Goal: Task Accomplishment & Management: Manage account settings

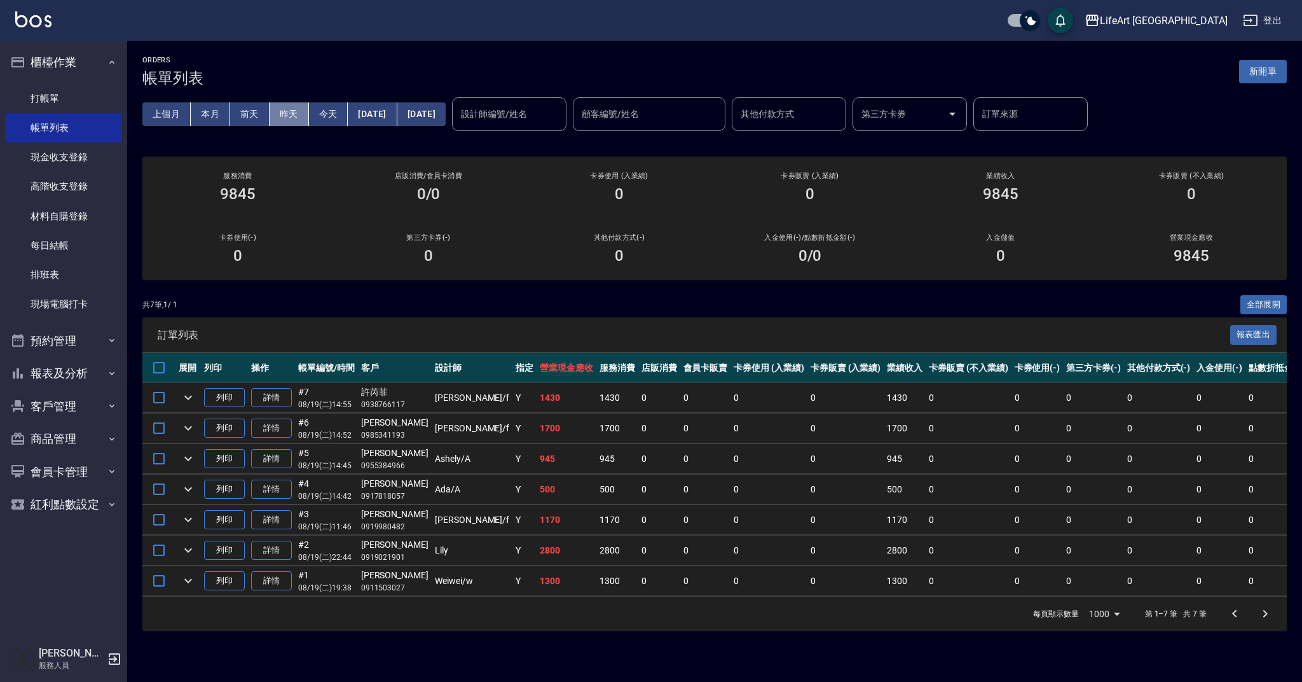
click at [295, 112] on button "昨天" at bounding box center [289, 114] width 39 height 24
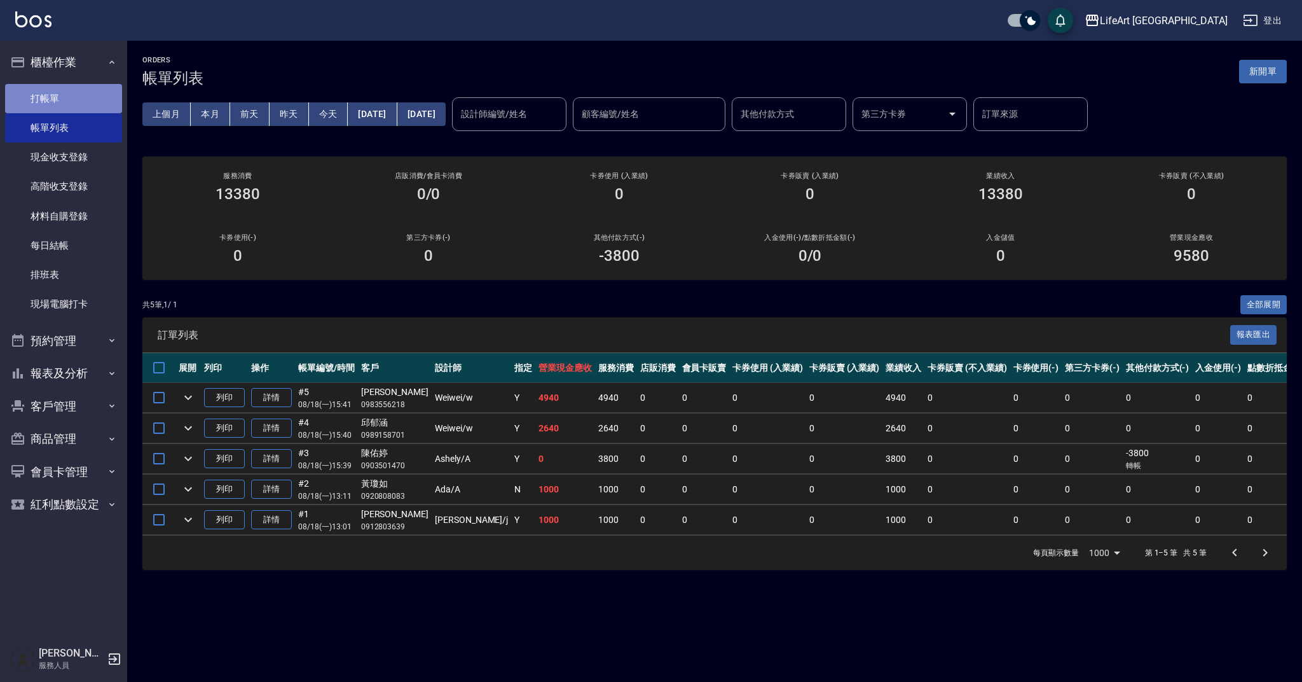
click at [84, 101] on link "打帳單" at bounding box center [63, 98] width 117 height 29
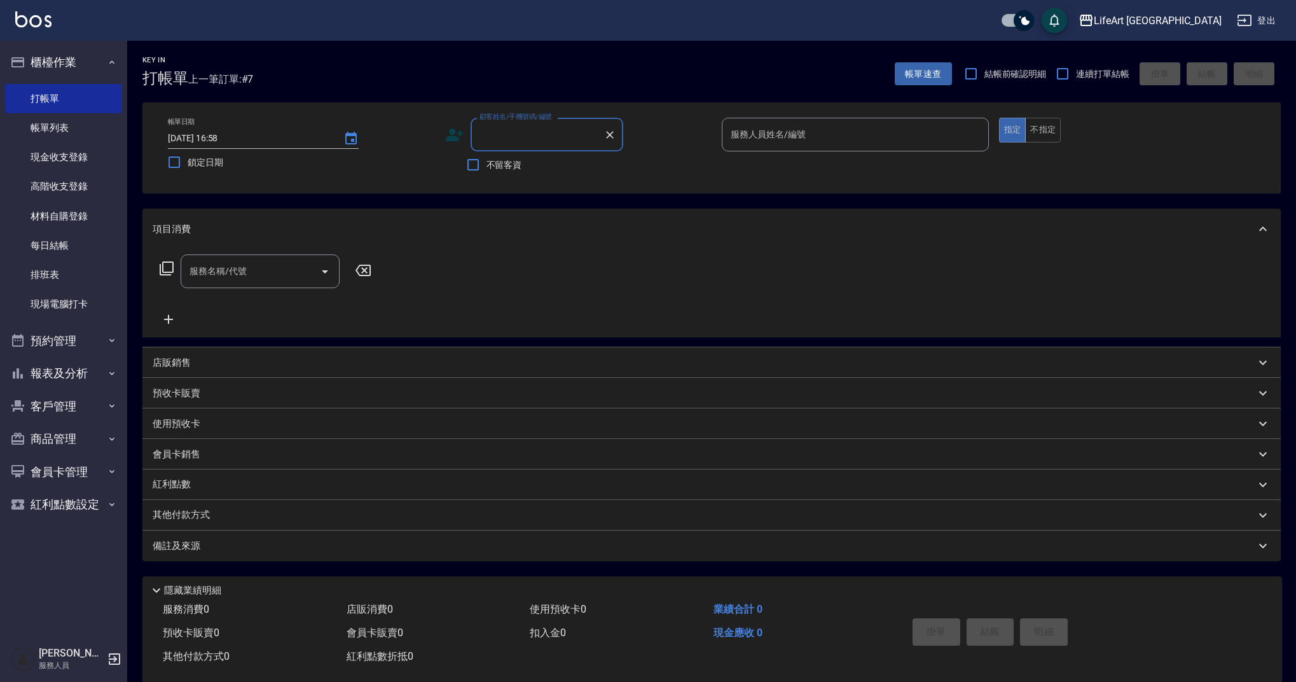
click at [549, 135] on input "顧客姓名/手機號碼/編號" at bounding box center [537, 134] width 122 height 22
click at [484, 167] on li "新增 "0925322439"" at bounding box center [546, 166] width 153 height 21
type input "0925322439"
click at [450, 131] on icon at bounding box center [455, 134] width 18 height 13
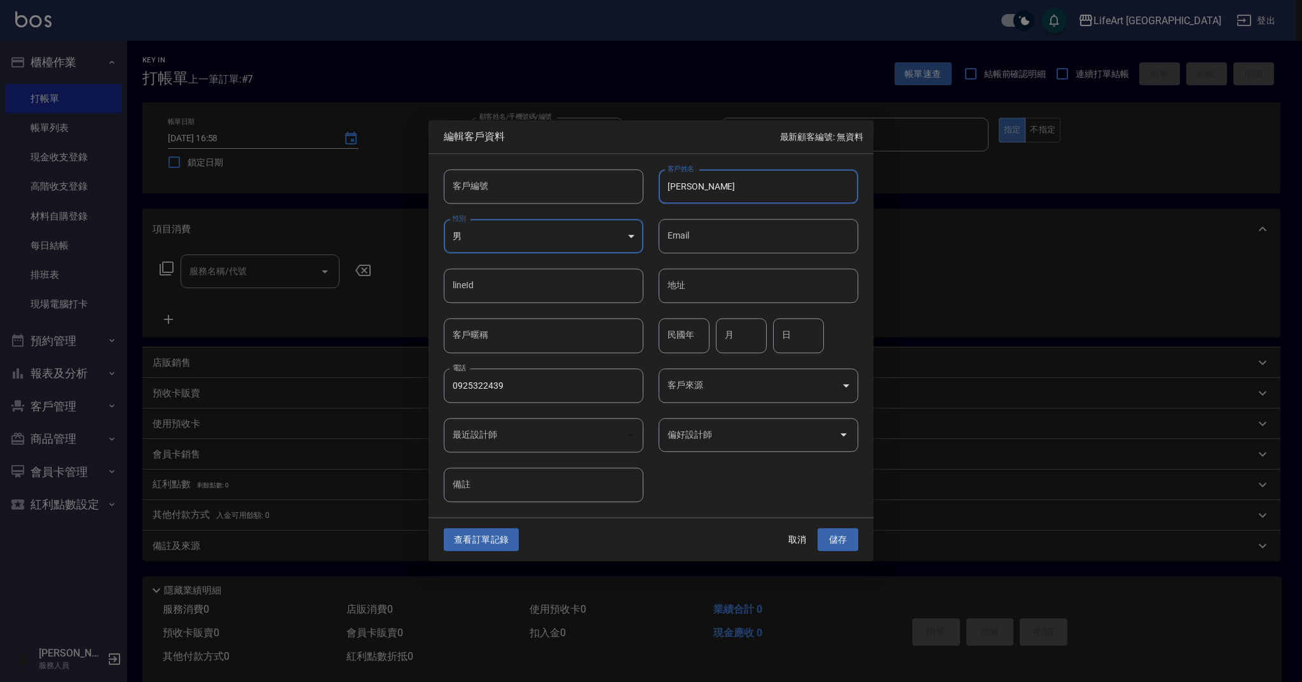
click at [721, 188] on input "鄭如" at bounding box center [759, 186] width 200 height 34
type input "[PERSON_NAME]"
click at [542, 252] on body "LifeArt 蘆洲 登出 櫃檯作業 打帳單 帳單列表 現金收支登錄 高階收支登錄 材料自購登錄 每日結帳 排班表 現場電腦打卡 預約管理 預約管理 單日預約…" at bounding box center [651, 349] width 1302 height 699
click at [534, 312] on li "女" at bounding box center [544, 311] width 200 height 21
type input "FEMALE"
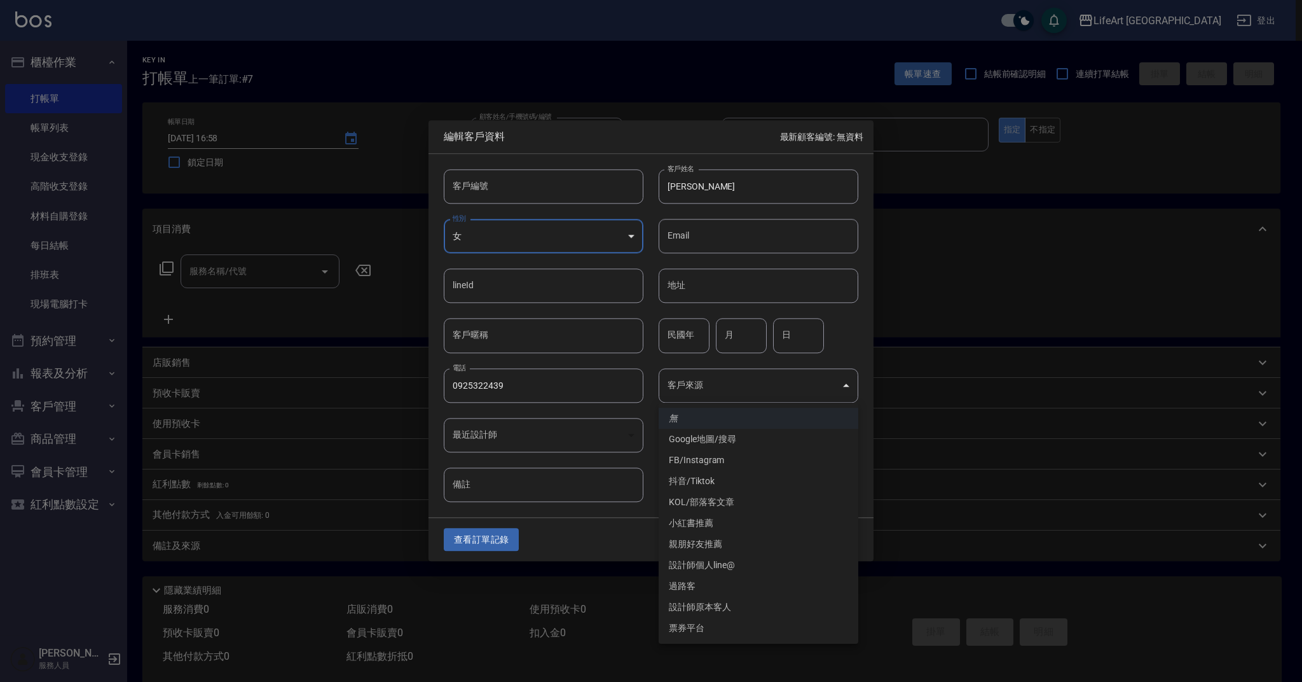
click at [734, 390] on body "LifeArt 蘆洲 登出 櫃檯作業 打帳單 帳單列表 現金收支登錄 高階收支登錄 材料自購登錄 每日結帳 排班表 現場電腦打卡 預約管理 預約管理 單日預約…" at bounding box center [651, 349] width 1302 height 699
click at [717, 445] on li "Google地圖/搜尋" at bounding box center [759, 439] width 200 height 21
type input "Google地圖/搜尋"
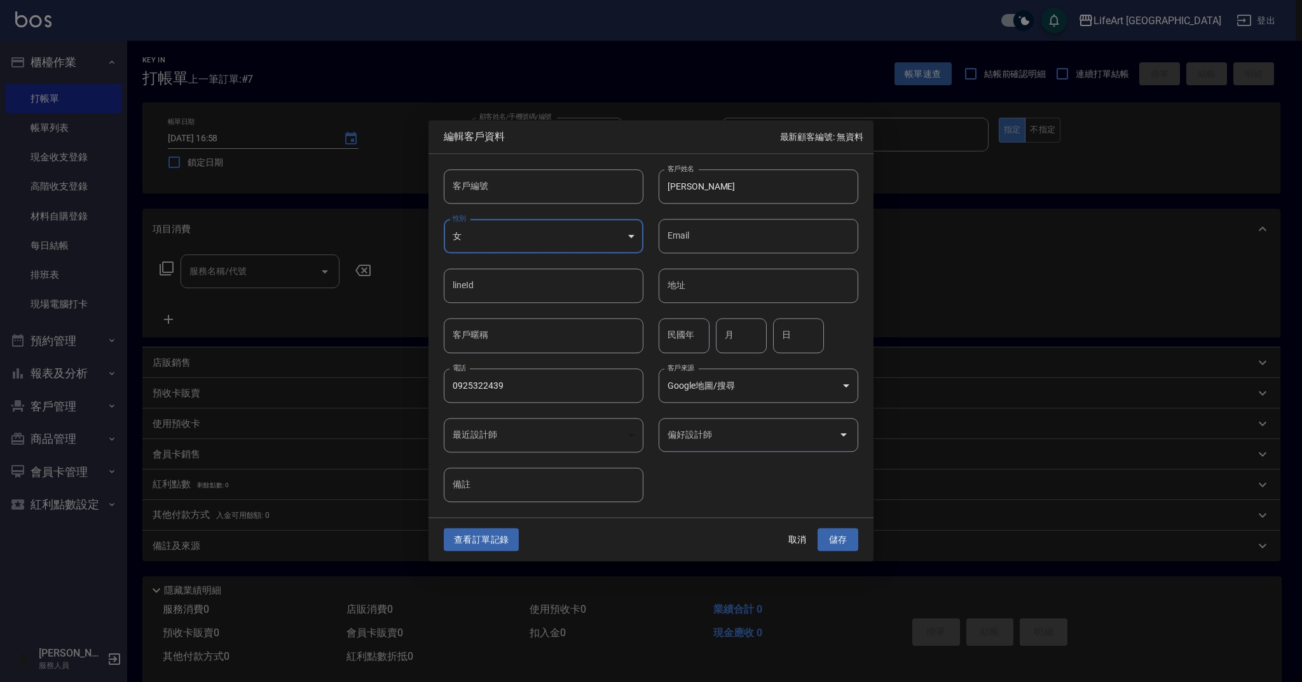
click at [729, 430] on input "偏好設計師" at bounding box center [748, 434] width 169 height 22
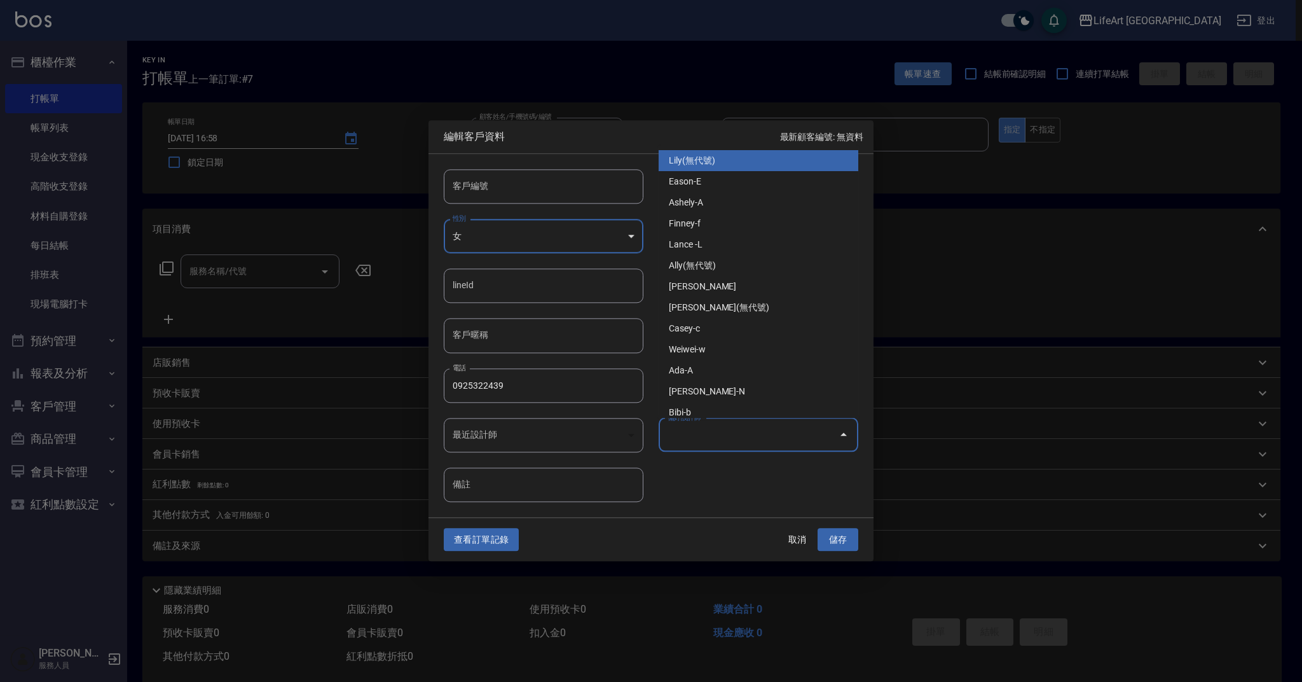
click at [729, 430] on input "偏好設計師" at bounding box center [748, 434] width 169 height 22
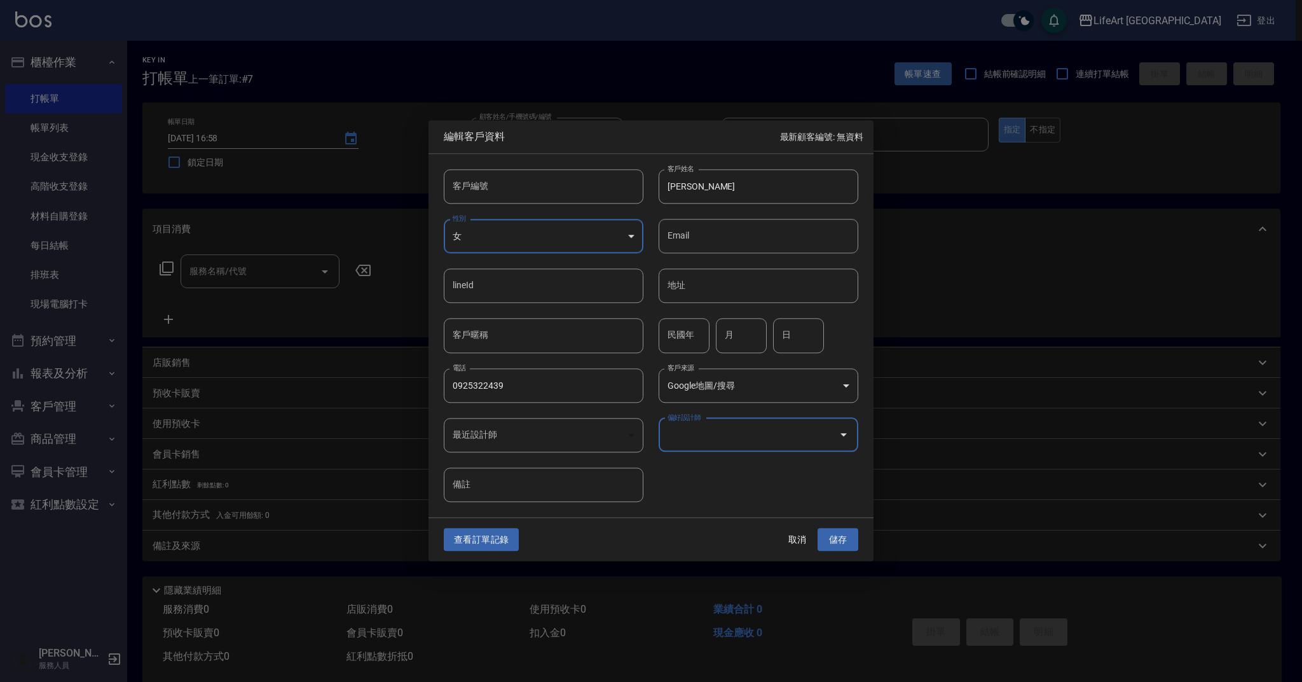
click at [736, 340] on input "月" at bounding box center [741, 336] width 51 height 34
click at [682, 329] on input "民國年" at bounding box center [684, 336] width 51 height 34
type input "７"
type input "70"
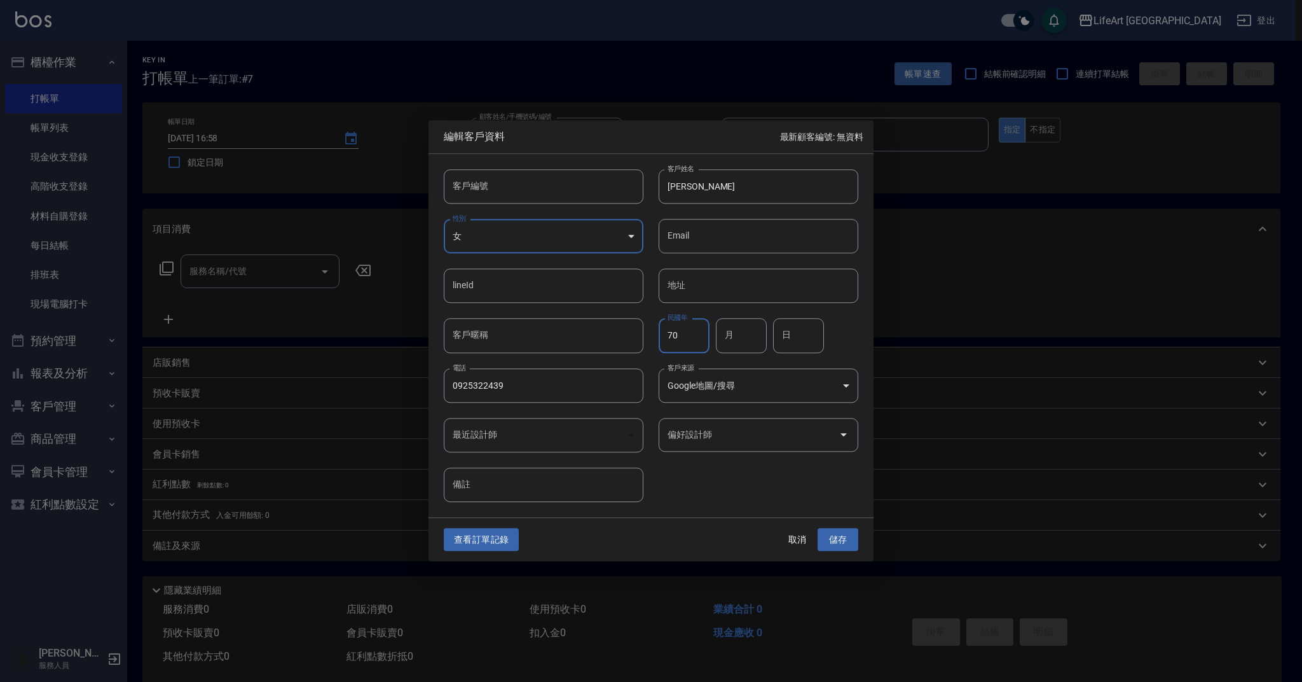
click at [750, 334] on input "月" at bounding box center [741, 336] width 51 height 34
type input "1"
click at [798, 341] on input "日" at bounding box center [798, 336] width 51 height 34
type input "28"
click at [842, 552] on div "查看訂單記錄 取消 儲存" at bounding box center [651, 540] width 445 height 44
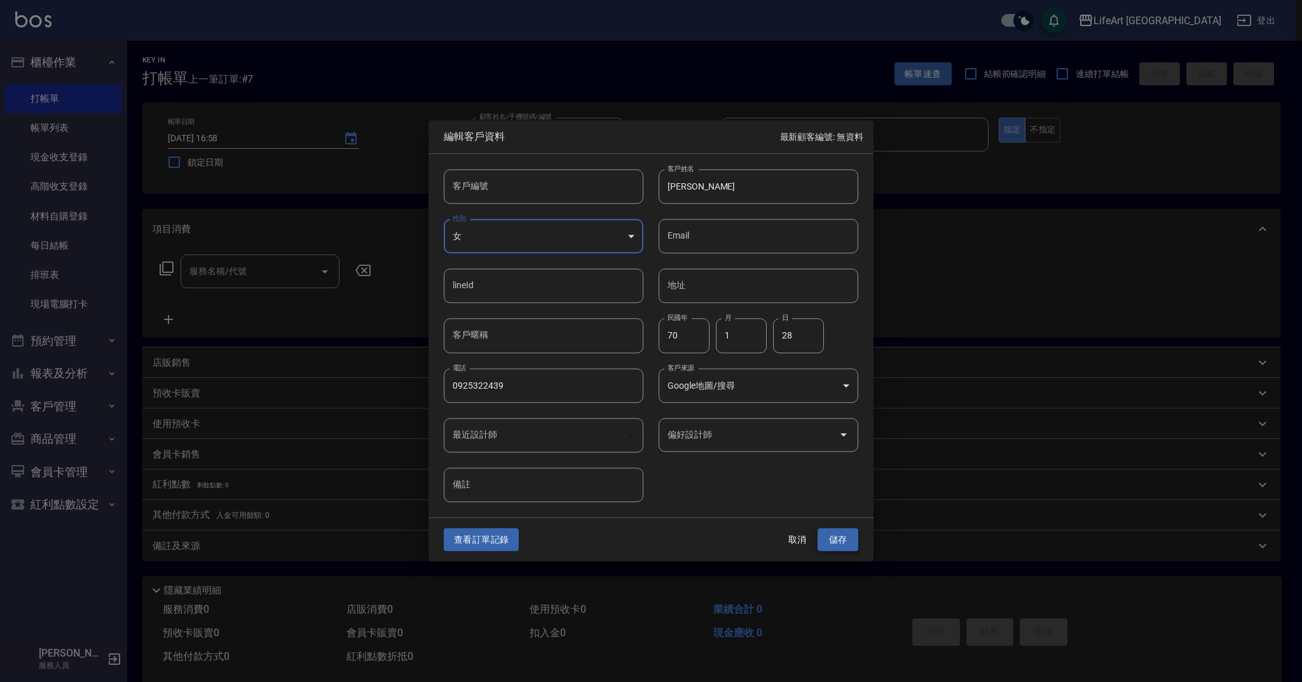
click at [845, 543] on button "儲存" at bounding box center [838, 540] width 41 height 24
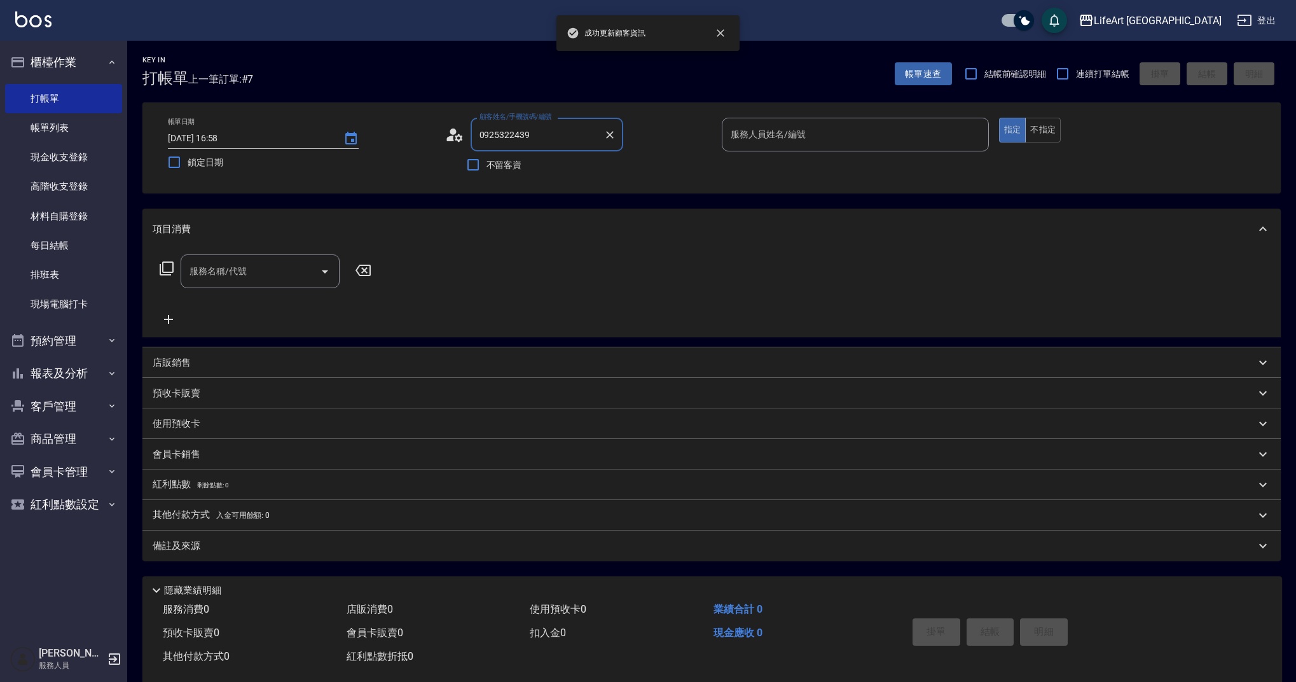
click at [561, 133] on input "0925322439" at bounding box center [537, 134] width 122 height 22
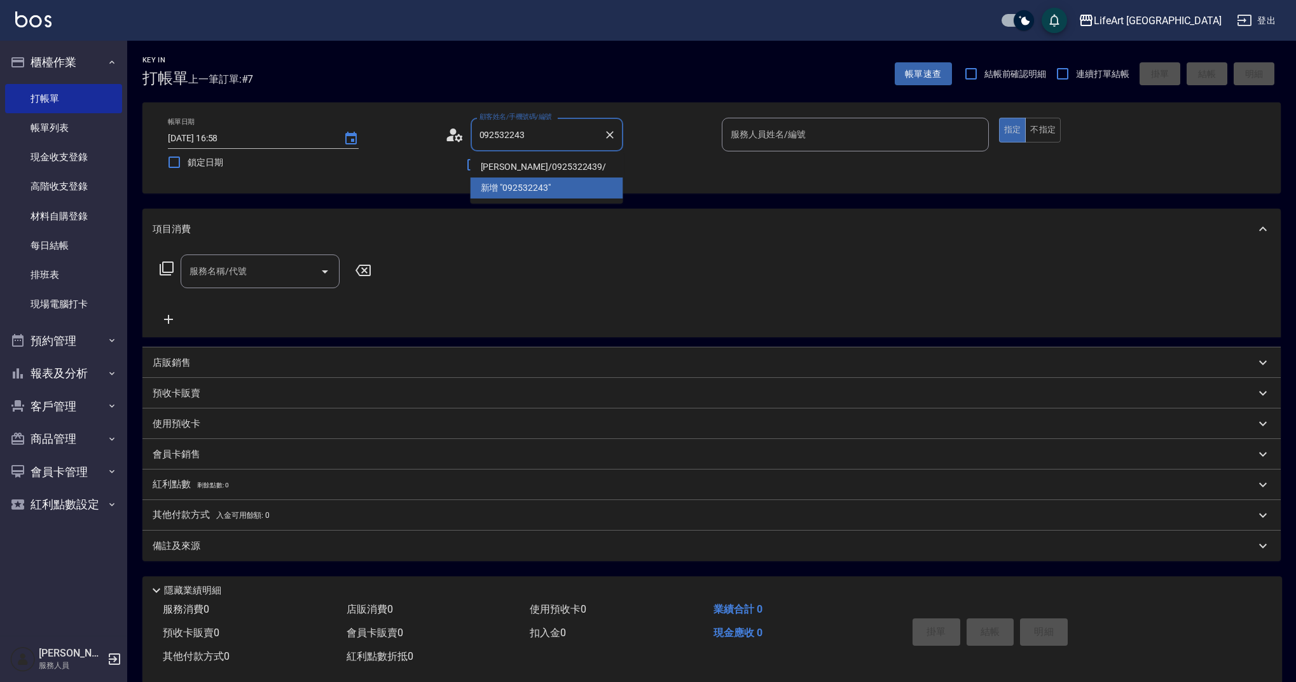
click at [542, 165] on li "[PERSON_NAME]/0925322439/" at bounding box center [546, 166] width 153 height 21
type input "[PERSON_NAME]/0925322439/"
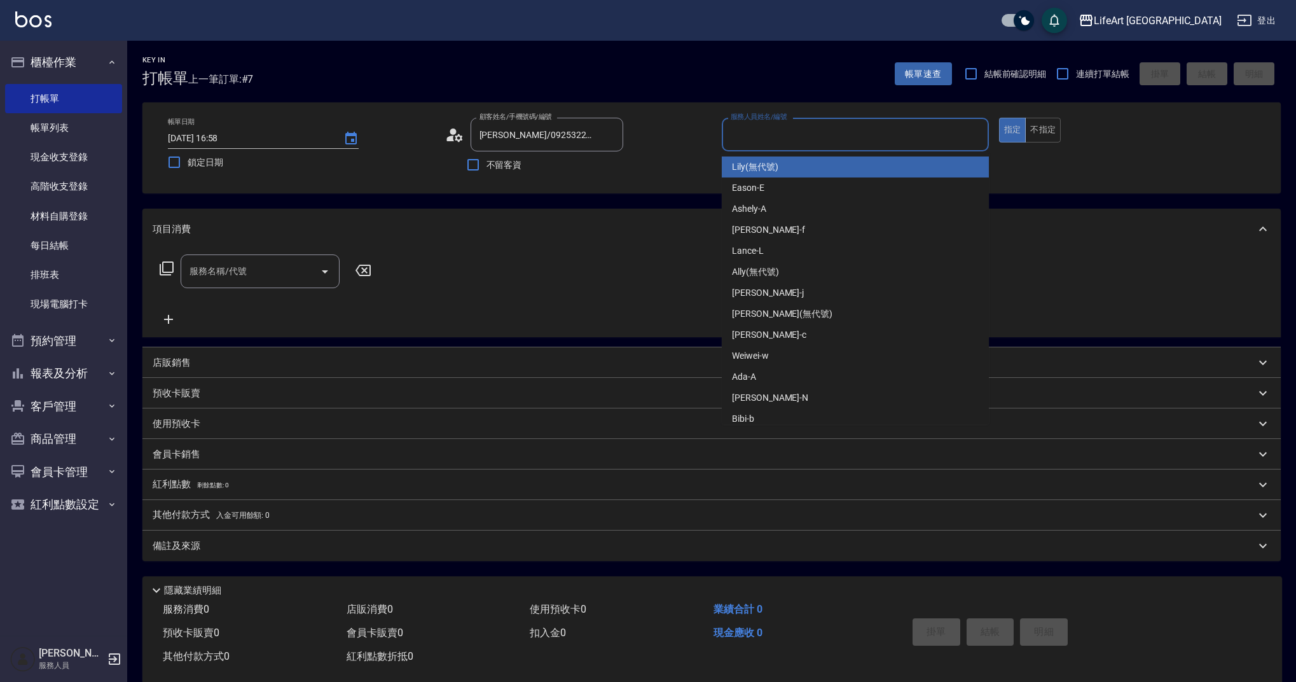
click at [754, 141] on input "服務人員姓名/編號" at bounding box center [855, 134] width 256 height 22
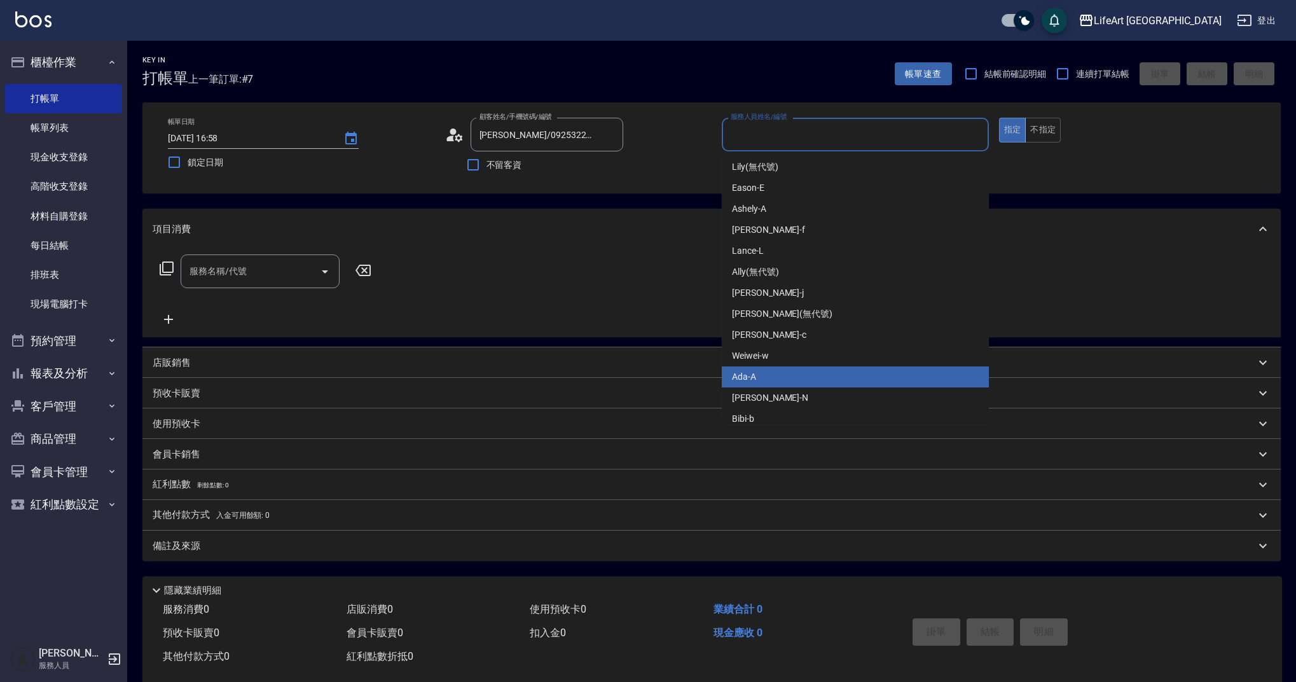
click at [772, 376] on div "Ada -A" at bounding box center [855, 376] width 267 height 21
type input "Ada-A"
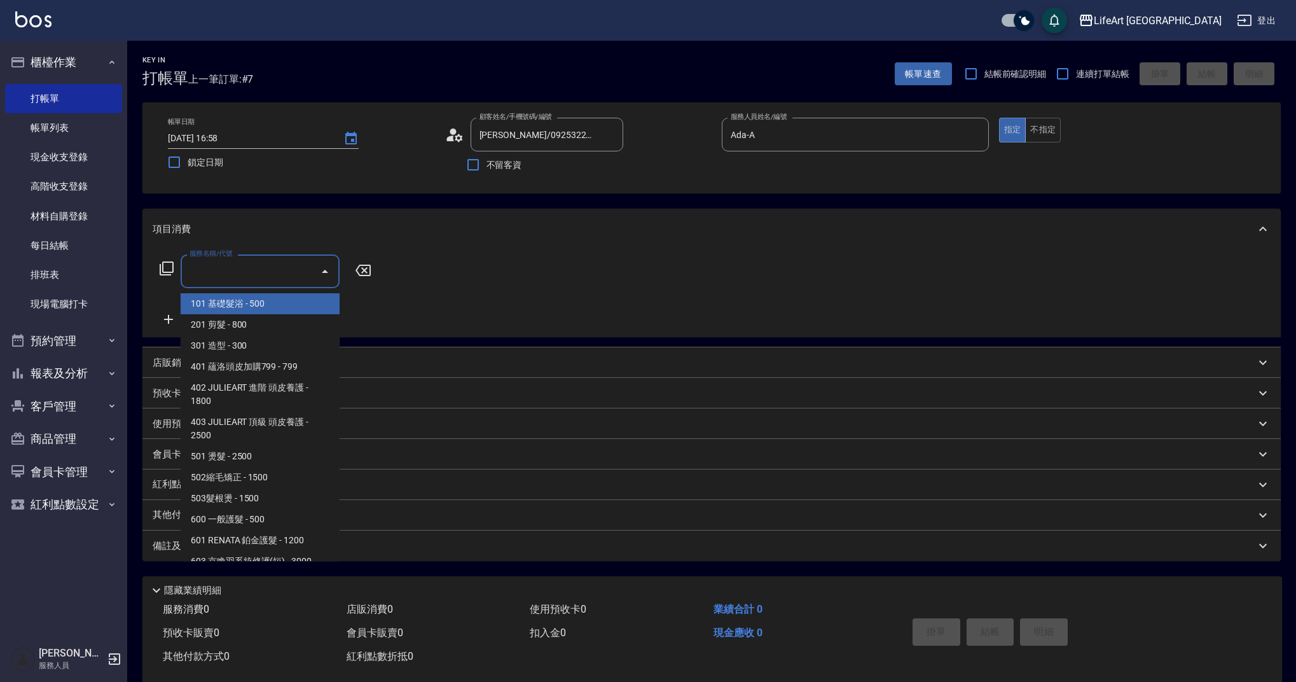
click at [251, 275] on input "服務名稱/代號" at bounding box center [250, 271] width 128 height 22
click at [281, 329] on span "201 剪髮 - 800" at bounding box center [260, 324] width 159 height 21
type input "201 剪髮(201)"
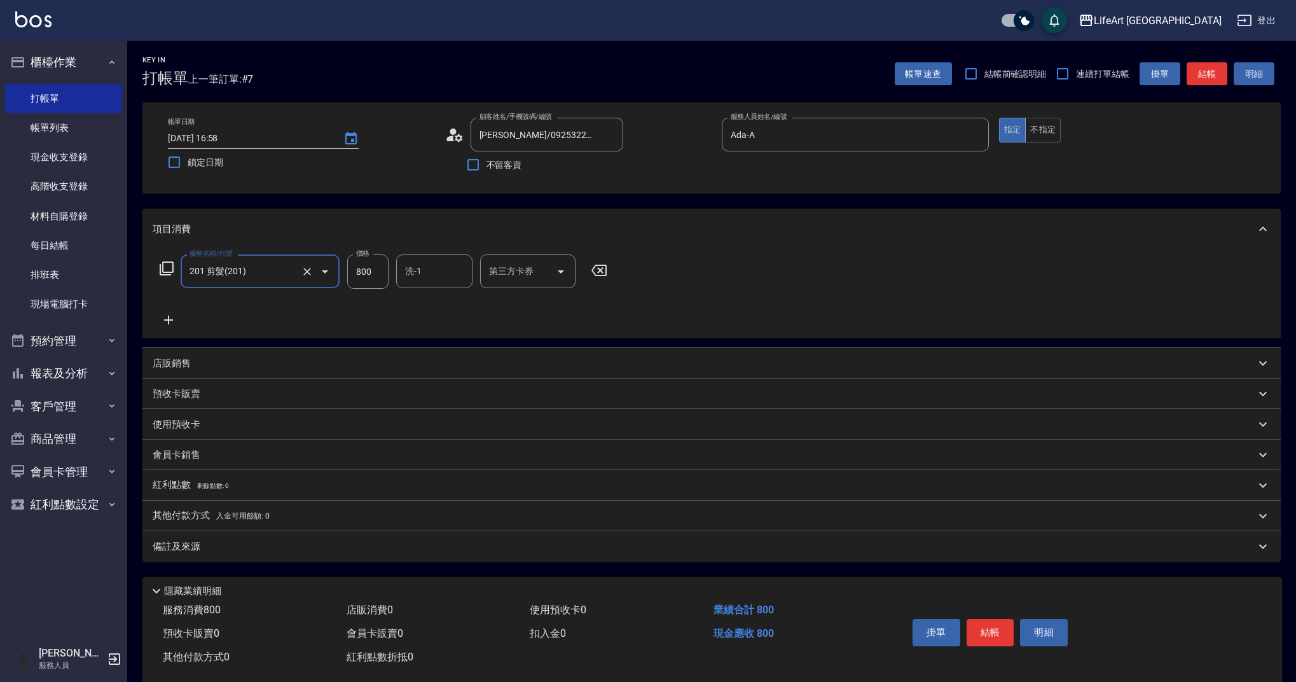
click at [217, 554] on div "備註及來源" at bounding box center [711, 546] width 1138 height 31
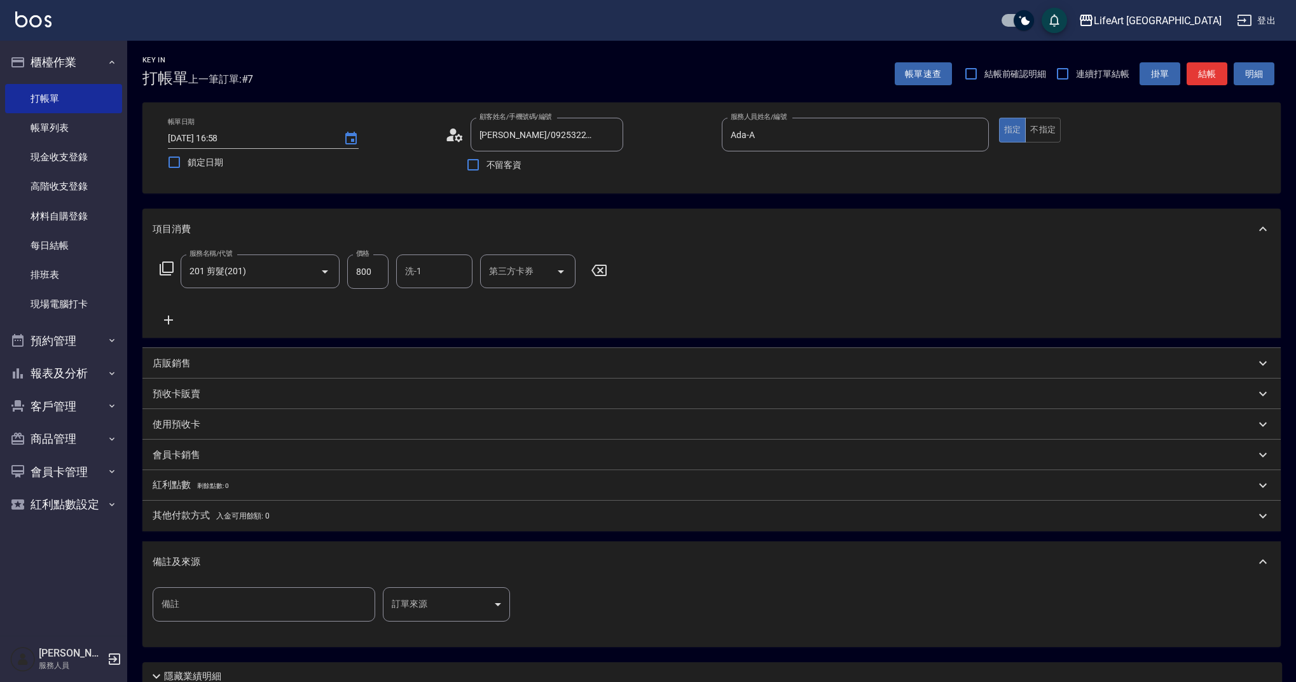
click at [439, 589] on body "LifeArt 蘆洲 登出 櫃檯作業 打帳單 帳單列表 現金收支登錄 高階收支登錄 材料自購登錄 每日結帳 排班表 現場電腦打卡 預約管理 預約管理 單日預約…" at bounding box center [648, 392] width 1296 height 785
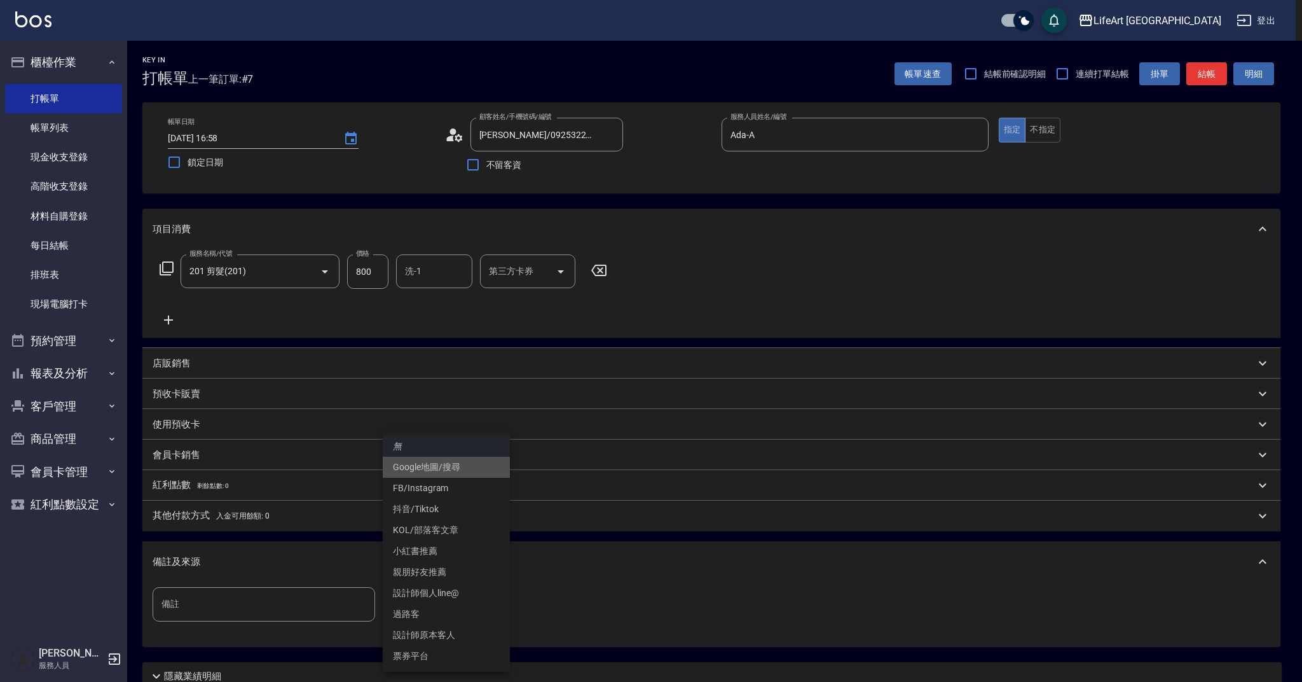
click at [443, 460] on li "Google地圖/搜尋" at bounding box center [446, 466] width 127 height 21
type input "Google地圖/搜尋"
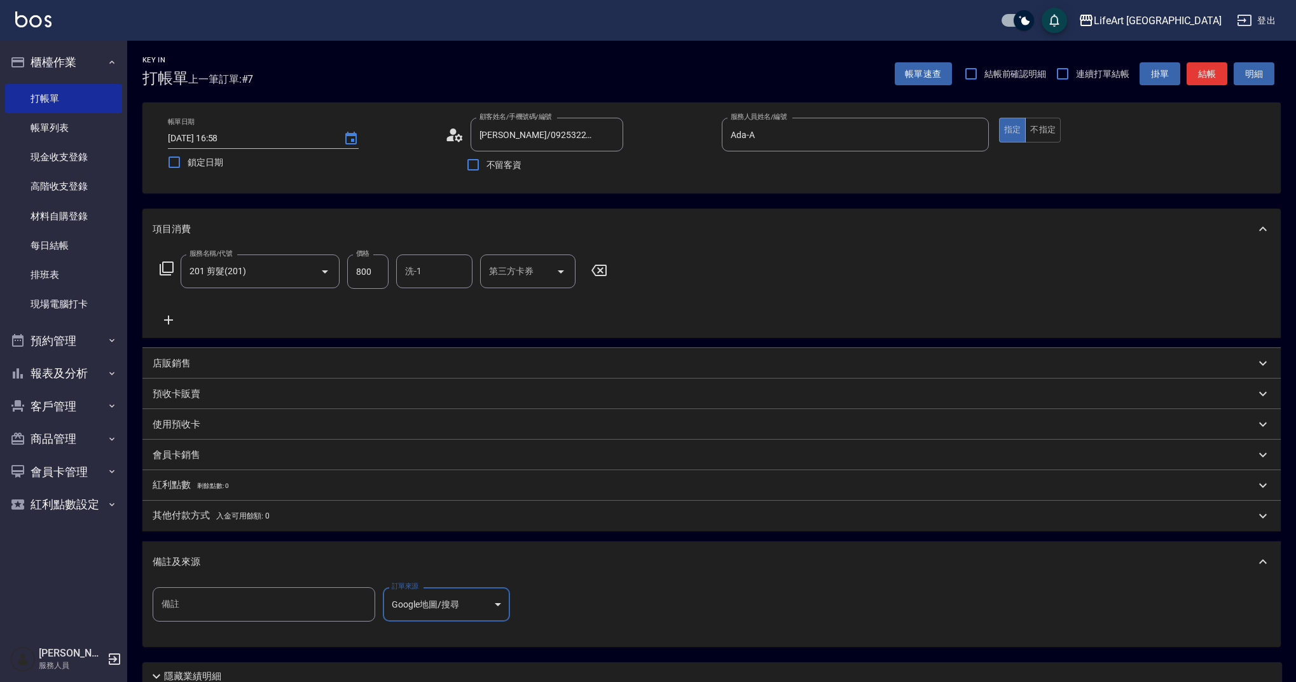
click at [347, 267] on input "800" at bounding box center [367, 271] width 41 height 34
click at [363, 270] on input "800" at bounding box center [367, 271] width 41 height 34
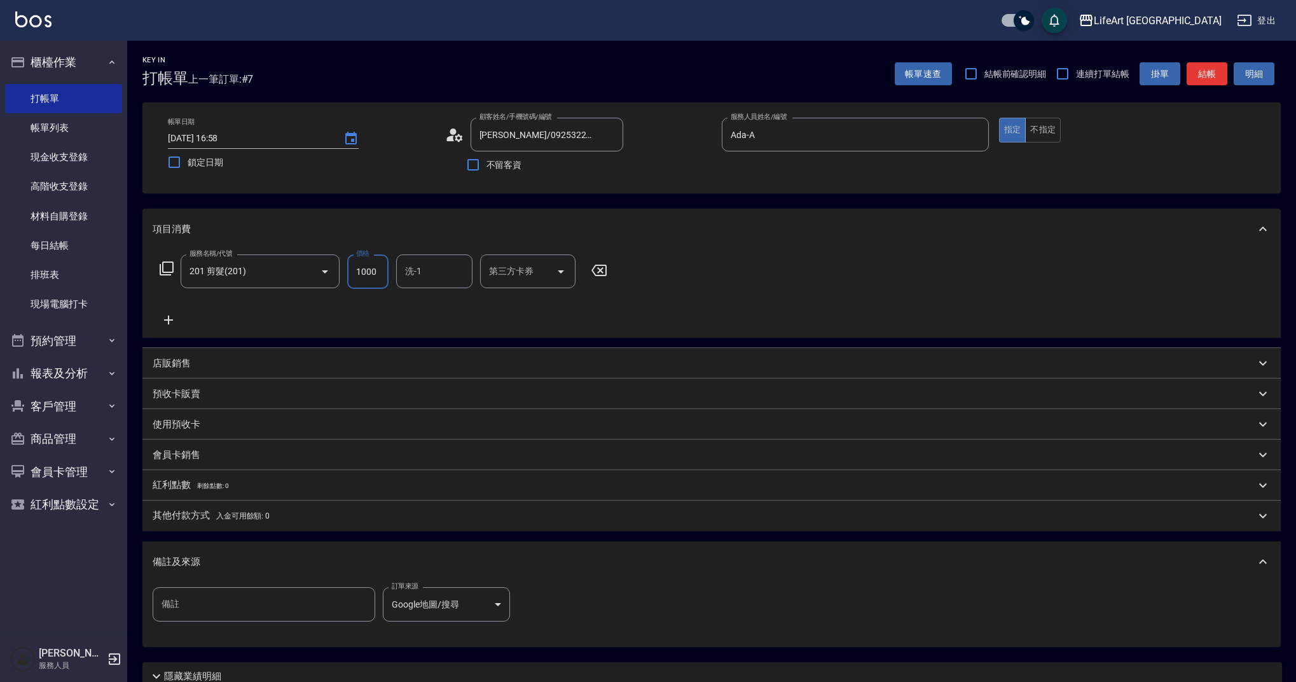
type input "1000"
click at [1219, 77] on button "結帳" at bounding box center [1206, 74] width 41 height 24
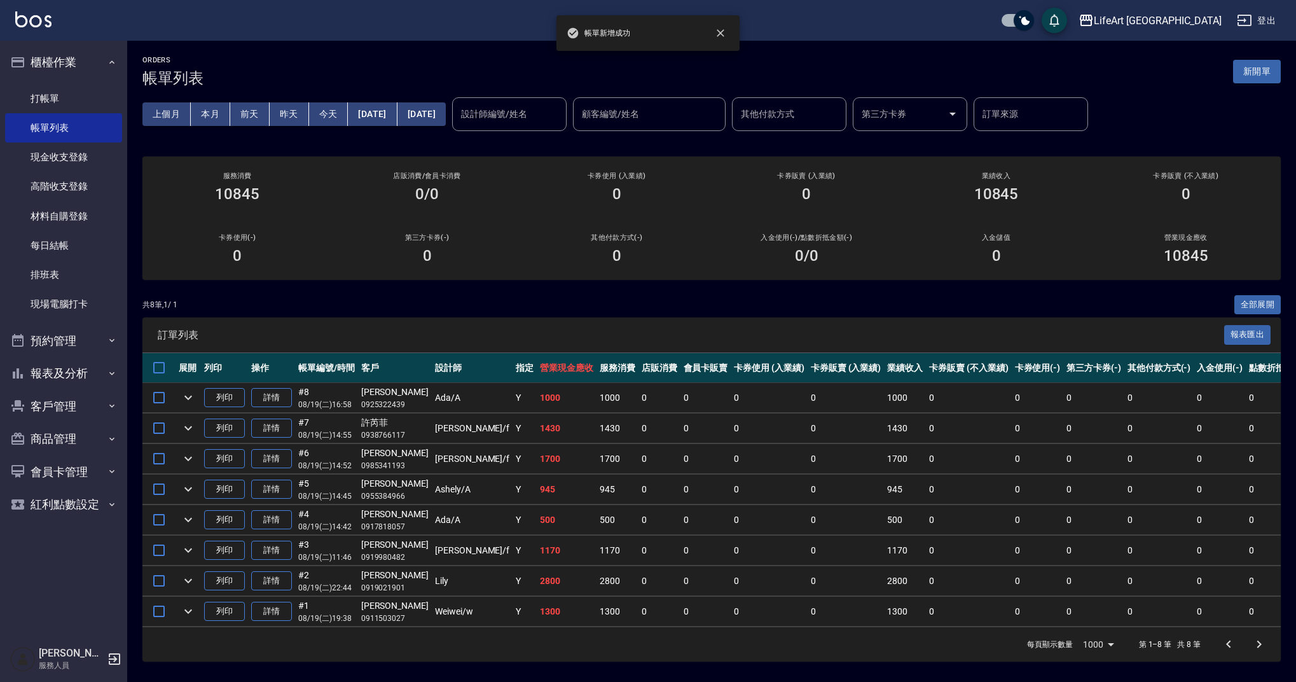
scroll to position [3, 0]
click at [271, 394] on link "詳情" at bounding box center [271, 398] width 41 height 20
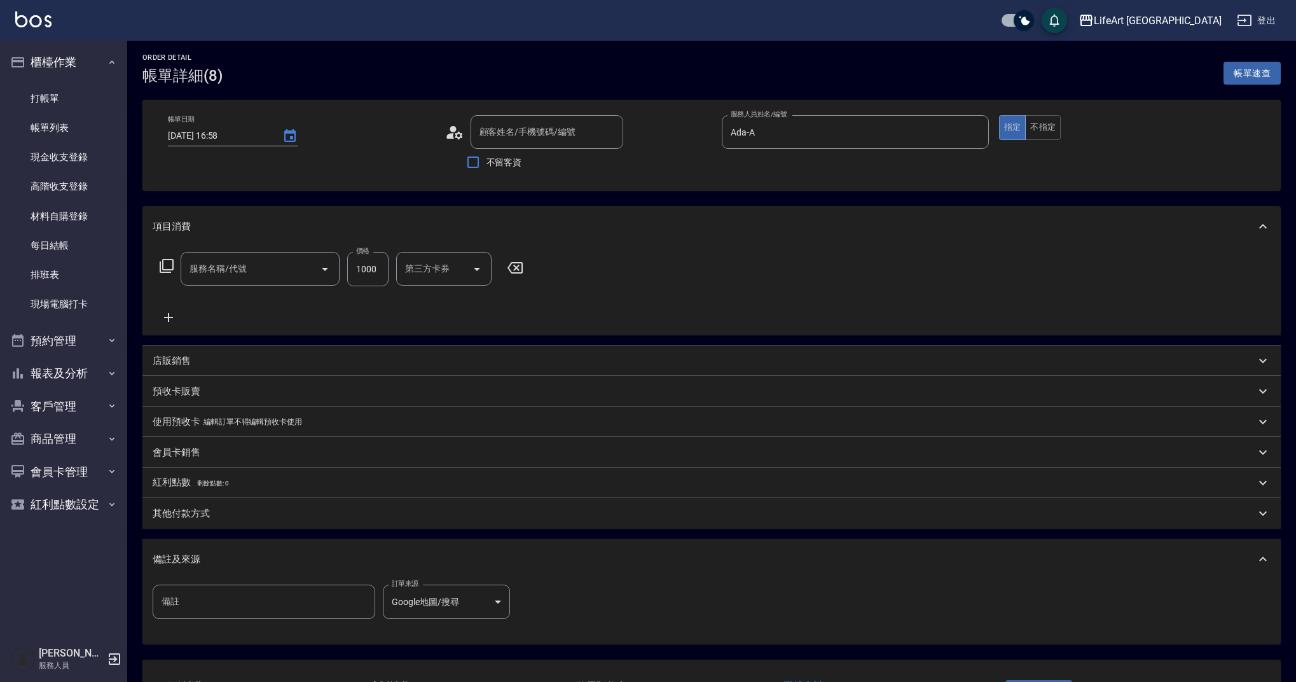
type input "2025/08/19 16:58"
type input "Ada-A"
type input "[PERSON_NAME]/0925322439/"
type input "201 剪髮(201)"
click at [1053, 132] on button "不指定" at bounding box center [1043, 130] width 36 height 25
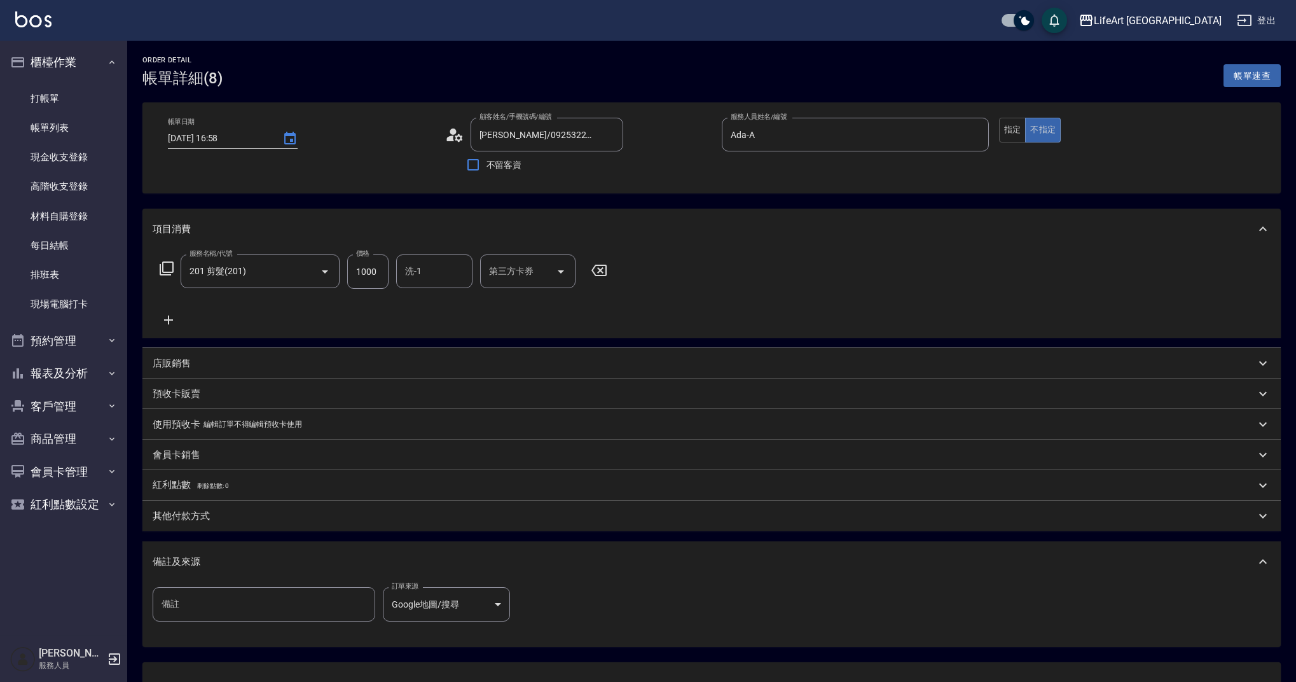
scroll to position [102, 0]
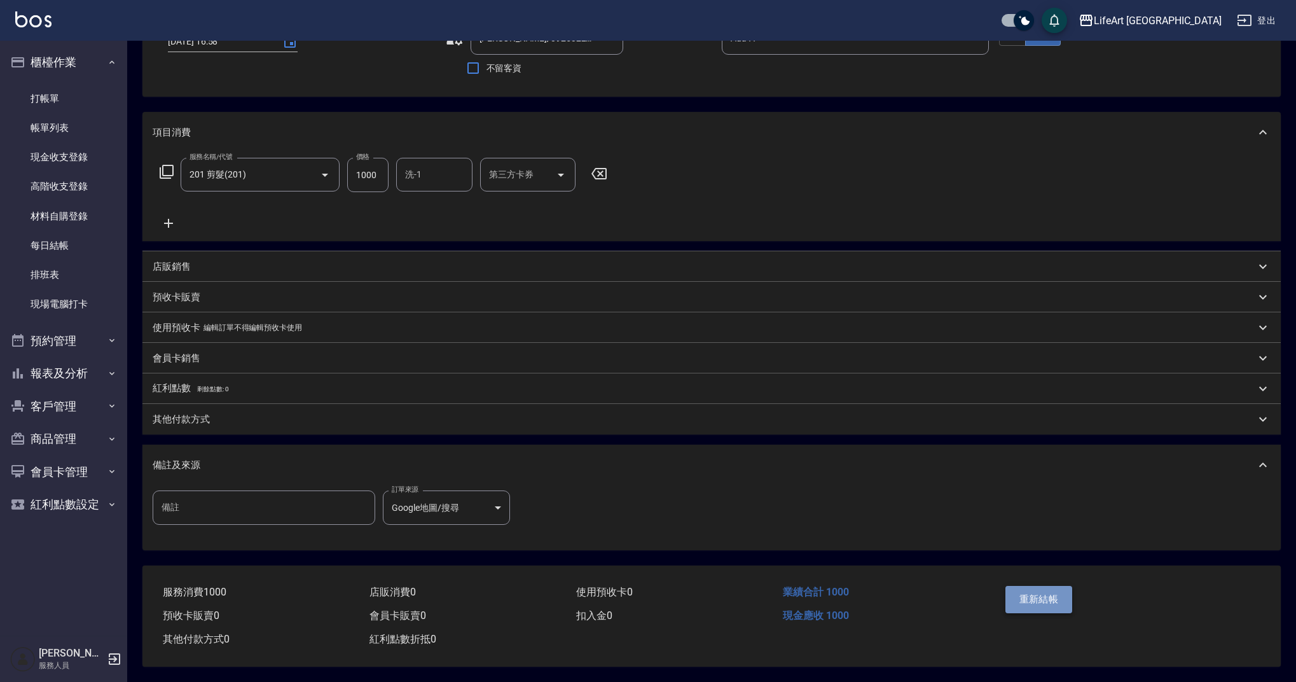
click at [1041, 592] on button "重新結帳" at bounding box center [1038, 599] width 67 height 27
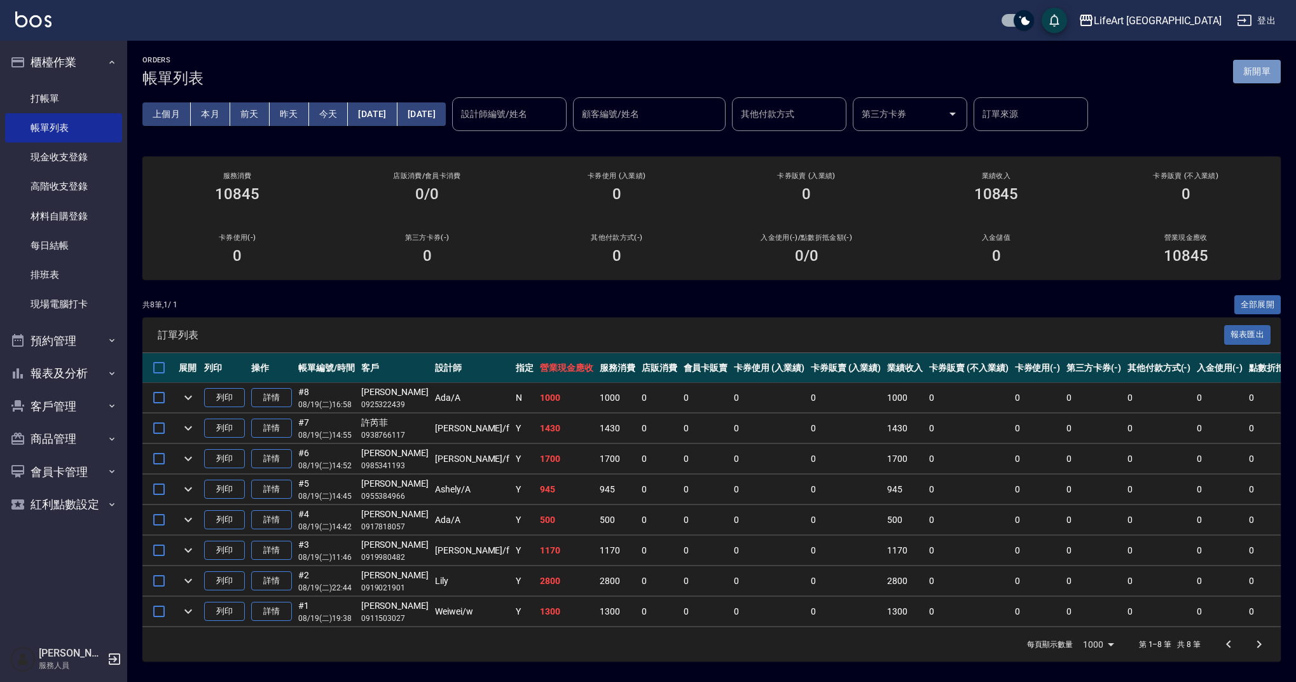
click at [1250, 75] on button "新開單" at bounding box center [1257, 72] width 48 height 24
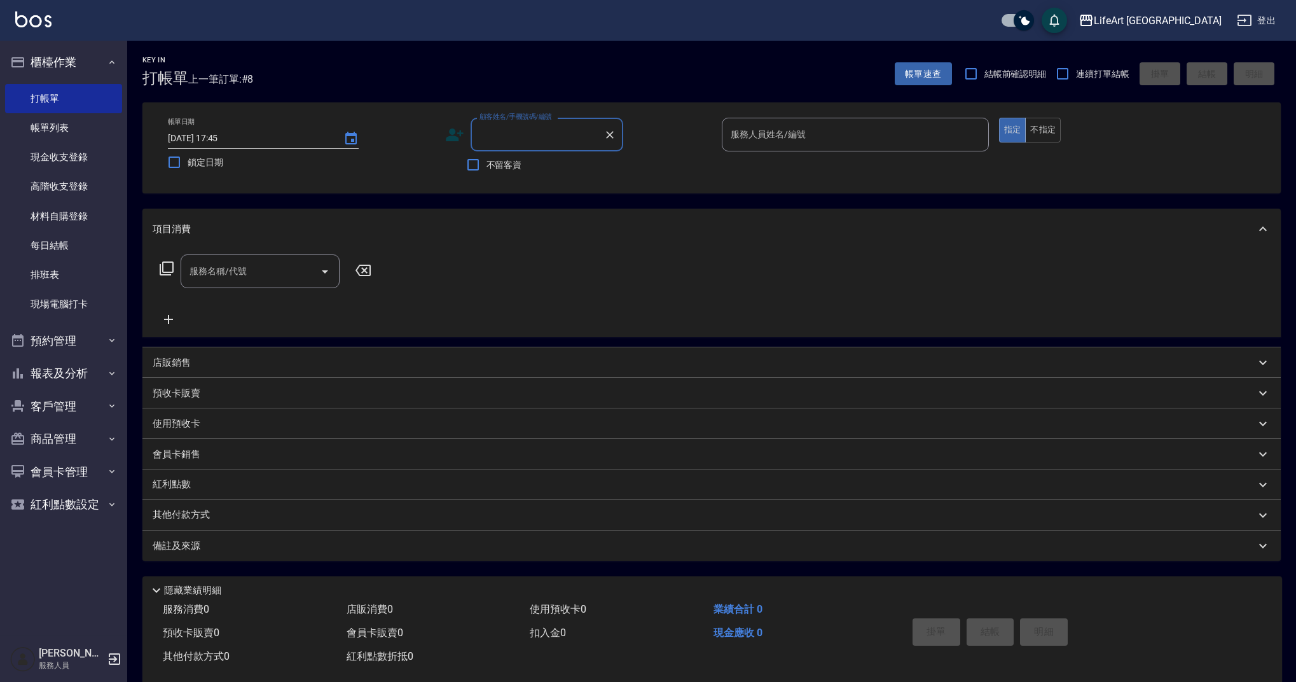
click at [523, 139] on input "顧客姓名/手機號碼/編號" at bounding box center [537, 134] width 122 height 22
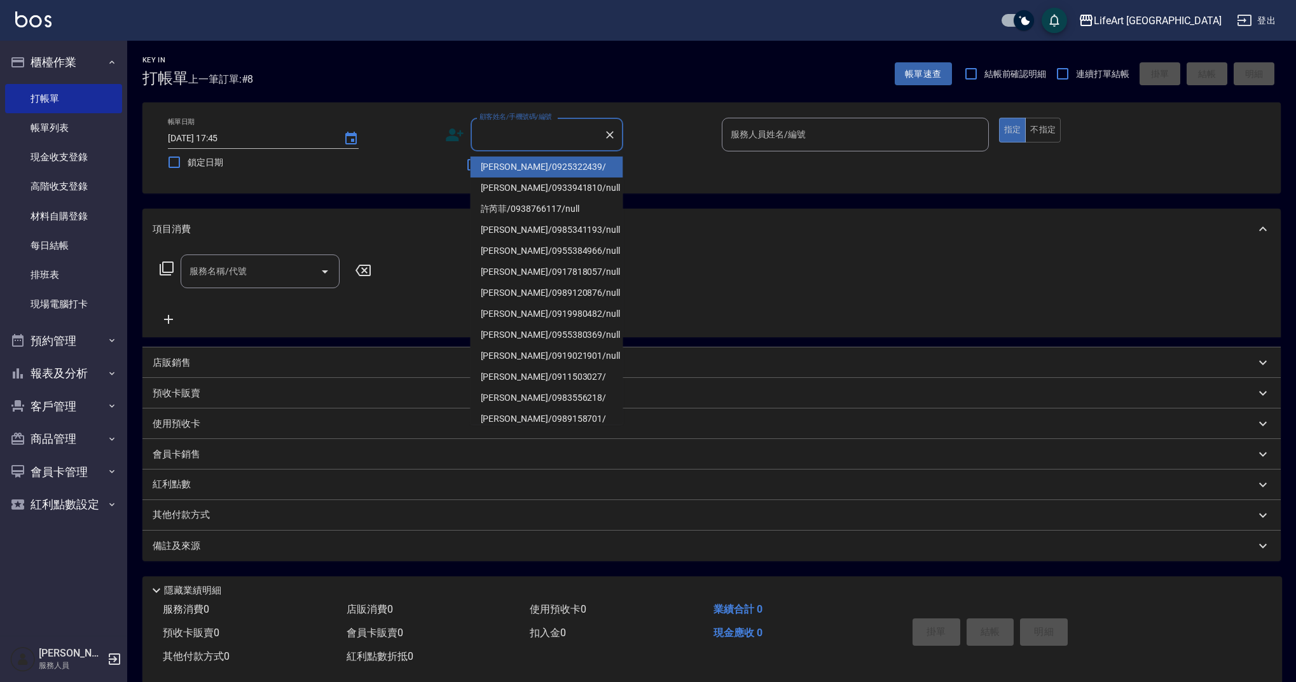
scroll to position [3, 0]
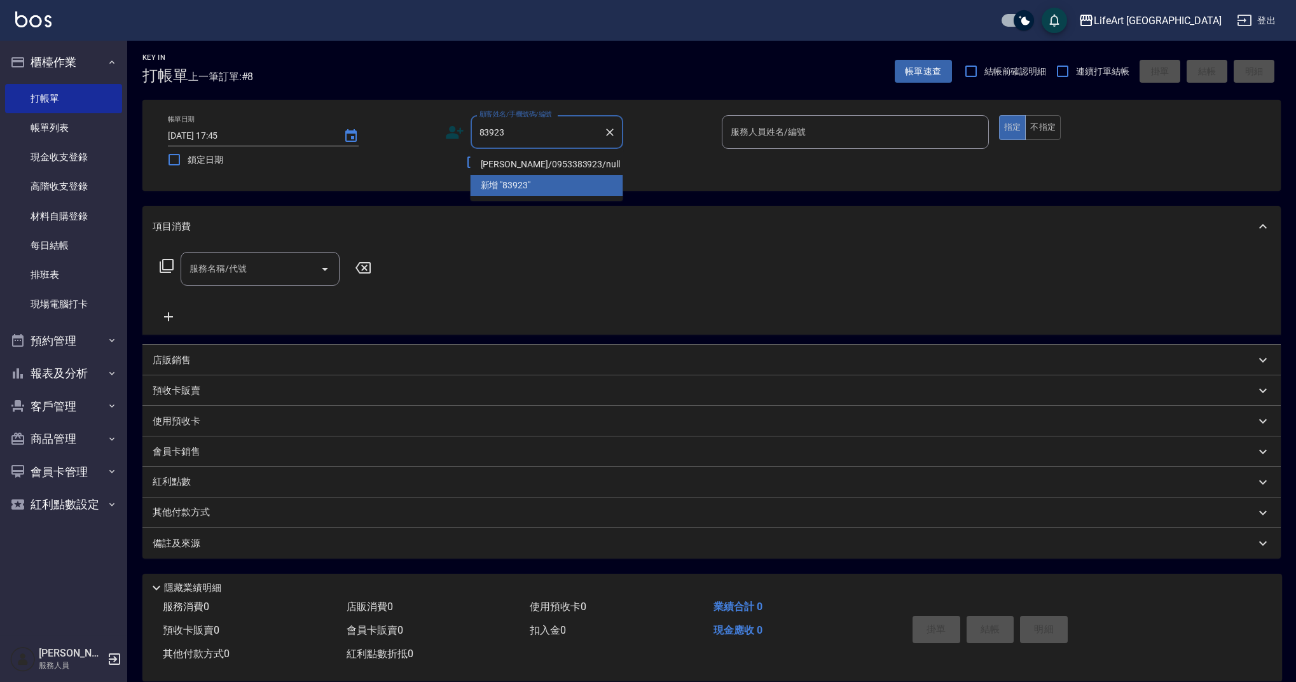
click at [525, 168] on li "[PERSON_NAME]/0953383923/null" at bounding box center [546, 164] width 153 height 21
type input "[PERSON_NAME]/0953383923/null"
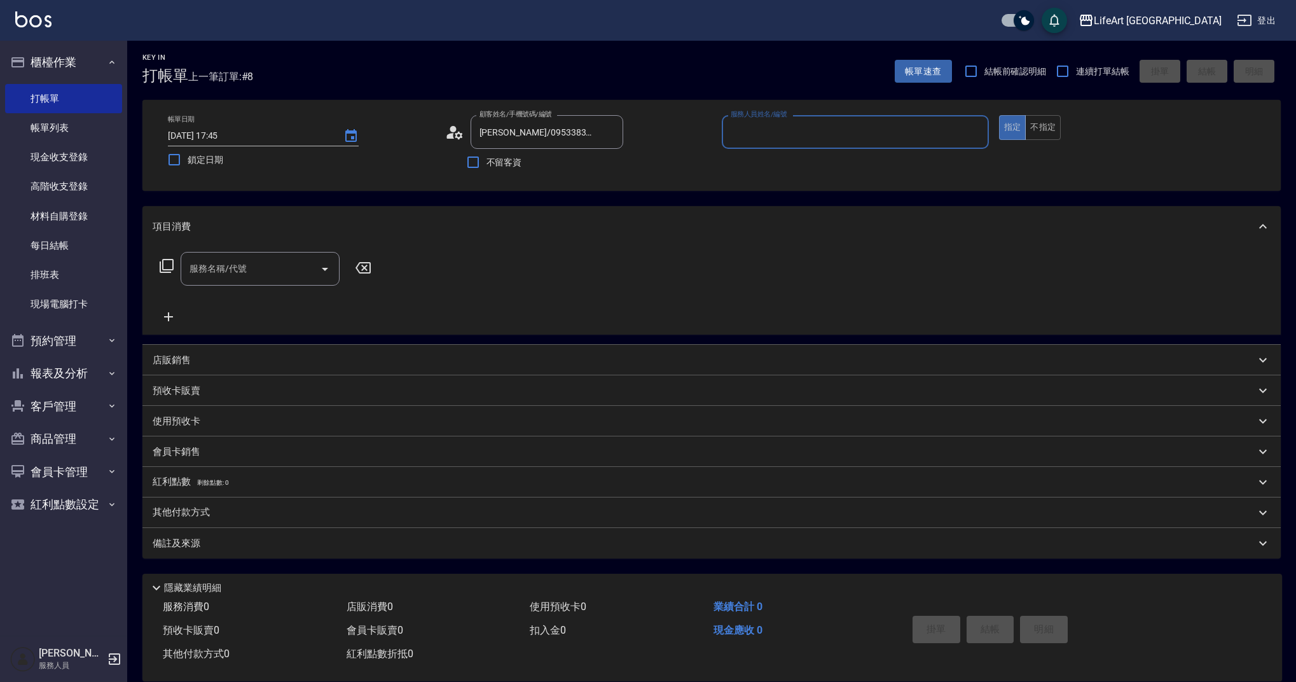
type input "Ashely-A"
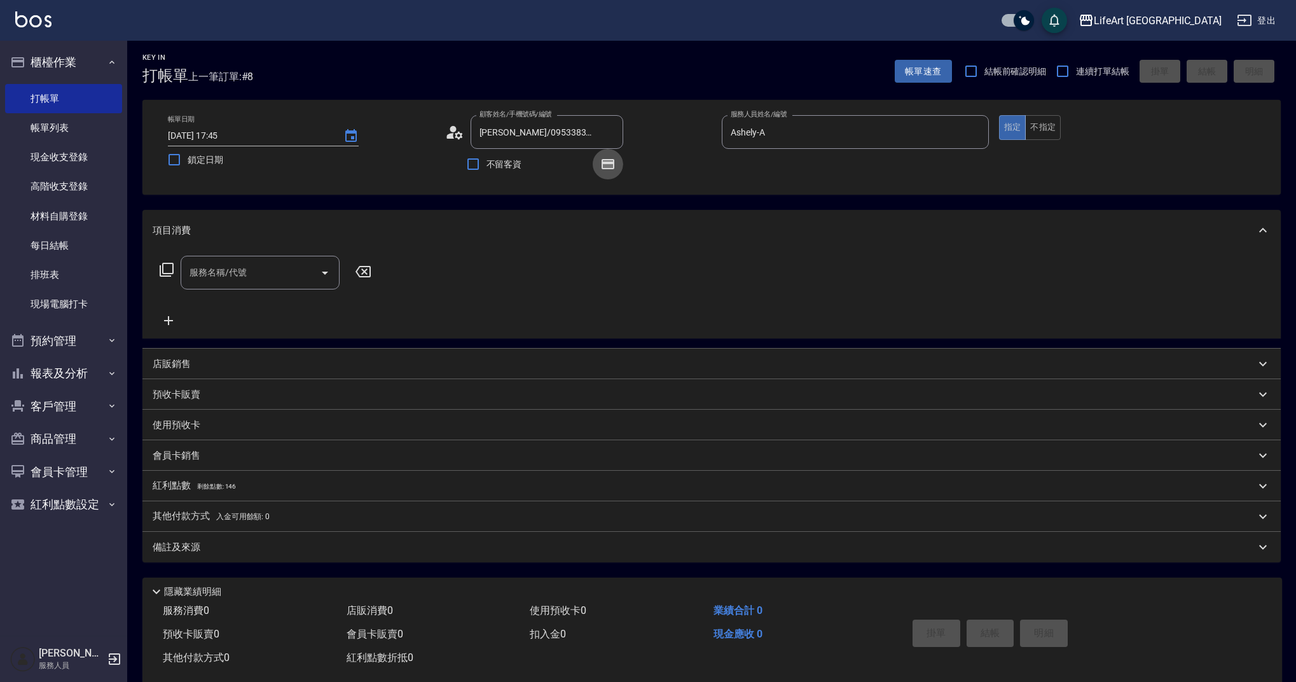
click at [612, 165] on icon "button" at bounding box center [608, 164] width 10 height 8
click at [610, 165] on icon "button" at bounding box center [608, 164] width 10 height 8
click at [277, 282] on input "服務名稱/代號" at bounding box center [250, 272] width 128 height 22
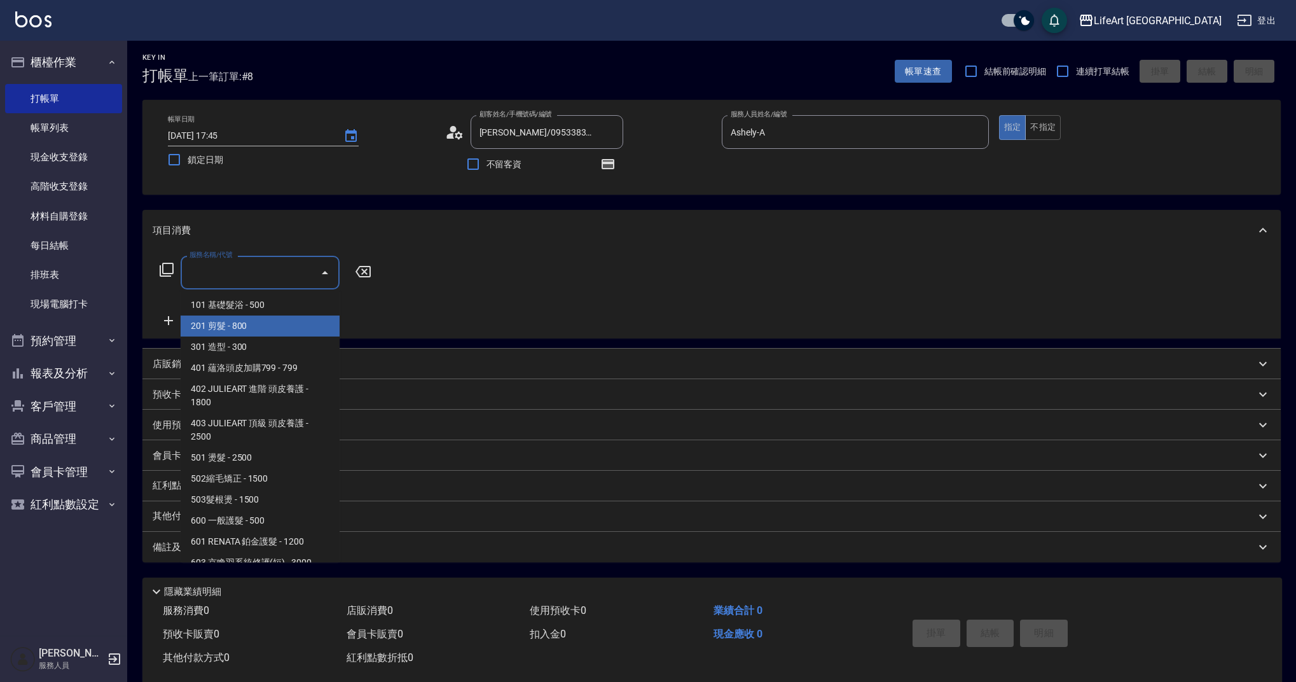
click at [292, 329] on span "201 剪髮 - 800" at bounding box center [260, 325] width 159 height 21
type input "201 剪髮(201)"
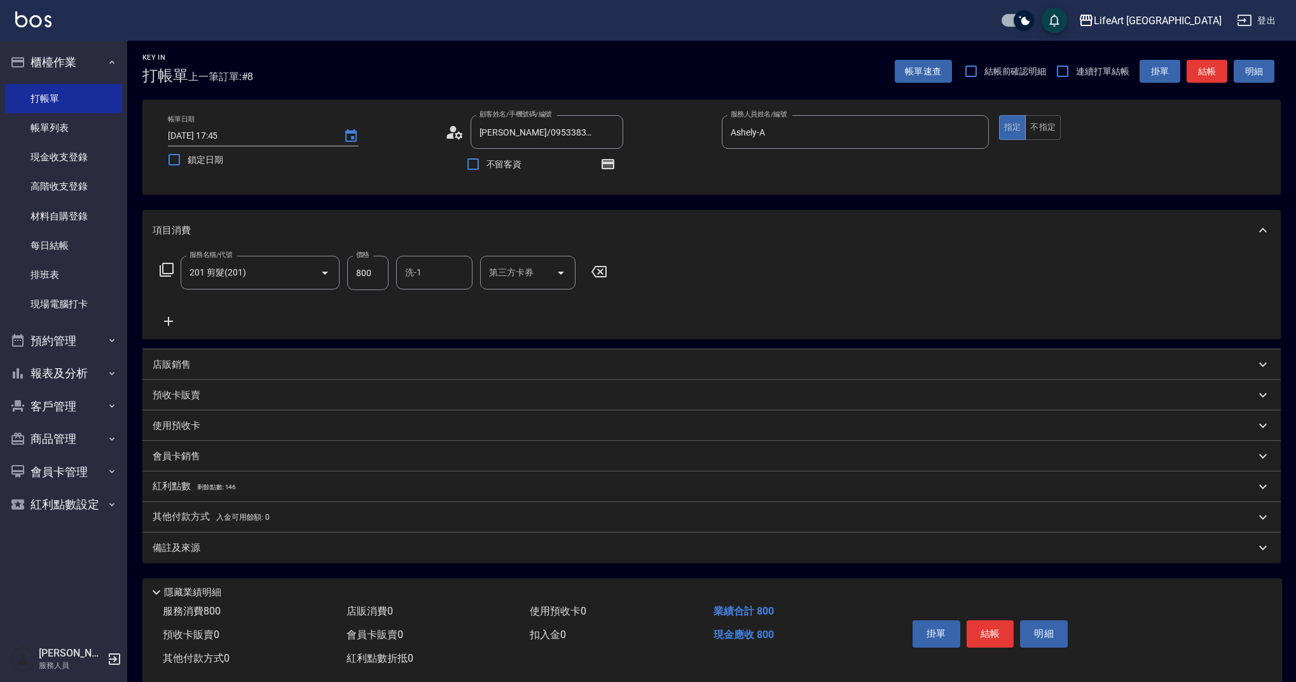
click at [167, 320] on icon at bounding box center [168, 321] width 9 height 9
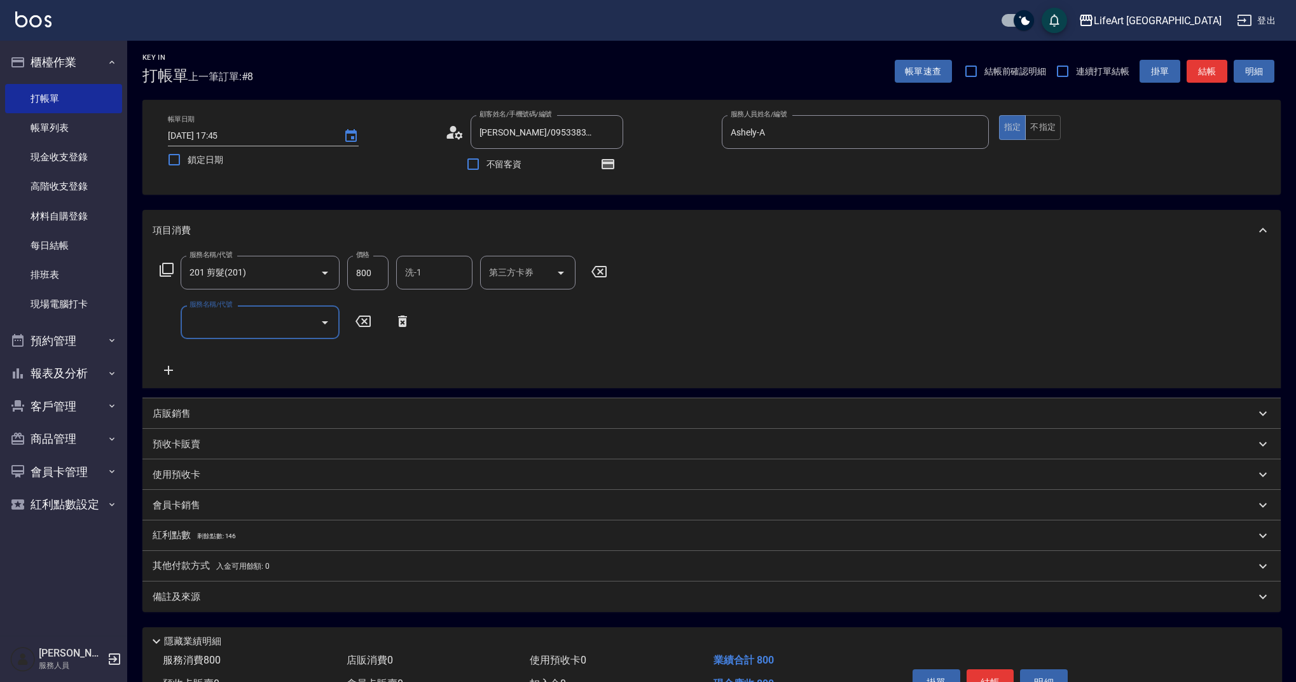
click at [257, 318] on input "服務名稱/代號" at bounding box center [250, 322] width 128 height 22
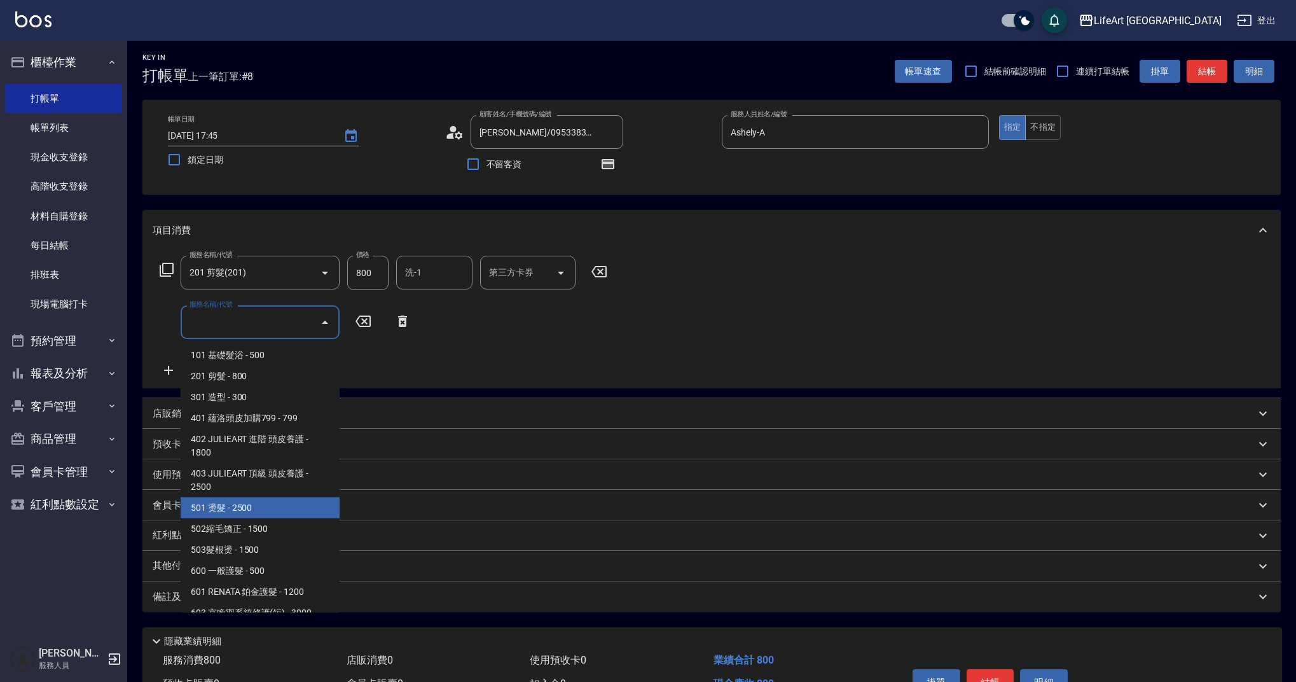
click at [279, 509] on span "501 燙髮 - 2500" at bounding box center [260, 507] width 159 height 21
type input "501 燙髮(501)"
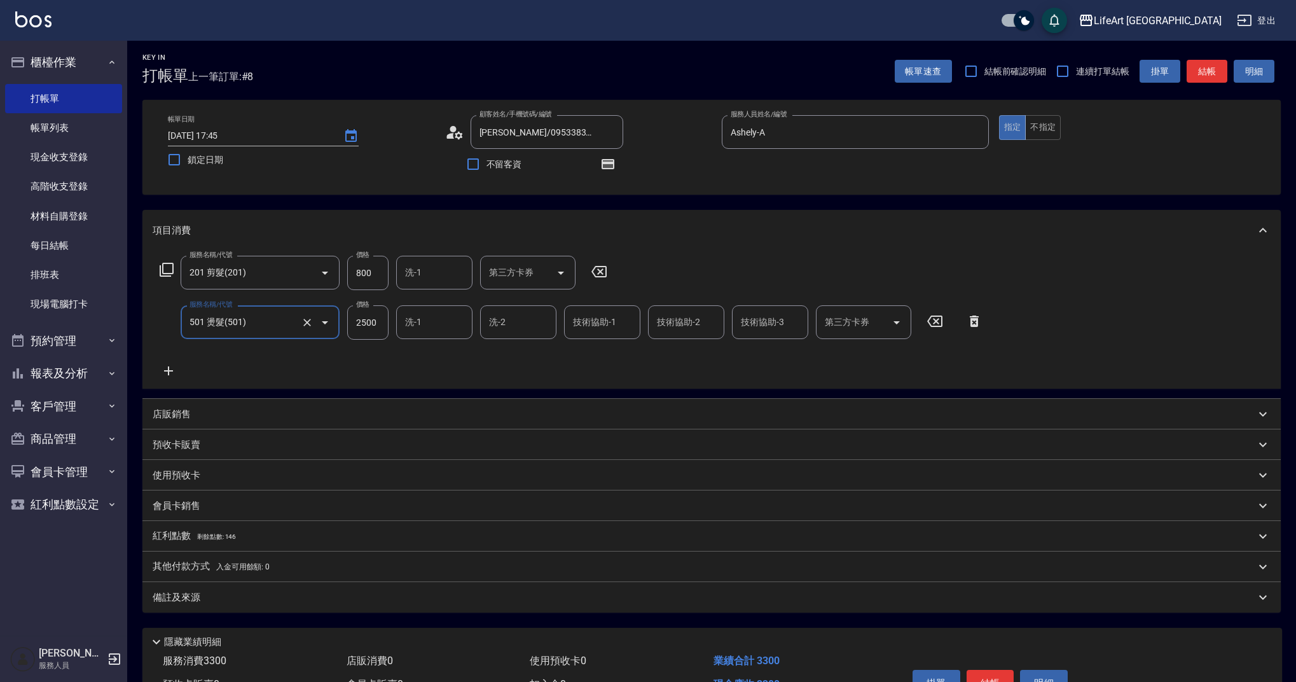
click at [167, 370] on icon at bounding box center [168, 370] width 9 height 9
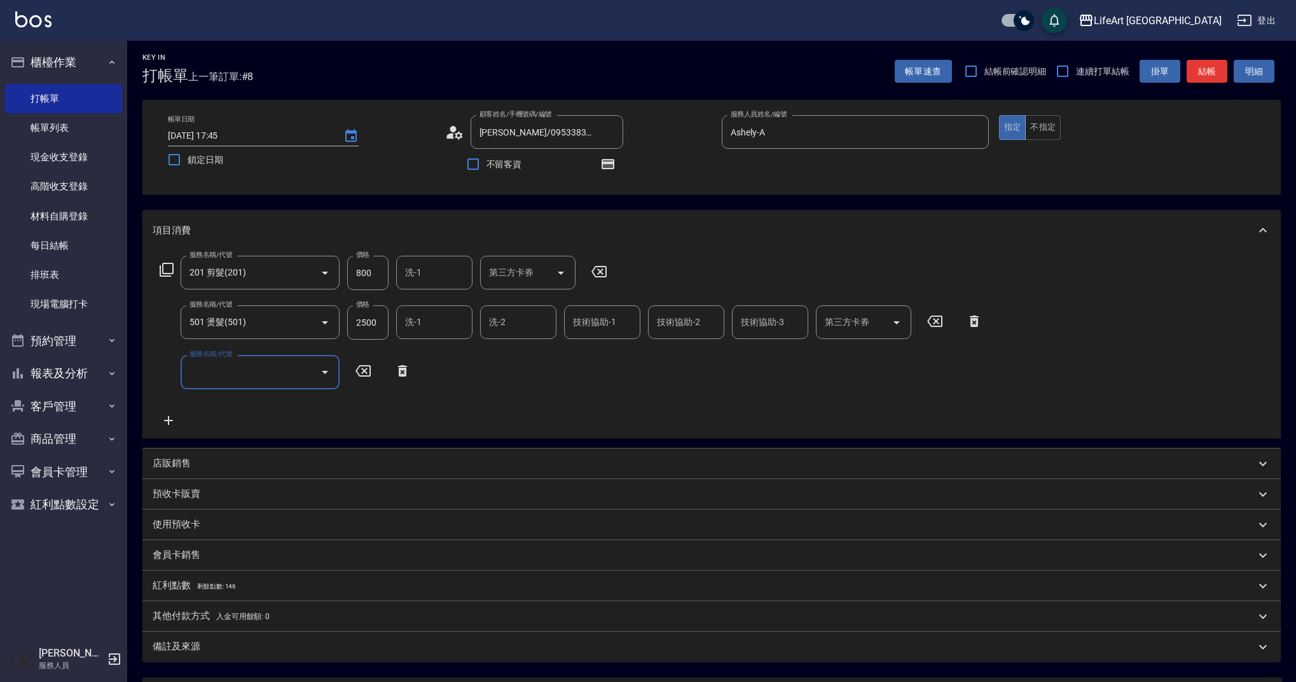
click at [215, 376] on input "服務名稱/代號" at bounding box center [250, 371] width 128 height 22
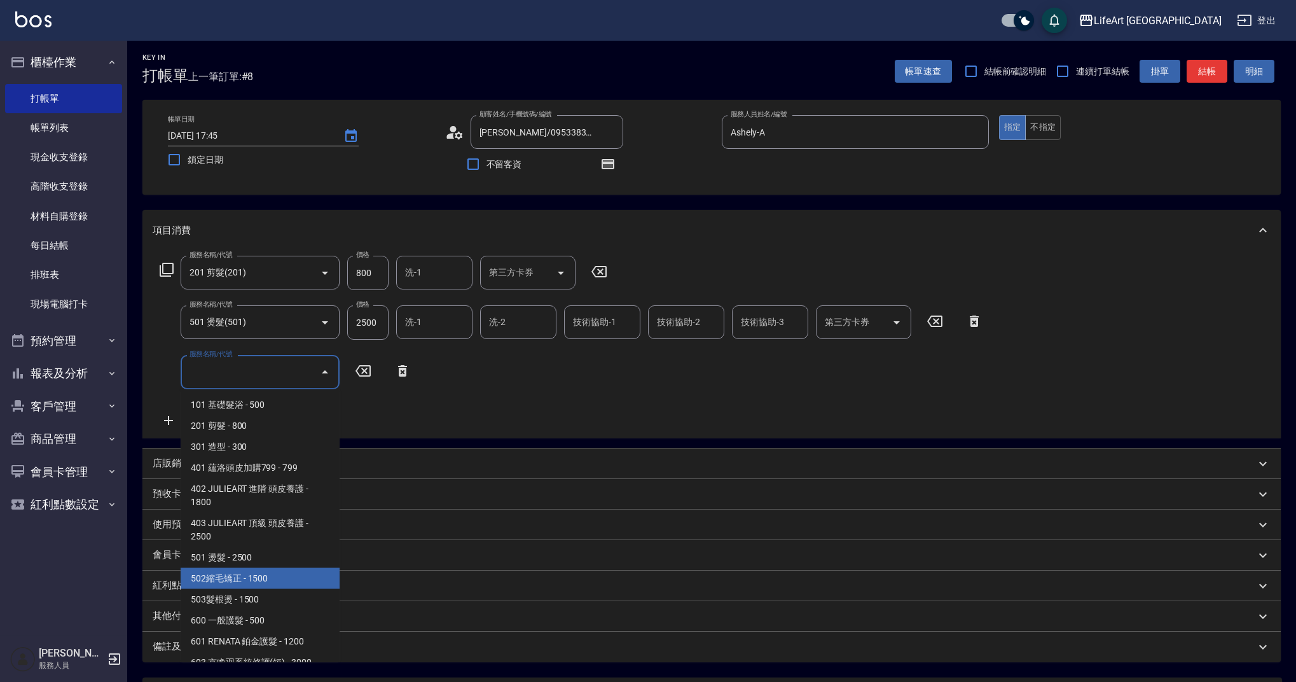
scroll to position [163, 0]
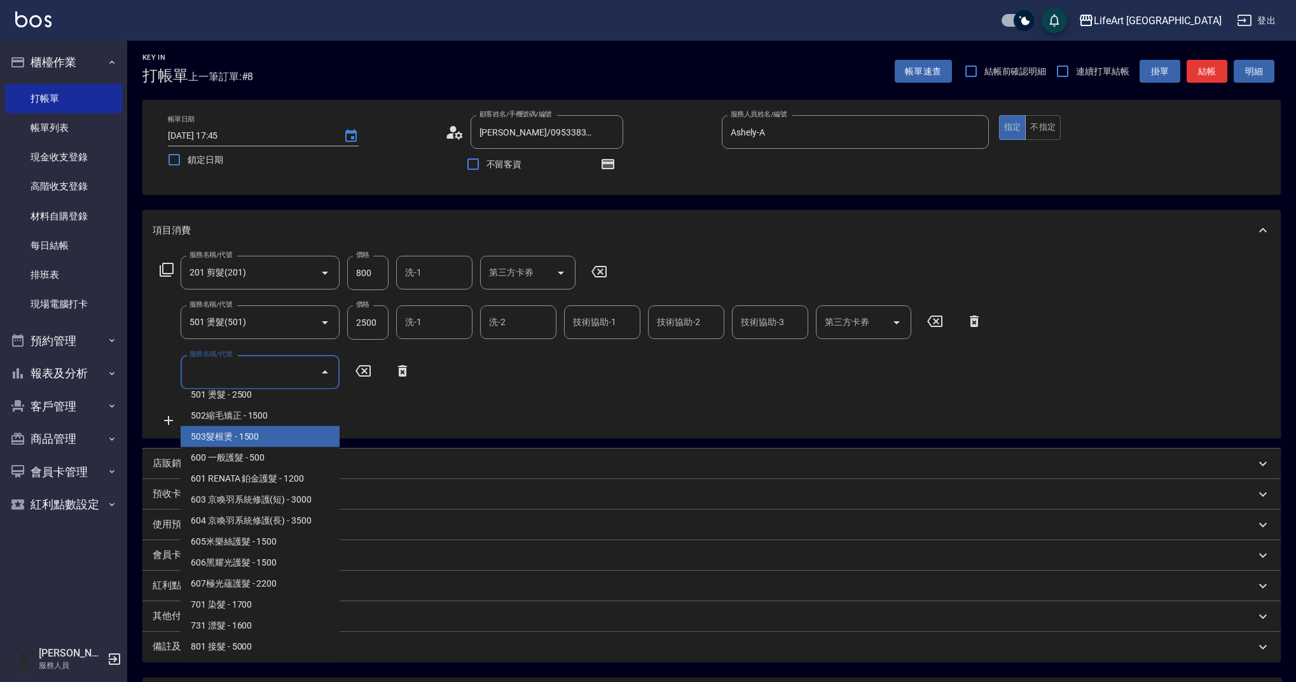
click at [302, 439] on span "503髮根燙 - 1500" at bounding box center [260, 436] width 159 height 21
type input "503髮根燙(503)"
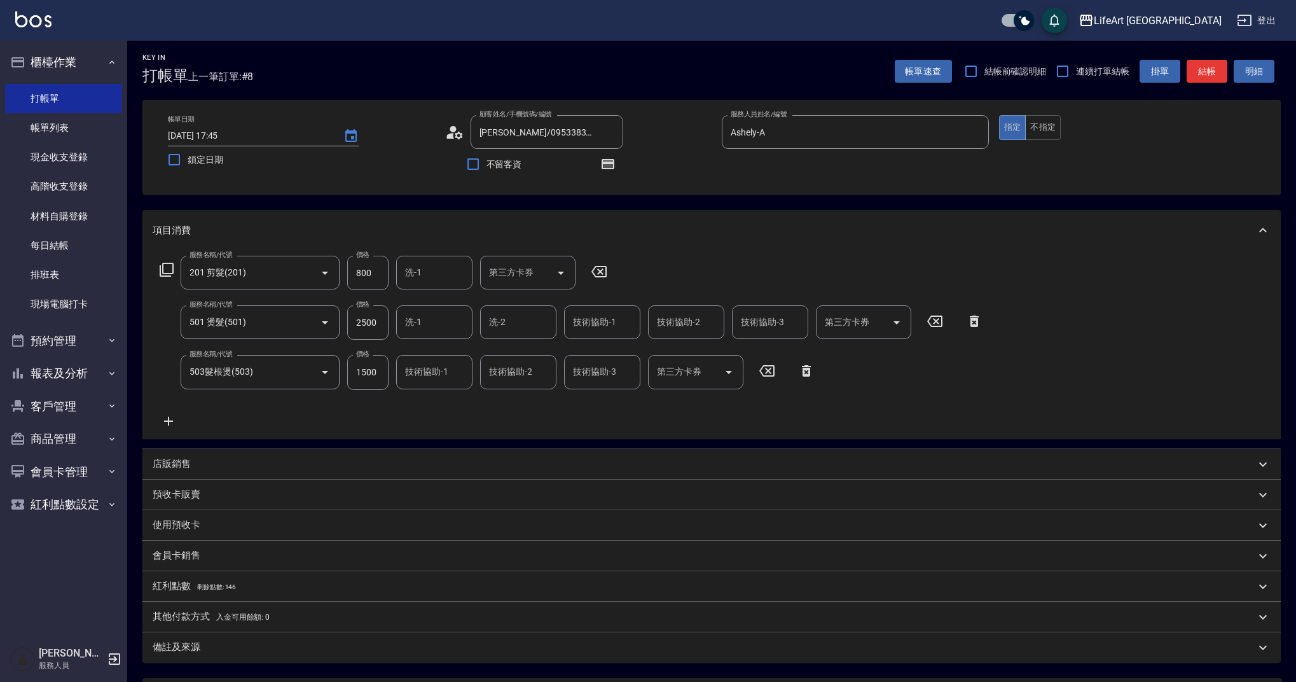
click at [167, 417] on icon at bounding box center [169, 420] width 32 height 15
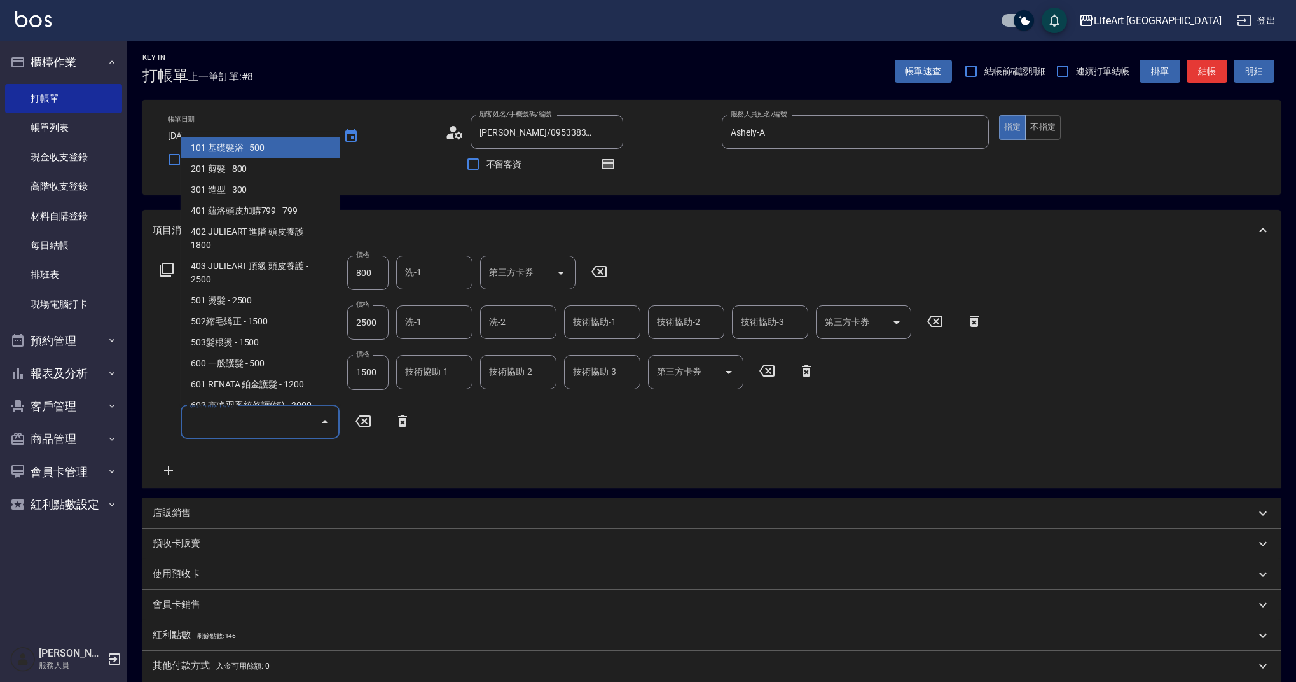
click at [231, 421] on input "服務名稱/代號" at bounding box center [250, 422] width 128 height 22
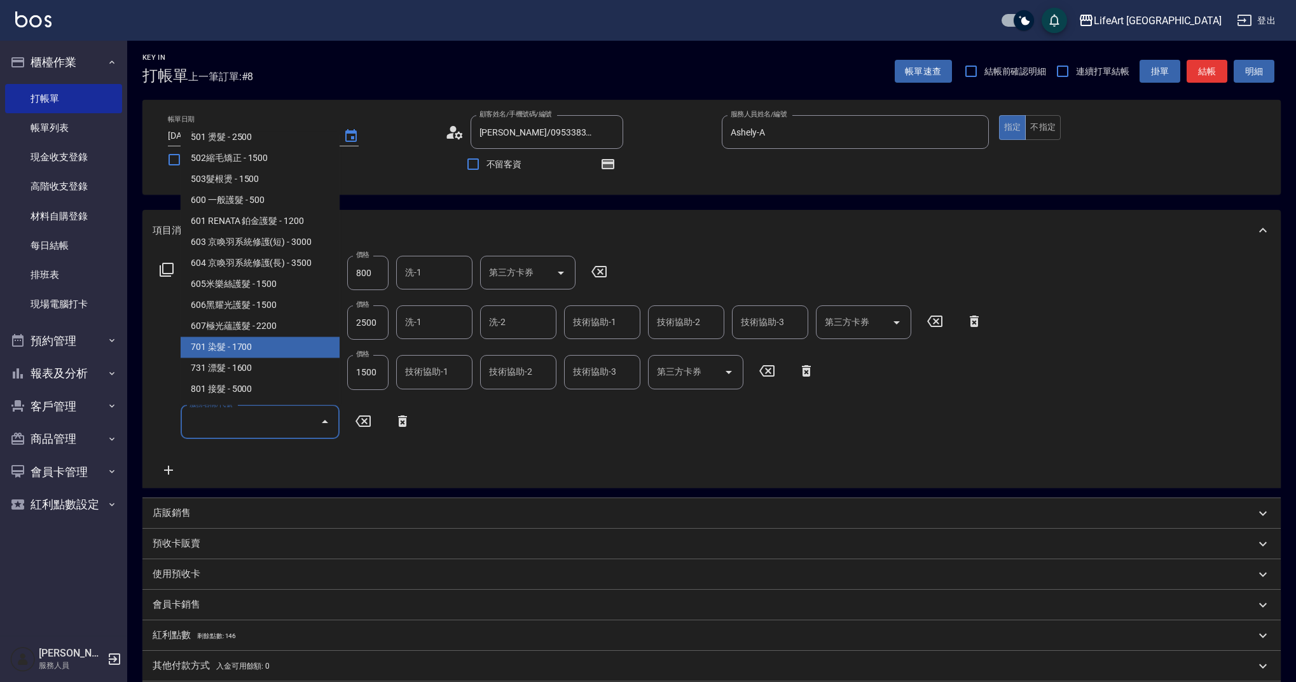
click at [304, 349] on span "701 染髮 - 1700" at bounding box center [260, 347] width 159 height 21
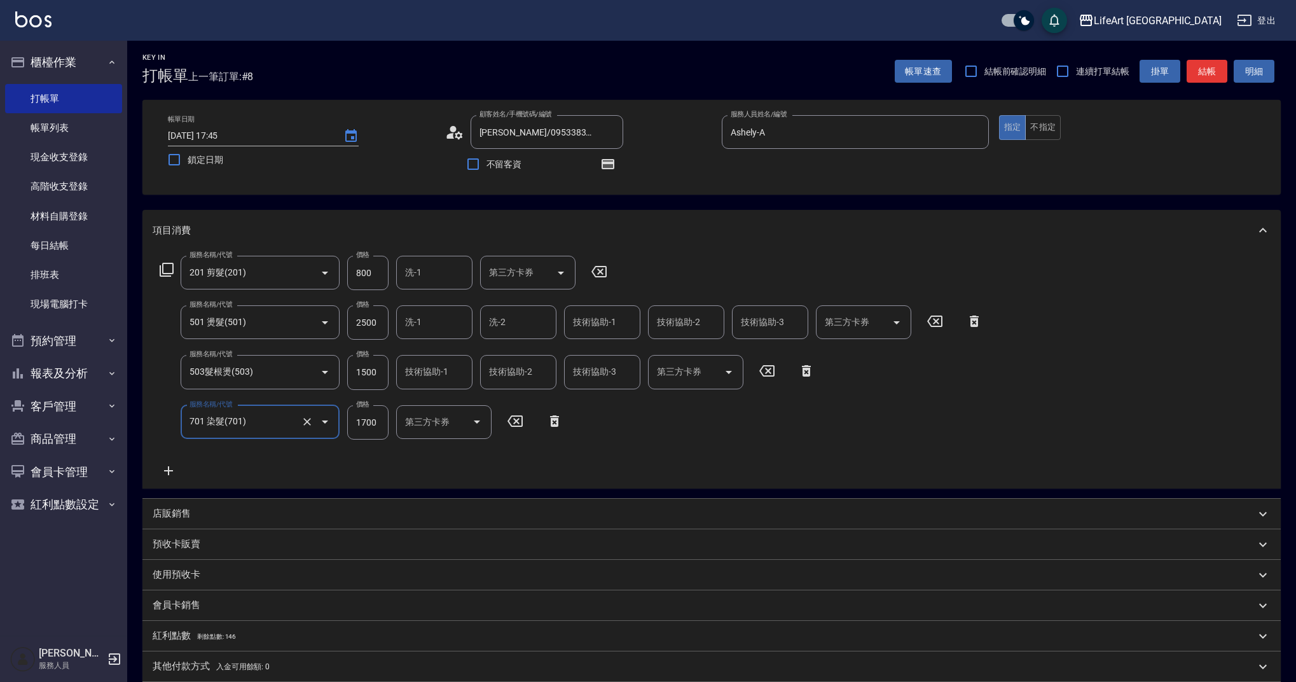
type input "701 染髮(701)"
click at [172, 470] on icon at bounding box center [168, 470] width 9 height 9
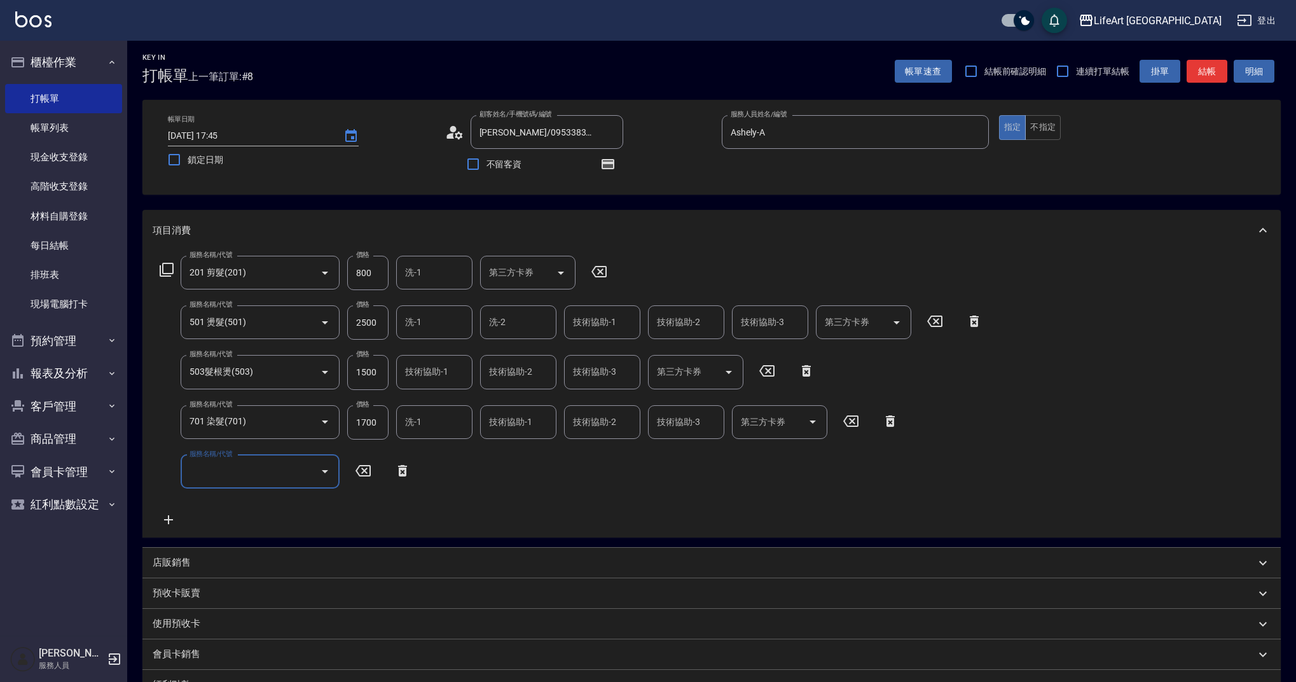
click at [224, 470] on div "服務名稱/代號 服務名稱/代號" at bounding box center [260, 472] width 159 height 34
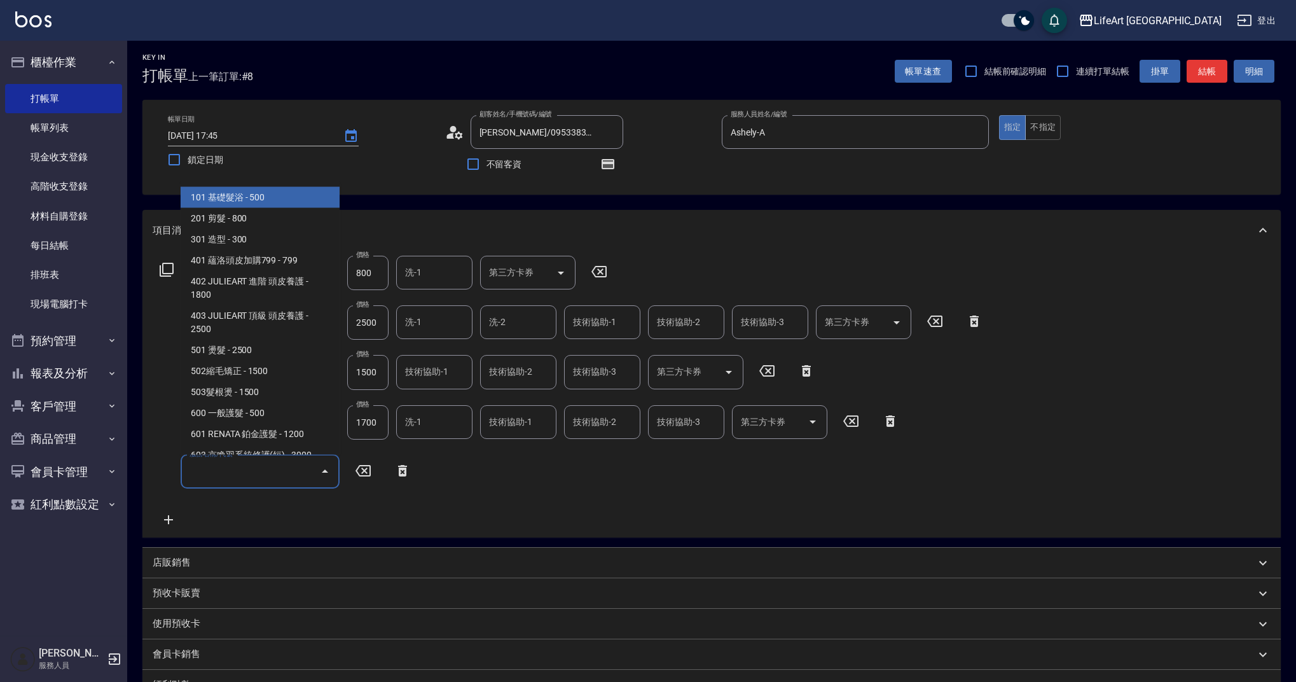
click at [272, 470] on input "服務名稱/代號" at bounding box center [250, 471] width 128 height 22
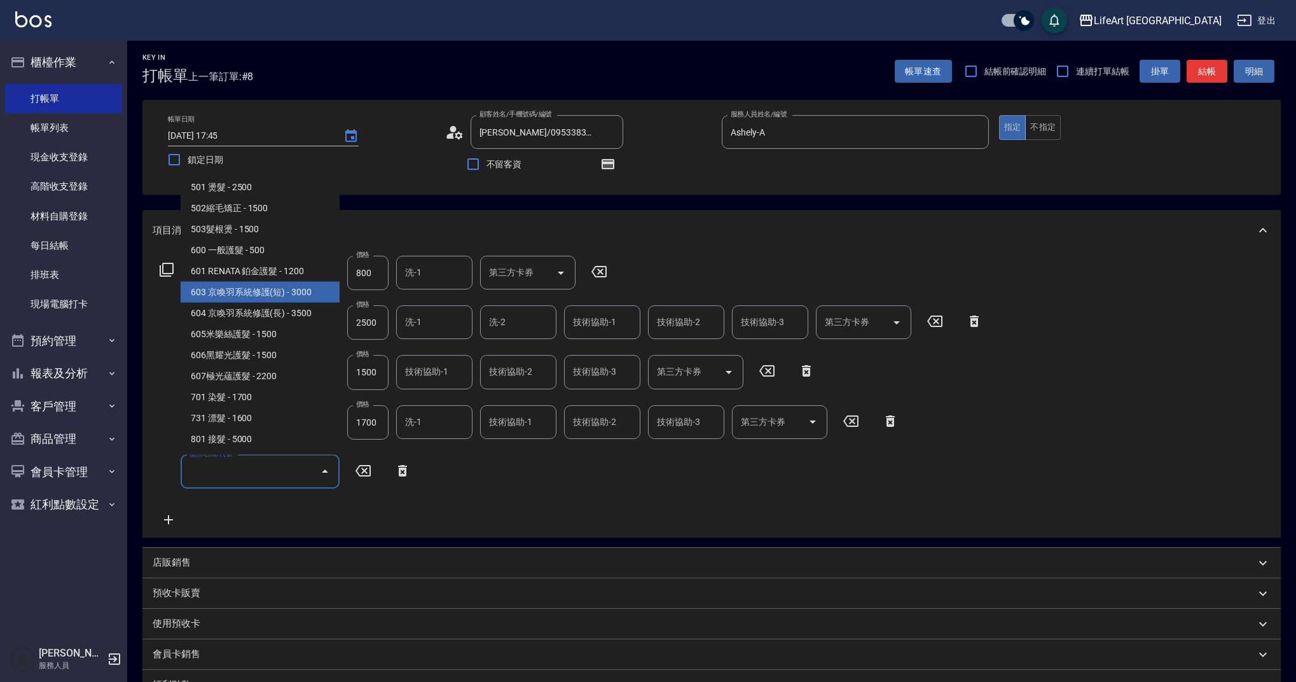
click at [313, 298] on span "603 京喚羽系統修護(短) - 3000" at bounding box center [260, 292] width 159 height 21
type input "603 京喚羽系統修護(短)(603)"
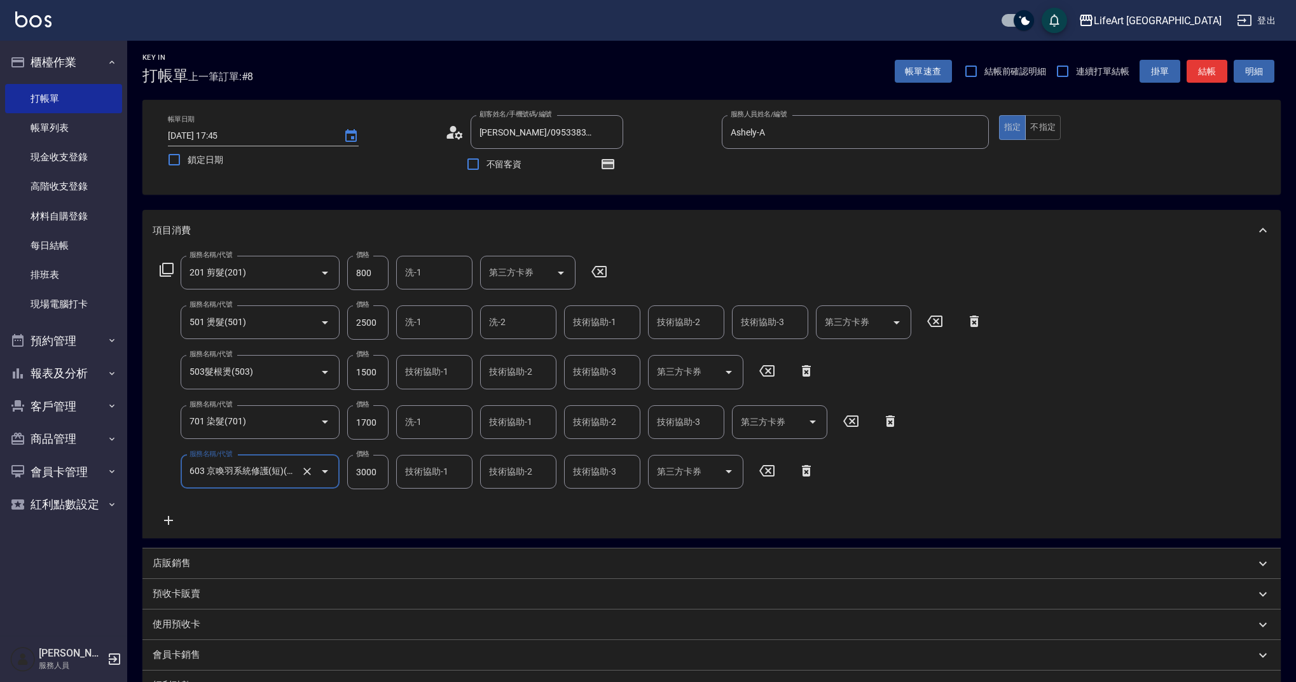
click at [170, 519] on icon at bounding box center [168, 520] width 9 height 9
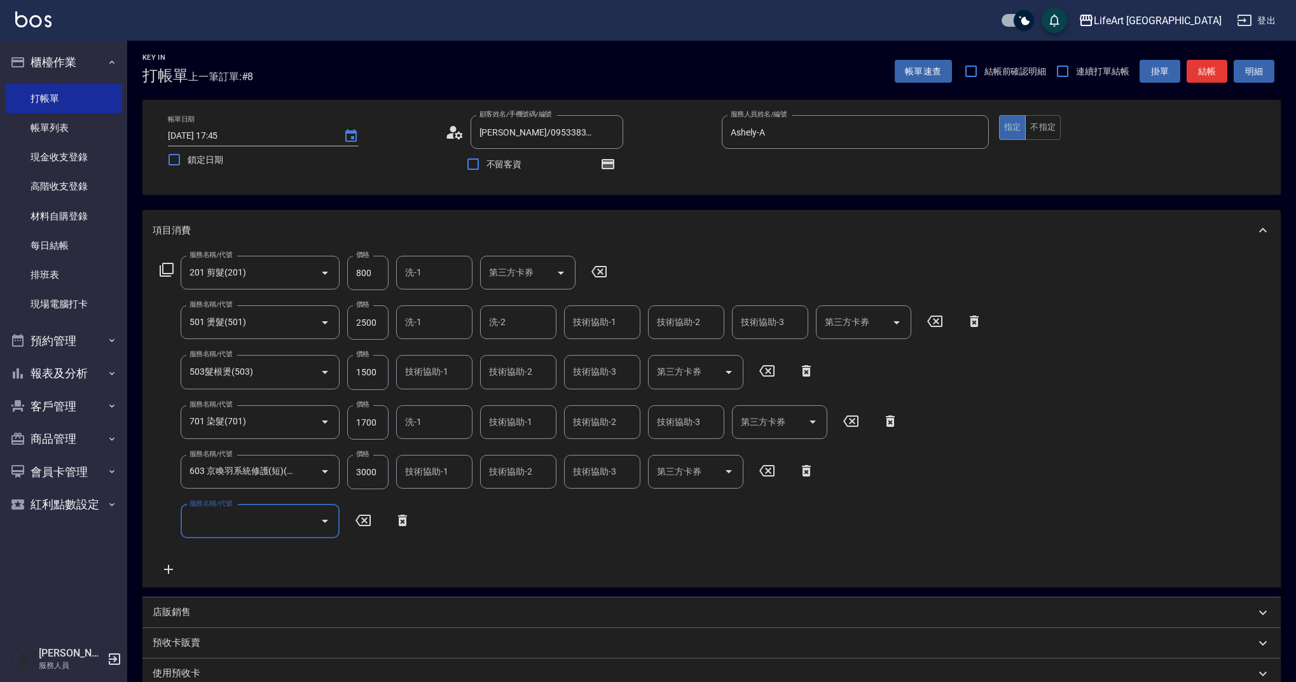
click at [247, 518] on input "服務名稱/代號" at bounding box center [250, 521] width 128 height 22
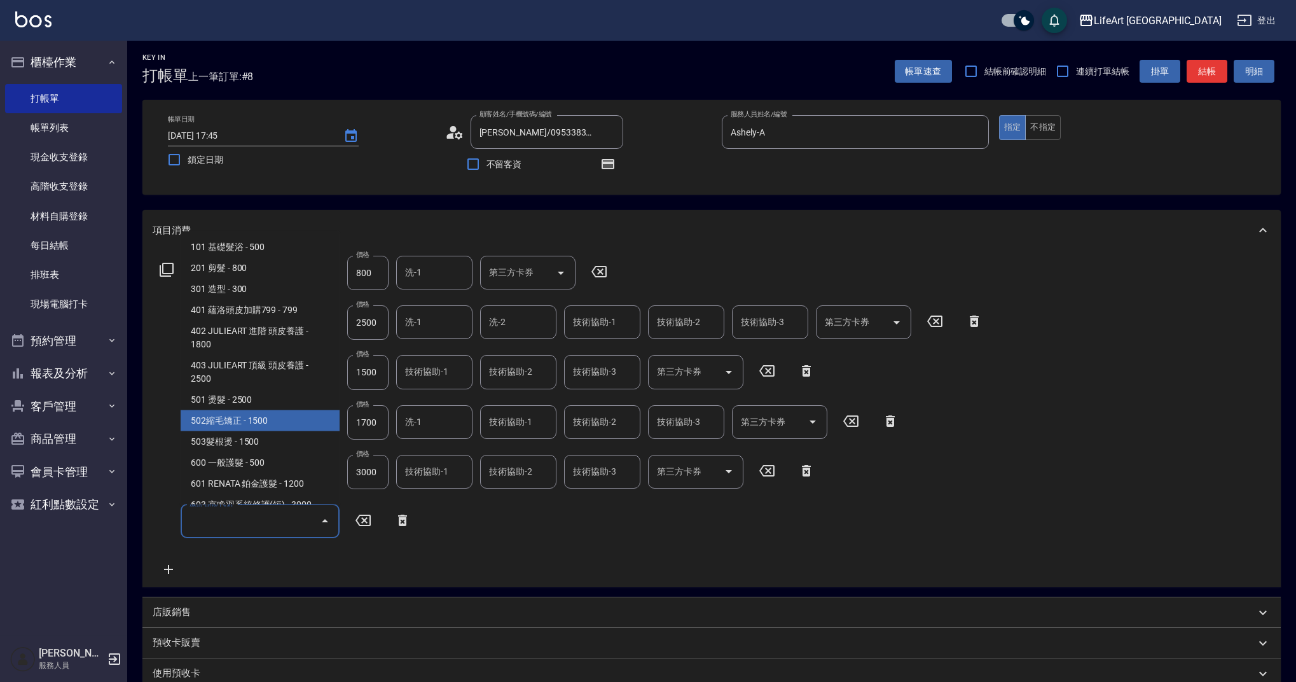
click at [333, 429] on span "502縮毛矯正 - 1500" at bounding box center [260, 420] width 159 height 21
click at [276, 526] on input "502縮毛矯正 (502)" at bounding box center [242, 521] width 112 height 22
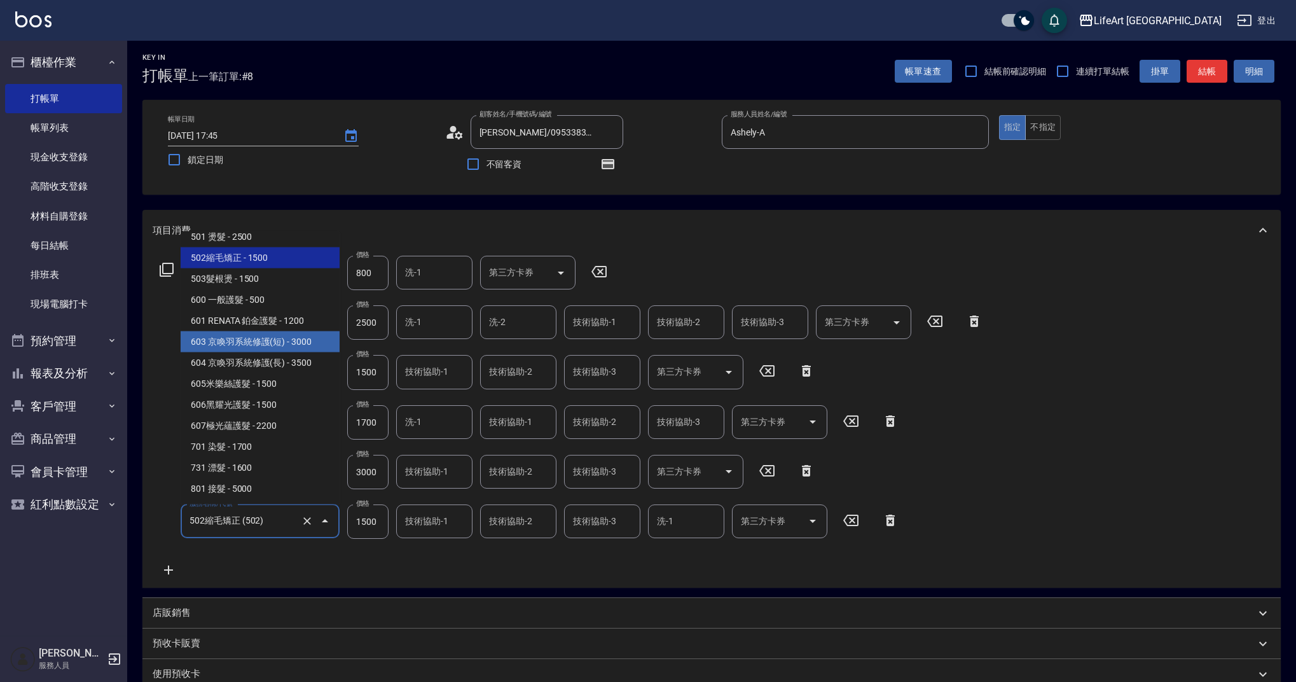
click at [312, 339] on span "603 京喚羽系統修護(短) - 3000" at bounding box center [260, 341] width 159 height 21
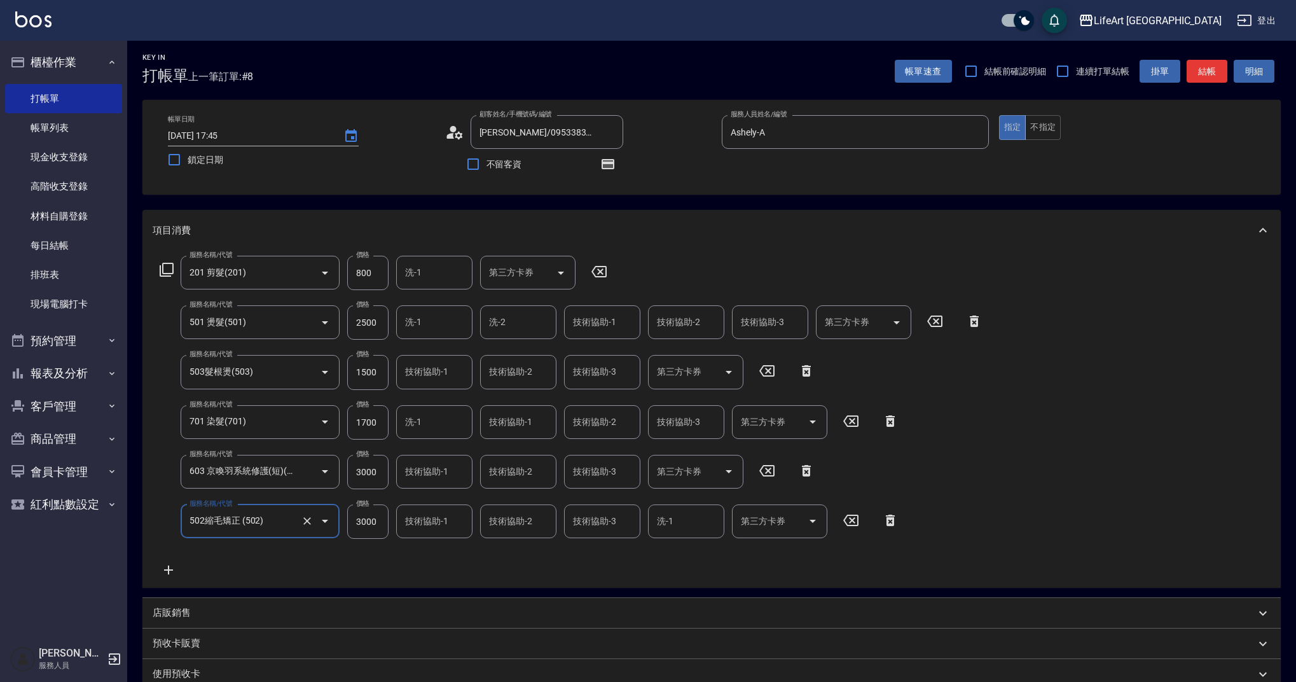
type input "603 京喚羽系統修護(短)(603)"
click at [382, 512] on input "3000" at bounding box center [367, 521] width 41 height 34
type input "2500"
click at [370, 477] on input "3000" at bounding box center [367, 472] width 41 height 34
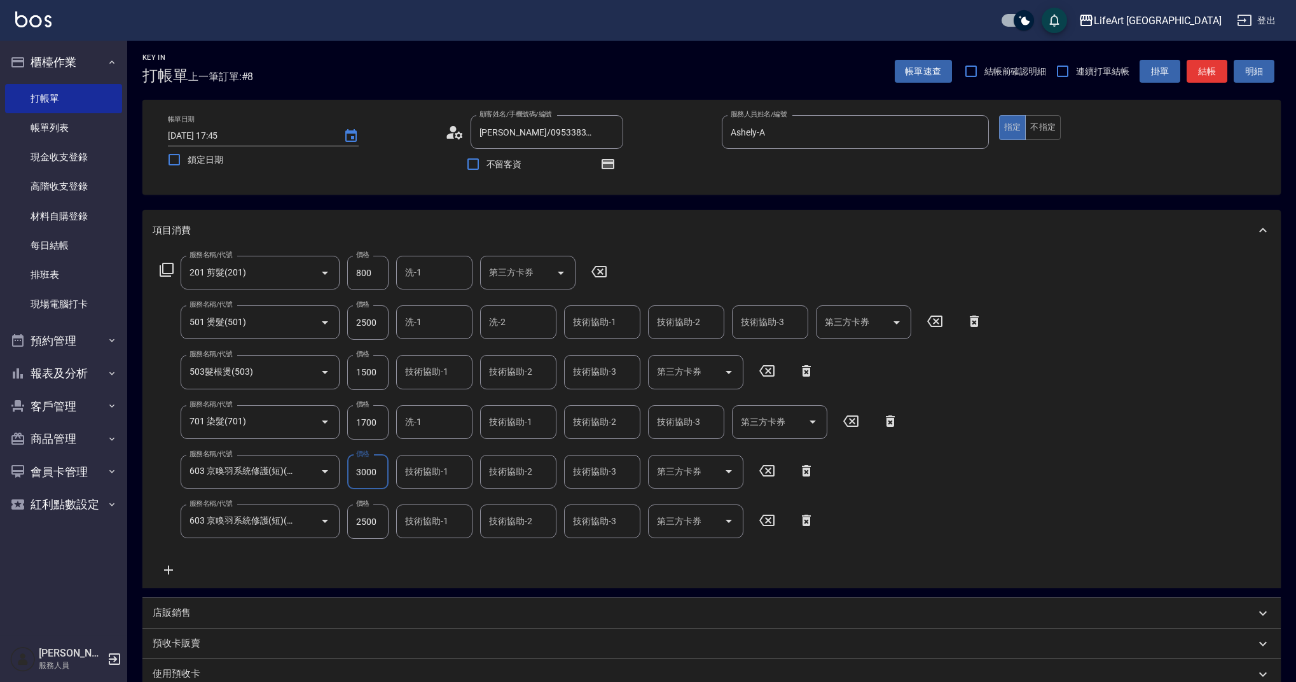
click at [370, 477] on input "3000" at bounding box center [367, 472] width 41 height 34
type input "2500"
click at [378, 426] on input "1700" at bounding box center [367, 422] width 41 height 34
type input "4340"
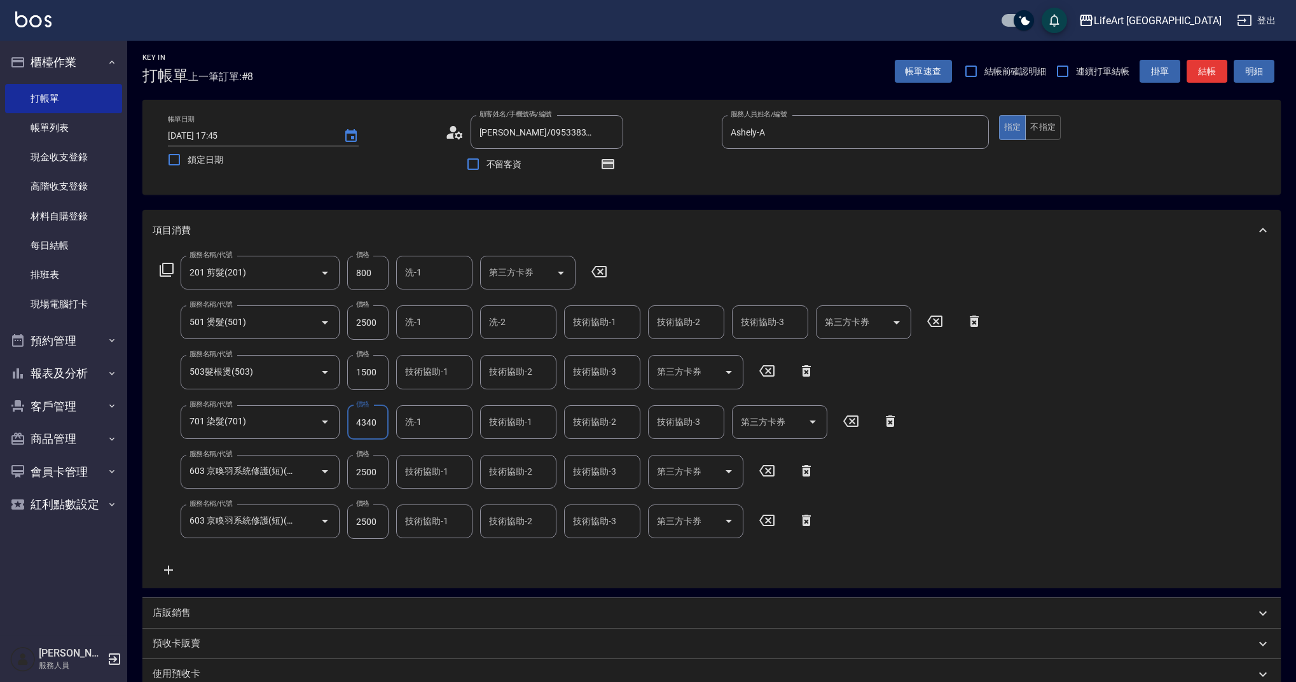
click at [376, 374] on input "1500" at bounding box center [367, 372] width 41 height 34
type input "2000"
click at [373, 326] on input "2500" at bounding box center [367, 322] width 41 height 34
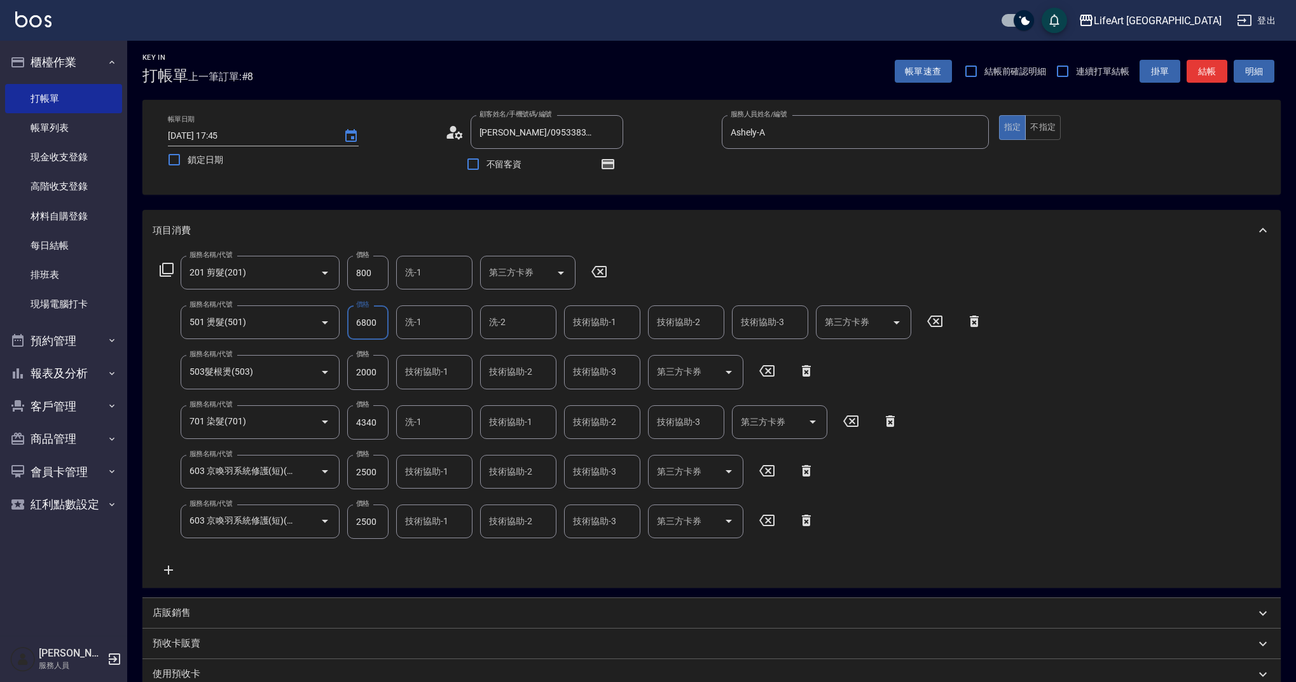
type input "6800"
click at [916, 449] on div "服務名稱/代號 201 剪髮(201) 服務名稱/代號 價格 800 價格 洗-1 洗-1 第三方卡券 第三方卡券 服務名稱/代號 501 燙髮(501) 服…" at bounding box center [571, 417] width 837 height 322
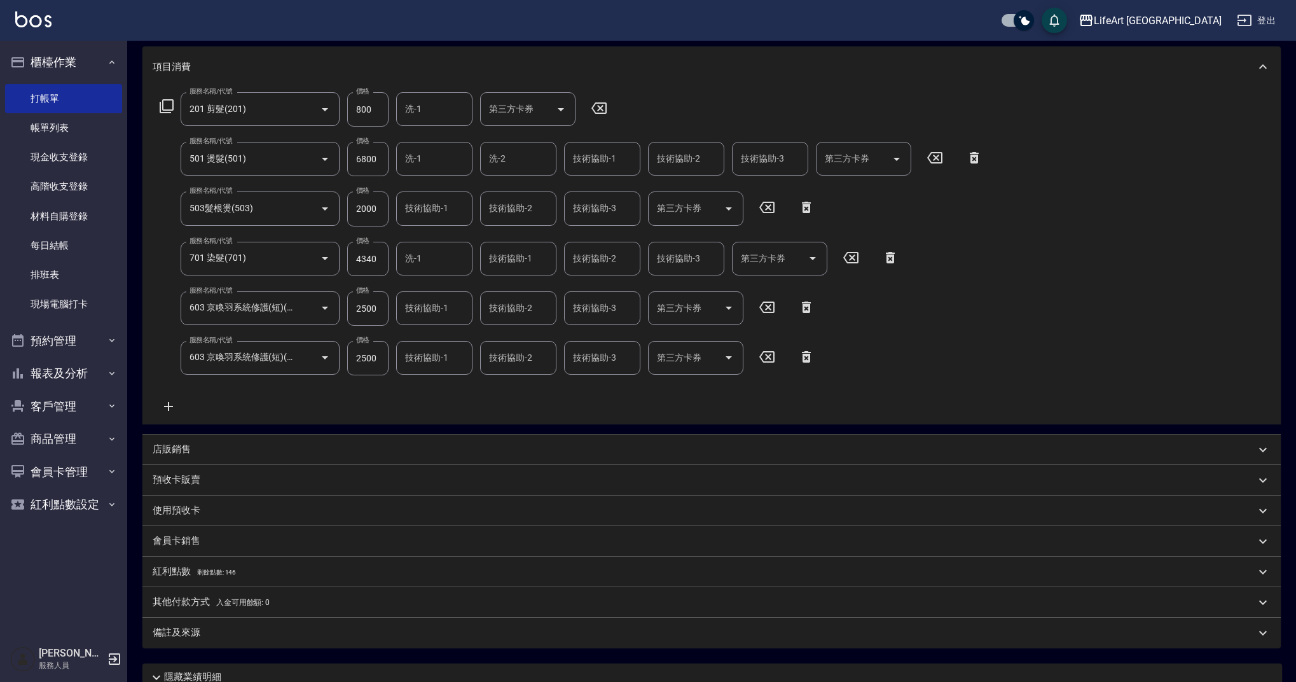
scroll to position [145, 0]
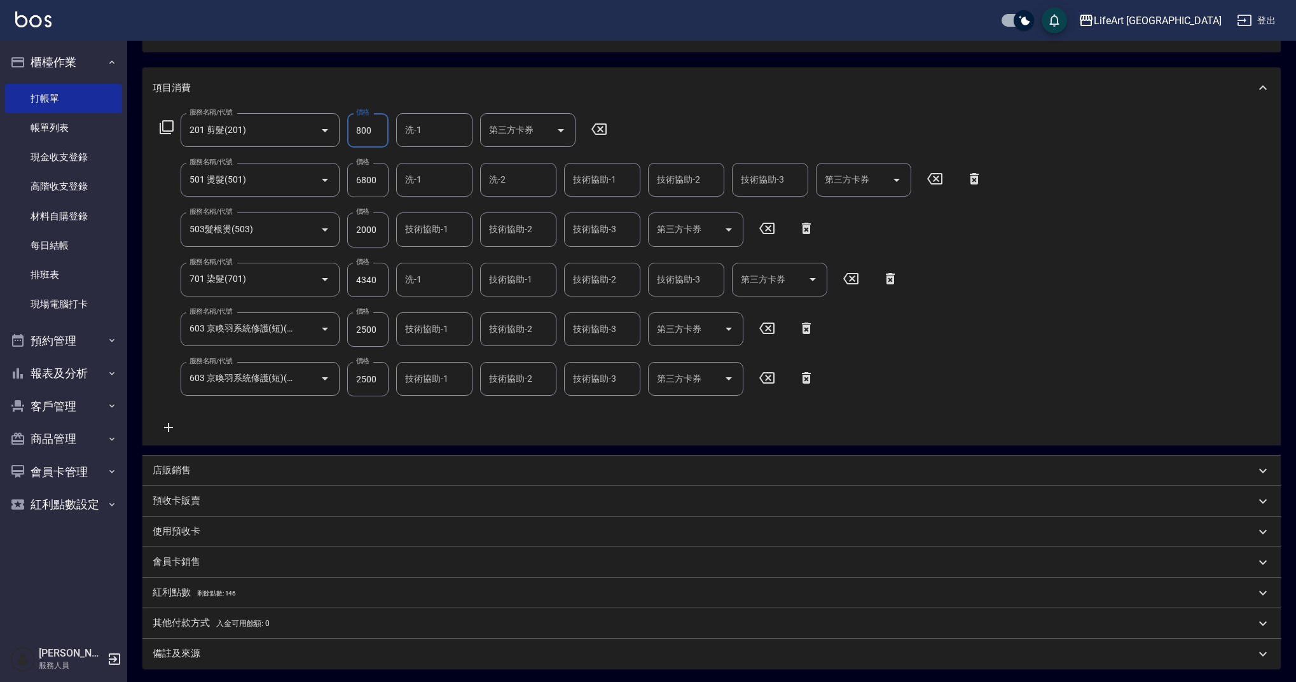
click at [368, 133] on input "800" at bounding box center [367, 130] width 41 height 34
type input "630"
click at [577, 418] on div "服務名稱/代號 201 剪髮(201) 服務名稱/代號 價格 630 價格 洗-1 洗-1 第三方卡券 第三方卡券 服務名稱/代號 501 燙髮(501) 服…" at bounding box center [571, 274] width 837 height 322
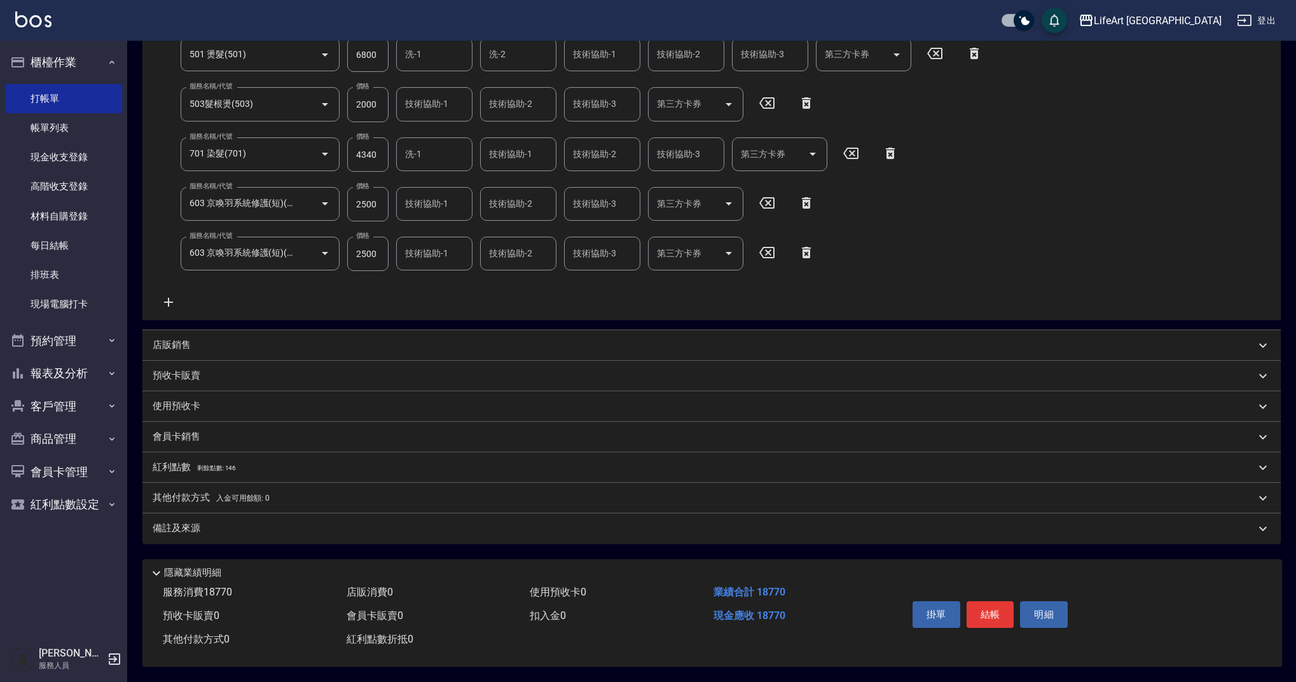
click at [177, 430] on p "會員卡銷售" at bounding box center [177, 436] width 48 height 13
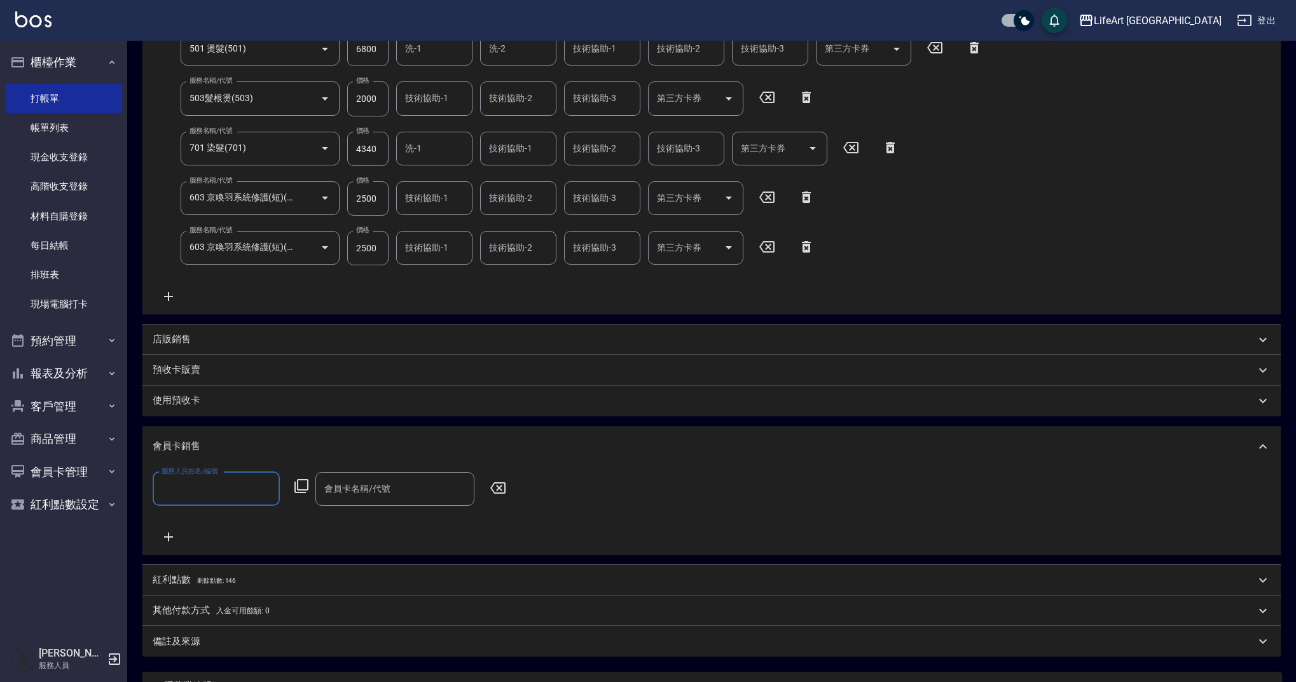
click at [197, 486] on input "服務人員姓名/編號" at bounding box center [216, 488] width 116 height 22
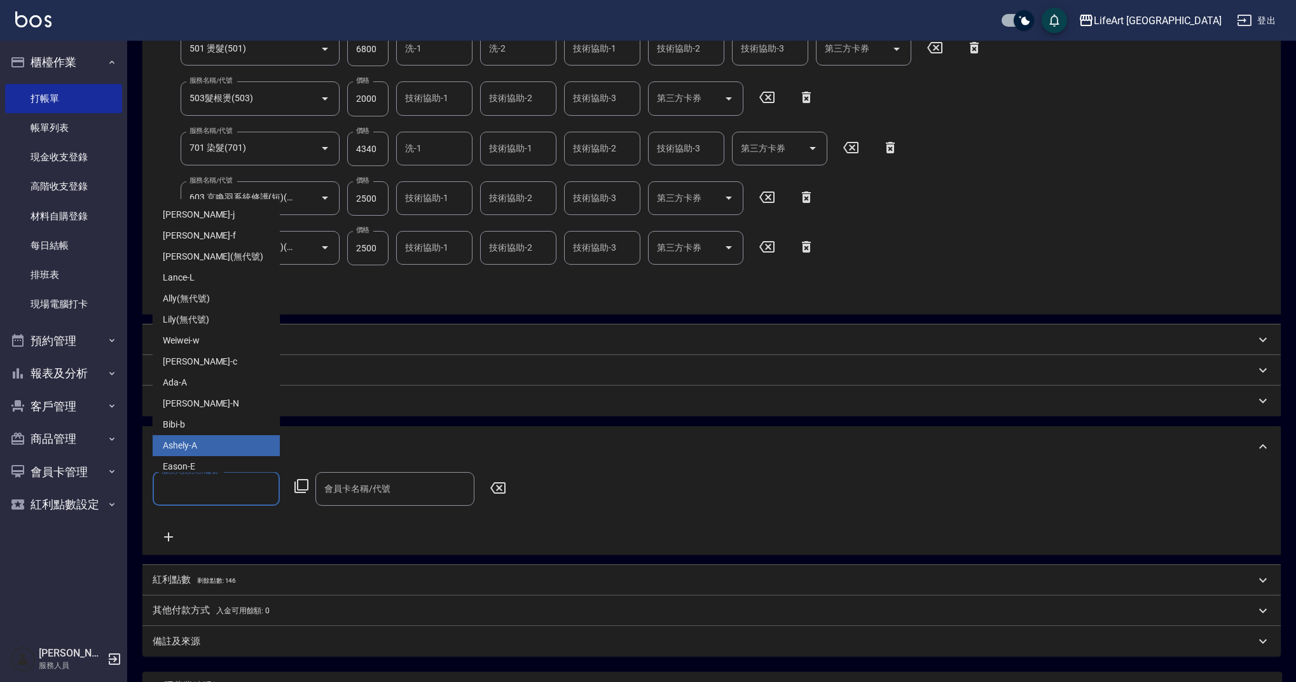
click at [202, 445] on div "Ashely -A" at bounding box center [216, 445] width 127 height 21
type input "Ashely-A"
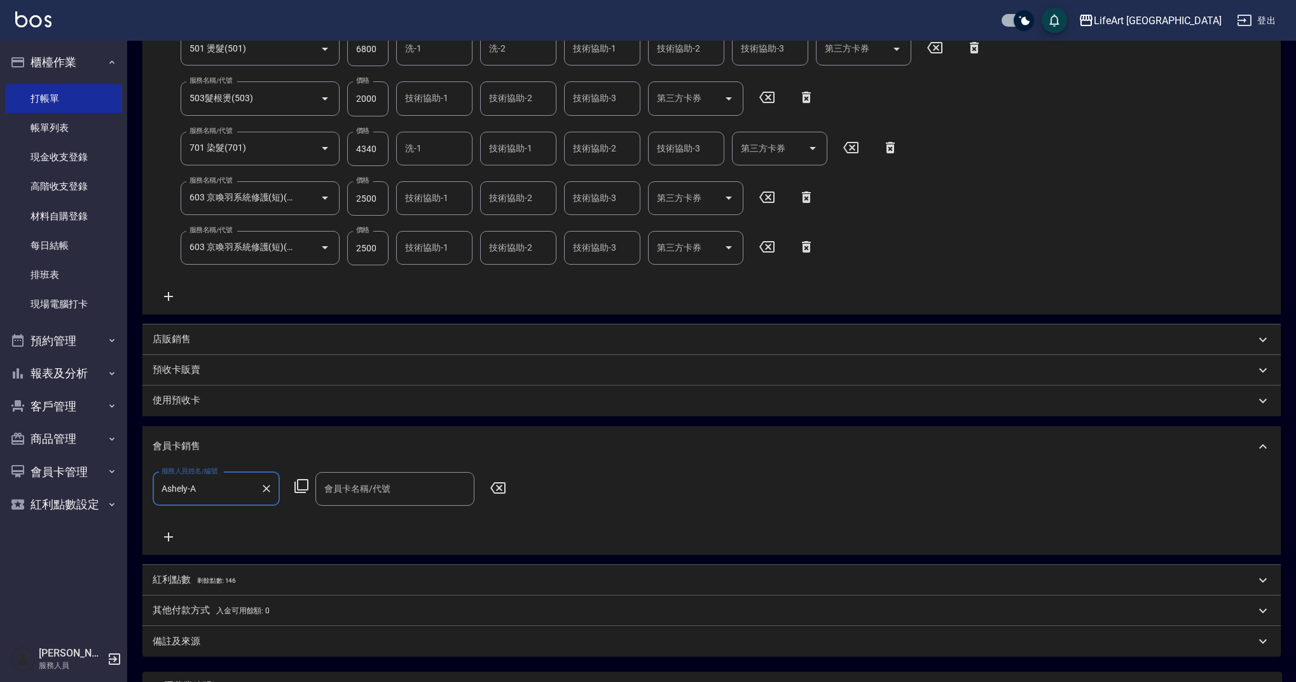
click at [376, 483] on input "會員卡名稱/代號" at bounding box center [395, 488] width 148 height 22
click at [378, 516] on span "會員卡一號 - 01" at bounding box center [394, 521] width 159 height 21
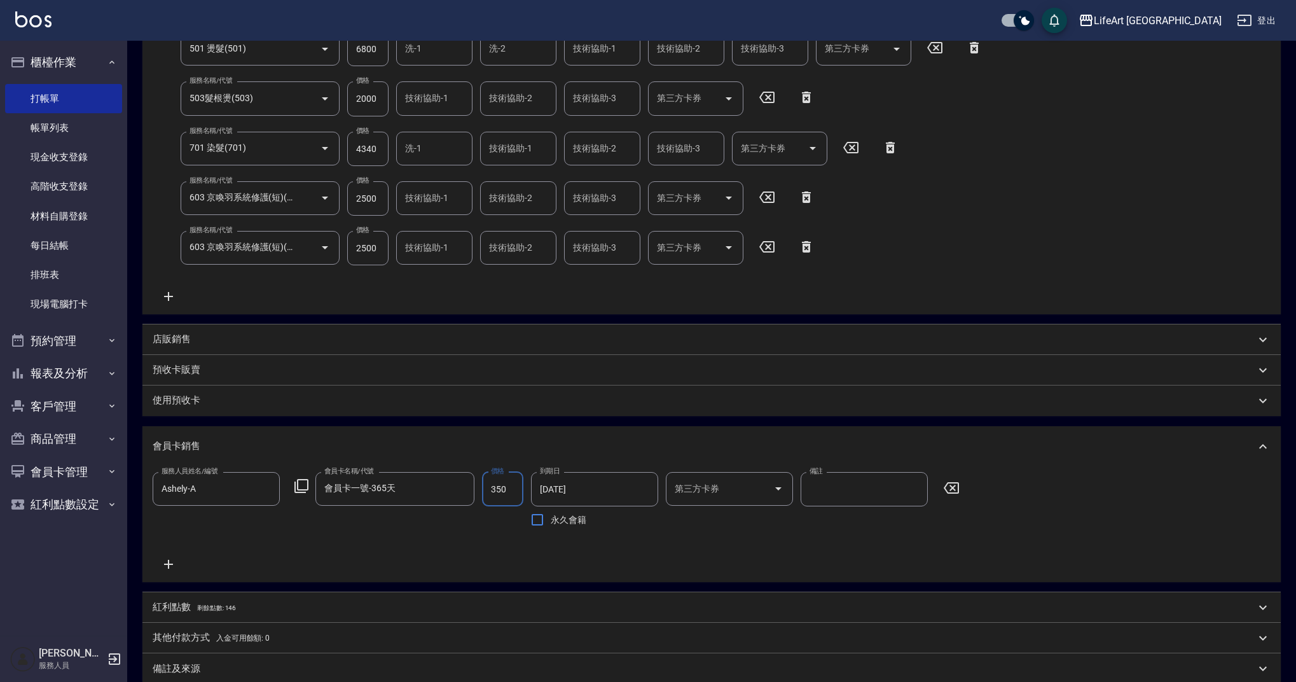
type input "會員卡一號-365天"
type input "500"
click at [508, 547] on div "服務人員姓名/編號 Ashely-A 服務人員姓名/編號 會員卡名稱/代號 會員卡一號-365天 會員卡名稱/代號 價格 500 價格 到期日 2026/08…" at bounding box center [712, 522] width 1118 height 100
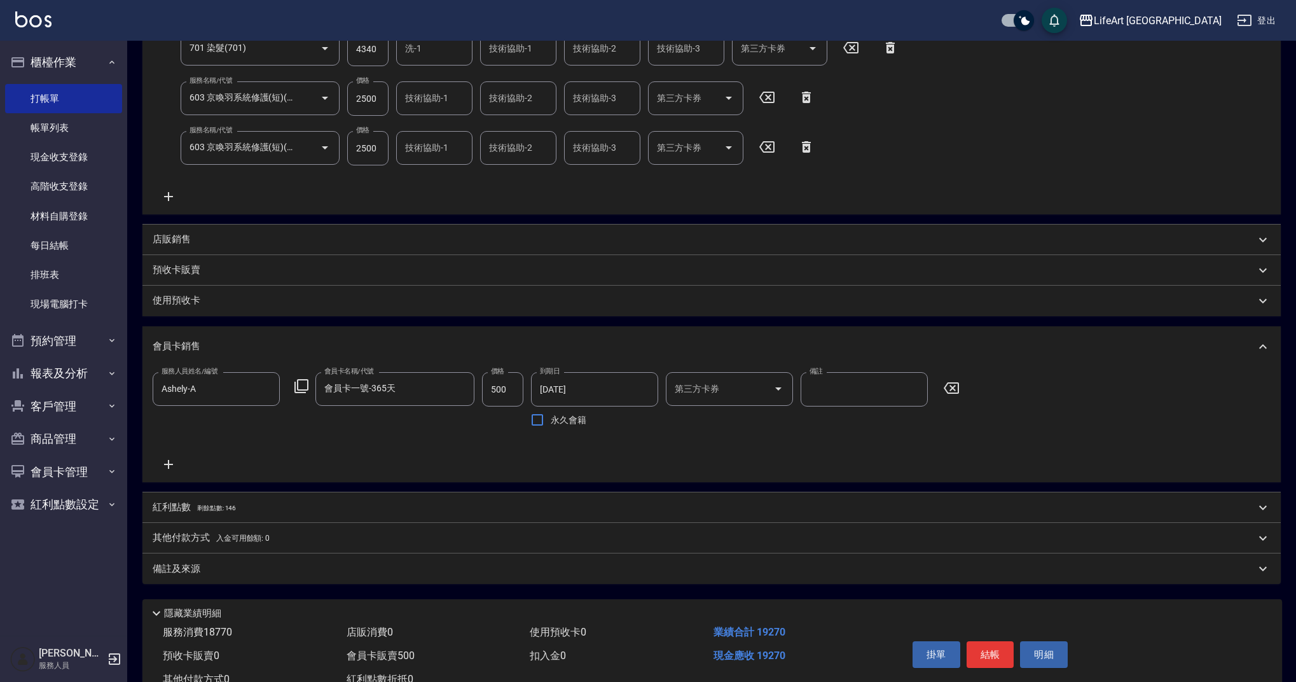
scroll to position [422, 0]
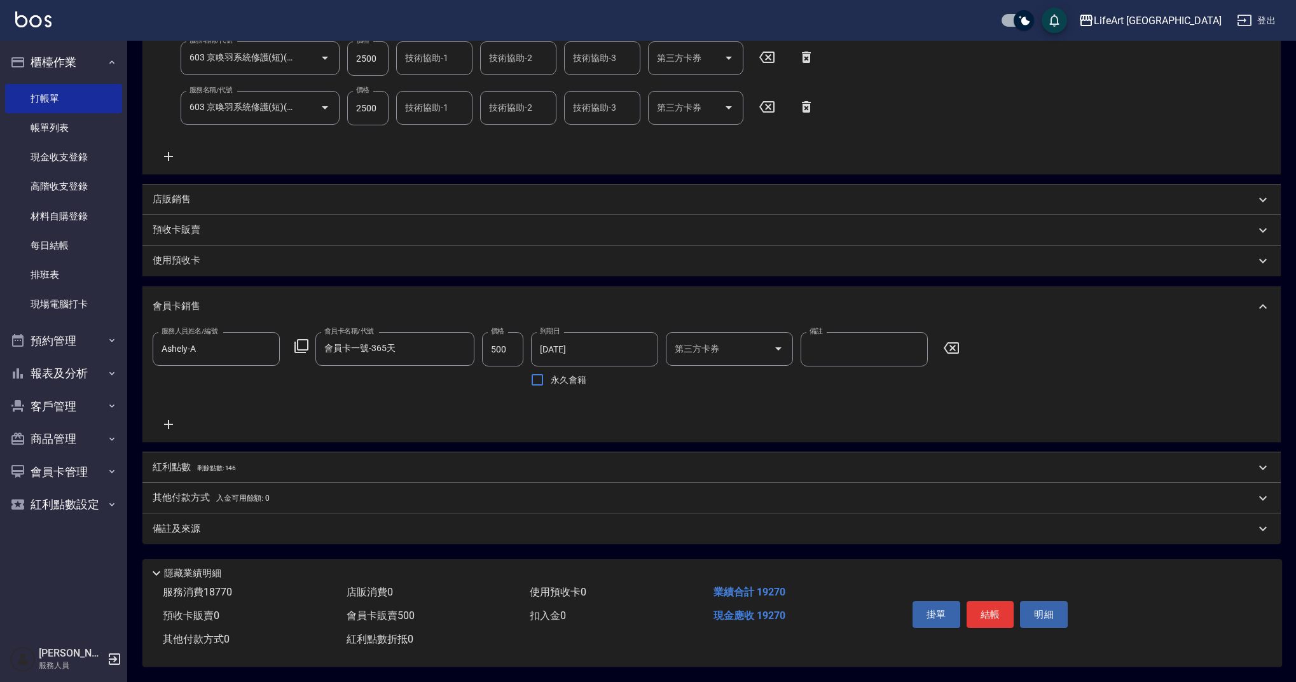
click at [226, 466] on p "紅利點數 剩餘點數: 146" at bounding box center [194, 467] width 83 height 14
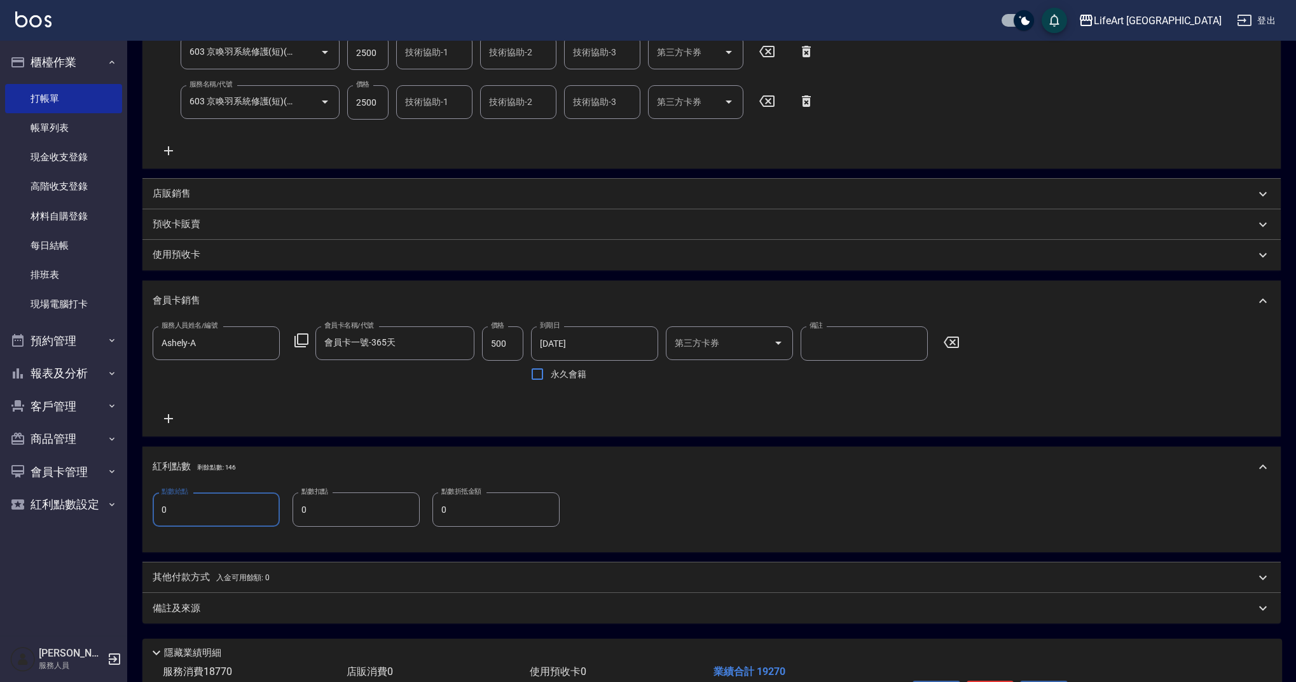
click at [228, 509] on input "0" at bounding box center [216, 509] width 127 height 34
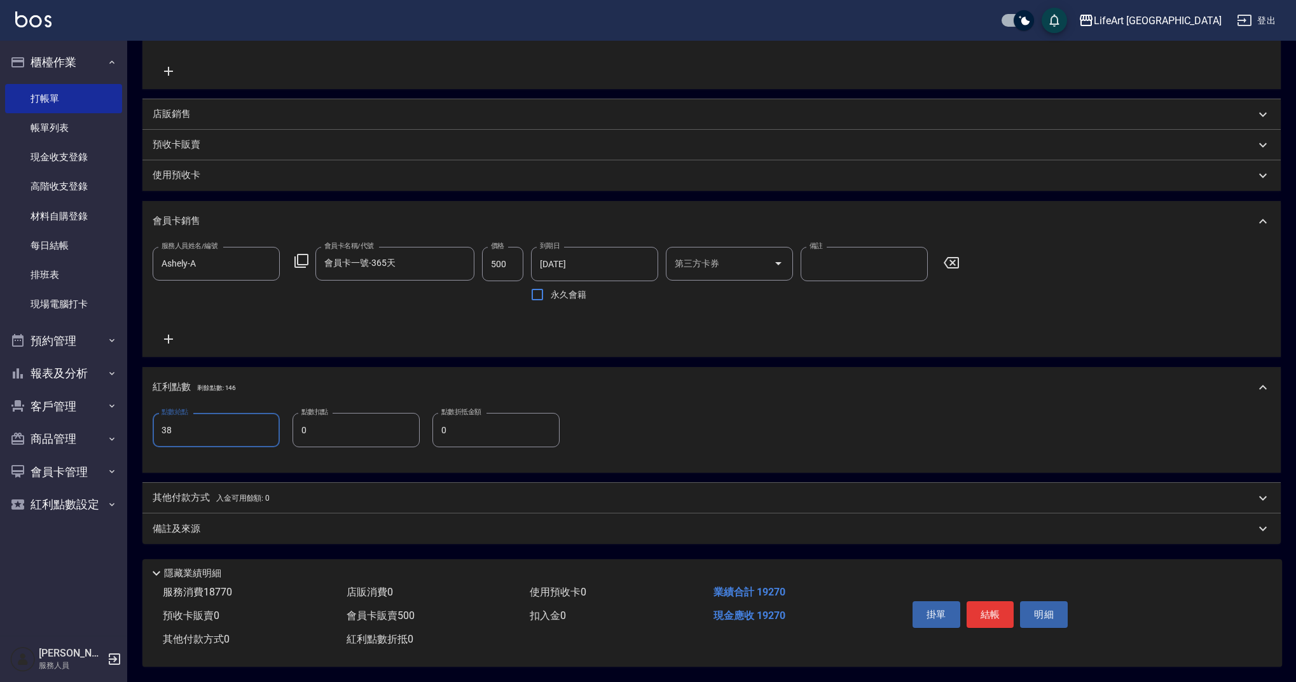
type input "38"
click at [357, 524] on div "備註及來源" at bounding box center [704, 528] width 1102 height 13
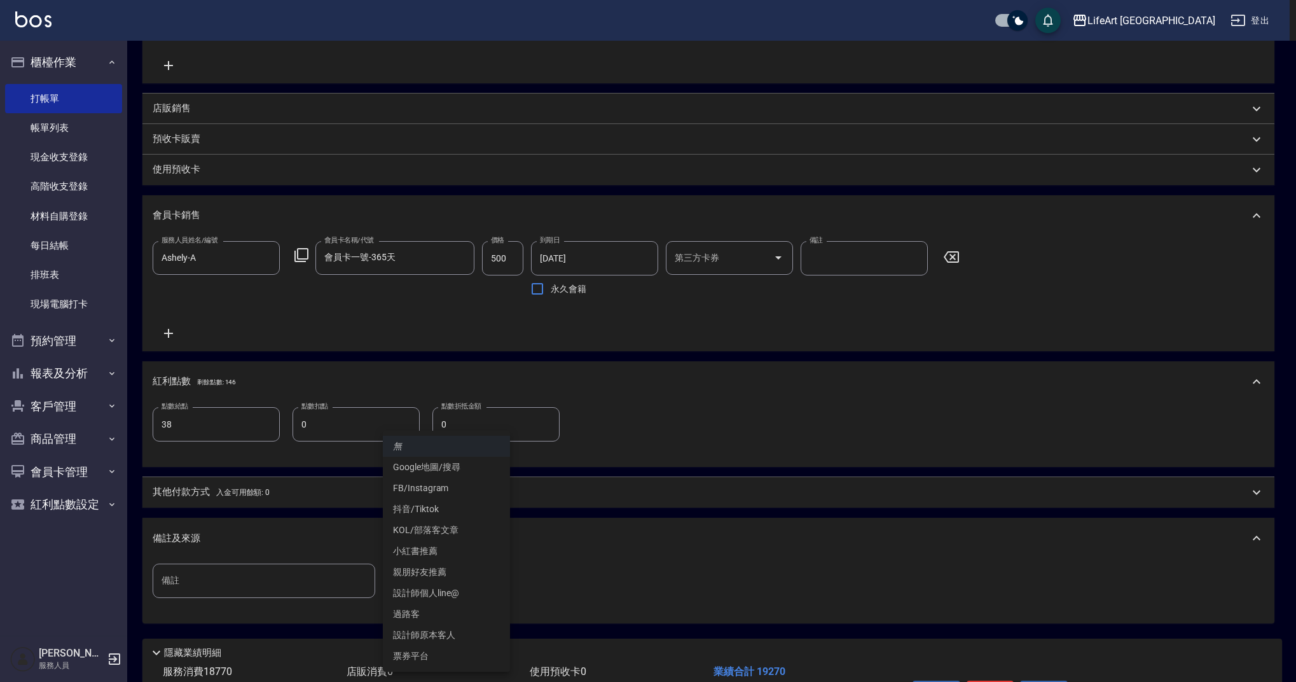
click at [497, 571] on body "LifeArt 蘆洲 登出 櫃檯作業 打帳單 帳單列表 現金收支登錄 高階收支登錄 材料自購登錄 每日結帳 排班表 現場電腦打卡 預約管理 預約管理 單日預約…" at bounding box center [648, 127] width 1296 height 1268
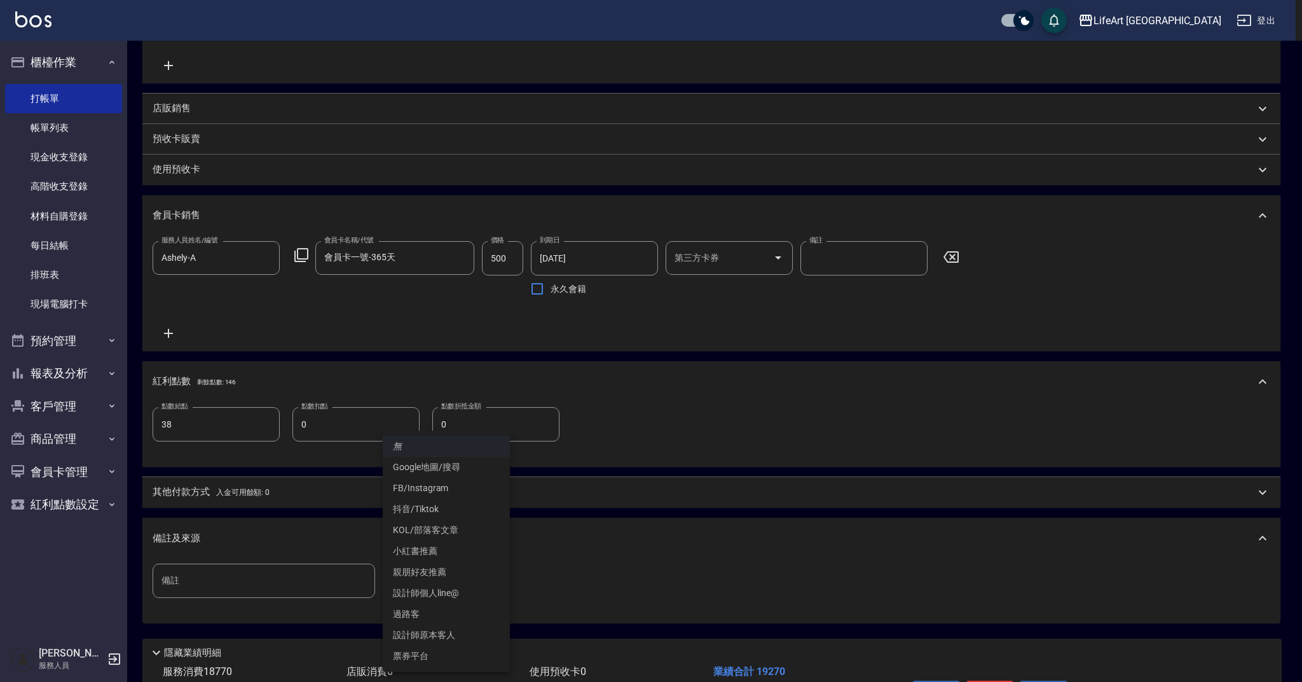
click at [482, 631] on li "設計師原本客人" at bounding box center [446, 634] width 127 height 21
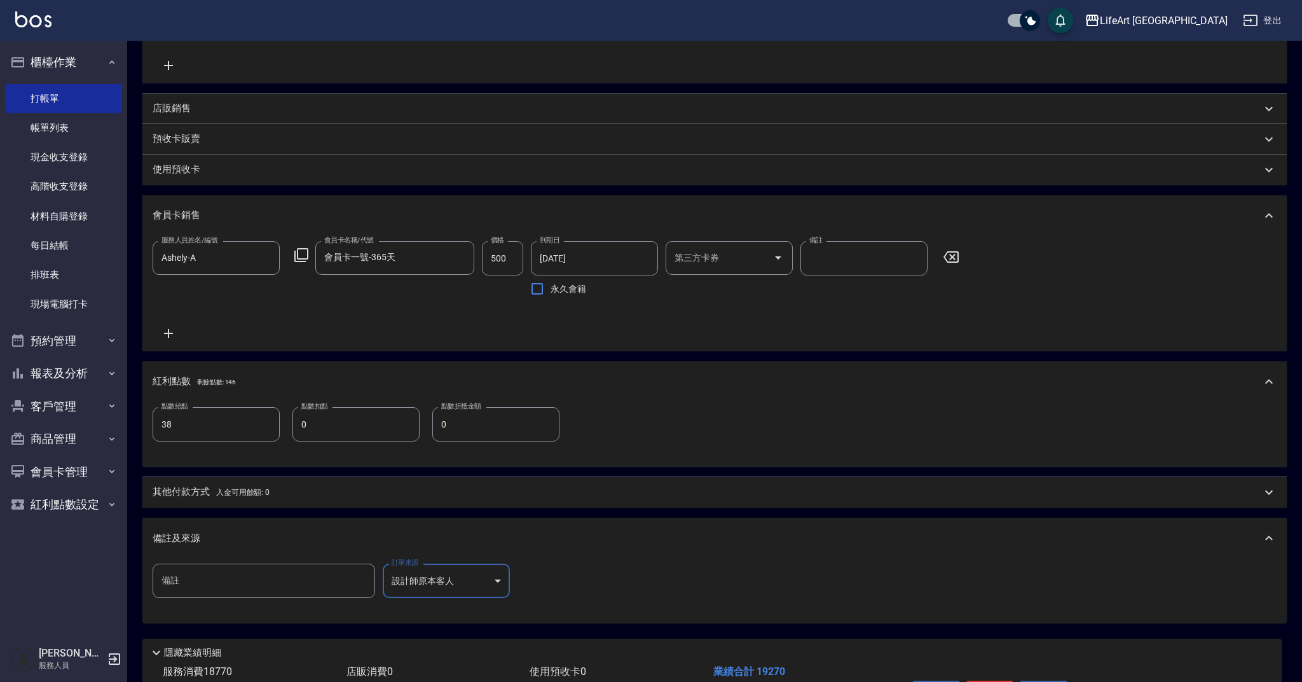
type input "設計師原本客人"
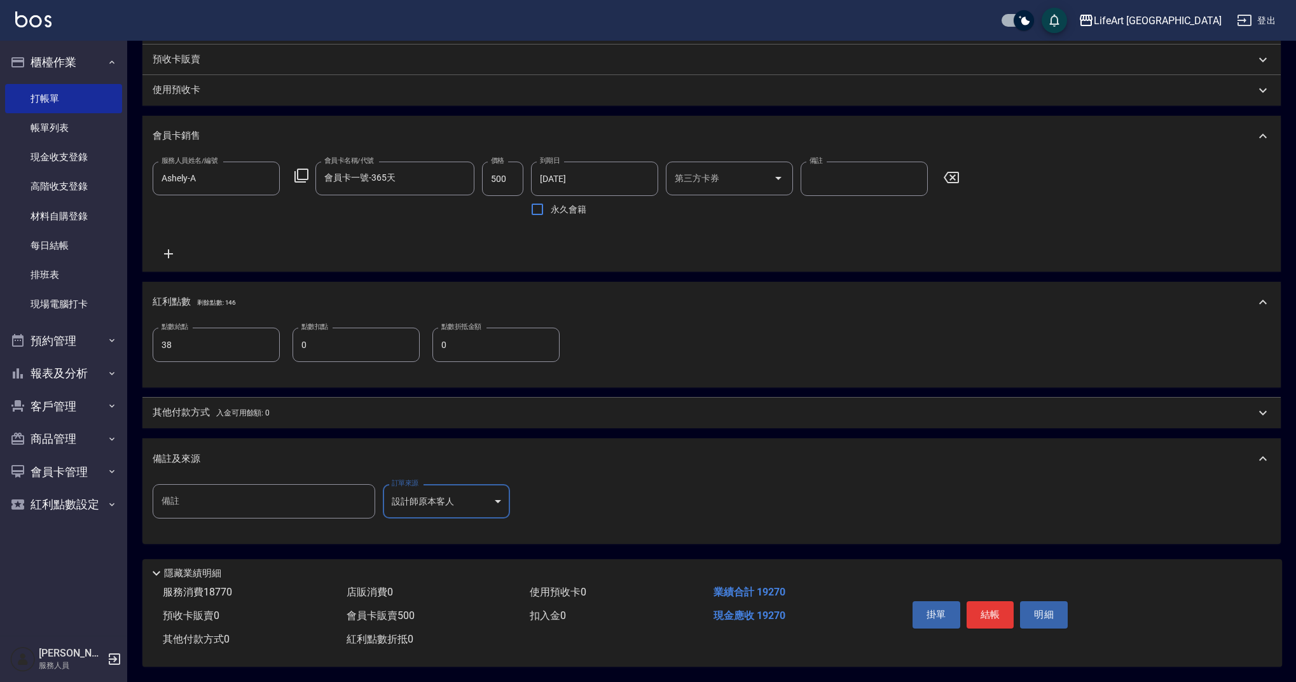
scroll to position [592, 0]
click at [368, 346] on input "0" at bounding box center [355, 344] width 127 height 34
type input "100"
click at [496, 337] on input "0" at bounding box center [495, 344] width 127 height 34
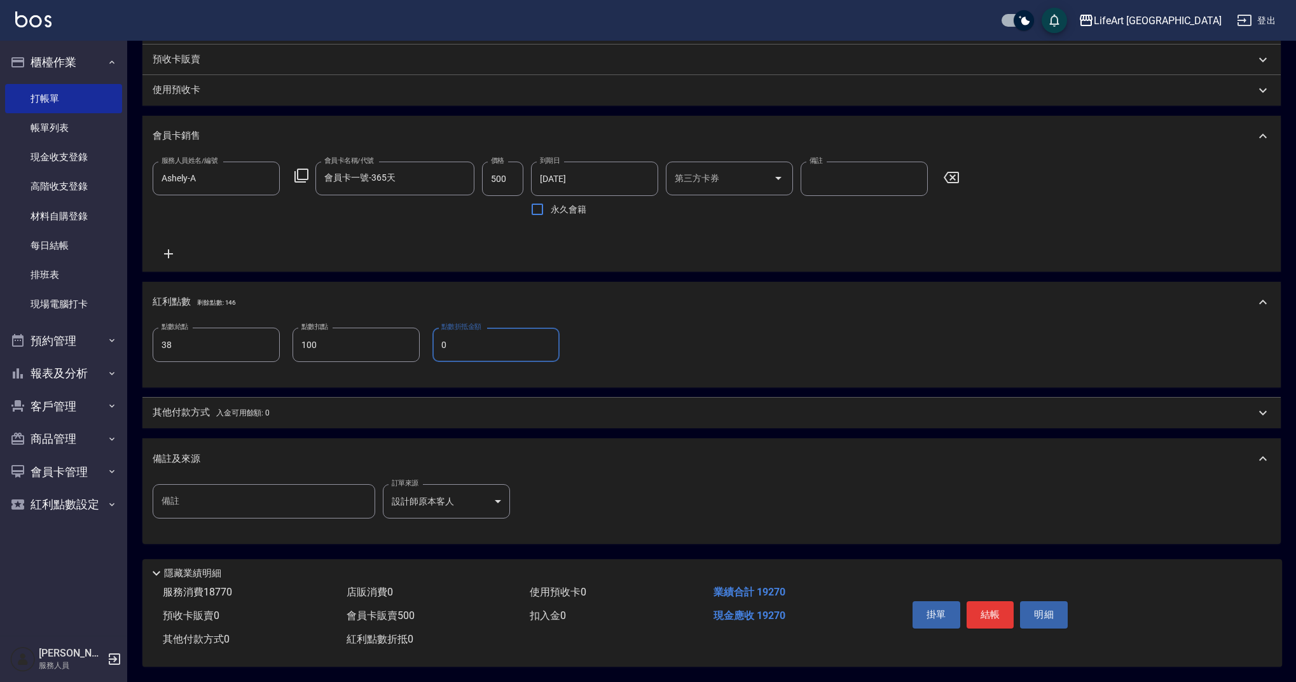
click at [496, 337] on input "0" at bounding box center [495, 344] width 127 height 34
type input "1600"
click at [229, 408] on span "入金可用餘額: 0" at bounding box center [243, 412] width 54 height 9
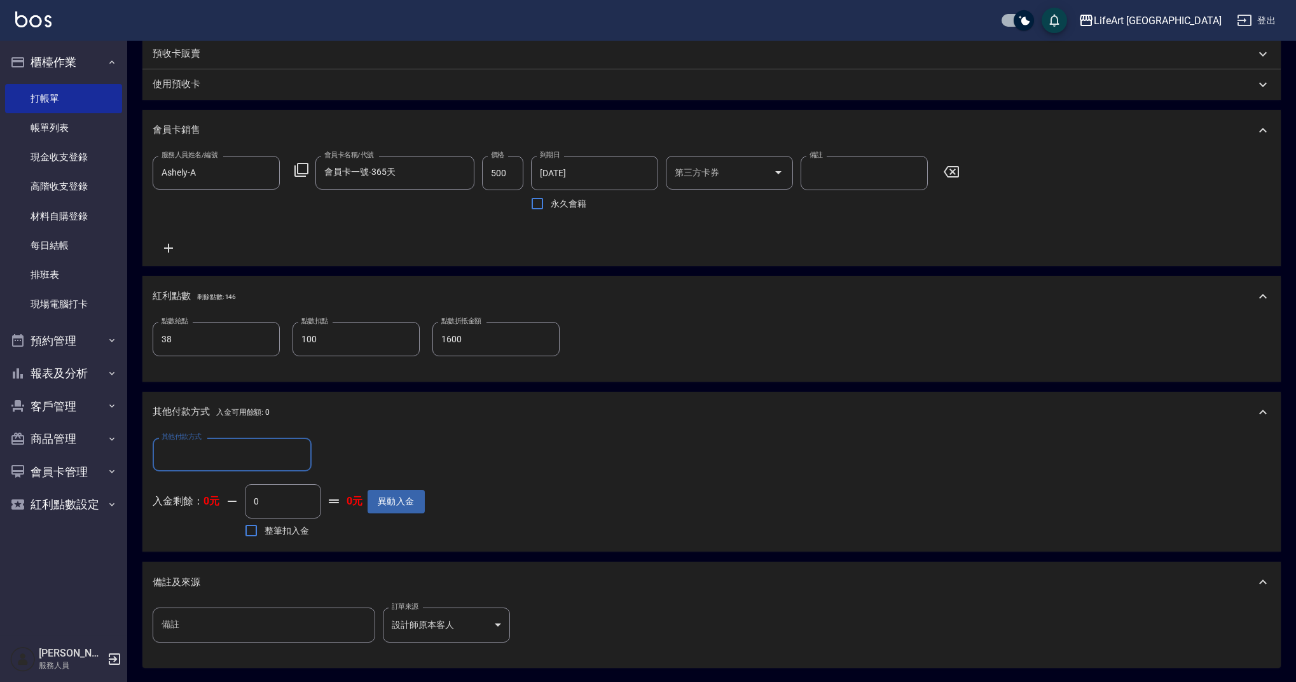
click at [229, 407] on p "其他付款方式 入金可用餘額: 0" at bounding box center [211, 412] width 117 height 14
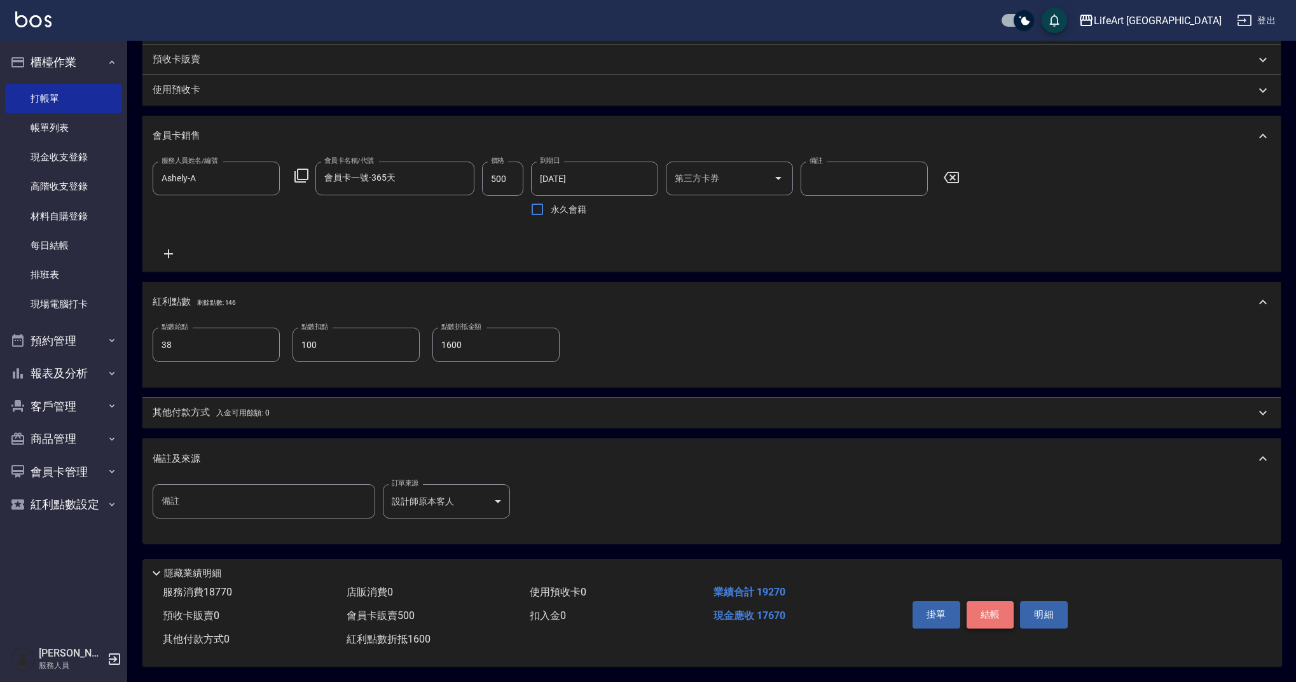
click at [991, 612] on button "結帳" at bounding box center [990, 614] width 48 height 27
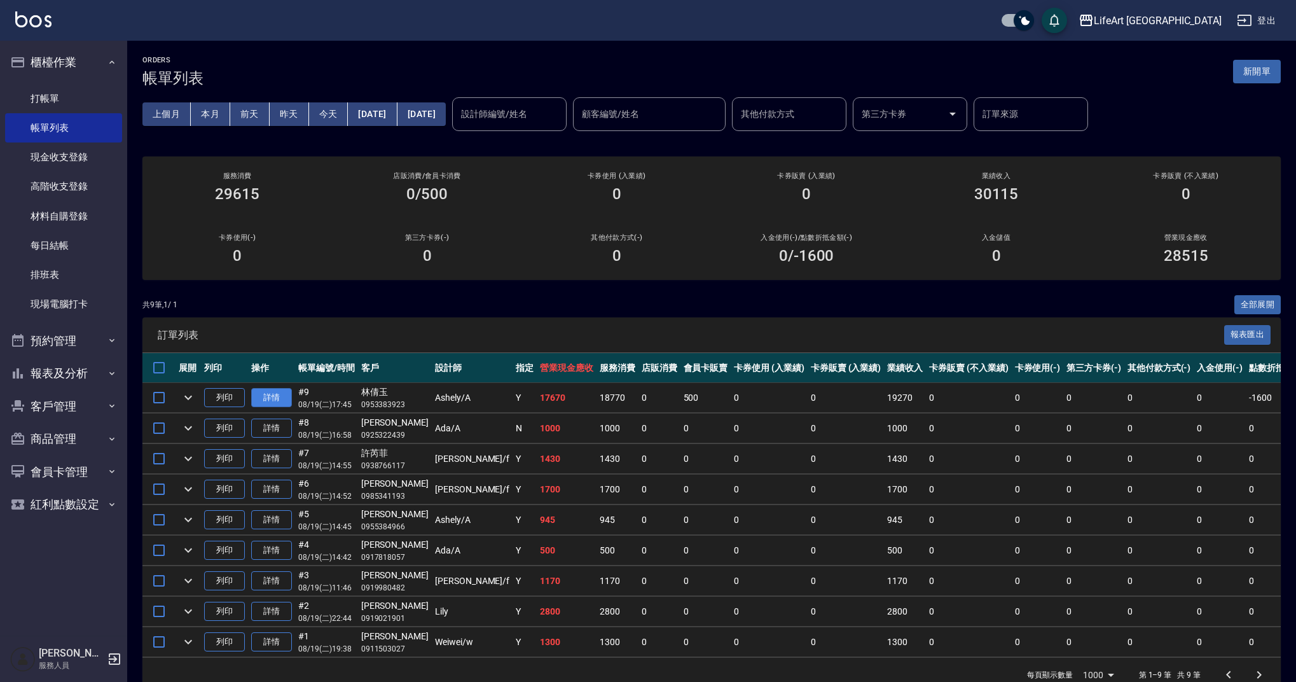
click at [282, 395] on link "詳情" at bounding box center [271, 398] width 41 height 20
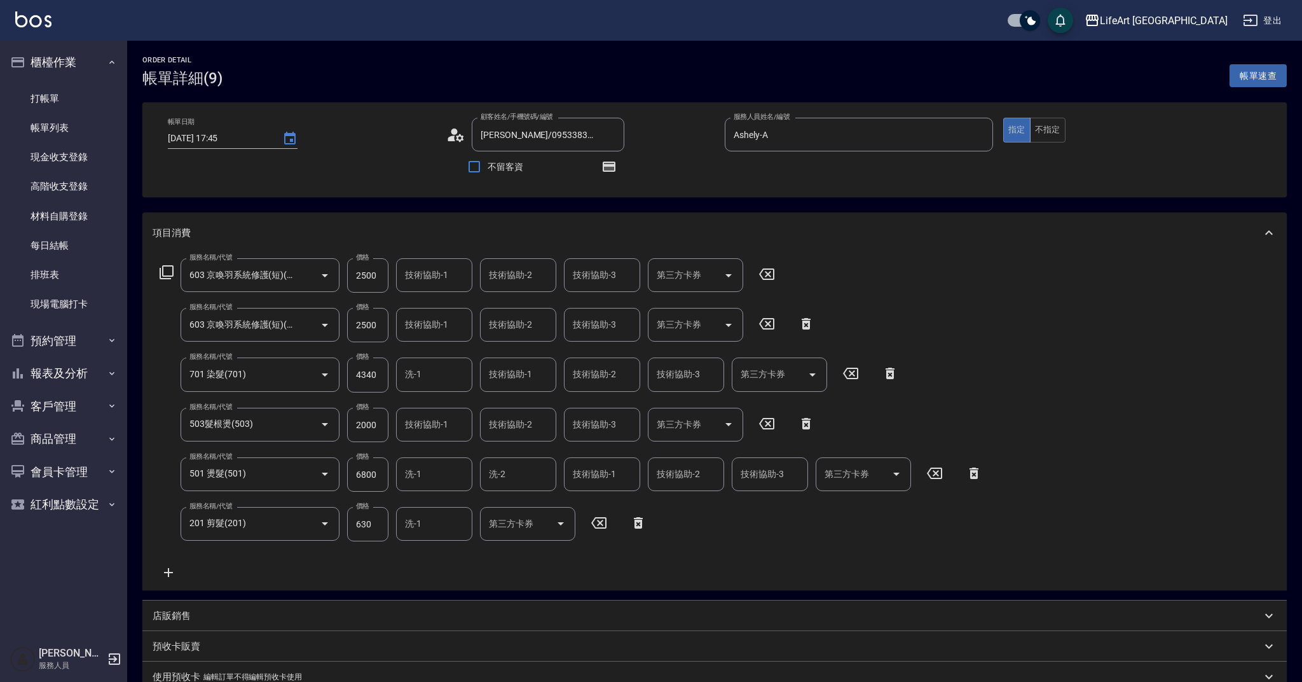
type input "2025/08/19 17:45"
type input "[PERSON_NAME]/0953383923/null"
type input "Ashely-A"
type input "38"
type input "100"
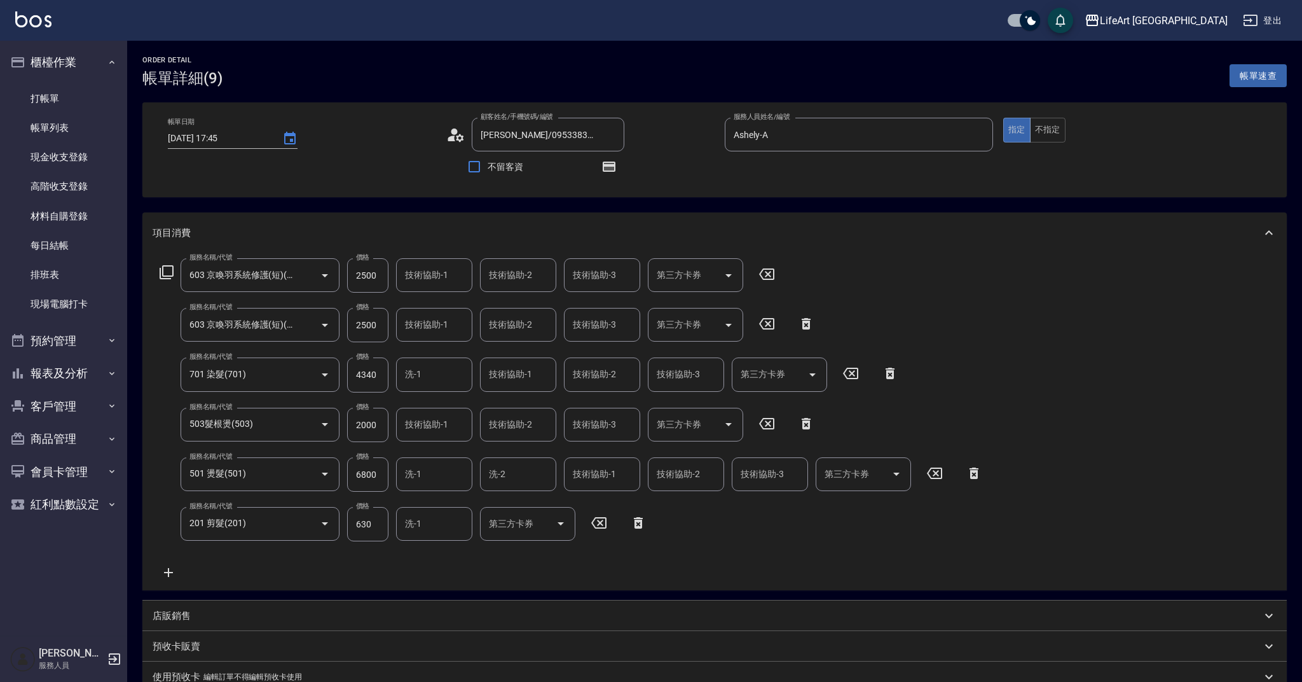
type input "1600"
type input "603 京喚羽系統修護(短)(603)"
type input "701 染髮(701)"
type input "503髮根燙(503)"
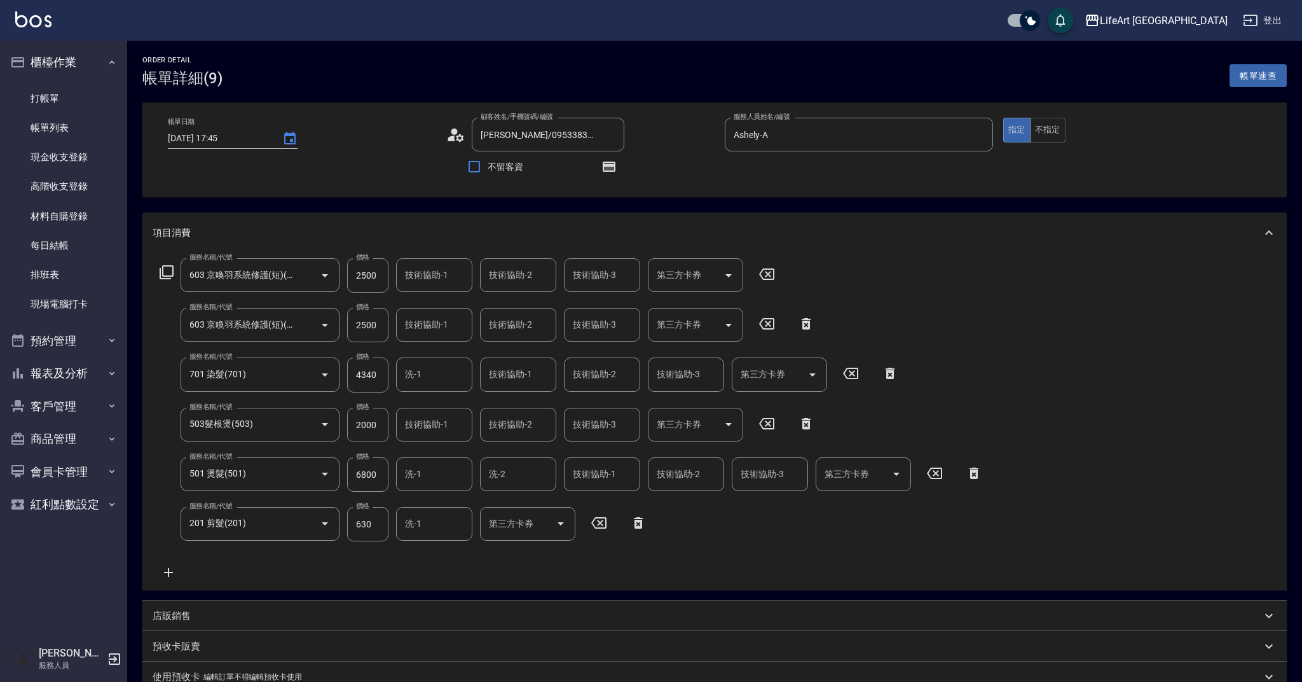
type input "501 燙髮(501)"
type input "201 剪髮(201)"
type input "設計師原本客人"
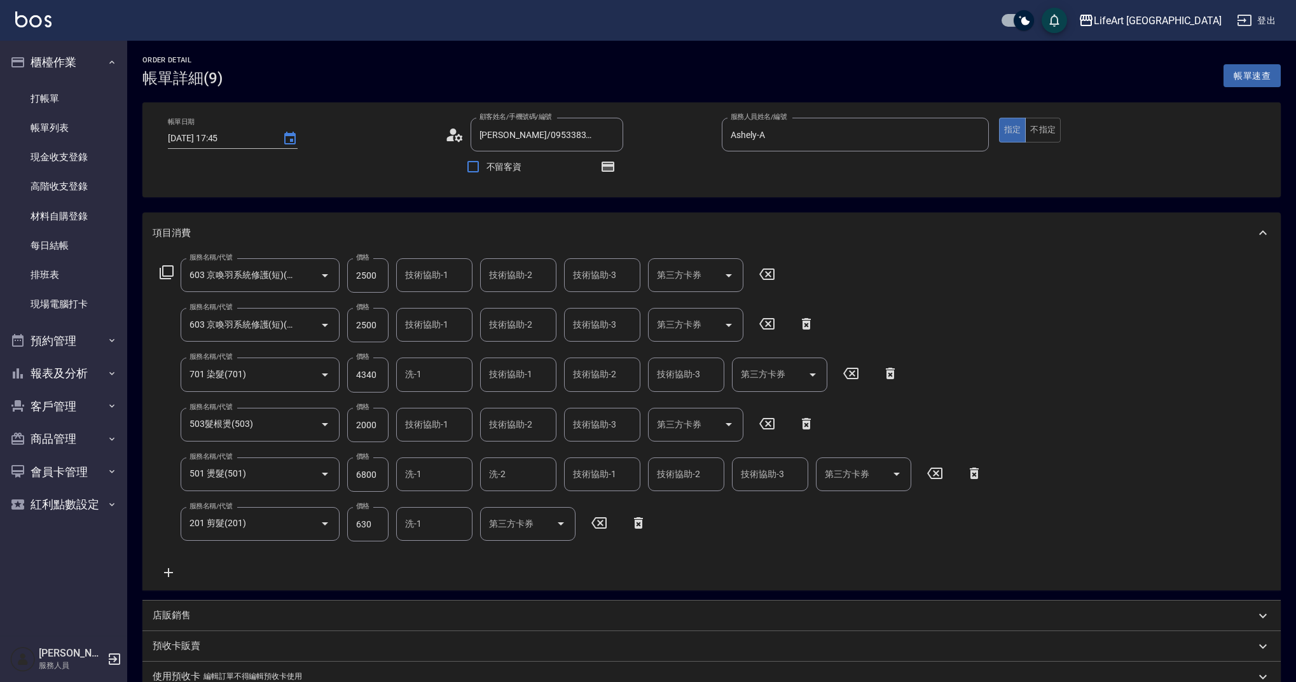
click at [436, 275] on div "技術協助-1 技術協助-1" at bounding box center [434, 275] width 76 height 34
click at [438, 306] on span "Lily (無代號)" at bounding box center [429, 307] width 46 height 13
type input "Lily(無代號)"
click at [432, 324] on div "技術協助-1 技術協助-1" at bounding box center [434, 325] width 76 height 34
click at [437, 352] on span "Lily (無代號)" at bounding box center [429, 357] width 46 height 13
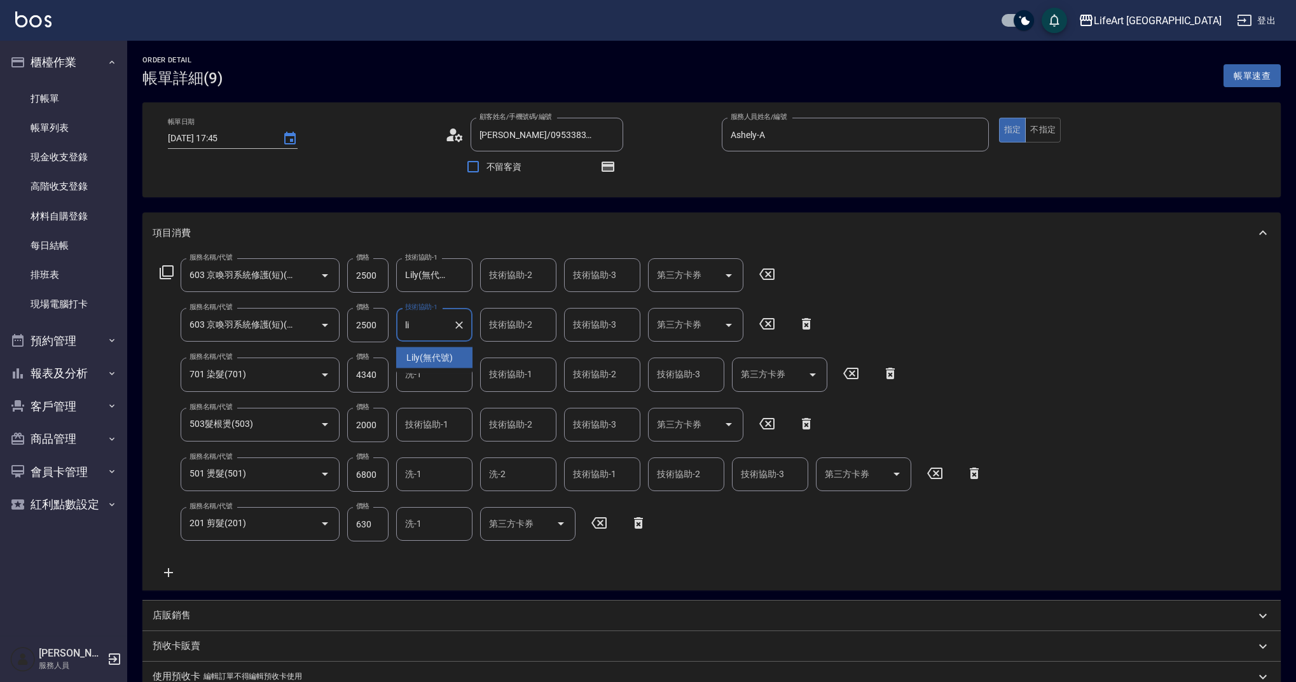
type input "Lily(無代號)"
click at [514, 382] on input "技術協助-1" at bounding box center [518, 374] width 65 height 22
click at [514, 409] on span "Lily (無代號)" at bounding box center [513, 407] width 46 height 13
type input "Lily(無代號)"
click at [614, 374] on div "技術協助-2 技術協助-2" at bounding box center [602, 374] width 76 height 34
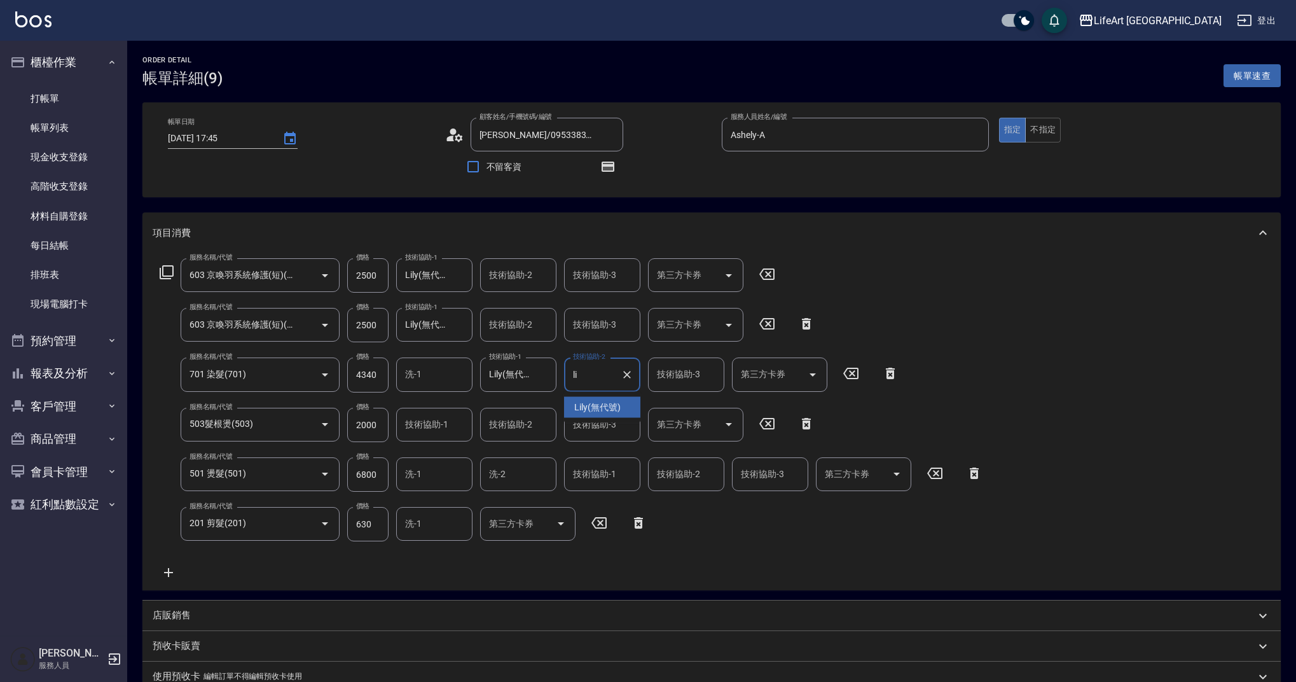
drag, startPoint x: 622, startPoint y: 402, endPoint x: 631, endPoint y: 399, distance: 9.5
click at [622, 402] on div "Lily (無代號)" at bounding box center [602, 407] width 76 height 21
type input "Lily(無代號)"
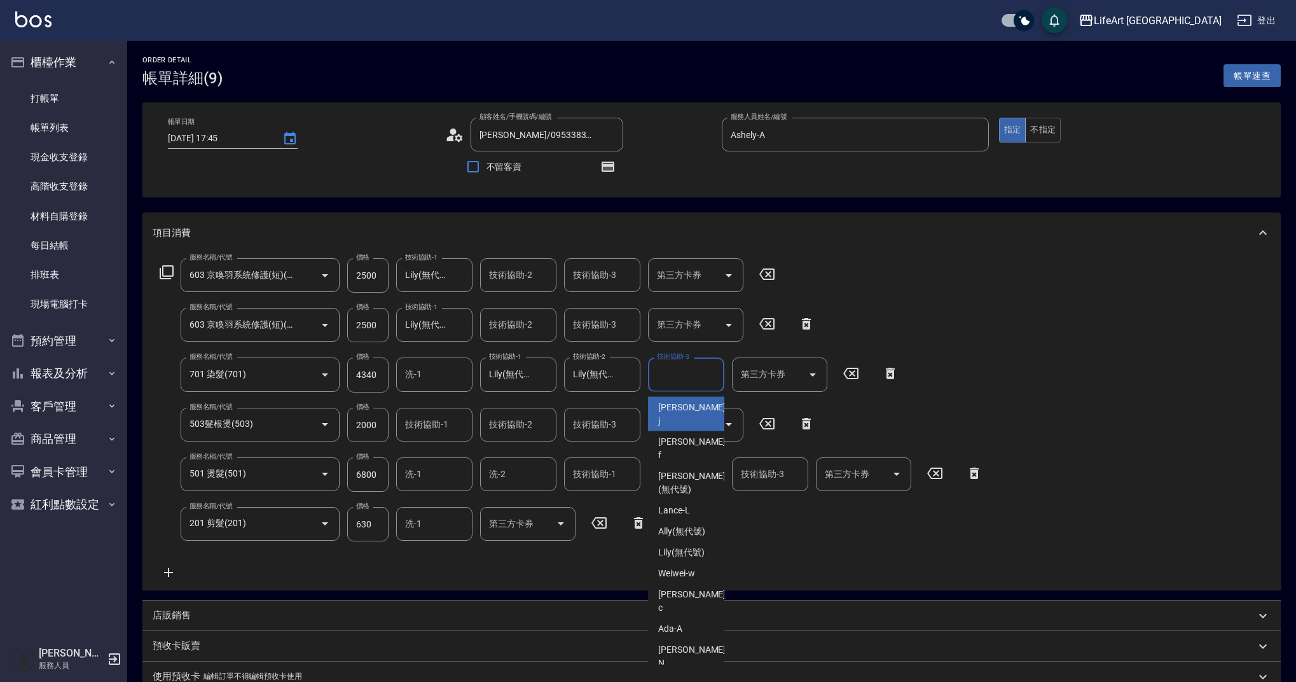
click at [655, 379] on input "技術協助-3" at bounding box center [686, 374] width 65 height 22
drag, startPoint x: 664, startPoint y: 408, endPoint x: 635, endPoint y: 415, distance: 29.5
click at [664, 408] on span "Lily (無代號)" at bounding box center [681, 407] width 46 height 13
type input "Lily(無代號)"
click at [443, 431] on input "技術協助-1" at bounding box center [434, 424] width 65 height 22
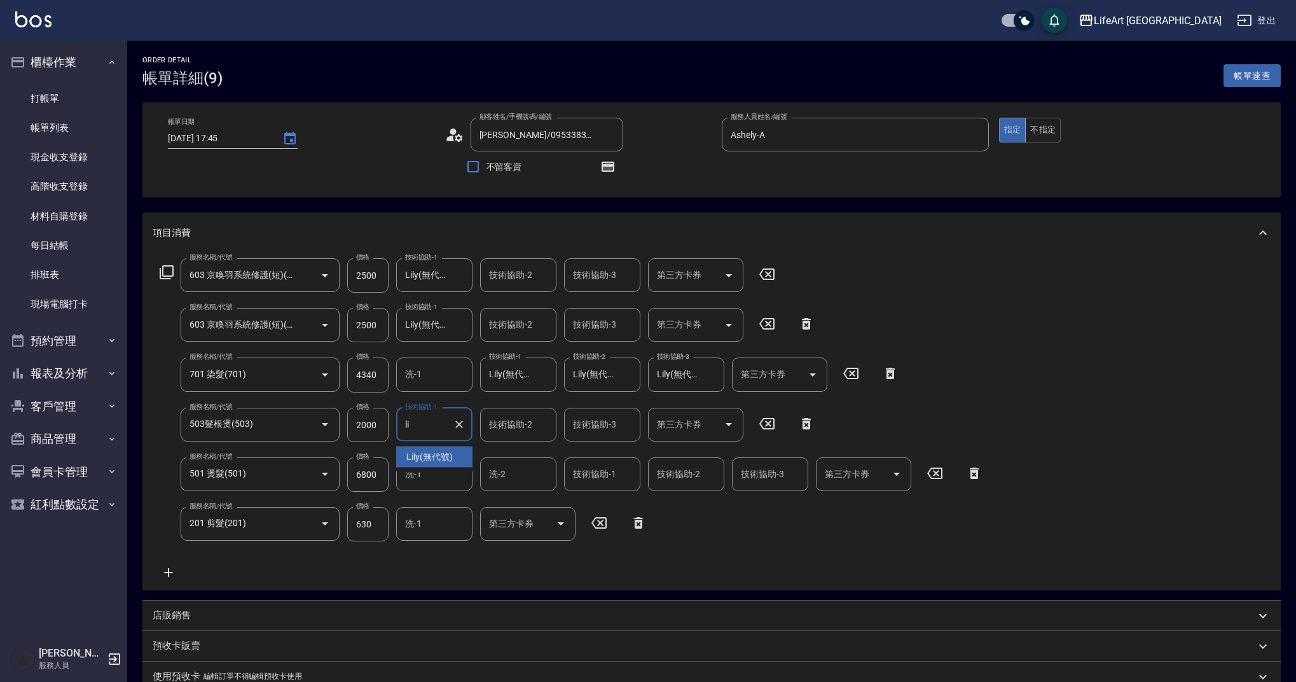
click at [447, 452] on span "Lily (無代號)" at bounding box center [429, 456] width 46 height 13
type input "Lily(無代號)"
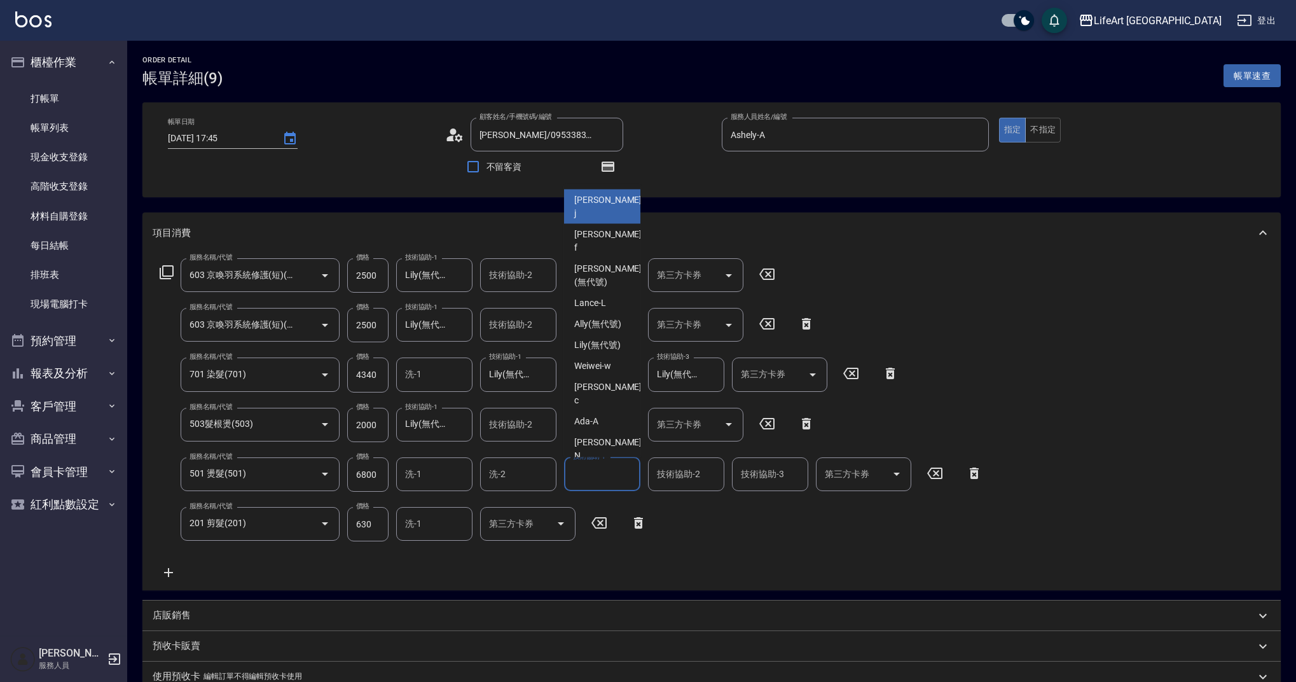
click at [605, 472] on input "技術協助-1" at bounding box center [602, 474] width 65 height 22
click at [600, 509] on span "Lily (無代號)" at bounding box center [597, 506] width 46 height 13
type input "Lily(無代號)"
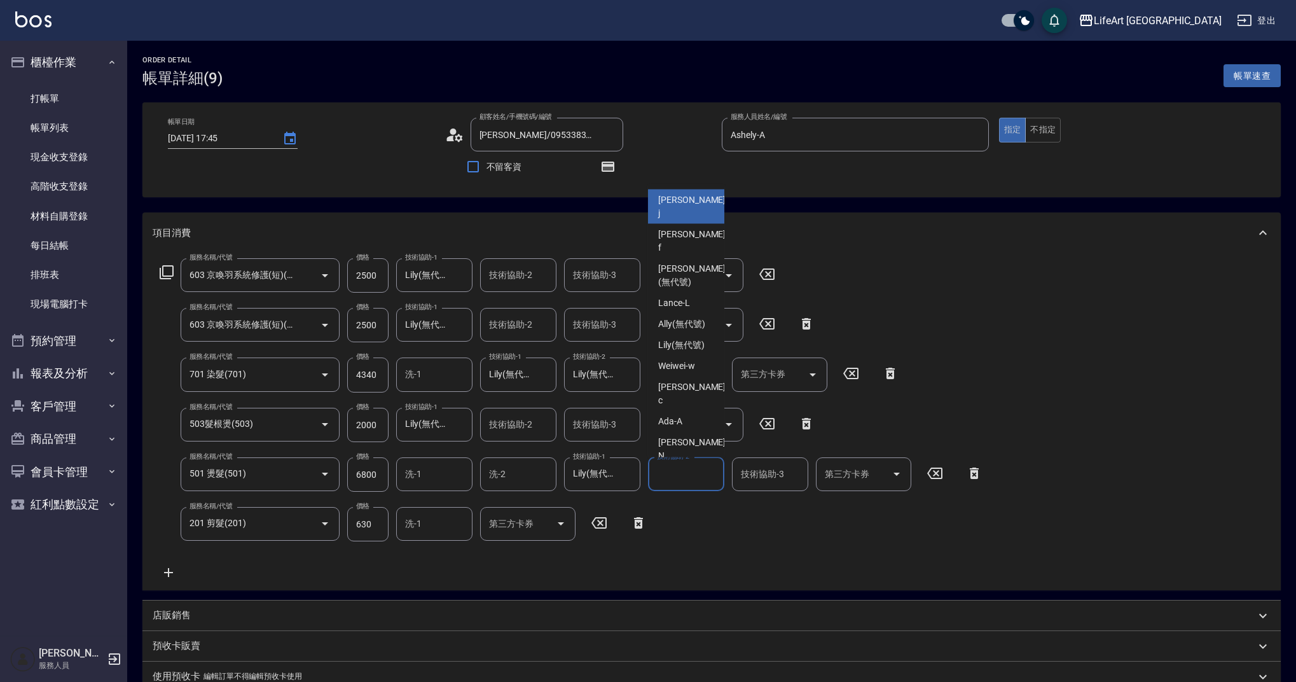
click at [695, 469] on div "技術協助-2 技術協助-2" at bounding box center [686, 474] width 76 height 34
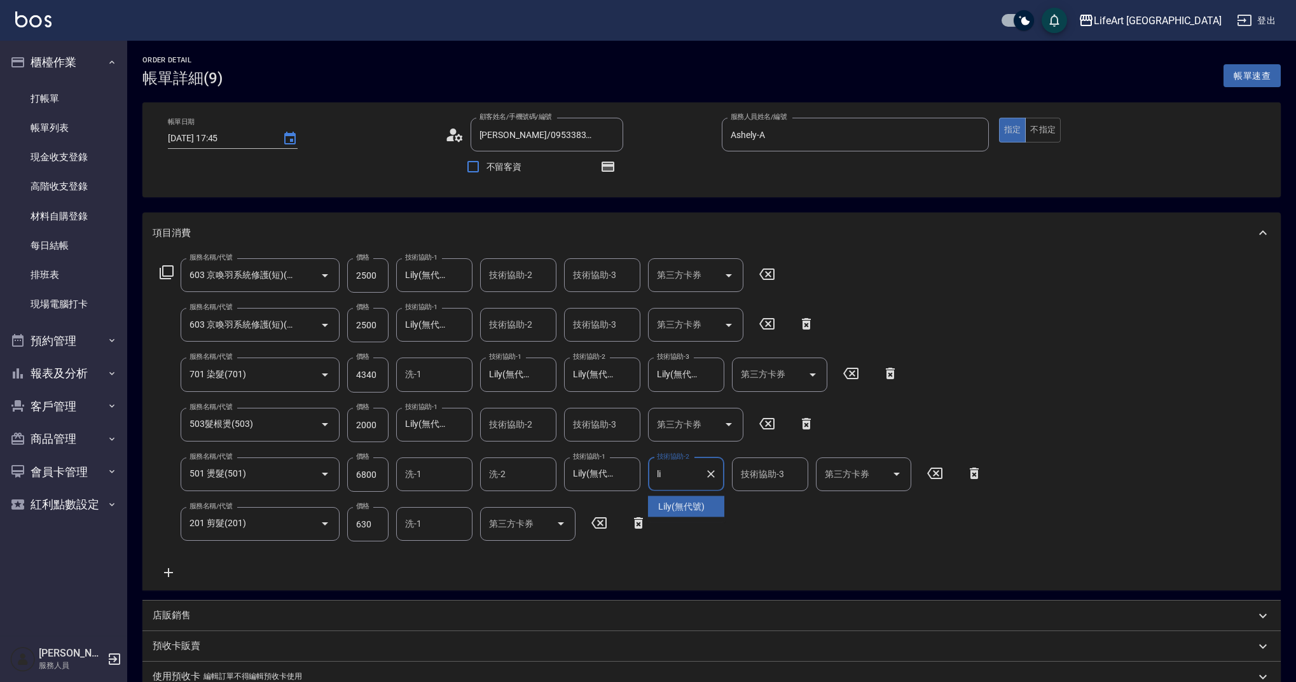
click at [680, 514] on div "Lily (無代號)" at bounding box center [686, 506] width 76 height 21
type input "Lily(無代號)"
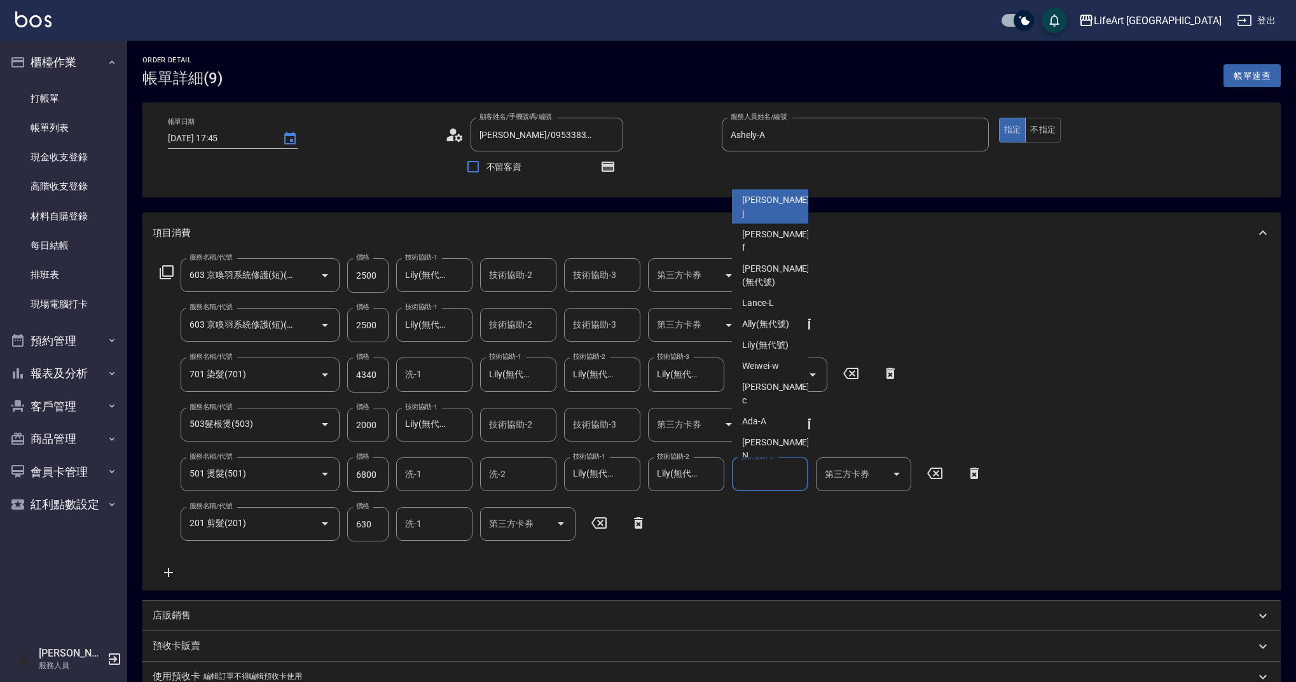
click at [764, 474] on input "技術協助-3" at bounding box center [770, 474] width 65 height 22
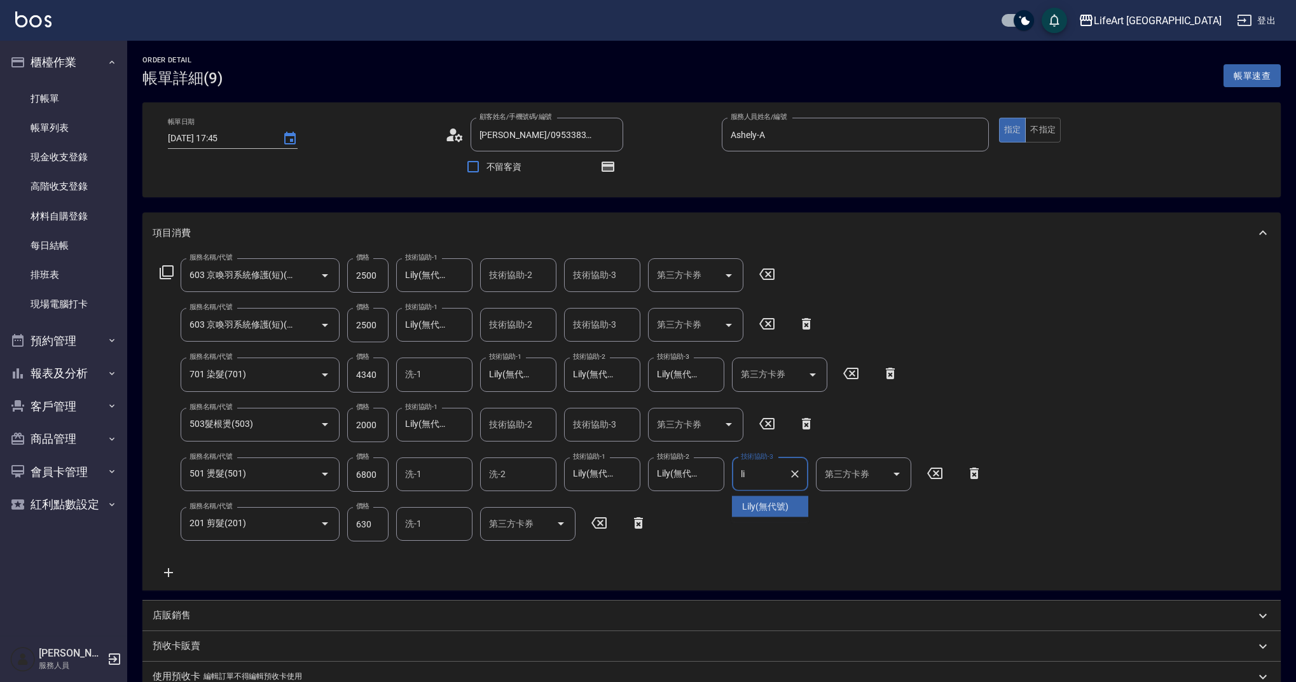
click at [772, 503] on span "Lily (無代號)" at bounding box center [765, 506] width 46 height 13
type input "Lily(無代號)"
click at [799, 476] on icon "Clear" at bounding box center [794, 473] width 13 height 13
click at [718, 534] on div "服務名稱/代號 603 京喚羽系統修護(短)(603) 服務名稱/代號 價格 2500 價格 技術協助-1 Lily(無代號) 技術協助-1 技術協助-2 技…" at bounding box center [571, 419] width 837 height 322
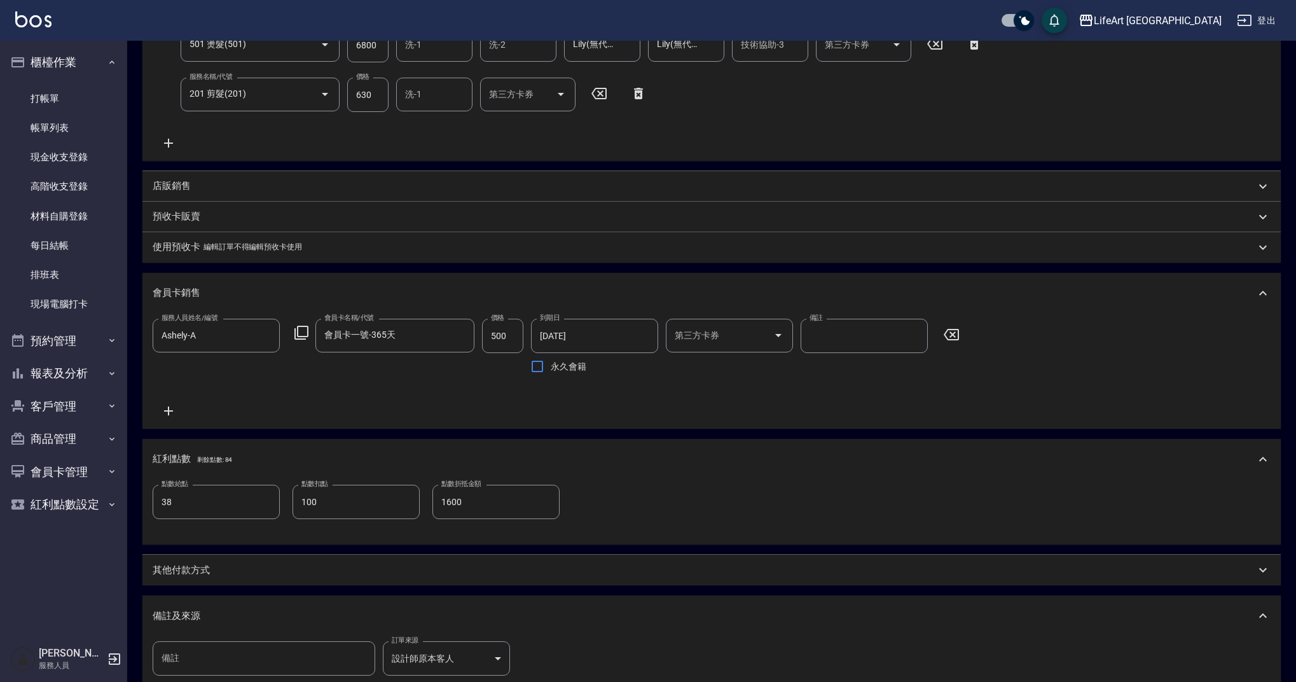
scroll to position [539, 0]
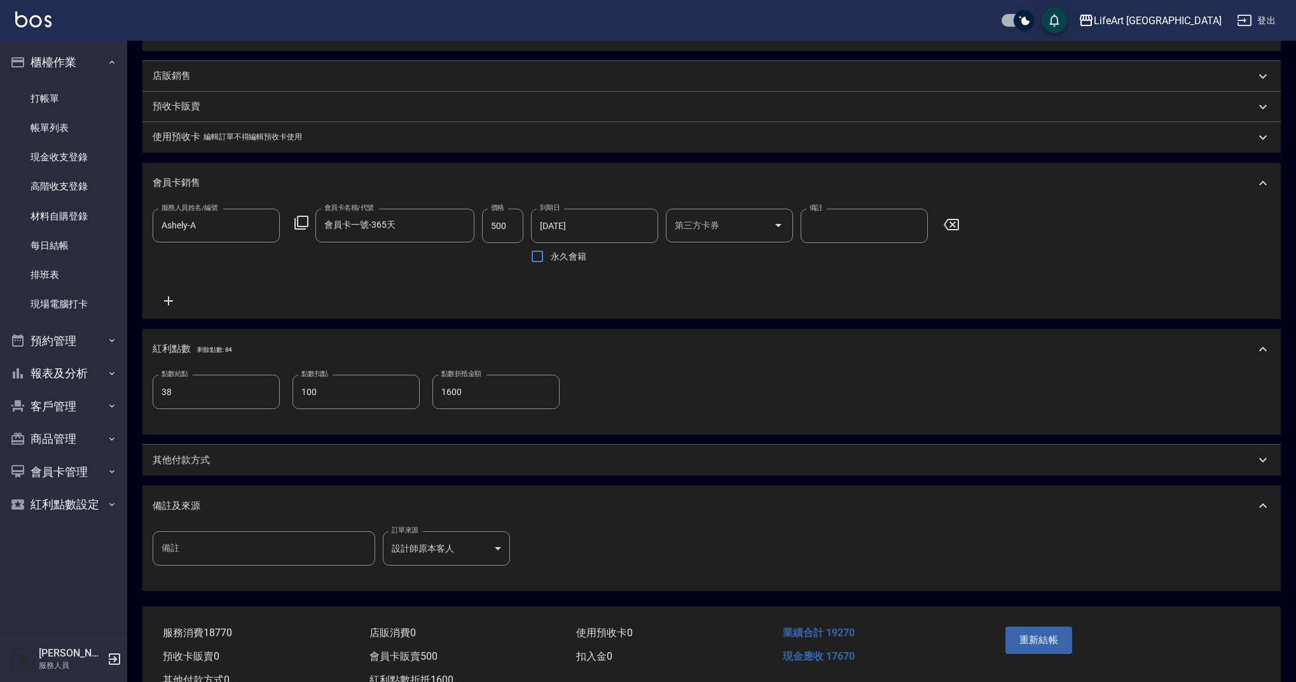
click at [204, 467] on p "其他付款方式" at bounding box center [181, 459] width 57 height 13
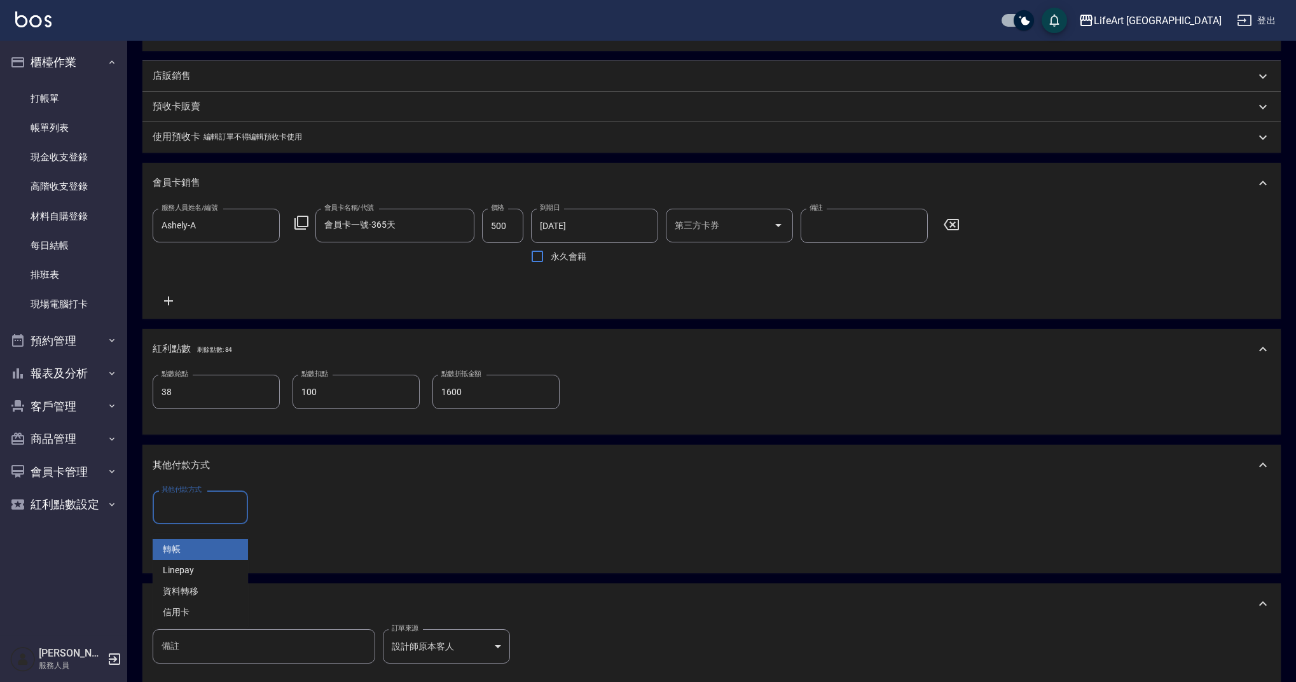
click at [216, 515] on input "其他付款方式" at bounding box center [200, 507] width 84 height 22
click at [210, 568] on span "Linepay" at bounding box center [200, 569] width 95 height 21
type input "Linepay"
click at [282, 524] on input "0" at bounding box center [303, 507] width 95 height 34
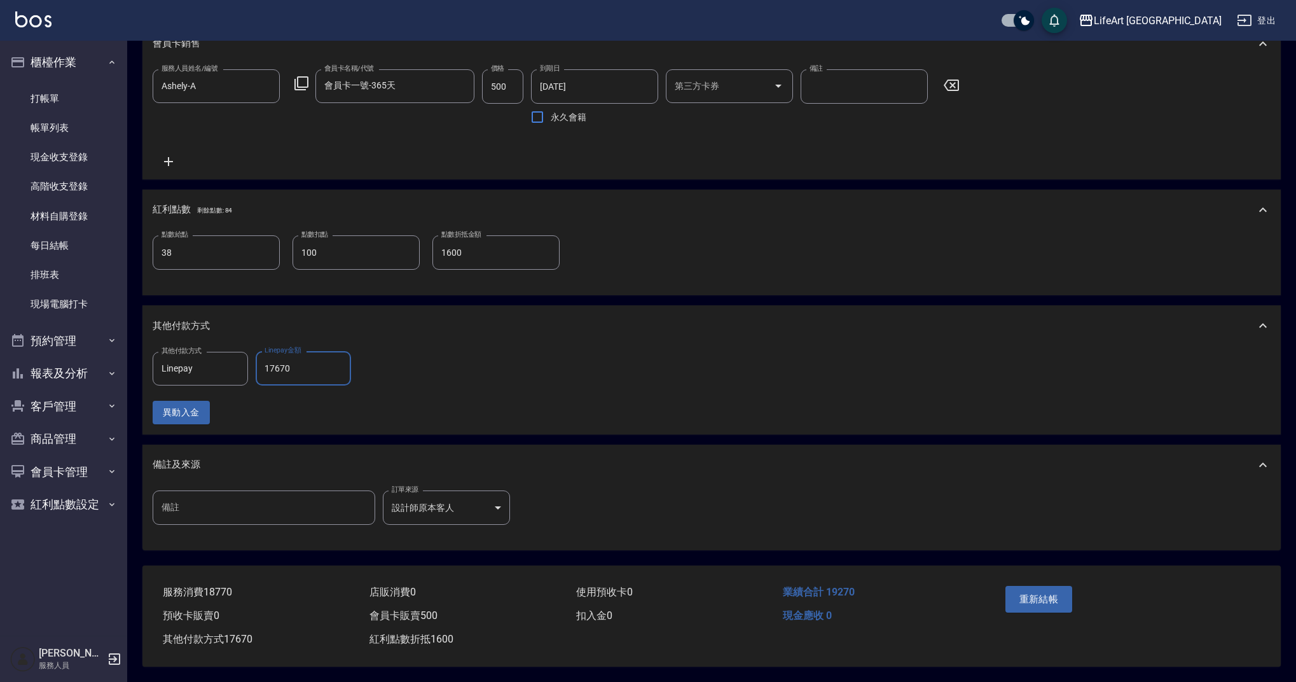
scroll to position [693, 0]
type input "17670"
click at [1042, 589] on button "重新結帳" at bounding box center [1038, 599] width 67 height 27
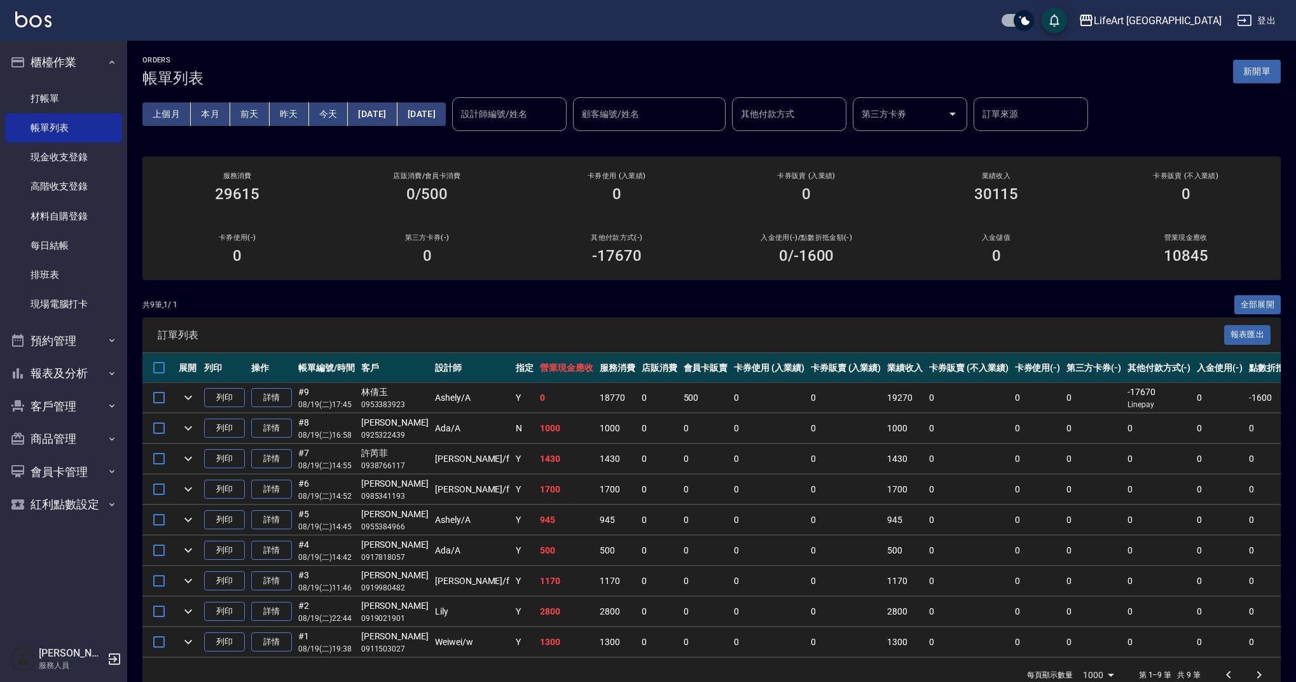
click at [1261, 74] on button "新開單" at bounding box center [1257, 72] width 48 height 24
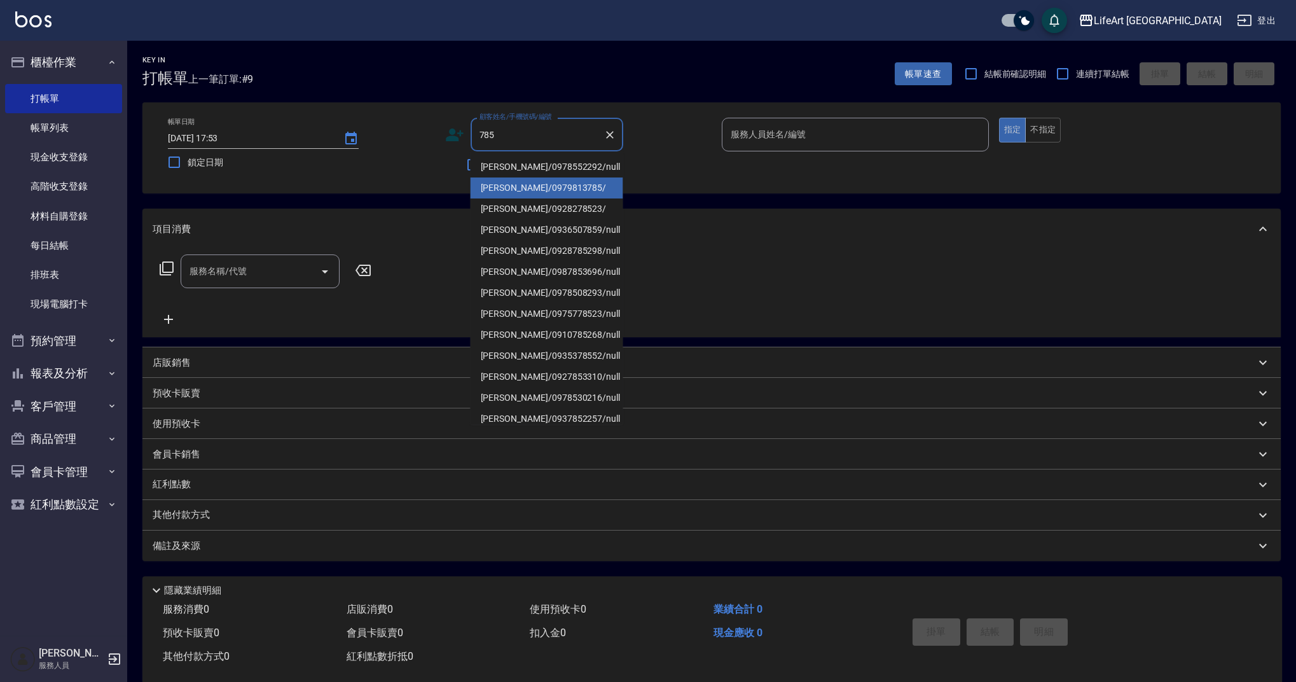
click at [582, 195] on li "[PERSON_NAME]/0979813785/" at bounding box center [546, 187] width 153 height 21
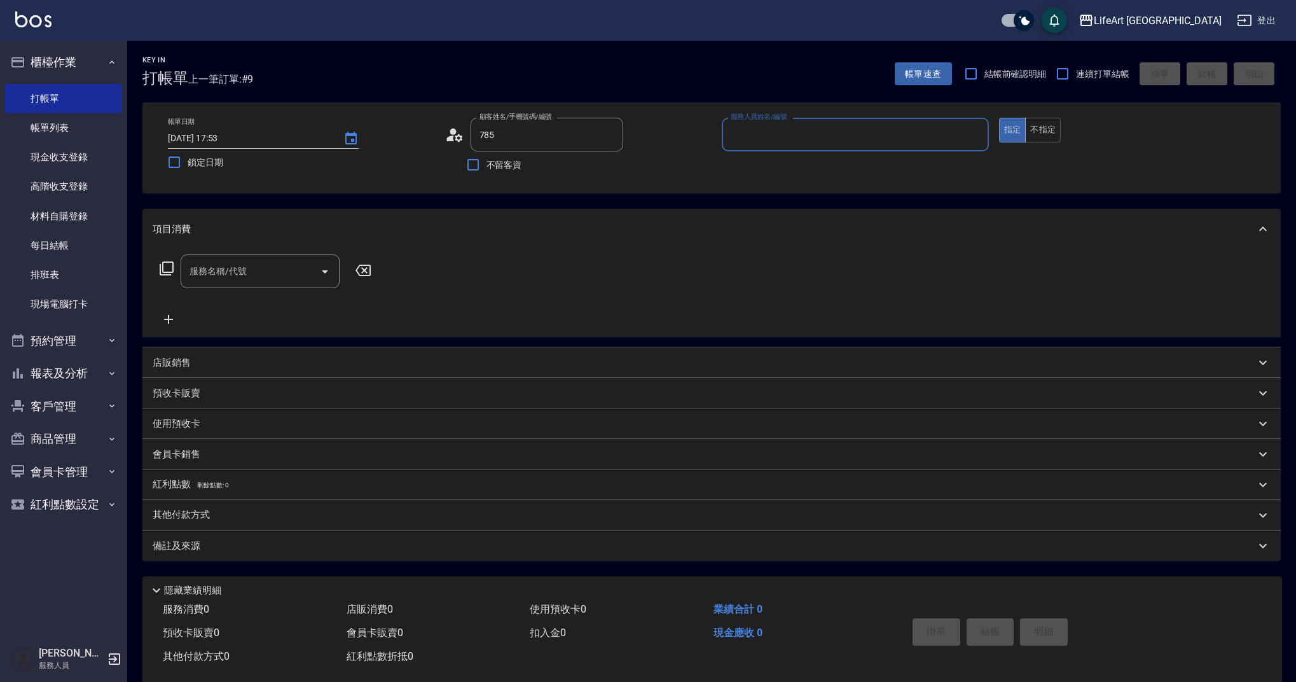
type input "[PERSON_NAME]/0979813785/"
type input "Ashely-A"
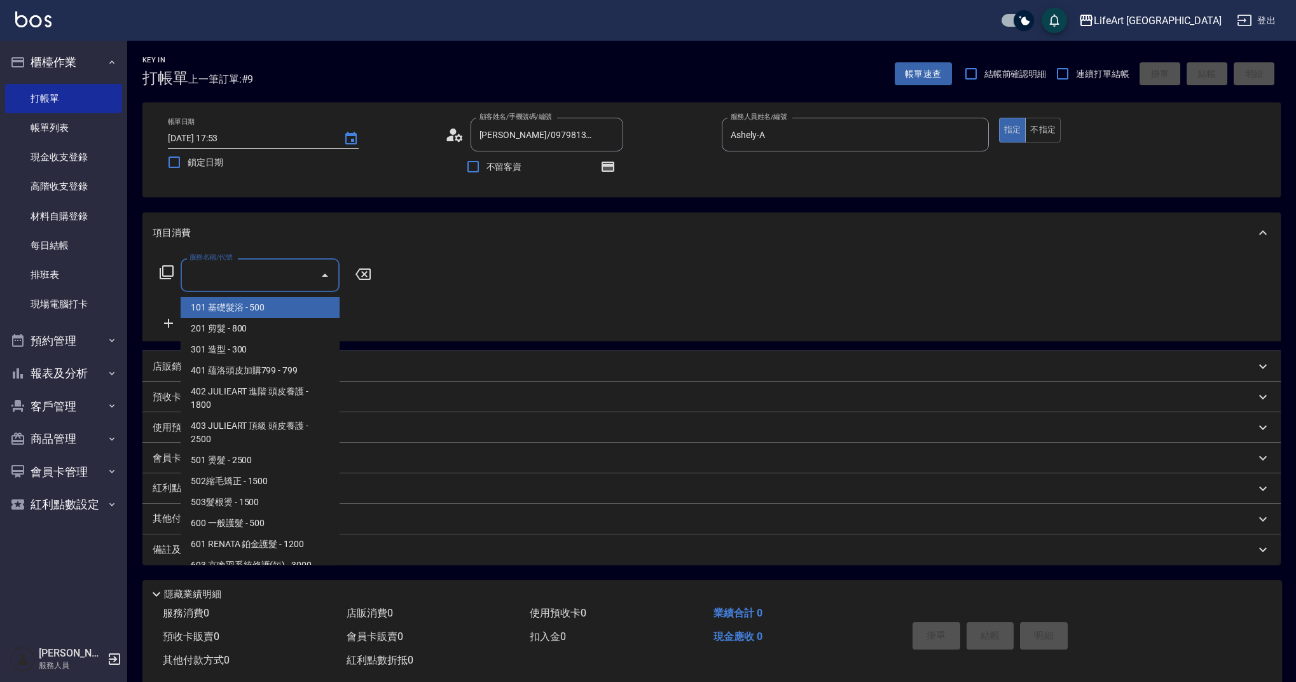
click at [235, 277] on div "服務名稱/代號 服務名稱/代號" at bounding box center [260, 275] width 159 height 34
click at [244, 303] on span "101 基礎髮浴 - 500" at bounding box center [260, 307] width 159 height 21
type input "101 基礎髮浴 (101)"
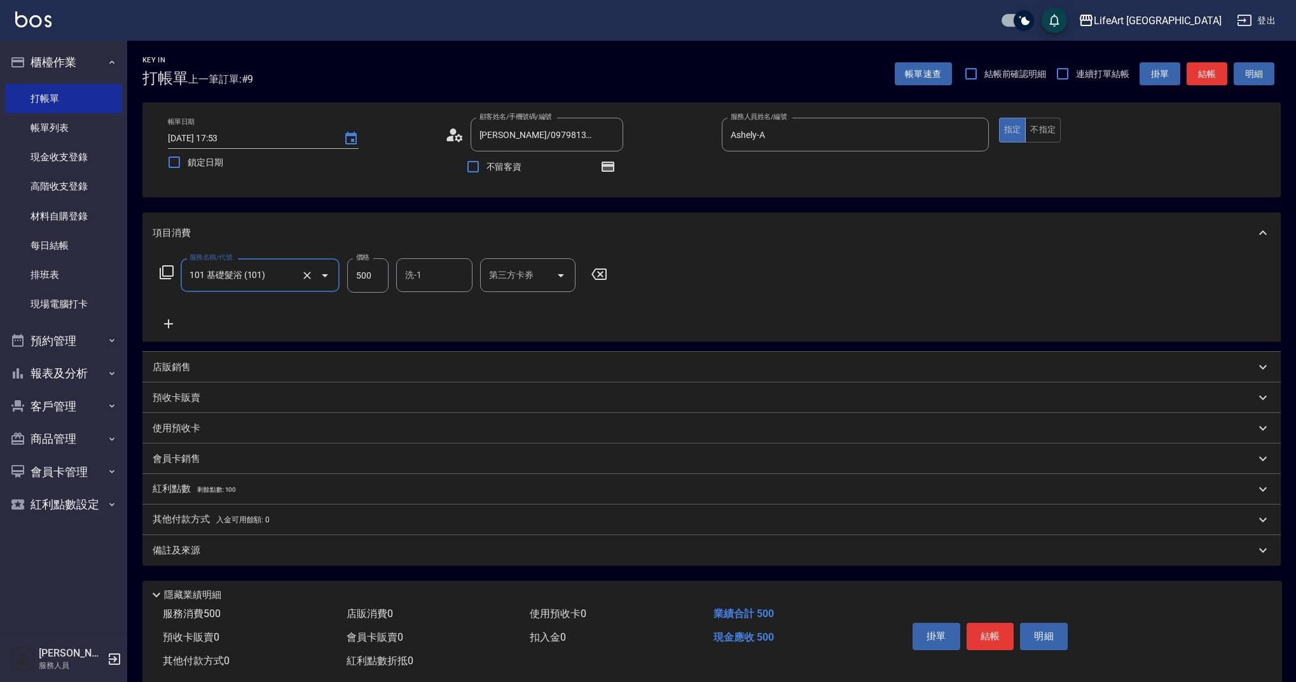
click at [168, 324] on icon at bounding box center [168, 323] width 9 height 9
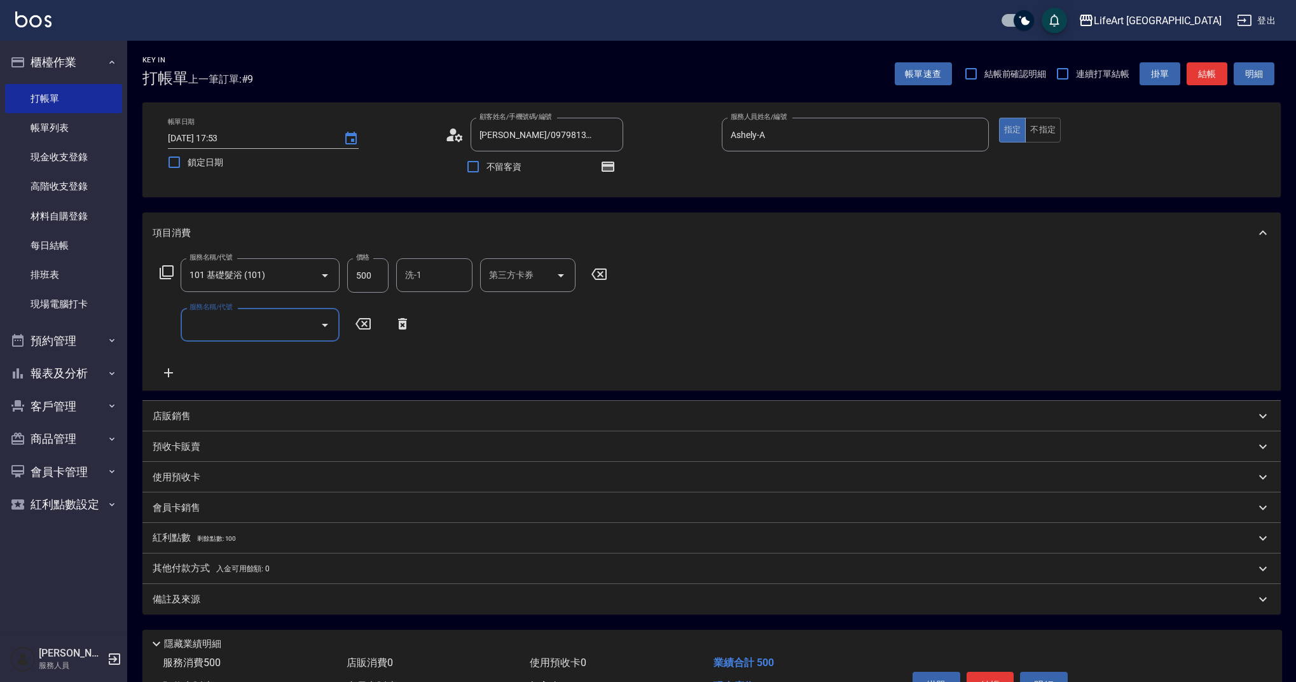
click at [212, 324] on input "服務名稱/代號" at bounding box center [250, 324] width 128 height 22
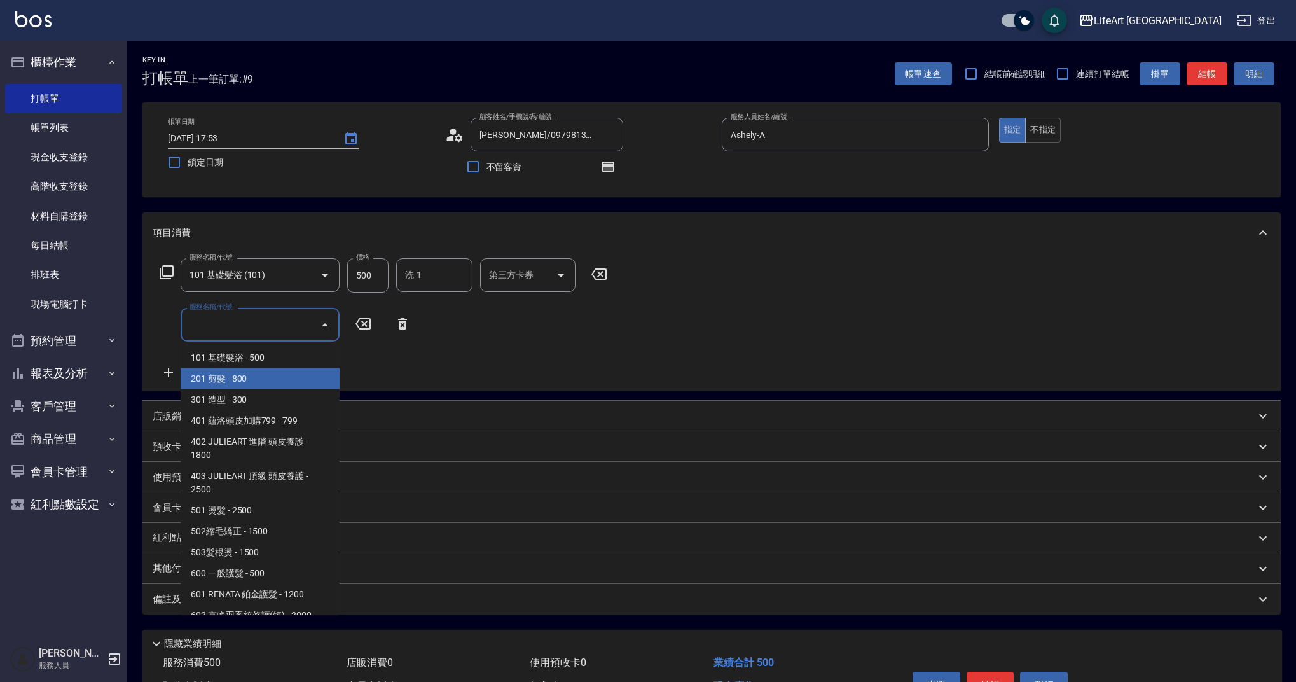
click at [240, 376] on span "201 剪髮 - 800" at bounding box center [260, 378] width 159 height 21
type input "201 剪髮(201)"
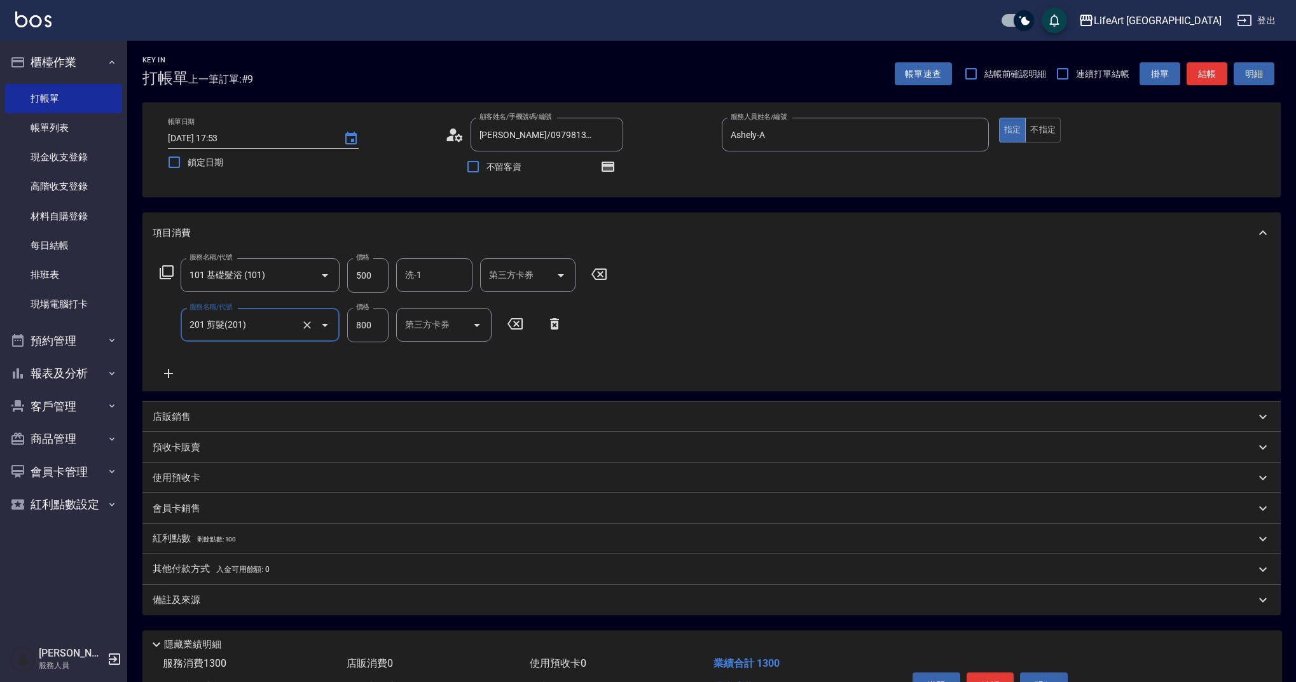
click at [374, 271] on input "500" at bounding box center [367, 275] width 41 height 34
type input "315"
click at [373, 331] on input "800" at bounding box center [367, 325] width 41 height 34
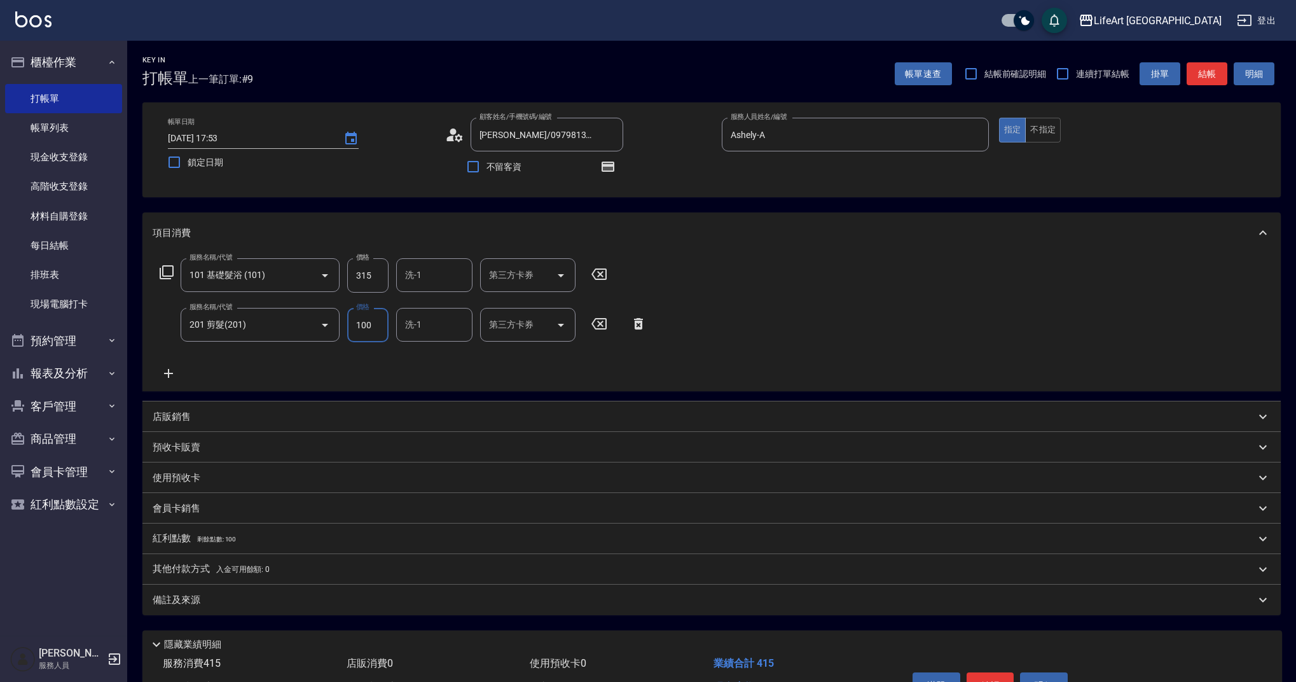
type input "100"
click at [433, 278] on input "洗-1" at bounding box center [434, 275] width 65 height 22
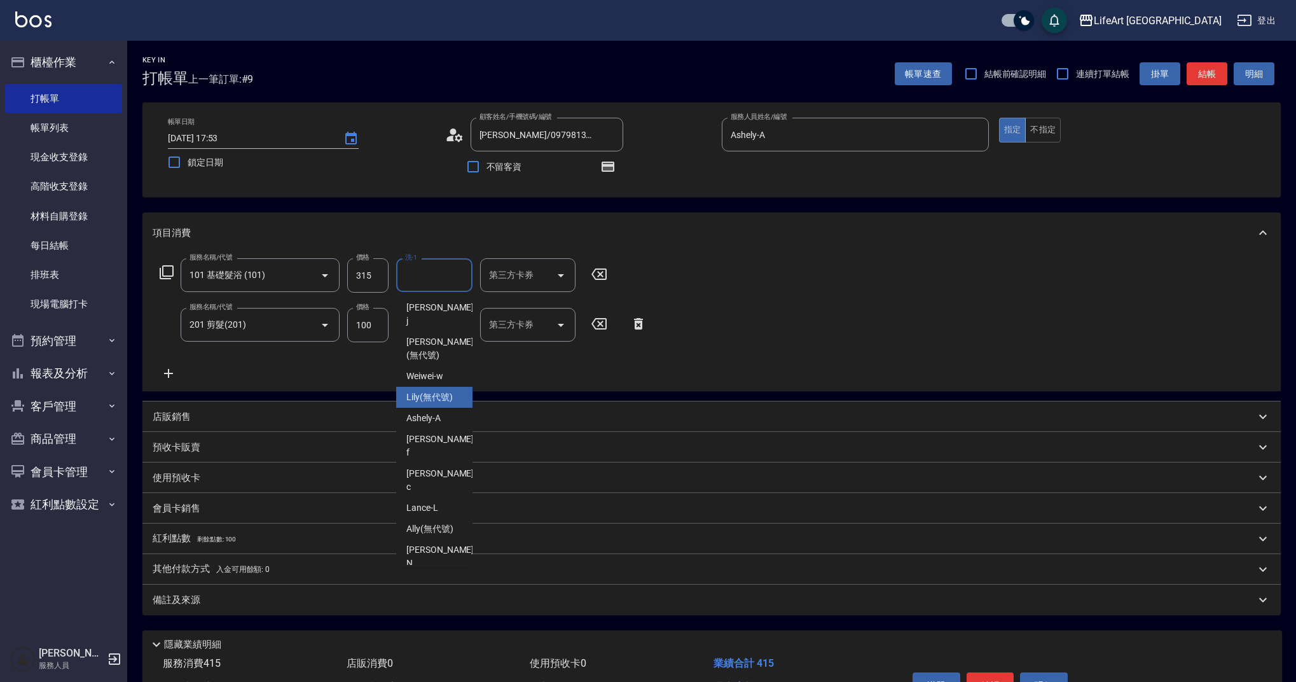
click at [441, 390] on span "Lily (無代號)" at bounding box center [429, 396] width 46 height 13
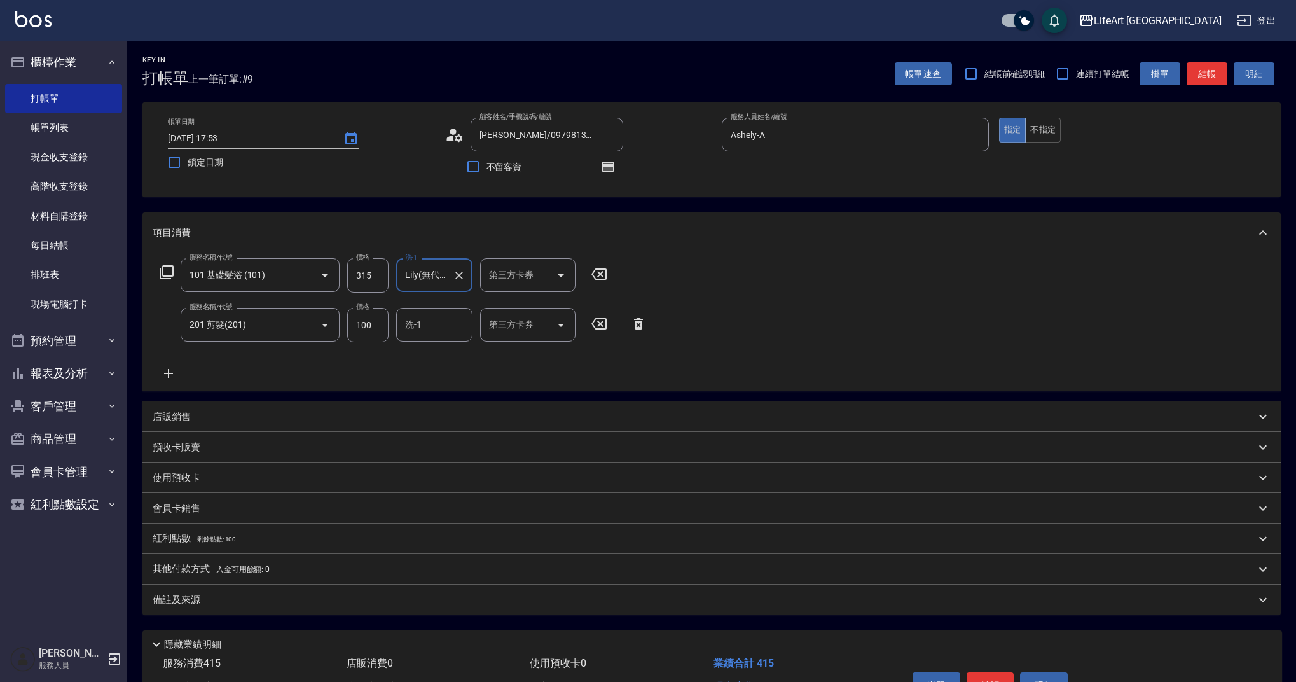
type input "Lily(無代號)"
click at [261, 604] on div "備註及來源" at bounding box center [704, 599] width 1102 height 13
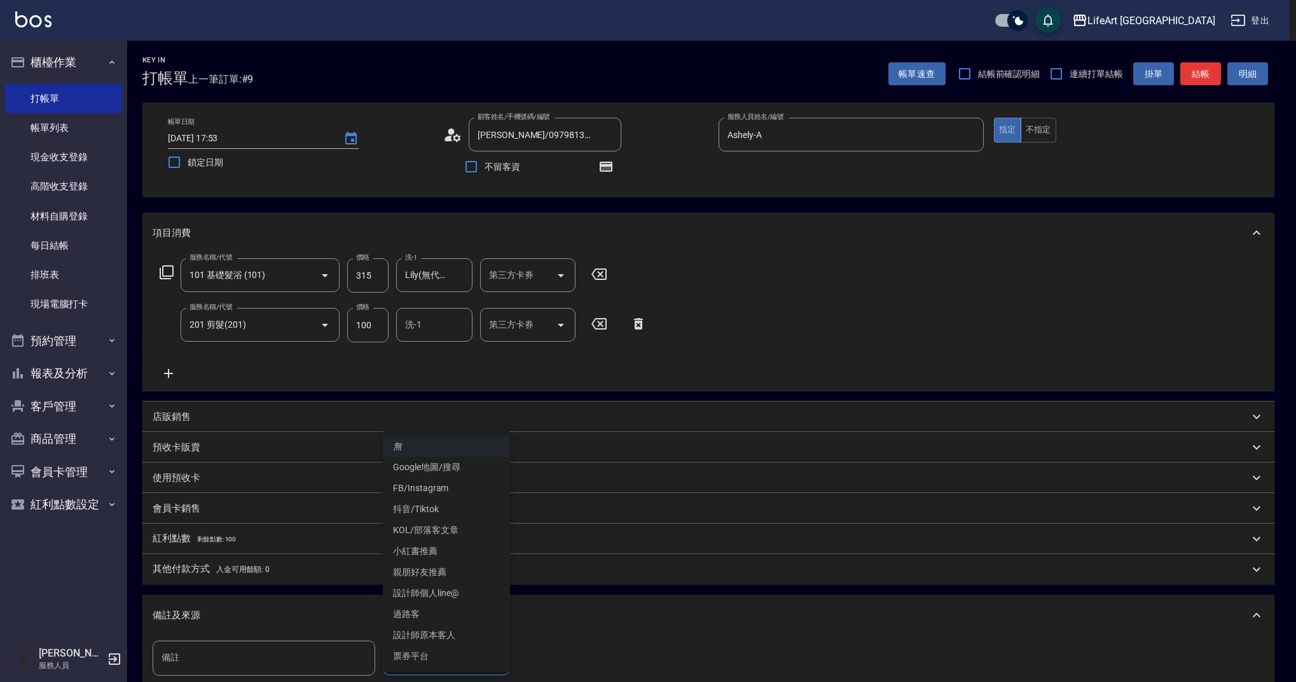
click at [481, 653] on body "LifeArt 蘆洲 登出 櫃檯作業 打帳單 帳單列表 現金收支登錄 高階收支登錄 材料自購登錄 每日結帳 排班表 現場電腦打卡 預約管理 預約管理 單日預約…" at bounding box center [648, 419] width 1296 height 839
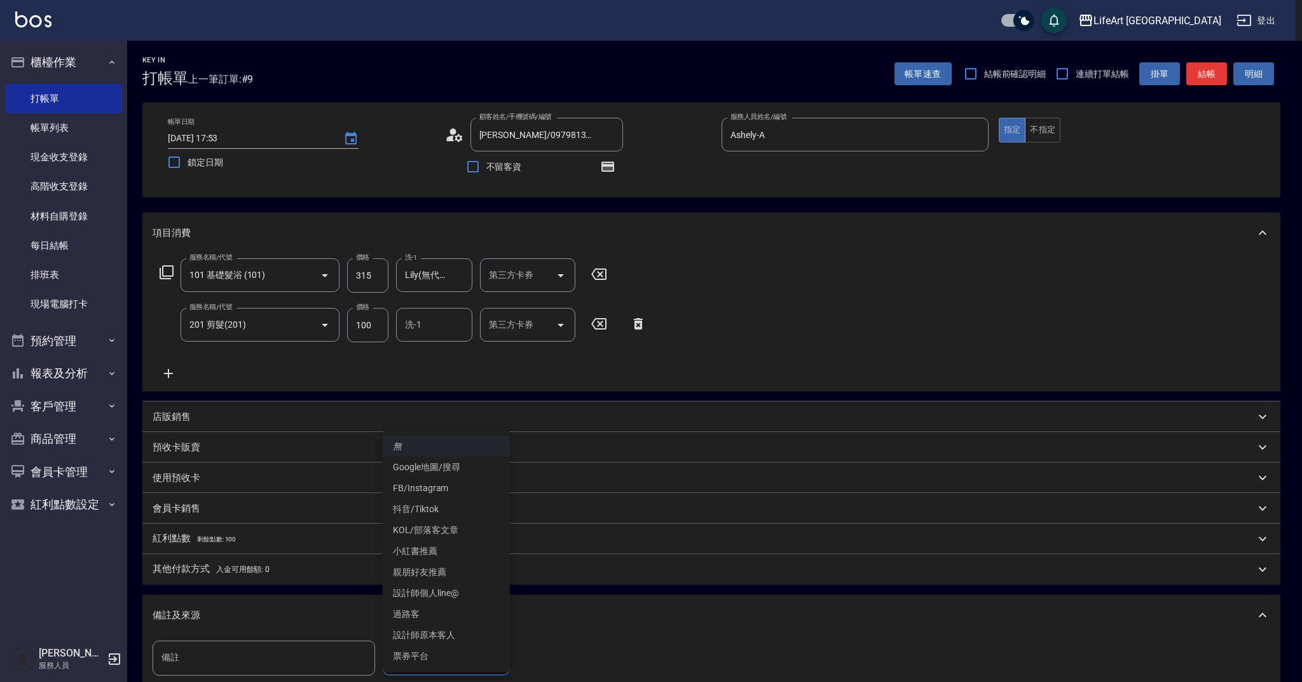
click at [476, 633] on li "設計師原本客人" at bounding box center [446, 634] width 127 height 21
type input "設計師原本客人"
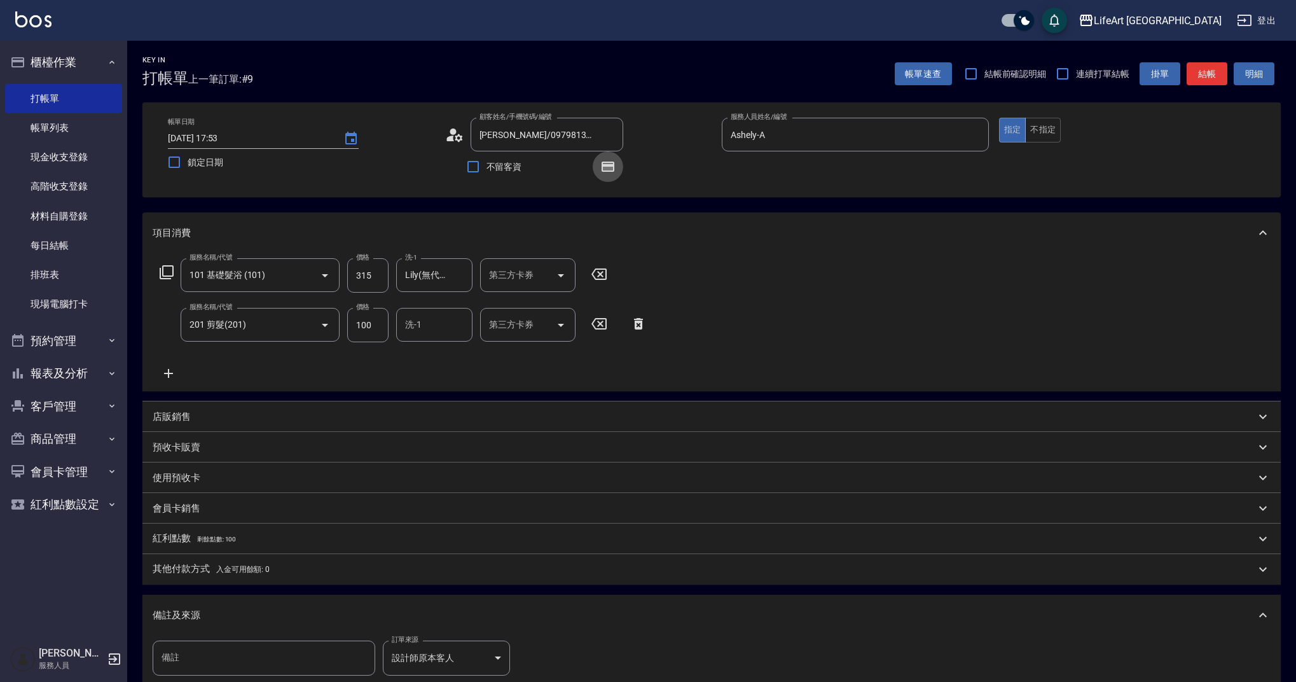
click at [617, 165] on button "button" at bounding box center [608, 166] width 31 height 31
click at [614, 165] on icon "button" at bounding box center [607, 166] width 15 height 15
click at [1211, 72] on button "結帳" at bounding box center [1206, 74] width 41 height 24
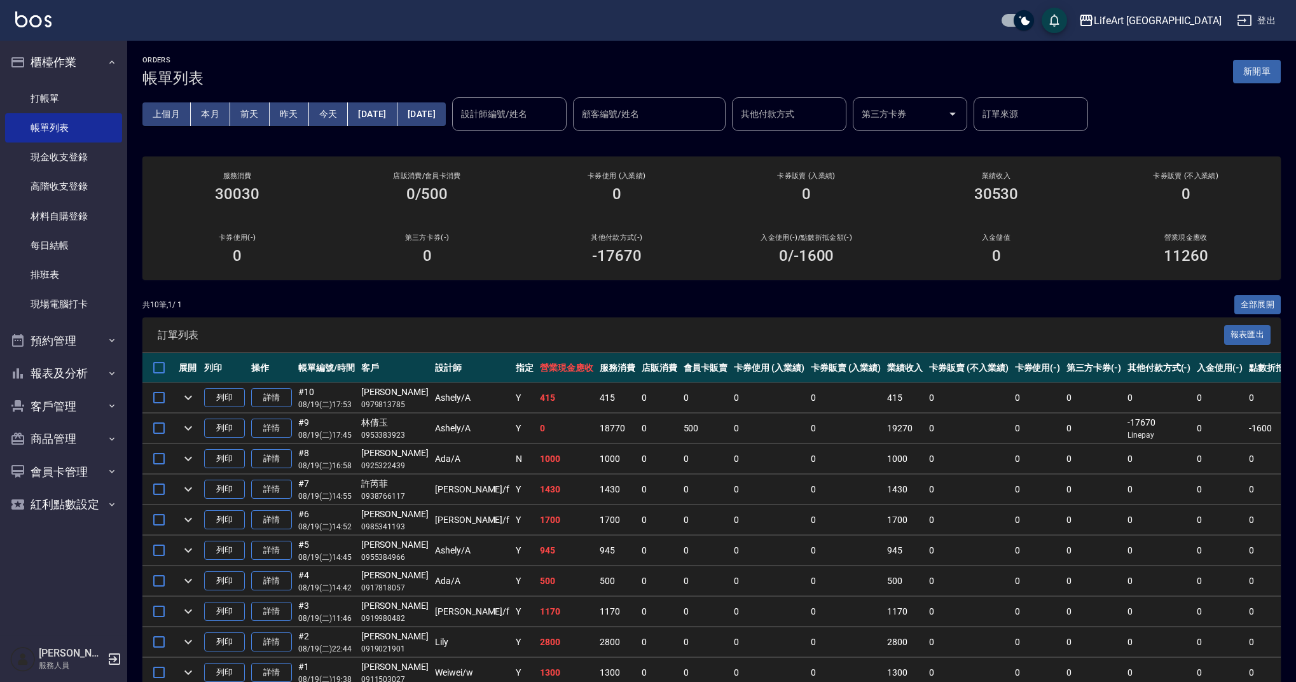
click at [1266, 80] on button "新開單" at bounding box center [1257, 72] width 48 height 24
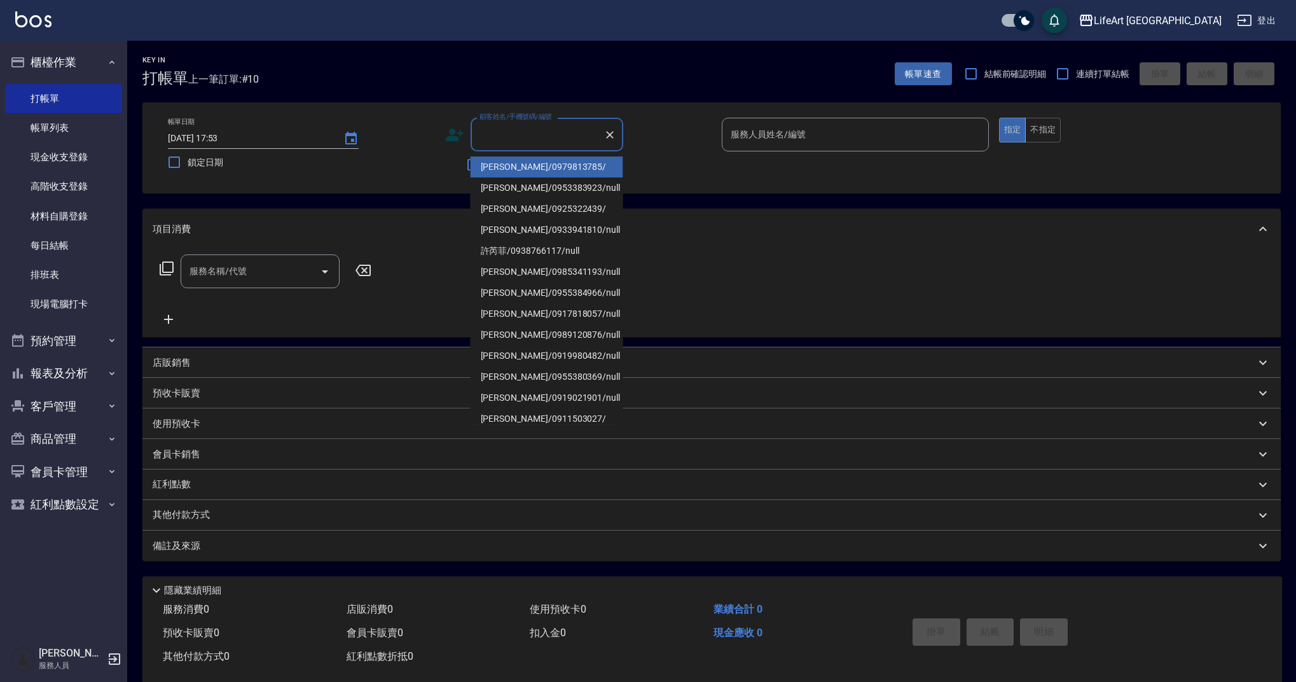
click at [543, 142] on input "顧客姓名/手機號碼/編號" at bounding box center [537, 134] width 122 height 22
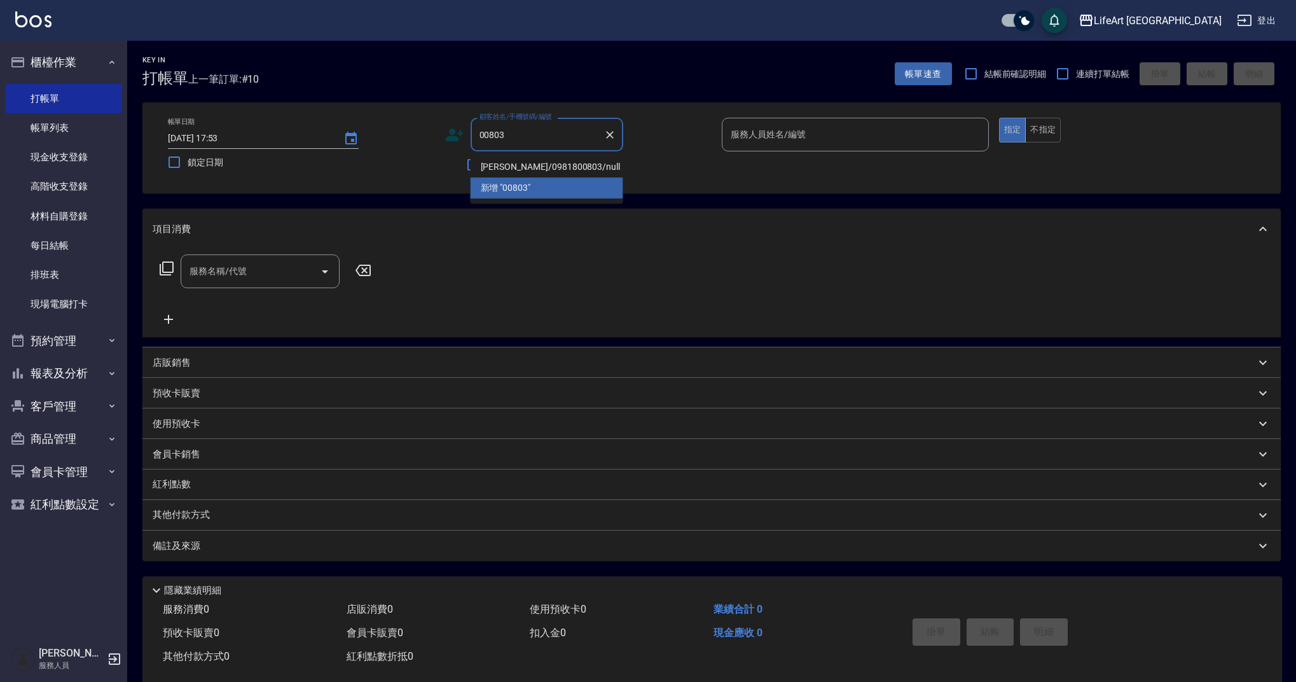
click at [548, 167] on li "許雯庸/0981800803/null" at bounding box center [546, 166] width 153 height 21
type input "許雯庸/0981800803/null"
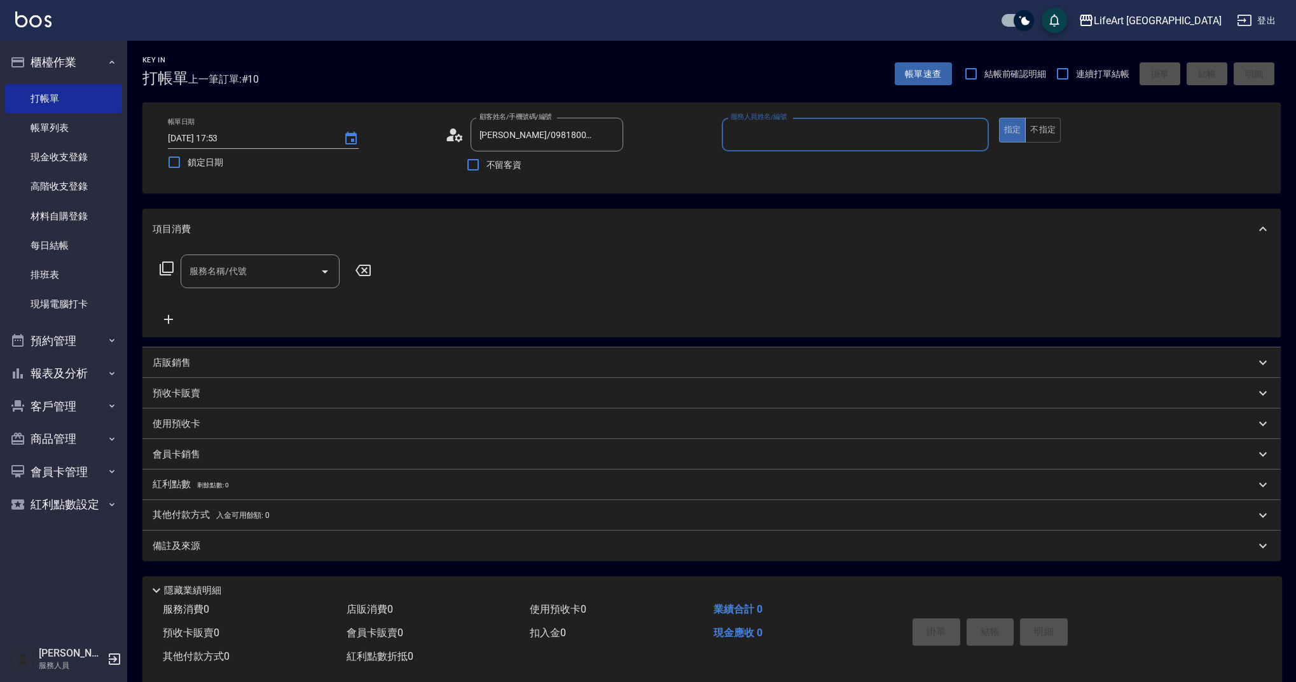
click at [454, 134] on circle at bounding box center [452, 131] width 6 height 6
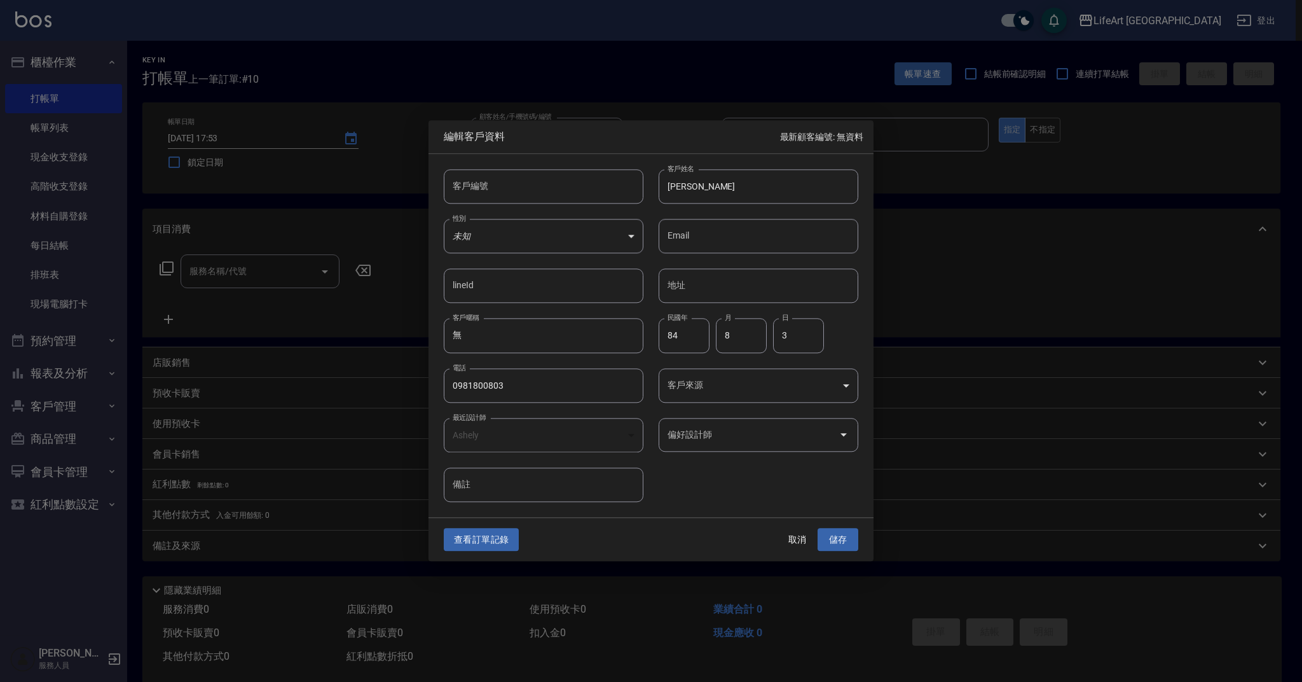
click at [711, 383] on body "LifeArt 蘆洲 登出 櫃檯作業 打帳單 帳單列表 現金收支登錄 高階收支登錄 材料自購登錄 每日結帳 排班表 現場電腦打卡 預約管理 預約管理 單日預約…" at bounding box center [651, 349] width 1302 height 699
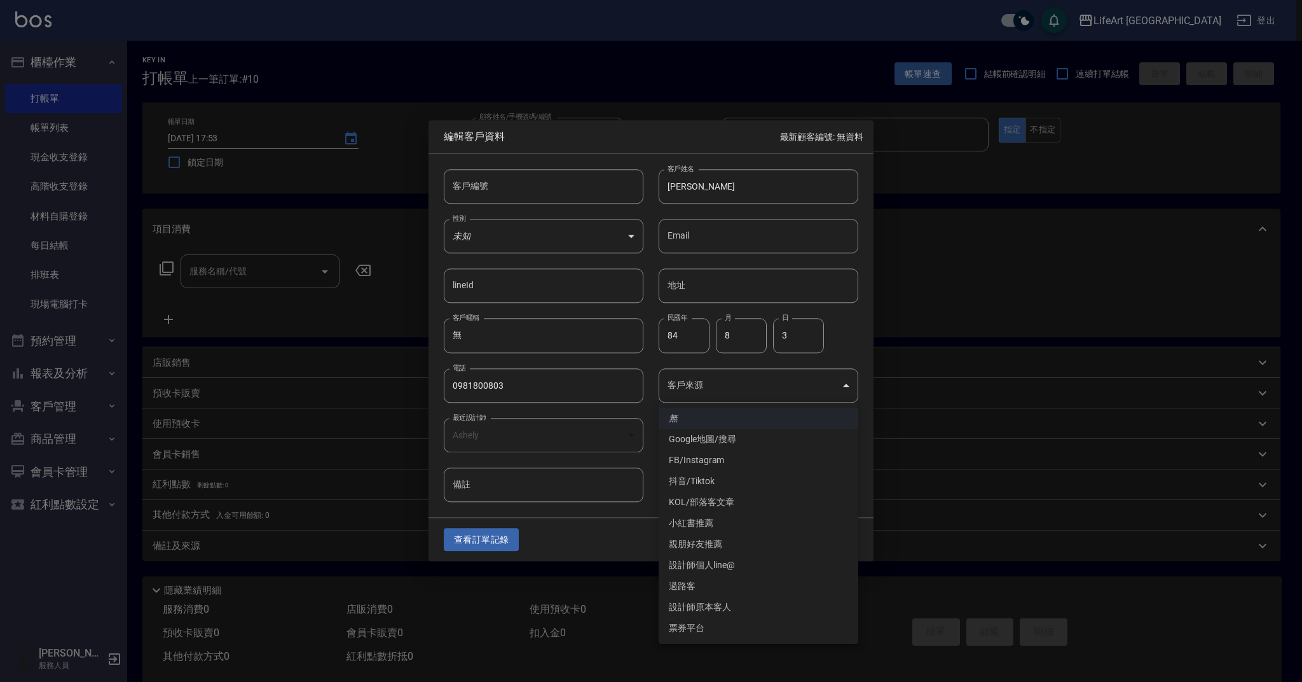
click at [711, 383] on div at bounding box center [651, 341] width 1302 height 682
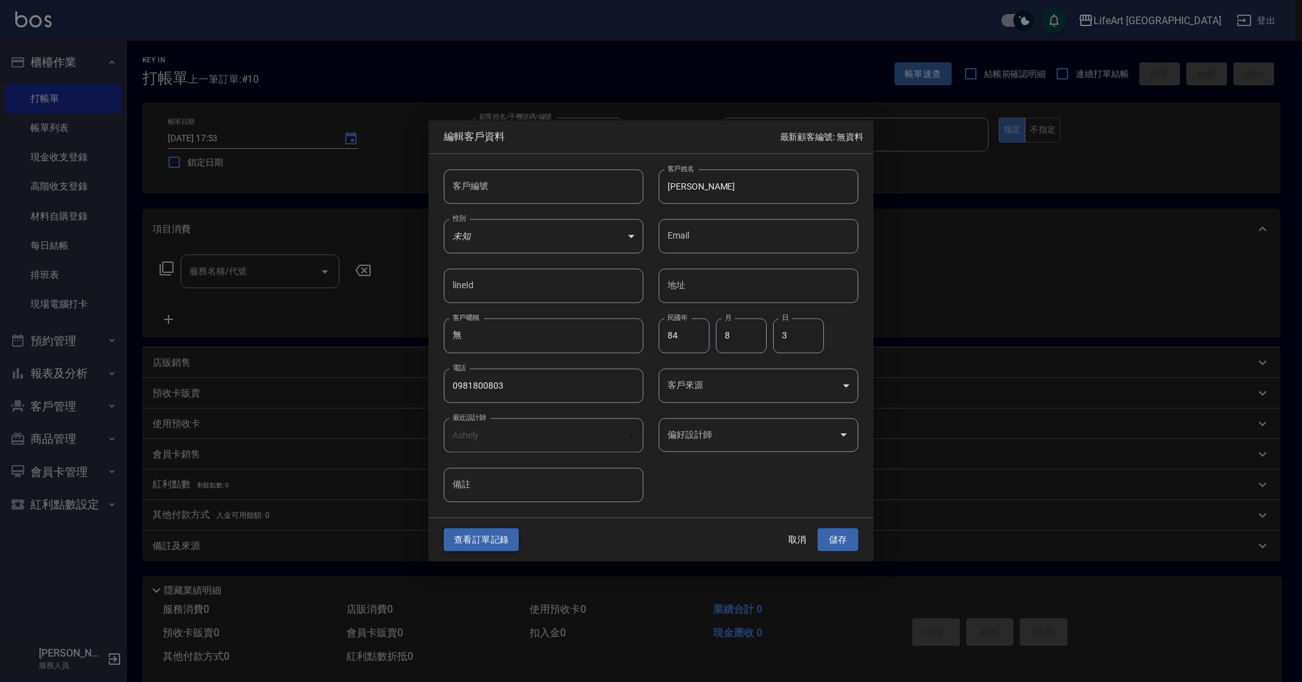
click at [491, 549] on button "查看訂單記錄" at bounding box center [481, 540] width 75 height 24
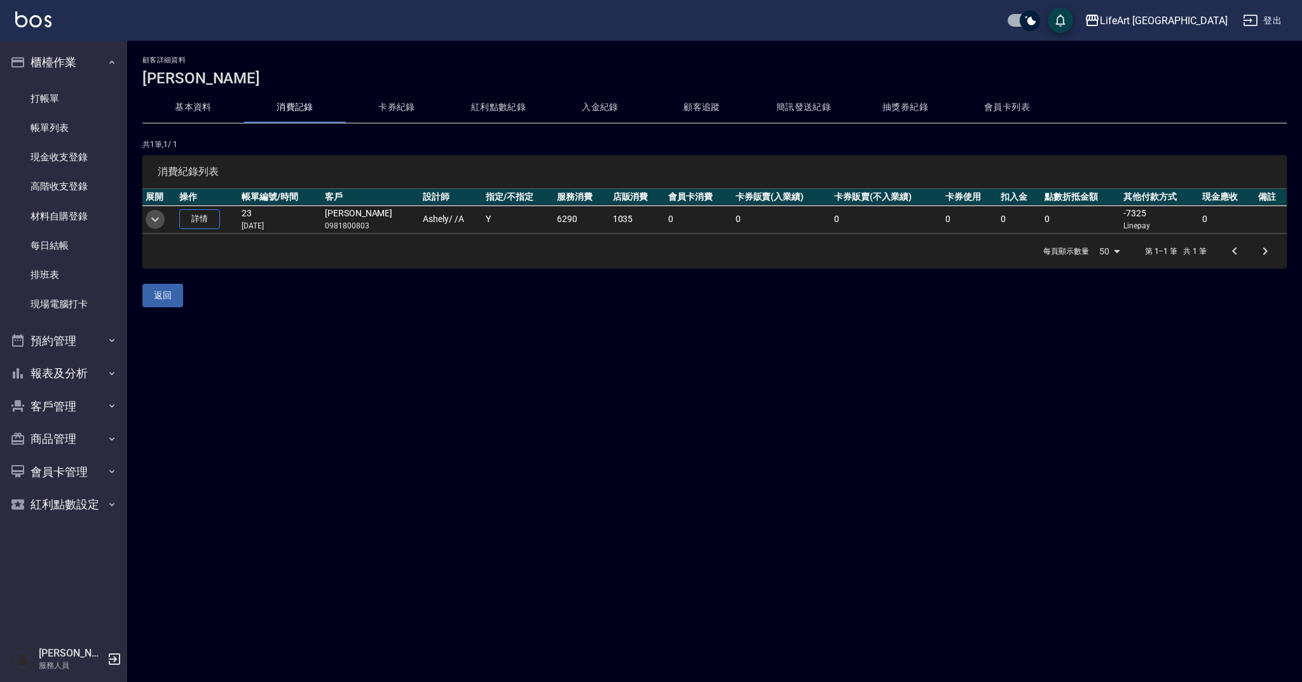
click at [158, 223] on icon "expand row" at bounding box center [155, 219] width 15 height 15
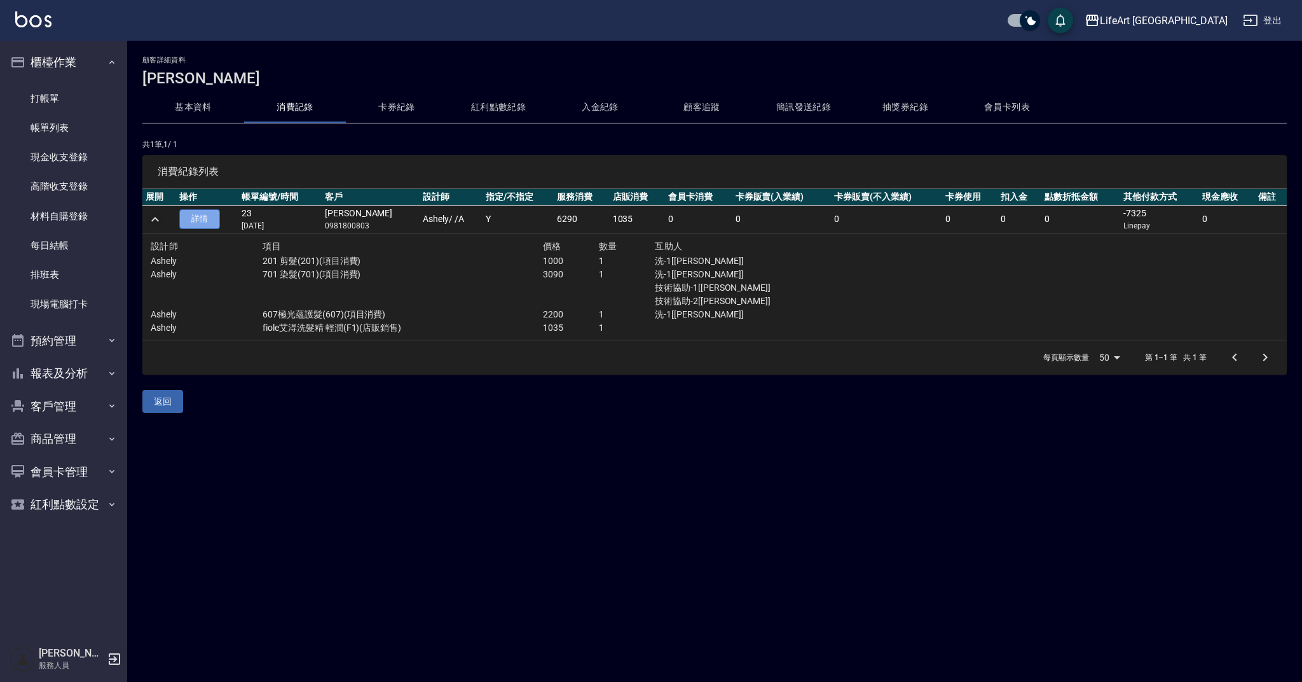
click at [210, 223] on link "詳情" at bounding box center [199, 219] width 41 height 20
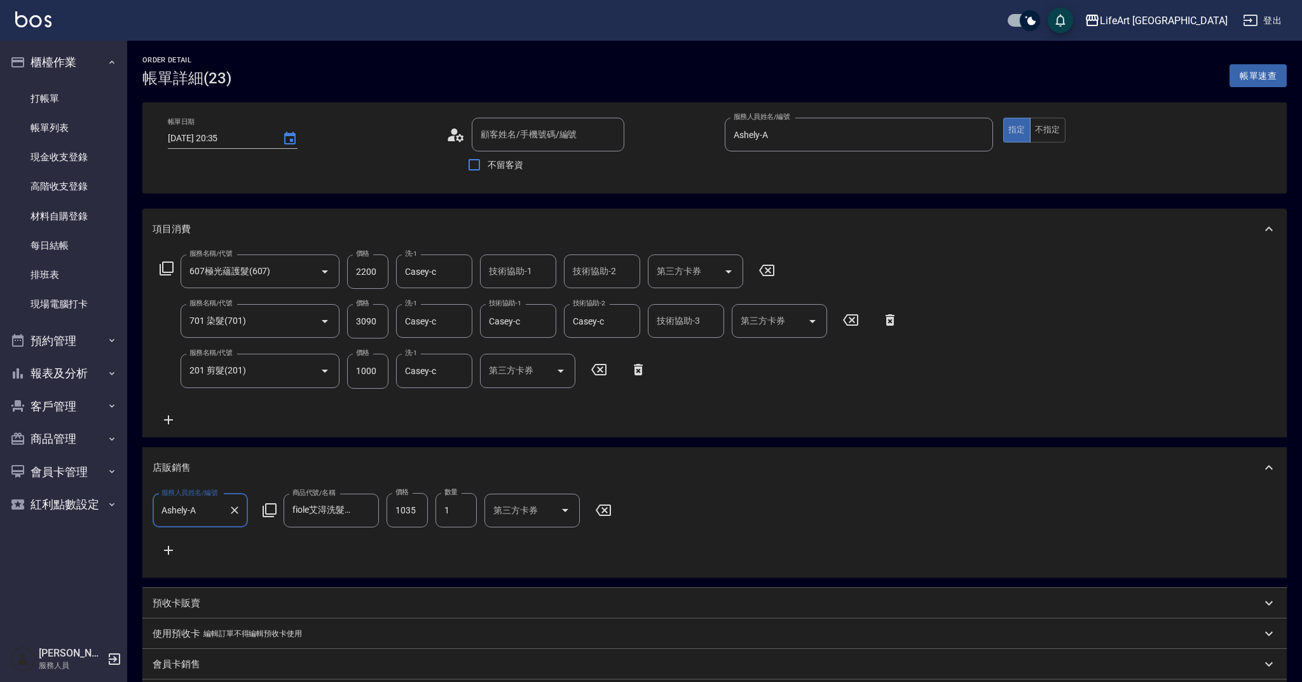
type input "2025/07/26 20:35"
type input "Ashely-A"
type input "設計師原本客人"
type input "許雯庸/0981800803/null"
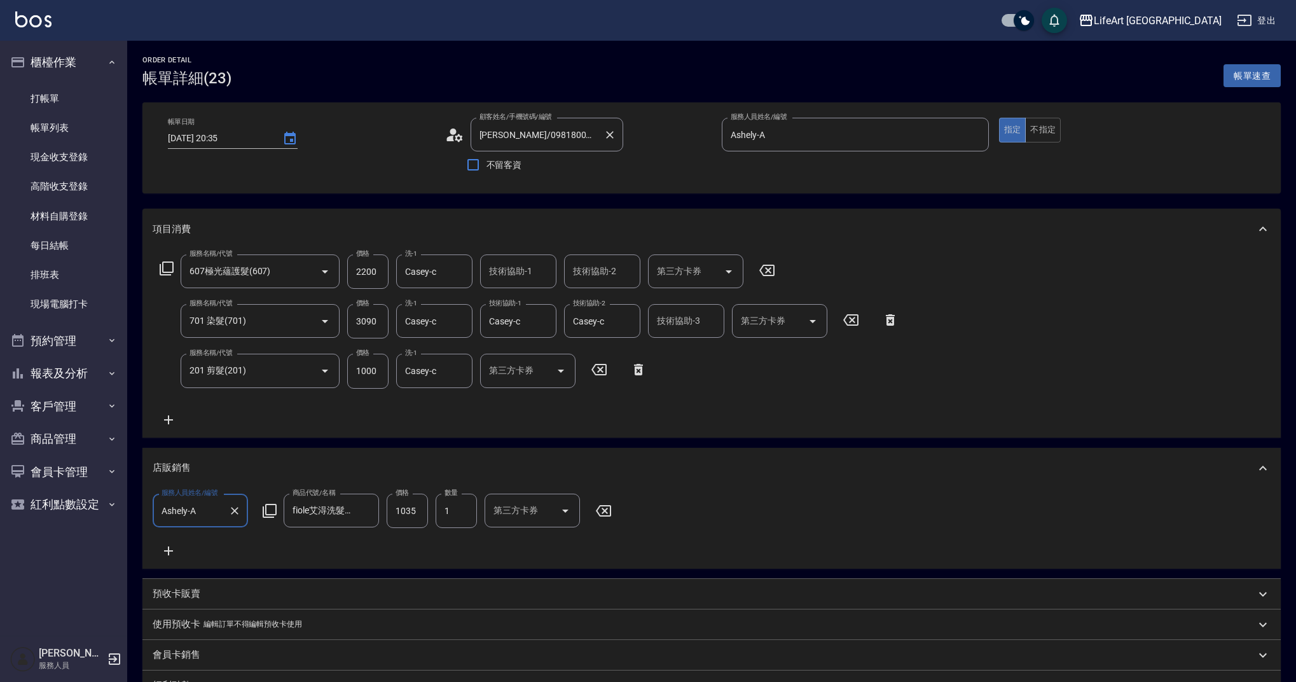
click at [534, 135] on input "許雯庸/0981800803/null" at bounding box center [537, 134] width 122 height 22
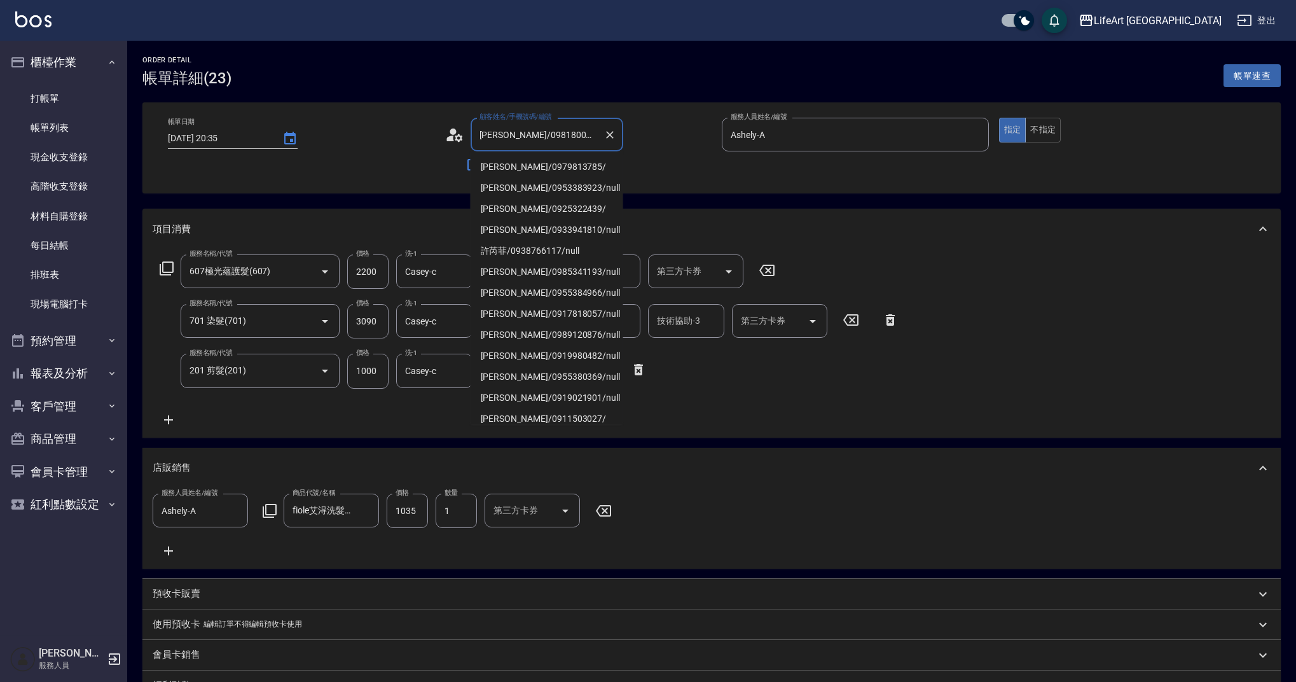
click at [534, 135] on input "許雯庸/0981800803/null" at bounding box center [537, 134] width 122 height 22
click at [60, 110] on link "打帳單" at bounding box center [63, 98] width 117 height 29
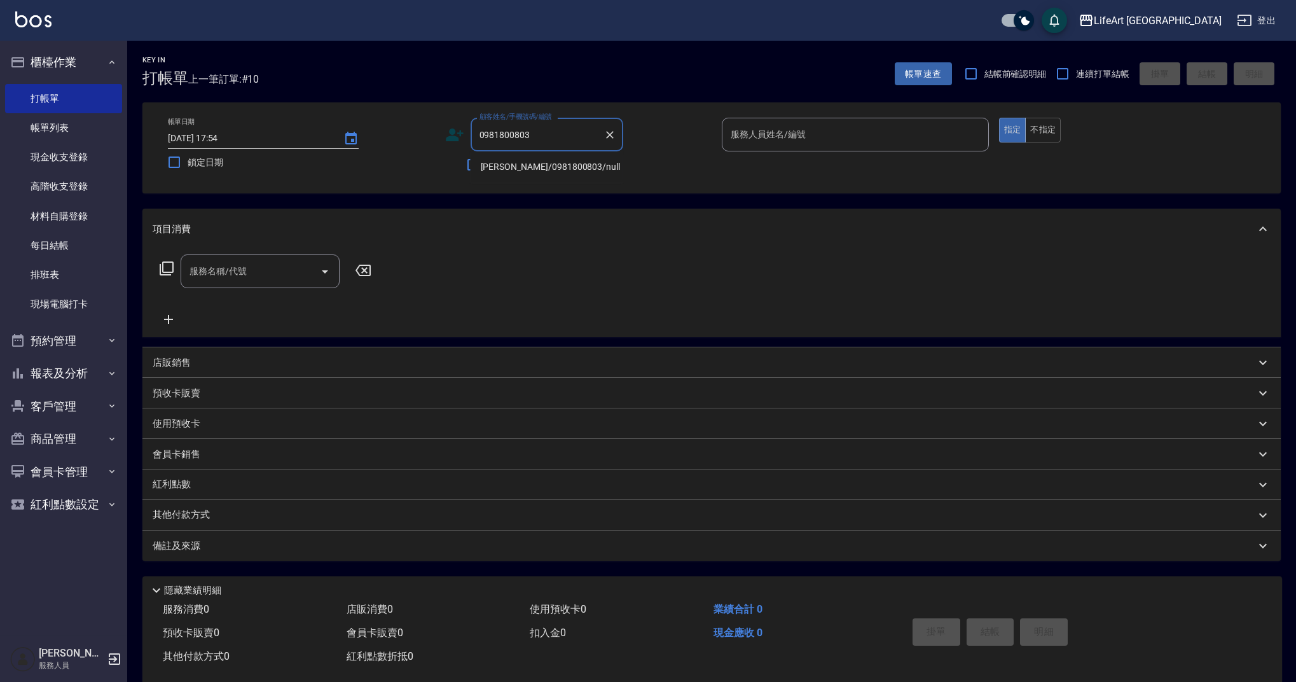
type input "0981800803"
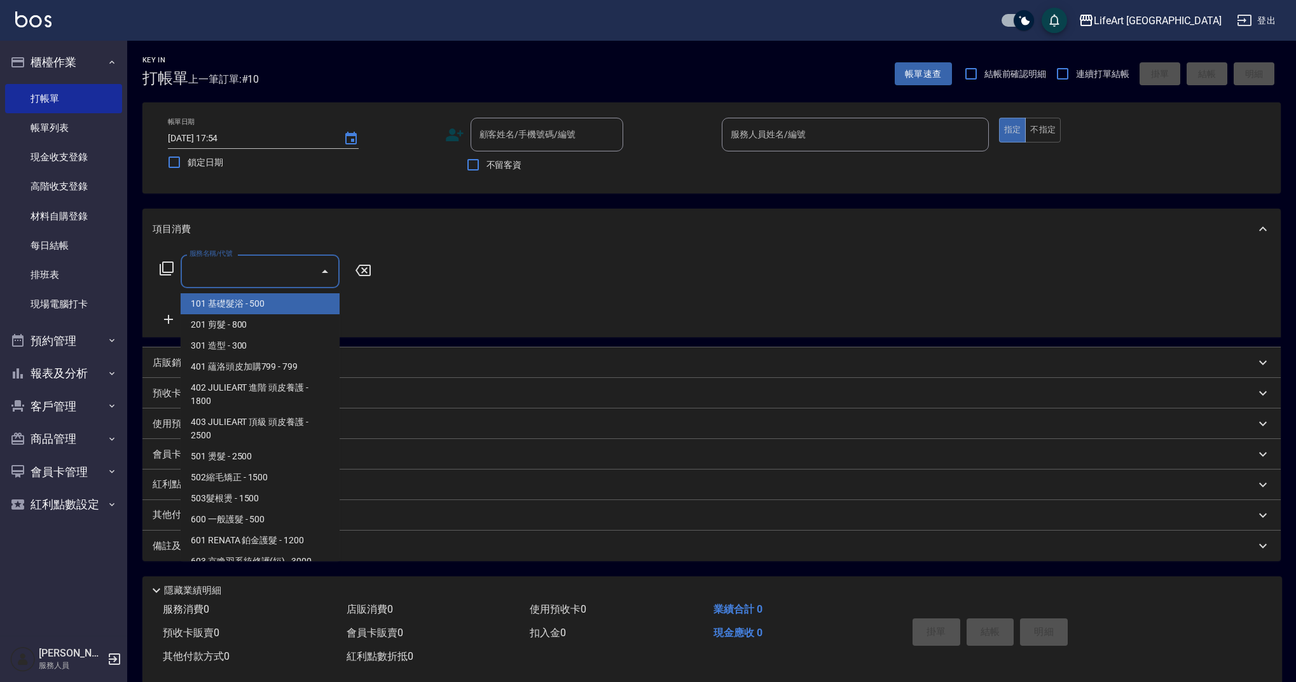
click at [252, 269] on input "服務名稱/代號" at bounding box center [250, 271] width 128 height 22
click at [524, 132] on input "顧客姓名/手機號碼/編號" at bounding box center [537, 134] width 122 height 22
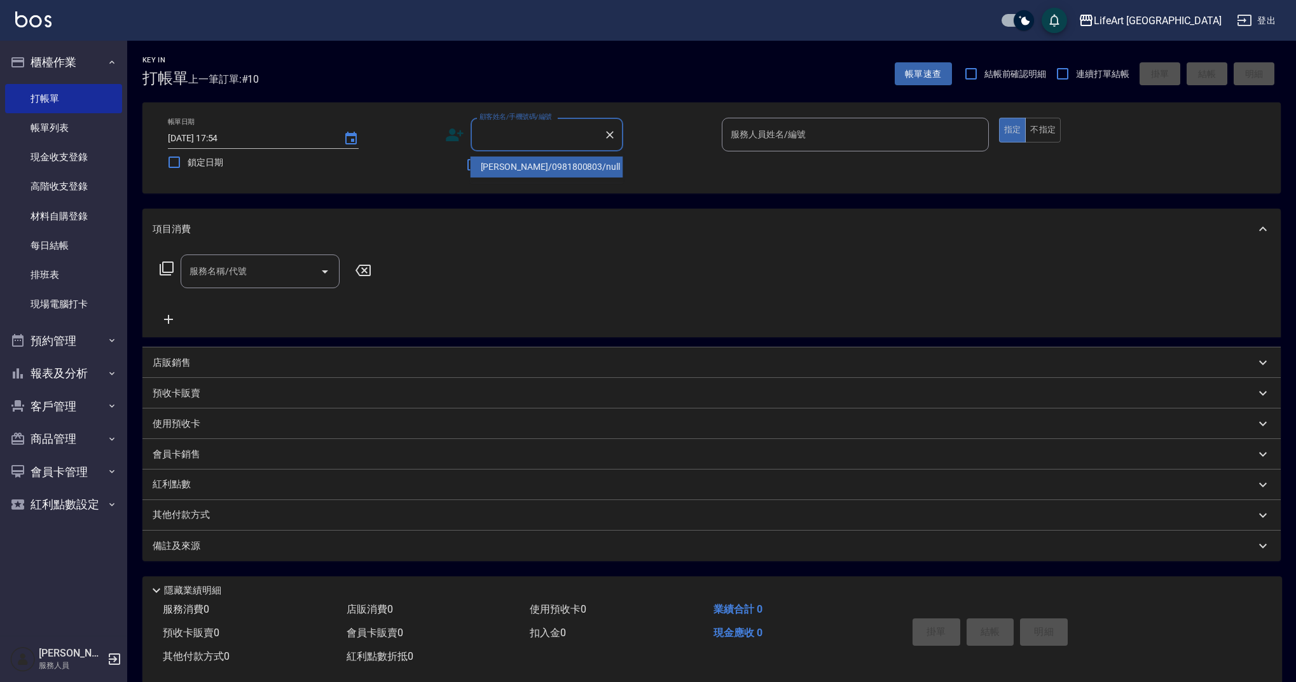
click at [523, 163] on li "許雯庸/0981800803/null" at bounding box center [546, 166] width 153 height 21
type input "許雯庸/0981800803/null"
click at [452, 135] on icon at bounding box center [454, 134] width 19 height 19
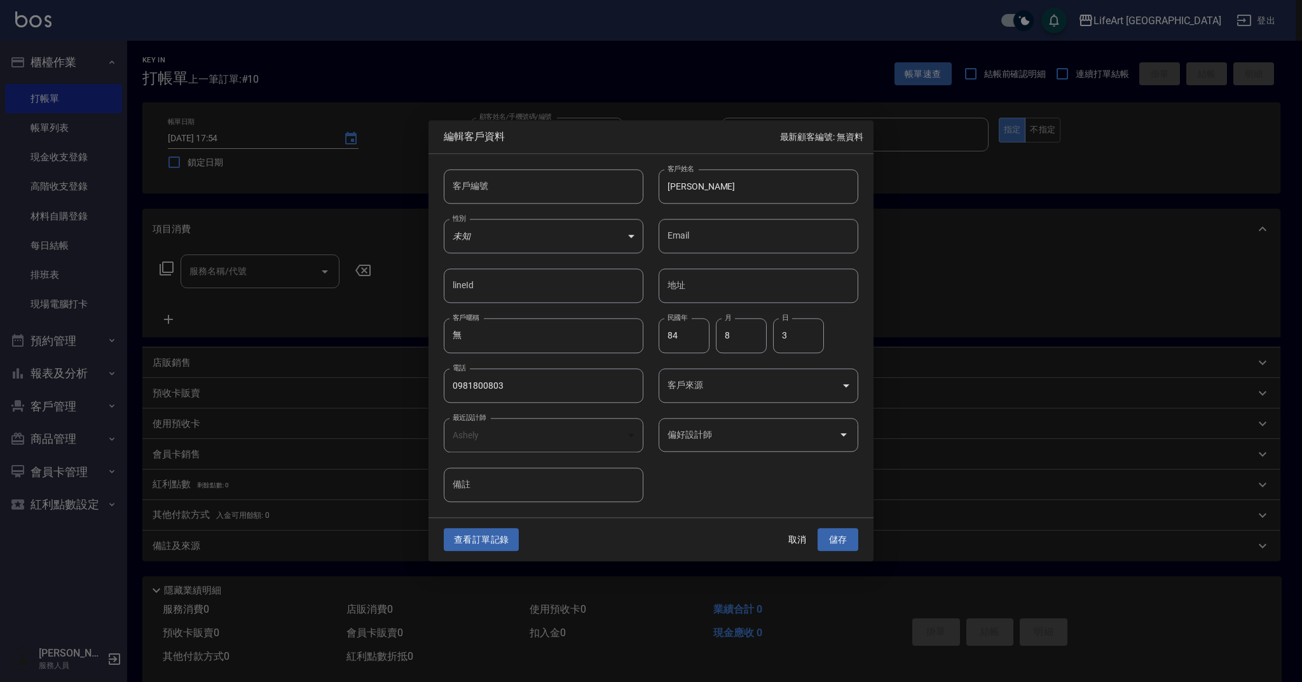
click at [759, 429] on input "偏好設計師" at bounding box center [748, 434] width 169 height 22
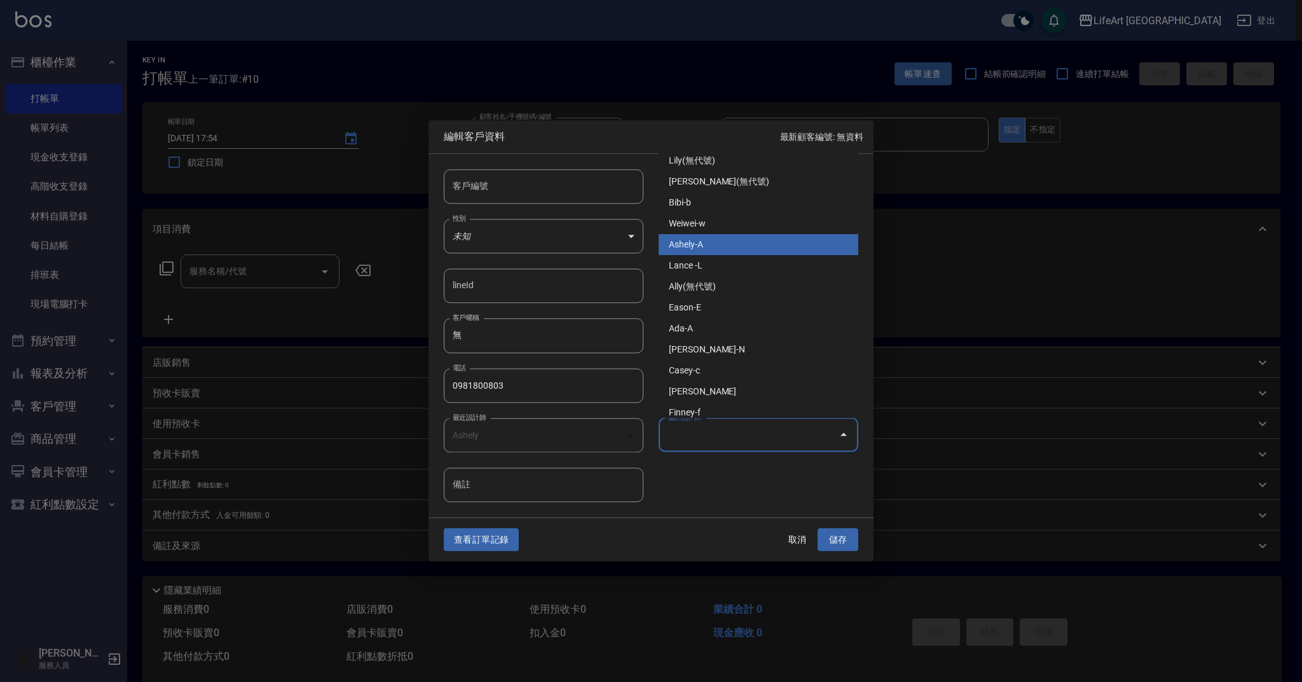
click at [726, 249] on li "Ashely-A" at bounding box center [759, 244] width 200 height 21
type input "Ashely"
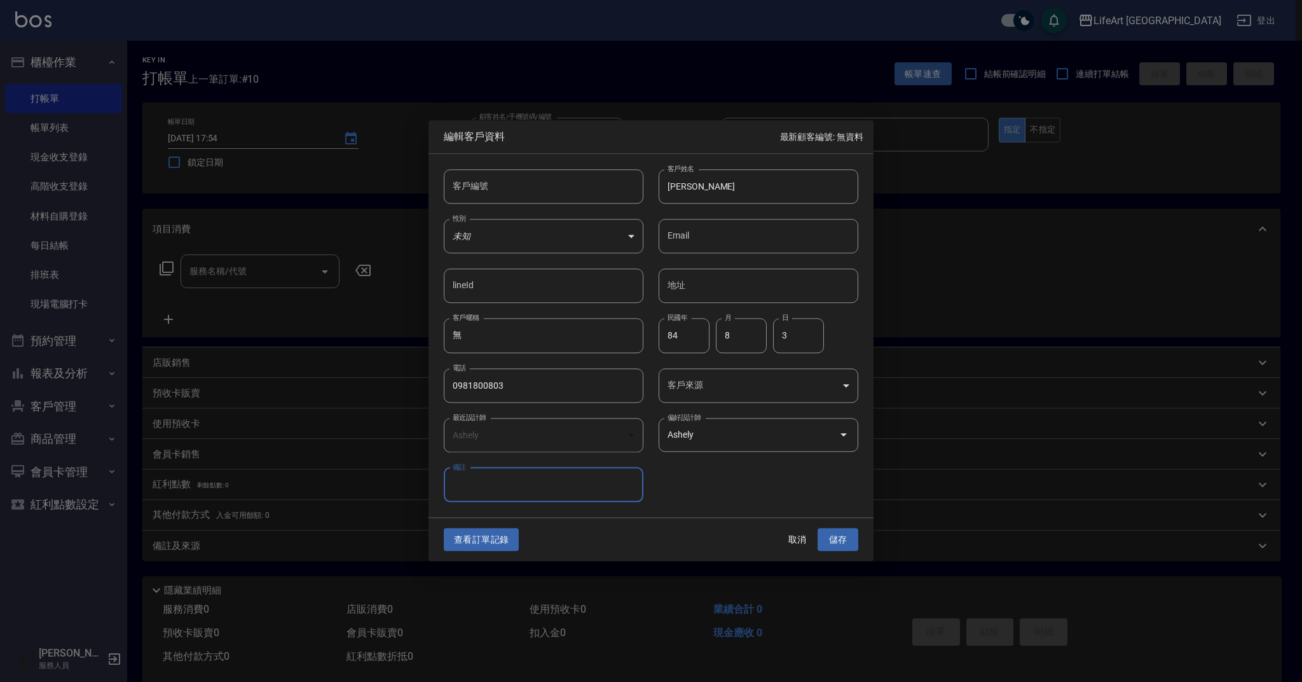
click at [730, 392] on body "LifeArt 蘆洲 登出 櫃檯作業 打帳單 帳單列表 現金收支登錄 高階收支登錄 材料自購登錄 每日結帳 排班表 現場電腦打卡 預約管理 預約管理 單日預約…" at bounding box center [651, 349] width 1302 height 699
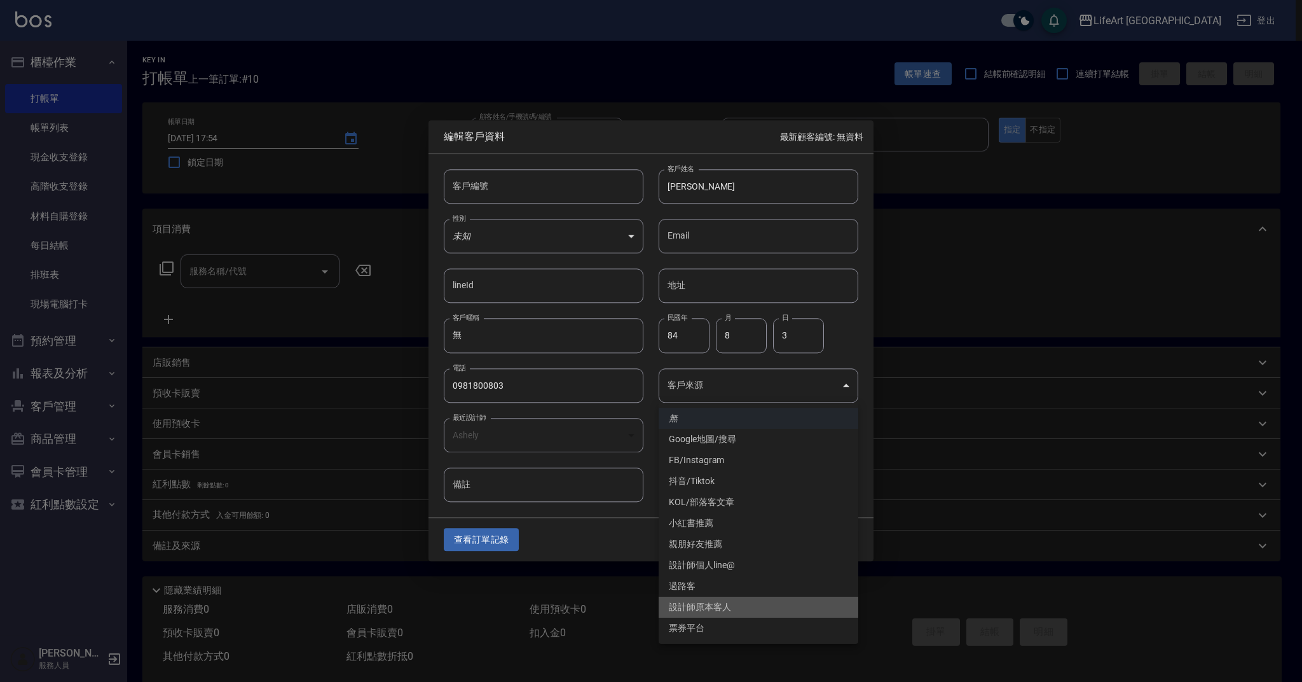
click at [722, 605] on li "設計師原本客人" at bounding box center [759, 606] width 200 height 21
type input "設計師原本客人"
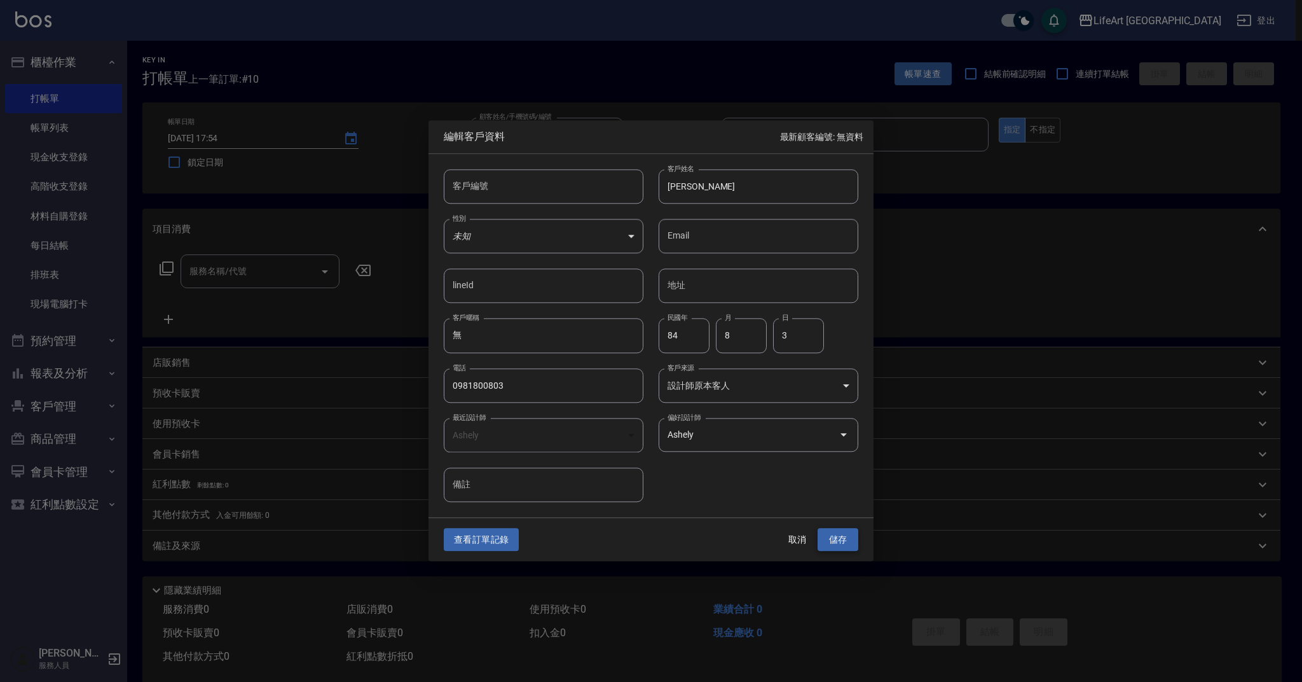
click at [827, 537] on button "儲存" at bounding box center [838, 540] width 41 height 24
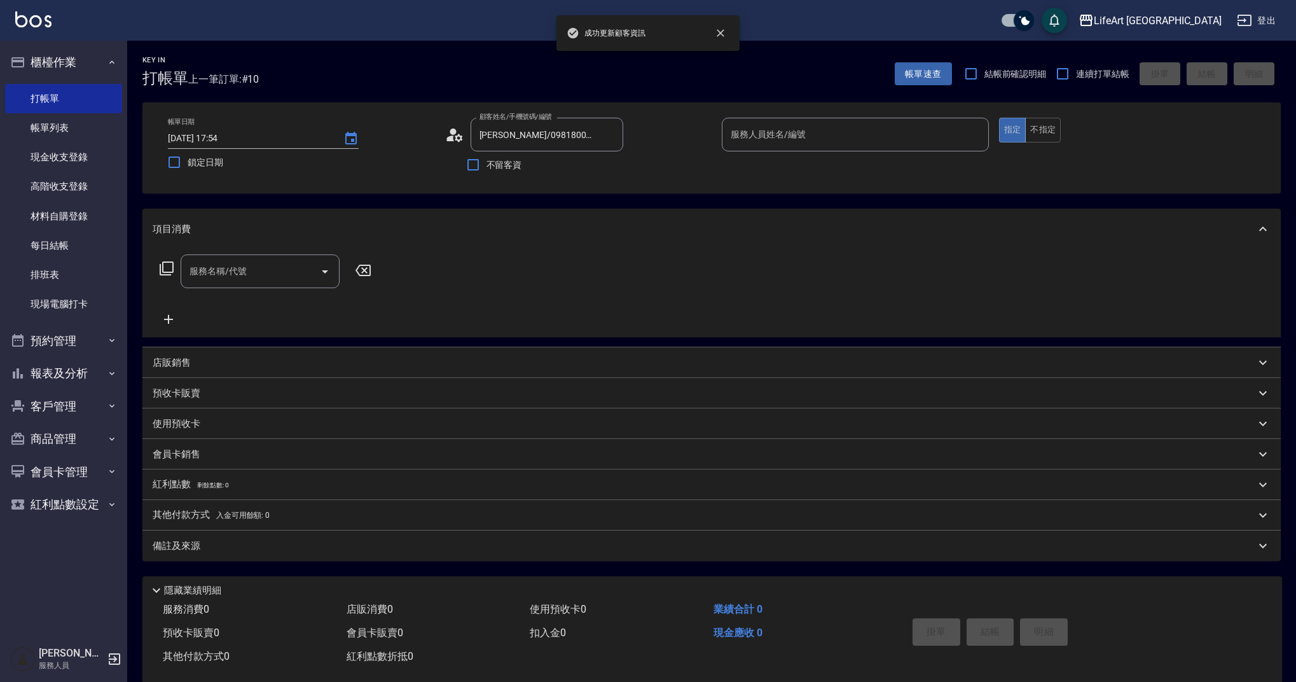
click at [233, 273] on input "服務名稱/代號" at bounding box center [250, 271] width 128 height 22
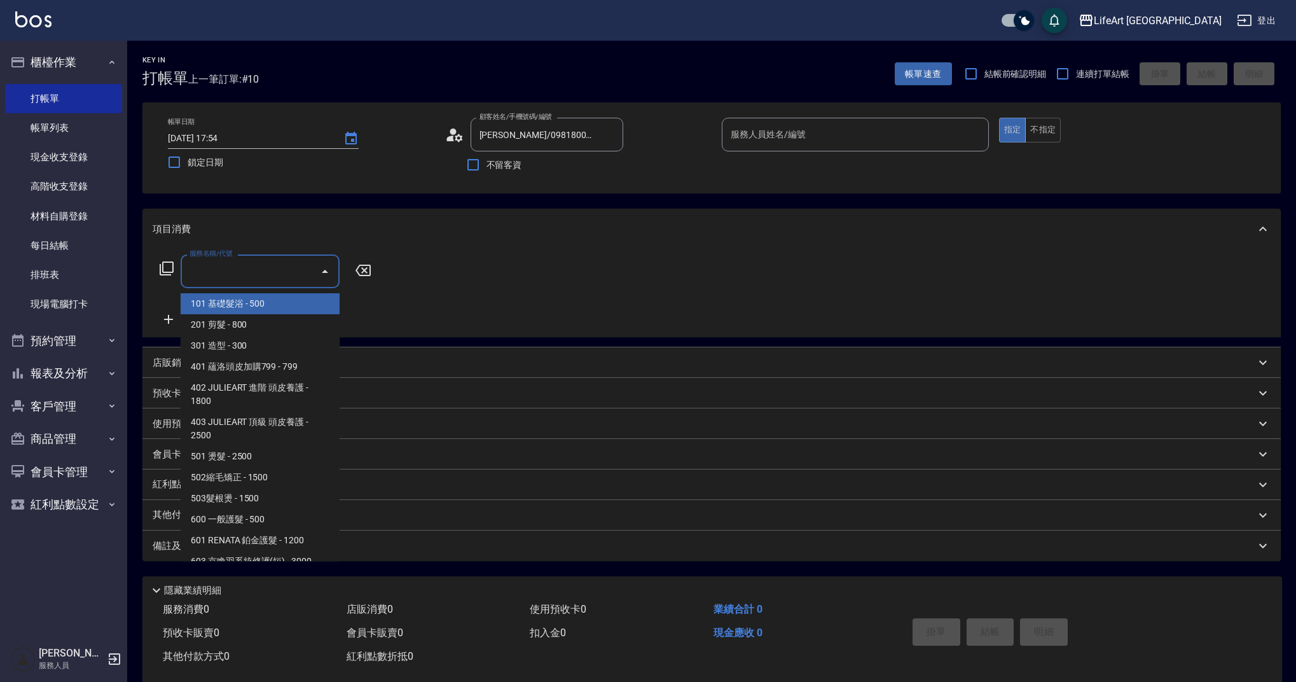
click at [254, 306] on span "101 基礎髮浴 - 500" at bounding box center [260, 303] width 159 height 21
type input "101 基礎髮浴 (101)"
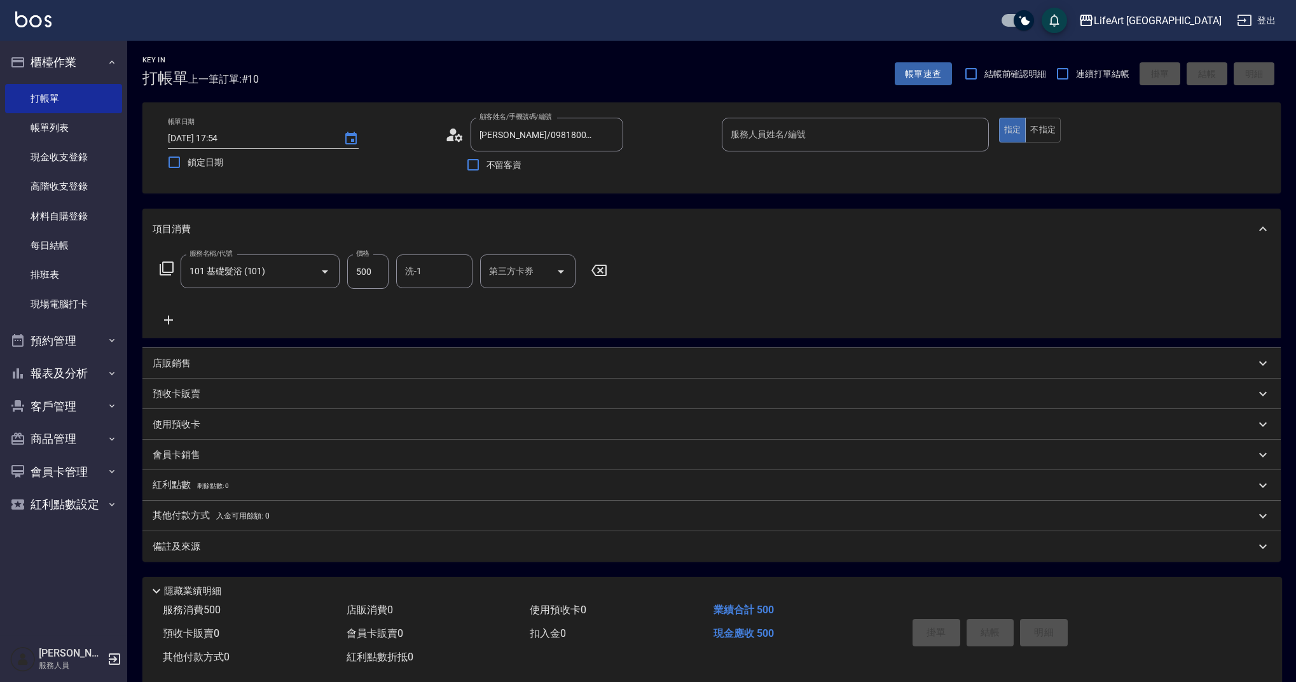
click at [170, 316] on icon at bounding box center [169, 319] width 32 height 15
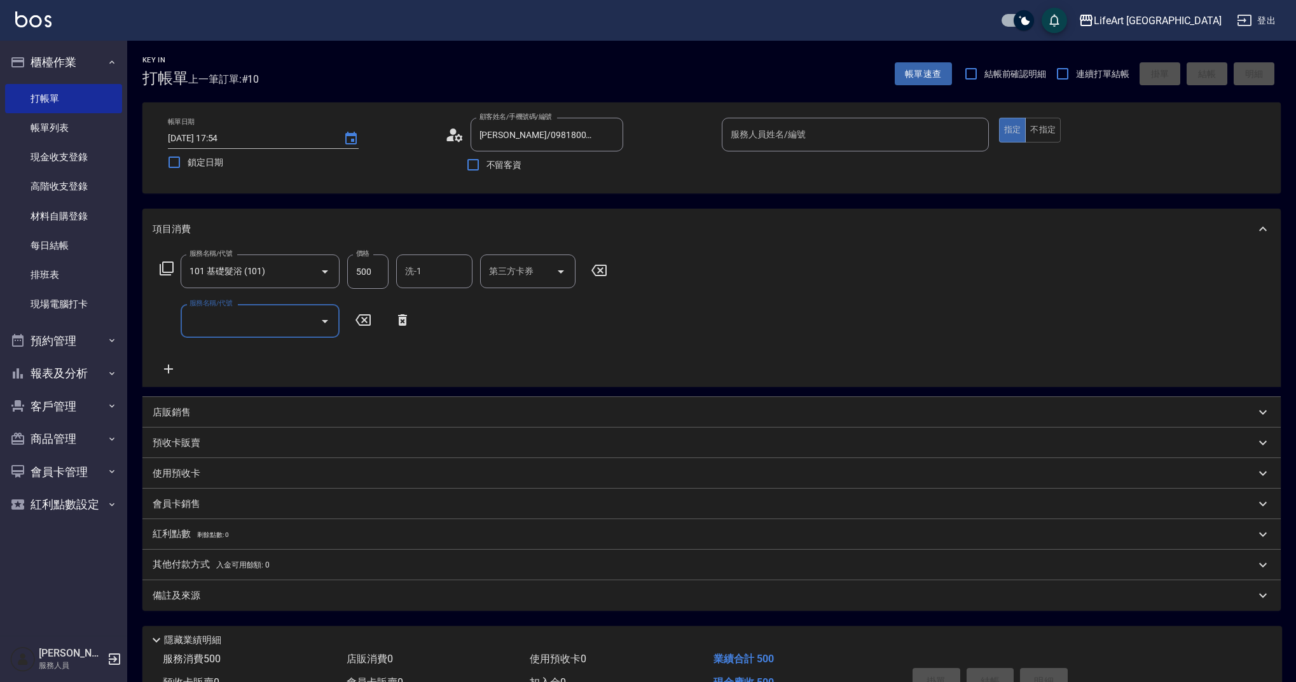
click at [220, 317] on input "服務名稱/代號" at bounding box center [250, 321] width 128 height 22
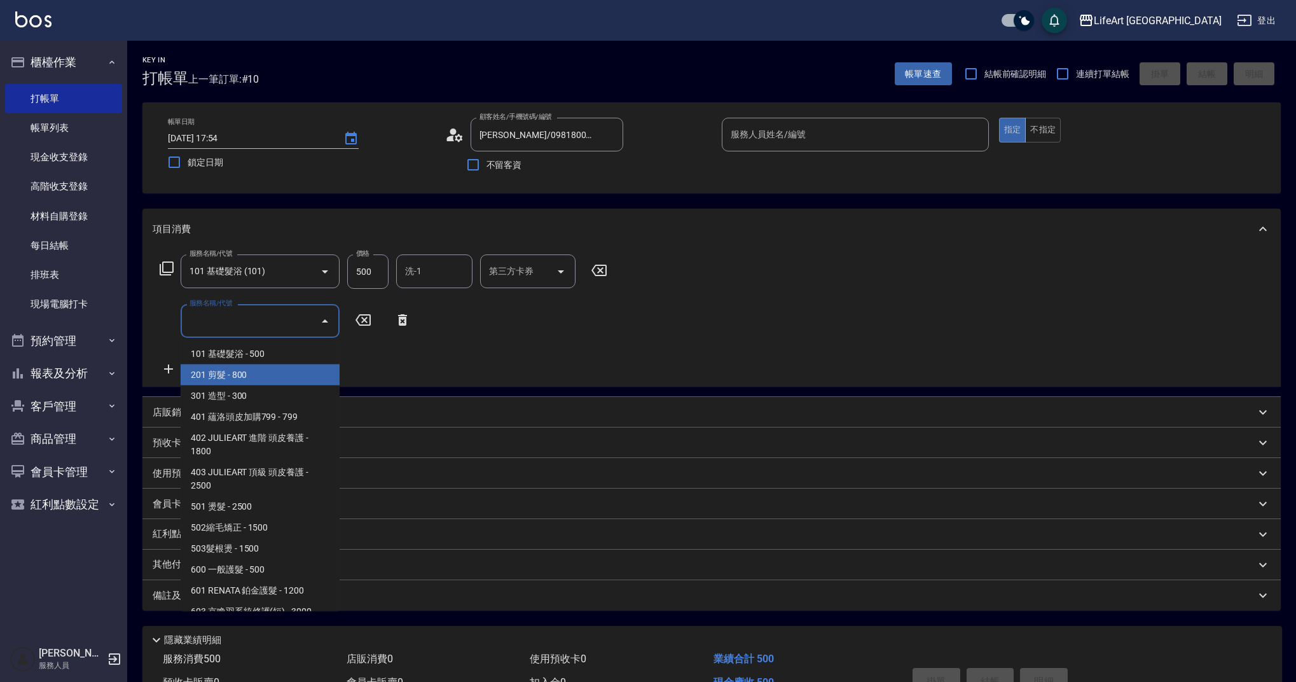
click at [237, 367] on span "201 剪髮 - 800" at bounding box center [260, 374] width 159 height 21
type input "201 剪髮(201)"
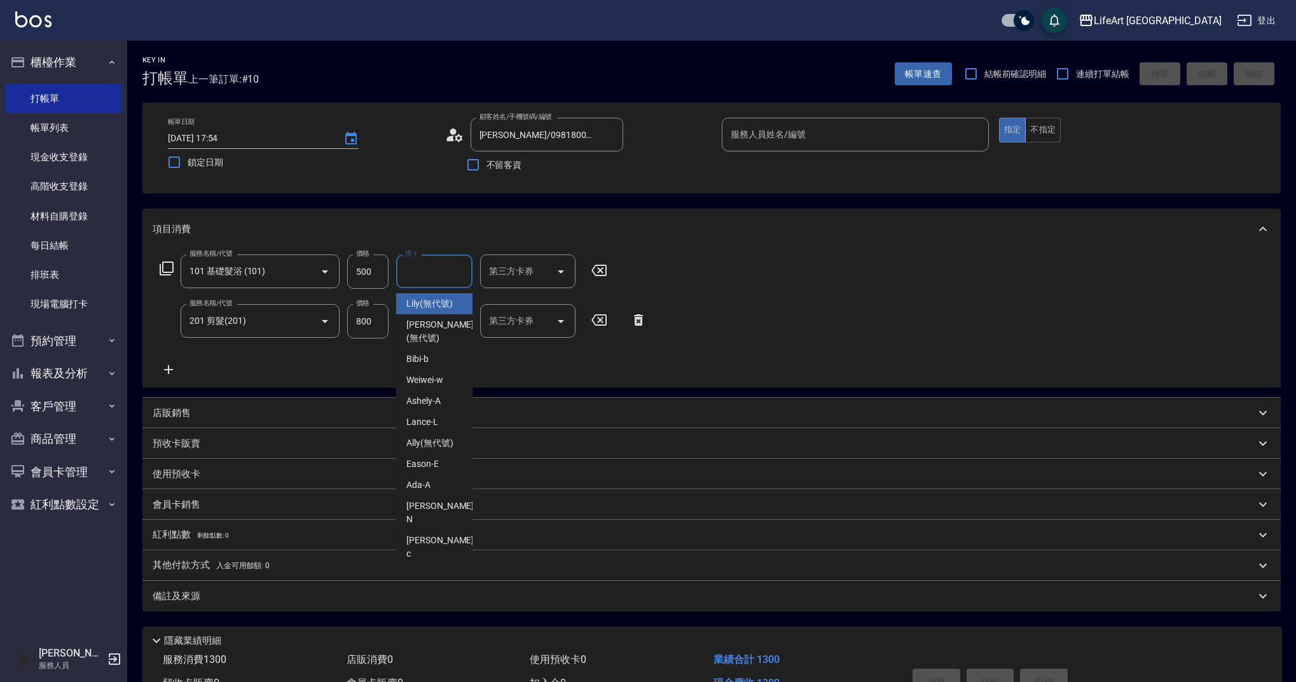
click at [432, 275] on input "洗-1" at bounding box center [434, 271] width 65 height 22
click at [436, 300] on span "Lily (無代號)" at bounding box center [429, 303] width 46 height 13
type input "Lily(無代號)"
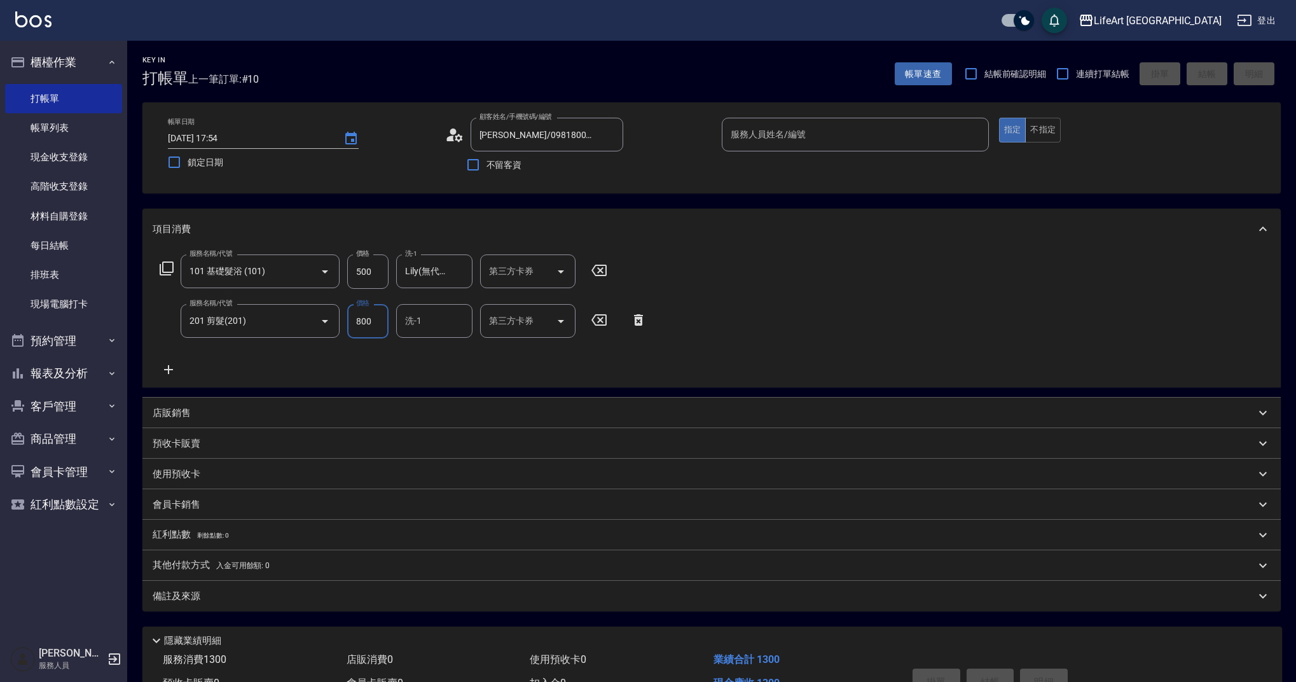
click at [371, 320] on input "800" at bounding box center [367, 321] width 41 height 34
type input "100"
click at [240, 605] on div "備註及來源" at bounding box center [711, 595] width 1138 height 31
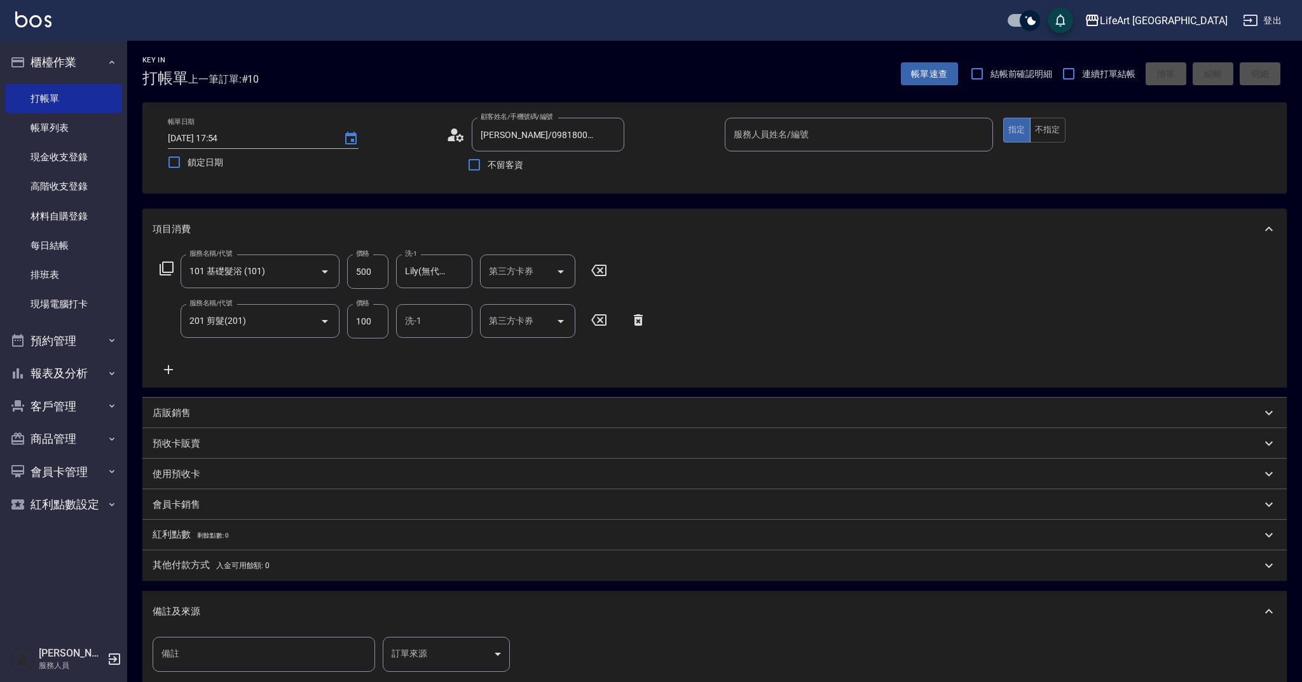
click at [437, 641] on body "LifeArt 蘆洲 登出 櫃檯作業 打帳單 帳單列表 現金收支登錄 高階收支登錄 材料自購登錄 每日結帳 排班表 現場電腦打卡 預約管理 預約管理 單日預約…" at bounding box center [651, 417] width 1302 height 835
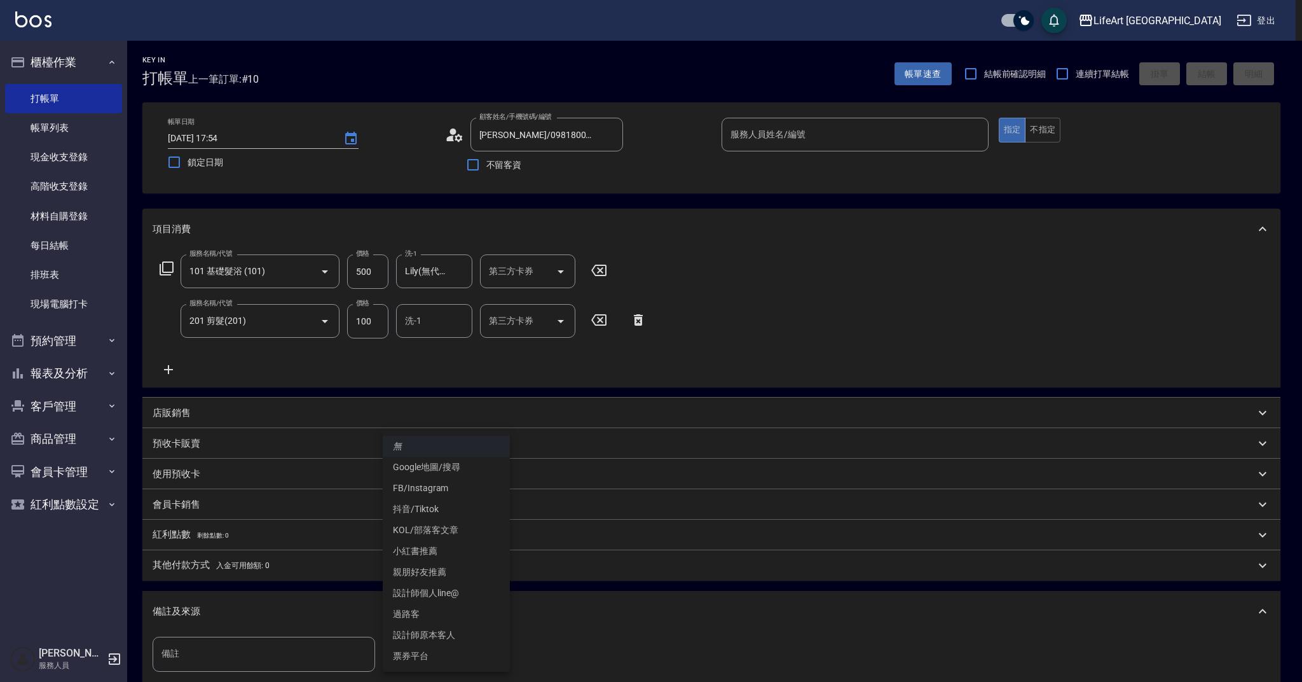
click at [448, 636] on li "設計師原本客人" at bounding box center [446, 634] width 127 height 21
type input "設計師原本客人"
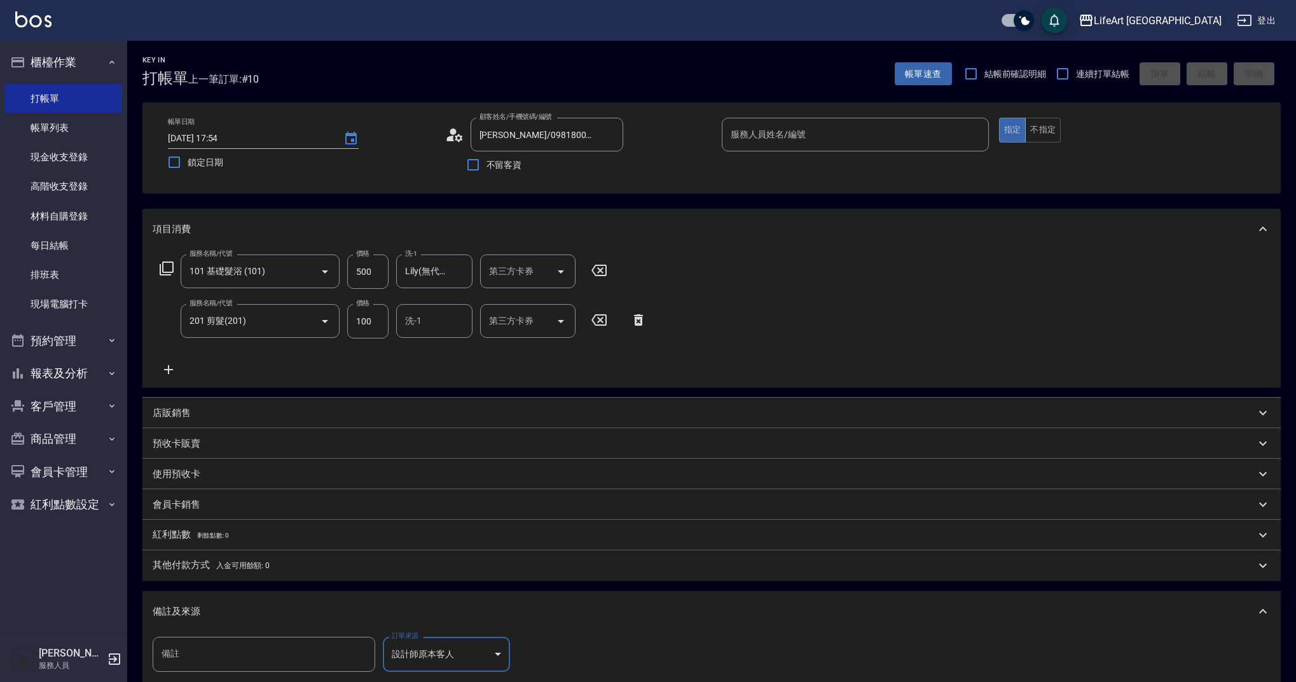
click at [868, 142] on input "服務人員姓名/編號" at bounding box center [855, 134] width 256 height 22
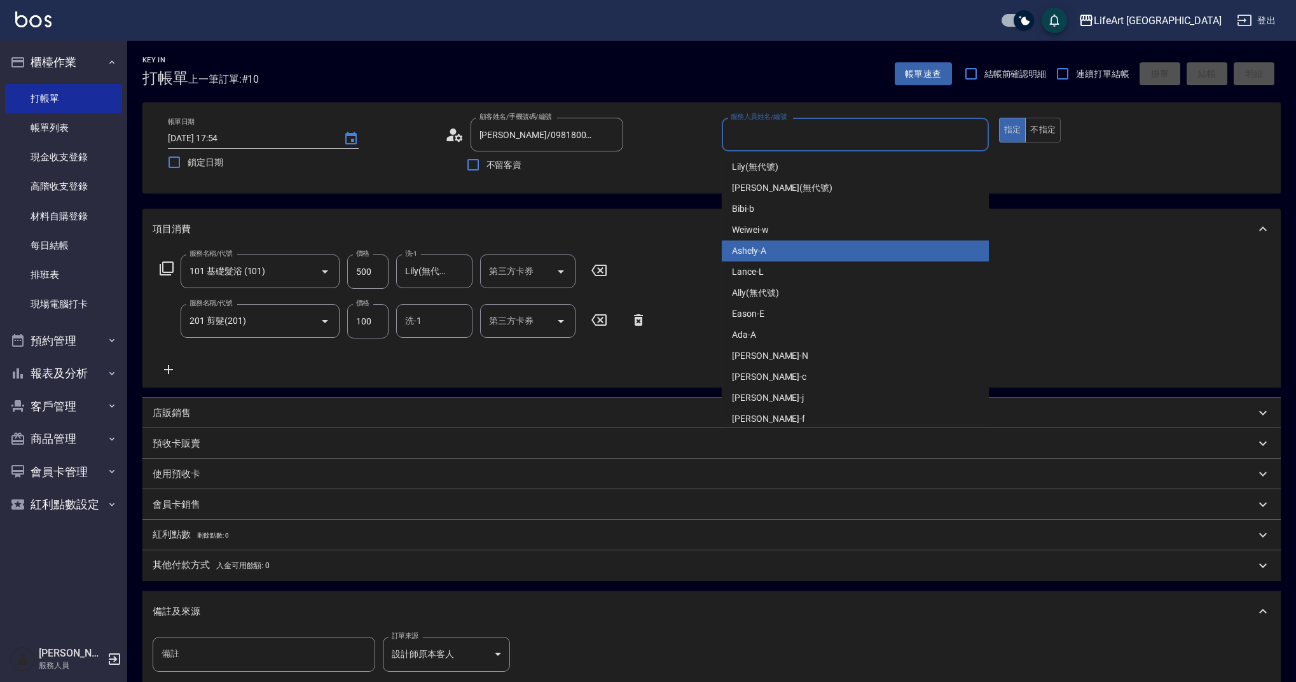
click at [792, 254] on div "Ashely -A" at bounding box center [855, 250] width 267 height 21
type input "Ashely-A"
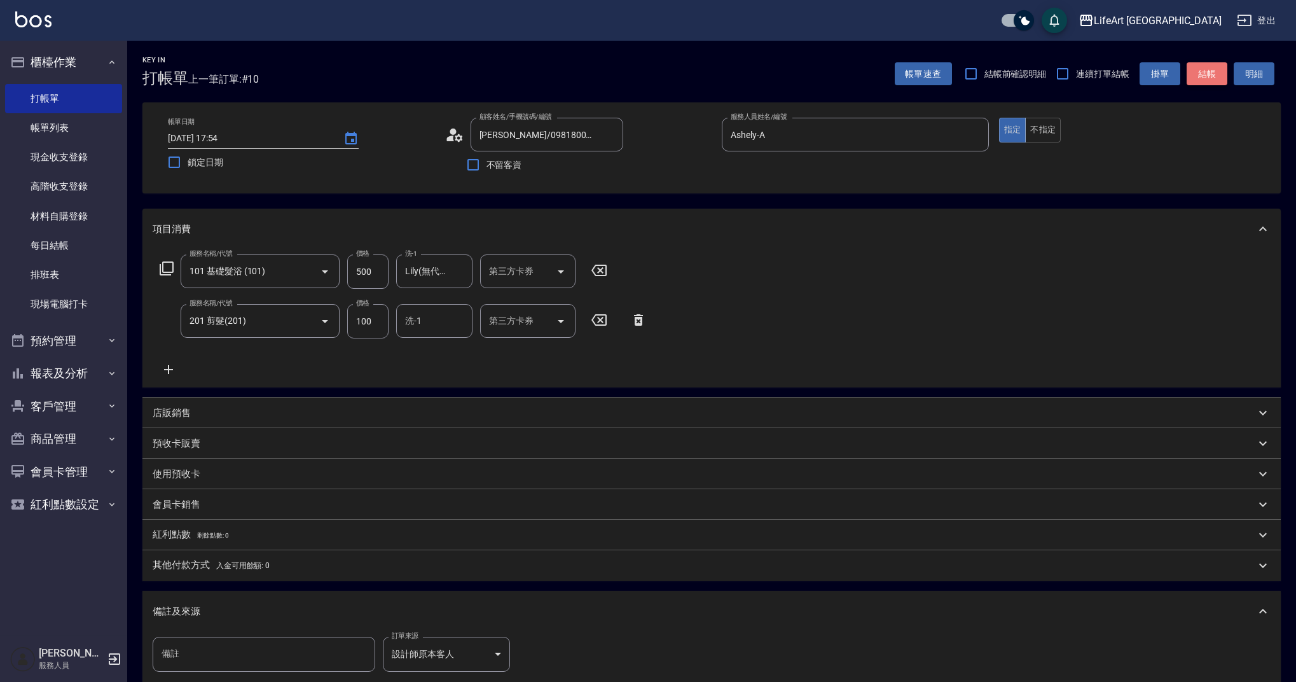
click at [1196, 73] on button "結帳" at bounding box center [1206, 74] width 41 height 24
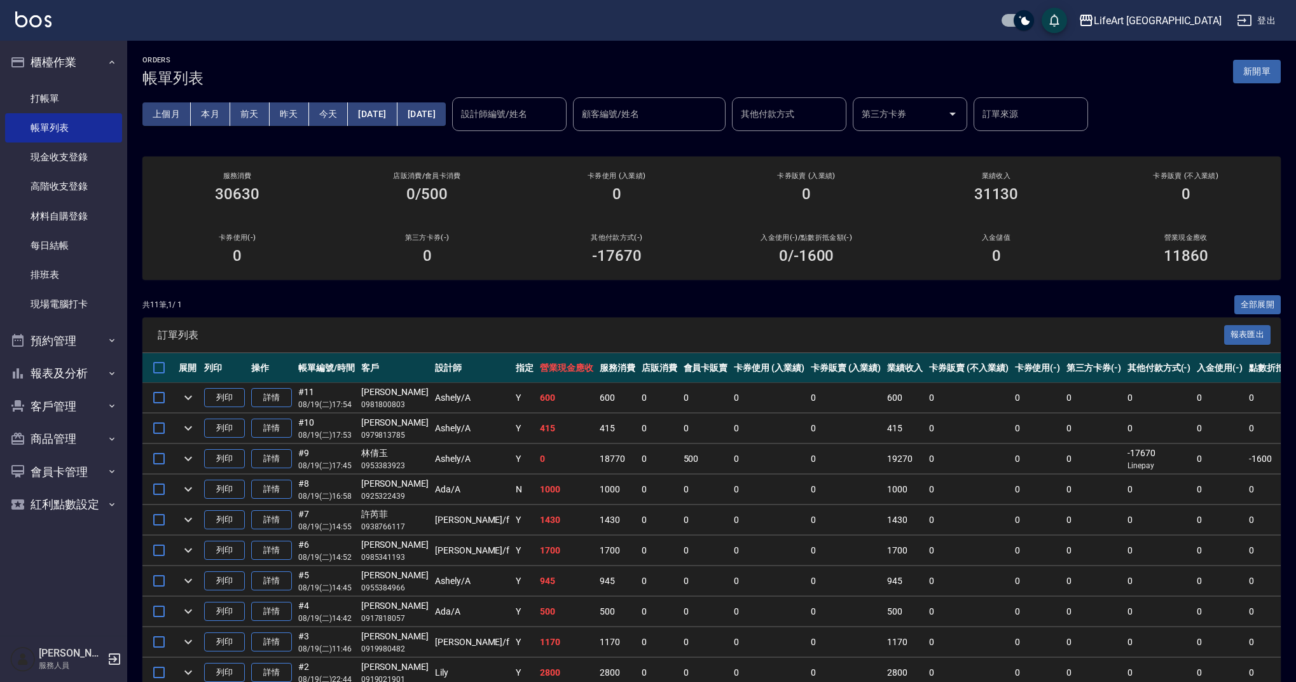
click at [1252, 84] on div "ORDERS 帳單列表 新開單" at bounding box center [711, 71] width 1138 height 31
click at [1253, 77] on button "新開單" at bounding box center [1257, 72] width 48 height 24
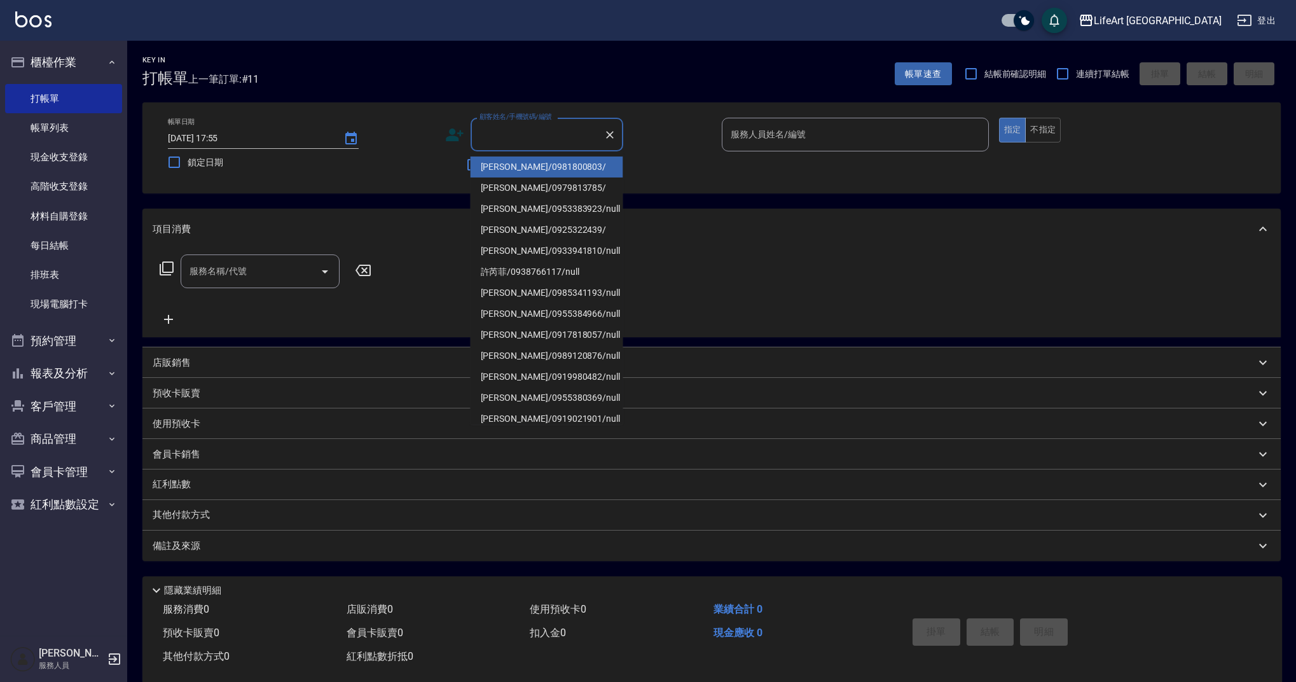
click at [536, 134] on input "顧客姓名/手機號碼/編號" at bounding box center [537, 134] width 122 height 22
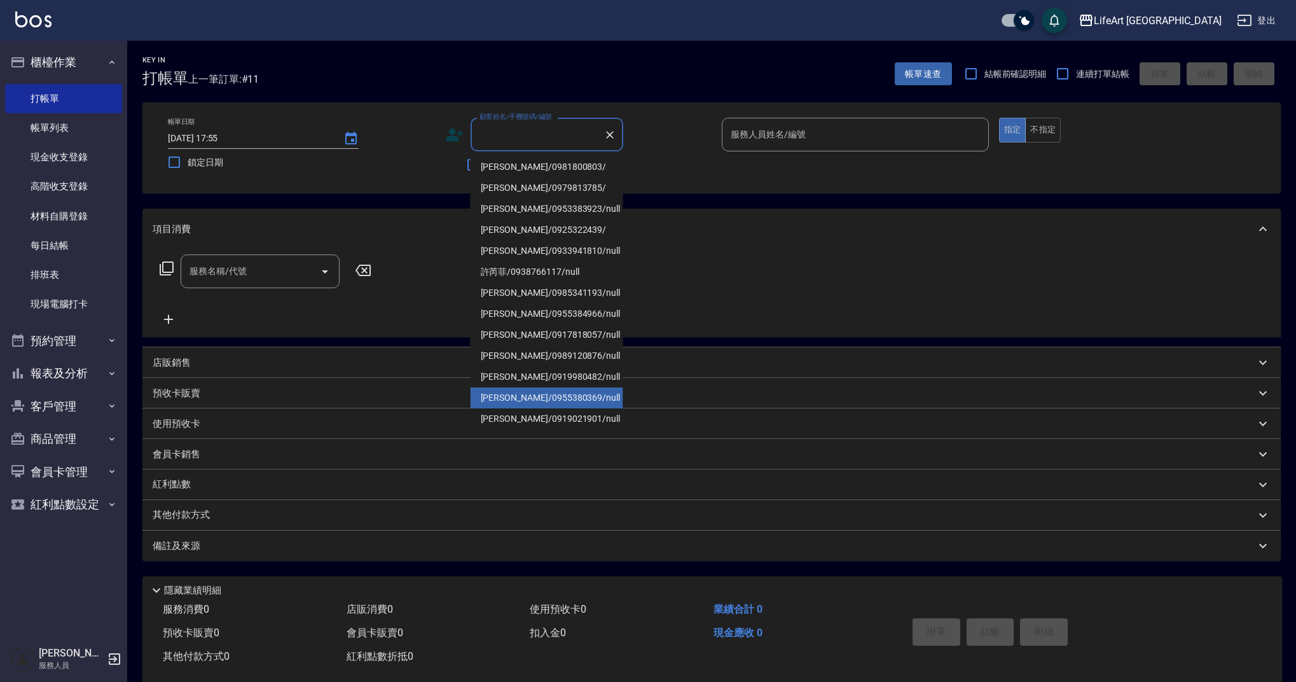
drag, startPoint x: 526, startPoint y: 399, endPoint x: 580, endPoint y: 373, distance: 59.7
click at [526, 399] on li "何虹燕/0955380369/null" at bounding box center [546, 397] width 153 height 21
type input "何虹燕/0955380369/null"
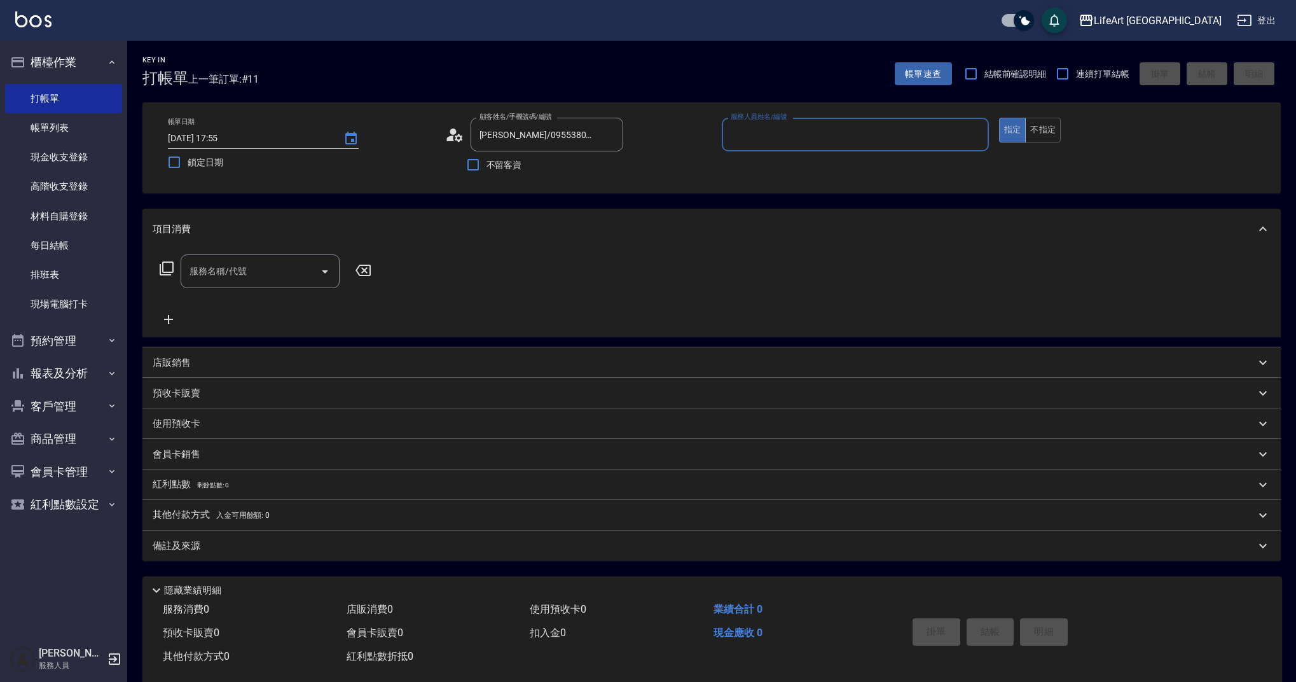
click at [749, 138] on input "服務人員姓名/編號" at bounding box center [855, 134] width 256 height 22
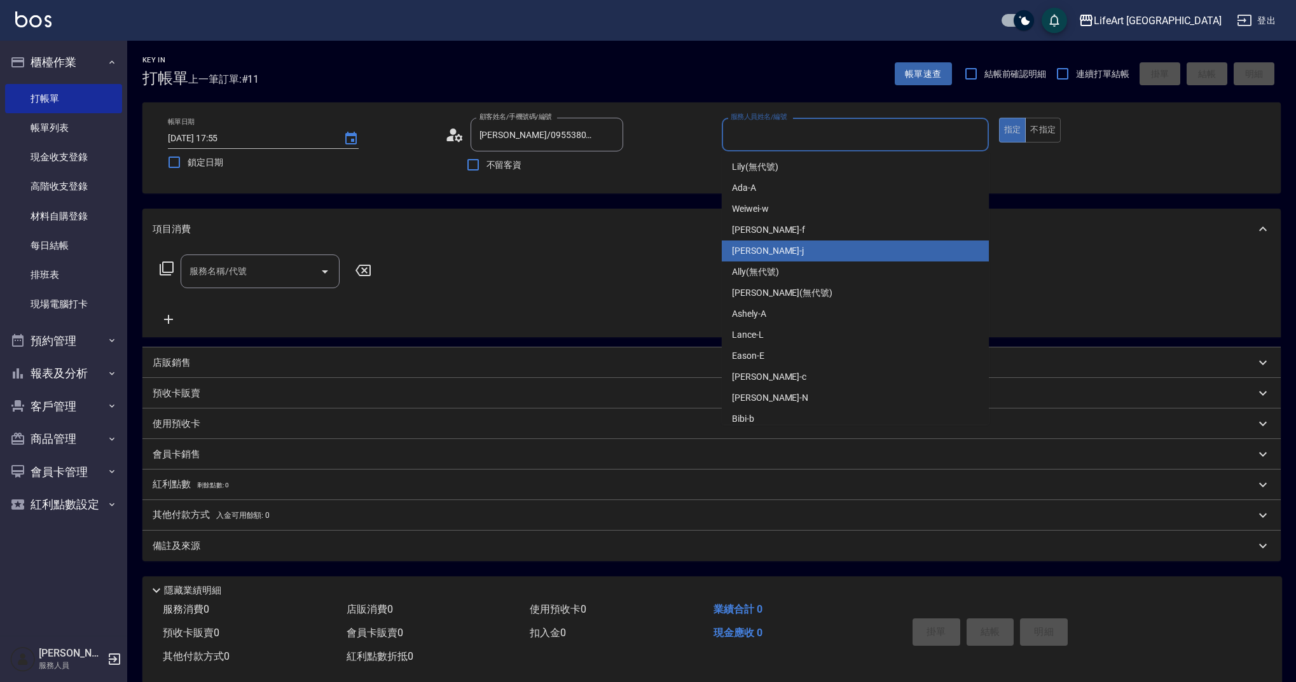
click at [777, 257] on div "[PERSON_NAME]" at bounding box center [855, 250] width 267 height 21
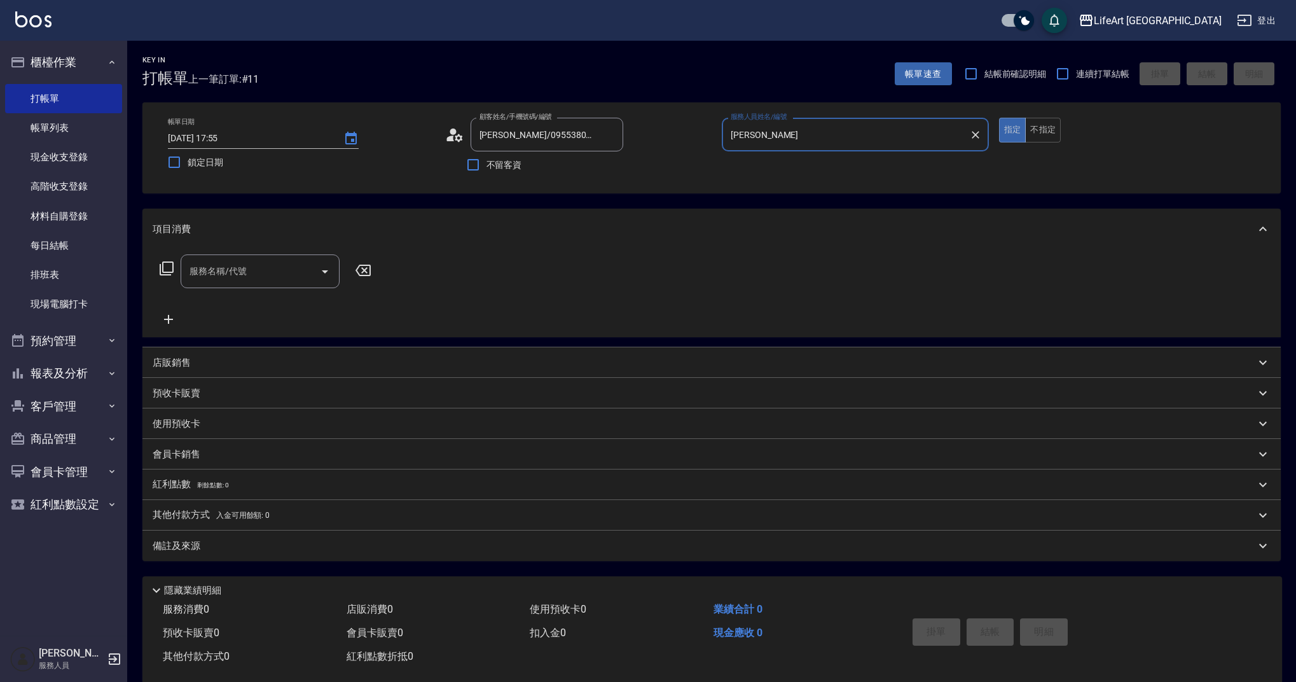
type input "[PERSON_NAME]"
click at [453, 139] on icon at bounding box center [450, 138] width 8 height 6
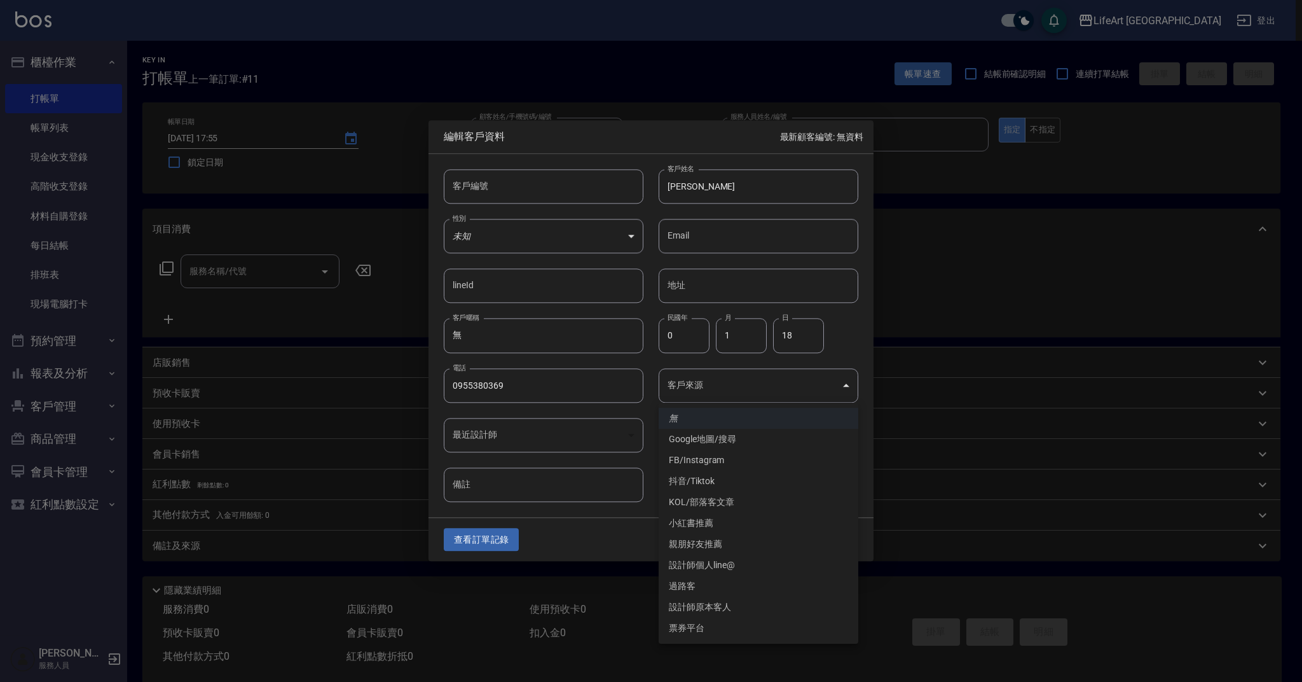
click at [739, 385] on body "LifeArt 蘆洲 登出 櫃檯作業 打帳單 帳單列表 現金收支登錄 高階收支登錄 材料自購登錄 每日結帳 排班表 現場電腦打卡 預約管理 預約管理 單日預約…" at bounding box center [651, 349] width 1302 height 699
click at [736, 465] on li "FB/Instagram" at bounding box center [759, 459] width 200 height 21
type input "FB/Instagram"
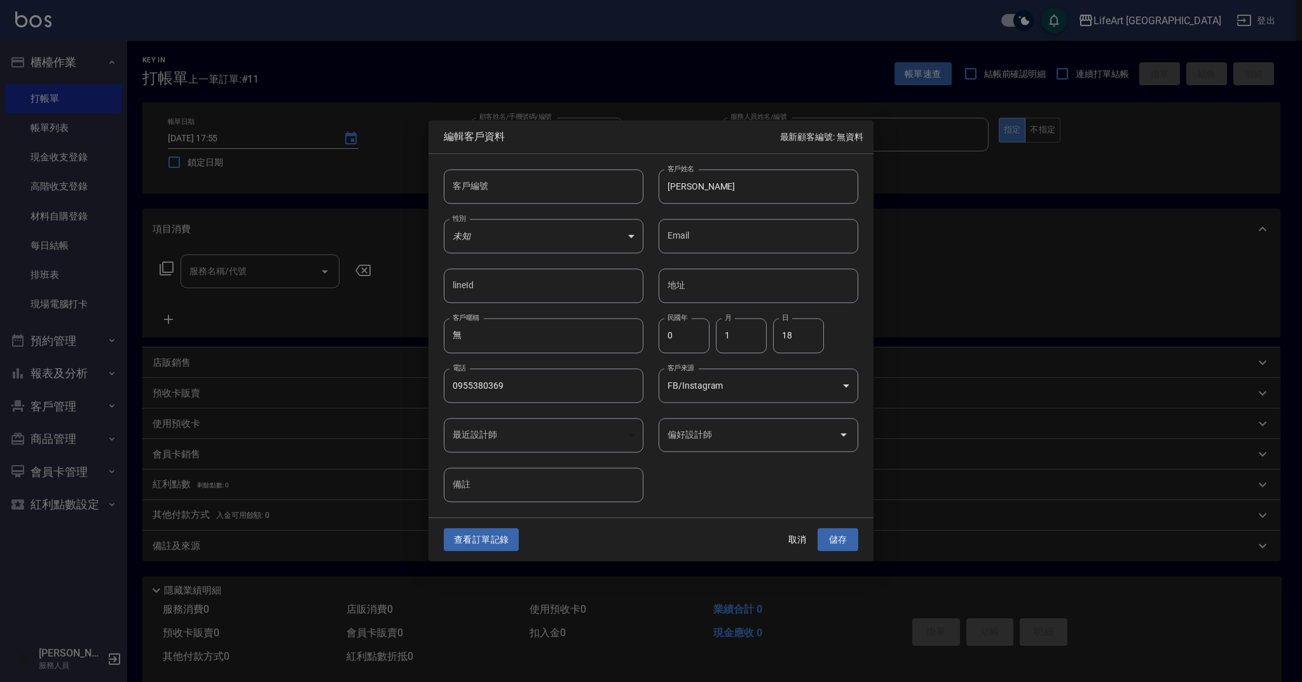
click at [734, 446] on div "偏好設計師" at bounding box center [759, 435] width 200 height 34
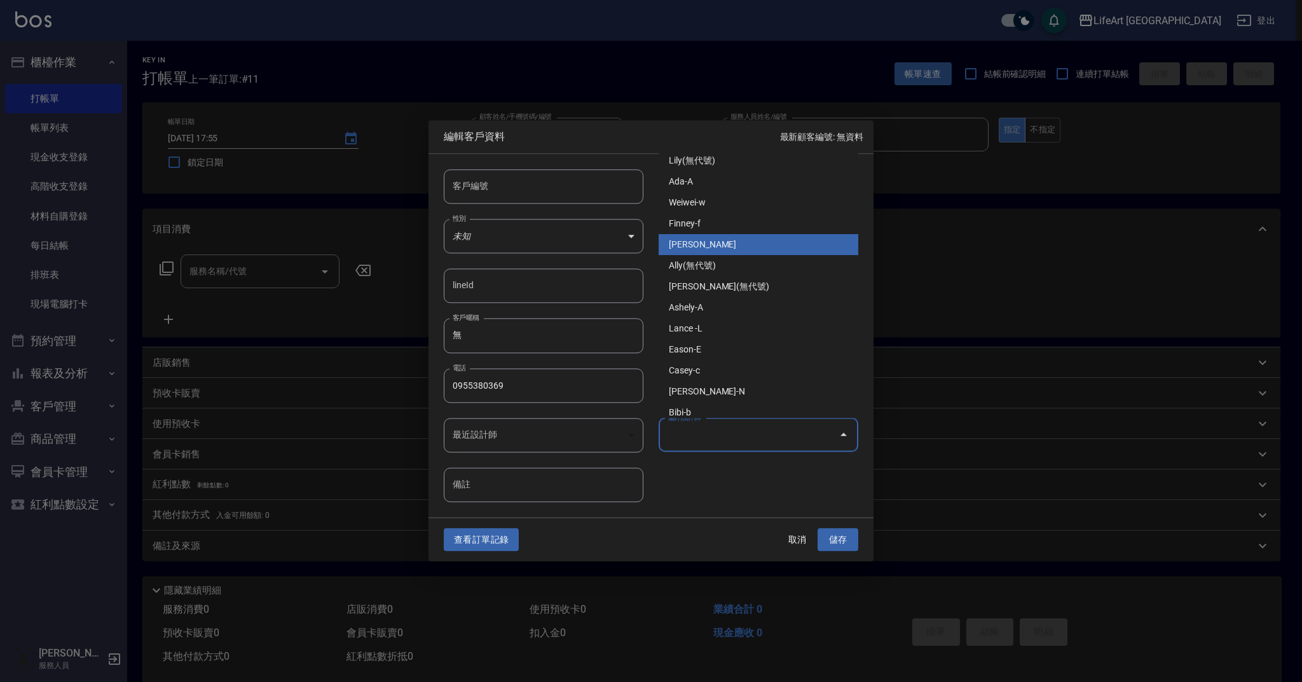
click at [736, 245] on li "[PERSON_NAME]" at bounding box center [759, 244] width 200 height 21
type input "[PERSON_NAME]"
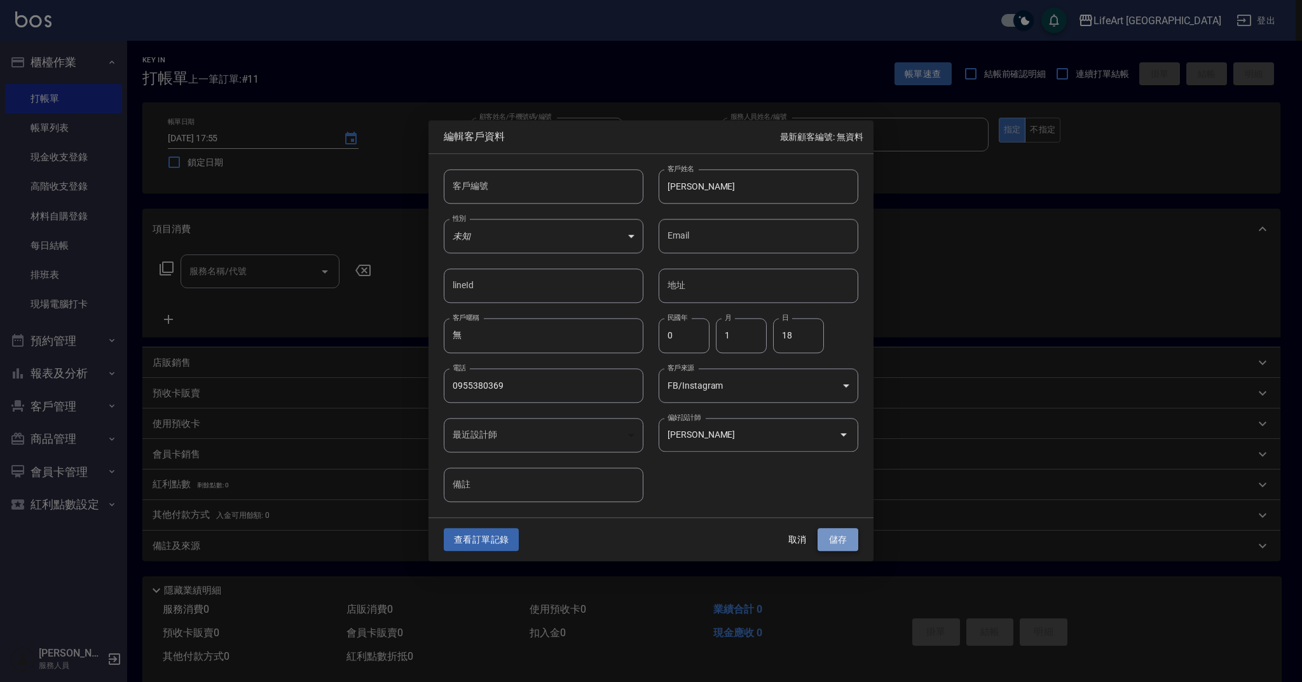
click at [821, 532] on button "儲存" at bounding box center [838, 540] width 41 height 24
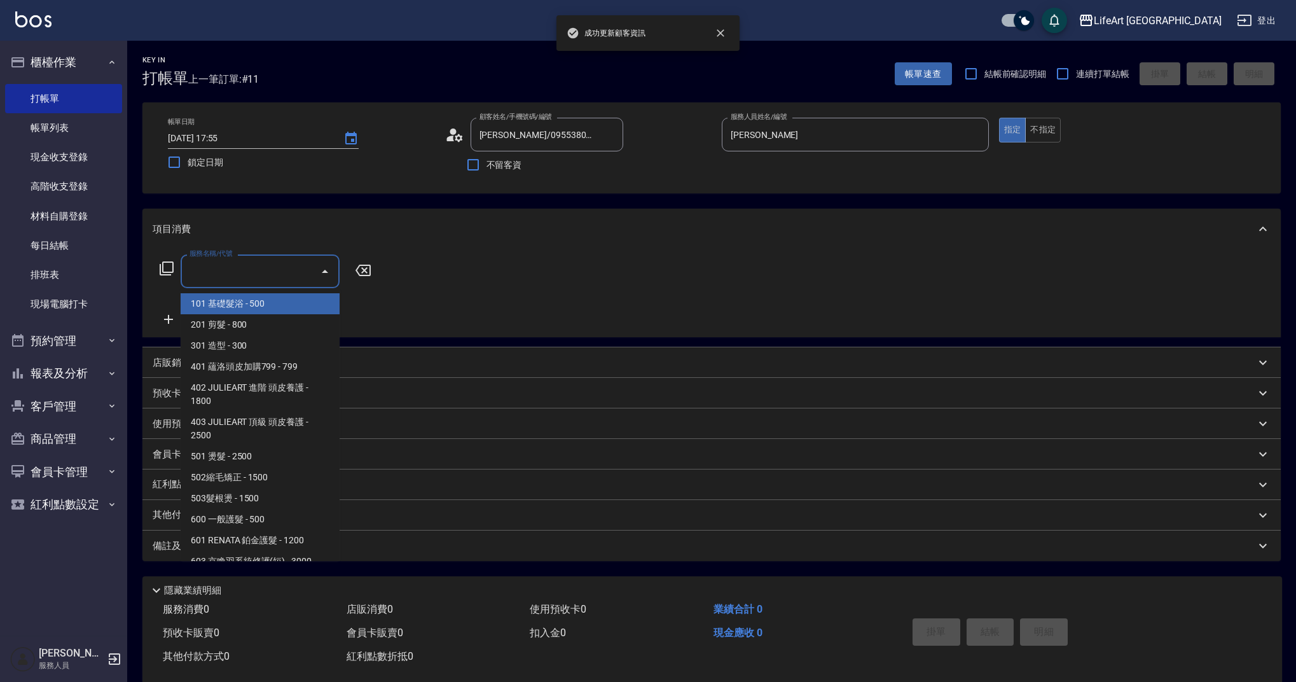
click at [250, 273] on input "服務名稱/代號" at bounding box center [250, 271] width 128 height 22
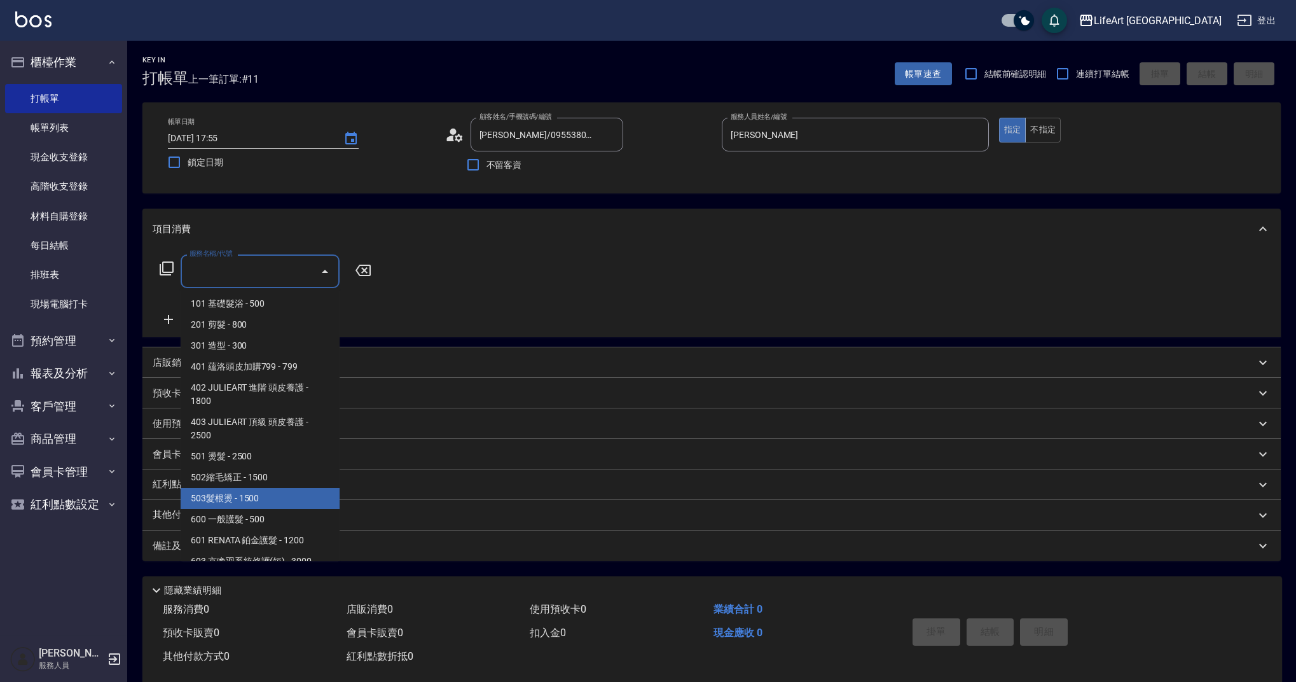
scroll to position [163, 0]
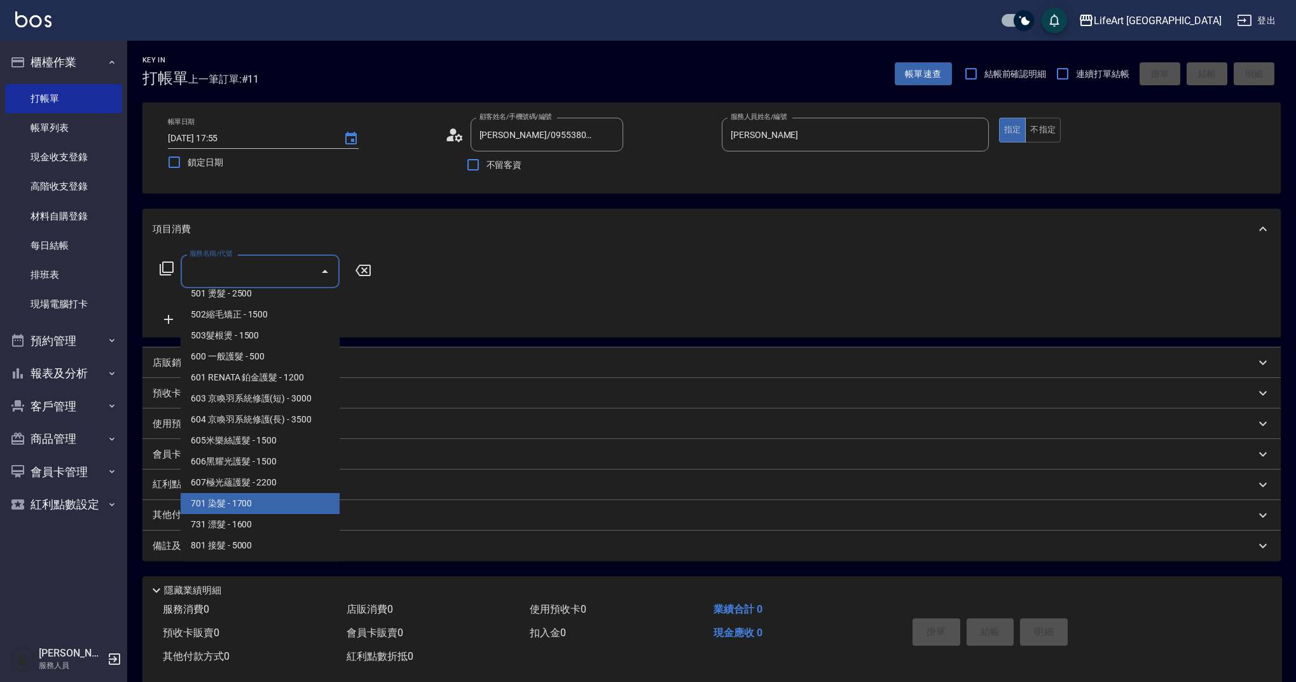
click at [313, 508] on span "701 染髮 - 1700" at bounding box center [260, 503] width 159 height 21
type input "701 染髮(701)"
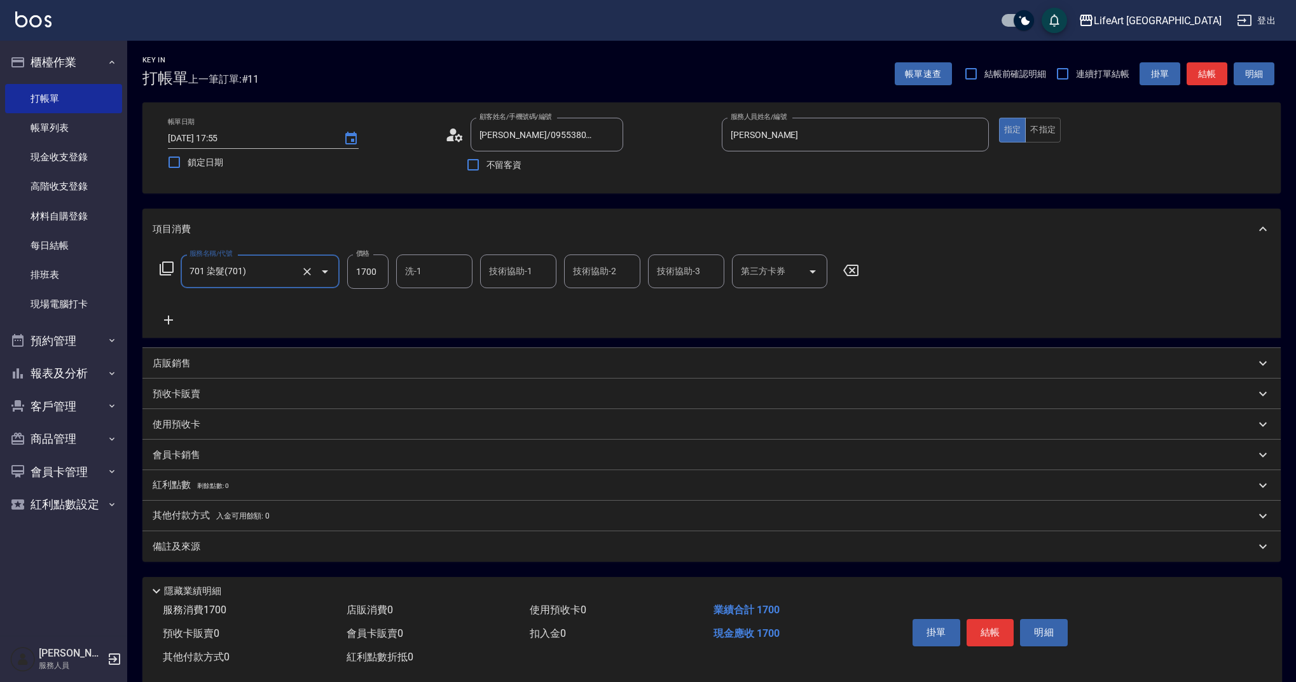
click at [162, 316] on icon at bounding box center [169, 319] width 32 height 15
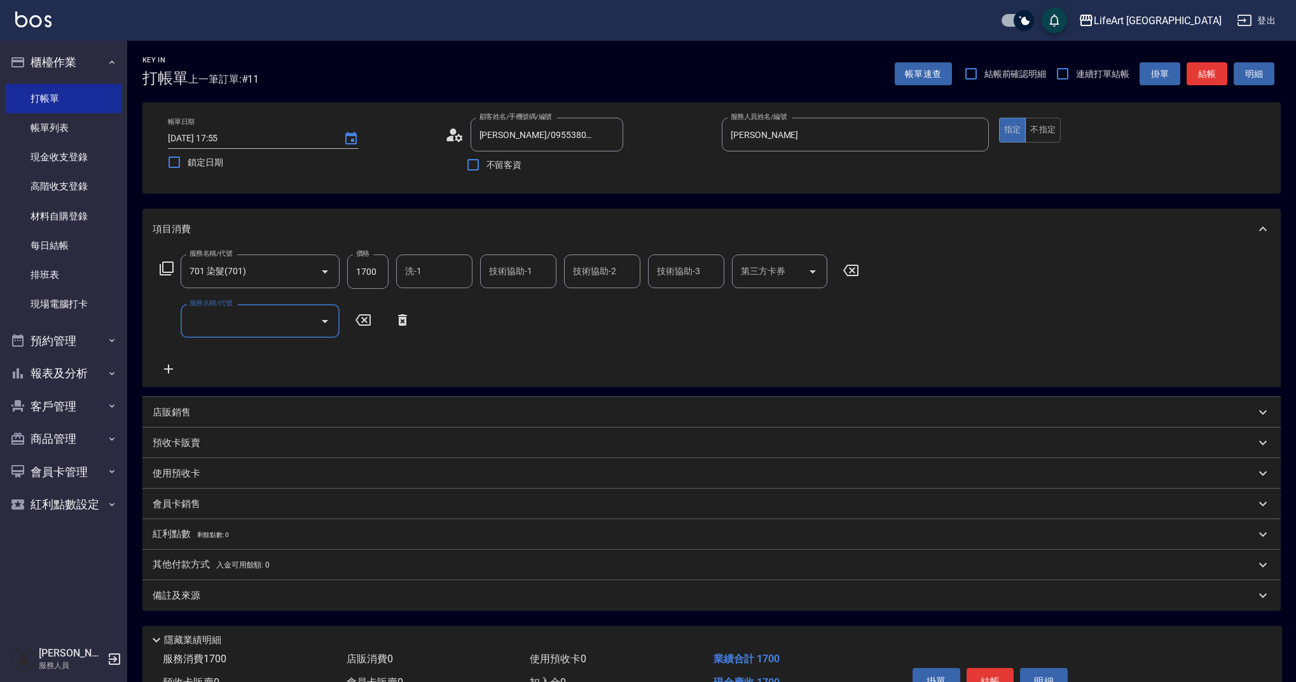
click at [218, 322] on input "服務名稱/代號" at bounding box center [250, 321] width 128 height 22
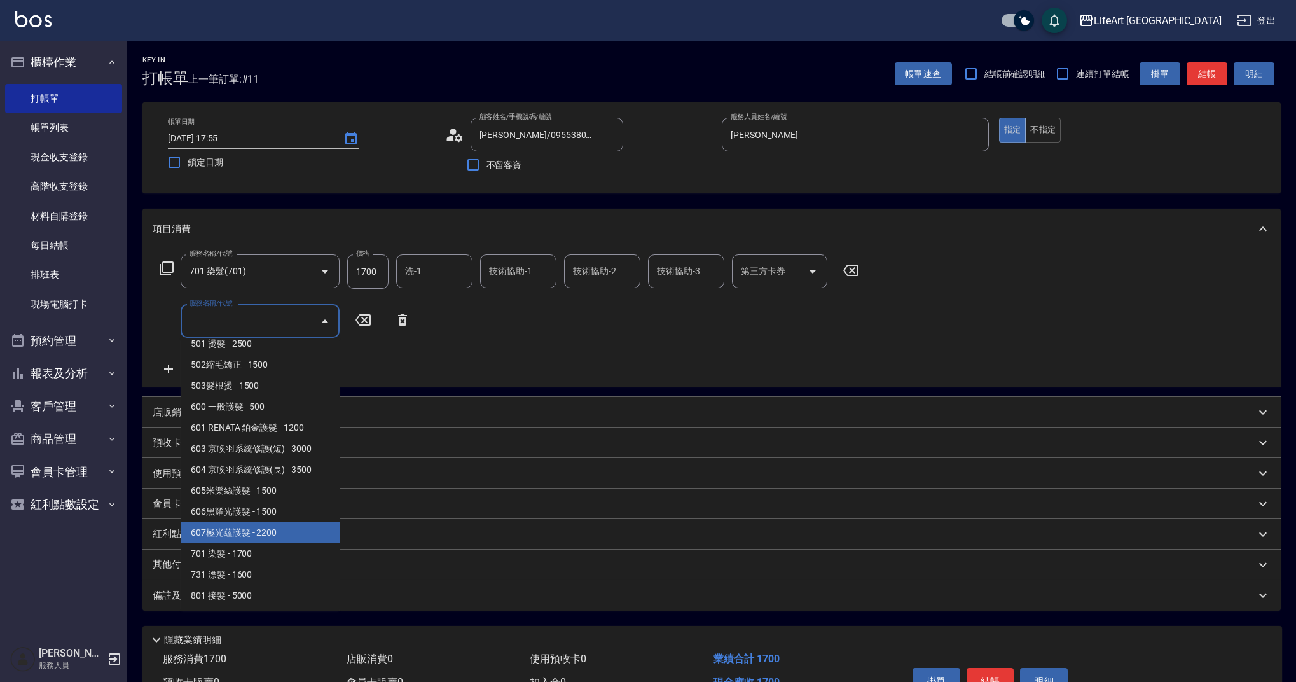
click at [307, 529] on span "607極光蘊護髮 - 2200" at bounding box center [260, 532] width 159 height 21
type input "607極光蘊護髮(607)"
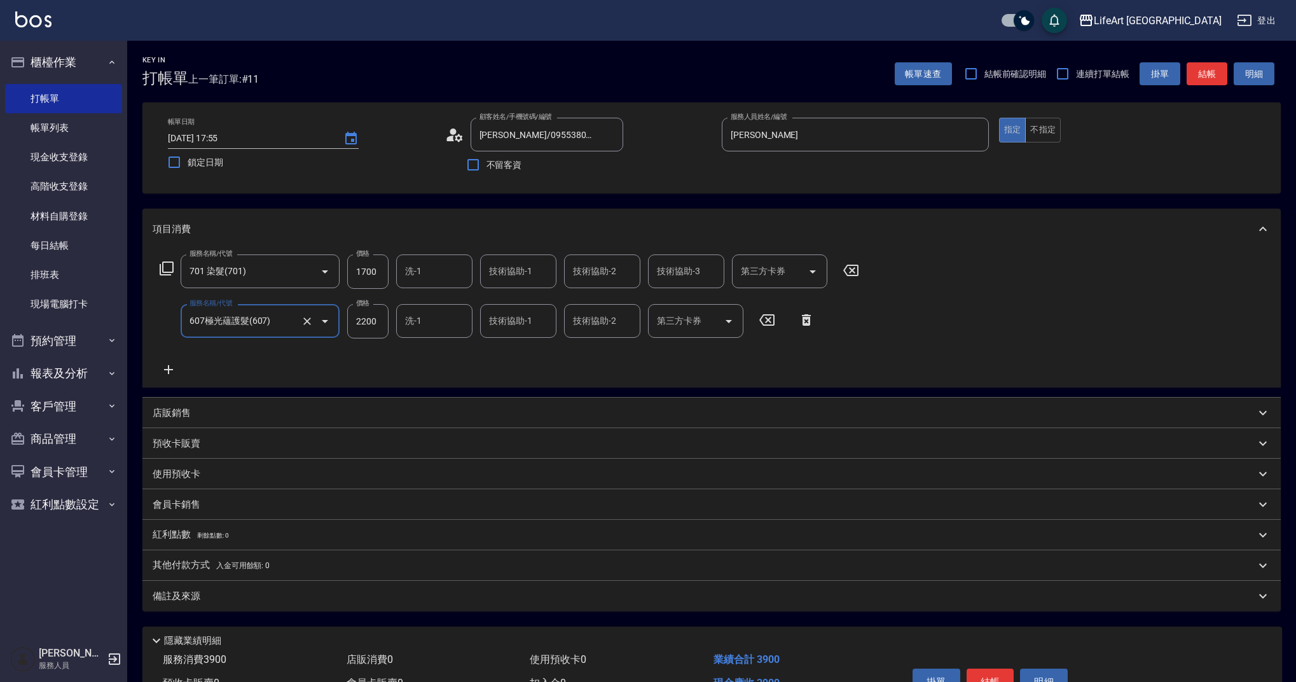
click at [375, 275] on input "1700" at bounding box center [367, 271] width 41 height 34
type input "3140"
click at [402, 373] on div "服務名稱/代號 701 染髮(701) 服務名稱/代號 價格 3140 價格 洗-1 洗-1 技術協助-1 技術協助-1 技術協助-2 技術協助-2 技術協助…" at bounding box center [510, 315] width 714 height 123
click at [299, 603] on div "備註及來源" at bounding box center [711, 595] width 1138 height 31
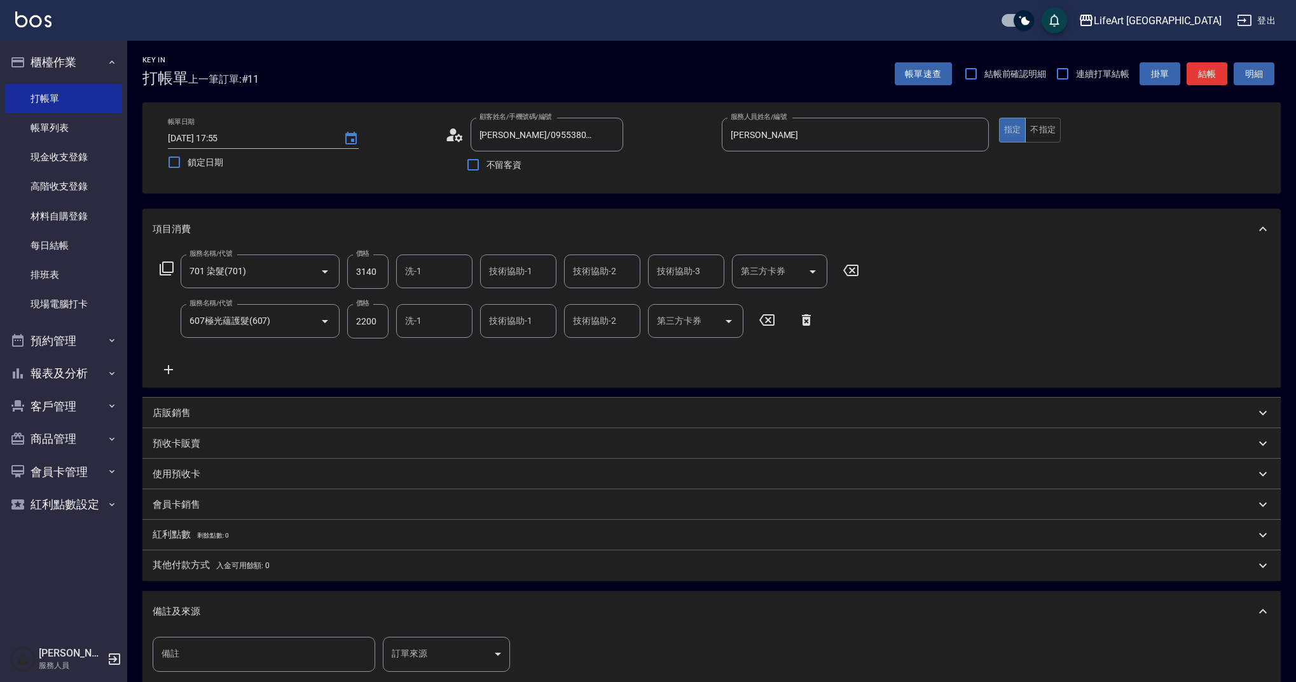
click at [451, 642] on body "LifeArt 蘆洲 登出 櫃檯作業 打帳單 帳單列表 現金收支登錄 高階收支登錄 材料自購登錄 每日結帳 排班表 現場電腦打卡 預約管理 預約管理 單日預約…" at bounding box center [648, 417] width 1296 height 835
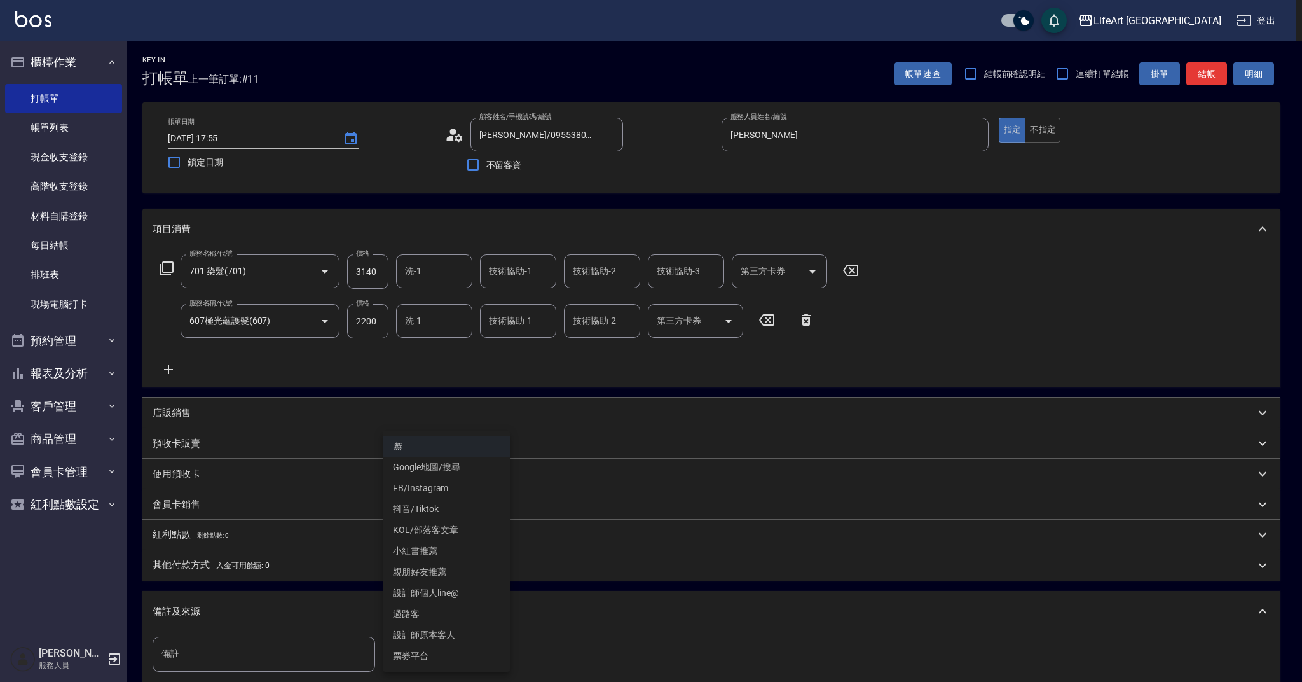
click at [451, 636] on li "設計師原本客人" at bounding box center [446, 634] width 127 height 21
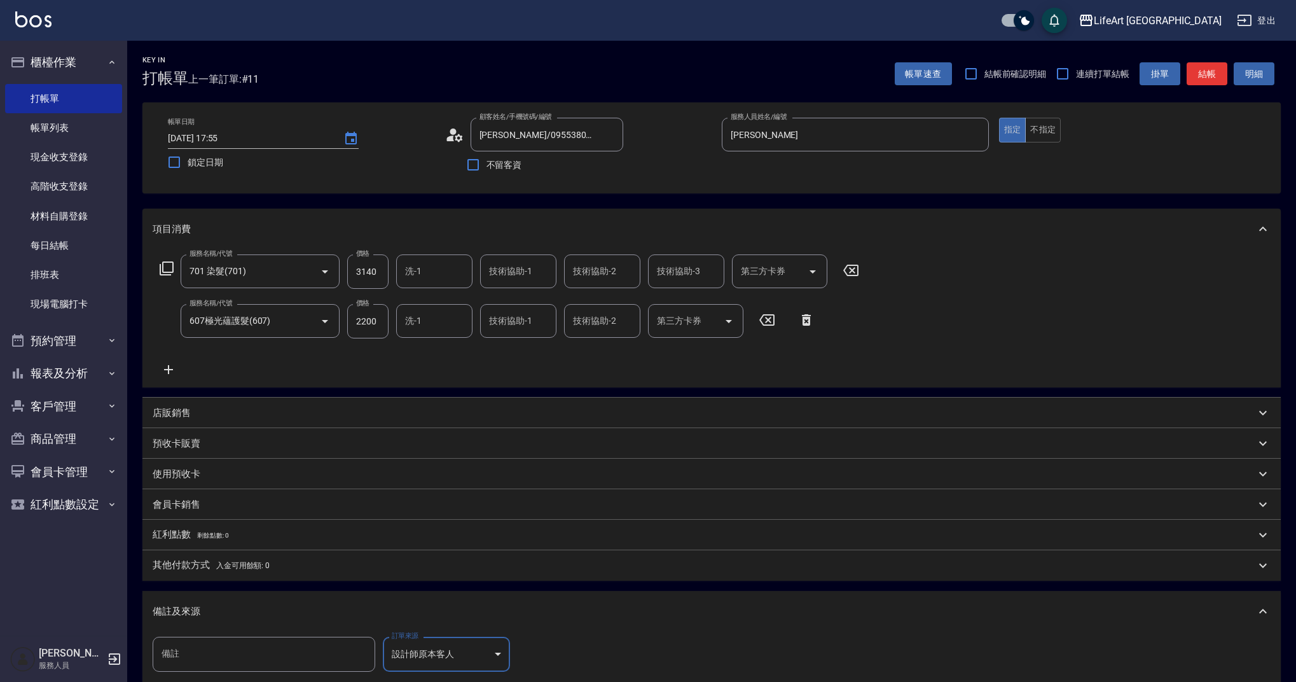
click at [444, 650] on body "LifeArt 蘆洲 登出 櫃檯作業 打帳單 帳單列表 現金收支登錄 高階收支登錄 材料自購登錄 每日結帳 排班表 現場電腦打卡 預約管理 預約管理 單日預約…" at bounding box center [648, 417] width 1296 height 835
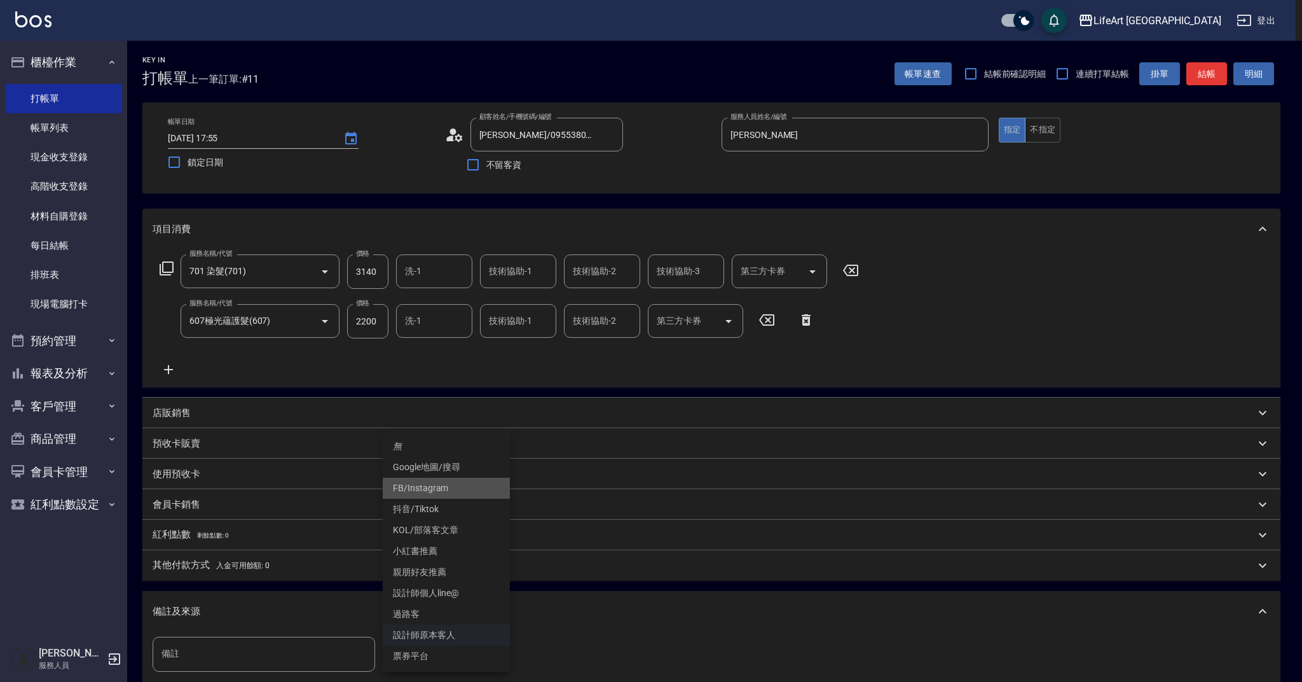
click at [467, 490] on li "FB/Instagram" at bounding box center [446, 487] width 127 height 21
type input "FB/Instagram"
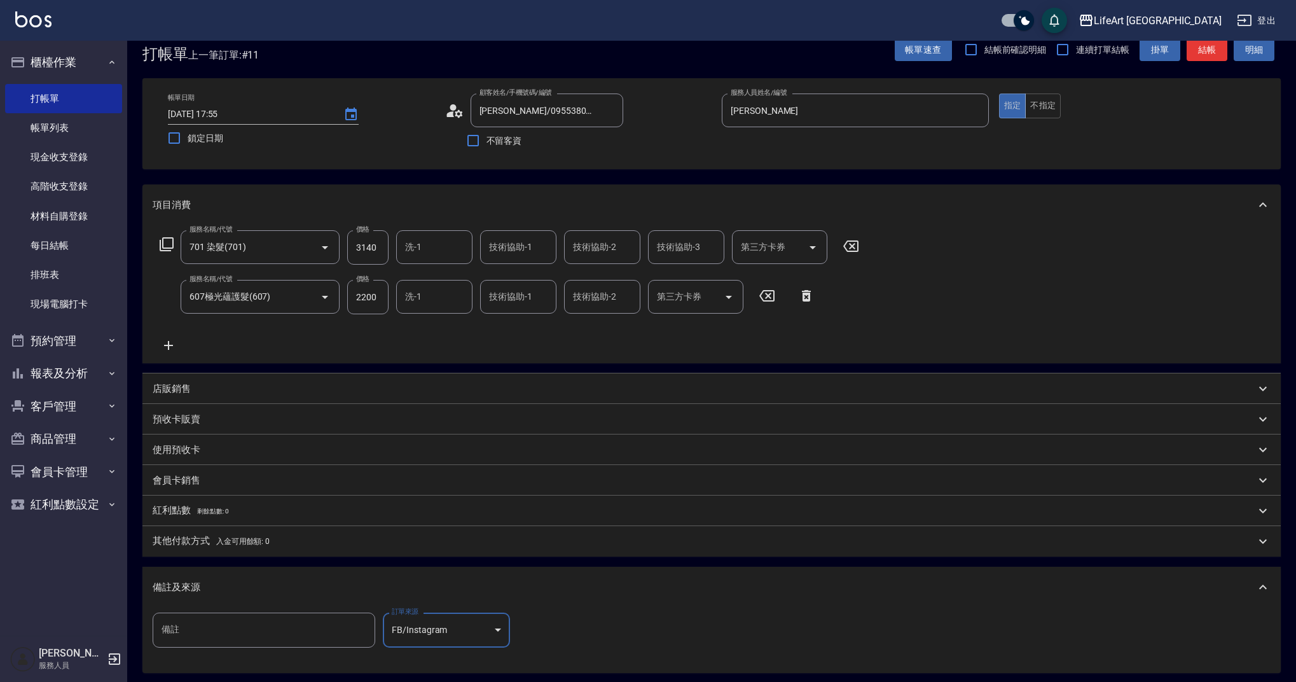
scroll to position [22, 0]
click at [413, 245] on div "洗-1 洗-1" at bounding box center [434, 250] width 76 height 34
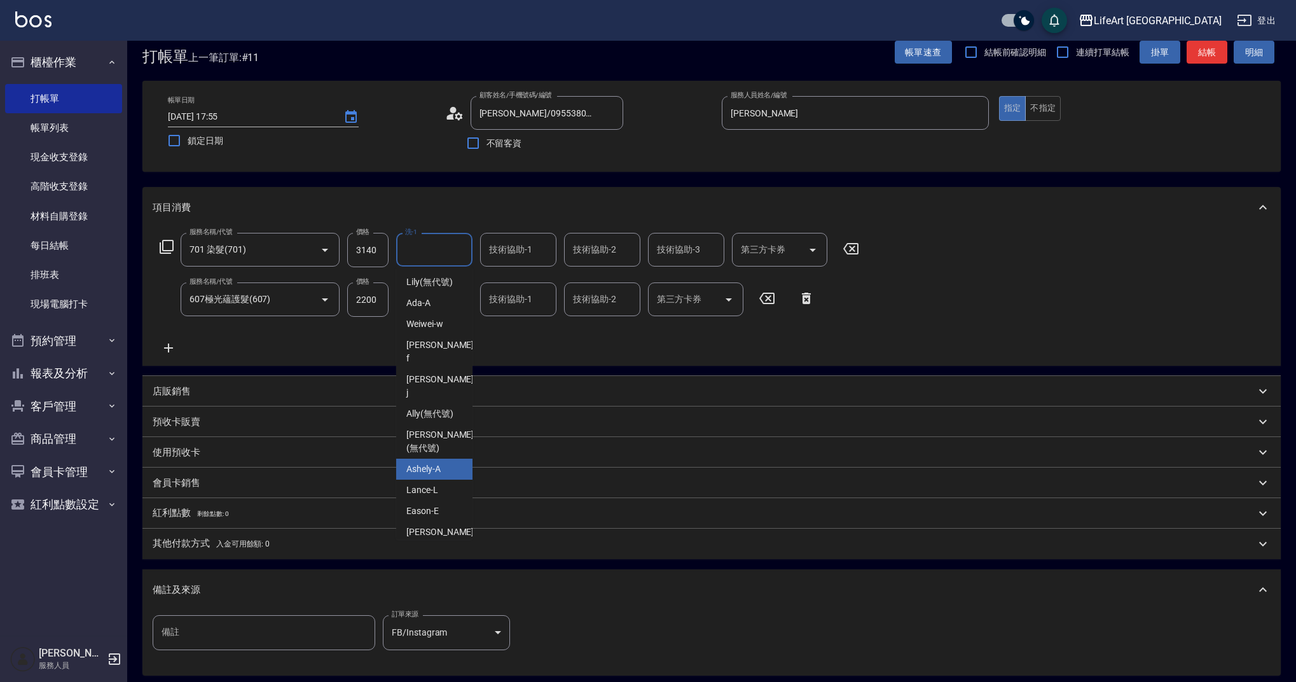
scroll to position [24, 0]
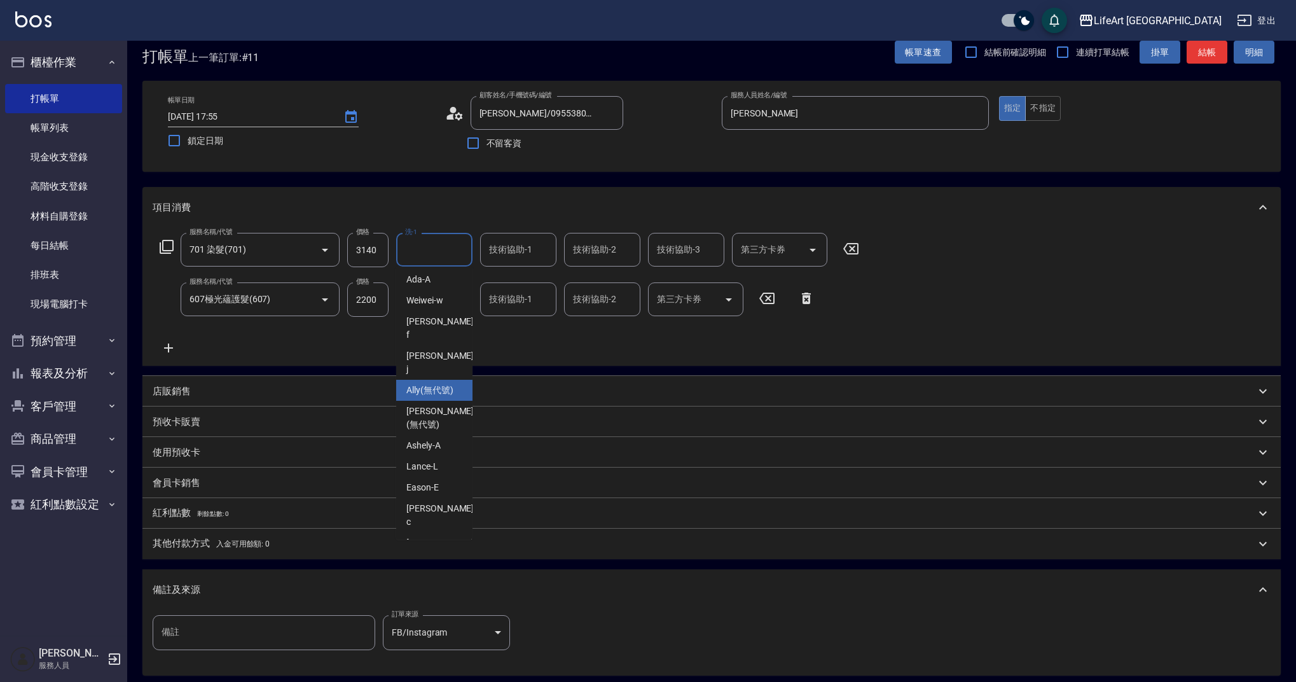
click at [427, 383] on span "Ally (無代號)" at bounding box center [429, 389] width 47 height 13
type input "Ally(無代號)"
click at [518, 252] on input "技術協助-1" at bounding box center [518, 249] width 65 height 22
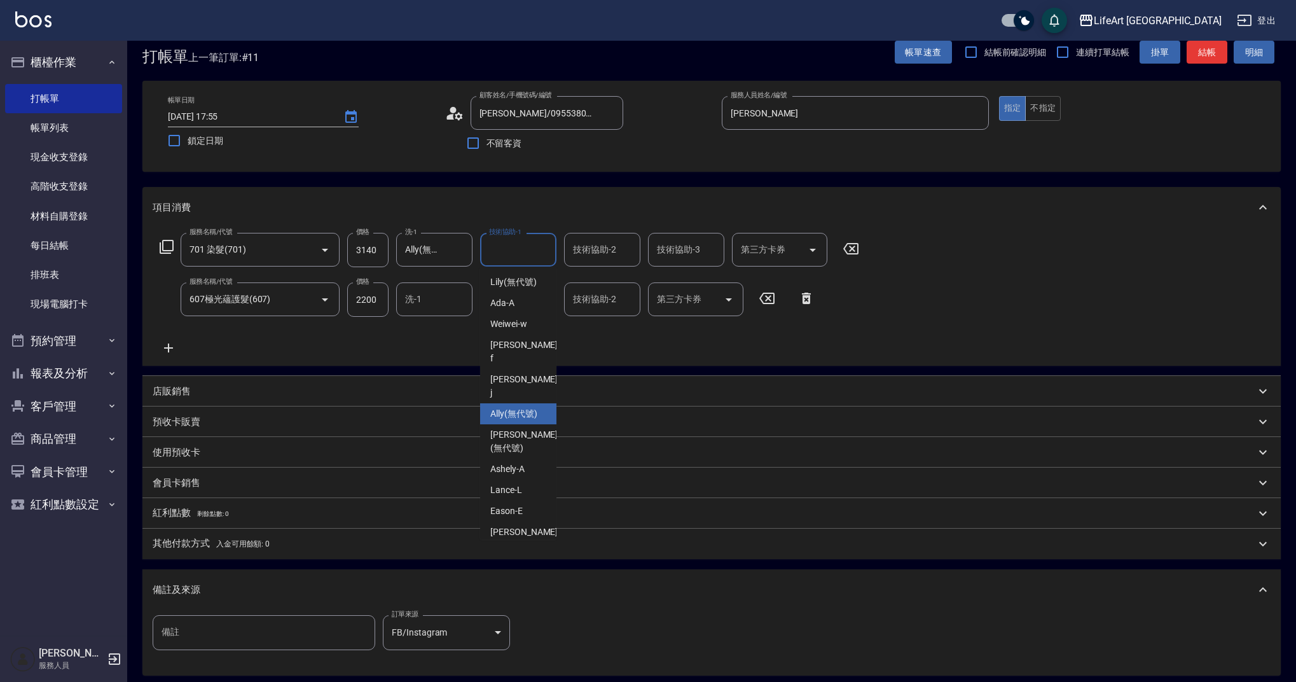
click at [507, 407] on span "Ally (無代號)" at bounding box center [513, 413] width 47 height 13
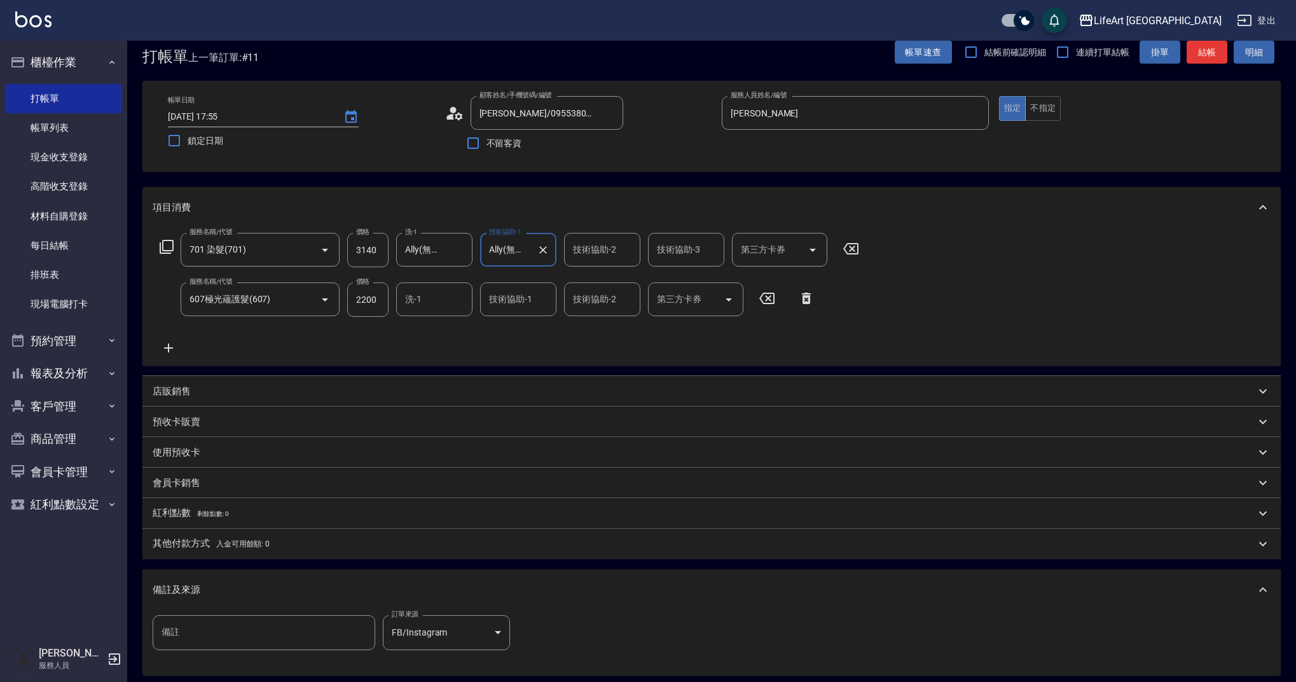
type input "Ally(無代號)"
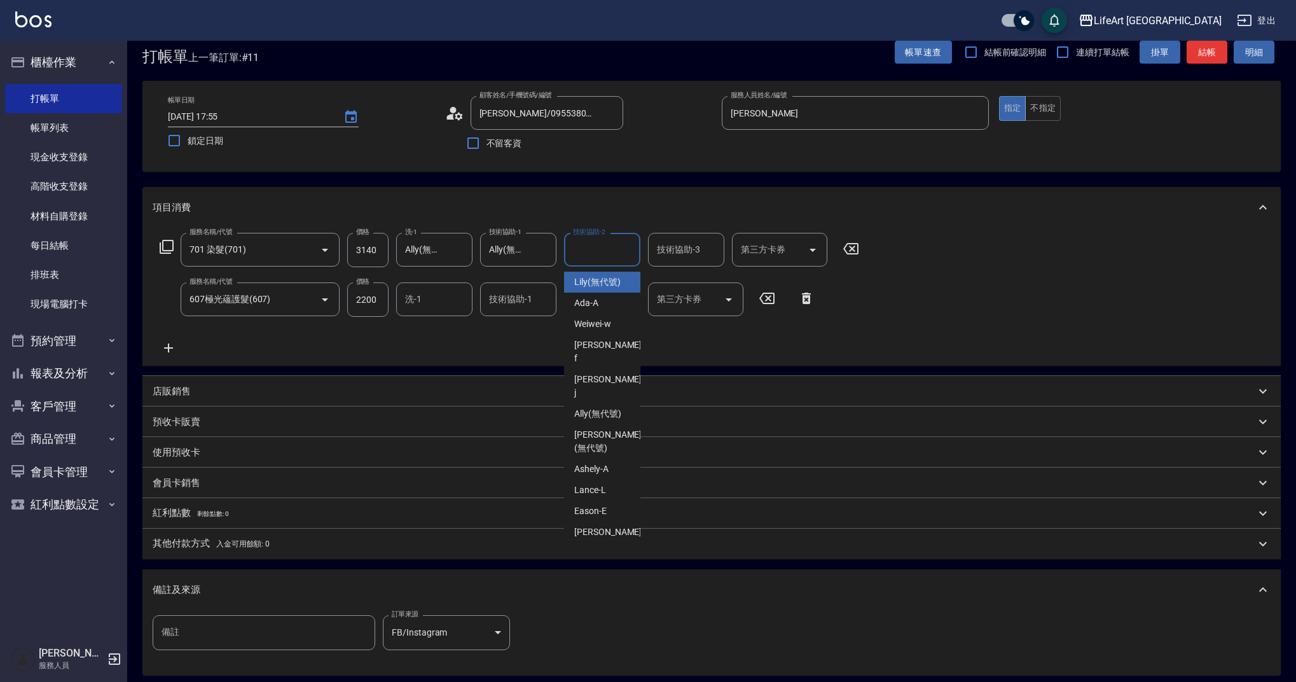
drag, startPoint x: 622, startPoint y: 247, endPoint x: 614, endPoint y: 281, distance: 34.7
click at [622, 247] on input "技術協助-2" at bounding box center [602, 249] width 65 height 22
click at [608, 407] on span "Ally (無代號)" at bounding box center [597, 413] width 47 height 13
type input "Ally(無代號)"
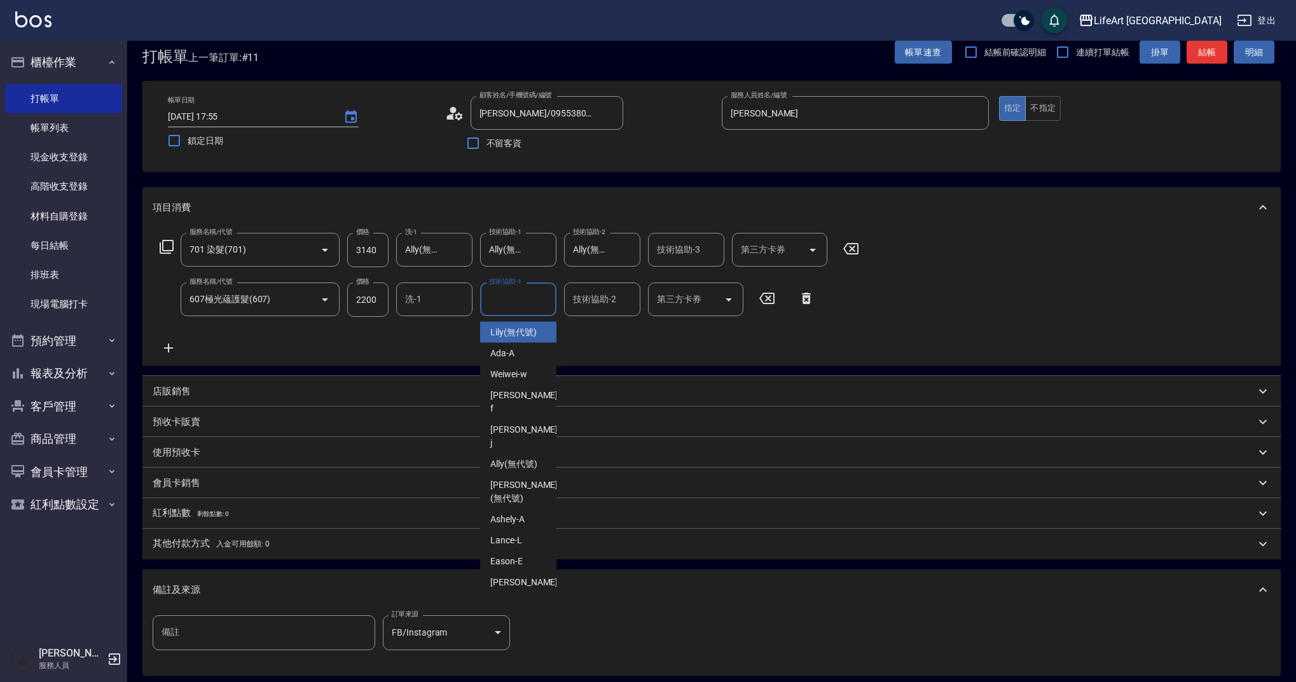
drag, startPoint x: 527, startPoint y: 299, endPoint x: 533, endPoint y: 357, distance: 58.8
click at [527, 298] on div "技術協助-1 技術協助-1" at bounding box center [518, 299] width 76 height 34
click at [519, 457] on span "Ally (無代號)" at bounding box center [513, 463] width 47 height 13
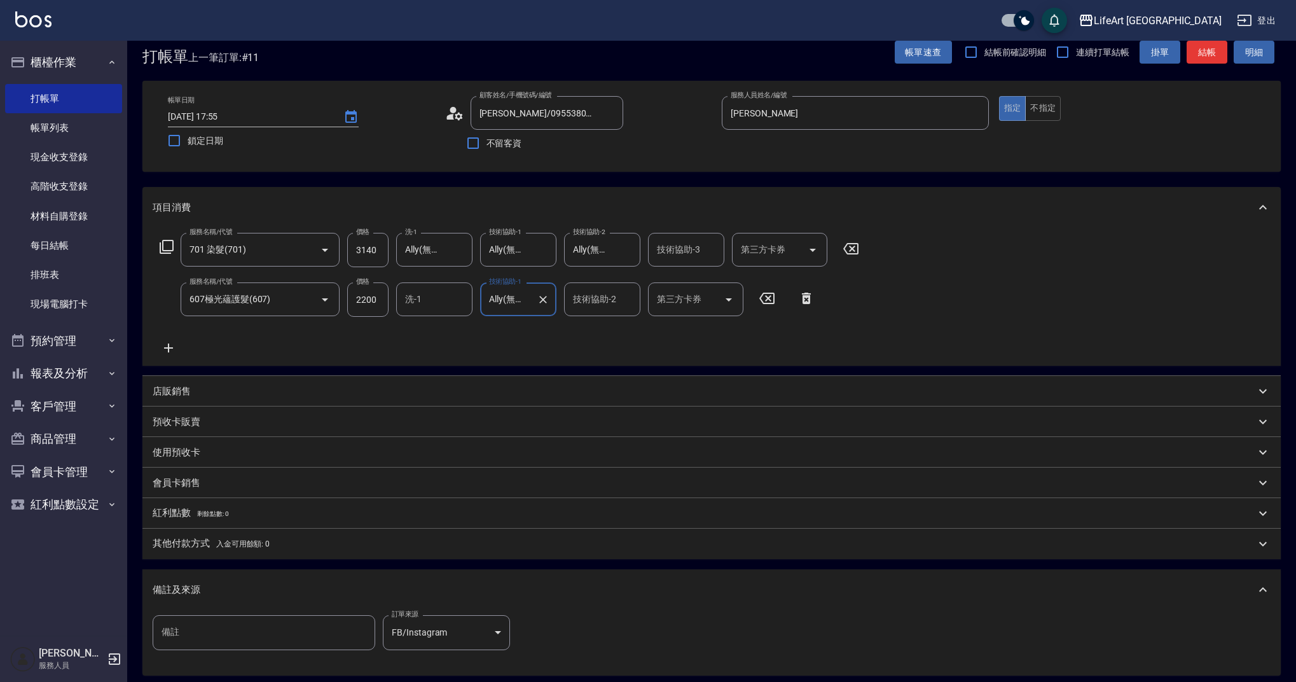
type input "Ally(無代號)"
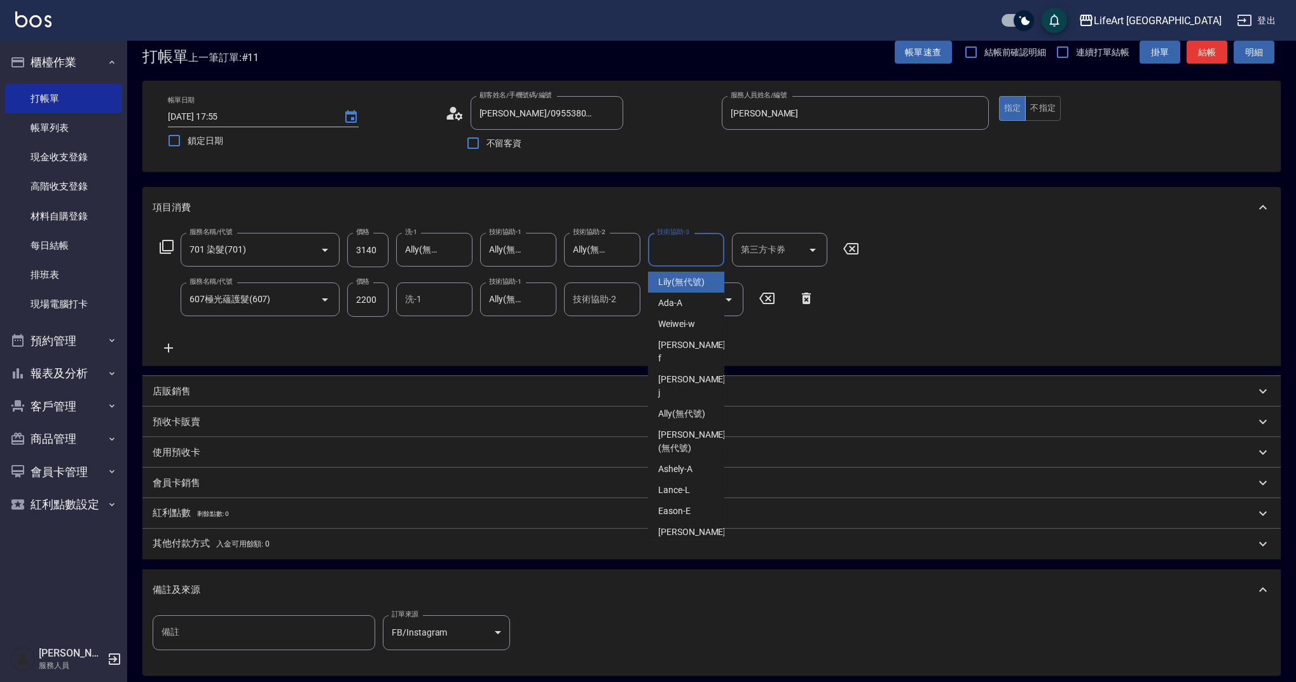
click at [681, 258] on input "技術協助-3" at bounding box center [686, 249] width 65 height 22
click at [687, 407] on span "Ally (無代號)" at bounding box center [681, 413] width 47 height 13
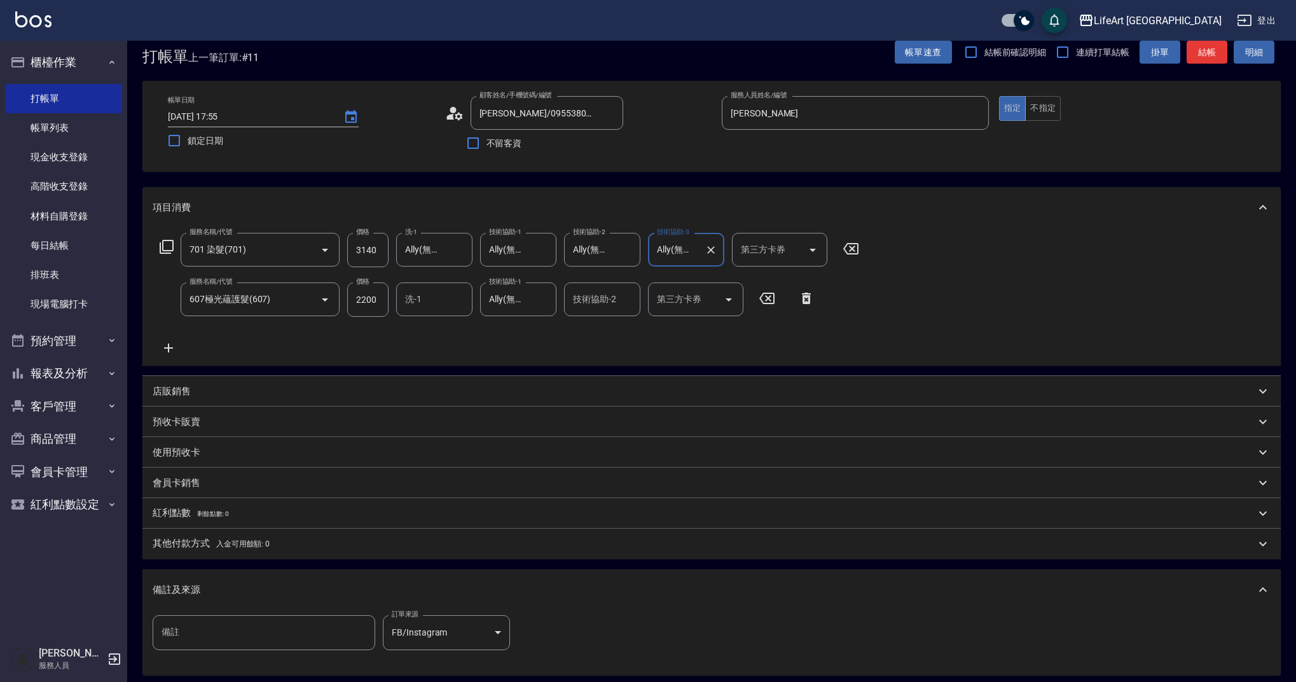
type input "Ally(無代號)"
click at [716, 252] on icon "Clear" at bounding box center [710, 250] width 13 height 13
click at [963, 273] on div "服務名稱/代號 701 染髮(701) 服務名稱/代號 價格 3140 價格 洗-1 Ally(無代號) 洗-1 技術協助-1 Ally(無代號) 技術協助-…" at bounding box center [711, 297] width 1138 height 138
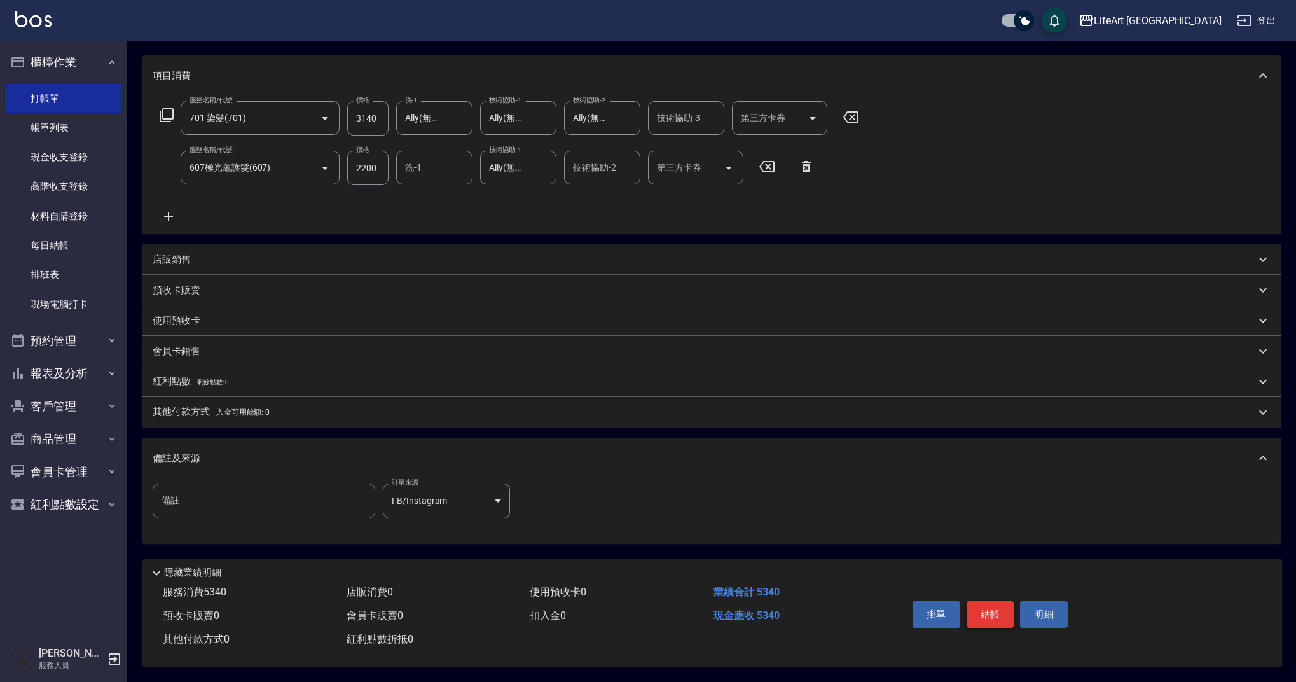
click at [999, 614] on button "結帳" at bounding box center [990, 614] width 48 height 27
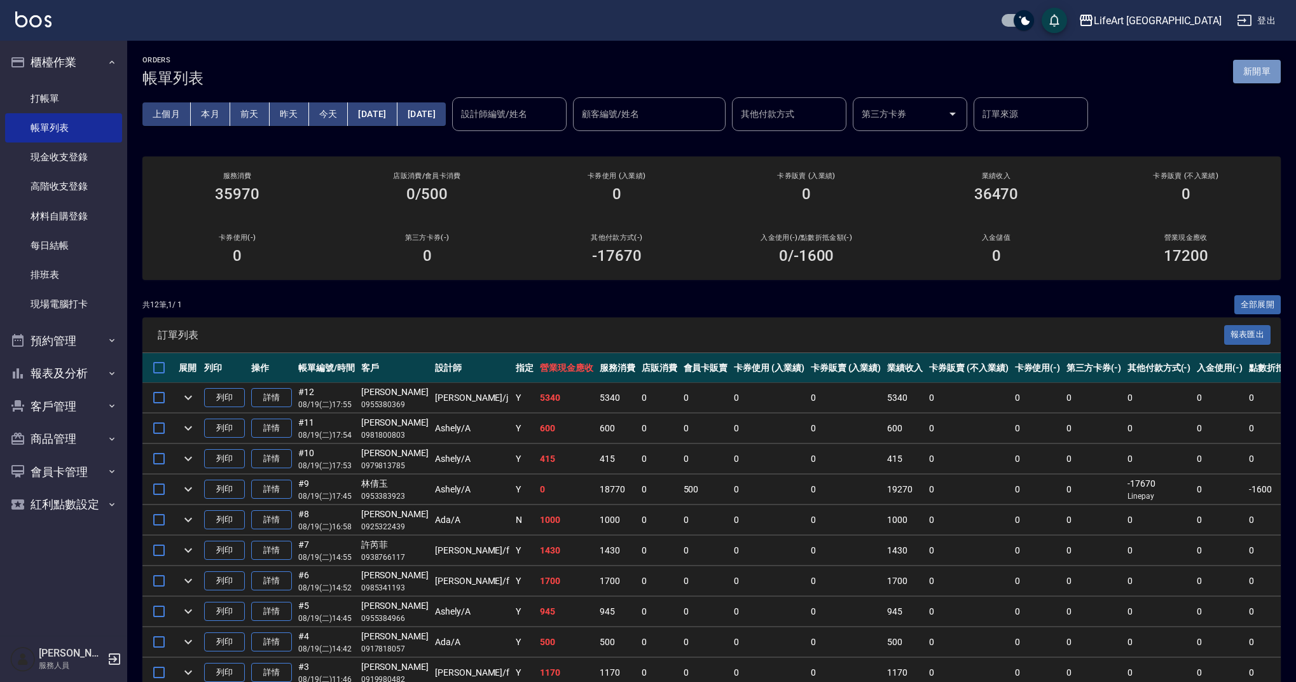
click at [1259, 70] on button "新開單" at bounding box center [1257, 72] width 48 height 24
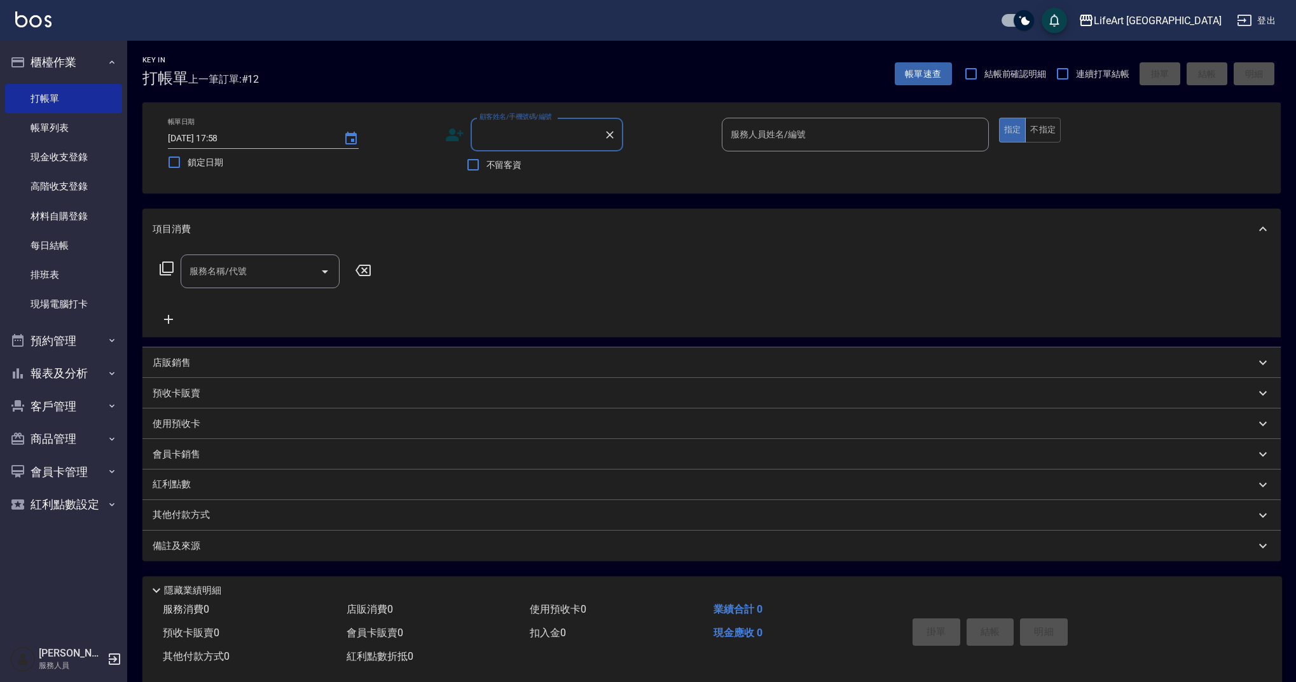
click at [555, 127] on input "顧客姓名/手機號碼/編號" at bounding box center [537, 134] width 122 height 22
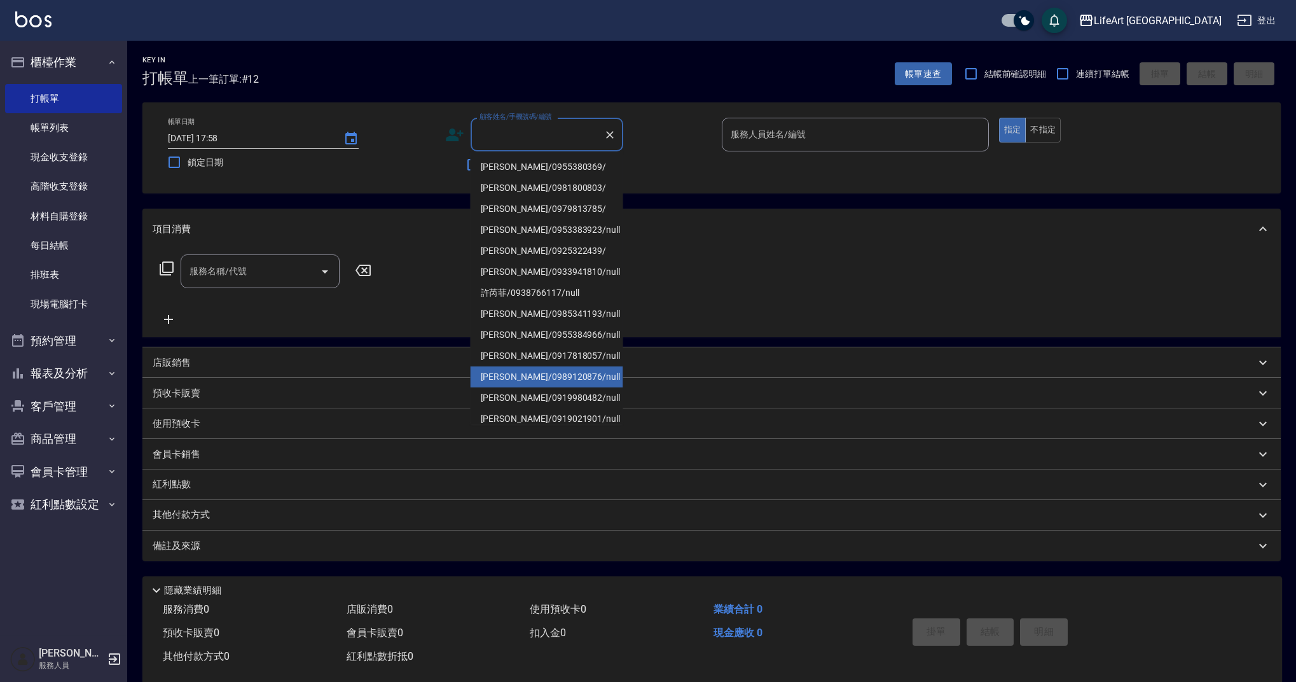
click at [570, 376] on li "[PERSON_NAME]/0989120876/null" at bounding box center [546, 376] width 153 height 21
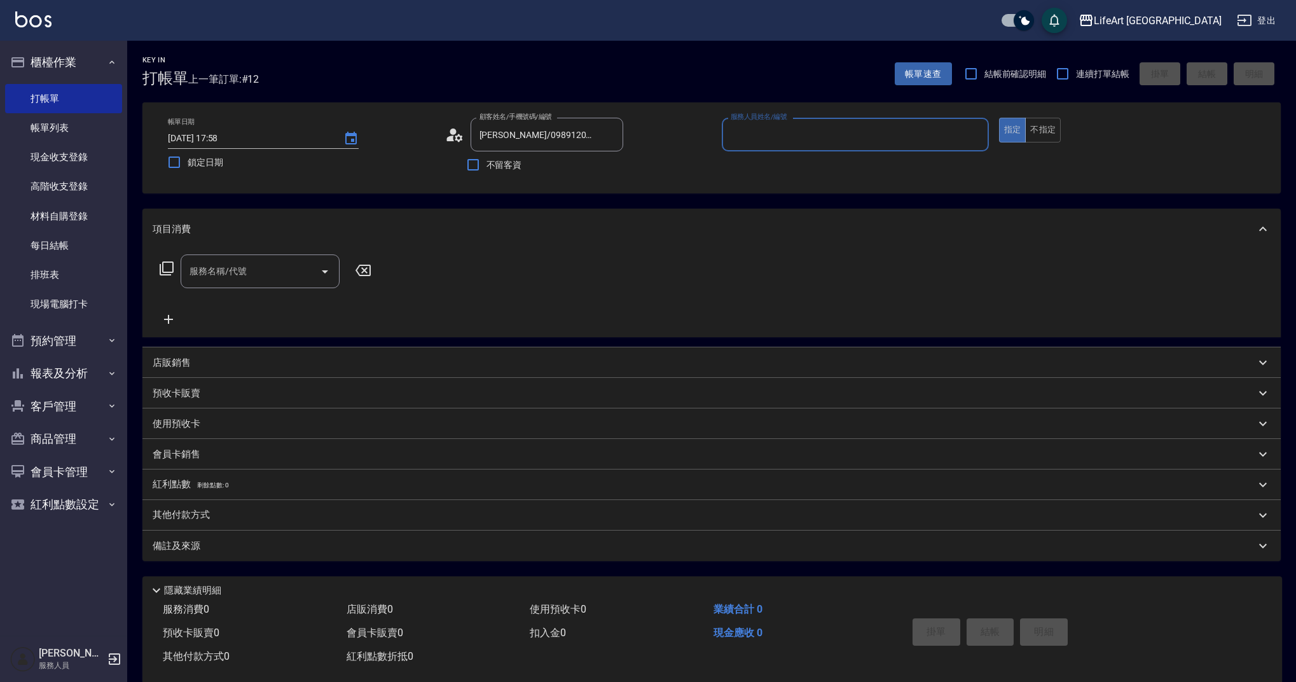
type input "[PERSON_NAME]/0989120876/null"
click at [803, 135] on input "服務人員姓名/編號" at bounding box center [855, 132] width 256 height 22
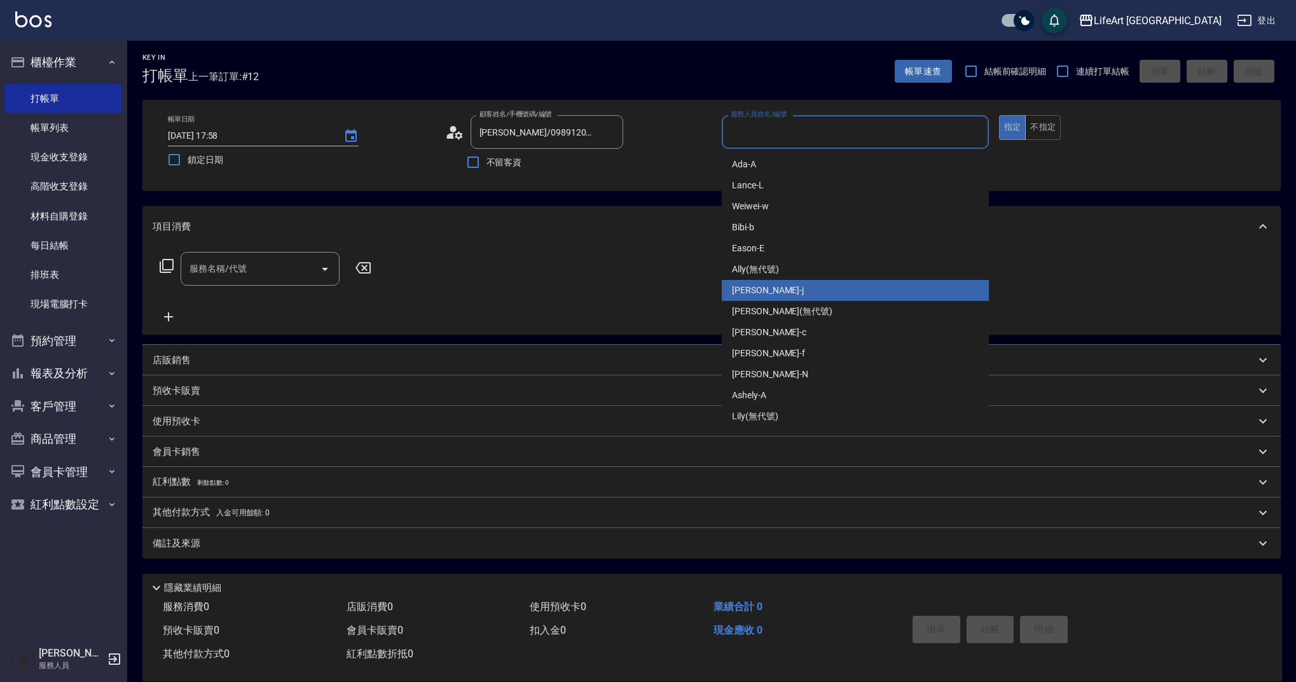
click at [783, 287] on div "[PERSON_NAME]" at bounding box center [855, 290] width 267 height 21
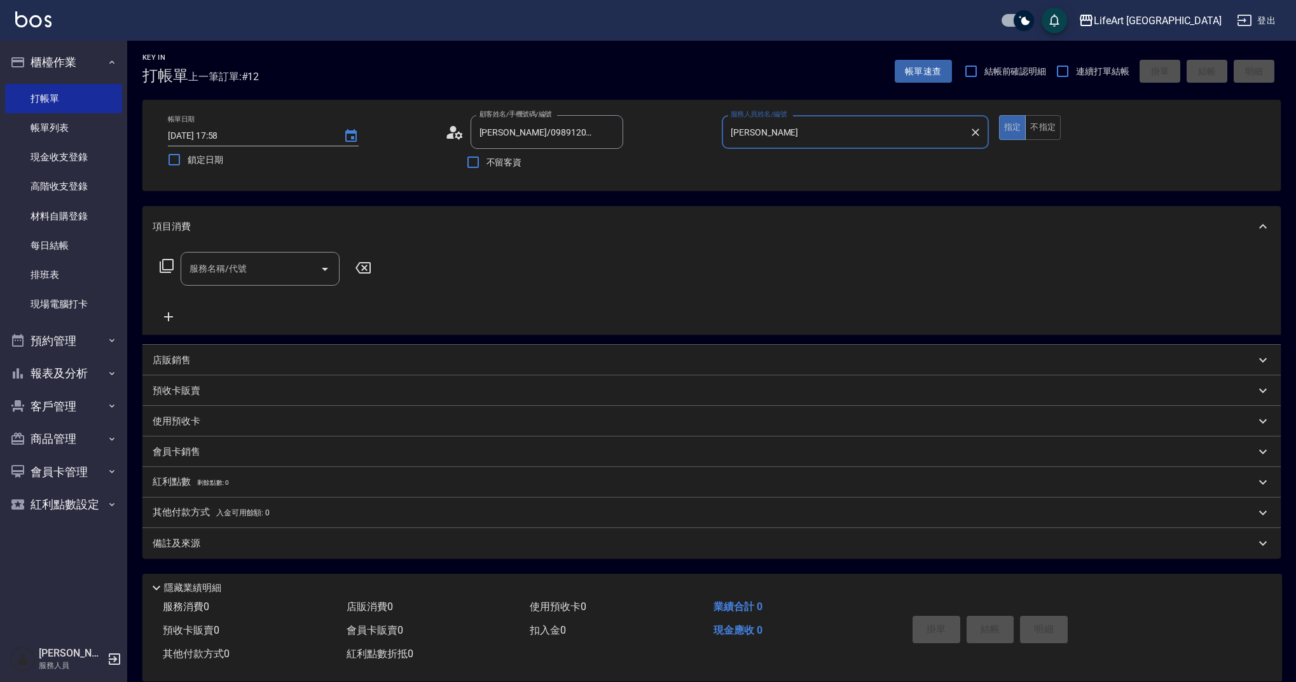
type input "[PERSON_NAME]"
click at [244, 277] on input "服務名稱/代號" at bounding box center [250, 268] width 128 height 22
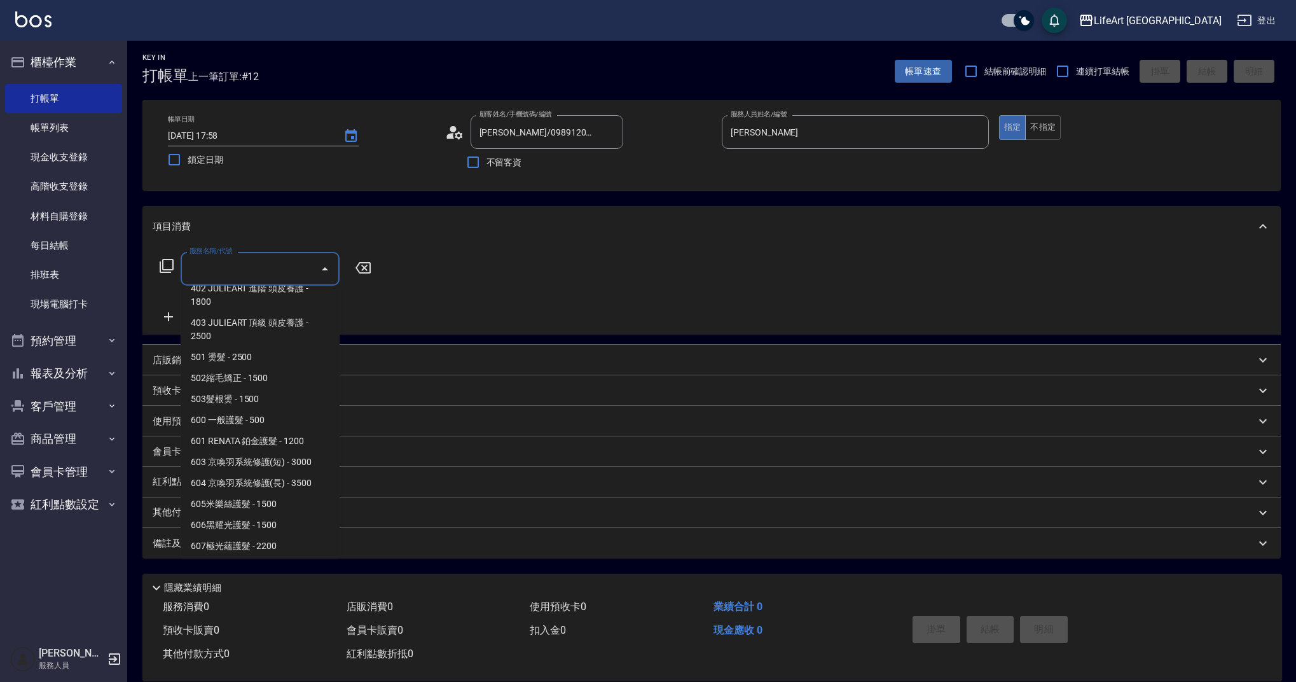
scroll to position [163, 0]
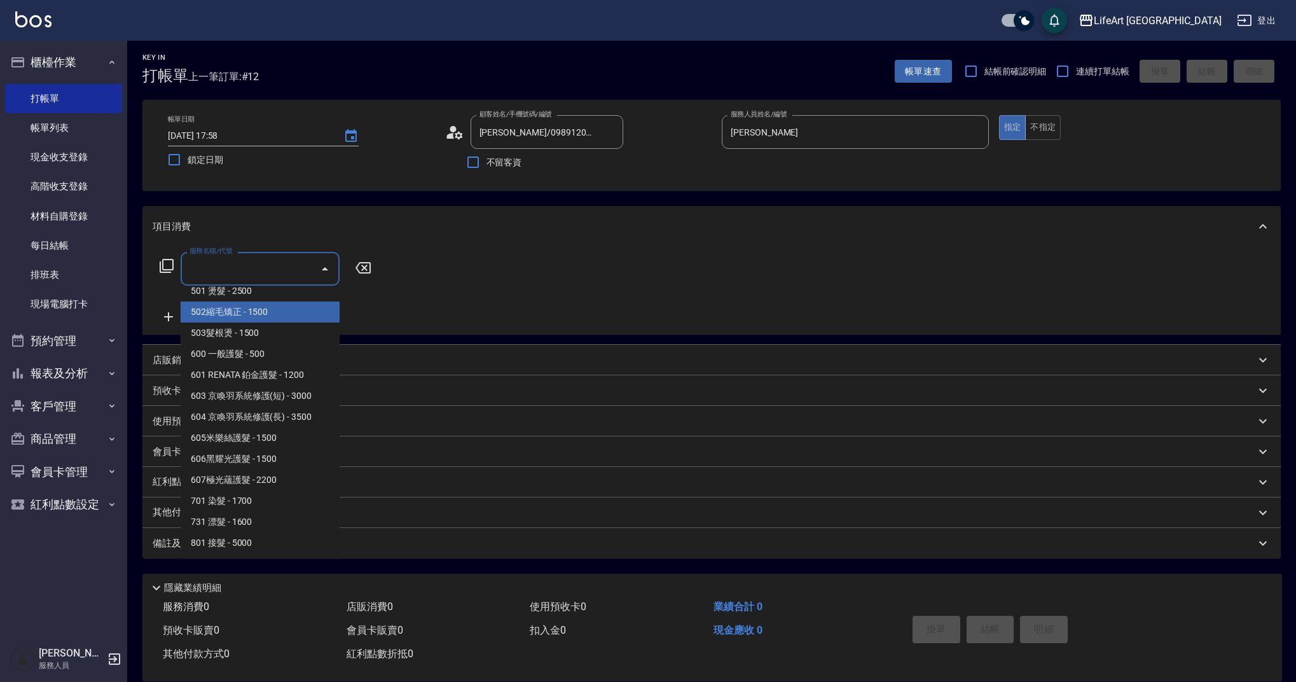
click at [245, 314] on span "502縮毛矯正 - 1500" at bounding box center [260, 311] width 159 height 21
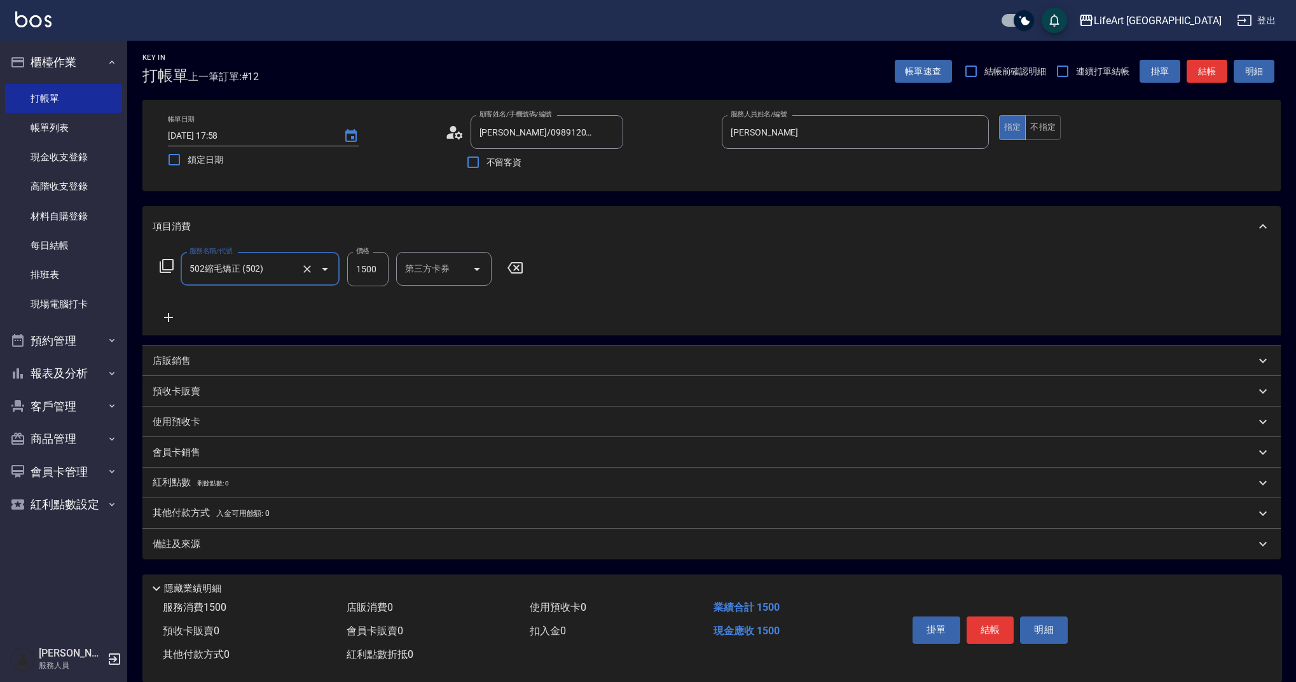
type input "502縮毛矯正 (502)"
click at [167, 314] on icon at bounding box center [169, 317] width 32 height 15
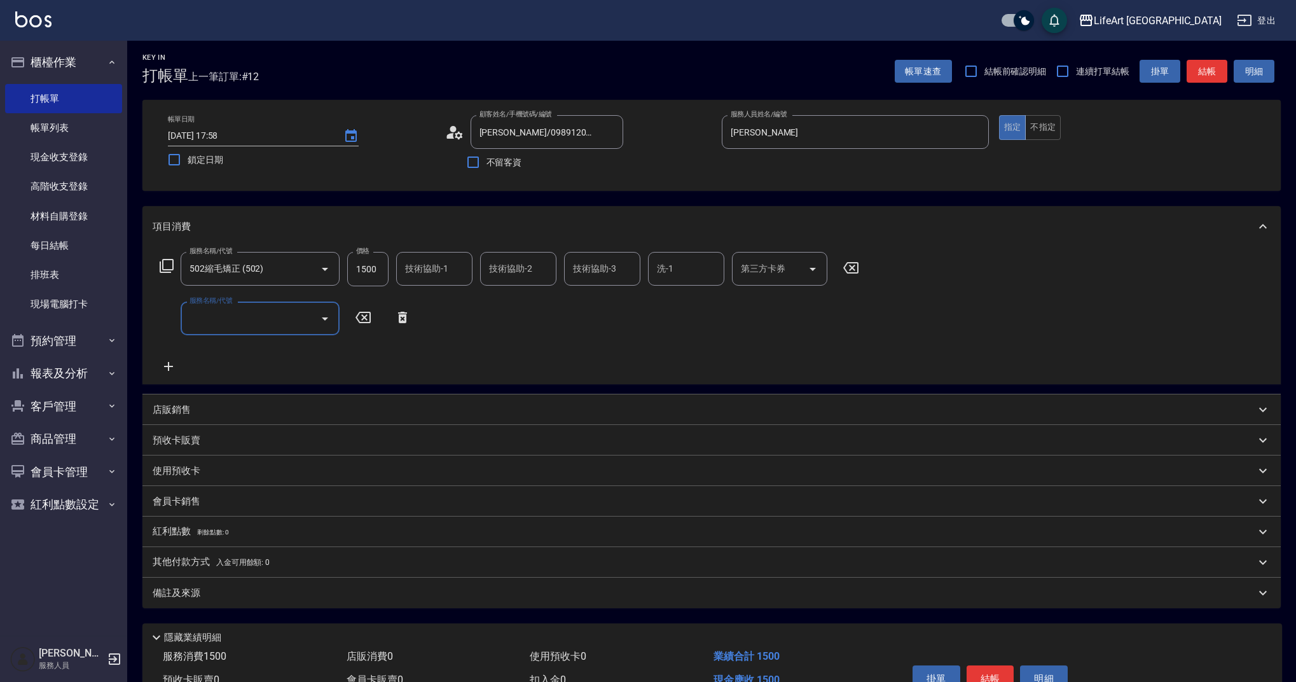
click at [240, 315] on input "服務名稱/代號" at bounding box center [250, 318] width 128 height 22
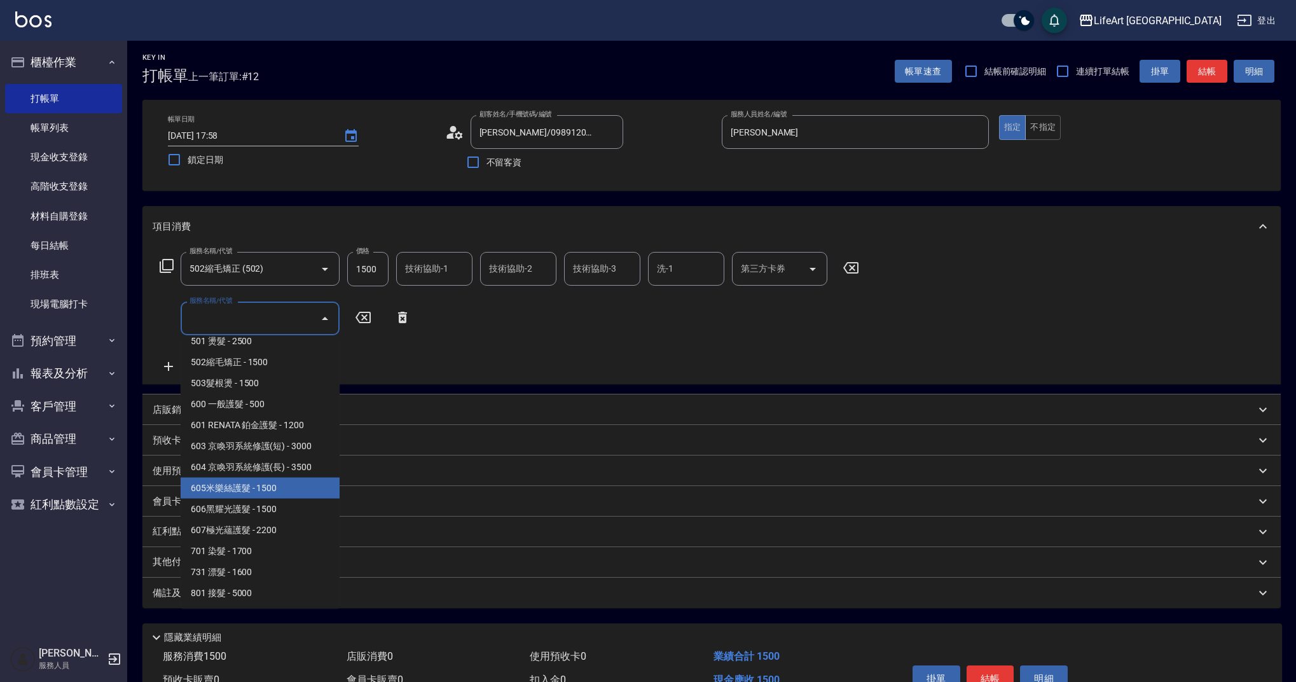
click at [293, 484] on span "605米樂絲護髮 - 1500" at bounding box center [260, 487] width 159 height 21
type input "605米樂絲護髮(605)"
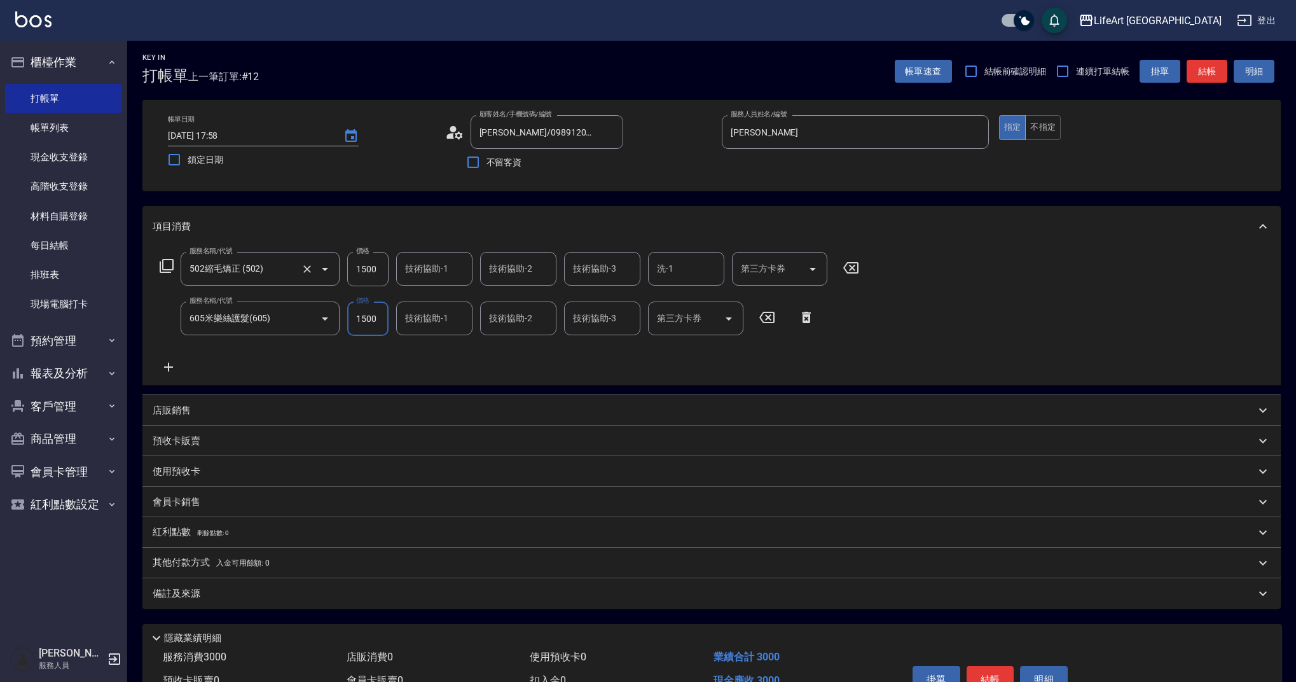
drag, startPoint x: 381, startPoint y: 270, endPoint x: 322, endPoint y: 268, distance: 59.1
click at [322, 268] on div "服務名稱/代號 502縮毛矯正 (502) 服務名稱/代號 價格 1500 價格 技術協助-1 技術協助-1 技術協助-2 技術協助-2 技術協助-3 技術協…" at bounding box center [510, 269] width 714 height 34
type input "1500"
drag, startPoint x: 380, startPoint y: 268, endPoint x: 350, endPoint y: 268, distance: 30.5
click at [350, 268] on input "1500" at bounding box center [367, 269] width 41 height 34
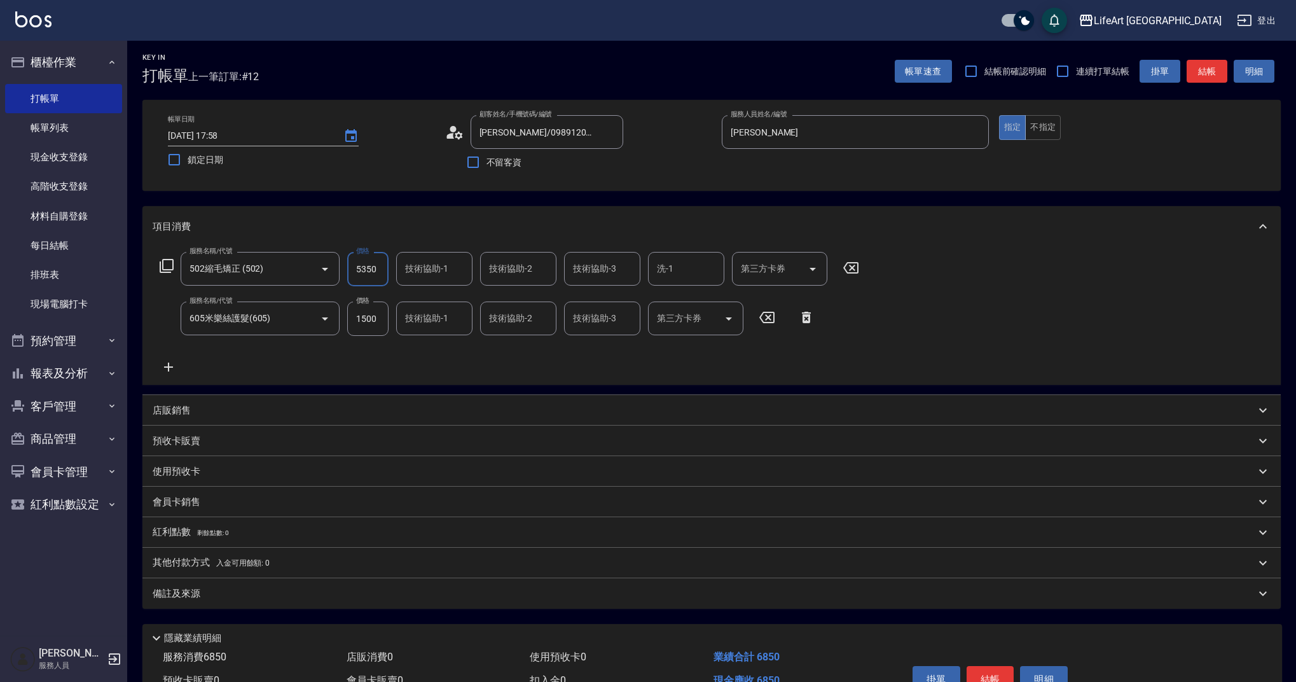
type input "5350"
click at [455, 311] on input "技術協助-1" at bounding box center [434, 318] width 65 height 22
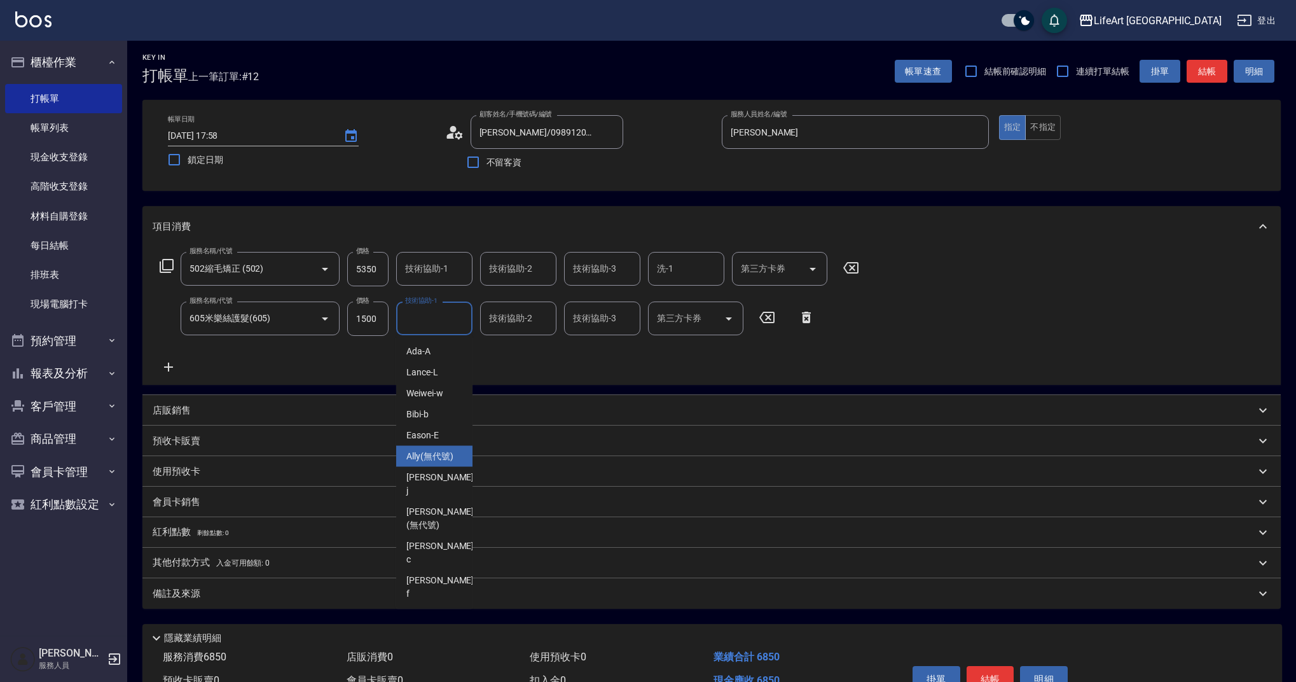
click at [439, 458] on span "Ally (無代號)" at bounding box center [429, 455] width 47 height 13
type input "Ally(無代號)"
drag, startPoint x: 504, startPoint y: 359, endPoint x: 493, endPoint y: 367, distance: 13.2
click at [504, 359] on div "服務名稱/代號 502縮毛矯正 (502) 服務名稱/代號 價格 5350 價格 技術協助-1 技術協助-1 技術協助-2 技術協助-2 技術協助-3 技術協…" at bounding box center [510, 313] width 714 height 123
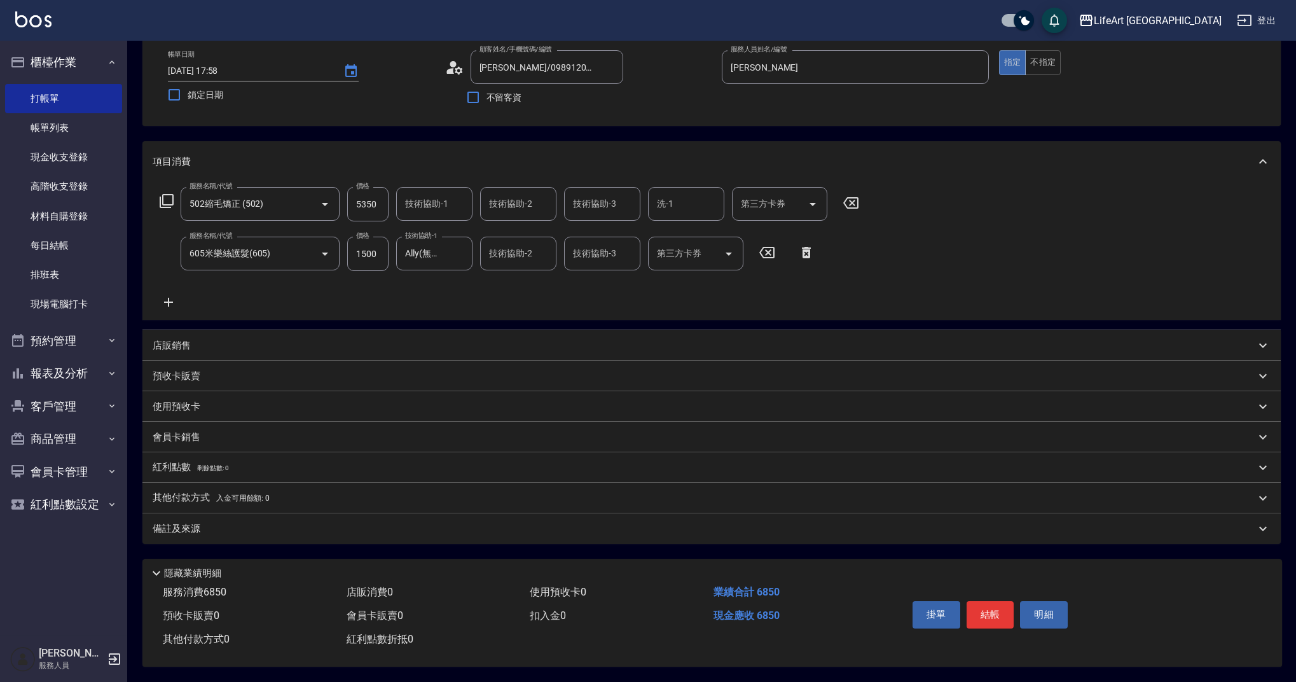
click at [448, 522] on div "備註及來源" at bounding box center [704, 528] width 1102 height 13
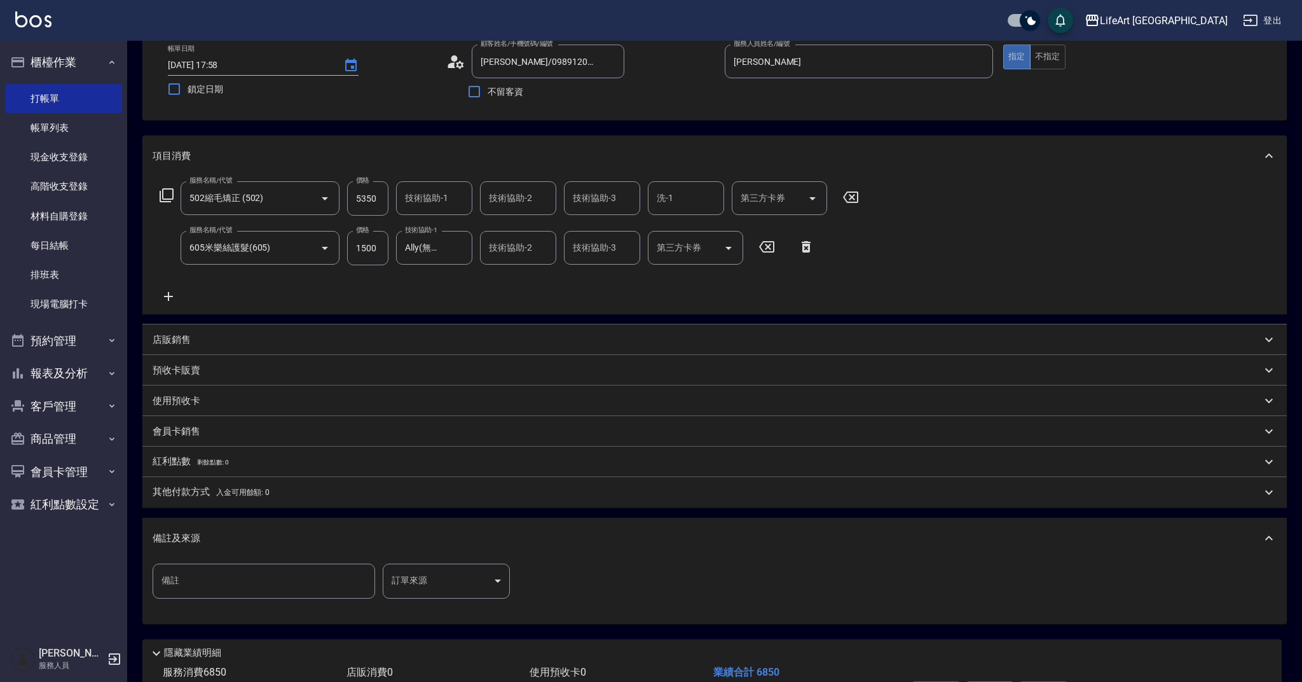
click at [439, 586] on body "LifeArt 蘆洲 登出 櫃檯作業 打帳單 帳單列表 現金收支登錄 高階收支登錄 材料自購登錄 每日結帳 排班表 現場電腦打卡 預約管理 預約管理 單日預約…" at bounding box center [651, 344] width 1302 height 835
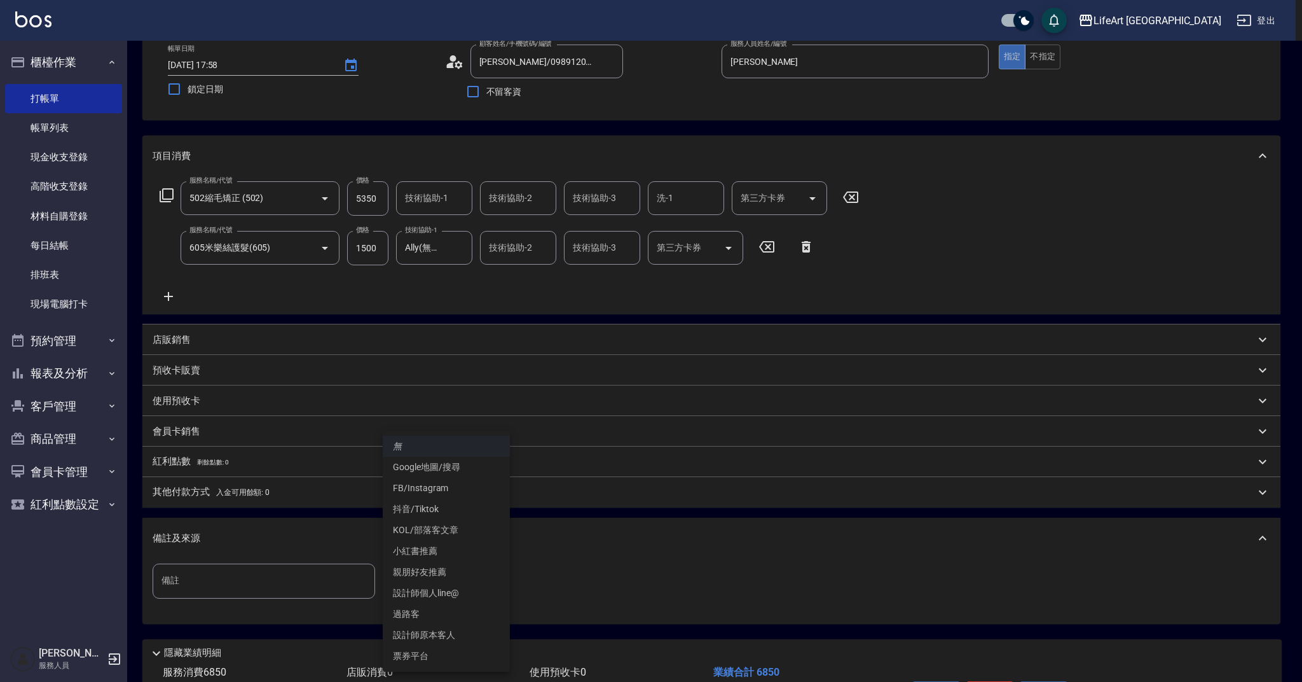
click at [449, 488] on li "FB/Instagram" at bounding box center [446, 487] width 127 height 21
type input "FB/Instagram"
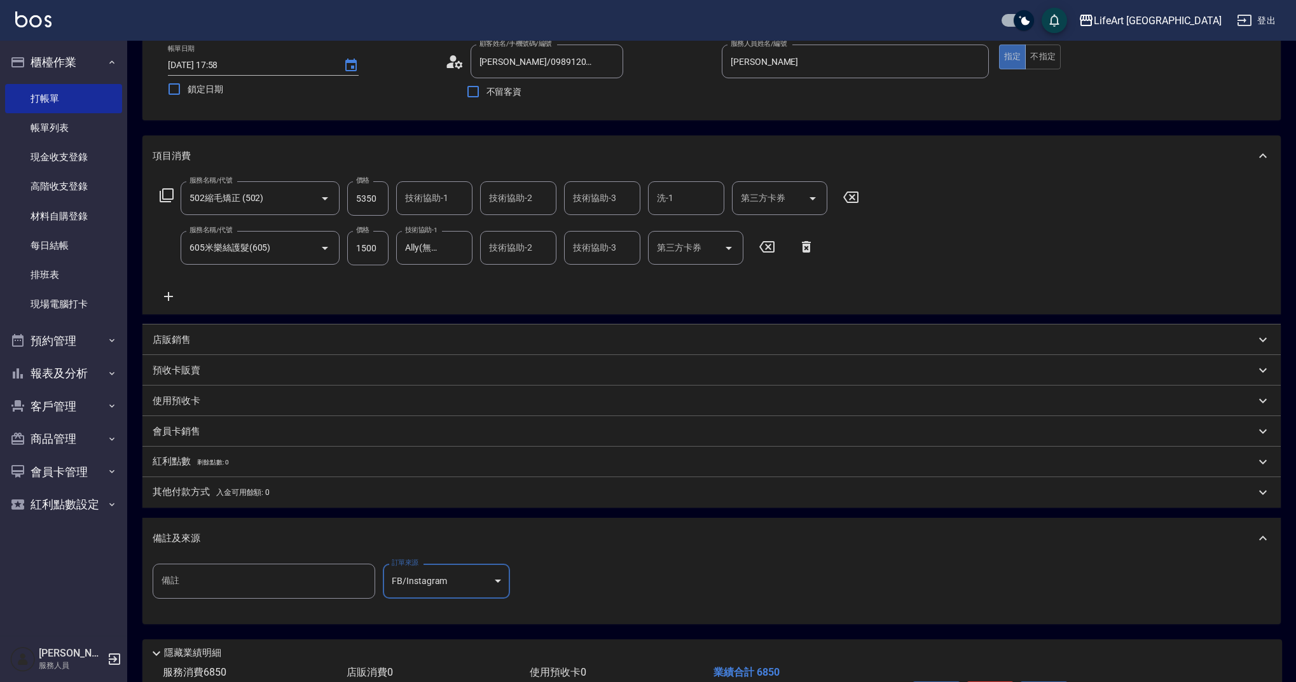
click at [285, 495] on div "其他付款方式 入金可用餘額: 0" at bounding box center [704, 492] width 1102 height 14
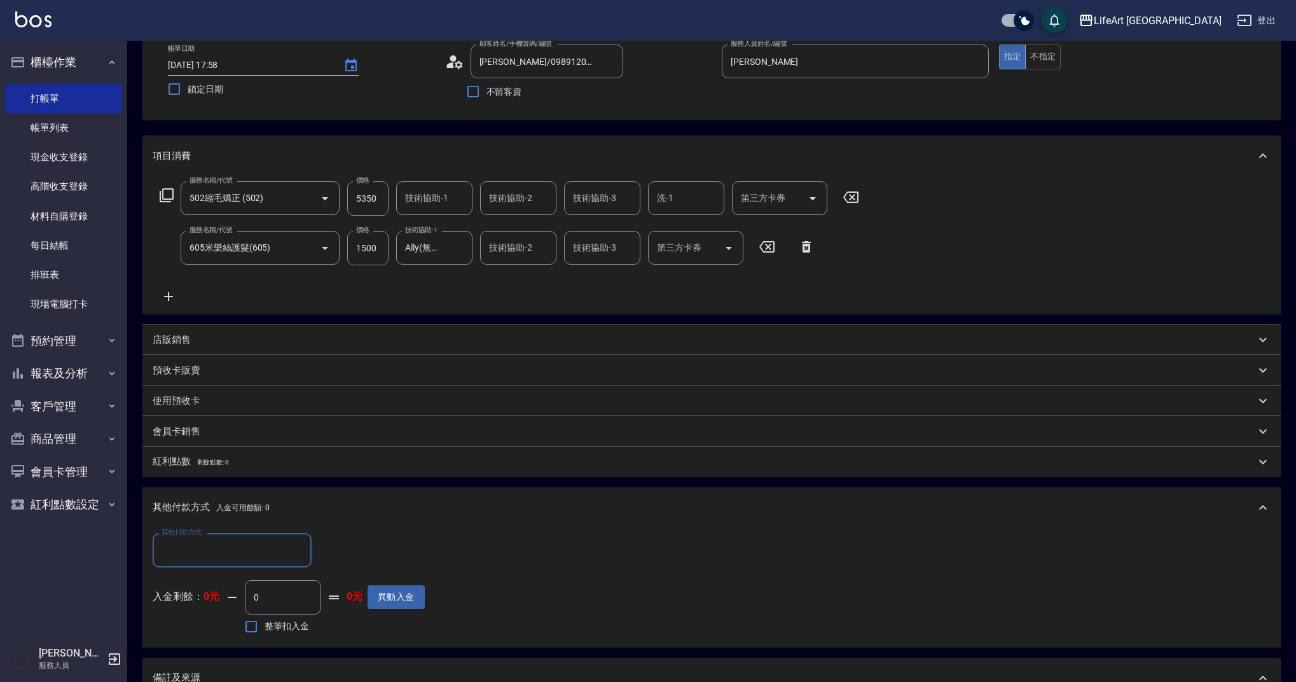
click at [186, 555] on input "其他付款方式" at bounding box center [232, 550] width 148 height 22
click at [188, 605] on span "Linepay" at bounding box center [232, 603] width 159 height 21
type input "Linepay"
drag, startPoint x: 359, startPoint y: 541, endPoint x: 322, endPoint y: 540, distance: 36.2
click at [322, 540] on input "0" at bounding box center [366, 550] width 95 height 34
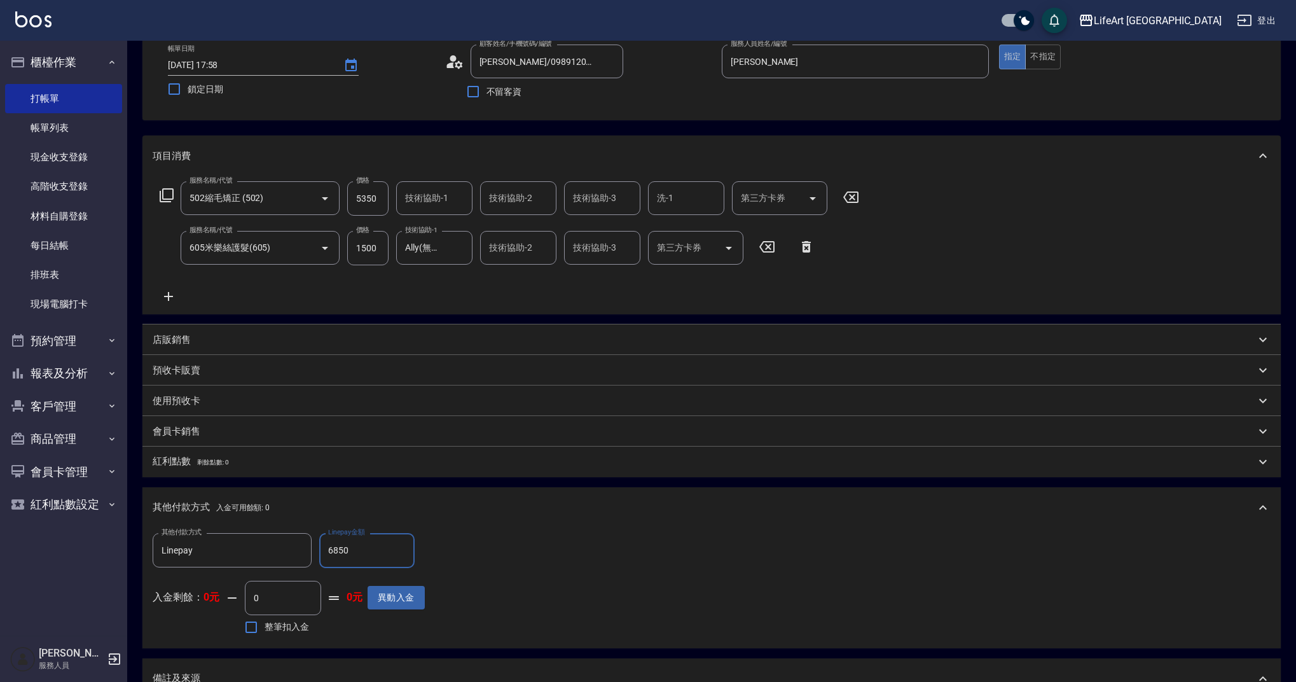
type input "6850"
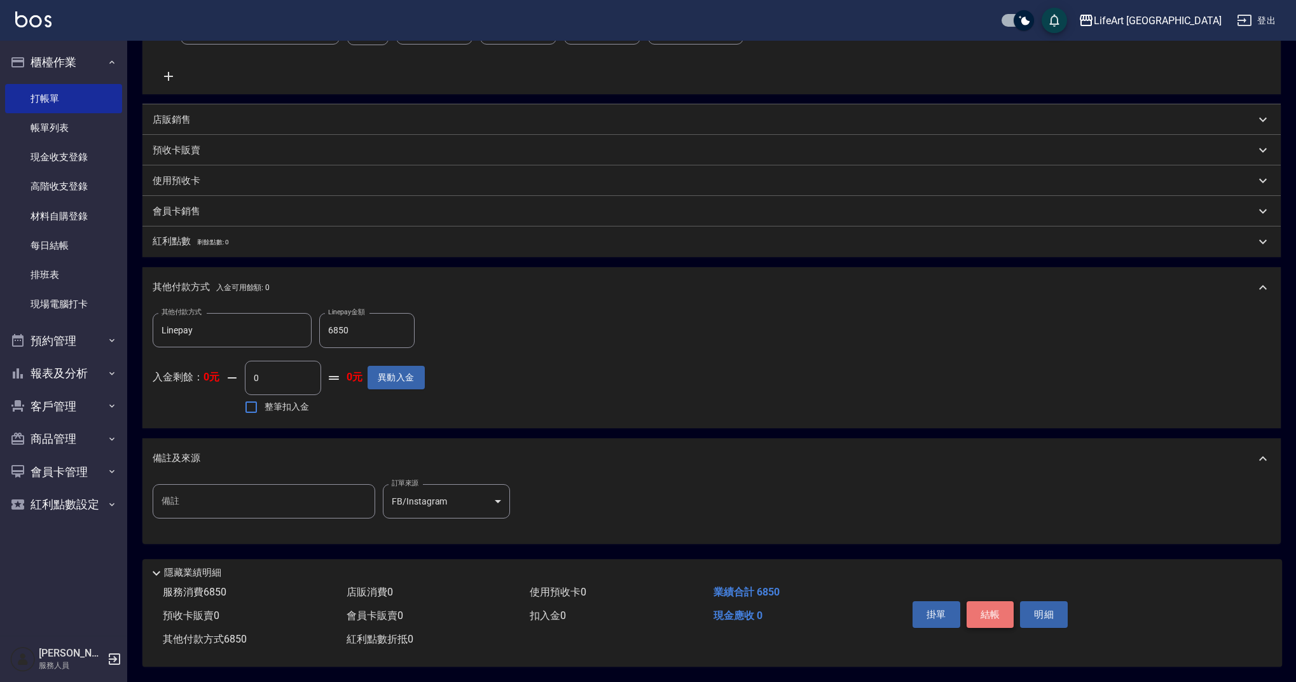
click at [989, 604] on button "結帳" at bounding box center [990, 614] width 48 height 27
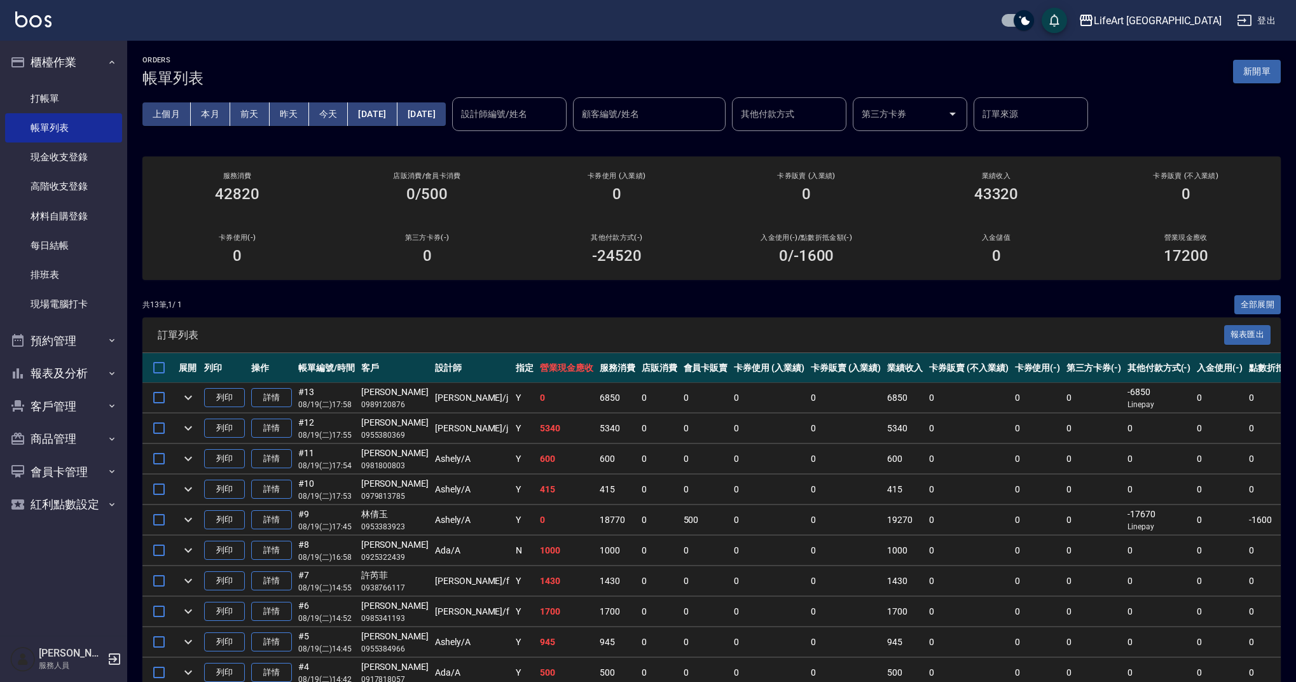
click at [1242, 73] on button "新開單" at bounding box center [1257, 72] width 48 height 24
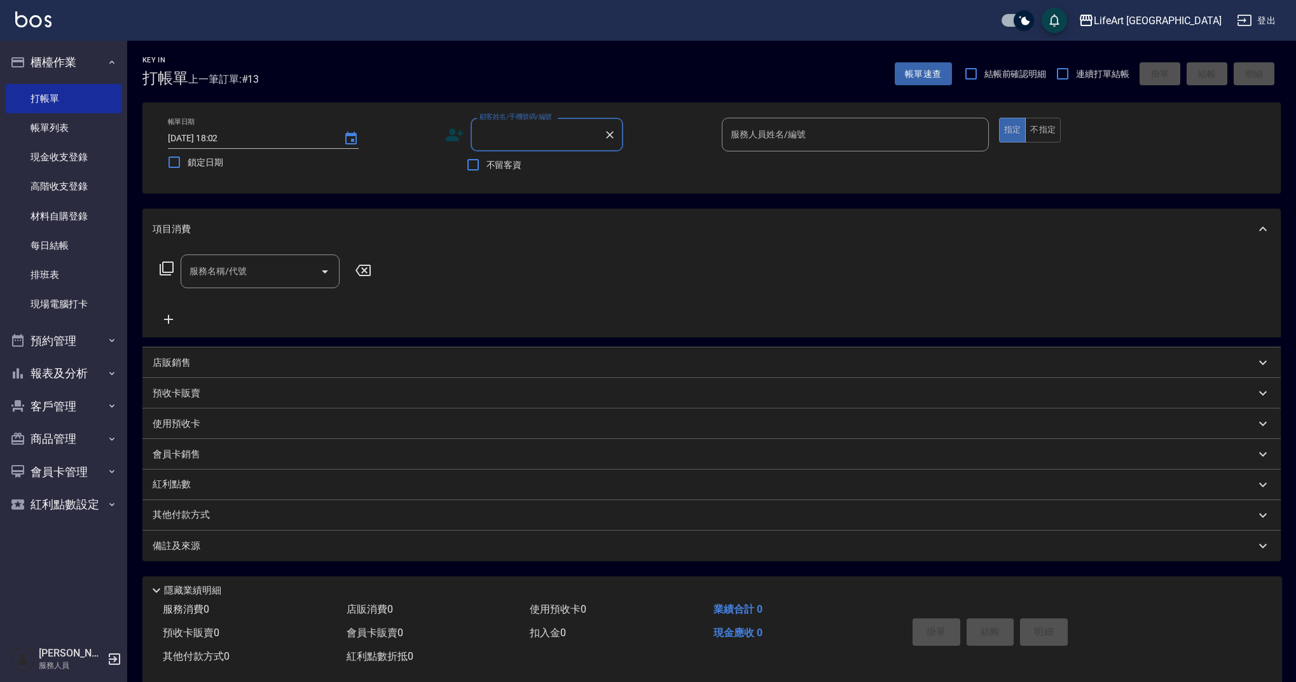
click at [494, 130] on input "顧客姓名/手機號碼/編號" at bounding box center [537, 134] width 122 height 22
type input "0"
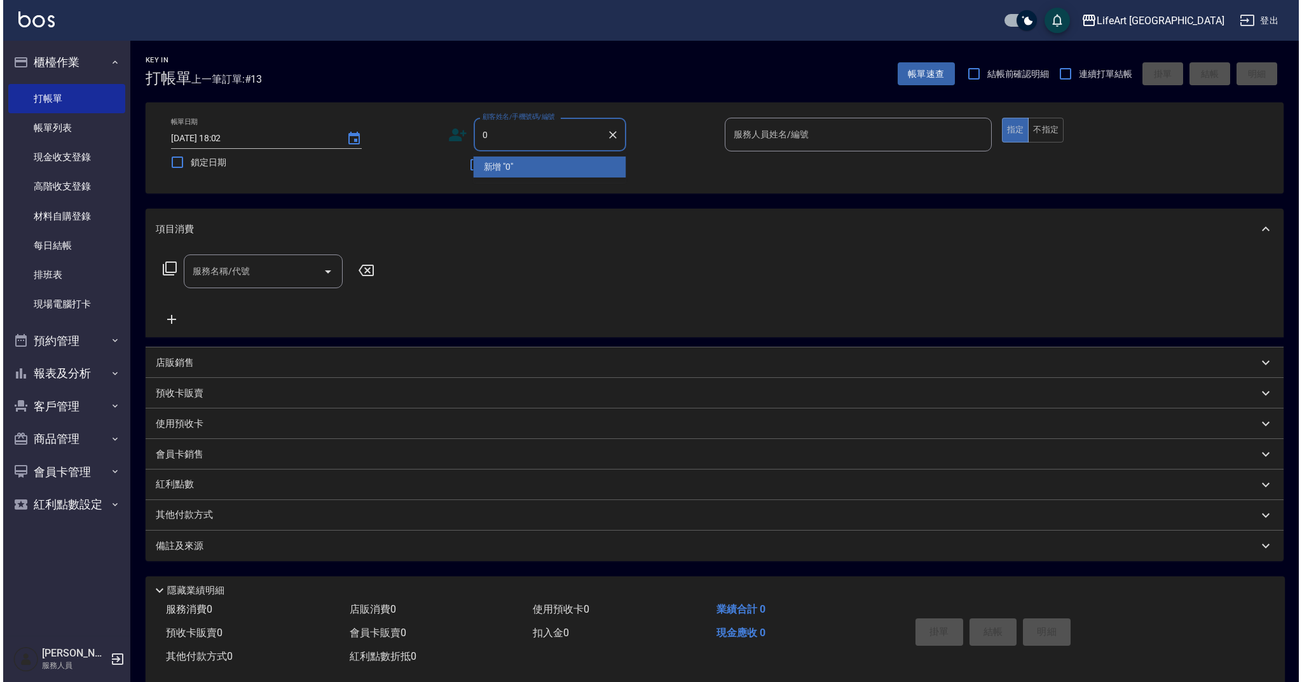
scroll to position [15, 0]
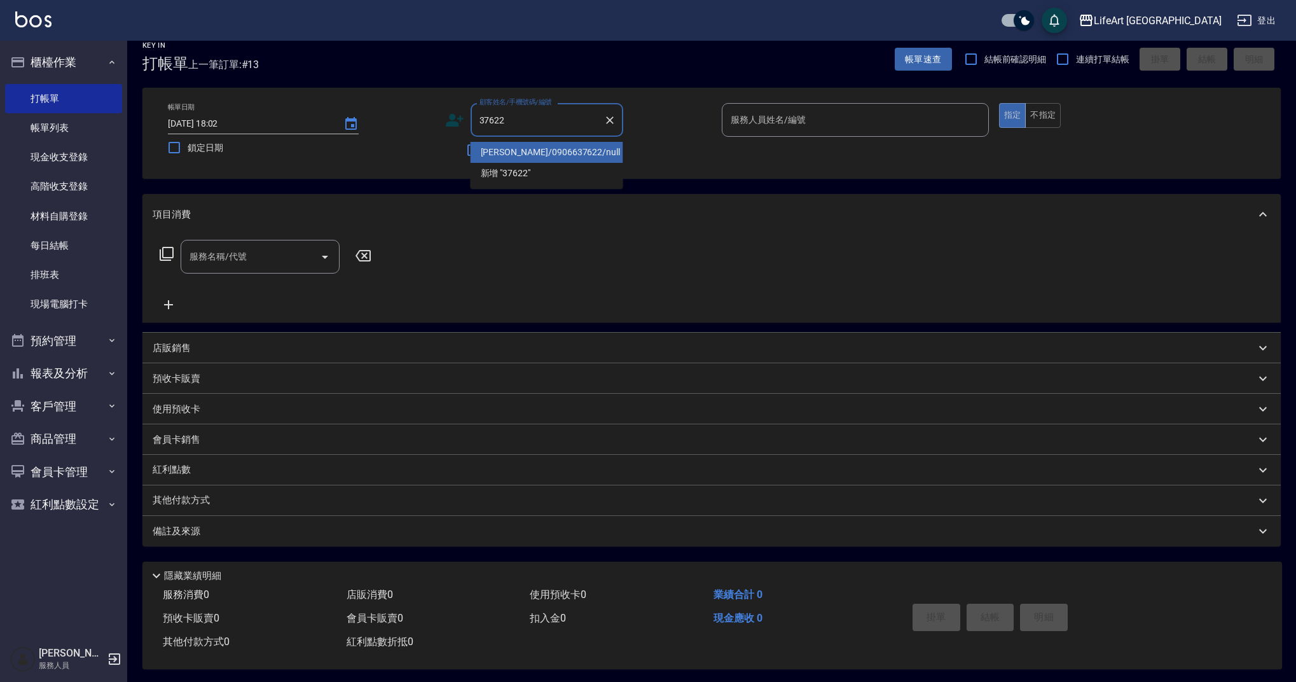
click at [557, 154] on li "劉俊賢/0906637622/null" at bounding box center [546, 152] width 153 height 21
type input "劉俊賢/0906637622/null"
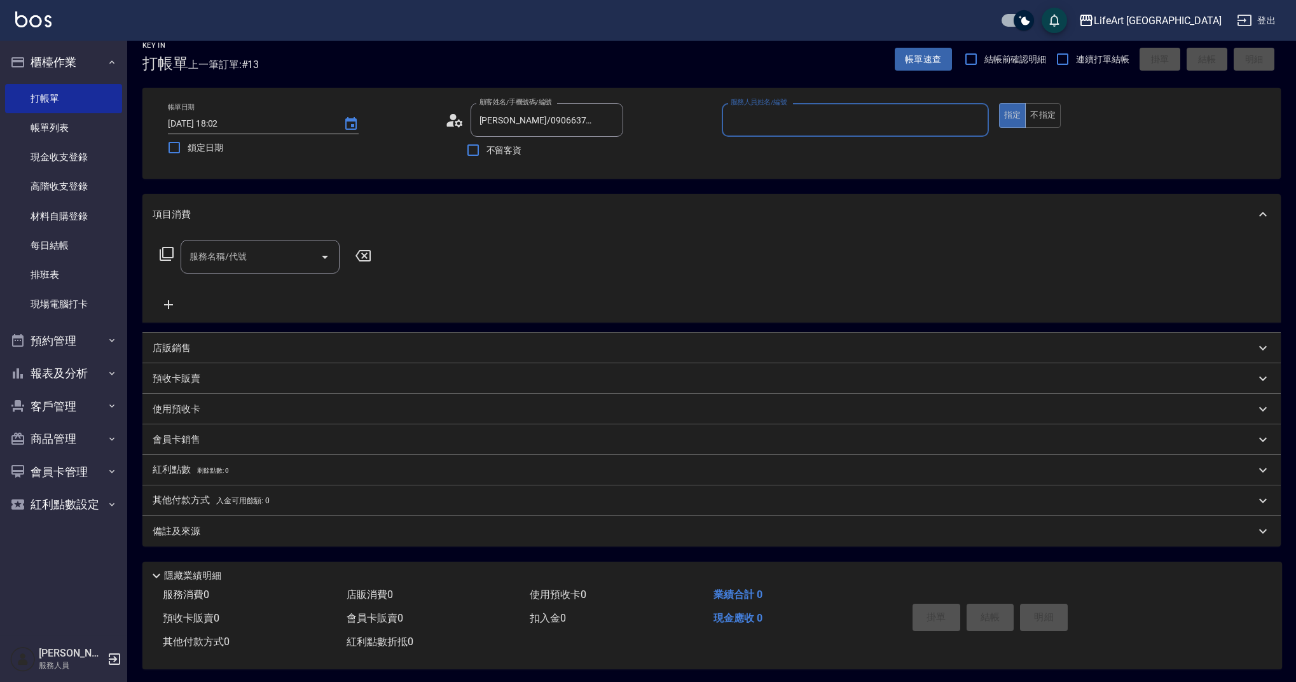
click at [757, 129] on input "服務人員姓名/編號" at bounding box center [855, 120] width 256 height 22
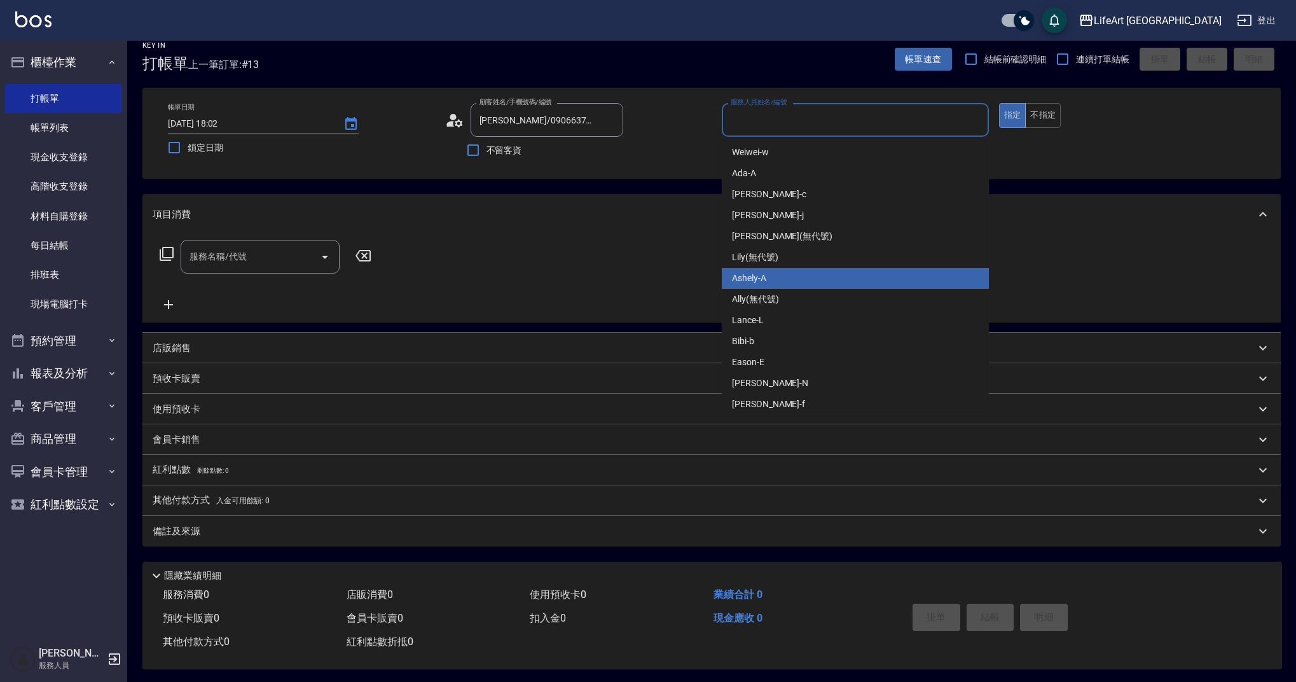
click at [785, 280] on div "Ashely -A" at bounding box center [855, 278] width 267 height 21
type input "Ashely-A"
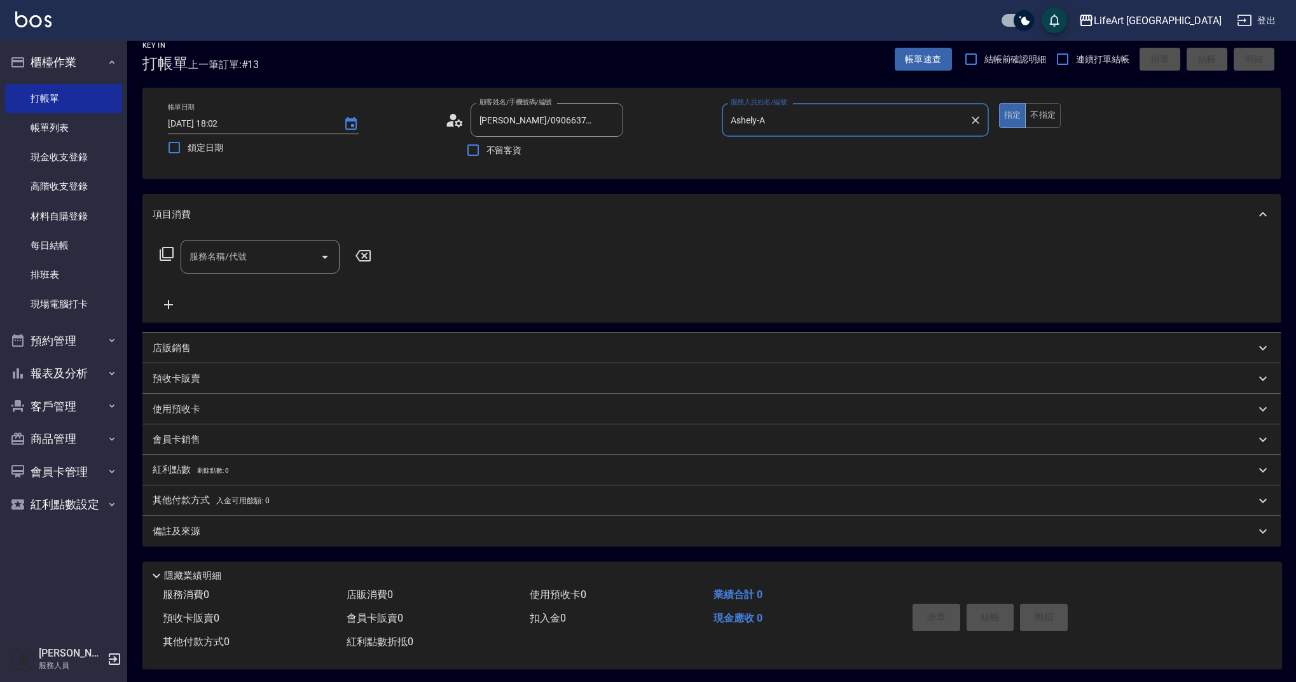
click at [449, 127] on icon at bounding box center [450, 124] width 8 height 6
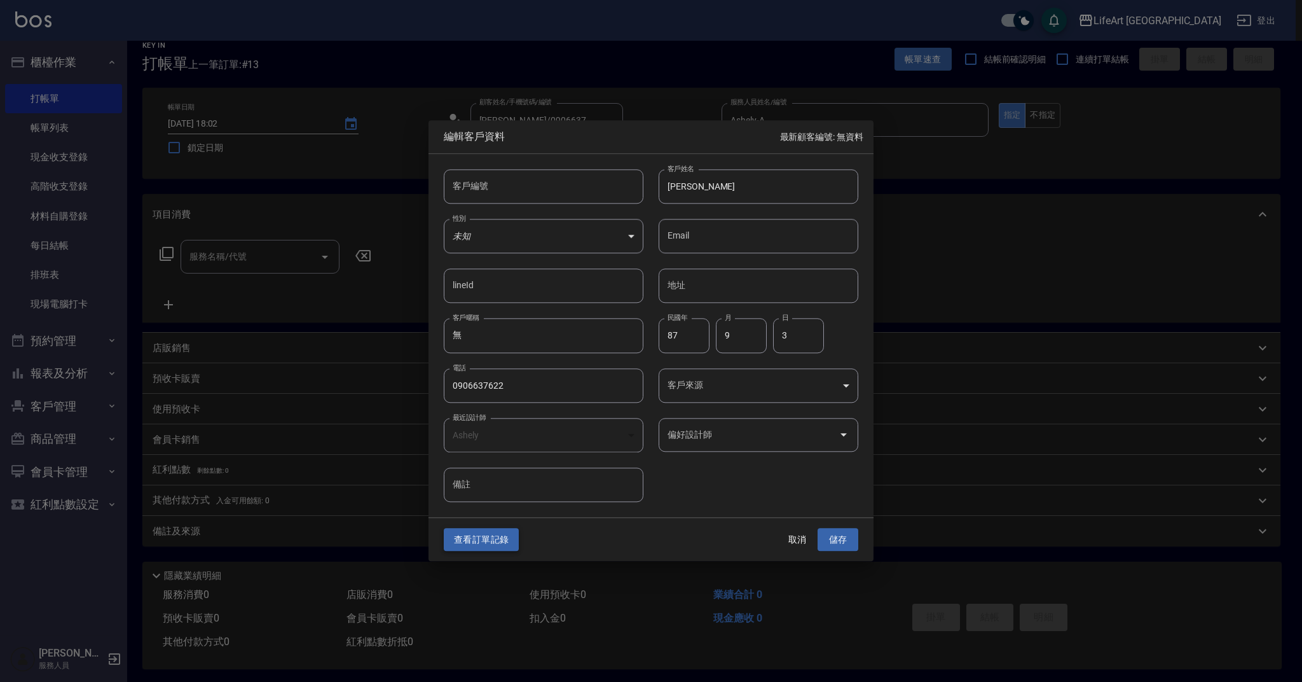
click at [500, 540] on button "查看訂單記錄" at bounding box center [481, 540] width 75 height 24
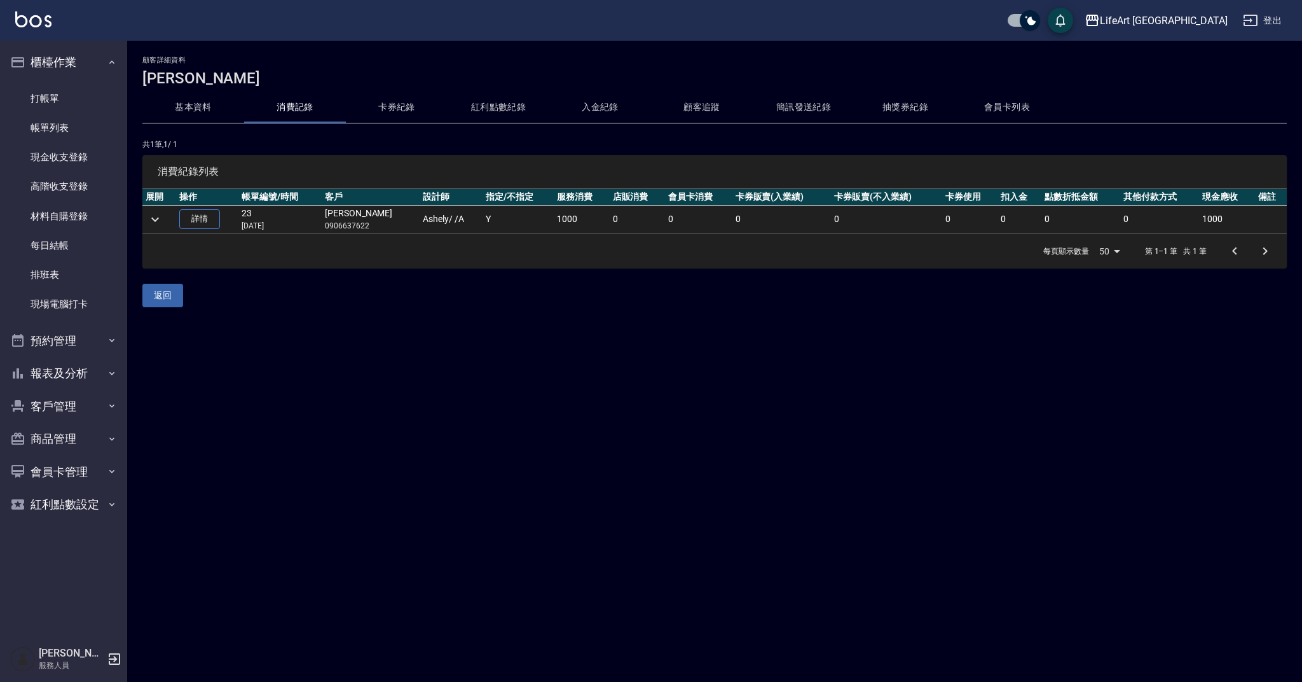
click at [362, 226] on p "0906637622" at bounding box center [371, 225] width 92 height 11
copy p "0906637622"
click at [78, 98] on link "打帳單" at bounding box center [63, 98] width 117 height 29
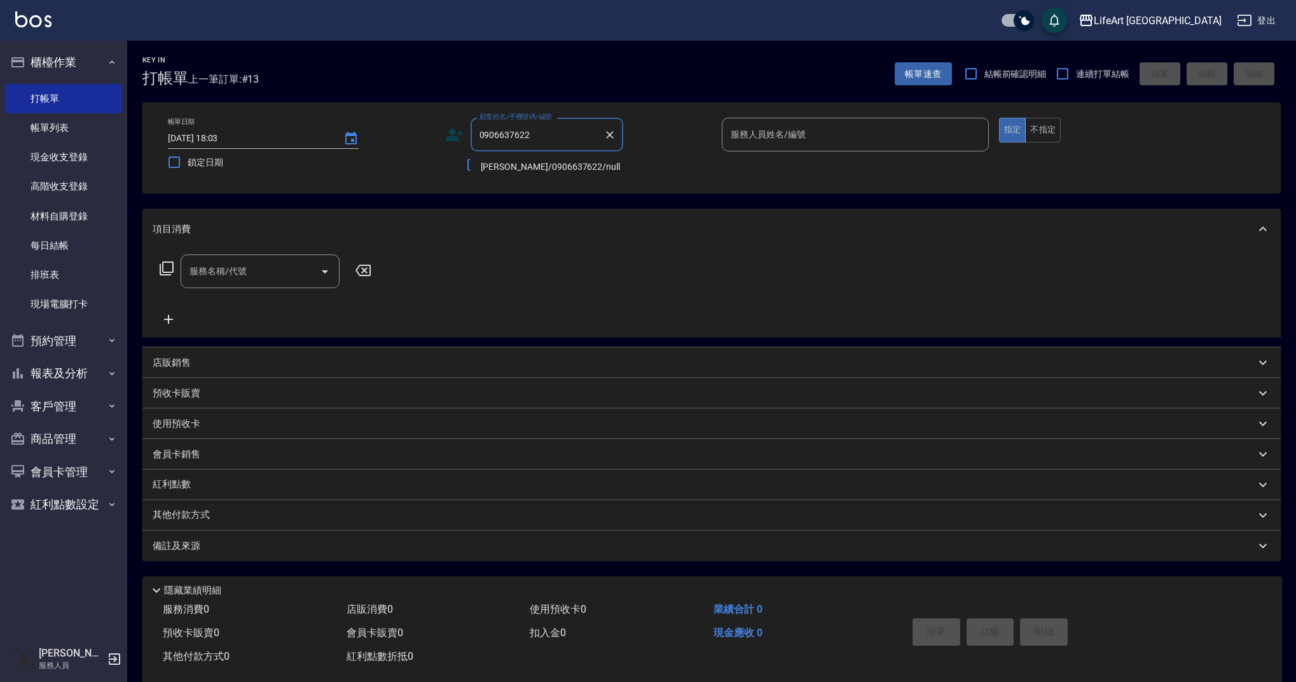
click at [524, 166] on li "劉俊賢/0906637622/null" at bounding box center [546, 166] width 153 height 21
type input "劉俊賢/0906637622/null"
click at [455, 134] on icon at bounding box center [454, 134] width 19 height 19
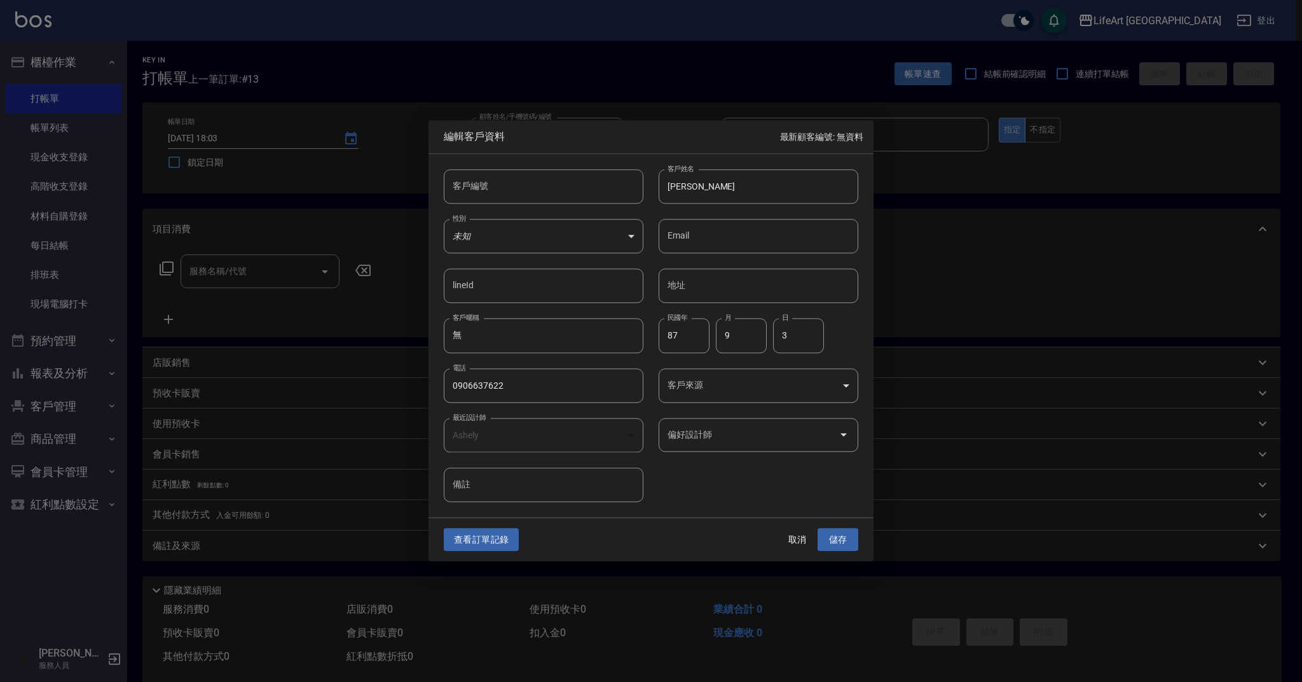
click at [689, 385] on body "LifeArt 蘆洲 登出 櫃檯作業 打帳單 帳單列表 現金收支登錄 高階收支登錄 材料自購登錄 每日結帳 排班表 現場電腦打卡 預約管理 預約管理 單日預約…" at bounding box center [651, 349] width 1302 height 699
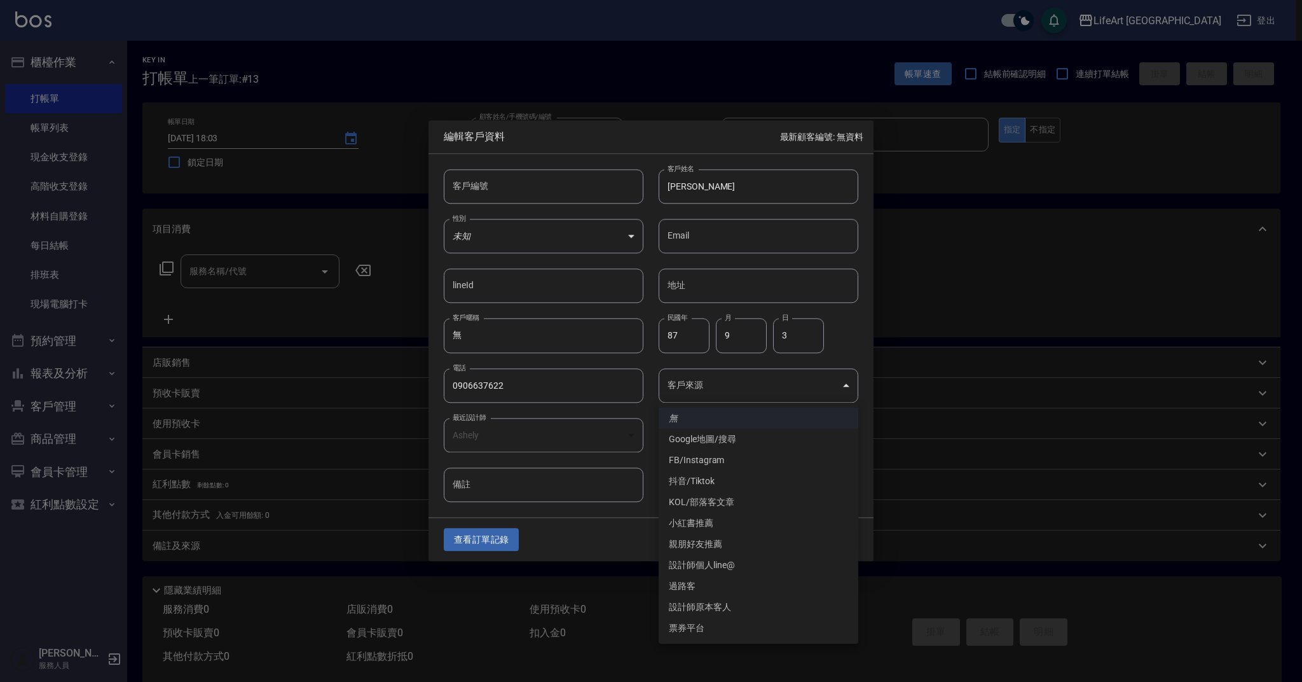
click at [727, 570] on li "設計師個人line@" at bounding box center [759, 564] width 200 height 21
type input "設計師個人line@"
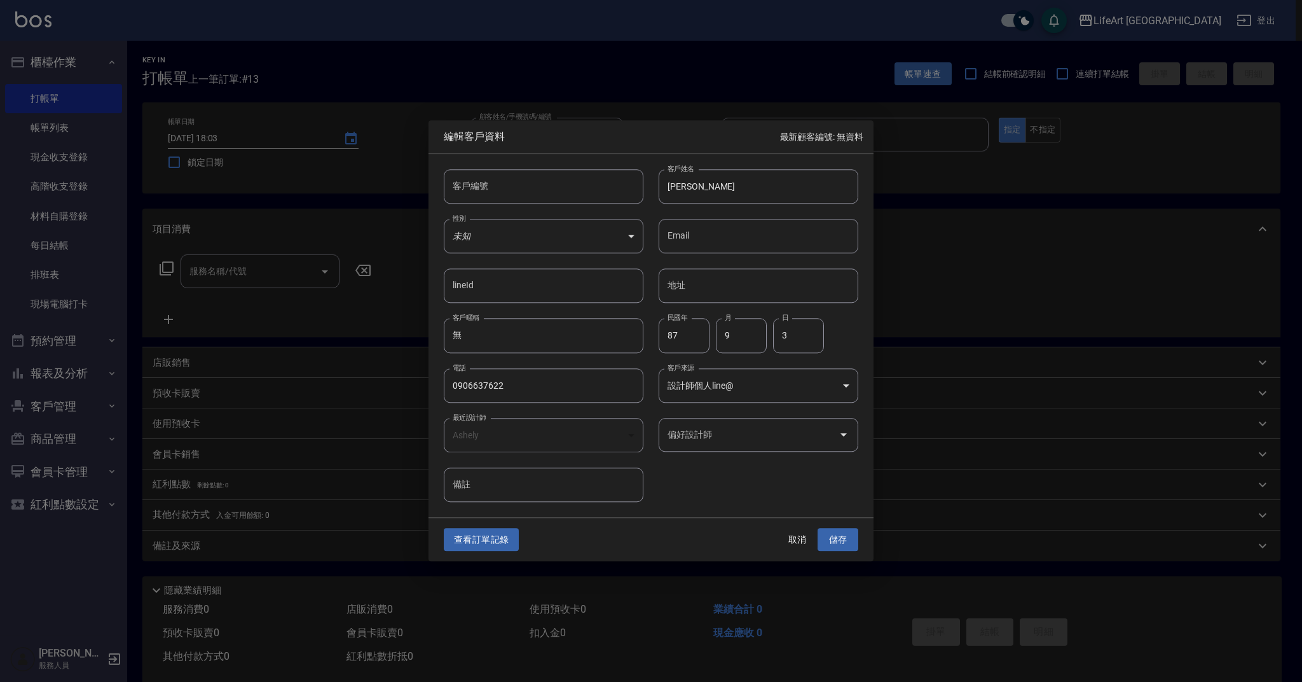
click at [718, 432] on input "偏好設計師" at bounding box center [748, 434] width 169 height 22
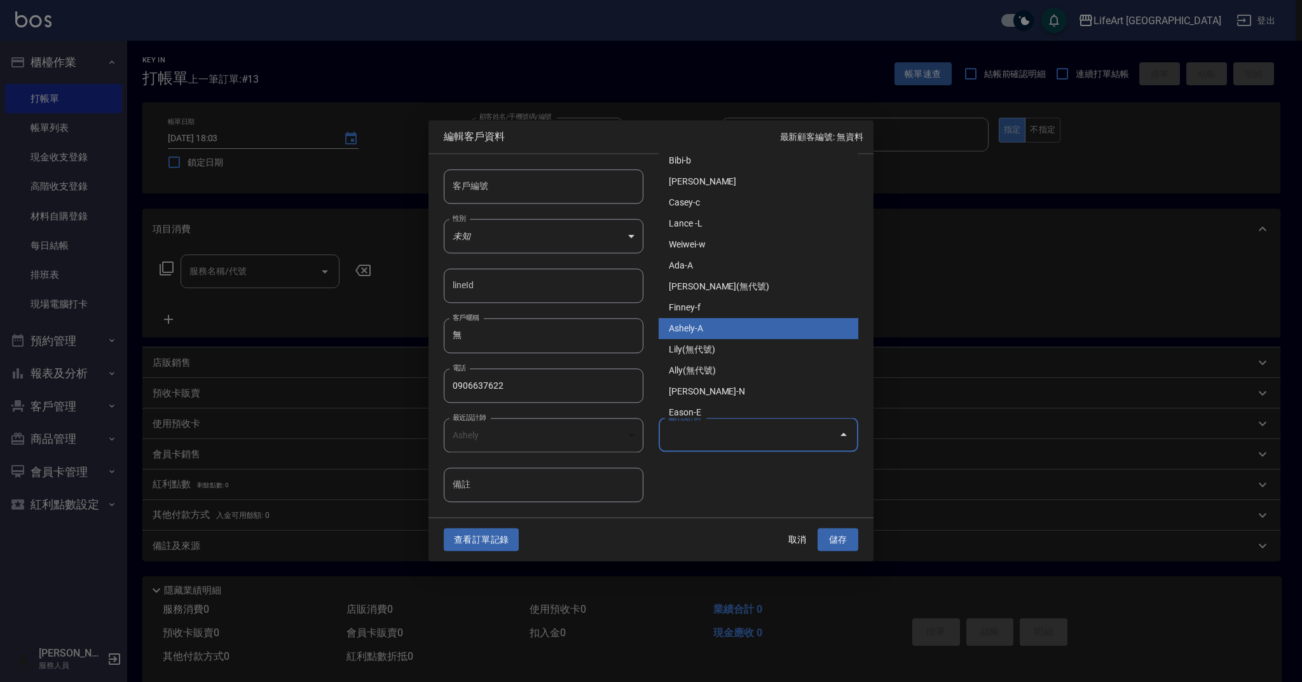
click at [716, 326] on li "Ashely-A" at bounding box center [759, 328] width 200 height 21
type input "Ashely"
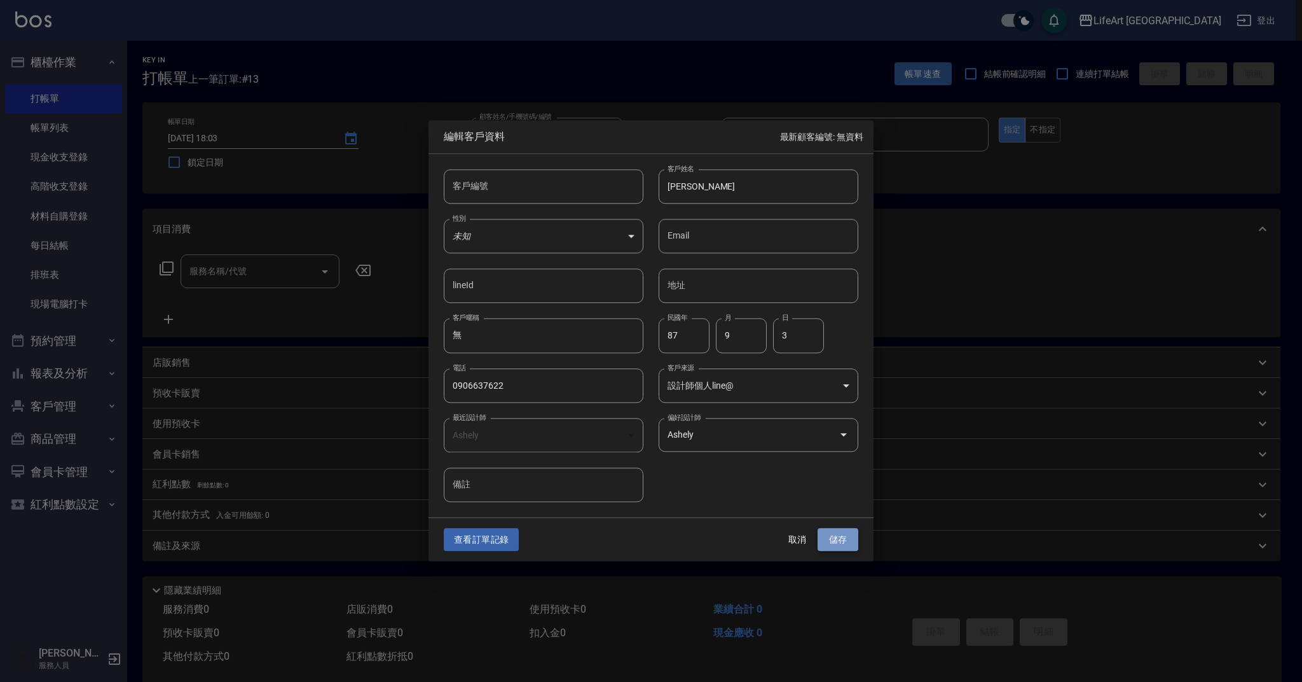
click at [834, 535] on button "儲存" at bounding box center [838, 540] width 41 height 24
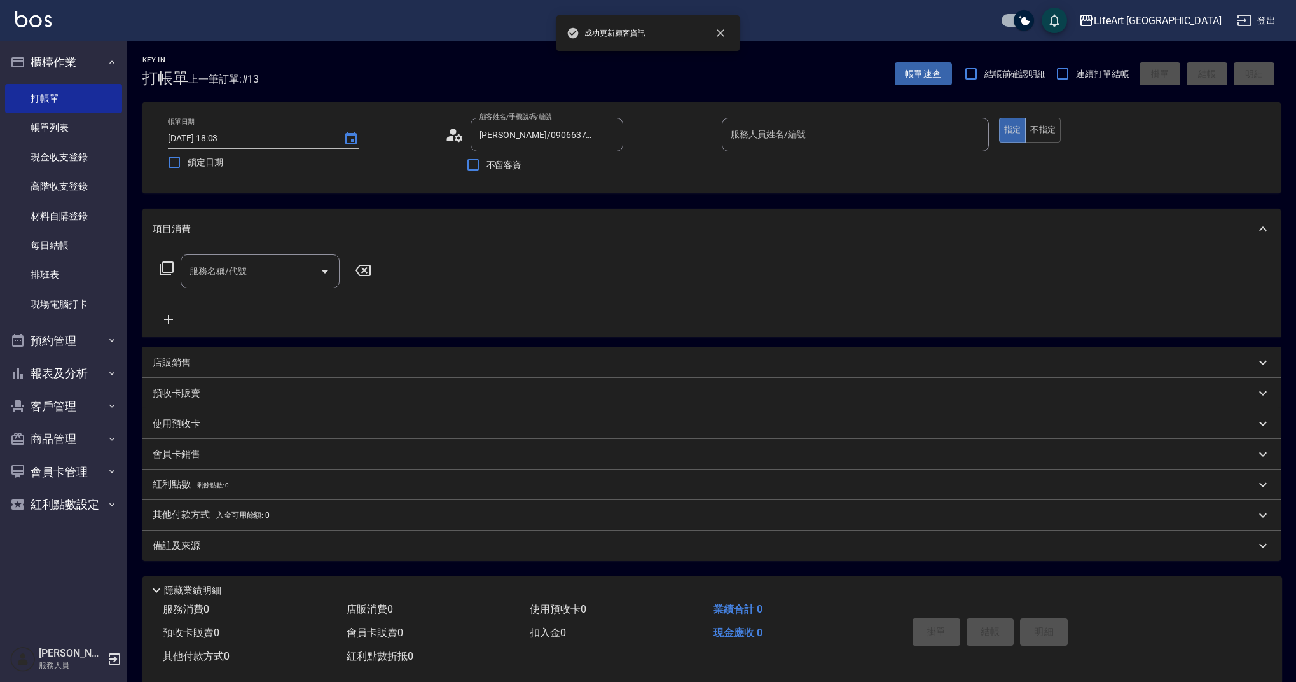
click at [774, 133] on input "服務人員姓名/編號" at bounding box center [855, 134] width 256 height 22
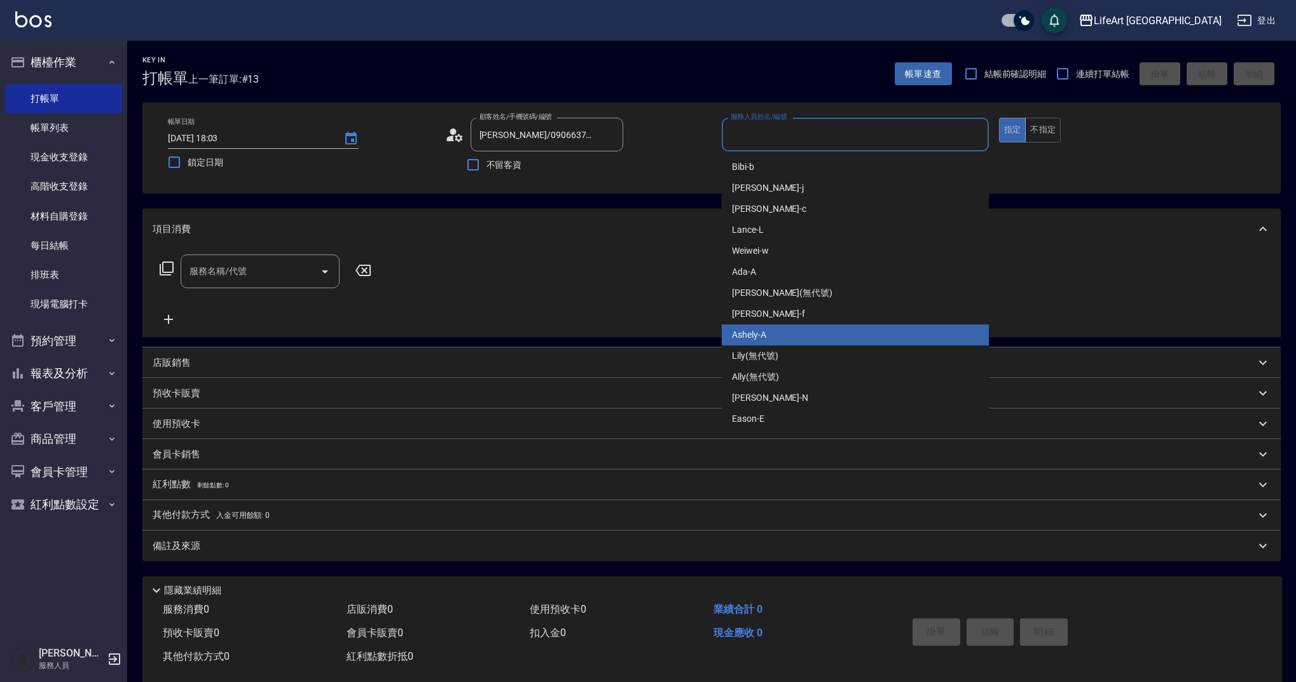
click at [776, 337] on div "Ashely -A" at bounding box center [855, 334] width 267 height 21
type input "Ashely-A"
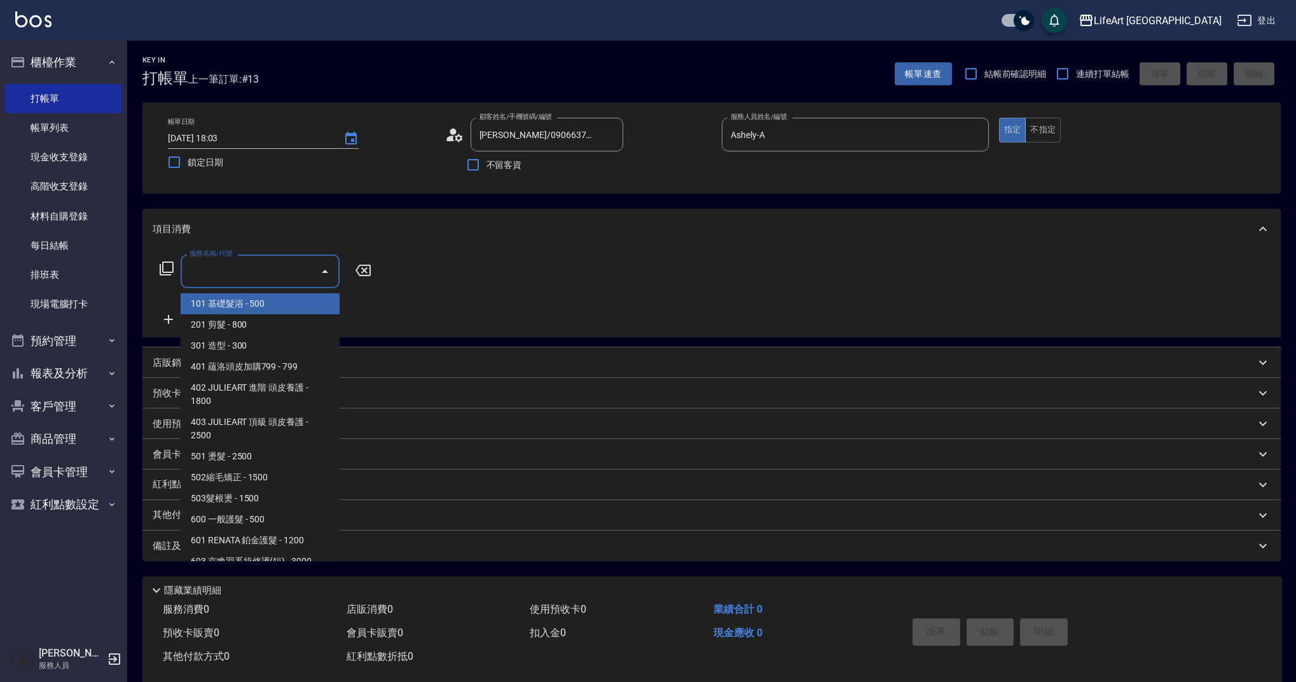
click at [266, 269] on input "服務名稱/代號" at bounding box center [250, 271] width 128 height 22
click at [261, 331] on span "201 剪髮 - 800" at bounding box center [260, 324] width 159 height 21
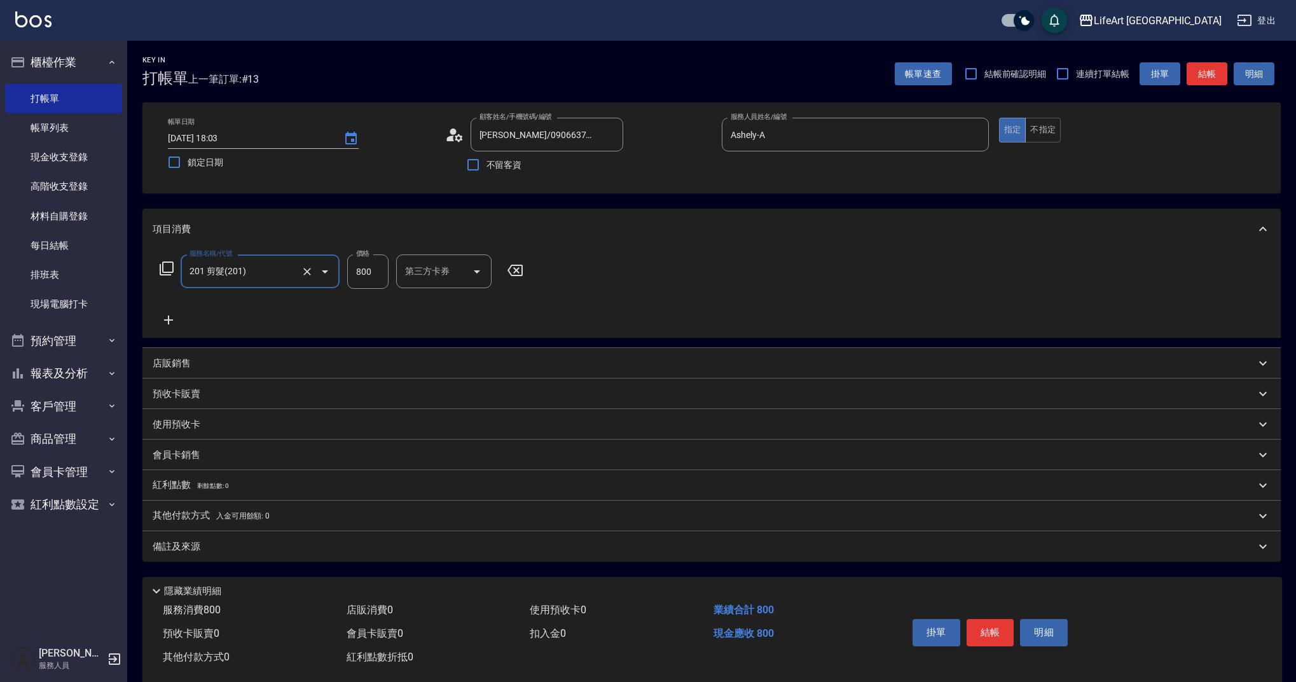
type input "201 剪髮(201)"
click at [171, 324] on icon at bounding box center [169, 319] width 32 height 15
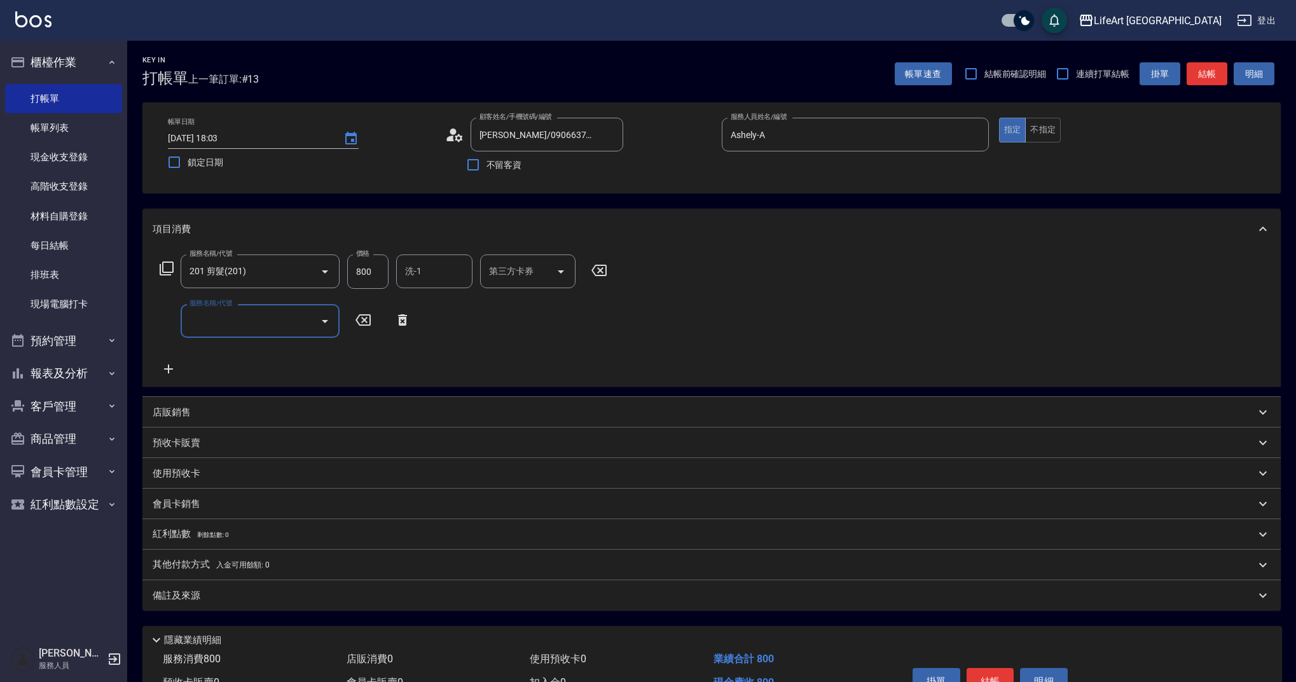
click at [210, 324] on input "服務名稱/代號" at bounding box center [250, 321] width 128 height 22
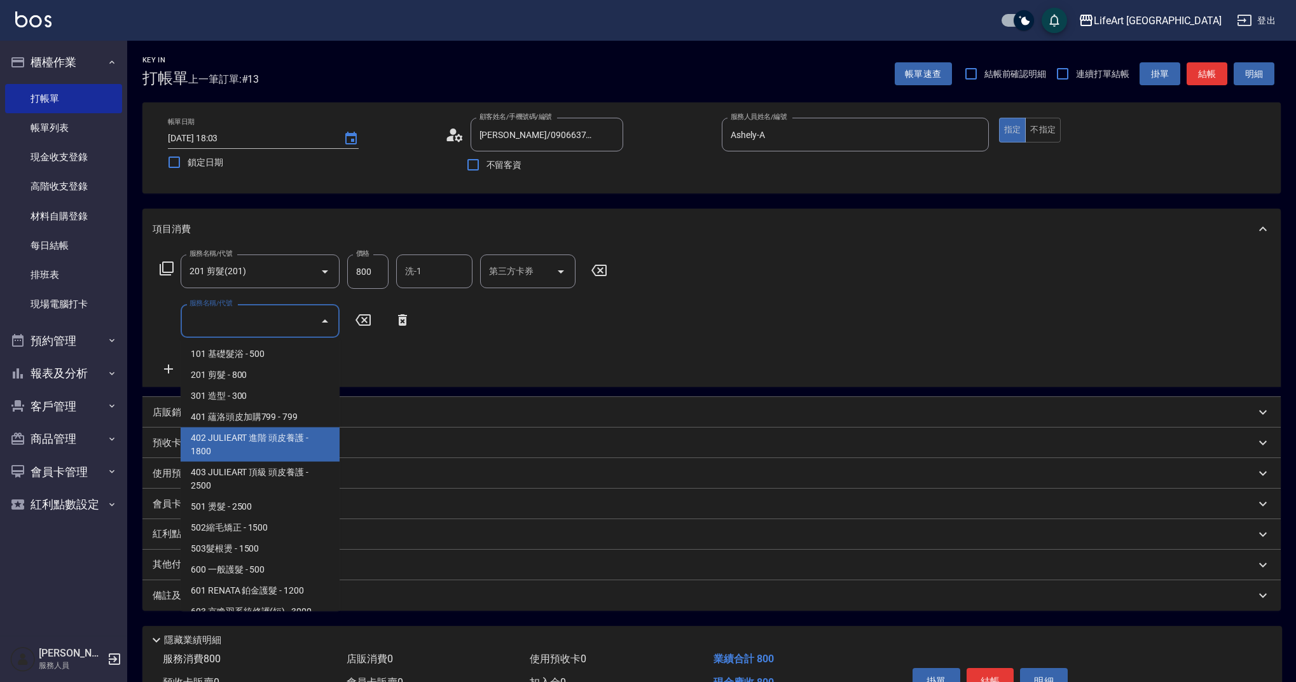
click at [301, 439] on span "402 JULIEART 進階 頭皮養護 - 1800" at bounding box center [260, 444] width 159 height 34
type input "402 JULIEART 進階 頭皮養護(402)"
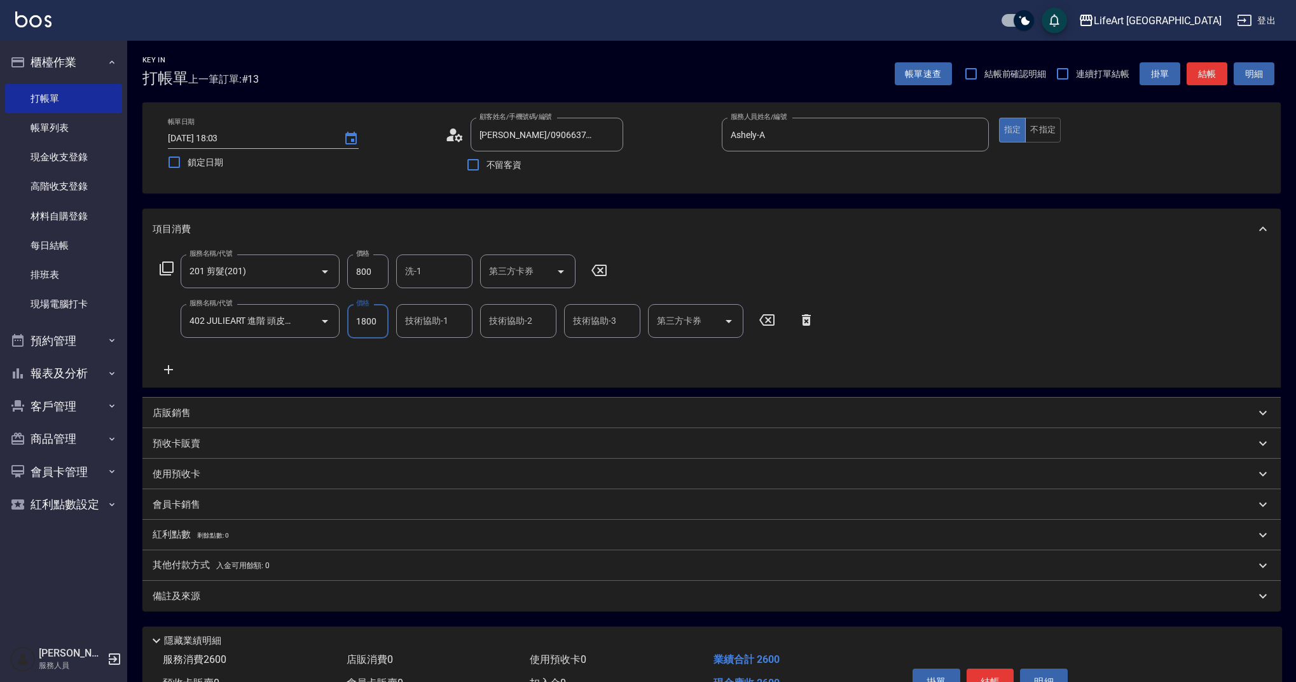
click at [376, 275] on input "800" at bounding box center [367, 271] width 41 height 34
type input "1000"
click at [377, 322] on input "1800" at bounding box center [367, 321] width 41 height 34
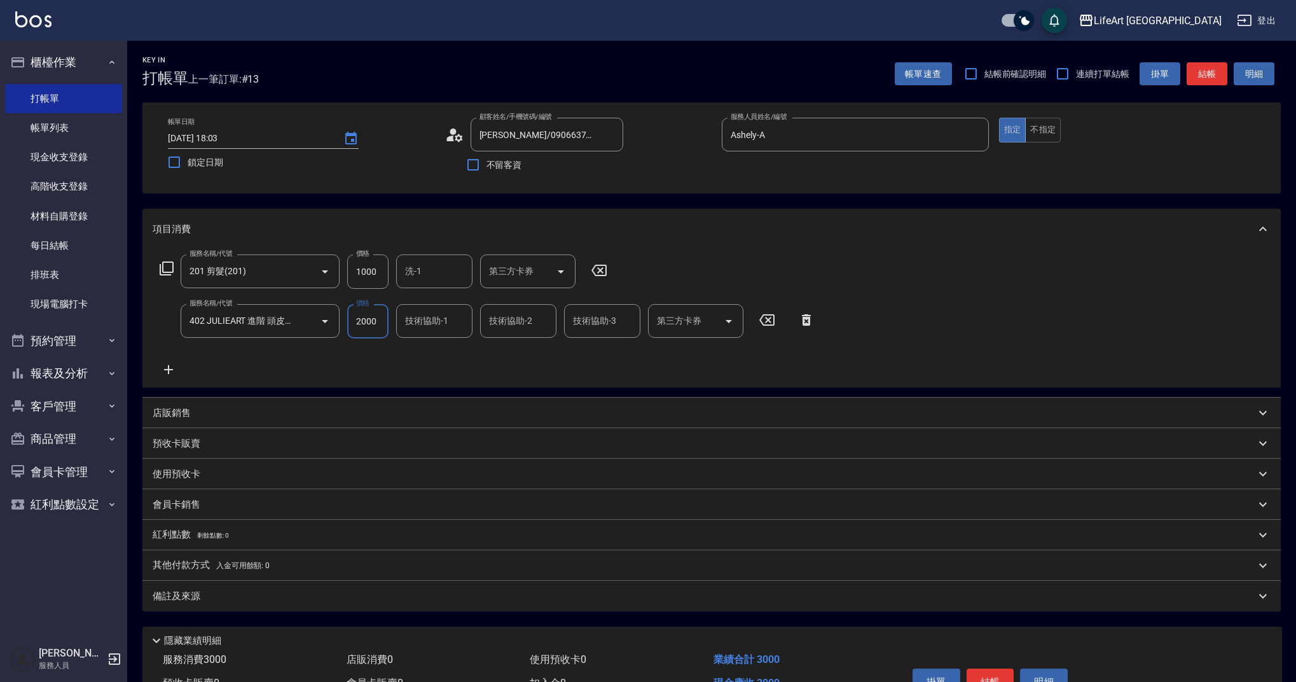
type input "2000"
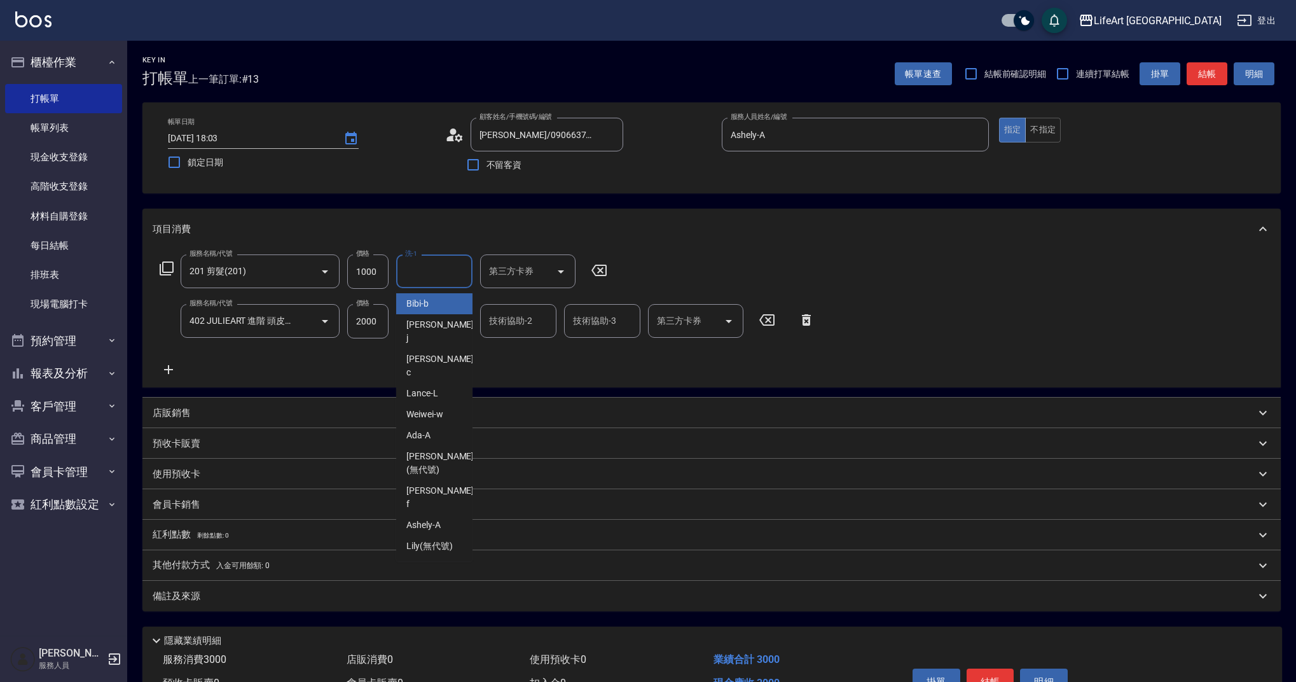
click at [435, 275] on input "洗-1" at bounding box center [434, 271] width 65 height 22
click at [436, 301] on span "Ally (無代號)" at bounding box center [429, 303] width 47 height 13
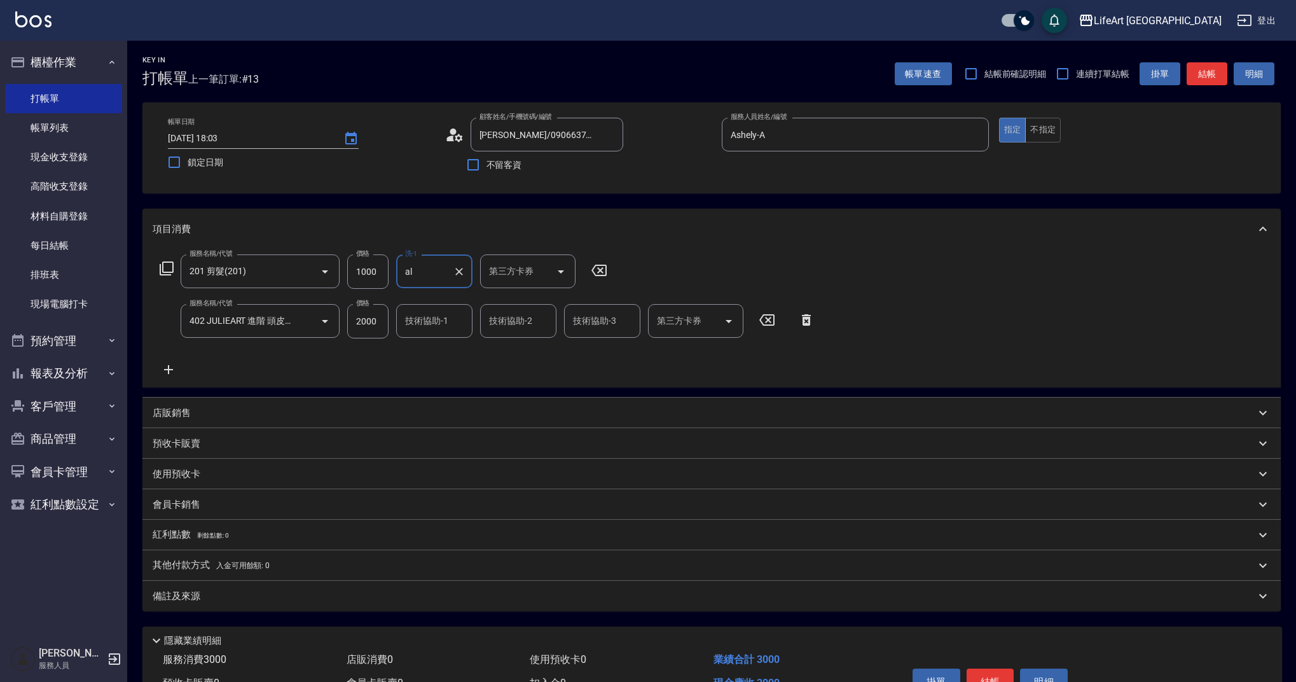
type input "Ally(無代號)"
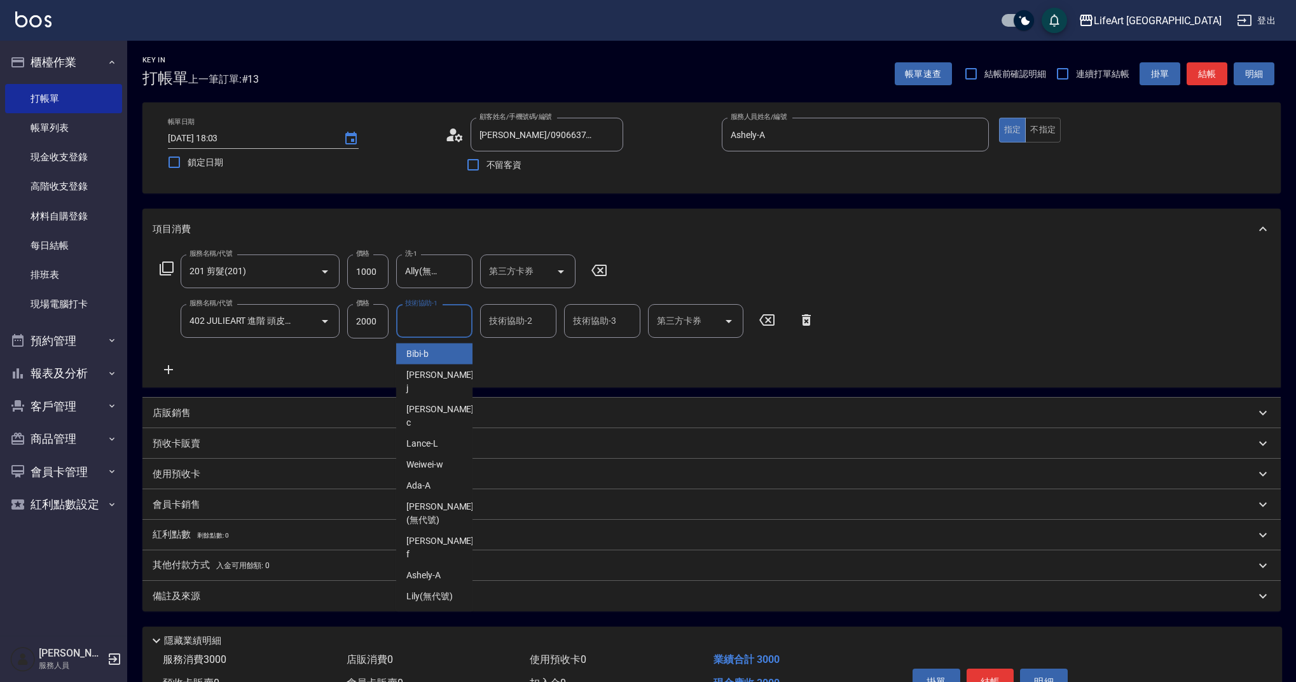
click at [426, 321] on div "技術協助-1 技術協助-1" at bounding box center [434, 321] width 76 height 34
click at [431, 355] on span "Ally (無代號)" at bounding box center [429, 353] width 47 height 13
type input "Ally(無代號)"
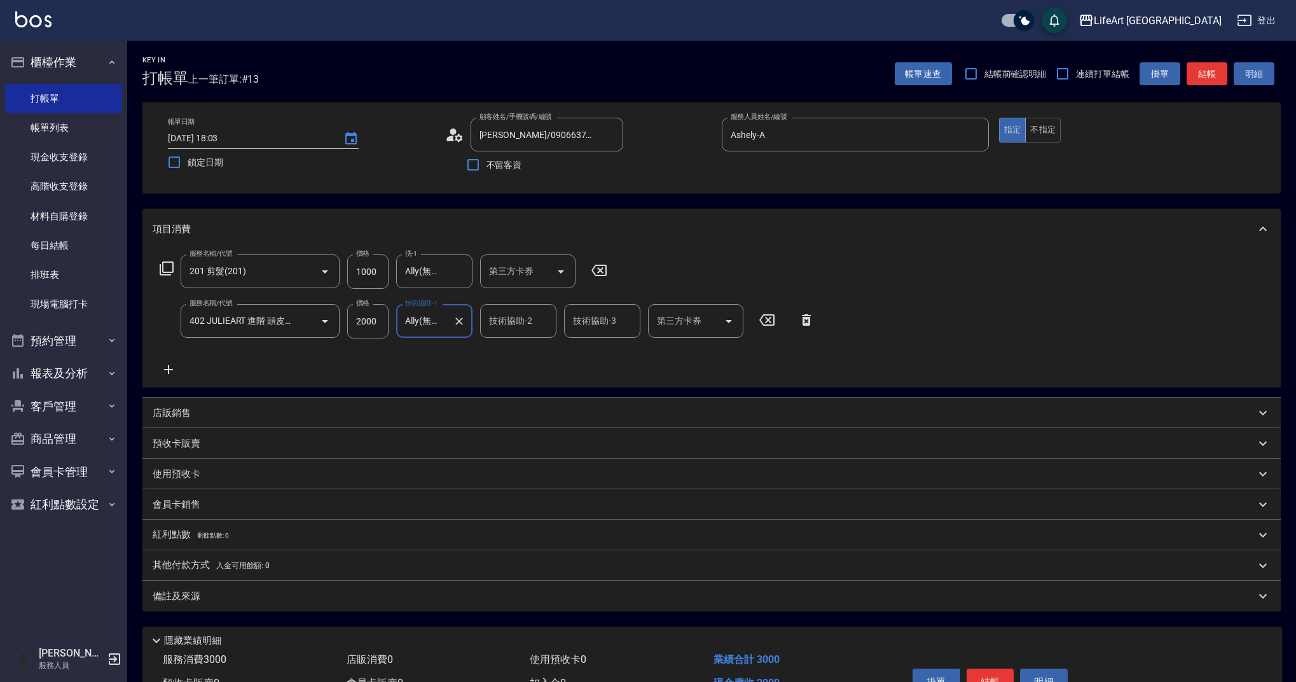
click at [432, 357] on div "服務名稱/代號 201 剪髮(201) 服務名稱/代號 價格 1000 價格 洗-1 Ally(無代號) 洗-1 第三方卡券 第三方卡券 服務名稱/代號 40…" at bounding box center [487, 315] width 669 height 123
click at [285, 598] on div "備註及來源" at bounding box center [704, 595] width 1102 height 13
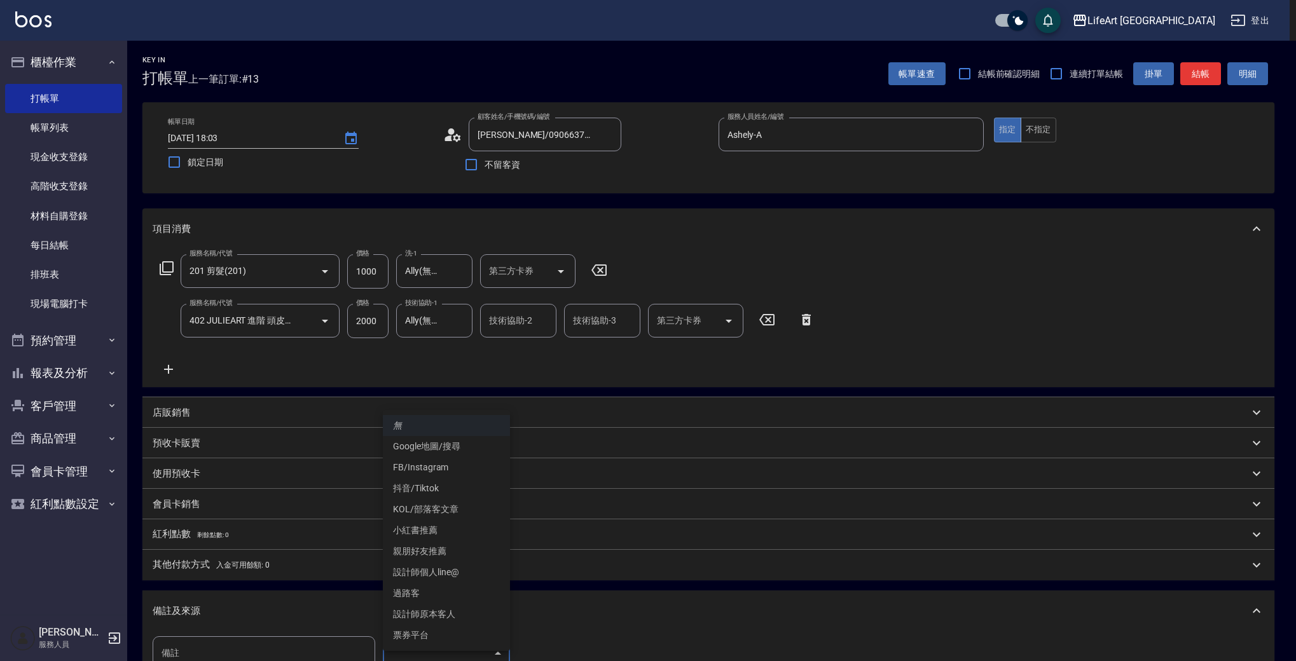
click at [437, 638] on body "LifeArt 蘆洲 登出 櫃檯作業 打帳單 帳單列表 現金收支登錄 高階收支登錄 材料自購登錄 每日結帳 排班表 現場電腦打卡 預約管理 預約管理 單日預約…" at bounding box center [648, 417] width 1296 height 835
click at [453, 570] on li "設計師個人line@" at bounding box center [446, 572] width 127 height 21
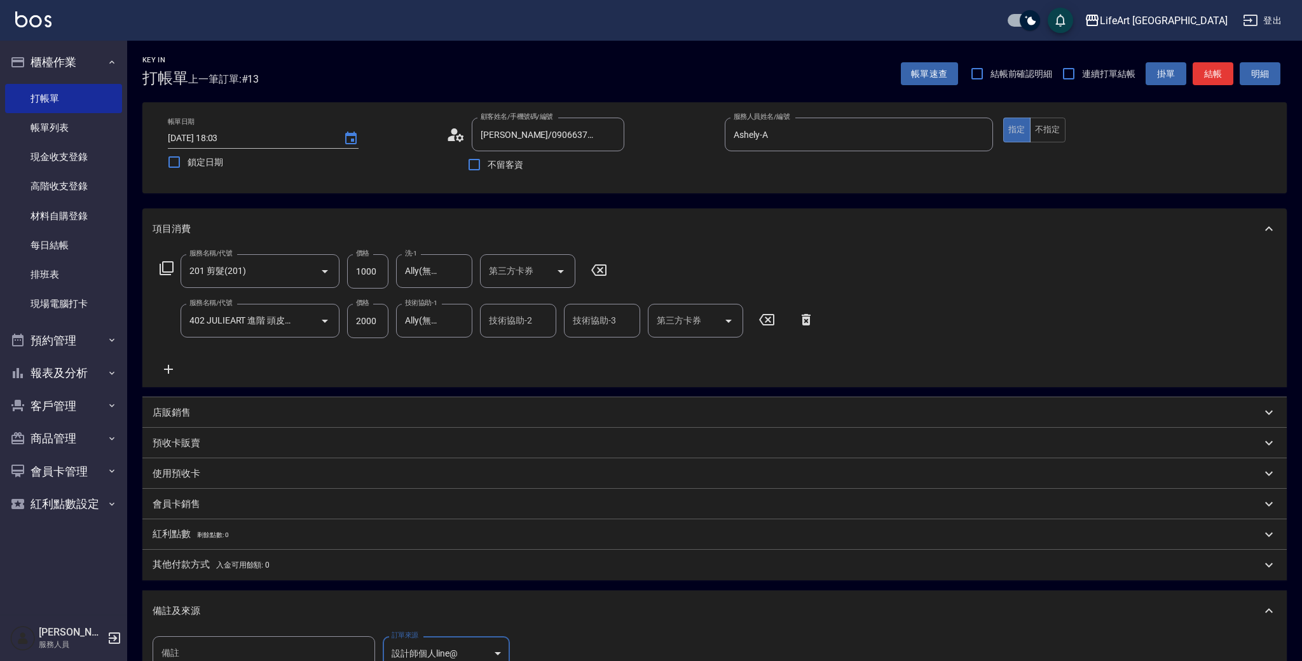
type input "設計師個人line@"
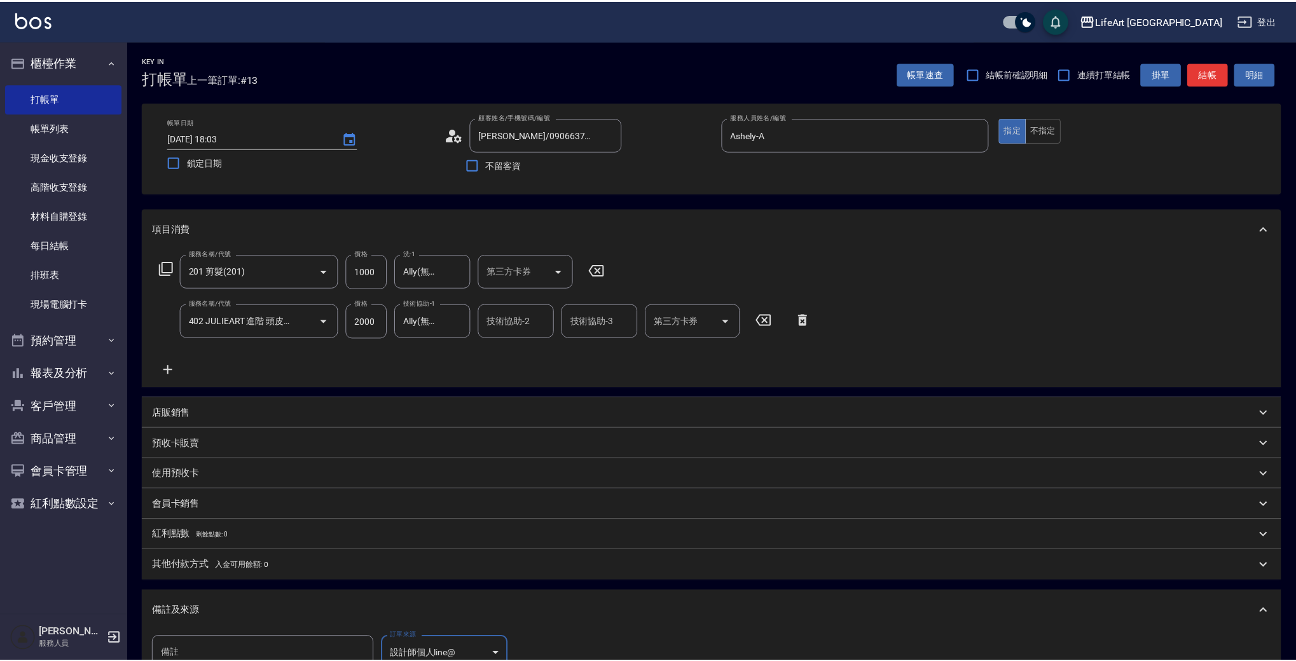
scroll to position [10, 0]
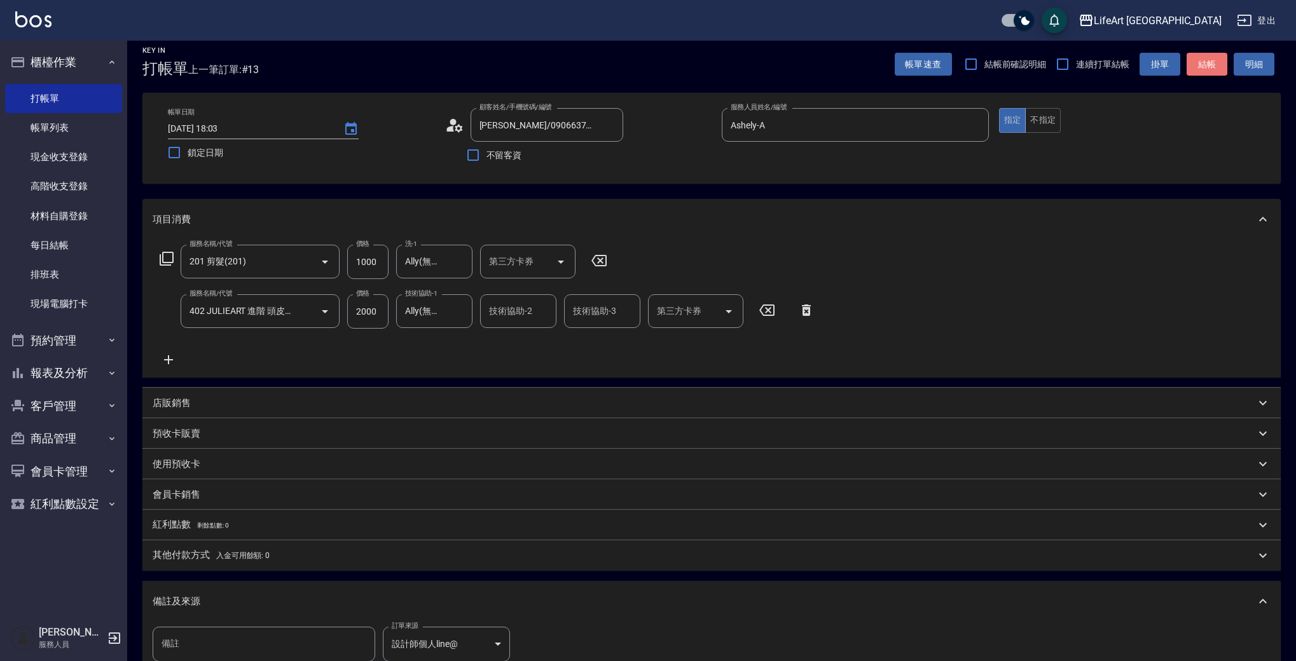
click at [1218, 69] on button "結帳" at bounding box center [1206, 65] width 41 height 24
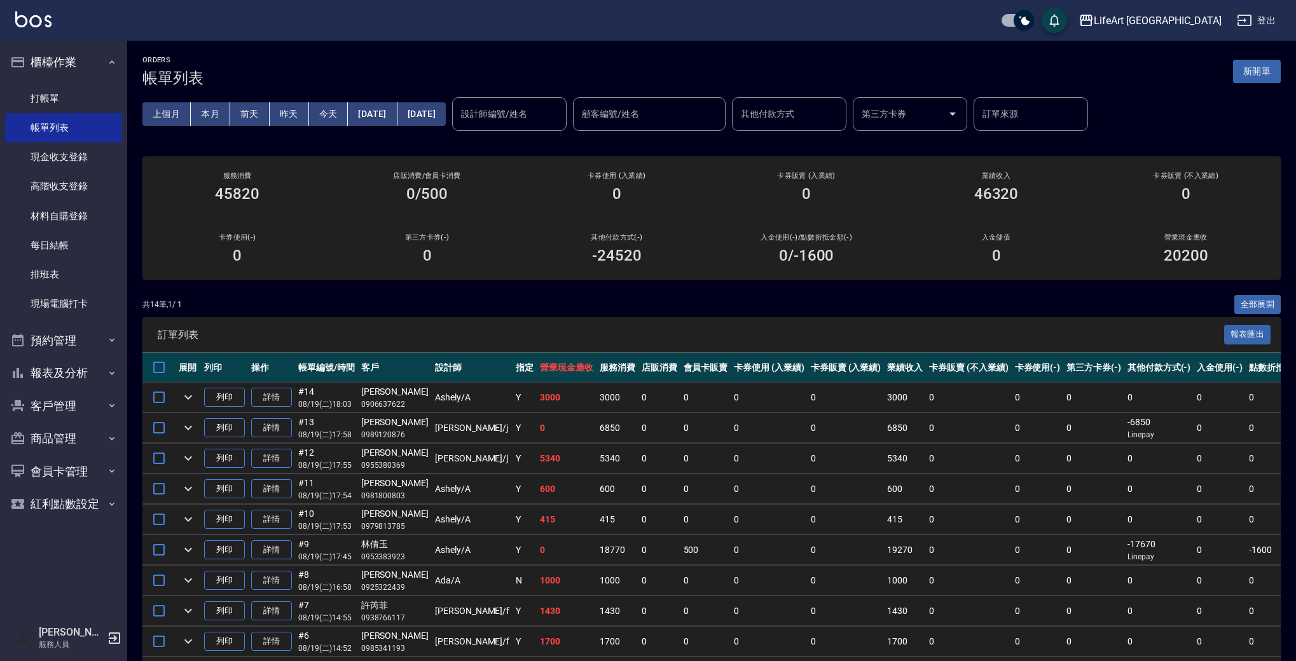
click at [1265, 75] on button "新開單" at bounding box center [1257, 72] width 48 height 24
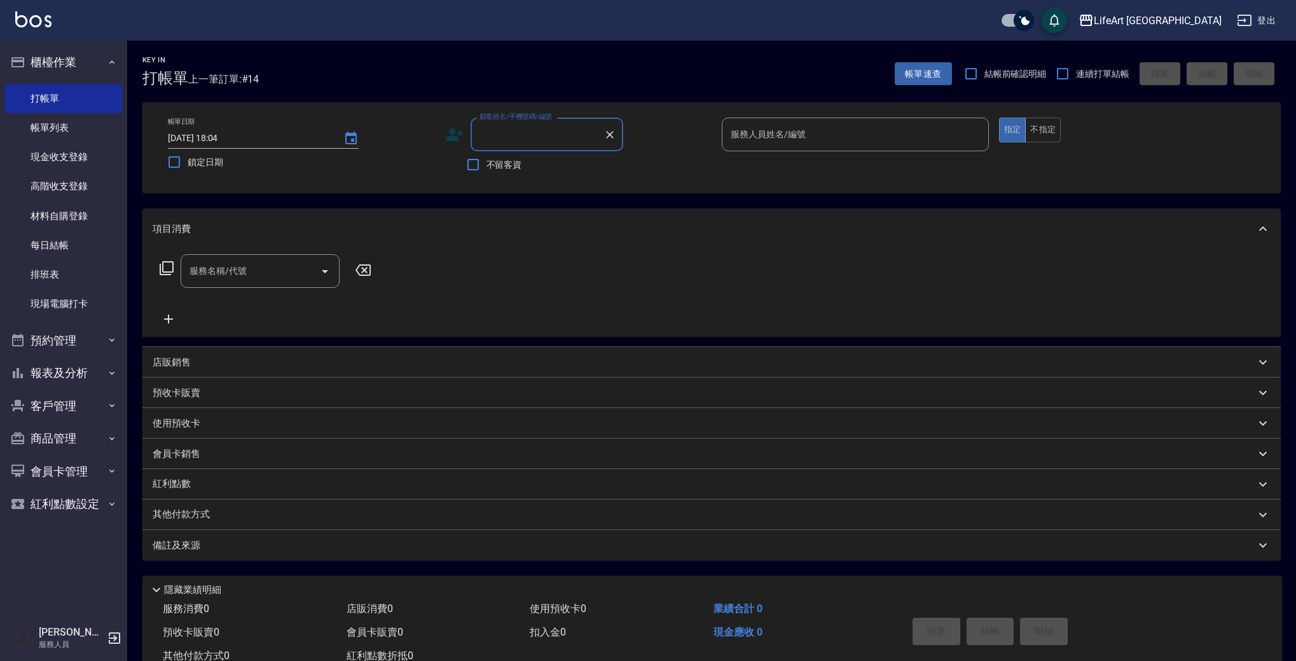
click at [532, 128] on input "顧客姓名/手機號碼/編號" at bounding box center [537, 134] width 122 height 22
click at [550, 170] on li "[PERSON_NAME]/0955205583/" at bounding box center [546, 166] width 153 height 21
type input "[PERSON_NAME]/0955205583/"
type input "Ashely-A"
click at [451, 134] on circle at bounding box center [452, 131] width 6 height 6
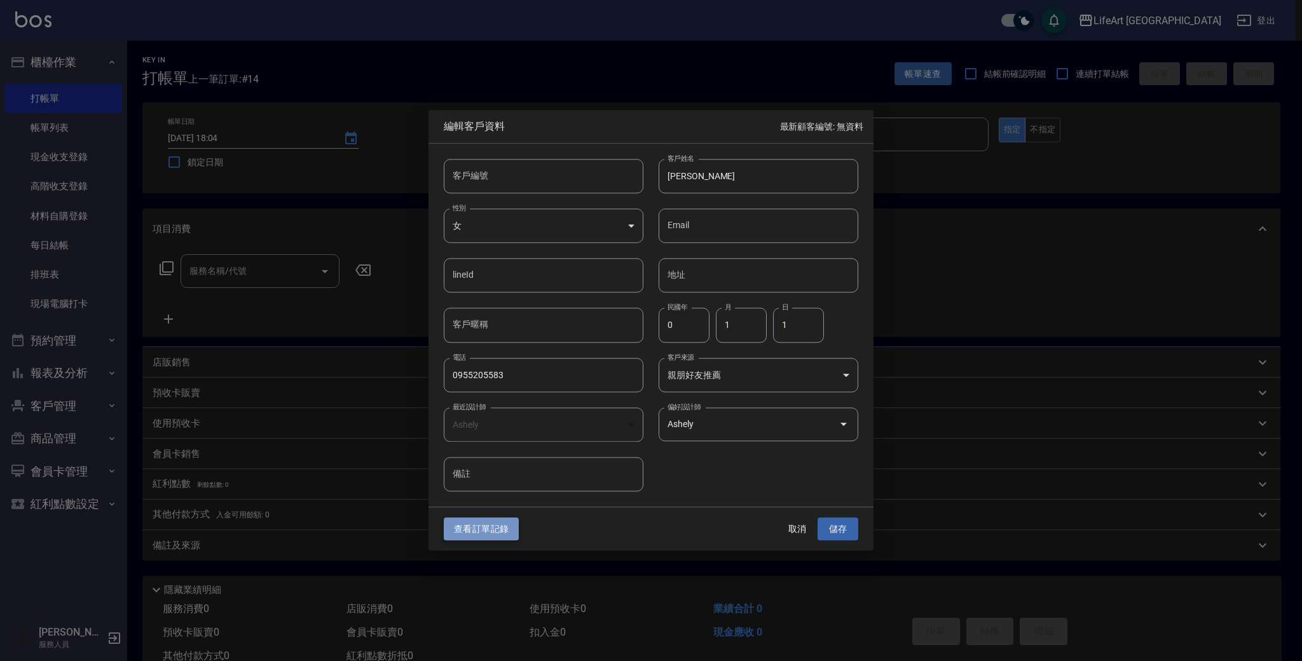
click at [492, 528] on button "查看訂單記錄" at bounding box center [481, 530] width 75 height 24
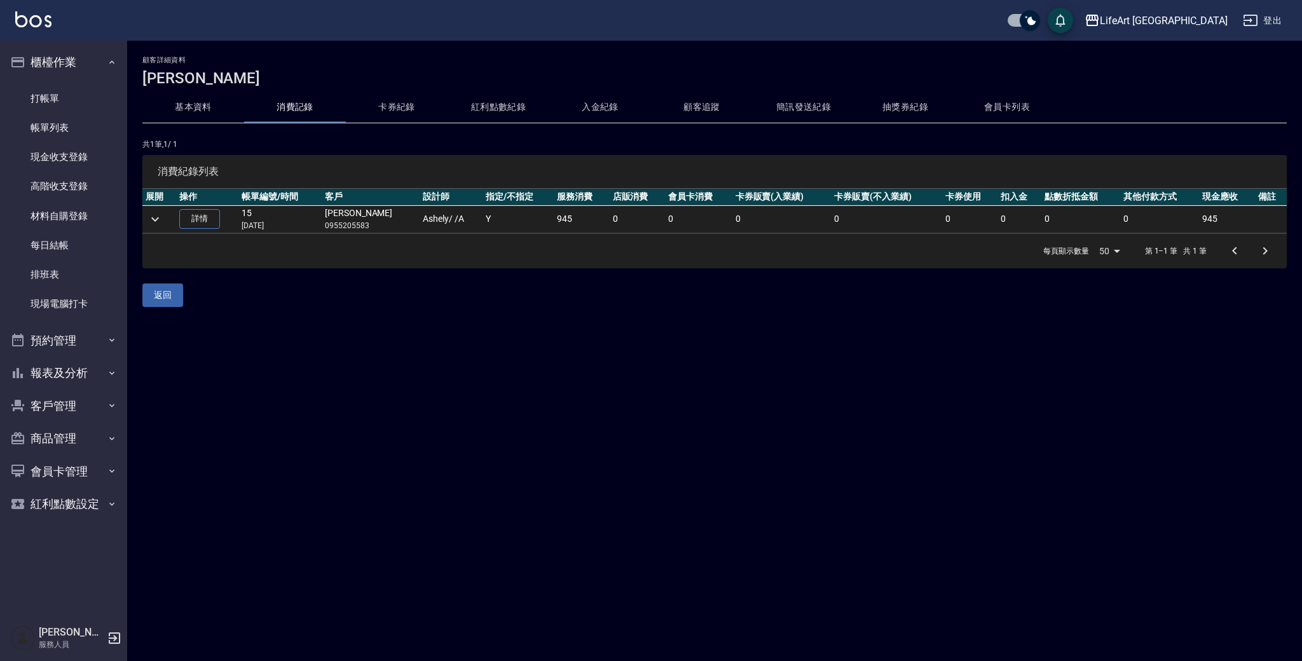
click at [354, 227] on p "0955205583" at bounding box center [371, 225] width 92 height 11
copy p "0955205583"
click at [65, 106] on link "打帳單" at bounding box center [63, 98] width 117 height 29
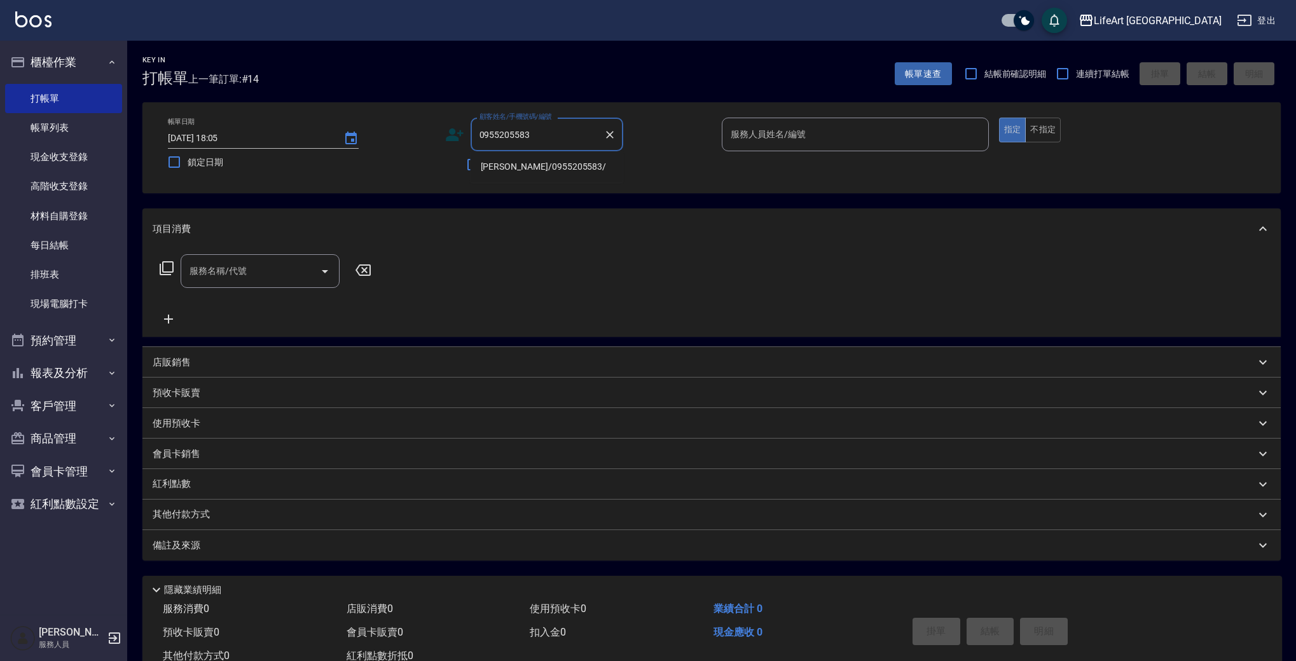
click at [554, 167] on li "[PERSON_NAME]/0955205583/" at bounding box center [546, 166] width 153 height 21
type input "[PERSON_NAME]/0955205583/"
type input "Ashely-A"
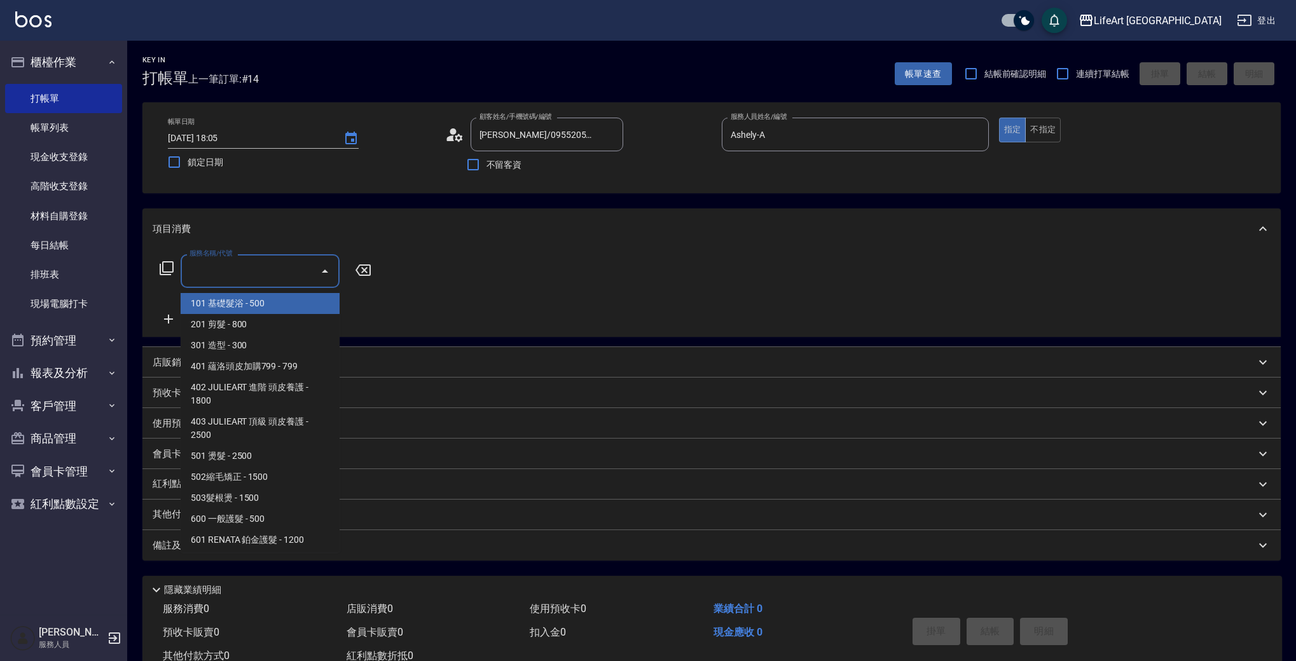
click at [278, 266] on input "服務名稱/代號" at bounding box center [250, 271] width 128 height 22
click at [283, 320] on span "201 剪髮 - 800" at bounding box center [260, 324] width 159 height 21
type input "201 剪髮(201)"
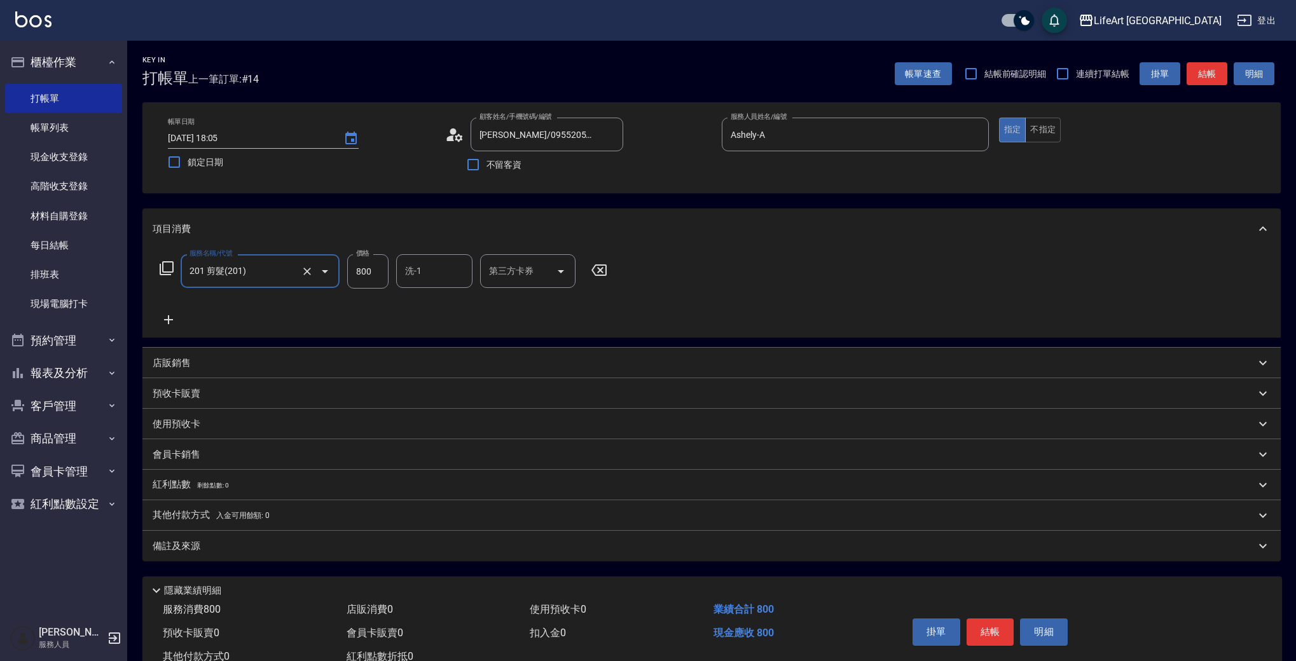
click at [373, 267] on input "800" at bounding box center [367, 271] width 41 height 34
click at [373, 266] on input "800" at bounding box center [367, 271] width 41 height 34
type input "945"
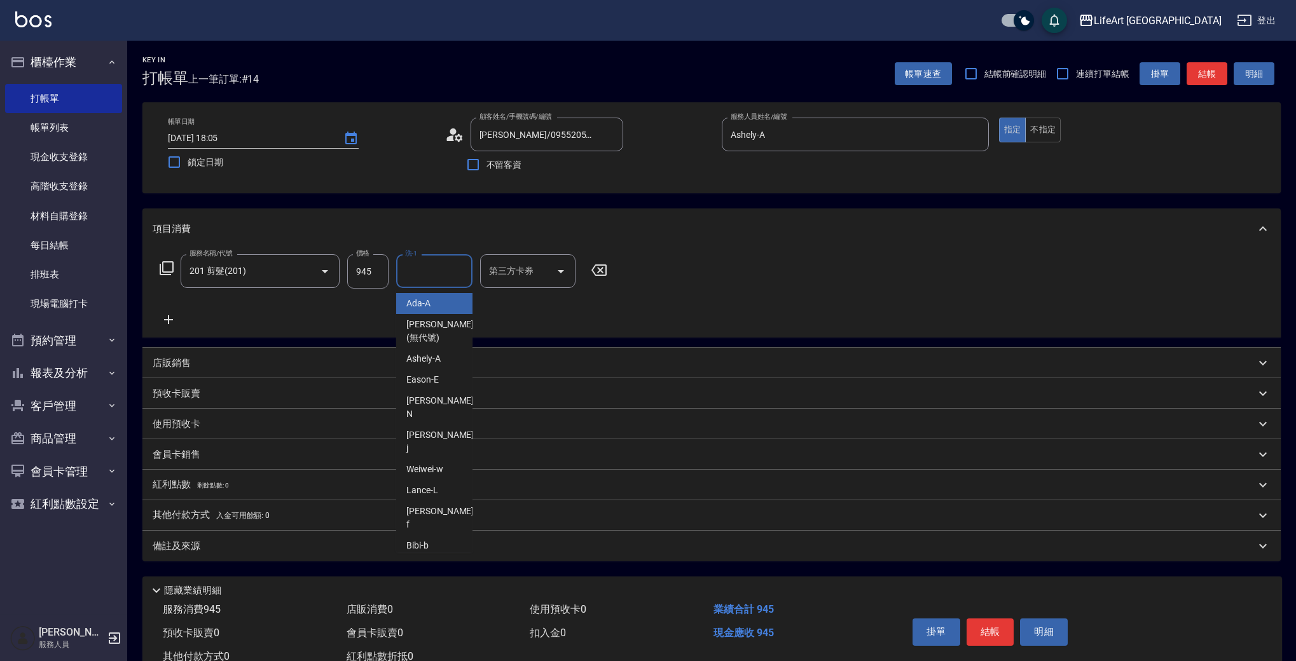
click at [414, 272] on input "洗-1" at bounding box center [434, 271] width 65 height 22
click at [437, 308] on div "Ada -A" at bounding box center [434, 303] width 76 height 21
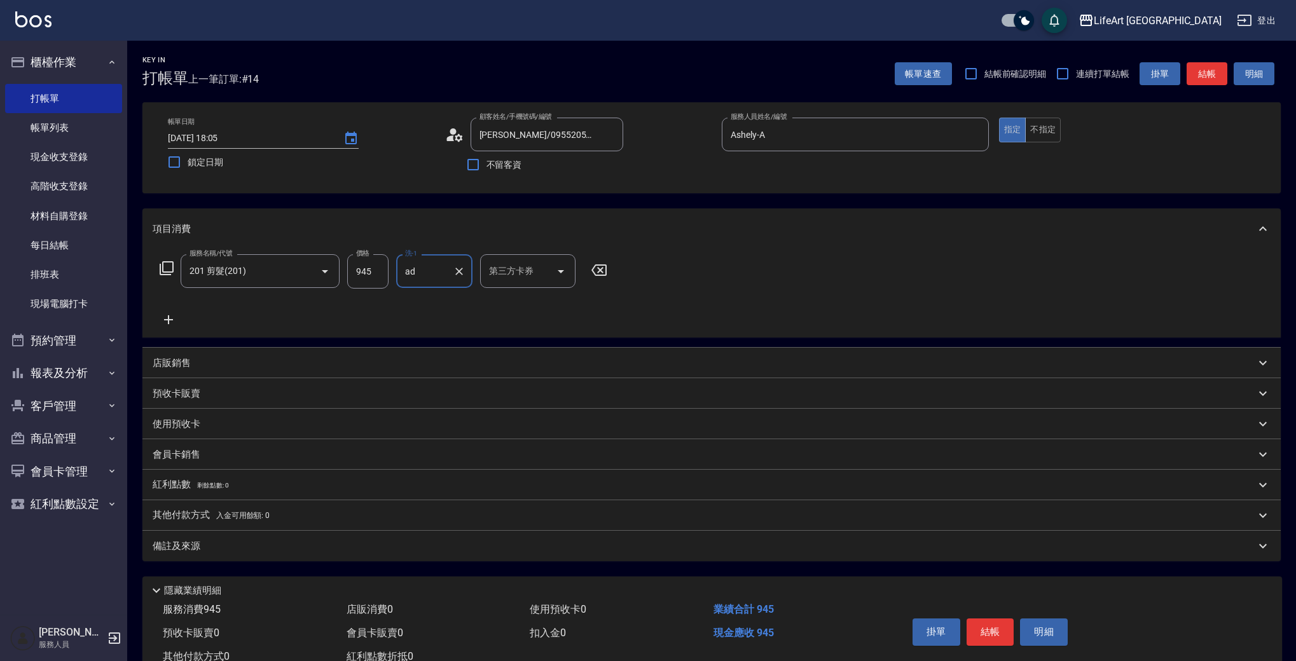
type input "Ada-A"
click at [282, 551] on div "備註及來源" at bounding box center [704, 546] width 1102 height 13
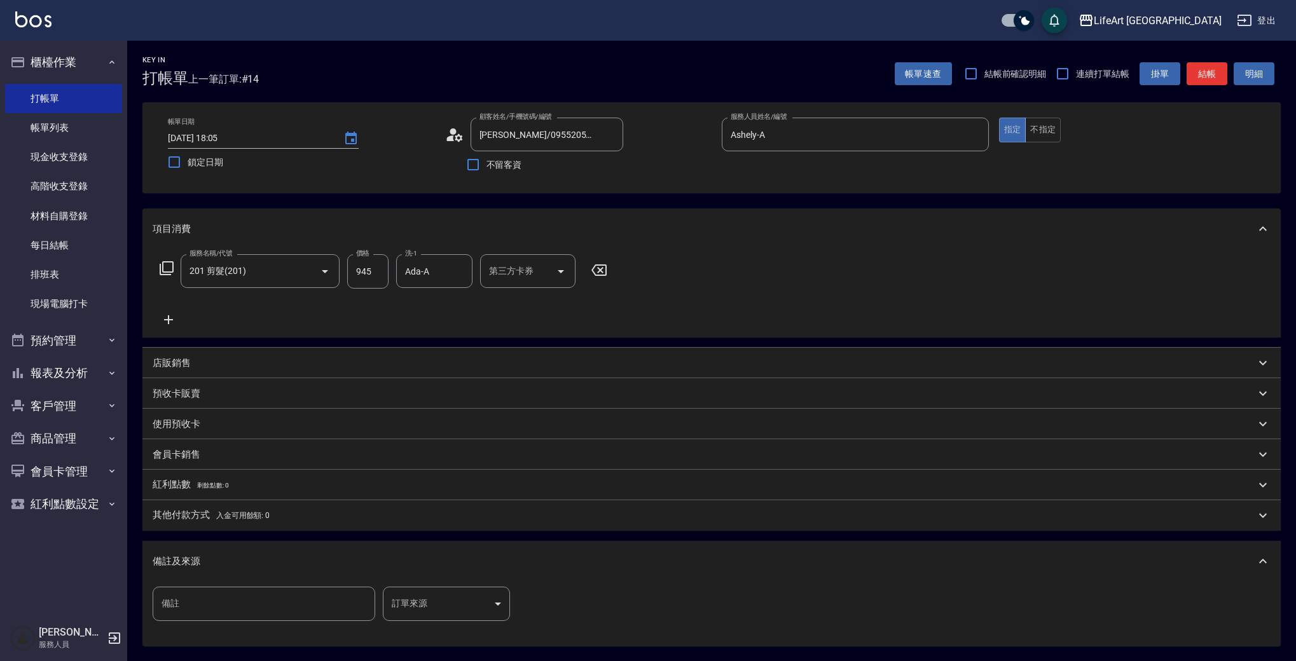
click at [448, 599] on body "LifeArt 蘆洲 登出 櫃檯作業 打帳單 帳單列表 現金收支登錄 高階收支登錄 材料自購登錄 每日結帳 排班表 現場電腦打卡 預約管理 預約管理 單日預約…" at bounding box center [648, 392] width 1296 height 785
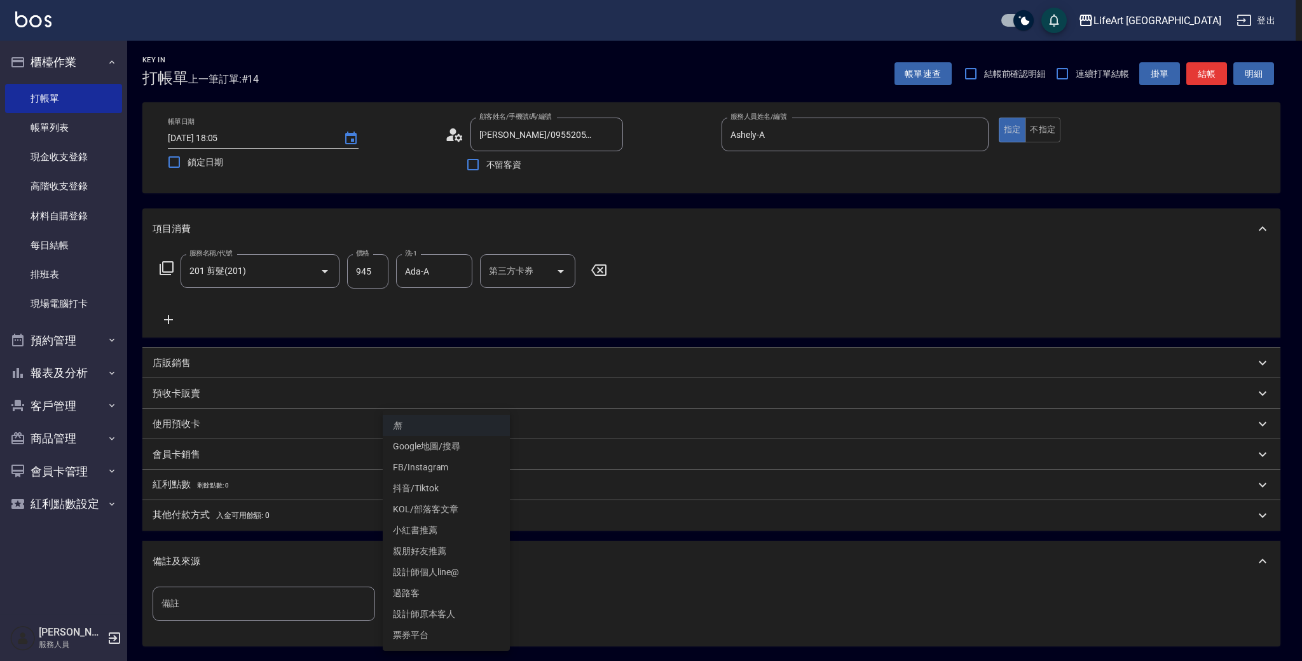
click at [457, 612] on li "設計師原本客人" at bounding box center [446, 614] width 127 height 21
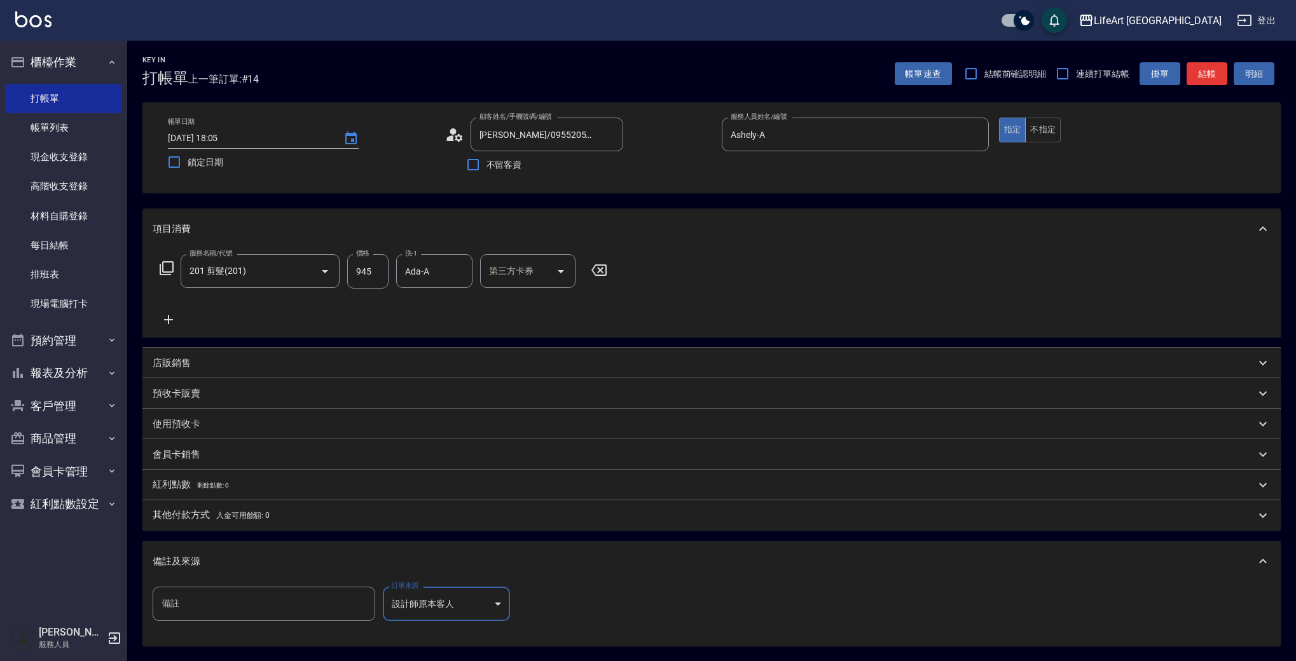
click at [460, 608] on body "LifeArt 蘆洲 登出 櫃檯作業 打帳單 帳單列表 現金收支登錄 高階收支登錄 材料自購登錄 每日結帳 排班表 現場電腦打卡 預約管理 預約管理 單日預約…" at bounding box center [648, 392] width 1296 height 785
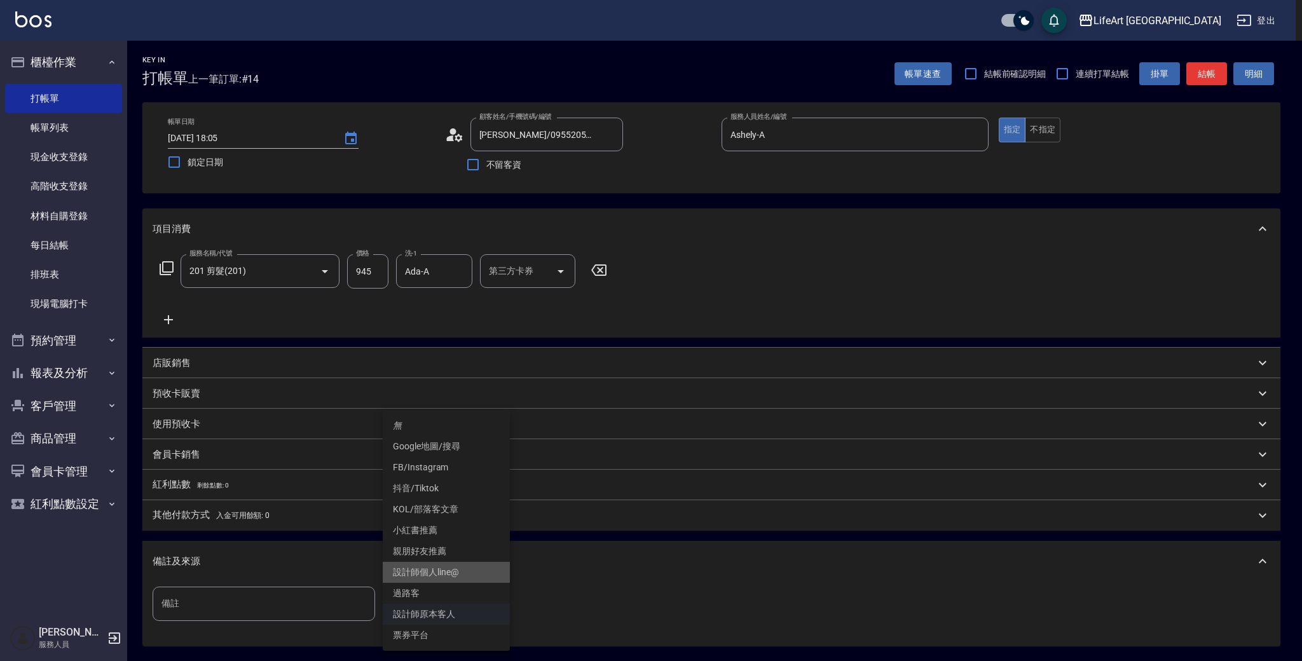
click at [466, 573] on li "設計師個人line@" at bounding box center [446, 572] width 127 height 21
type input "設計師個人line@"
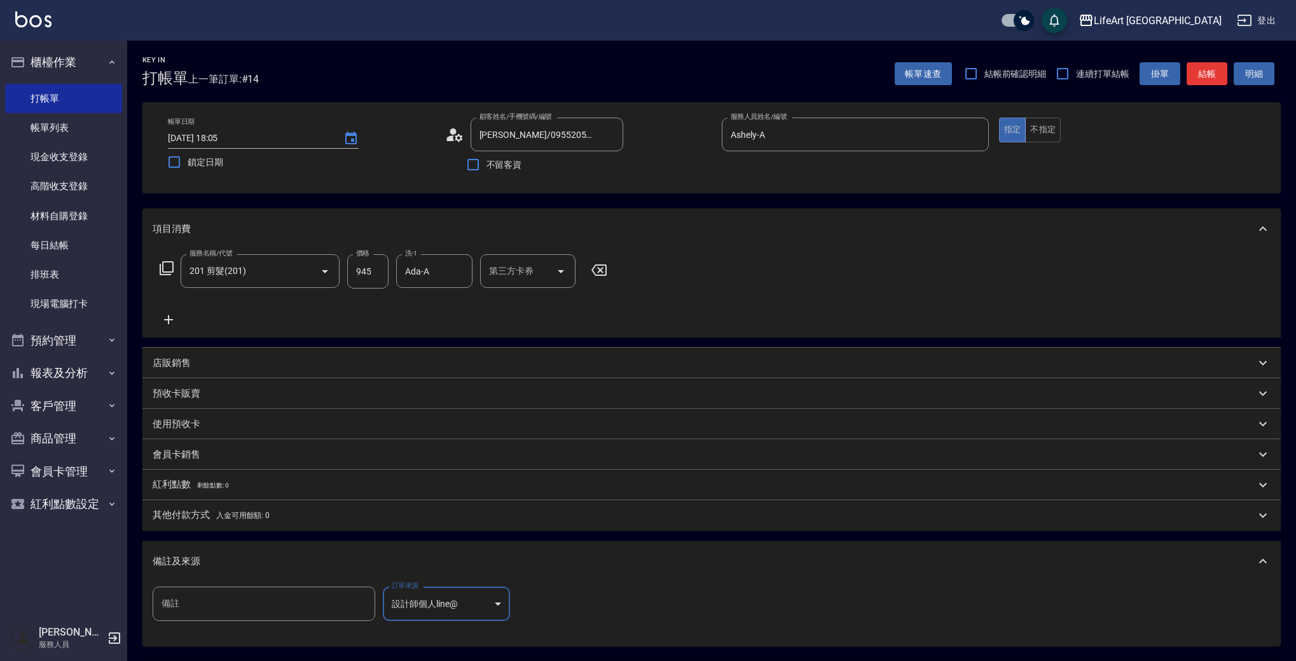
scroll to position [3, 0]
click at [461, 591] on body "LifeArt 蘆洲 登出 櫃檯作業 打帳單 帳單列表 現金收支登錄 高階收支登錄 材料自購登錄 每日結帳 排班表 現場電腦打卡 預約管理 預約管理 單日預約…" at bounding box center [648, 389] width 1296 height 785
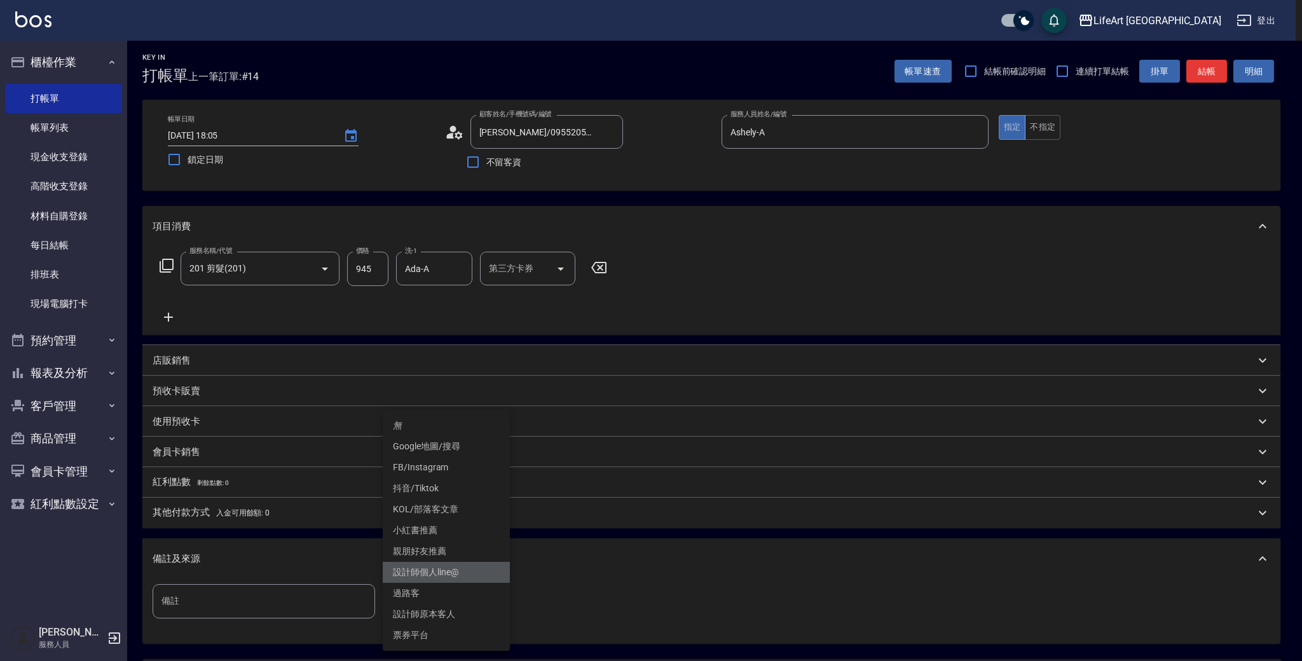
click at [449, 573] on li "設計師個人line@" at bounding box center [446, 572] width 127 height 21
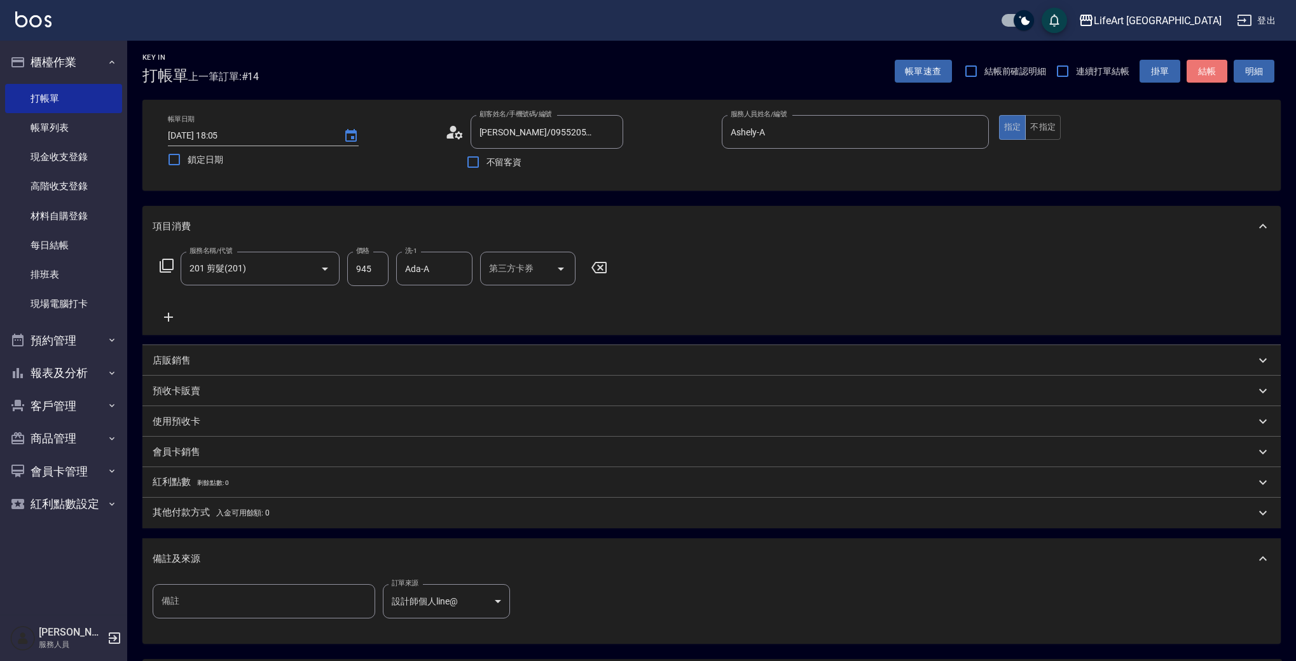
click at [1214, 72] on button "結帳" at bounding box center [1206, 72] width 41 height 24
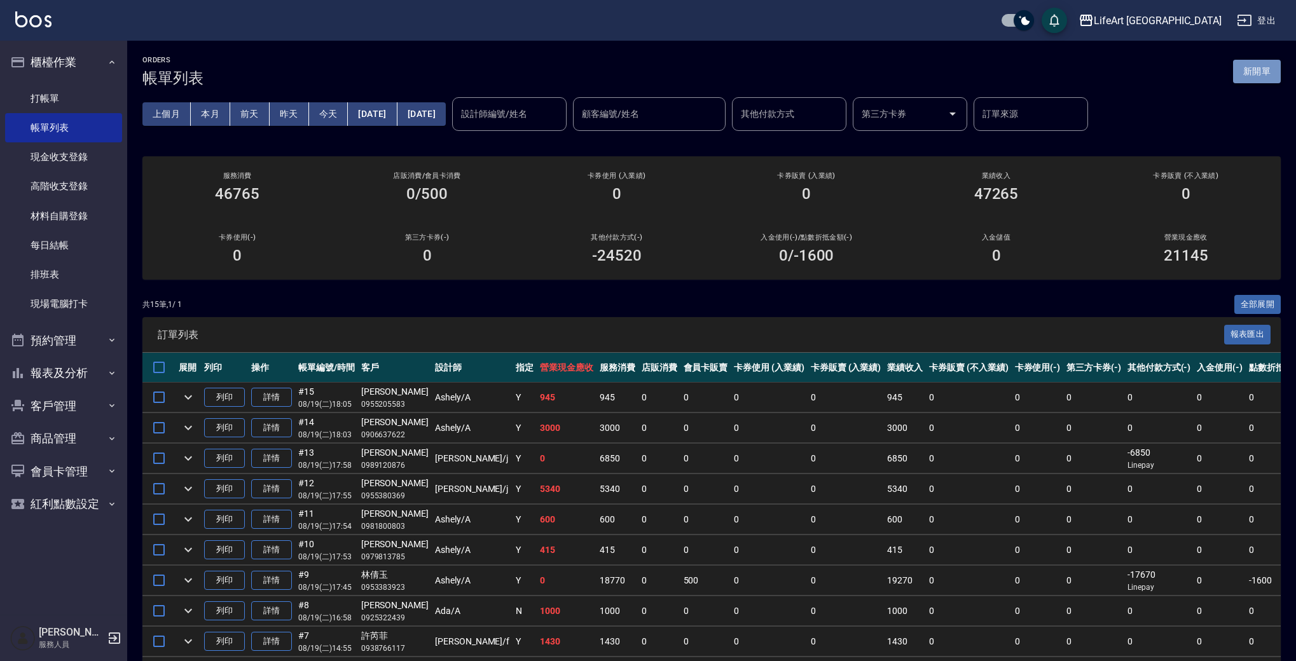
click at [1256, 76] on button "新開單" at bounding box center [1257, 72] width 48 height 24
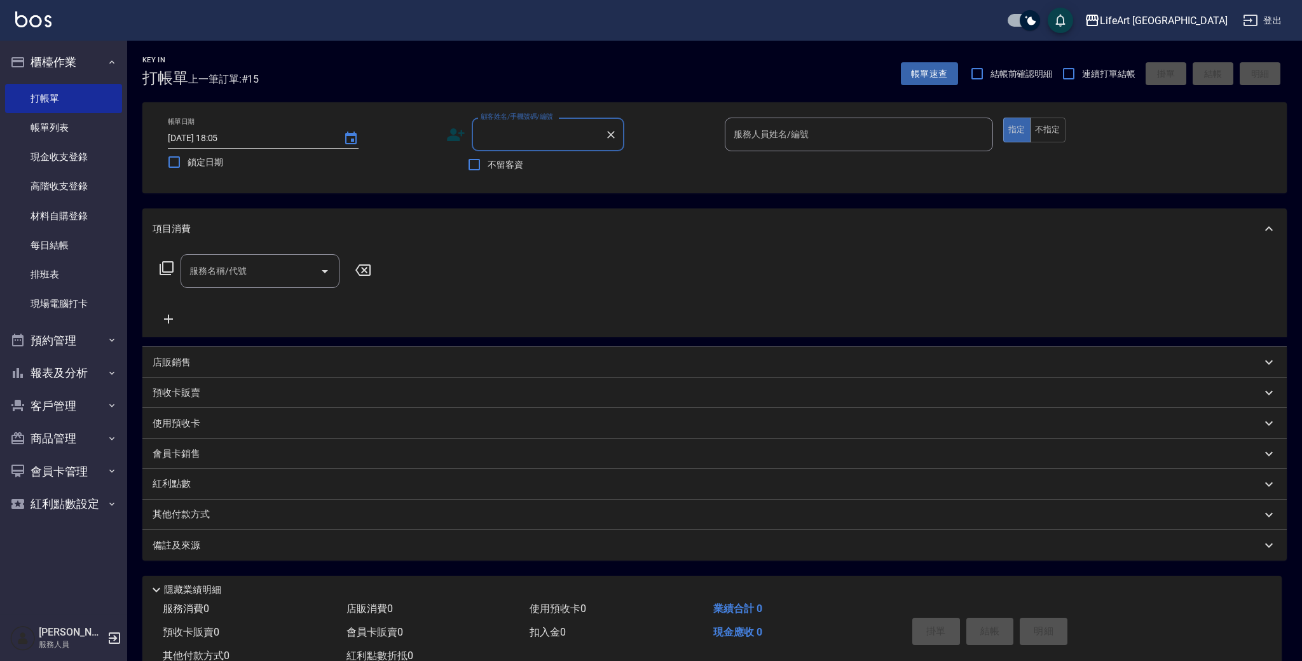
click at [535, 134] on input "顧客姓名/手機號碼/編號" at bounding box center [538, 134] width 122 height 22
click at [554, 170] on li "[PERSON_NAME]/0922221430/null" at bounding box center [546, 166] width 153 height 21
type input "[PERSON_NAME]/0922221430/null"
type input "Ashely-A"
click at [280, 273] on input "服務名稱/代號" at bounding box center [250, 271] width 128 height 22
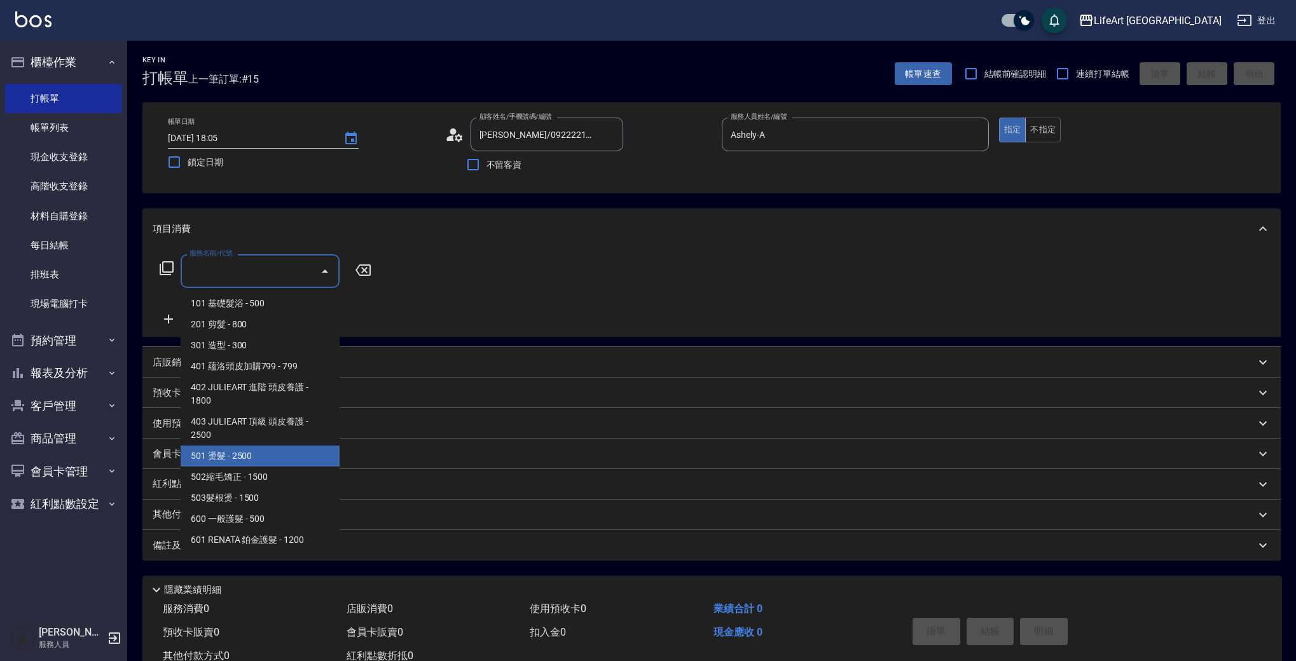
click at [286, 460] on span "501 燙髮 - 2500" at bounding box center [260, 456] width 159 height 21
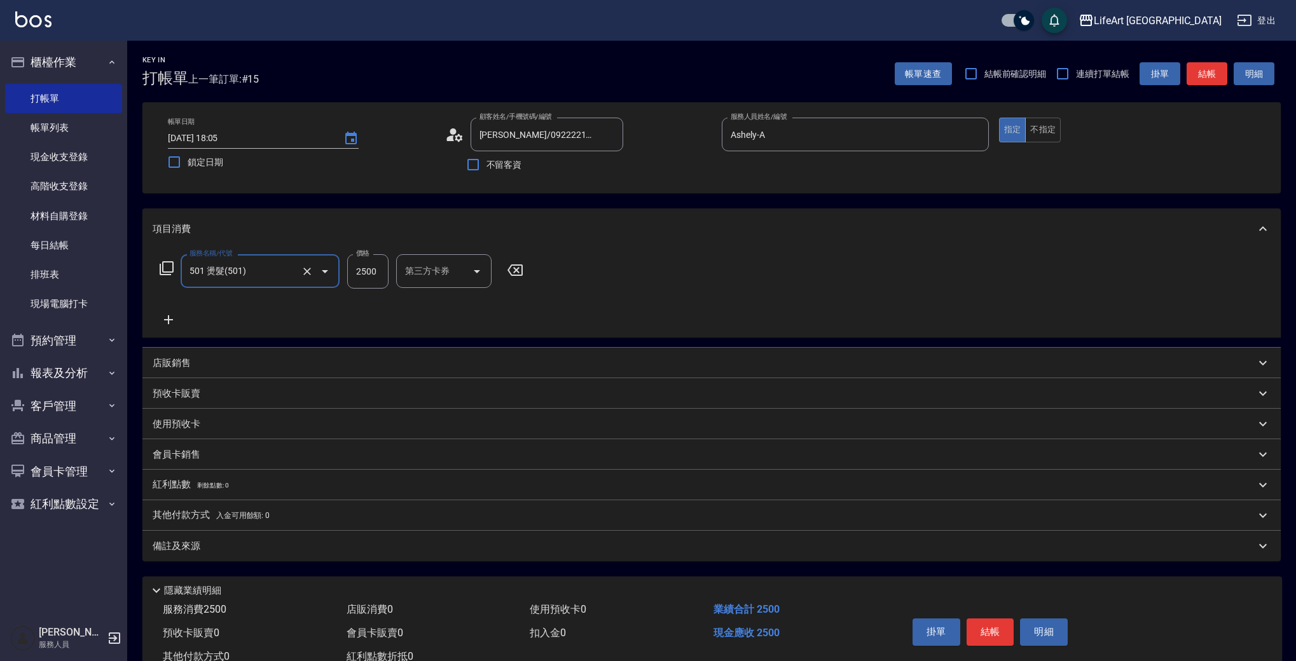
type input "501 燙髮(501)"
click at [172, 320] on icon at bounding box center [168, 319] width 9 height 9
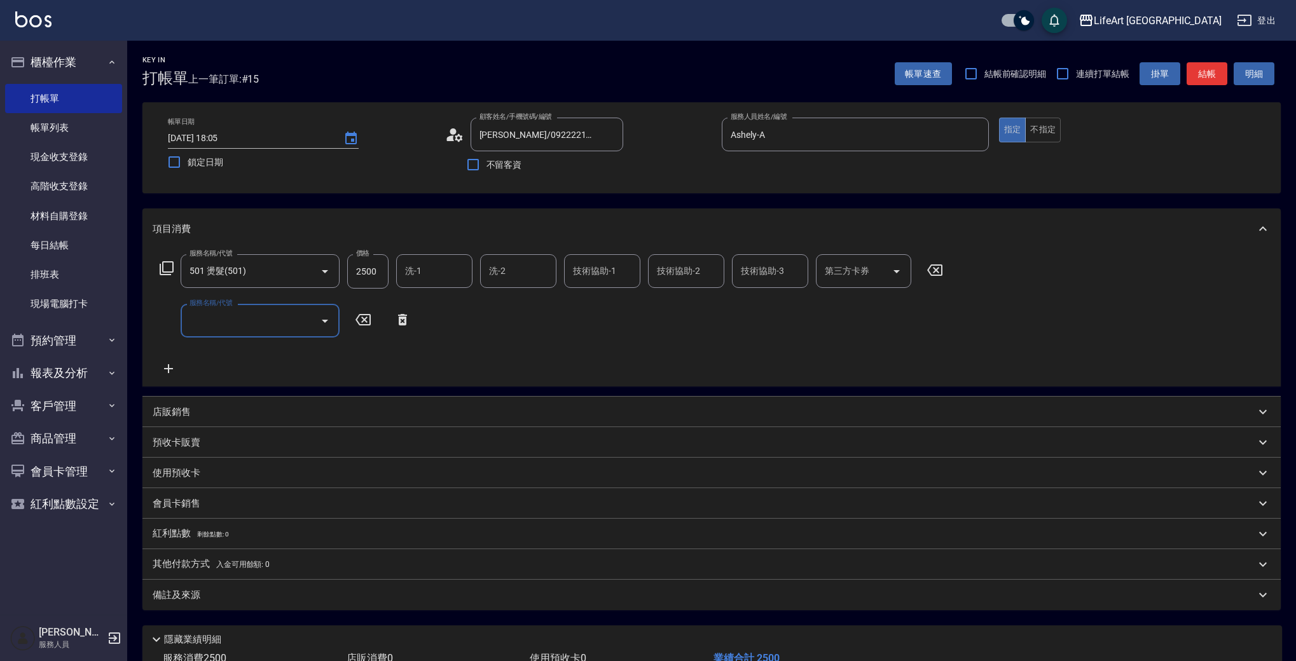
click at [269, 330] on input "服務名稱/代號" at bounding box center [250, 321] width 128 height 22
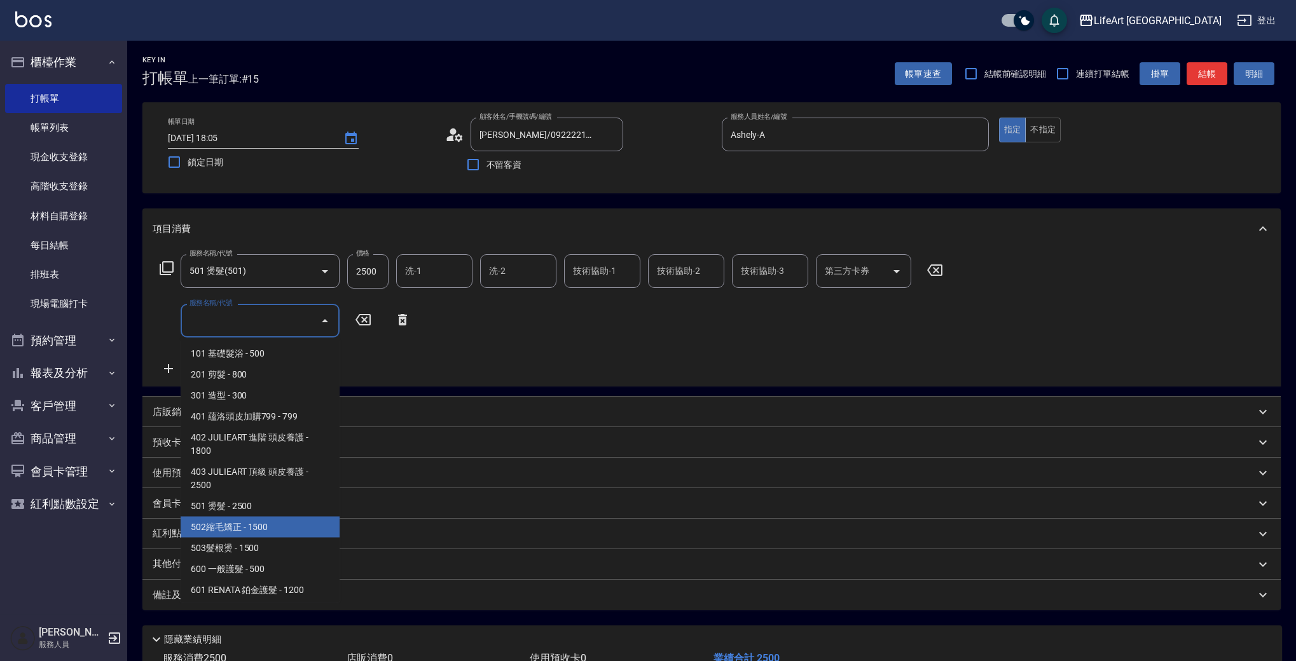
scroll to position [171, 0]
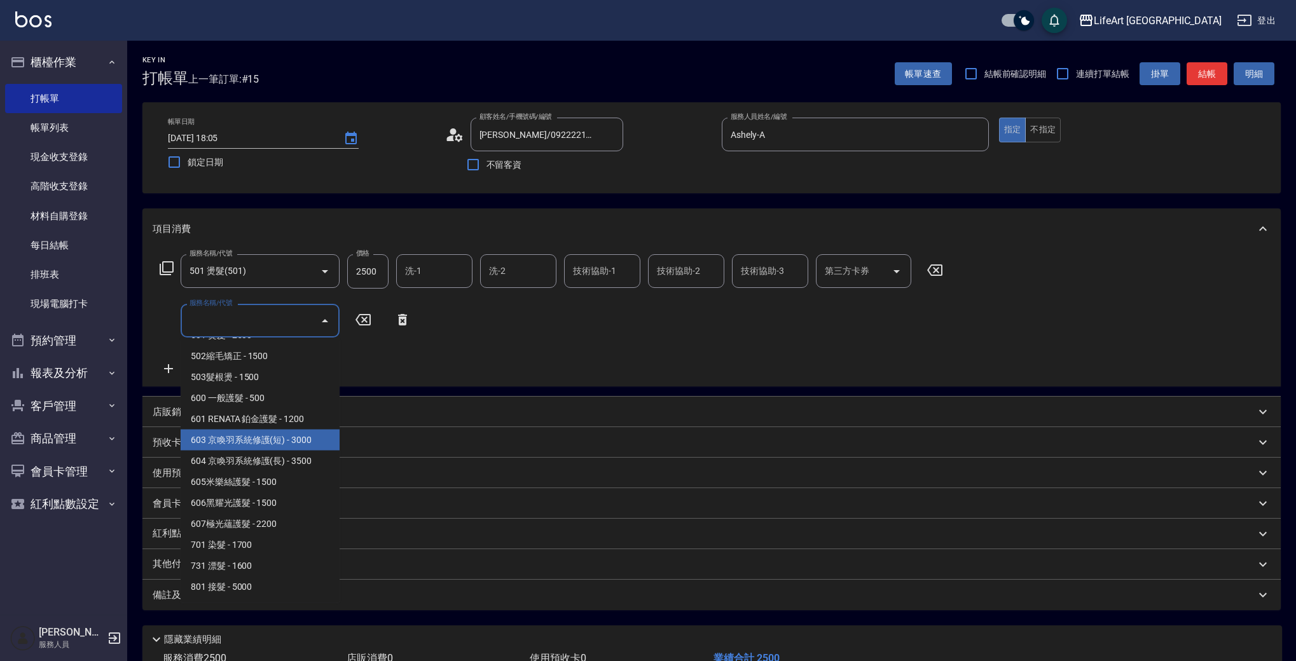
click at [312, 437] on span "603 京喚羽系統修護(短) - 3000" at bounding box center [260, 440] width 159 height 21
type input "603 京喚羽系統修護(短)(603)"
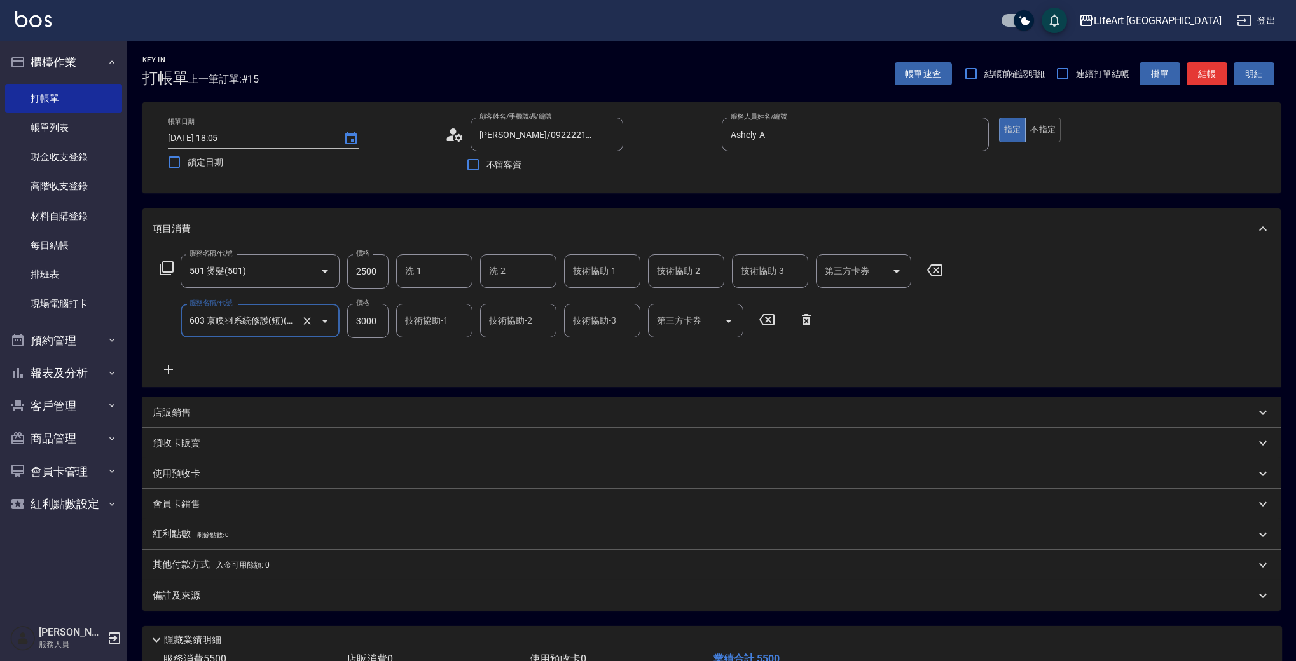
click at [373, 271] on input "2500" at bounding box center [367, 271] width 41 height 34
type input "6800"
click at [369, 326] on input "3000" at bounding box center [367, 321] width 41 height 34
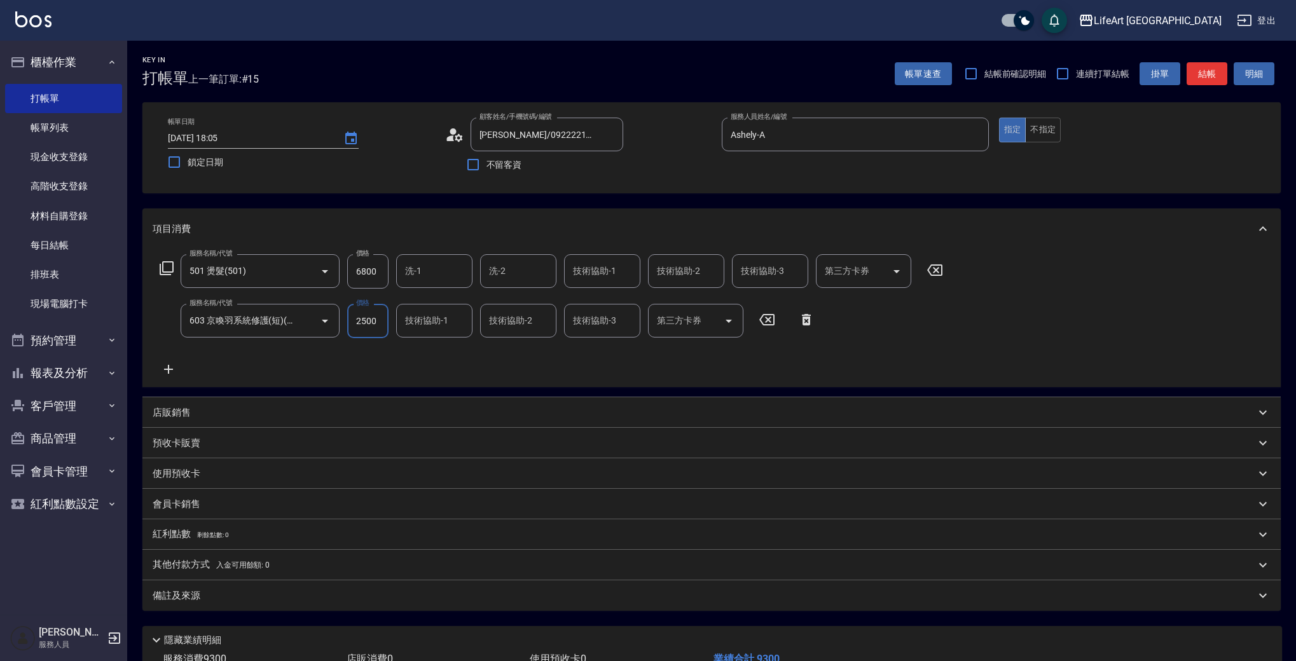
type input "2500"
click at [380, 360] on div "服務名稱/代號 501 燙髮(501) 服務名稱/代號 價格 6800 價格 洗-1 洗-1 洗-2 洗-2 技術協助-1 技術協助-1 技術協助-2 技術協…" at bounding box center [552, 315] width 798 height 123
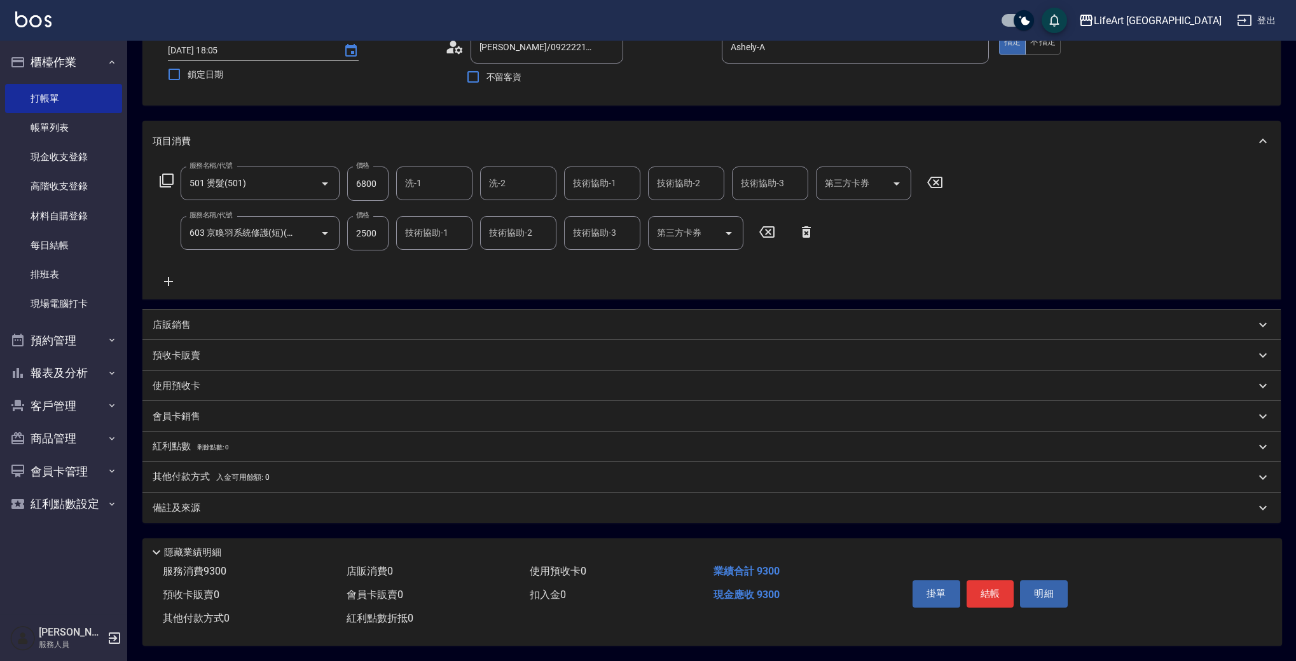
drag, startPoint x: 200, startPoint y: 409, endPoint x: 208, endPoint y: 439, distance: 30.8
click at [200, 410] on div "會員卡銷售" at bounding box center [704, 416] width 1102 height 13
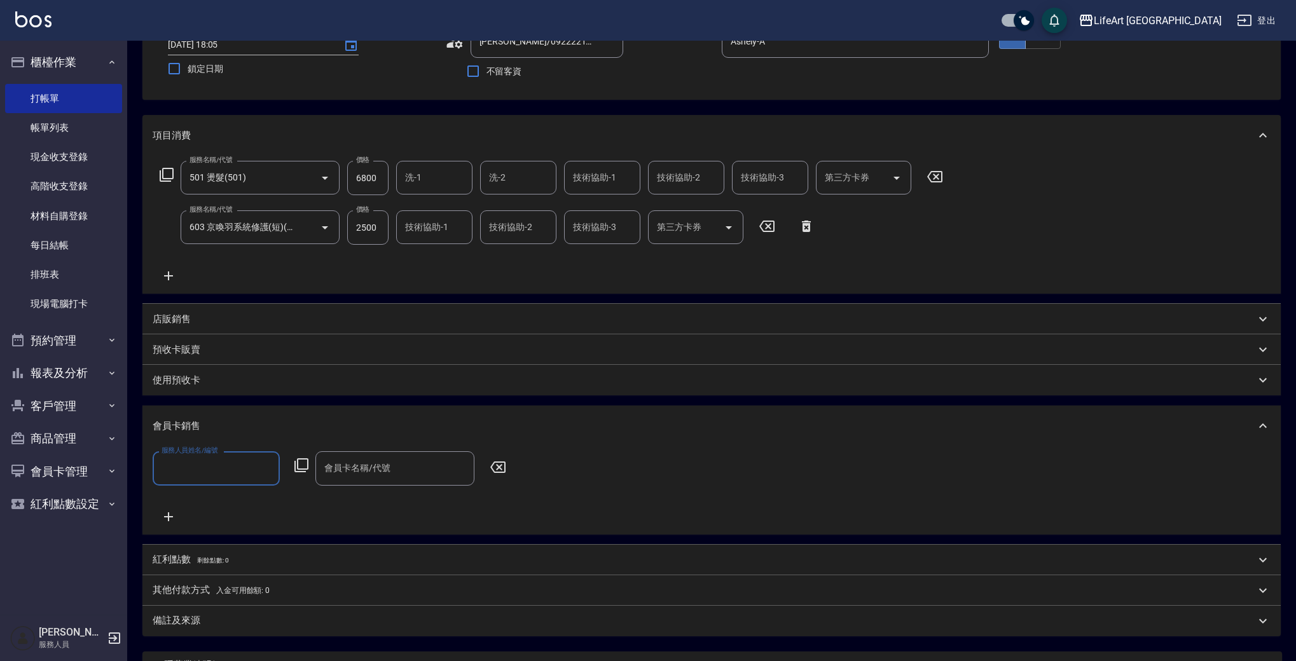
click at [209, 459] on input "服務人員姓名/編號" at bounding box center [216, 468] width 116 height 22
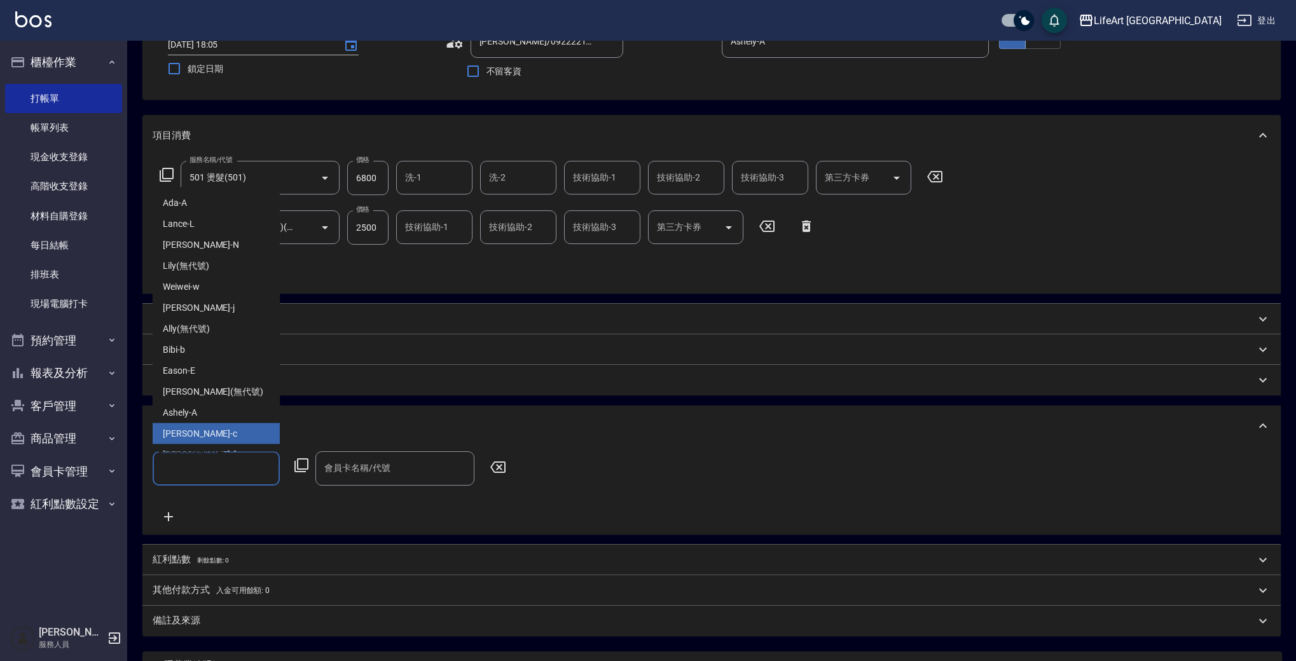
click at [207, 423] on div "Ashely -A" at bounding box center [216, 412] width 127 height 21
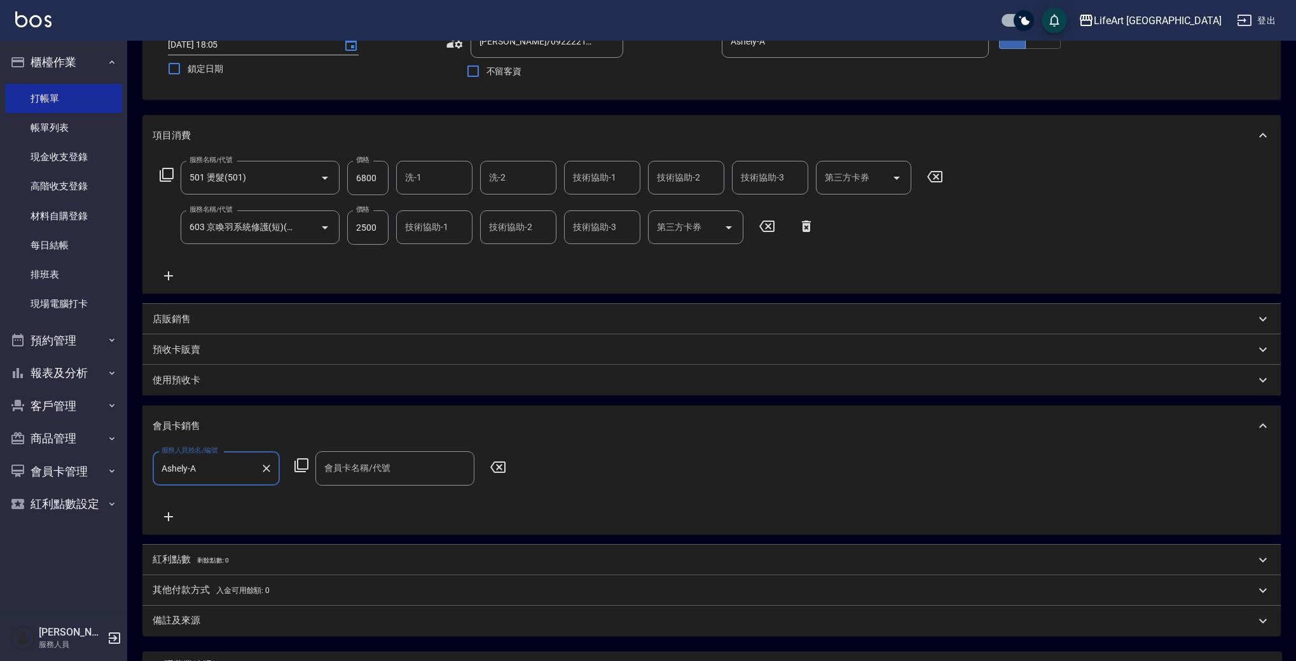
type input "Ashely-A"
click at [380, 476] on input "會員卡名稱/代號" at bounding box center [395, 468] width 148 height 22
click at [381, 495] on span "會員卡一號 - 01" at bounding box center [394, 501] width 159 height 21
type input "會員卡一號-365天"
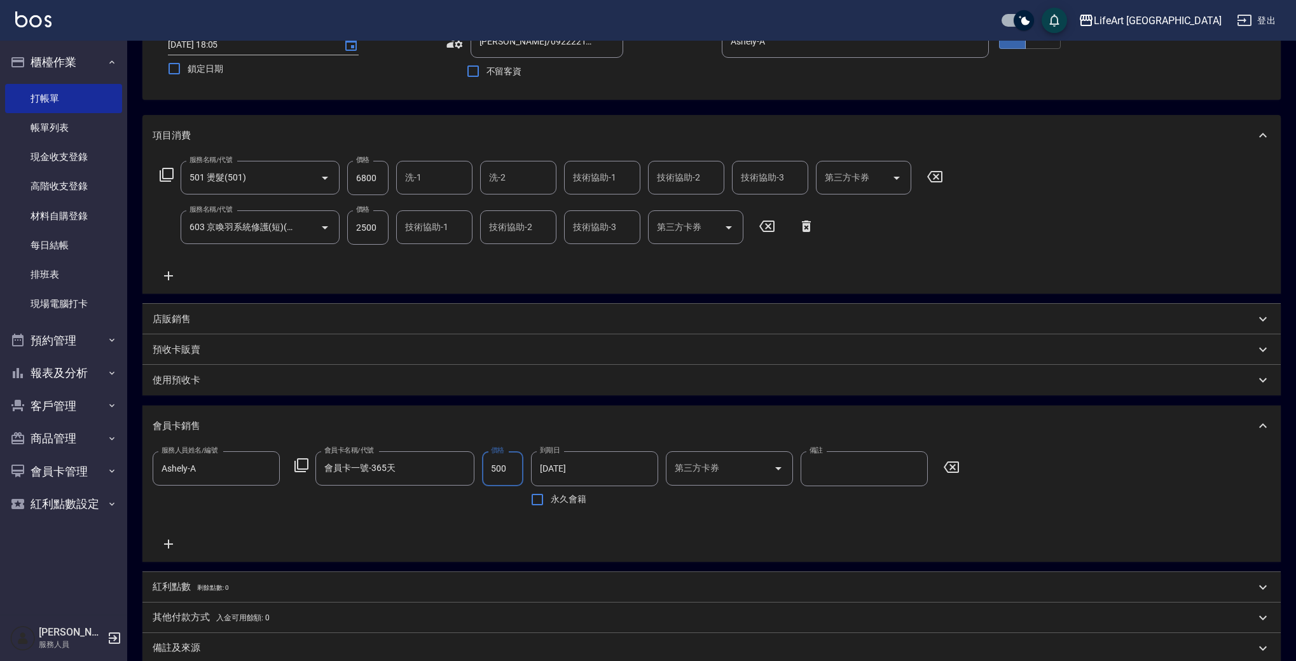
type input "500"
click at [623, 182] on input "技術協助-1" at bounding box center [602, 178] width 65 height 22
click at [615, 205] on span "Lily (無代號)" at bounding box center [597, 209] width 46 height 13
type input "Lily(無代號)"
click at [672, 186] on input "技術協助-2" at bounding box center [686, 178] width 65 height 22
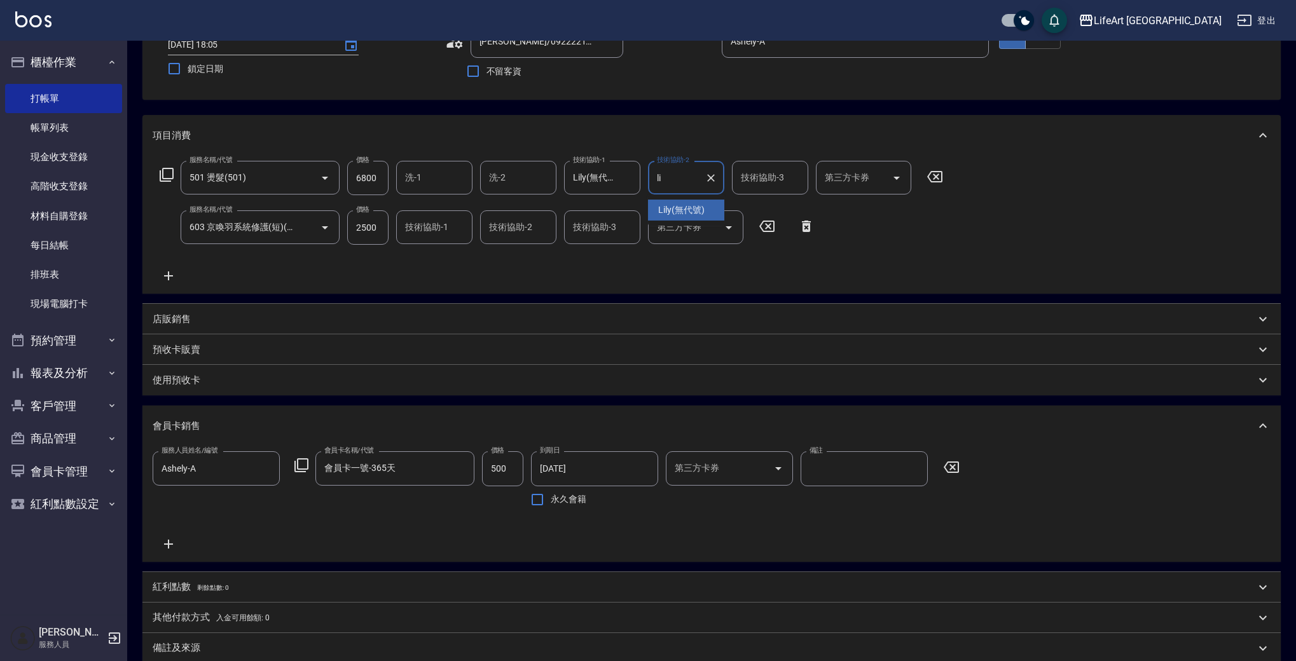
click at [672, 207] on span "Lily (無代號)" at bounding box center [681, 209] width 46 height 13
type input "Lily(無代號)"
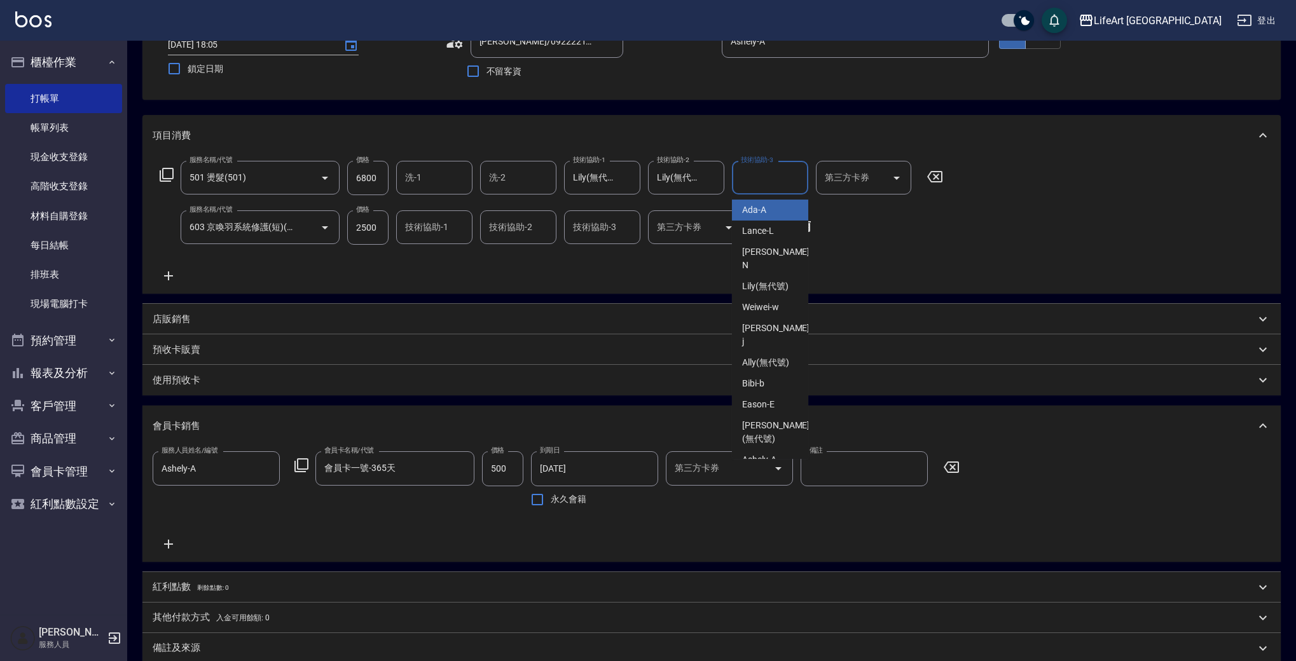
click at [760, 175] on input "技術協助-3" at bounding box center [770, 178] width 65 height 22
click at [760, 205] on span "Ada -A" at bounding box center [754, 209] width 24 height 13
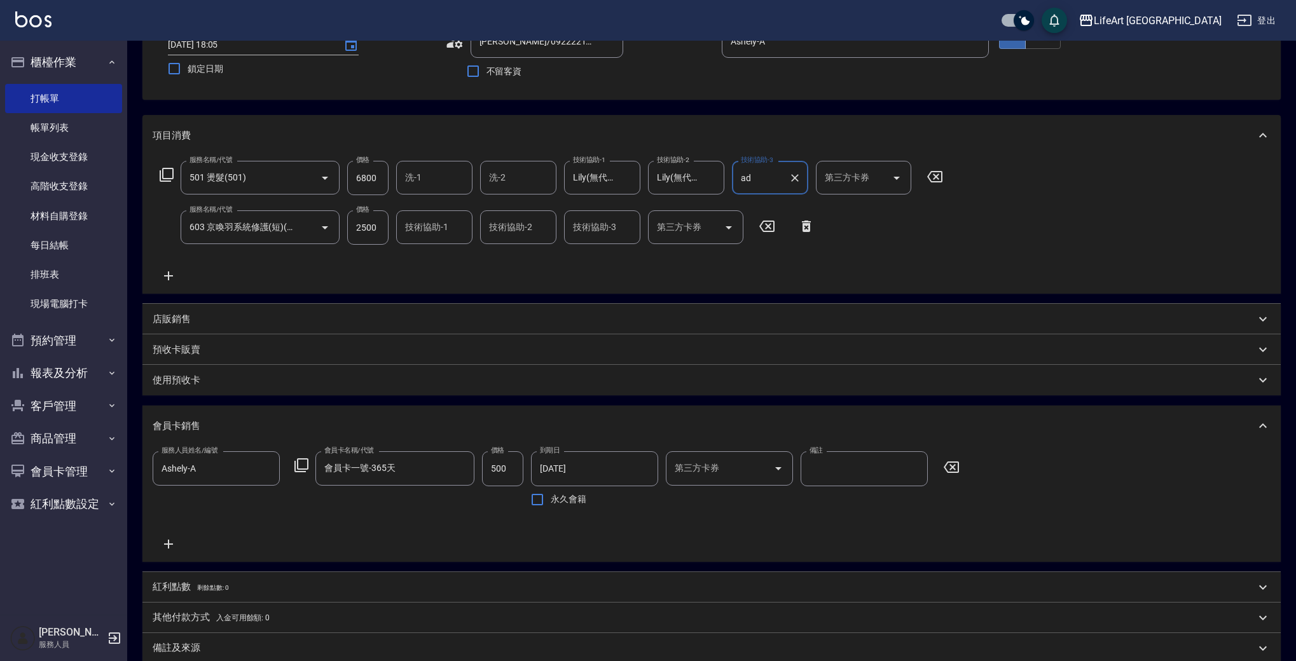
type input "Ada-A"
click at [423, 233] on input "技術協助-1" at bounding box center [434, 227] width 65 height 22
click at [423, 259] on span "Lily (無代號)" at bounding box center [429, 260] width 46 height 13
type input "Lily(無代號)"
click at [454, 275] on div "服務名稱/代號 501 燙髮(501) 服務名稱/代號 價格 6800 價格 洗-1 洗-1 洗-2 洗-2 技術協助-1 Lily(無代號) 技術協助-1 …" at bounding box center [552, 222] width 798 height 123
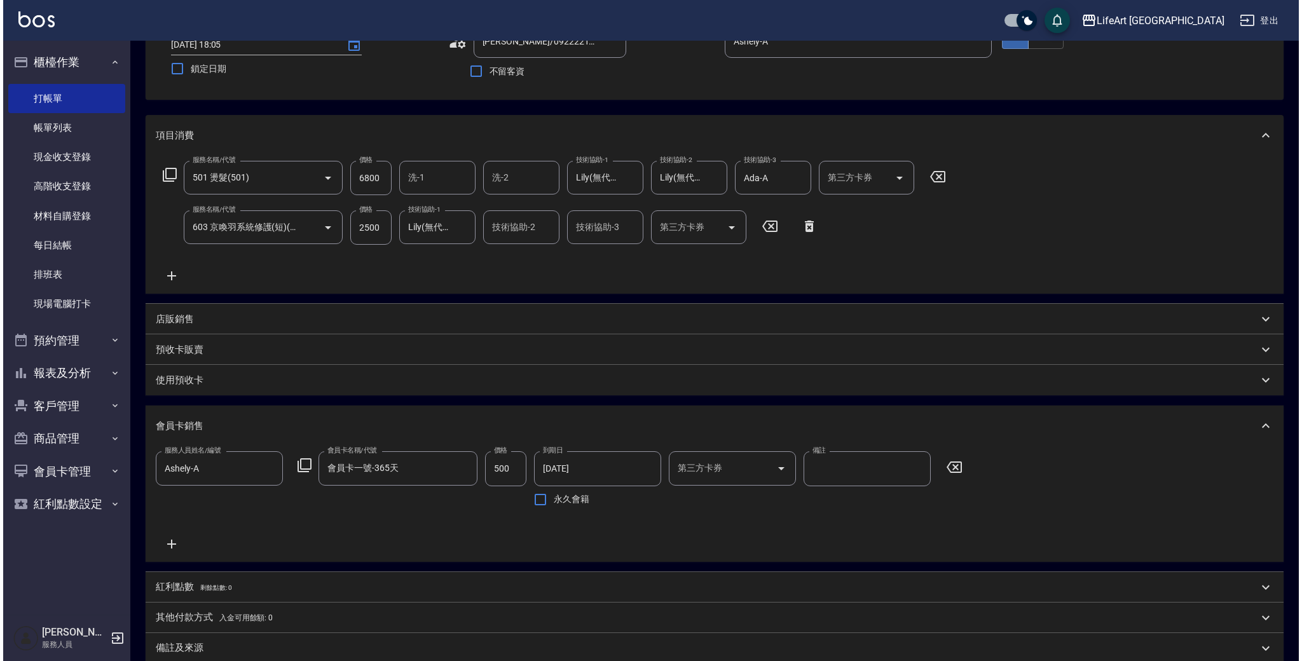
scroll to position [239, 0]
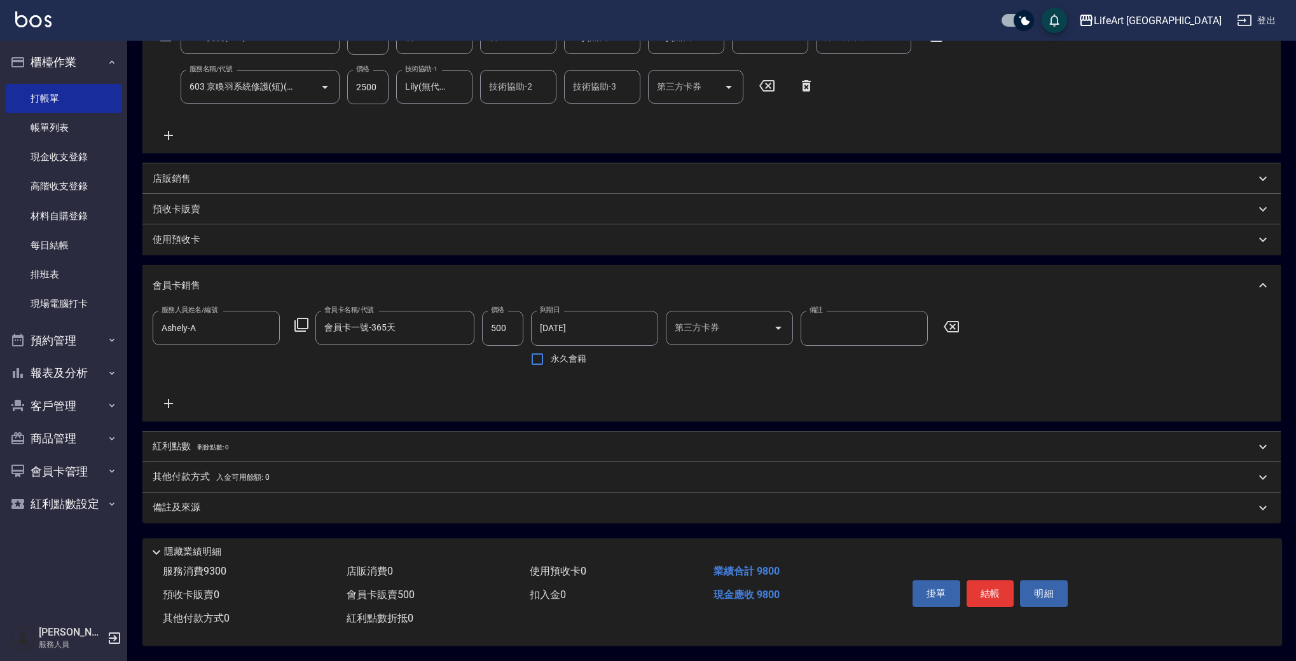
click at [214, 444] on span "剩餘點數: 0" at bounding box center [213, 447] width 32 height 7
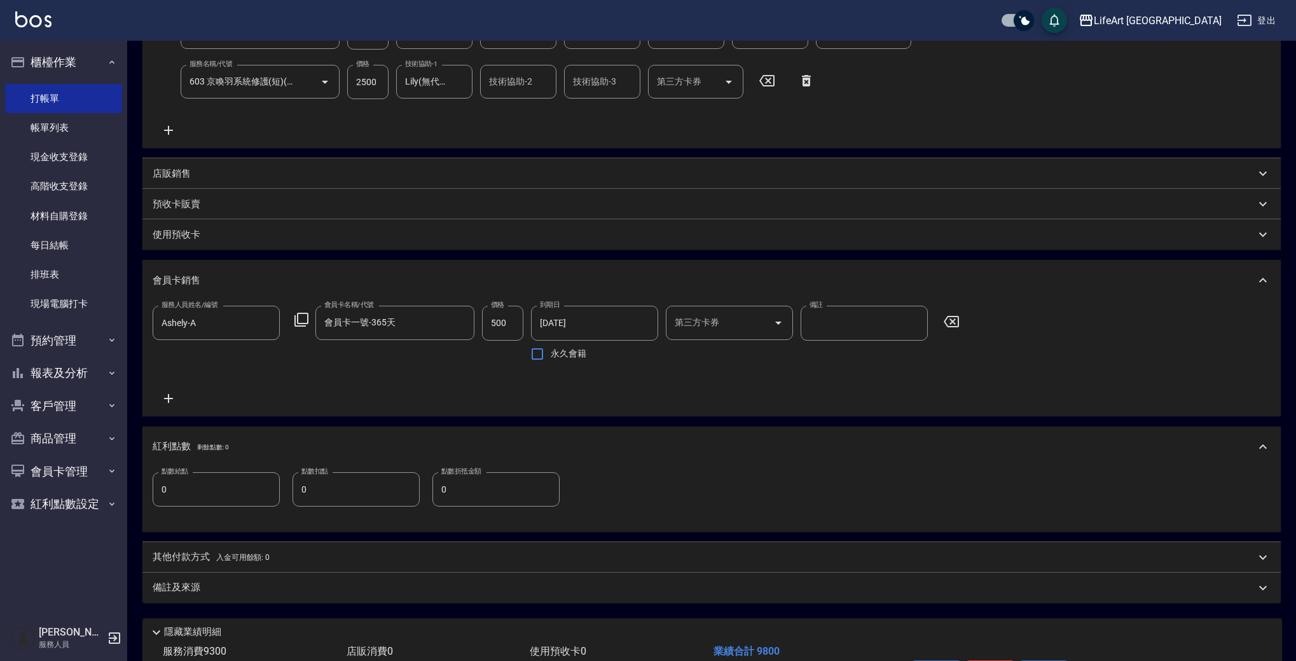
click at [212, 493] on input "0" at bounding box center [216, 489] width 127 height 34
type input "19"
click at [306, 587] on div "備註及來源" at bounding box center [704, 587] width 1102 height 13
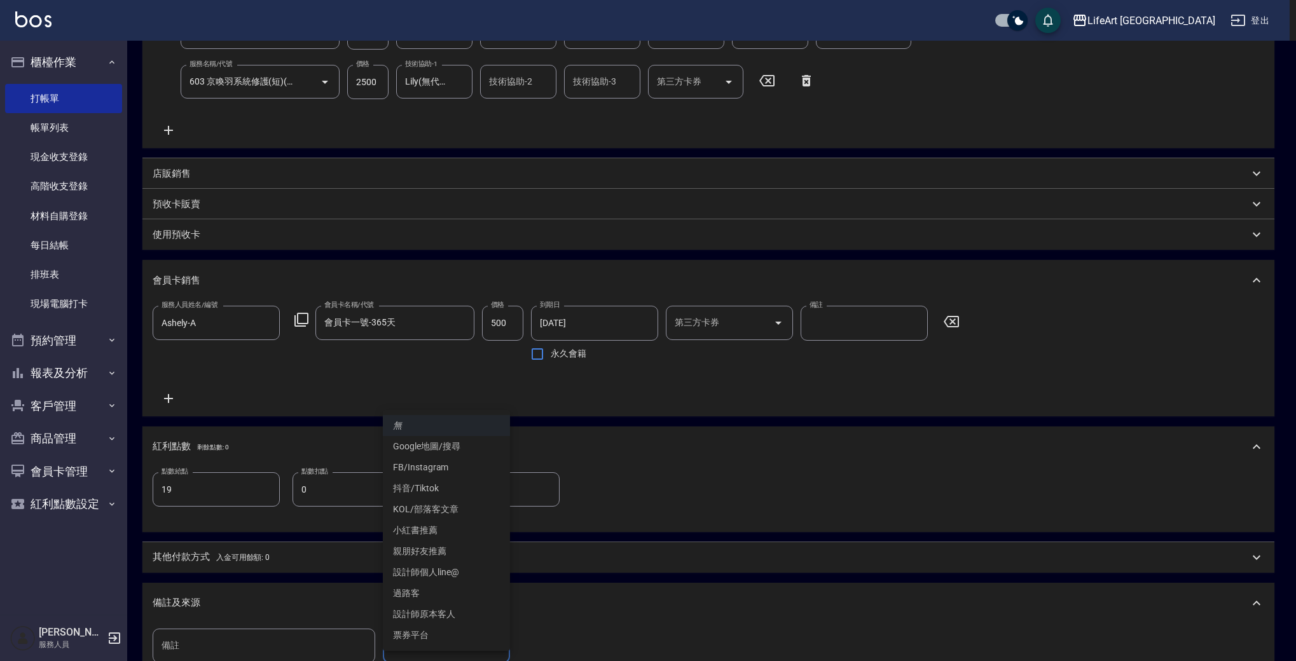
click at [490, 652] on body "LifeArt 蘆洲 登出 櫃檯作業 打帳單 帳單列表 現金收支登錄 高階收支登錄 材料自購登錄 每日結帳 排班表 現場電腦打卡 預約管理 預約管理 單日預約…" at bounding box center [648, 294] width 1296 height 1066
click at [473, 615] on li "設計師原本客人" at bounding box center [446, 614] width 127 height 21
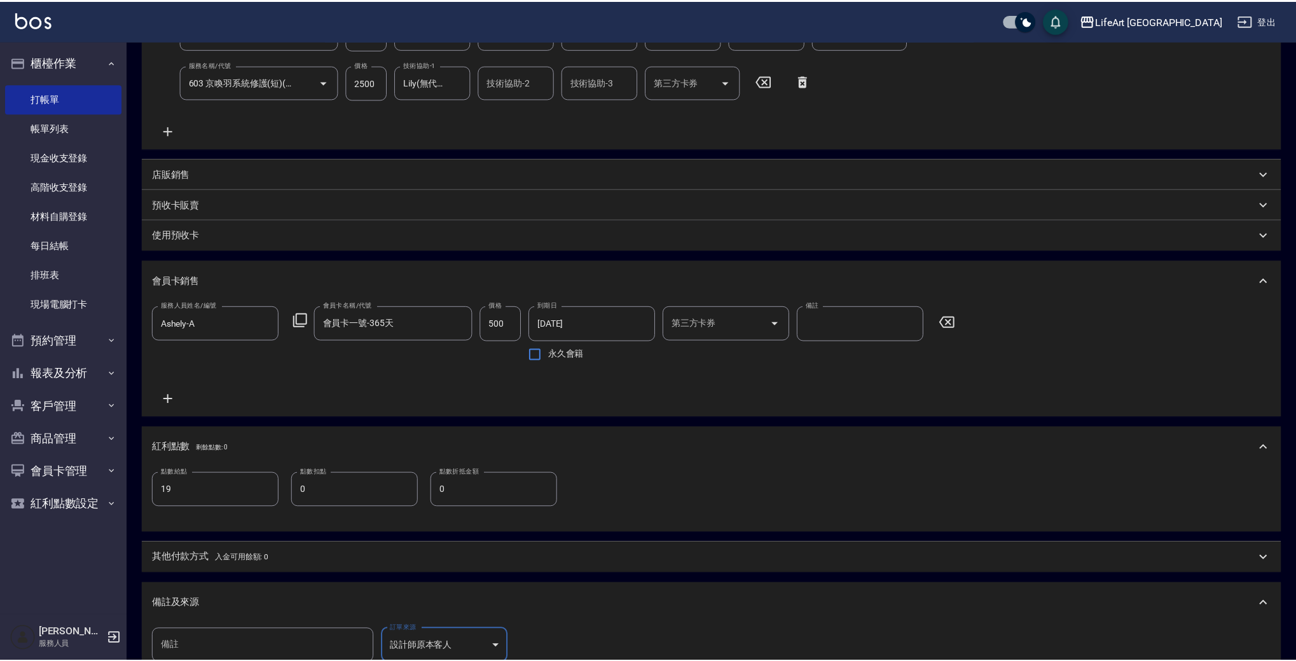
scroll to position [241, 0]
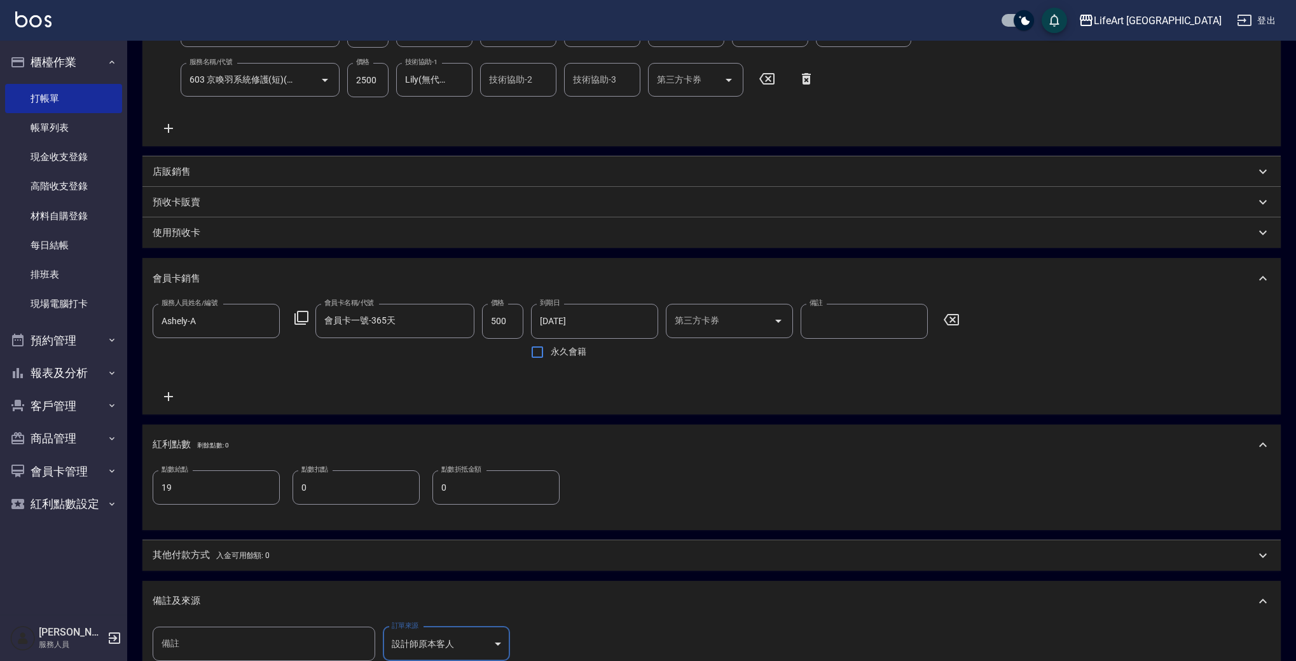
click at [466, 636] on body "LifeArt 蘆洲 登出 櫃檯作業 打帳單 帳單列表 現金收支登錄 高階收支登錄 材料自購登錄 每日結帳 排班表 現場電腦打卡 預約管理 預約管理 單日預約…" at bounding box center [648, 292] width 1296 height 1066
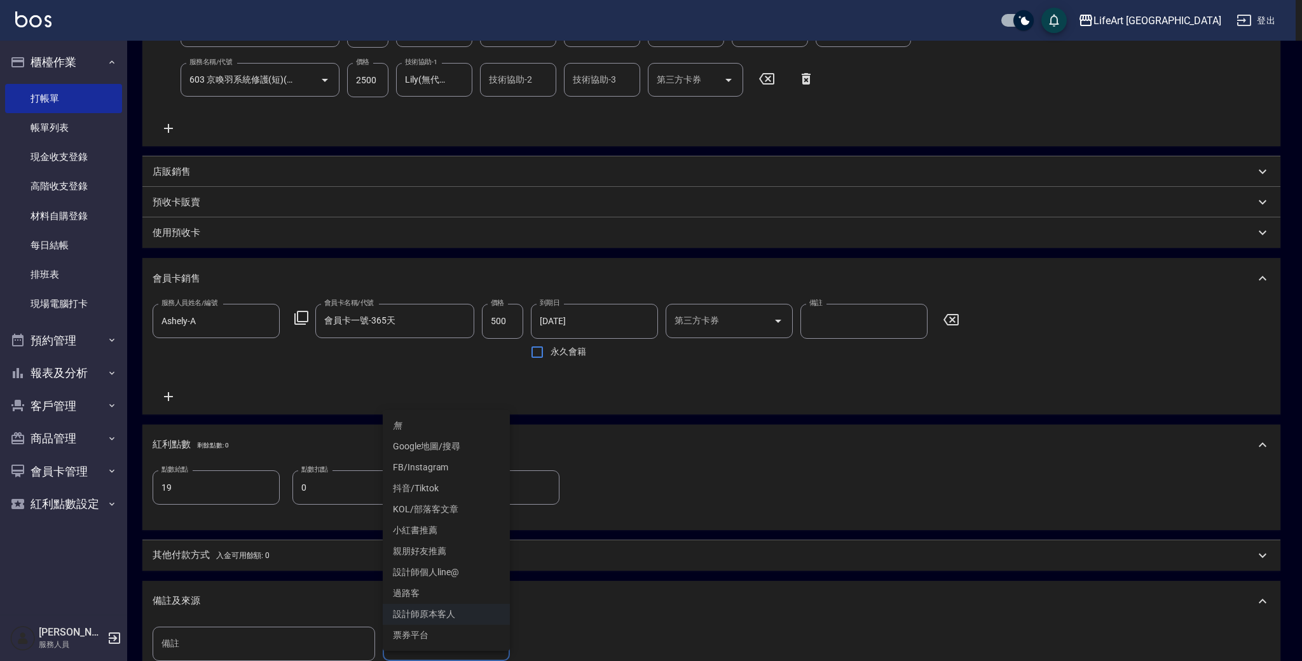
click at [467, 565] on li "設計師個人line@" at bounding box center [446, 572] width 127 height 21
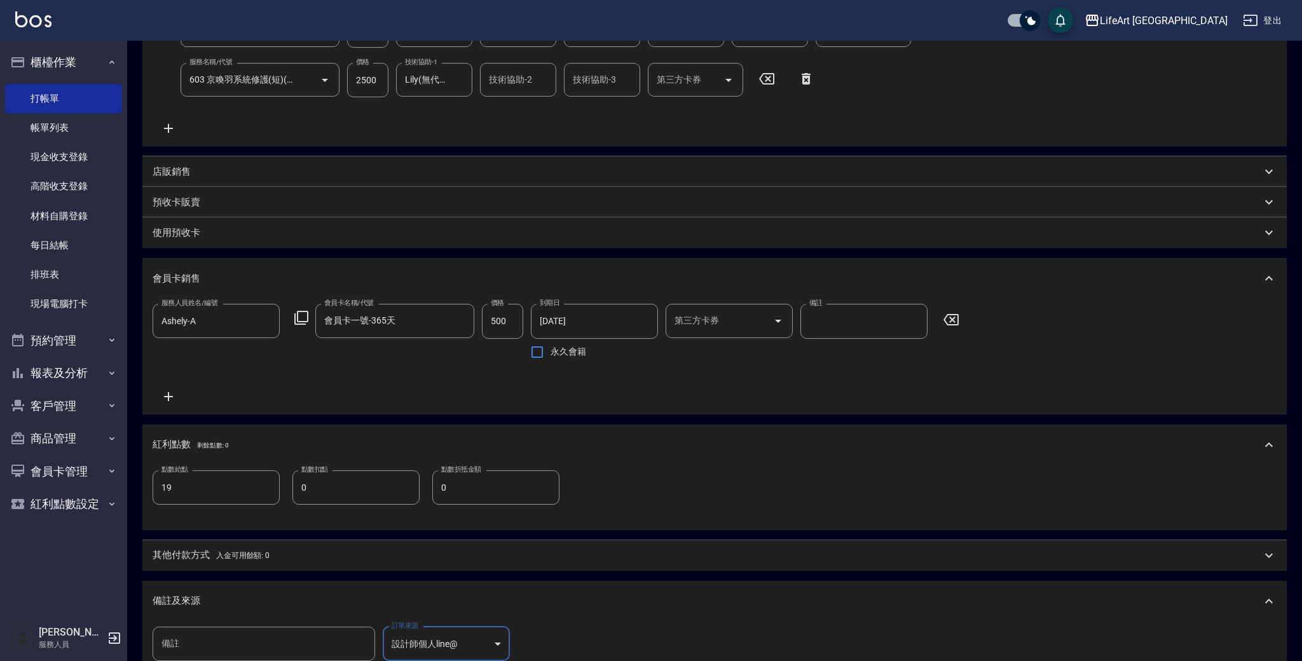
type input "設計師個人line@"
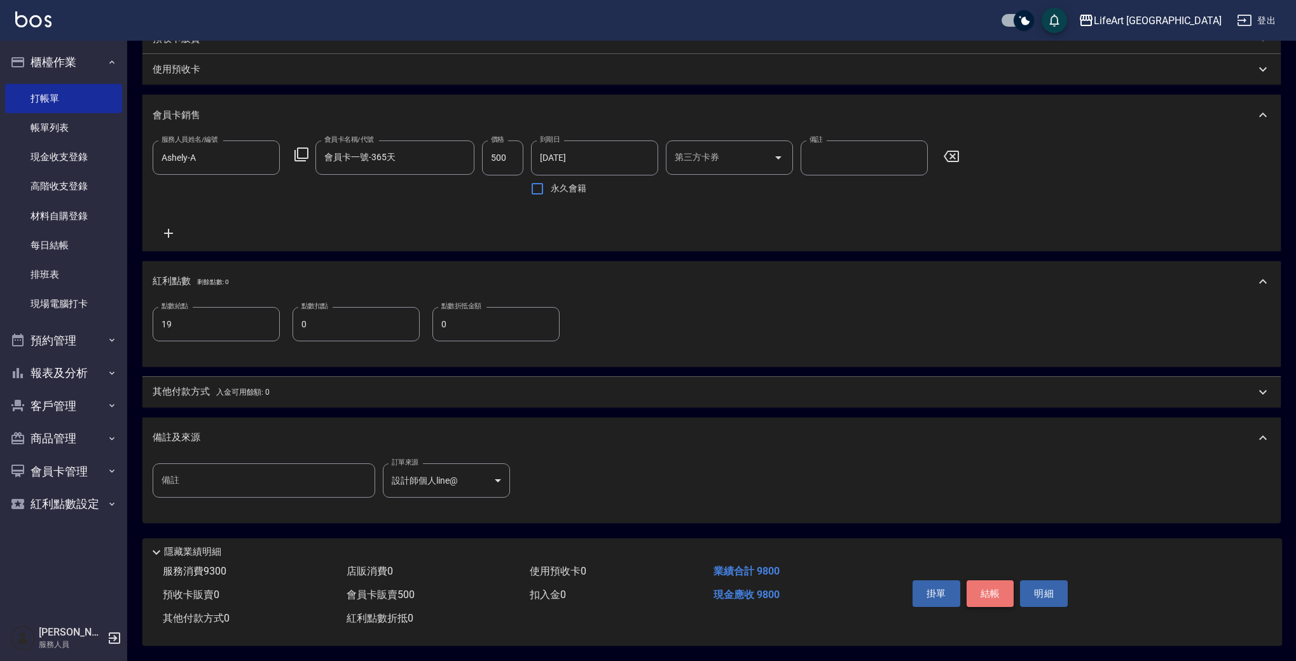
click at [997, 580] on button "結帳" at bounding box center [990, 593] width 48 height 27
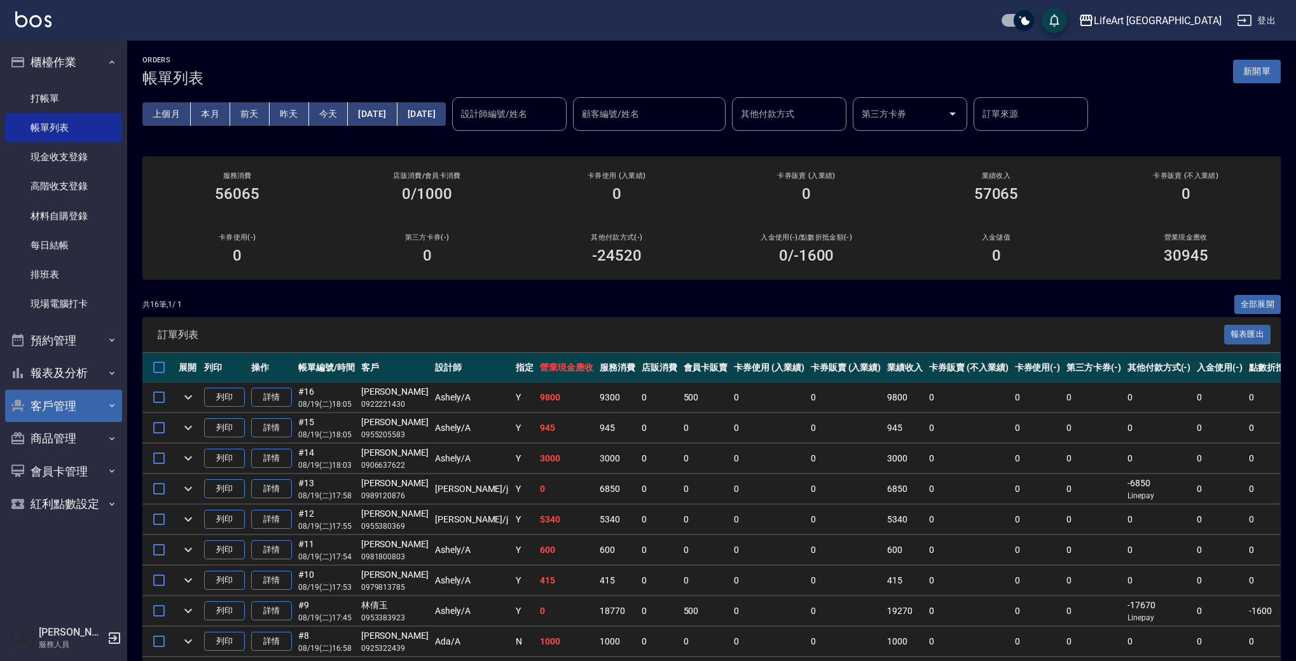
click at [78, 407] on button "客戶管理" at bounding box center [63, 406] width 117 height 33
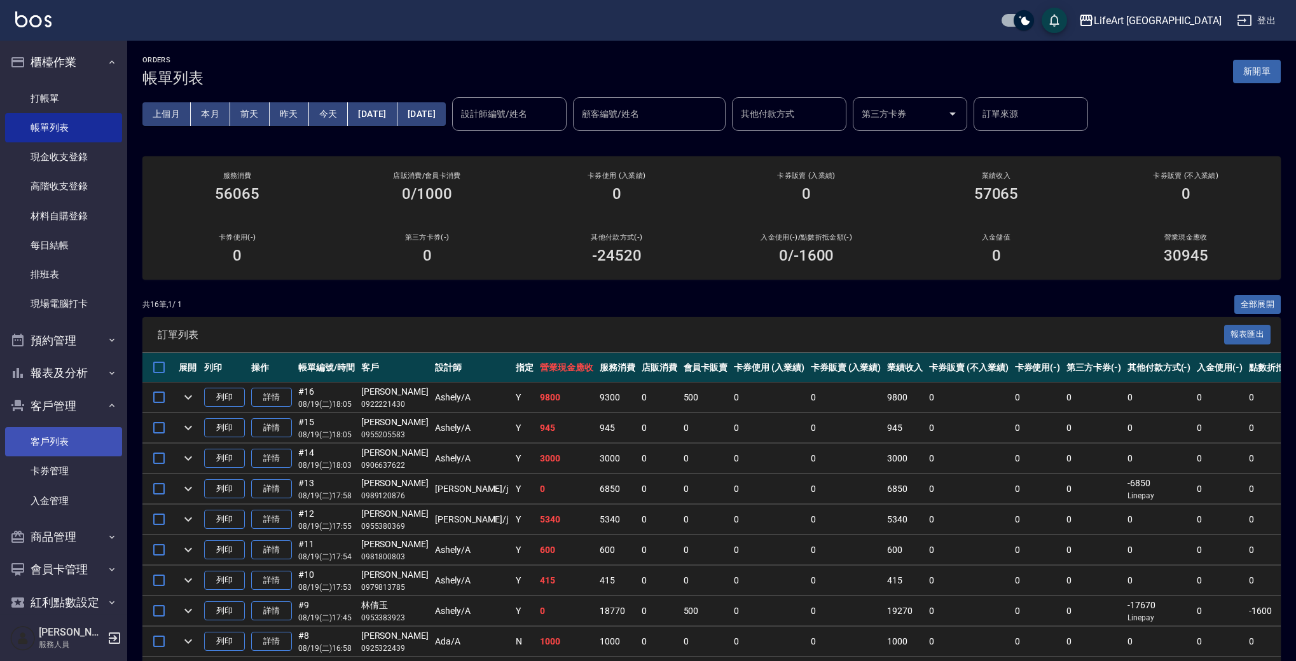
click at [76, 433] on link "客戶列表" at bounding box center [63, 441] width 117 height 29
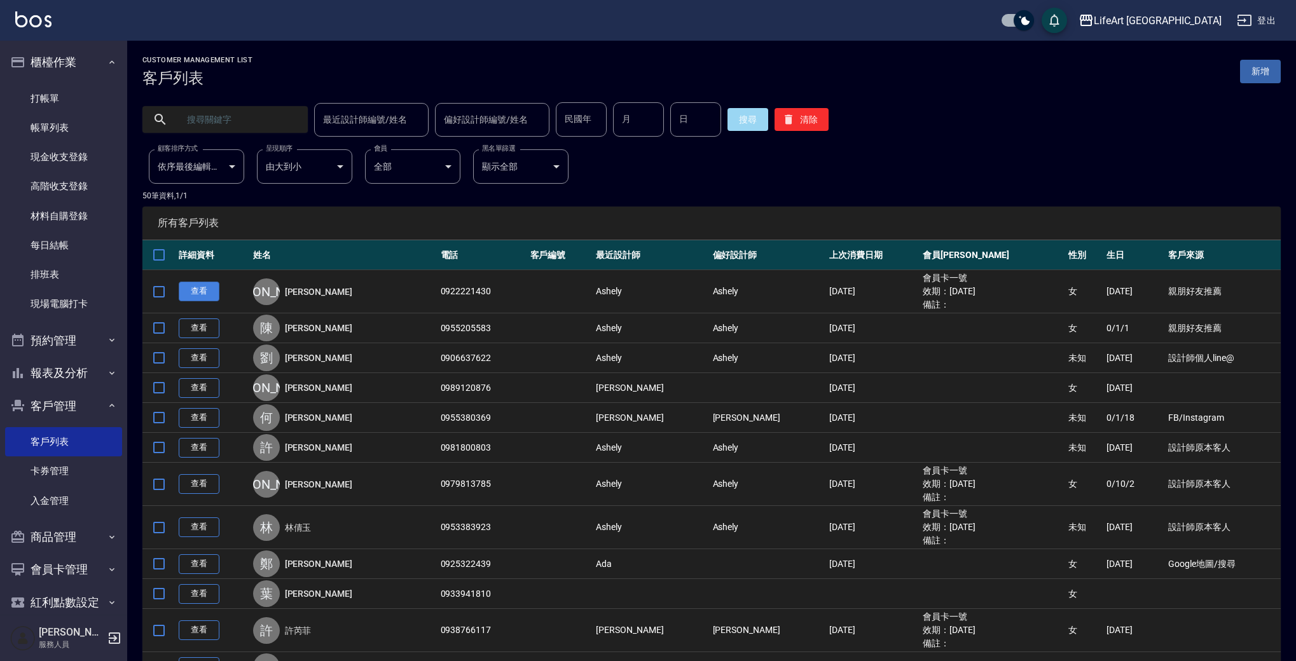
click at [209, 296] on link "查看" at bounding box center [199, 292] width 41 height 20
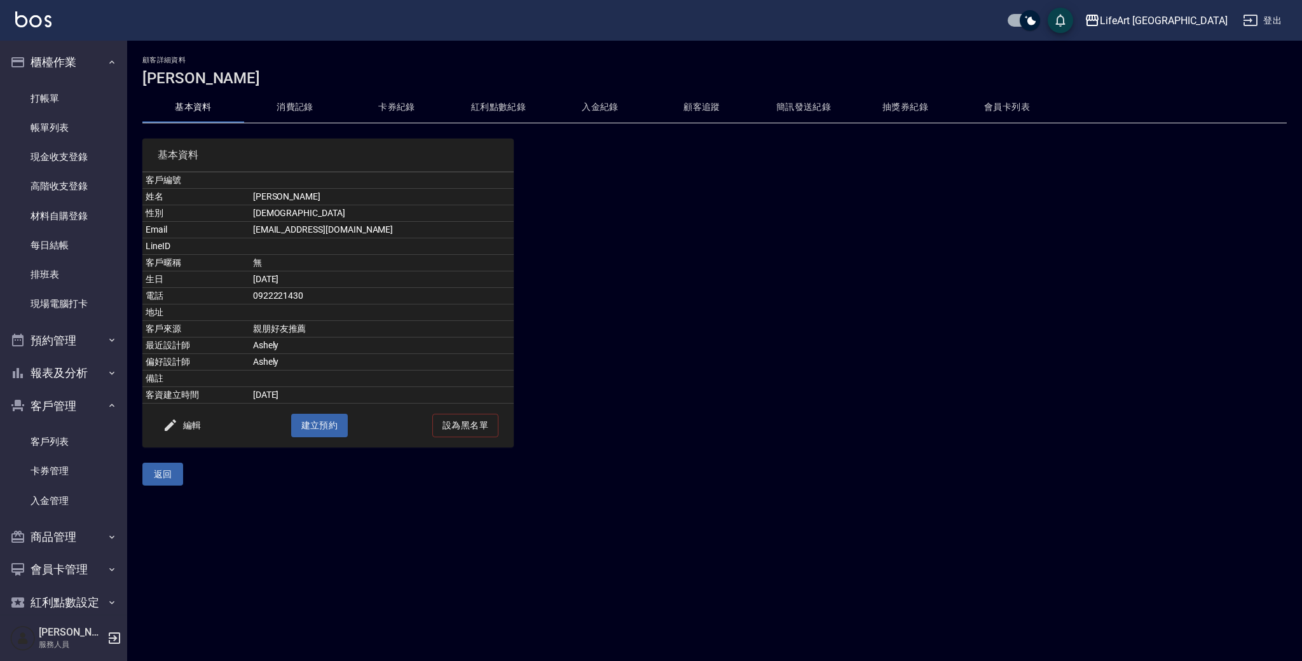
click at [325, 101] on button "消費記錄" at bounding box center [295, 107] width 102 height 31
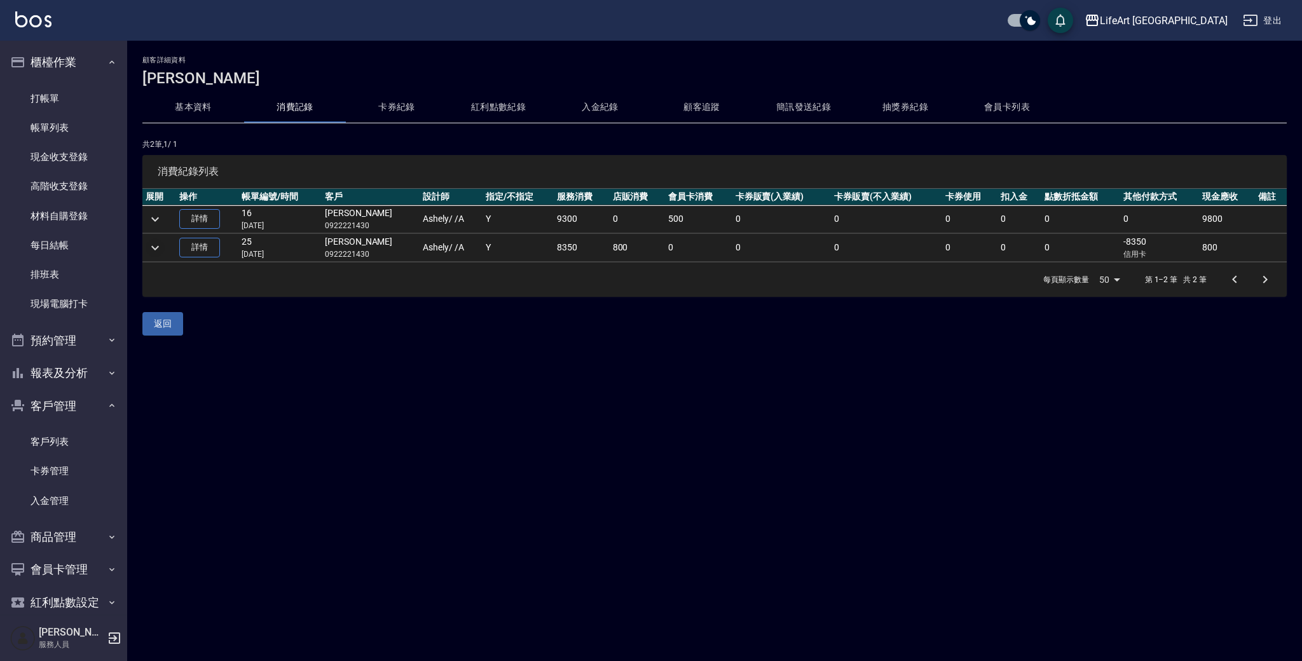
click at [161, 250] on icon "expand row" at bounding box center [155, 247] width 15 height 15
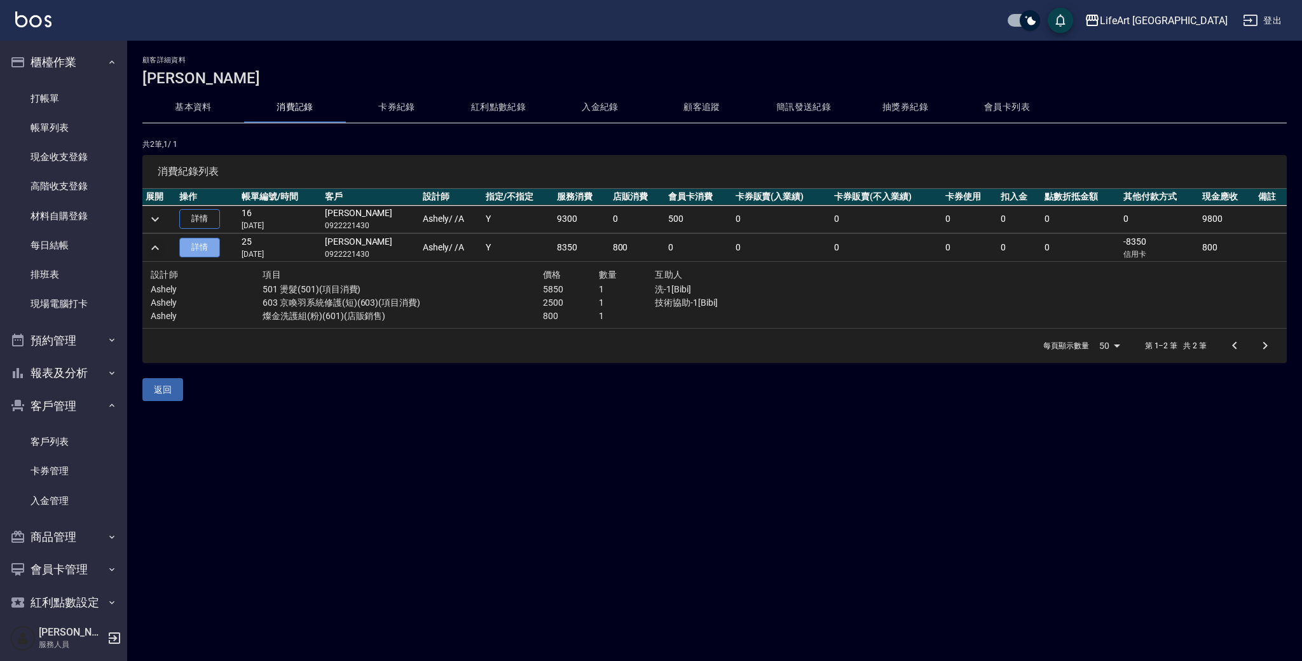
click at [208, 247] on link "詳情" at bounding box center [199, 248] width 41 height 20
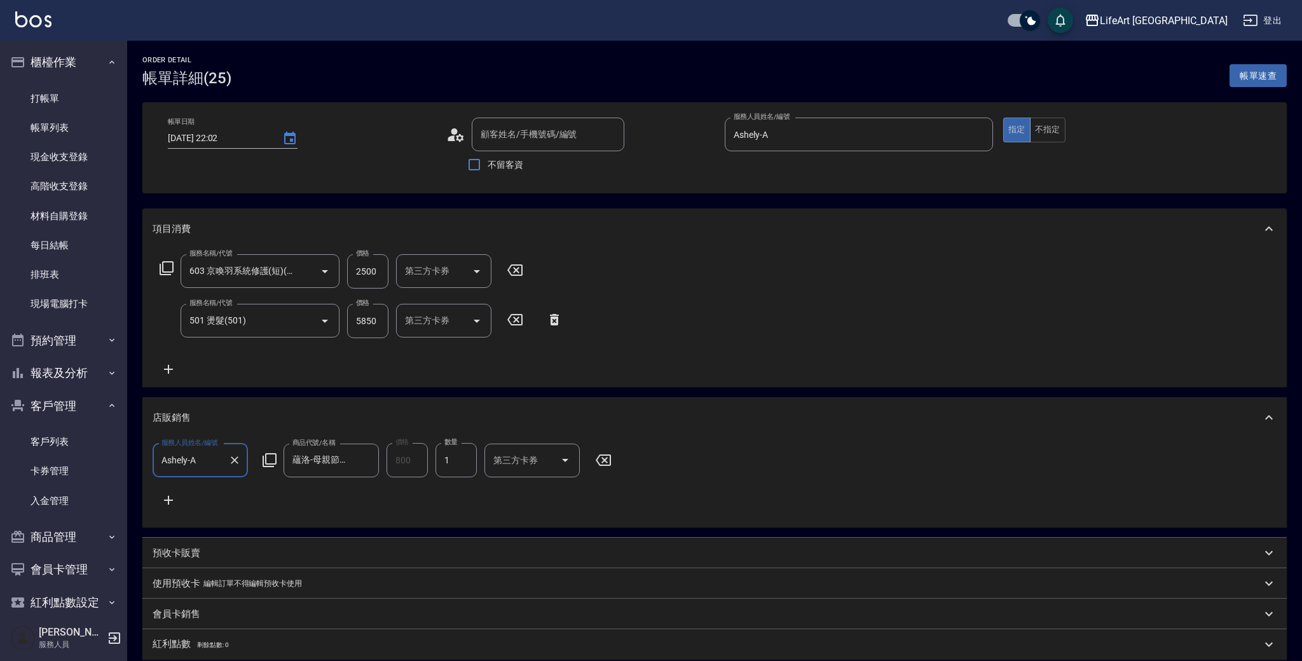
type input "2025/01/17 22:02"
type input "Ashely-A"
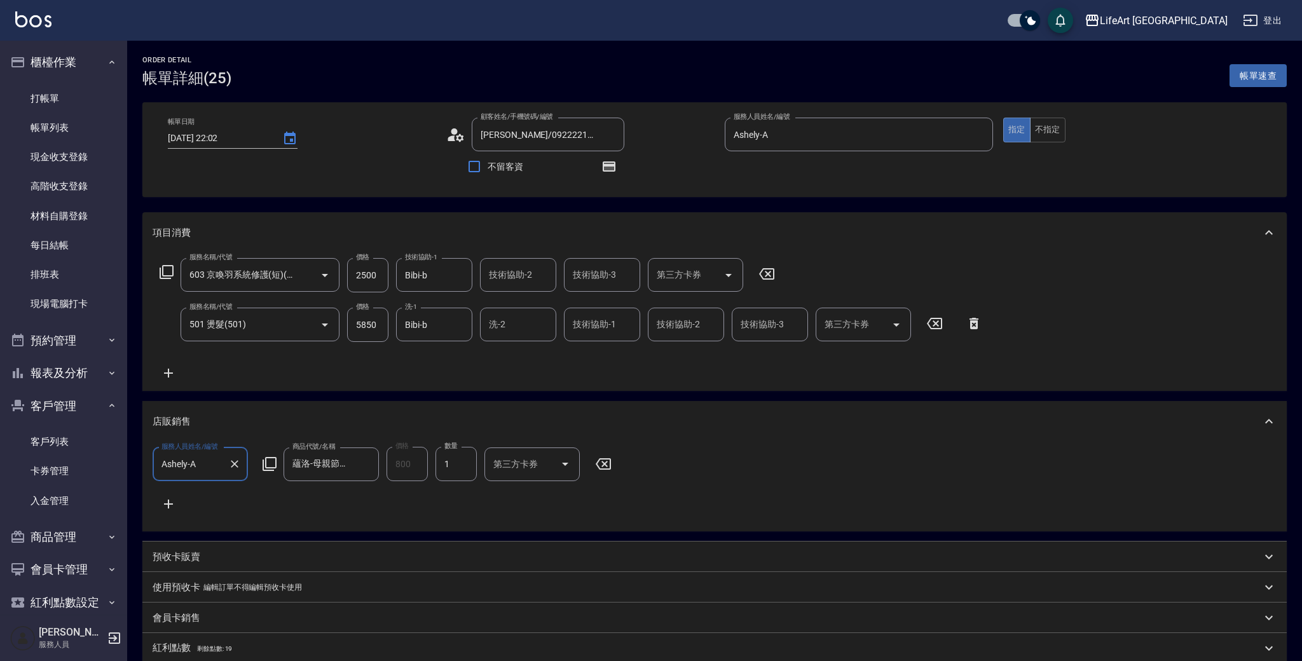
type input "[PERSON_NAME]/0922221430/null"
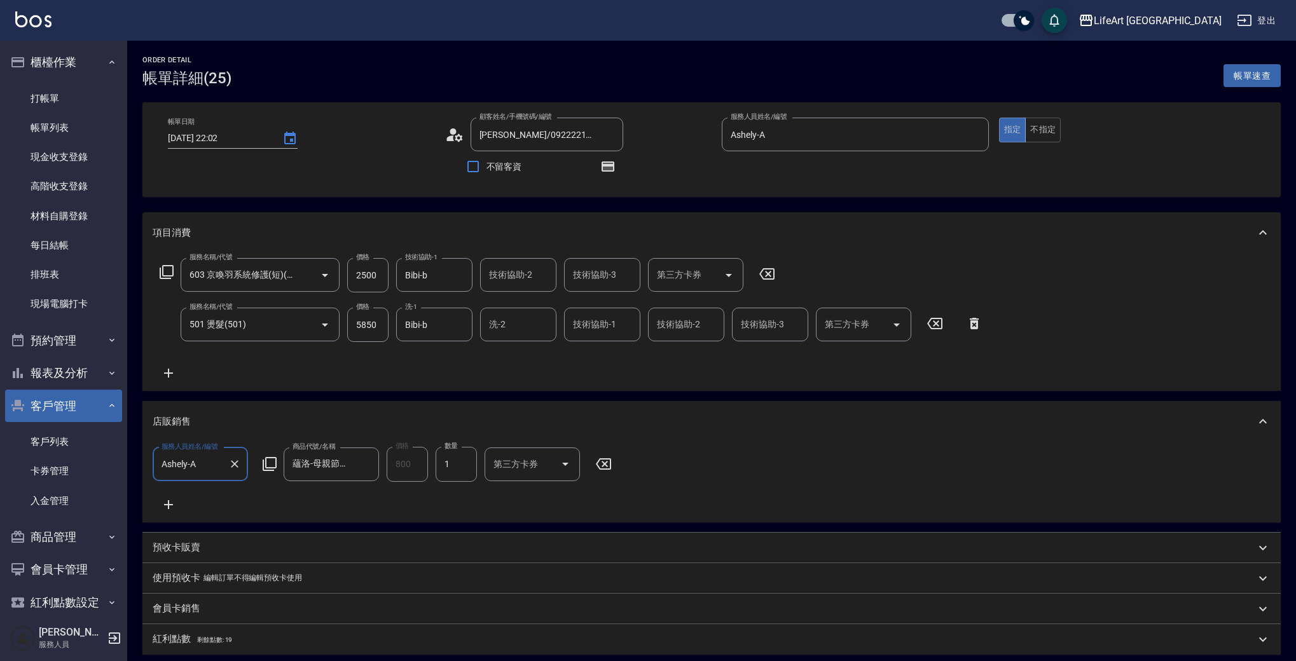
click at [68, 403] on button "客戶管理" at bounding box center [63, 406] width 117 height 33
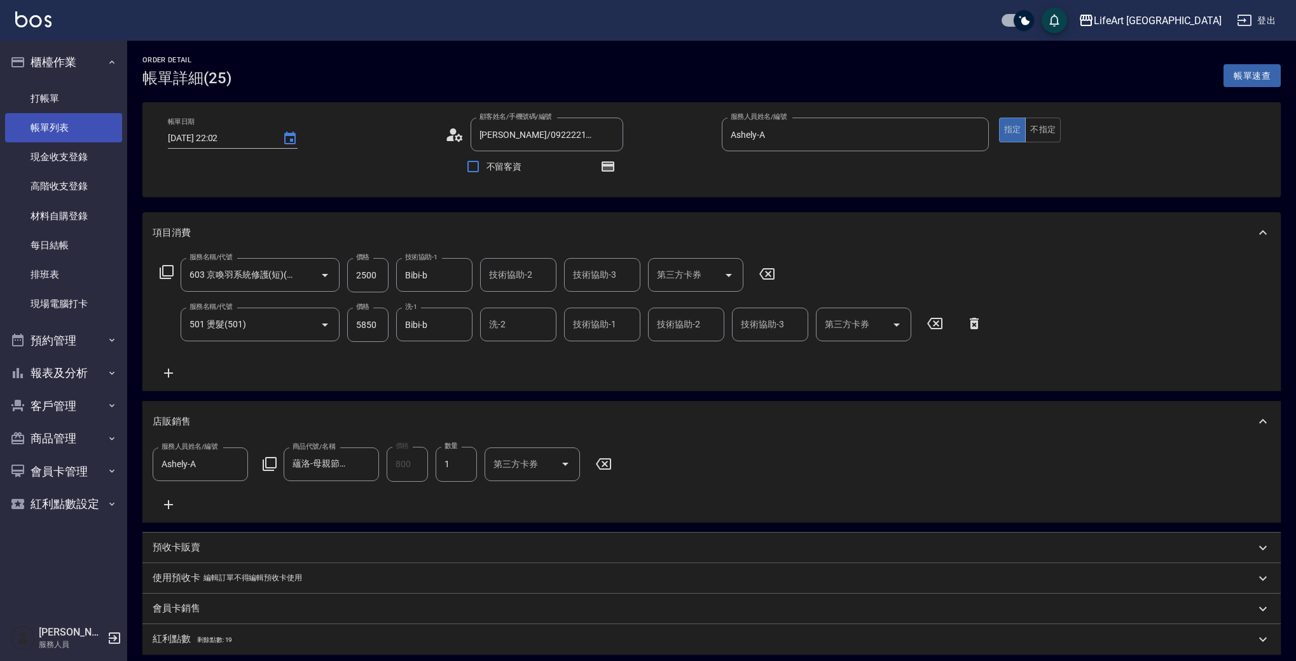
click at [74, 122] on link "帳單列表" at bounding box center [63, 127] width 117 height 29
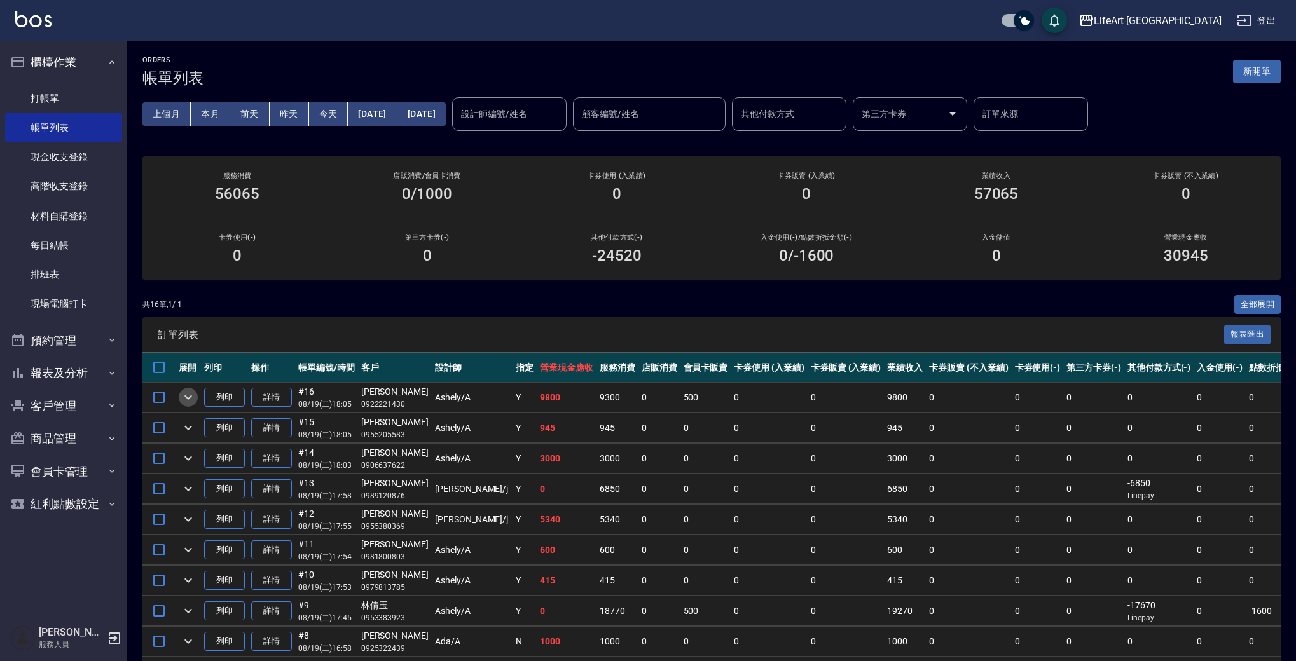
click at [181, 397] on icon "expand row" at bounding box center [188, 397] width 15 height 15
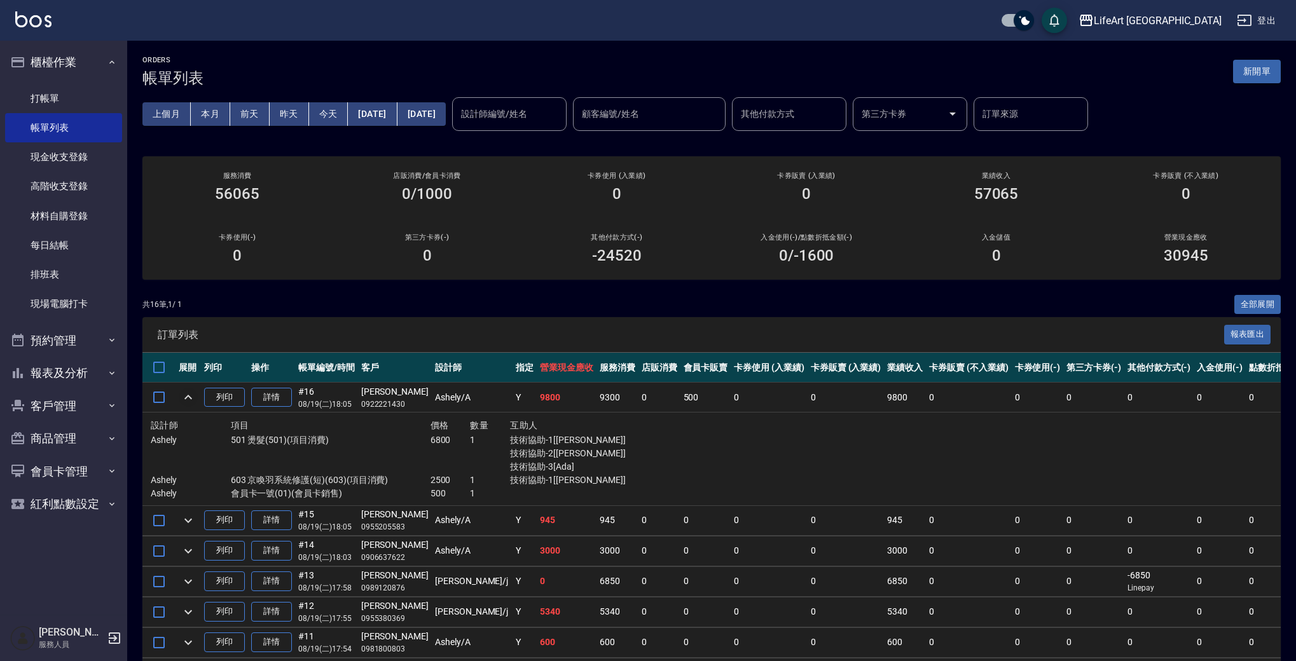
click at [1279, 67] on button "新開單" at bounding box center [1257, 72] width 48 height 24
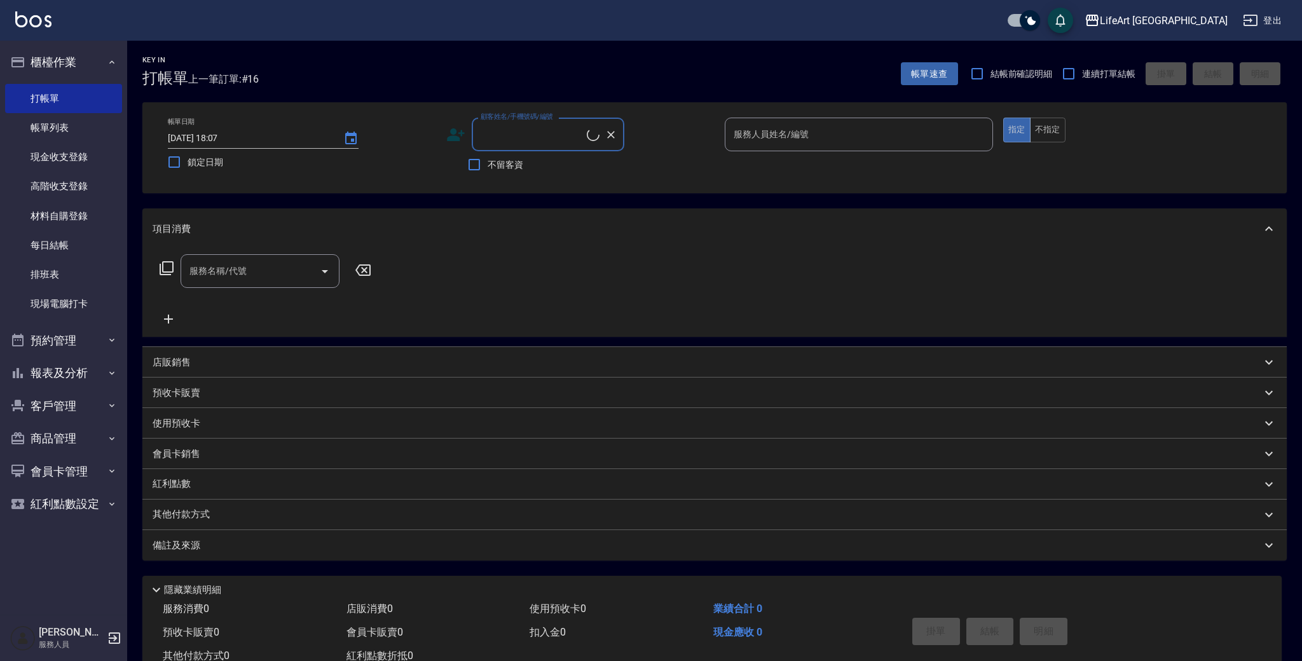
click at [534, 132] on input "顧客姓名/手機號碼/編號" at bounding box center [531, 134] width 109 height 22
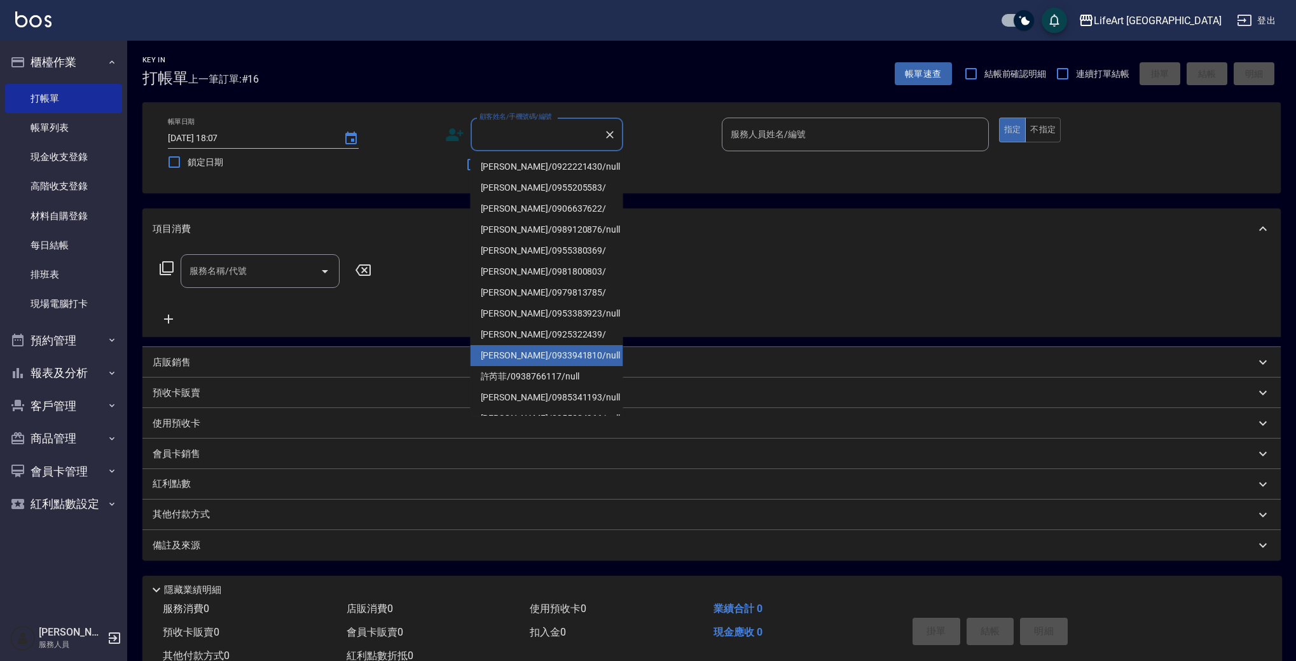
drag, startPoint x: 564, startPoint y: 357, endPoint x: 642, endPoint y: 300, distance: 96.0
click at [564, 357] on li "[PERSON_NAME]/0933941810/null" at bounding box center [546, 355] width 153 height 21
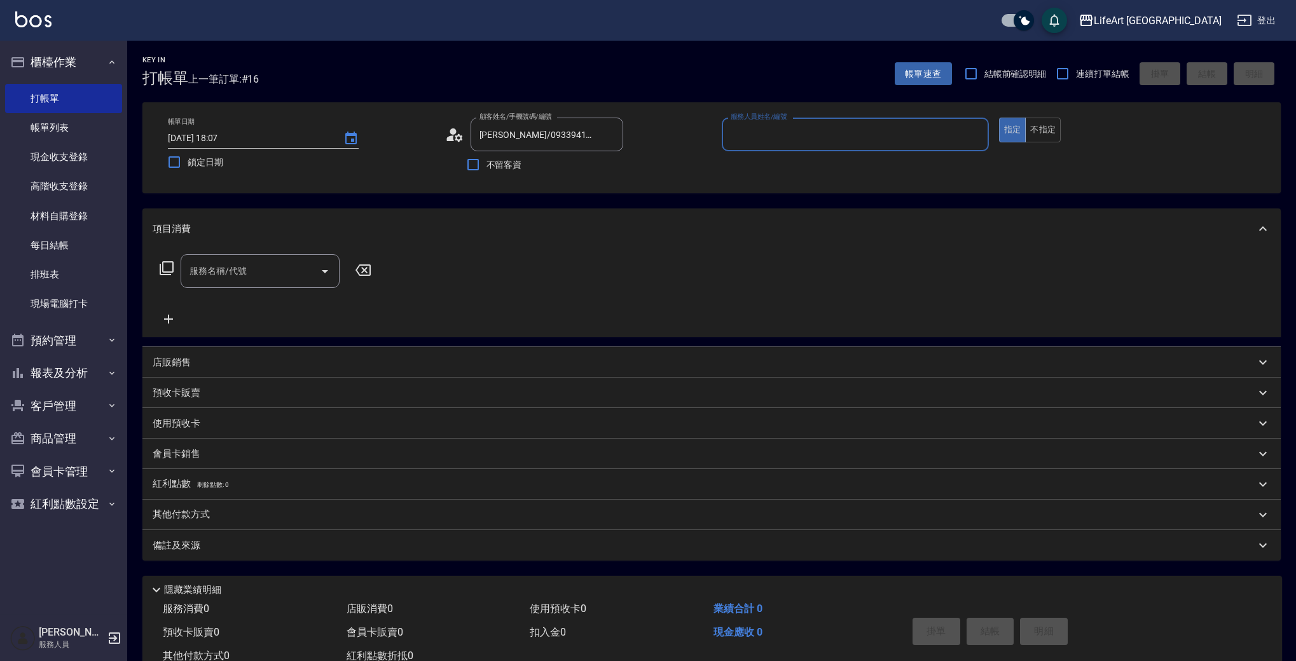
type input "[PERSON_NAME]/0933941810/null"
click at [758, 149] on div "服務人員姓名/編號" at bounding box center [855, 135] width 267 height 34
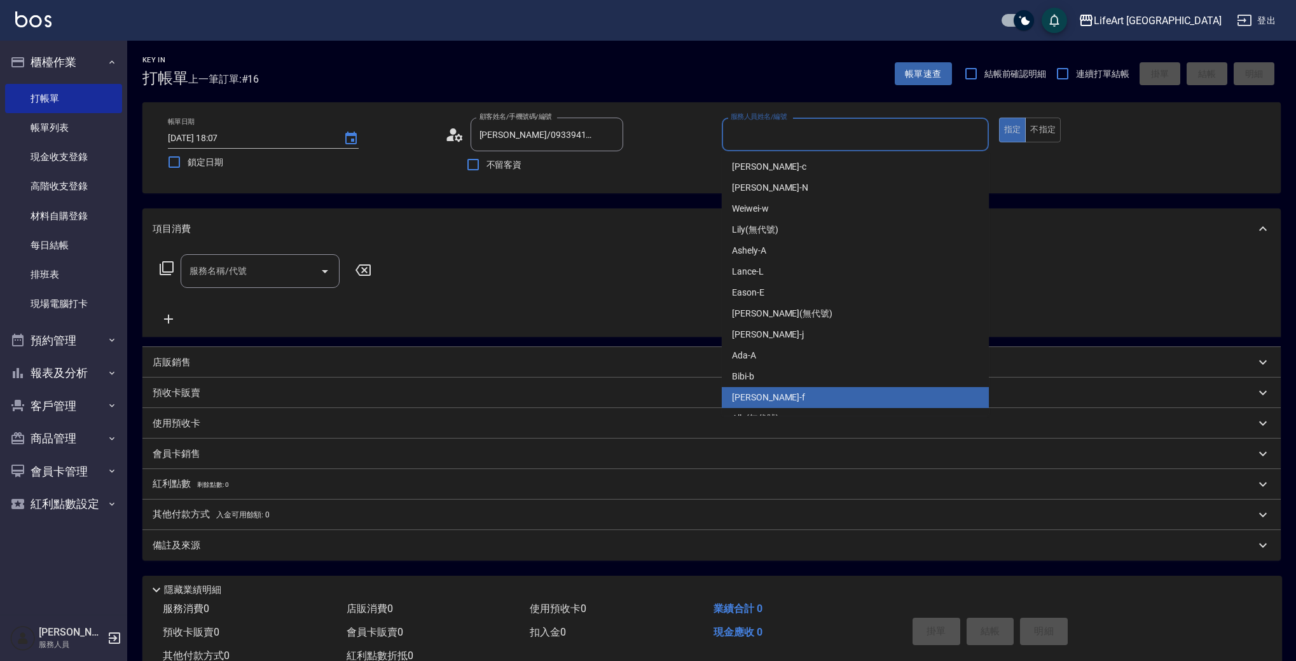
click at [779, 402] on div "Finney -f" at bounding box center [855, 397] width 267 height 21
type input "Finney-f"
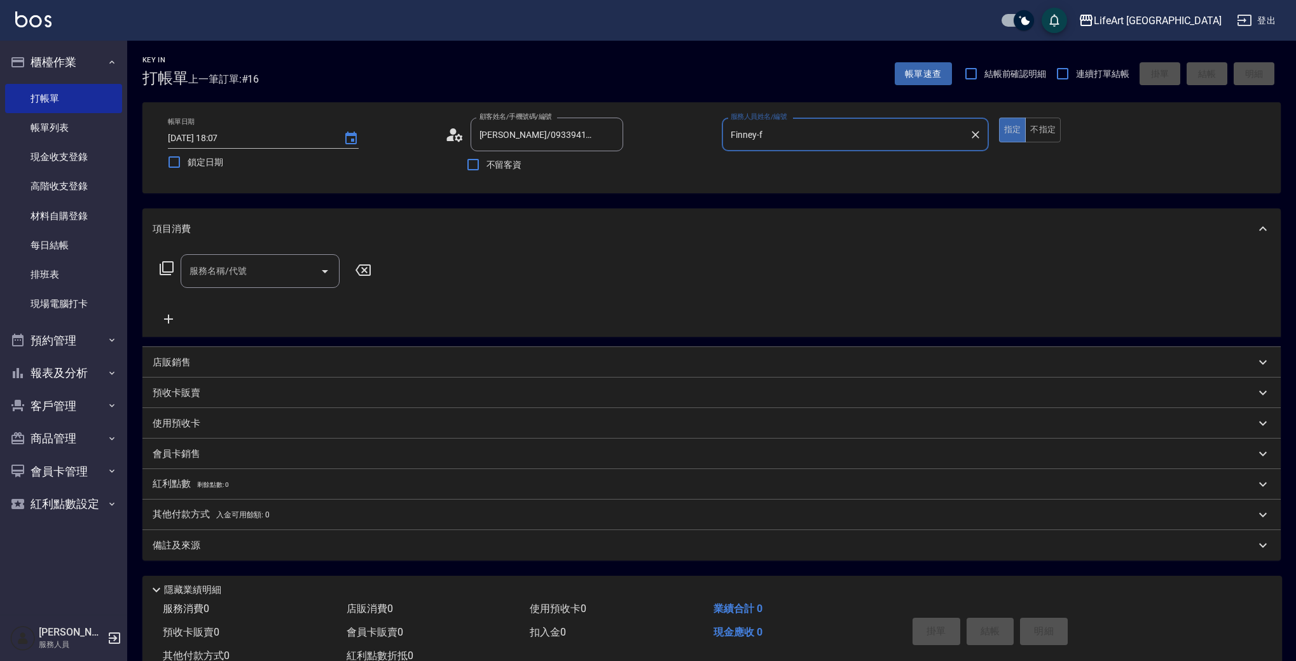
click at [220, 266] on div "服務名稱/代號 服務名稱/代號" at bounding box center [260, 271] width 159 height 34
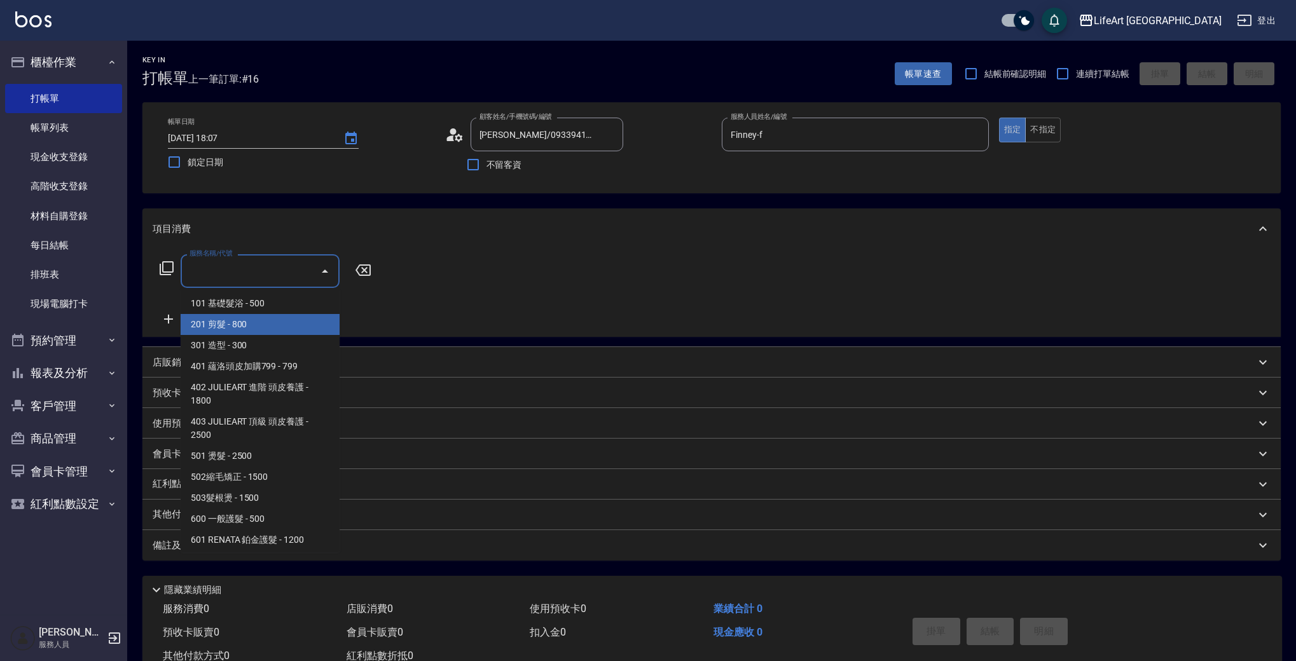
click at [226, 322] on span "201 剪髮 - 800" at bounding box center [260, 324] width 159 height 21
type input "201 剪髮(201)"
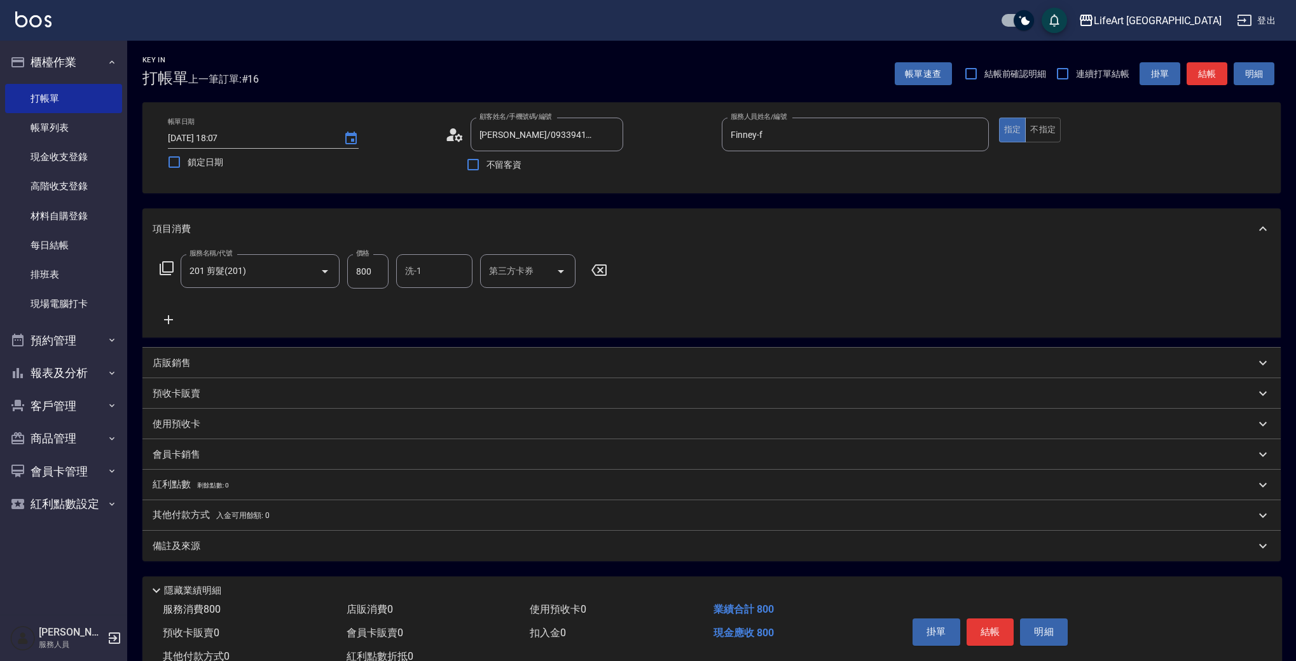
click at [167, 317] on icon at bounding box center [169, 319] width 32 height 15
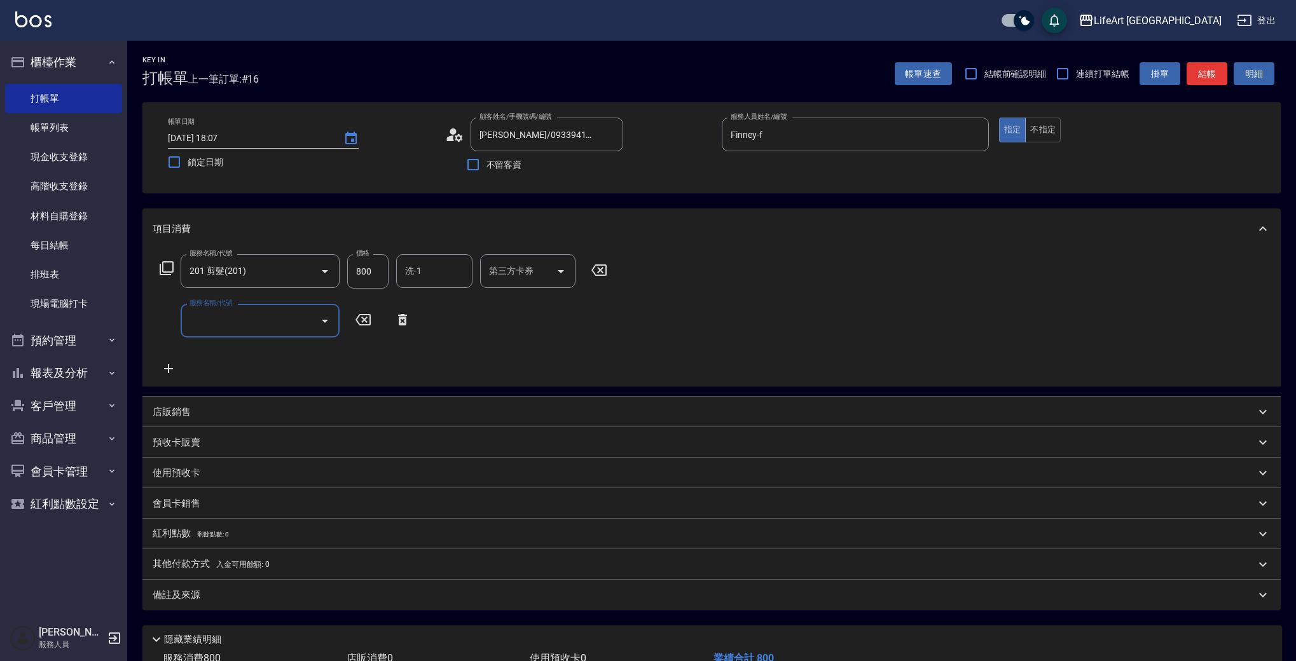
click at [232, 320] on input "服務名稱/代號" at bounding box center [250, 321] width 128 height 22
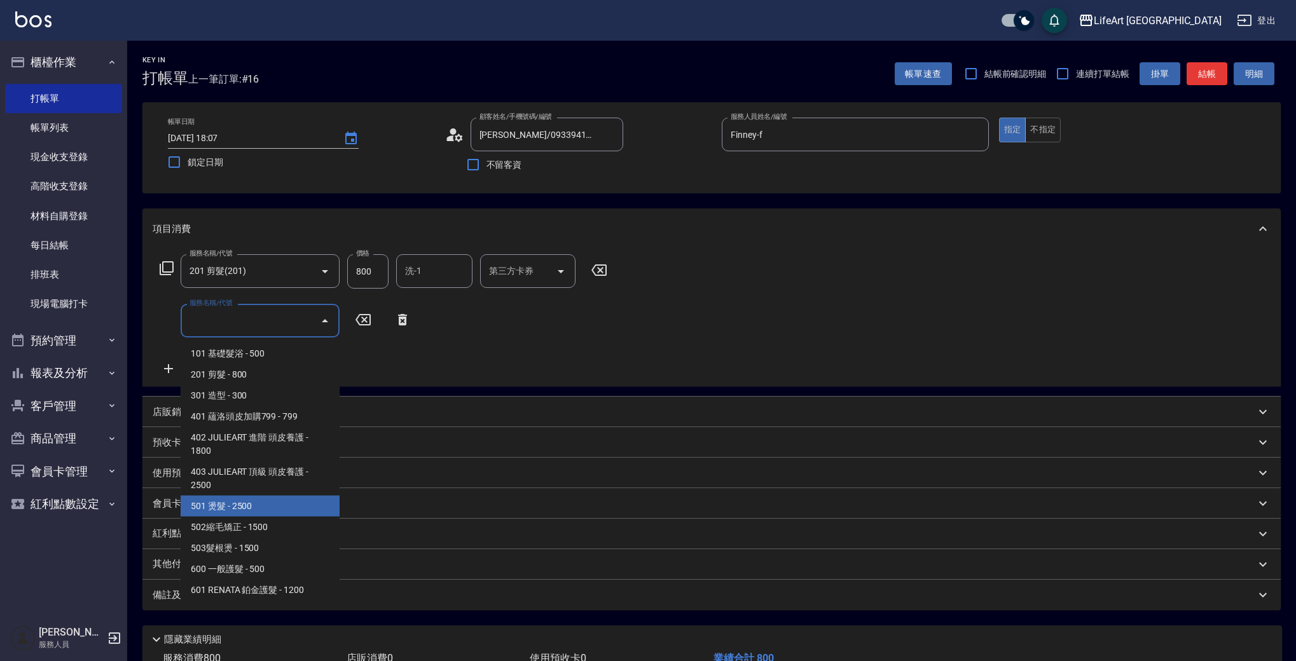
scroll to position [171, 0]
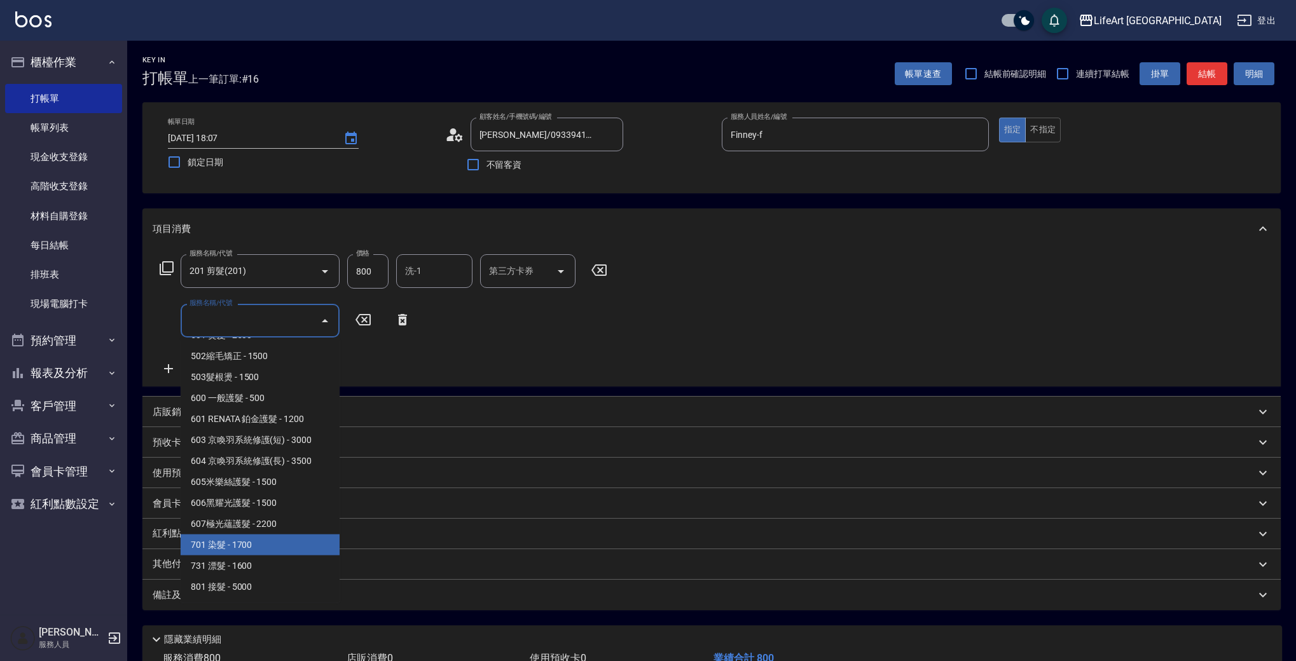
click at [289, 544] on span "701 染髮 - 1700" at bounding box center [260, 545] width 159 height 21
type input "701 染髮(701)"
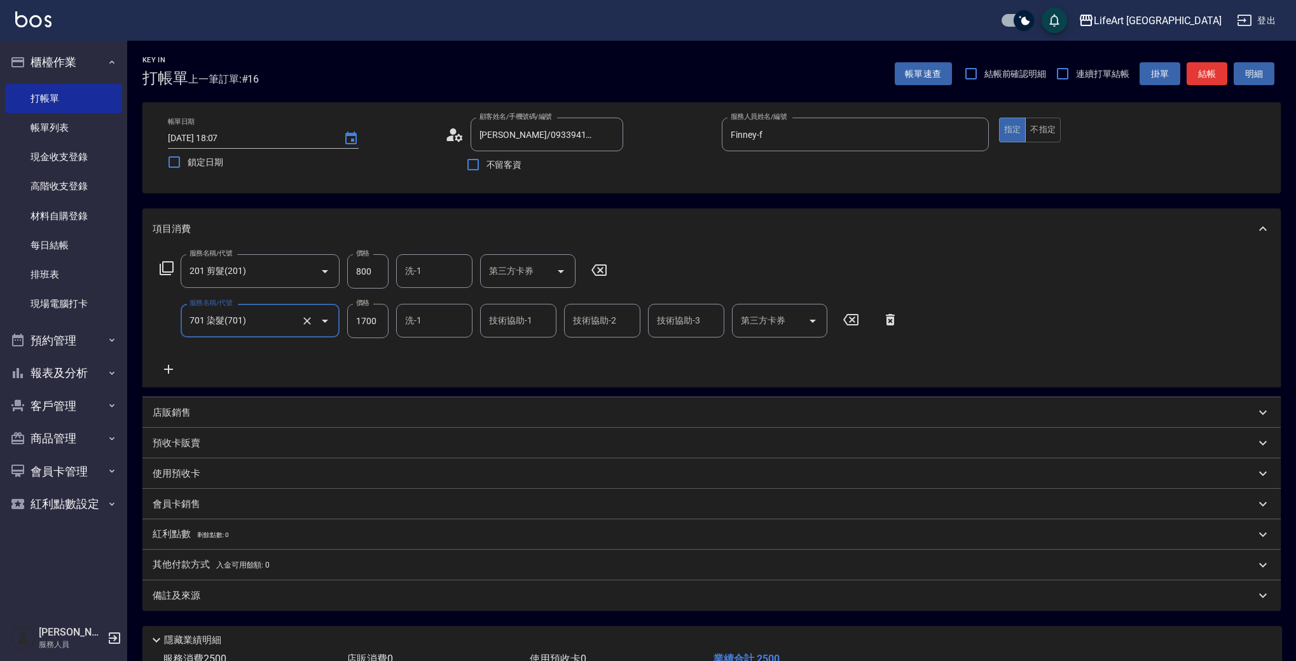
click at [171, 369] on icon at bounding box center [168, 369] width 9 height 9
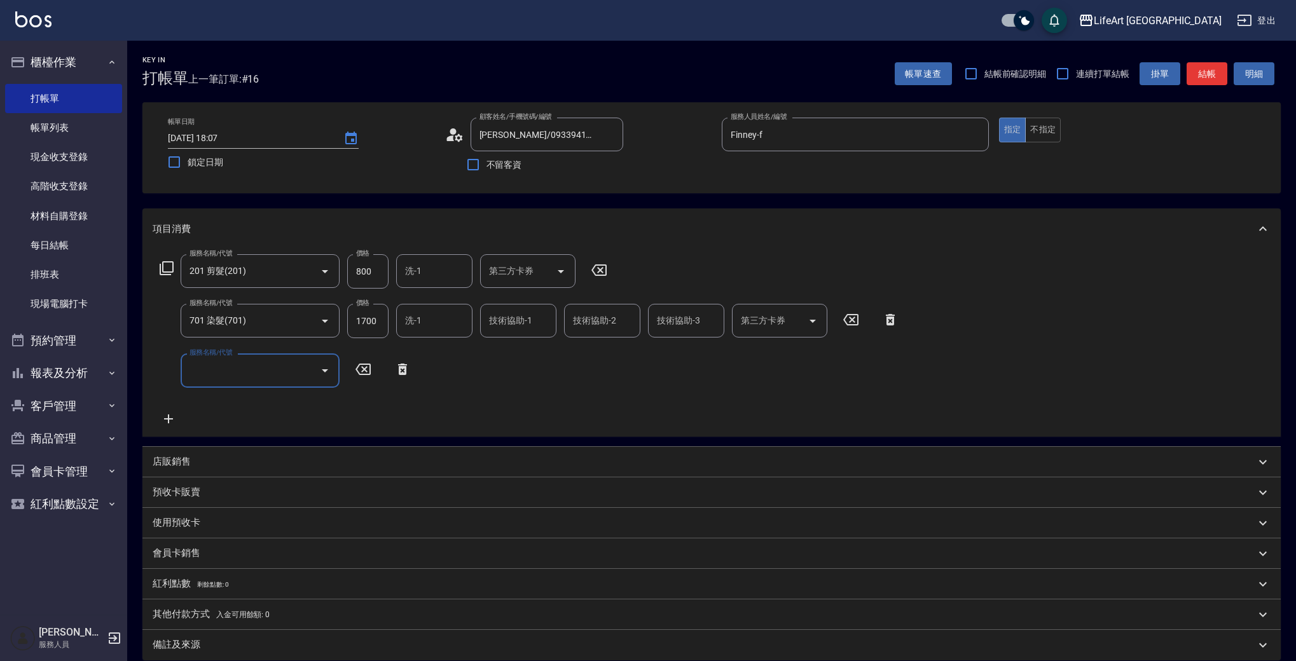
click at [209, 374] on input "服務名稱/代號" at bounding box center [250, 370] width 128 height 22
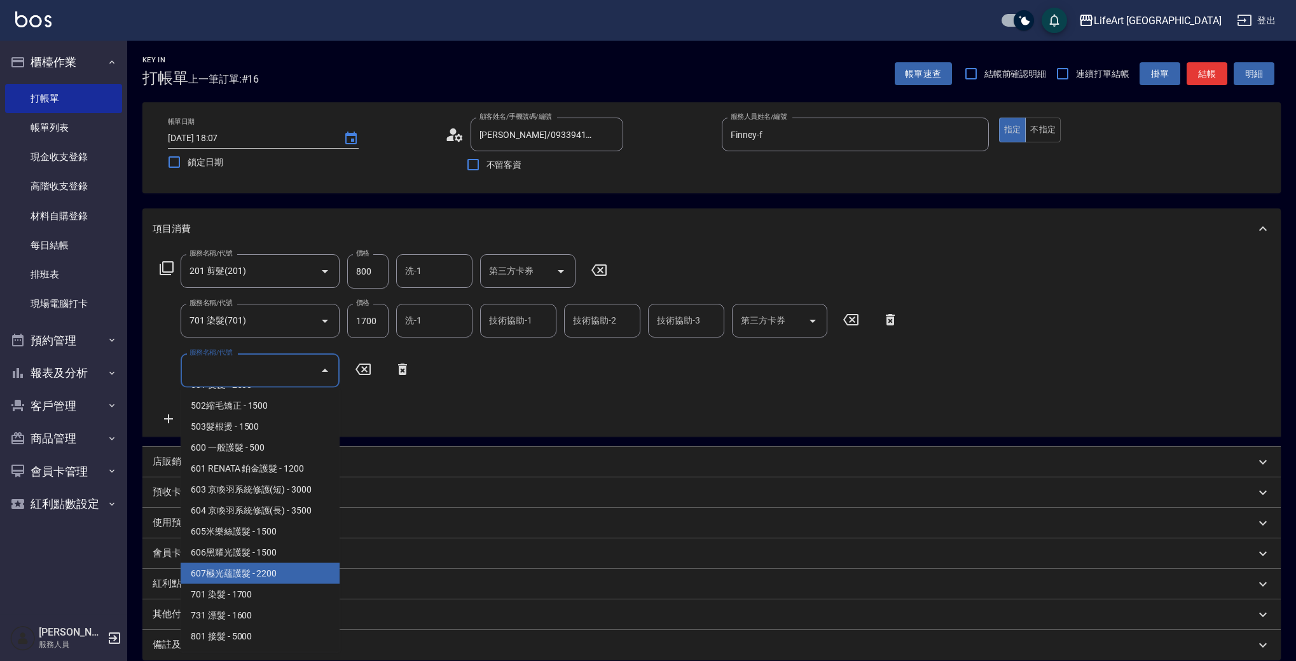
click at [305, 572] on span "607極光蘊護髮 - 2200" at bounding box center [260, 573] width 159 height 21
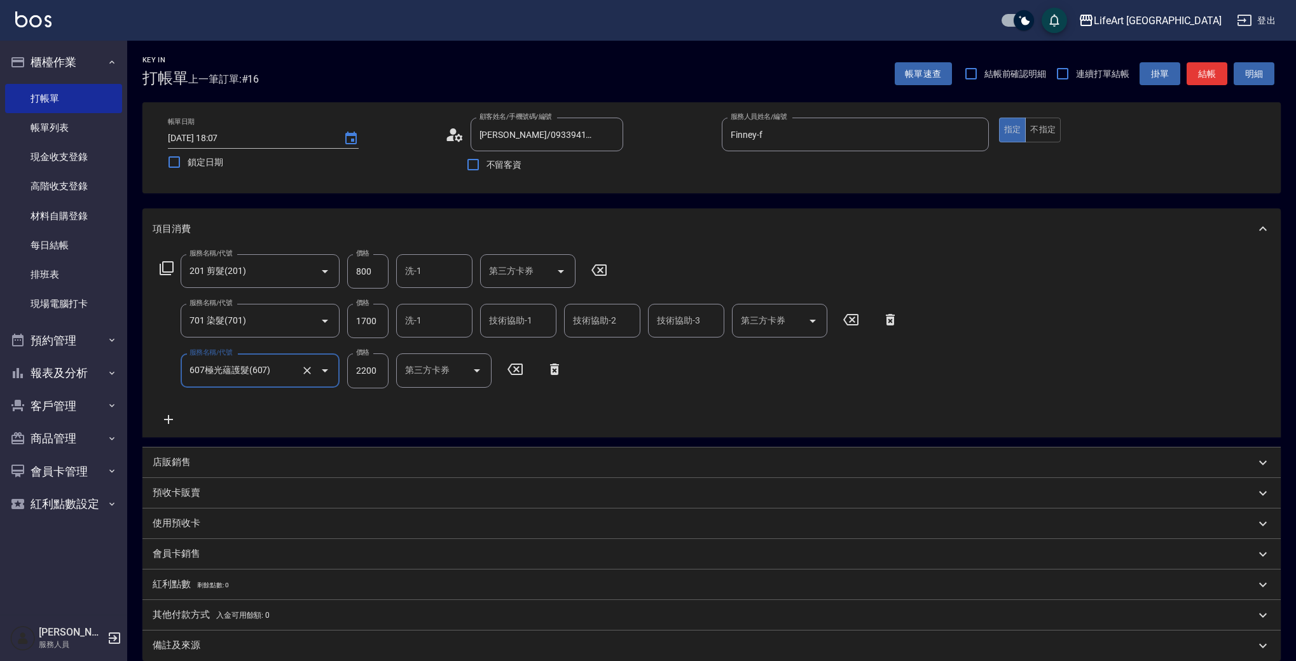
type input "607極光蘊護髮(607)"
click at [374, 328] on input "1700" at bounding box center [367, 321] width 41 height 34
type input "2500"
click at [388, 415] on div "服務名稱/代號 201 剪髮(201) 服務名稱/代號 價格 800 價格 洗-1 洗-1 第三方卡券 第三方卡券 服務名稱/代號 701 染髮(701) 服…" at bounding box center [529, 340] width 753 height 172
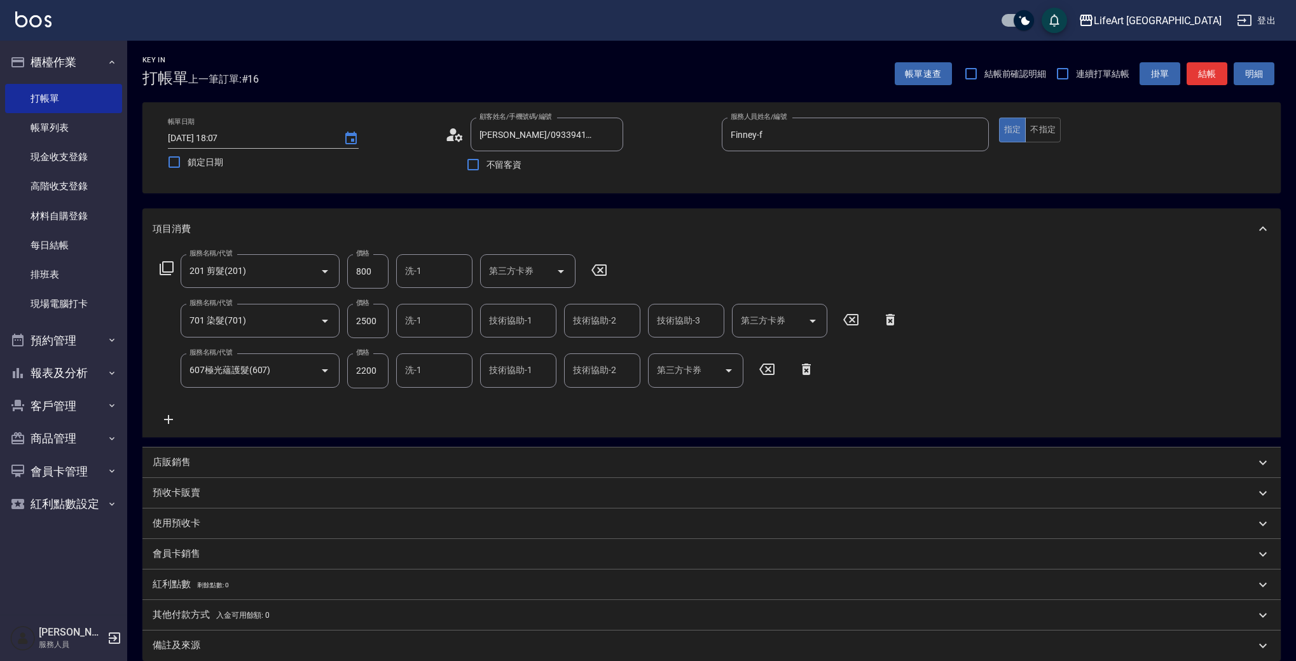
scroll to position [143, 0]
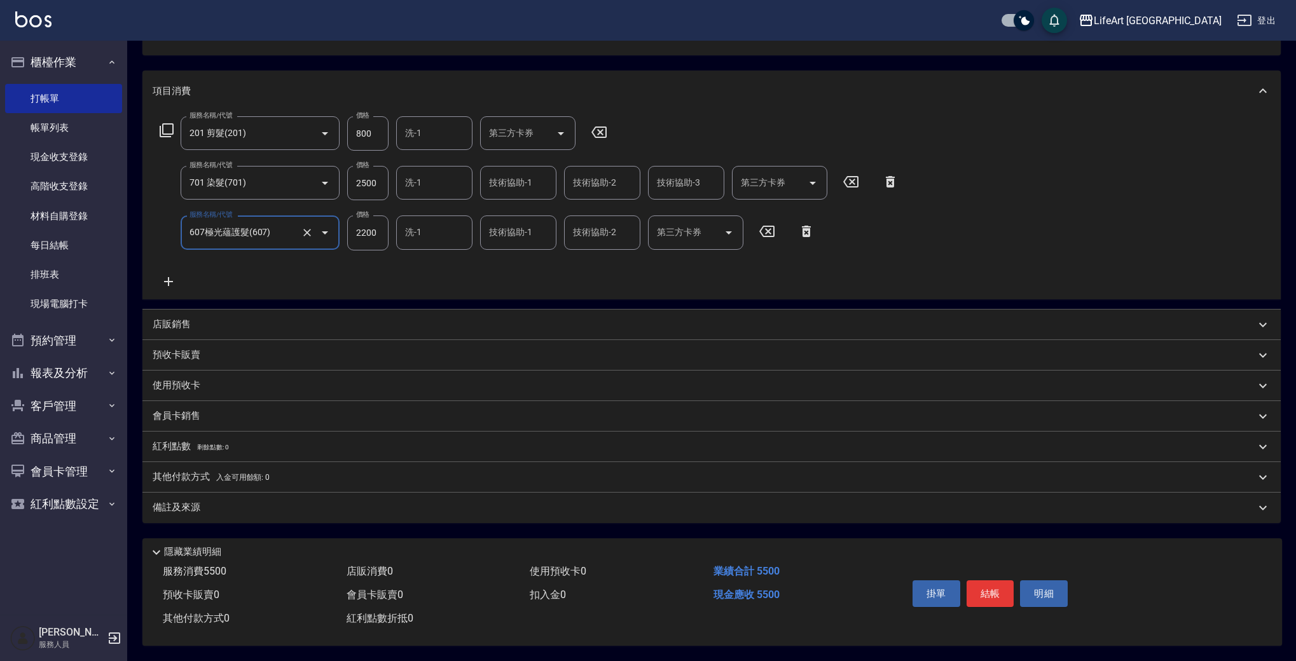
click at [263, 230] on input "607極光蘊護髮(607)" at bounding box center [242, 232] width 112 height 22
click at [333, 228] on button "Open" at bounding box center [325, 233] width 20 height 20
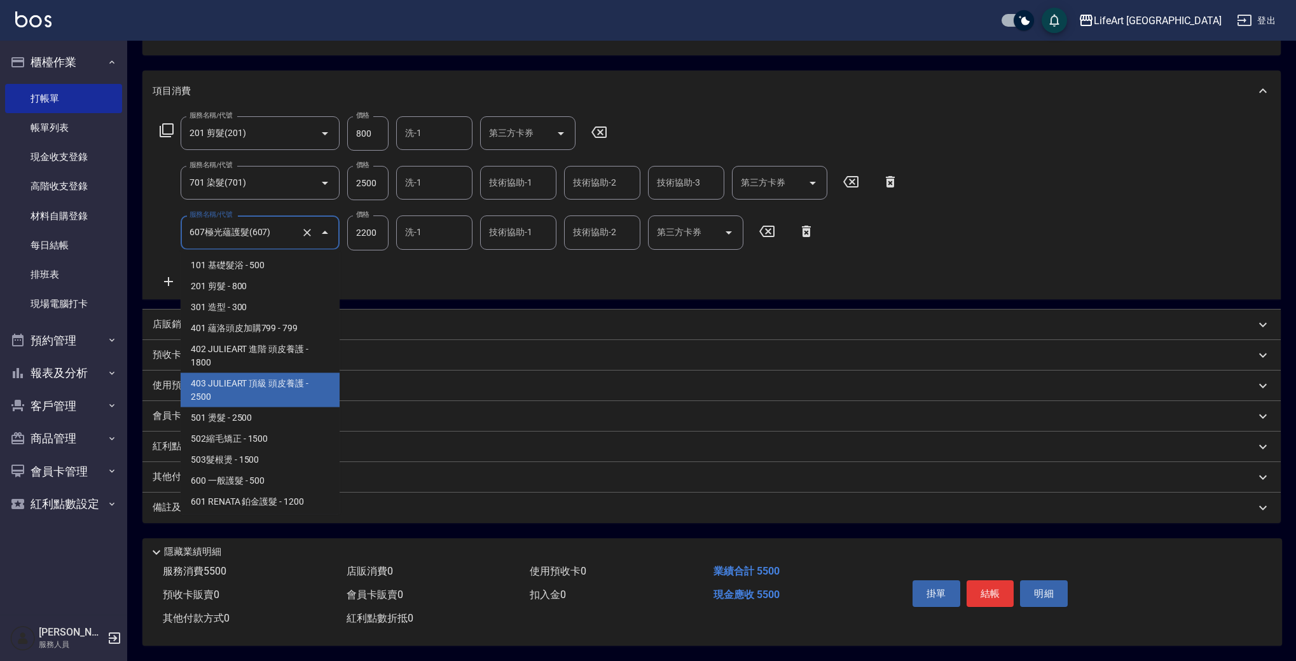
scroll to position [103, 0]
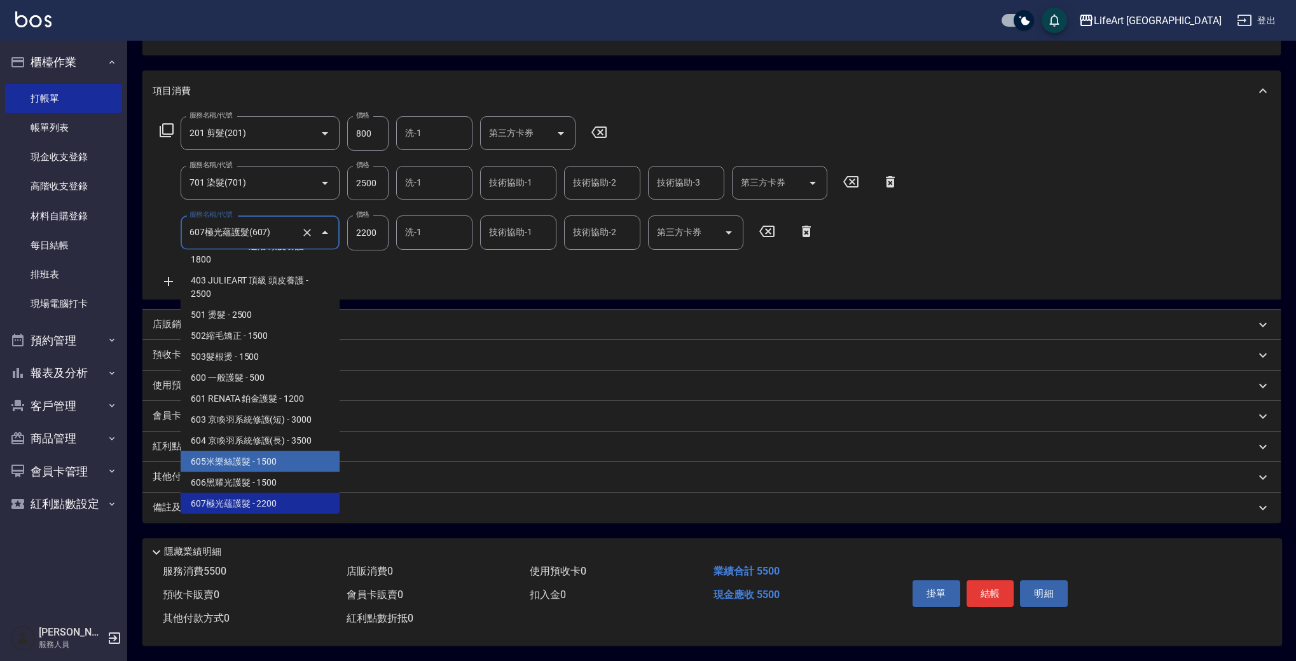
click at [306, 460] on span "605米樂絲護髮 - 1500" at bounding box center [260, 461] width 159 height 21
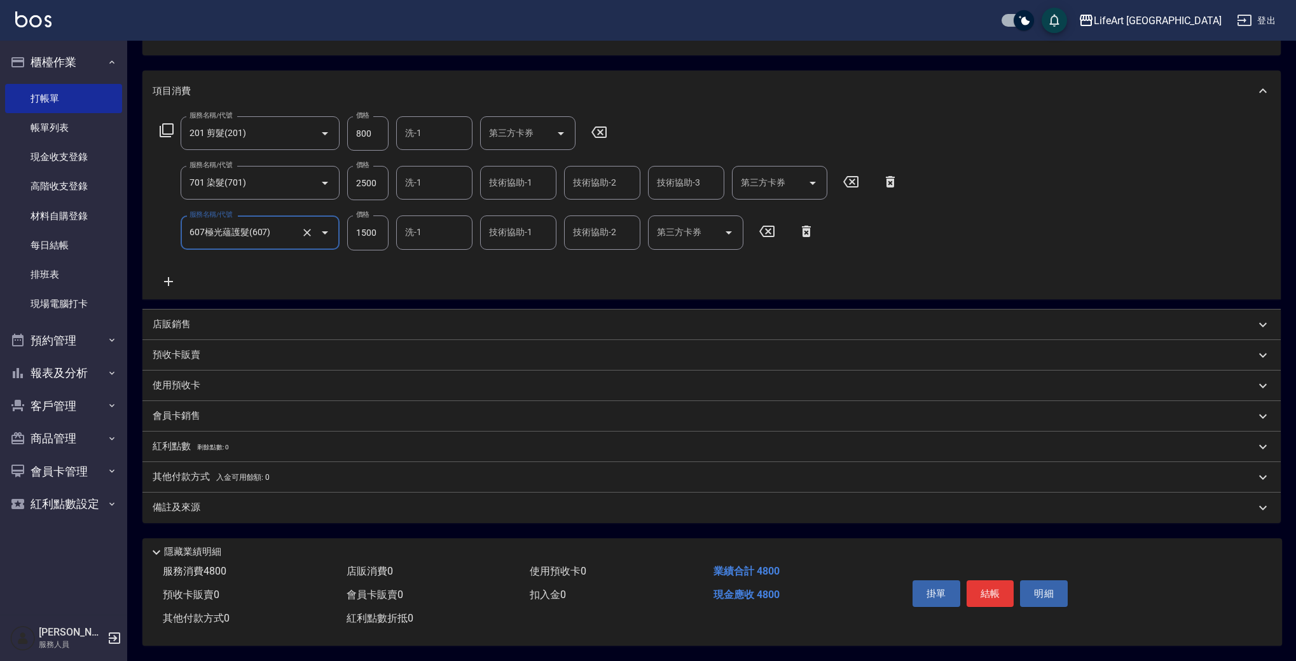
type input "605米樂絲護髮(605)"
type input "1500"
click at [310, 501] on div "備註及來源" at bounding box center [704, 507] width 1102 height 13
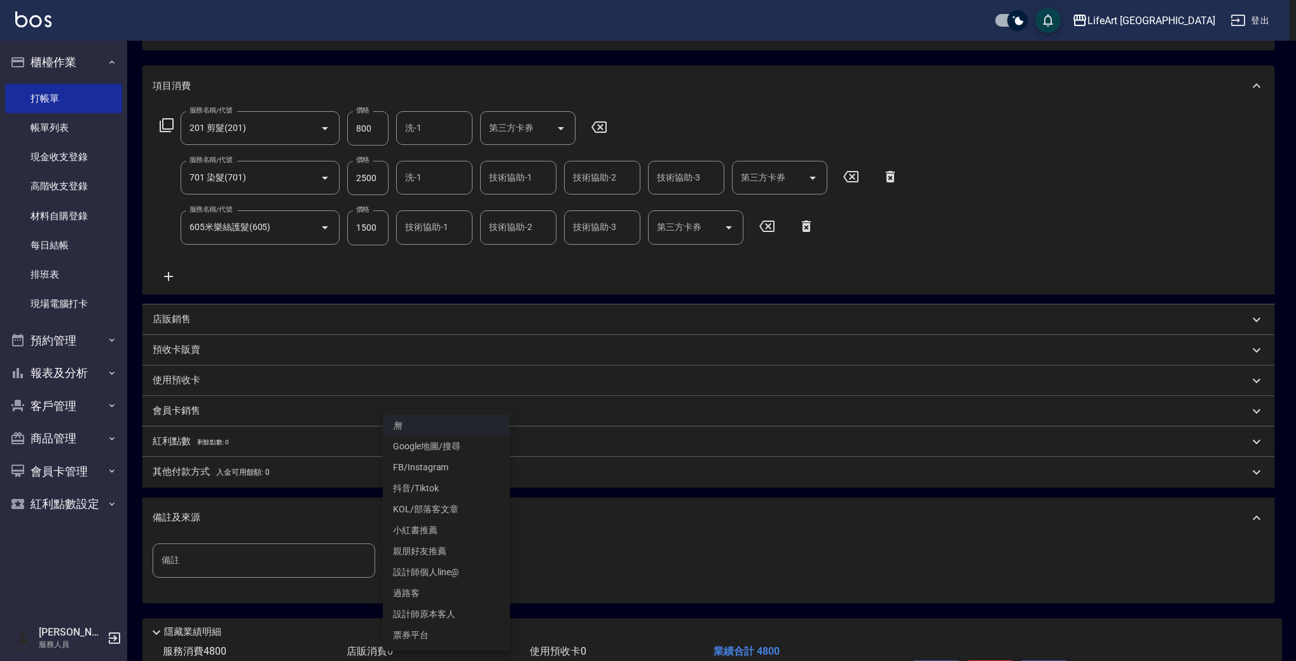
click at [455, 551] on body "LifeArt 蘆洲 登出 櫃檯作業 打帳單 帳單列表 現金收支登錄 高階收支登錄 材料自購登錄 每日結帳 排班表 現場電腦打卡 預約管理 預約管理 單日預約…" at bounding box center [648, 299] width 1296 height 884
click at [468, 467] on li "FB/Instagram" at bounding box center [446, 467] width 127 height 21
type input "FB/Instagram"
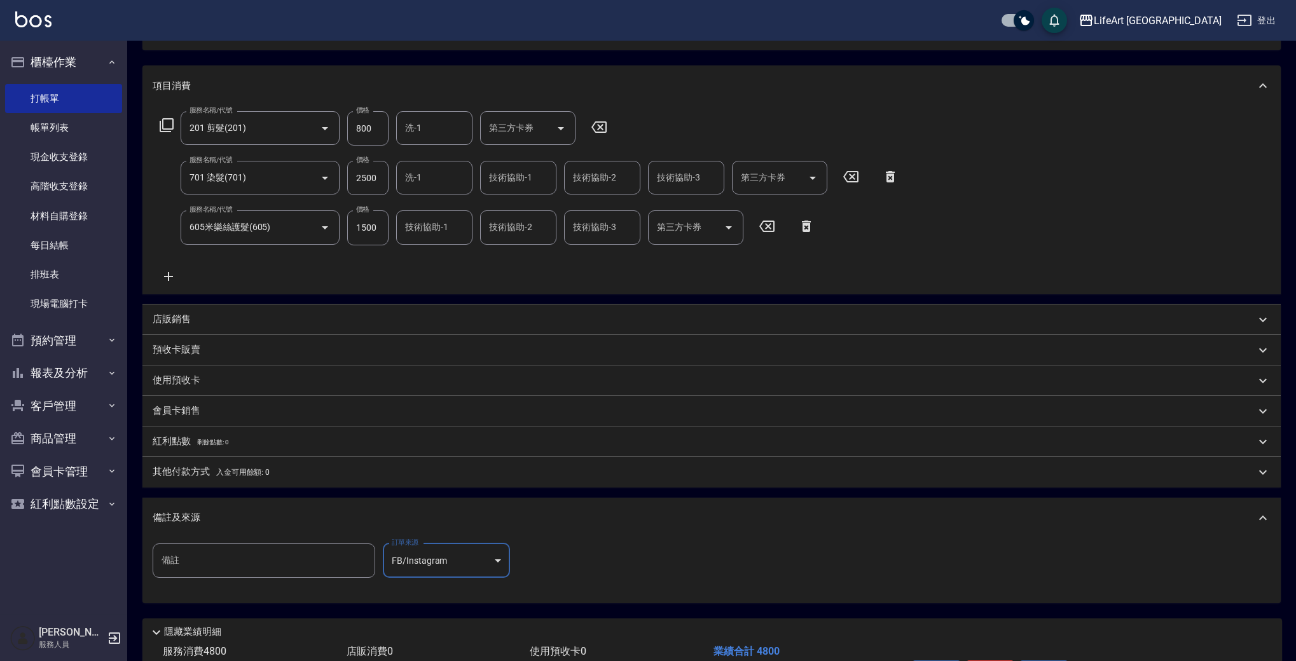
scroll to position [229, 0]
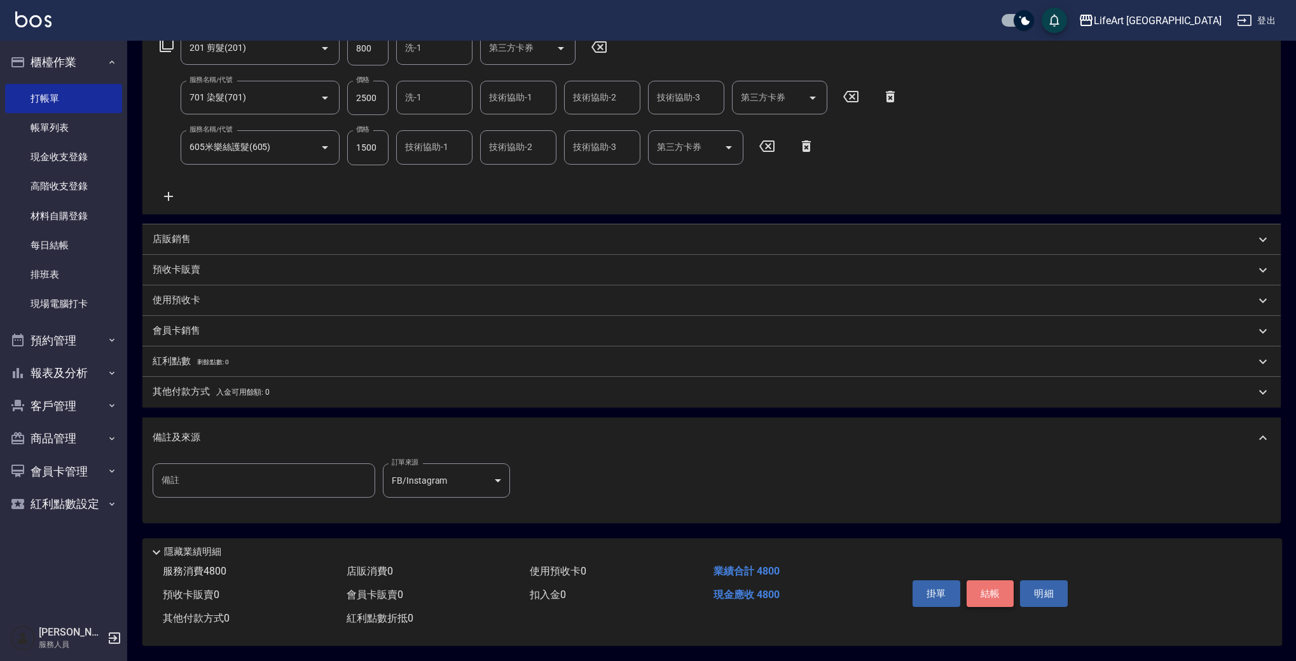
click at [985, 595] on button "結帳" at bounding box center [990, 593] width 48 height 27
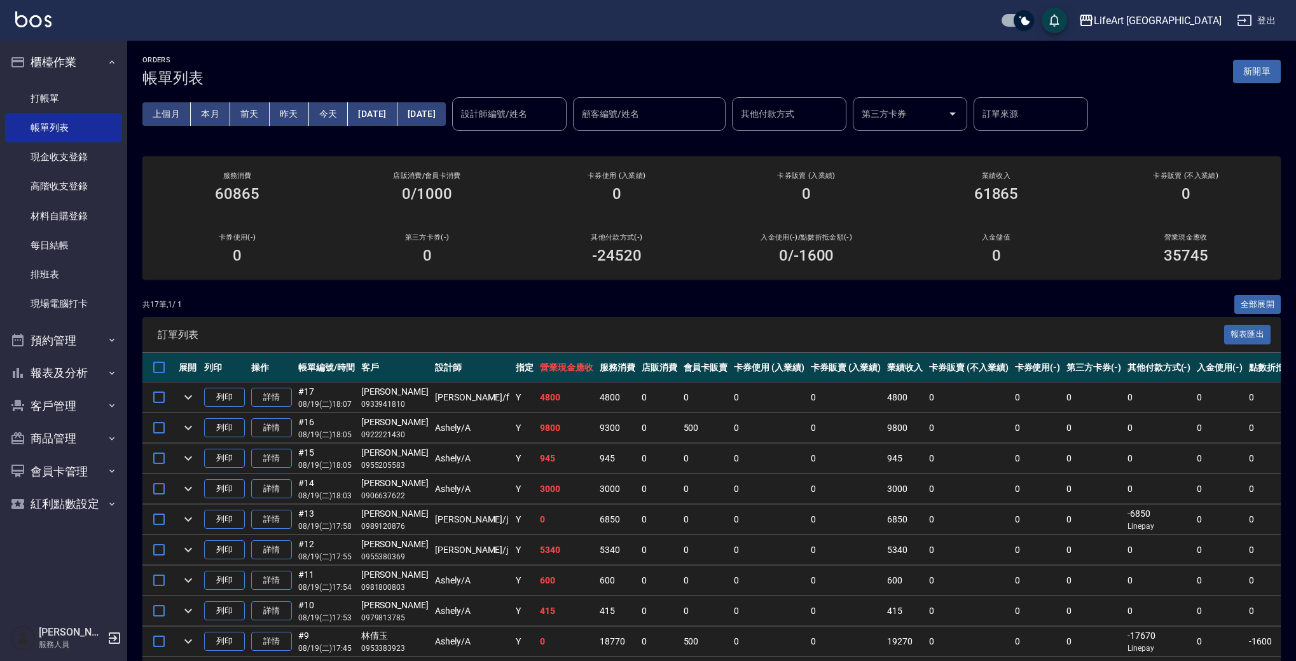
click at [1264, 79] on button "新開單" at bounding box center [1257, 72] width 48 height 24
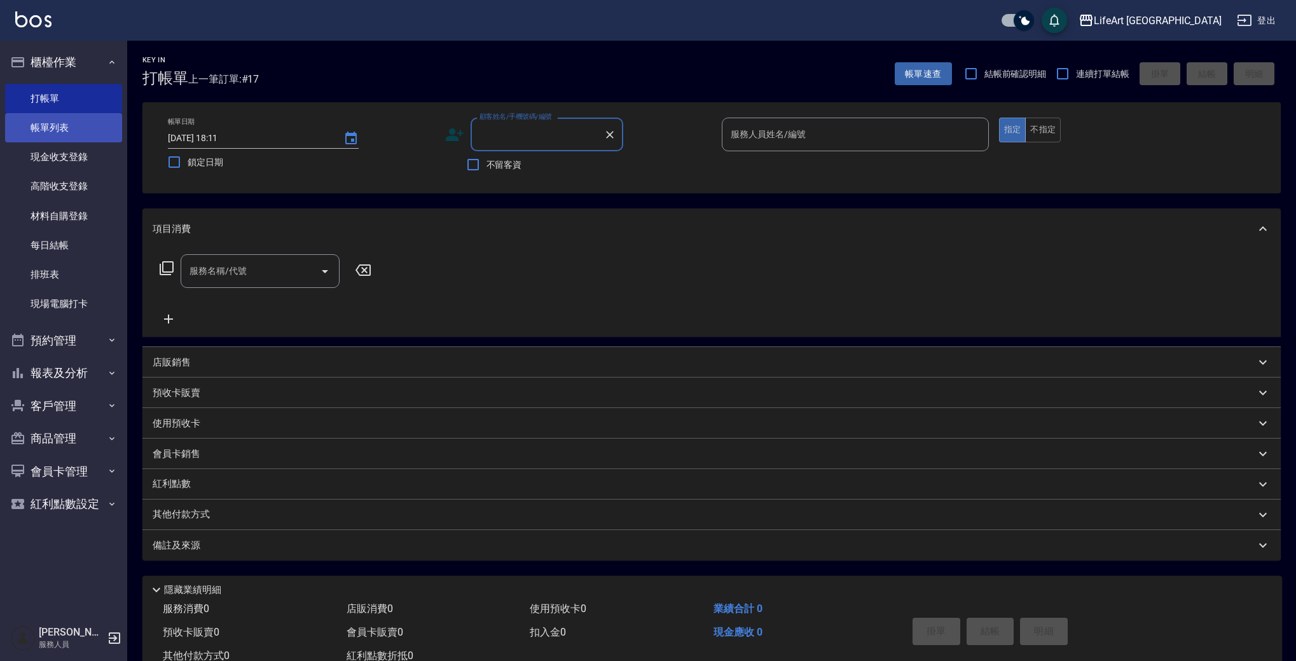
click at [95, 134] on link "帳單列表" at bounding box center [63, 127] width 117 height 29
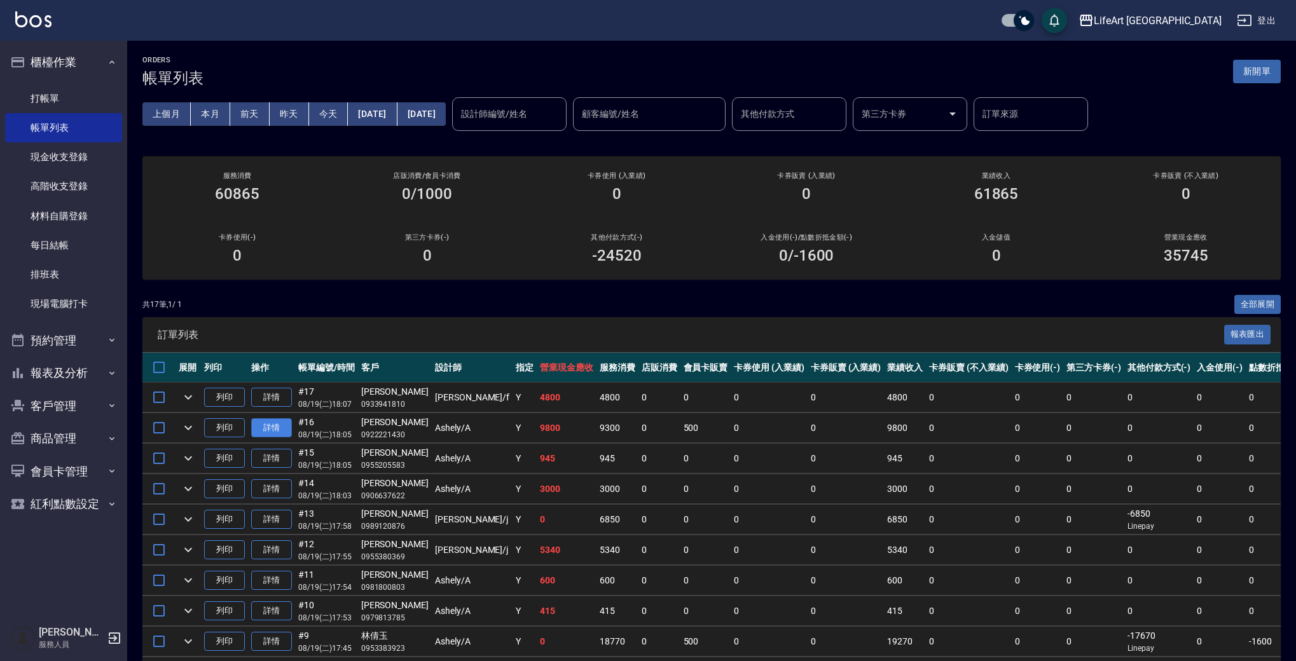
click at [280, 424] on link "詳情" at bounding box center [271, 428] width 41 height 20
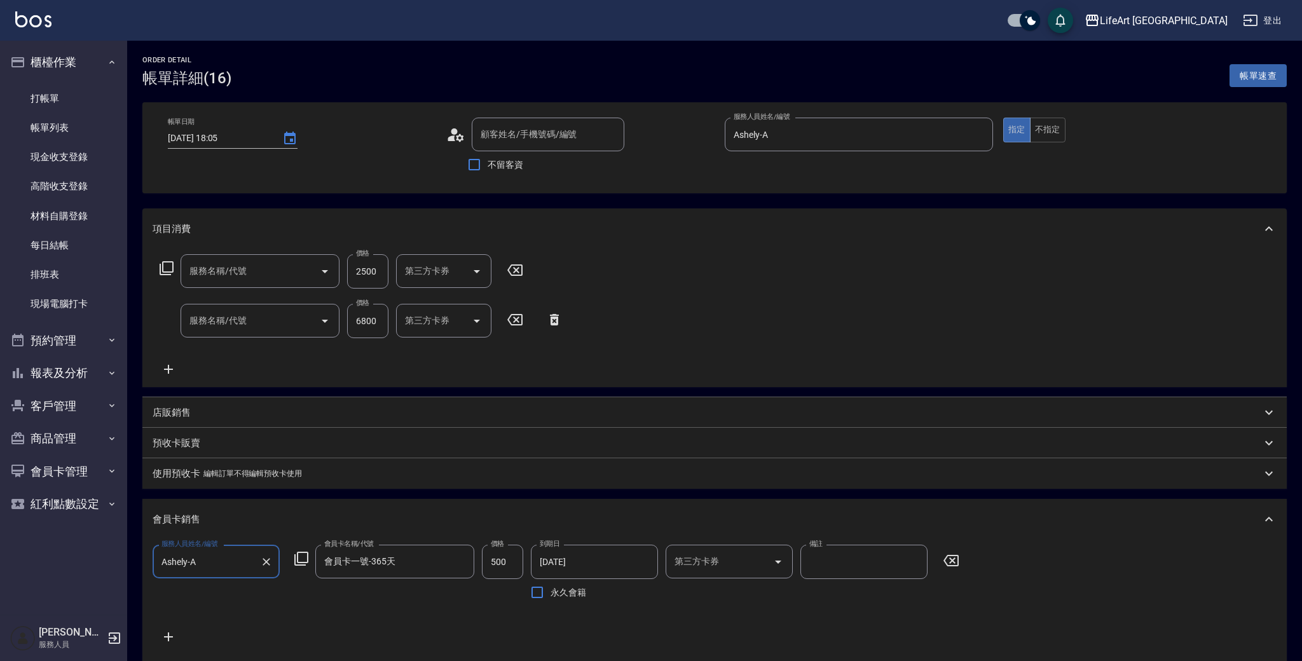
type input "2025/08/19 18:05"
type input "Ashely-A"
type input "19"
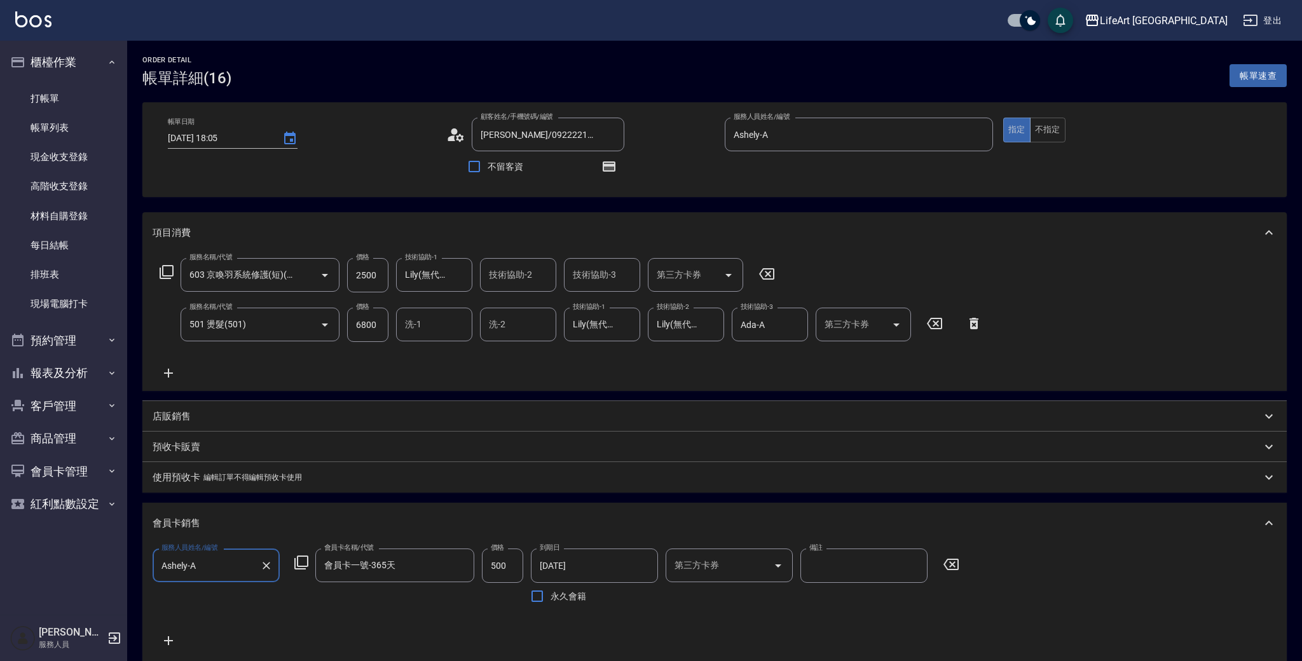
type input "[PERSON_NAME]/0922221430/null"
type input "603 京喚羽系統修護(短)(603)"
type input "501 燙髮(501)"
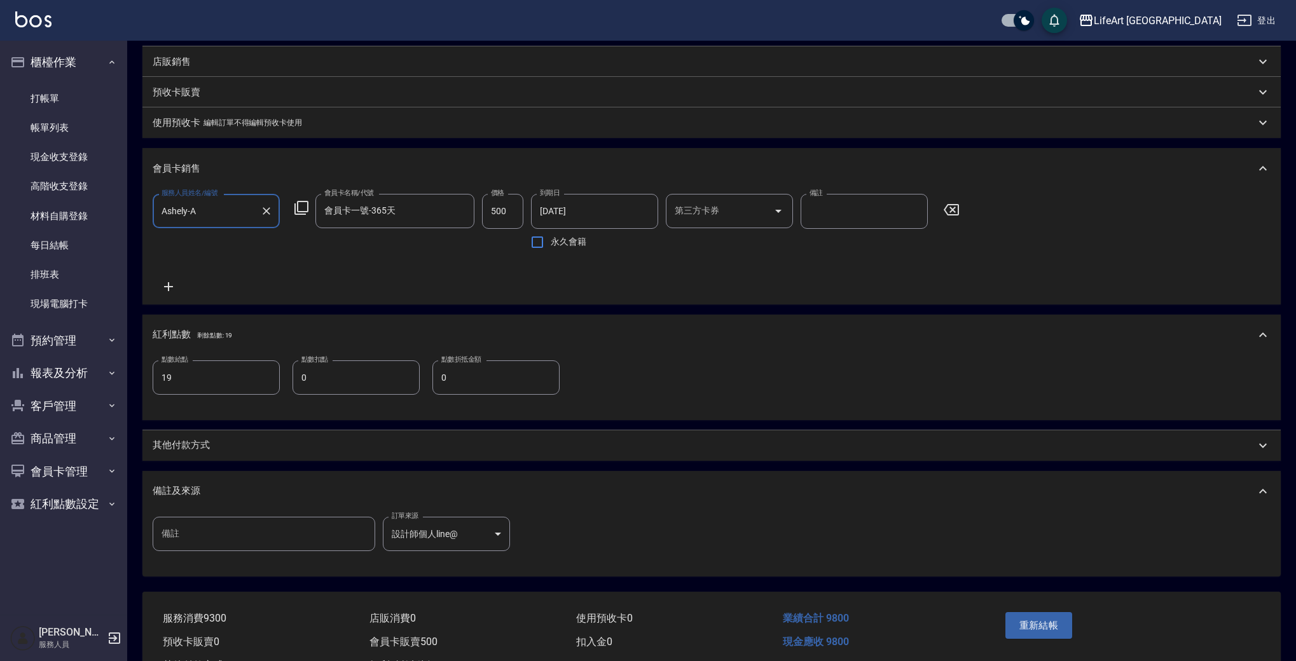
scroll to position [417, 0]
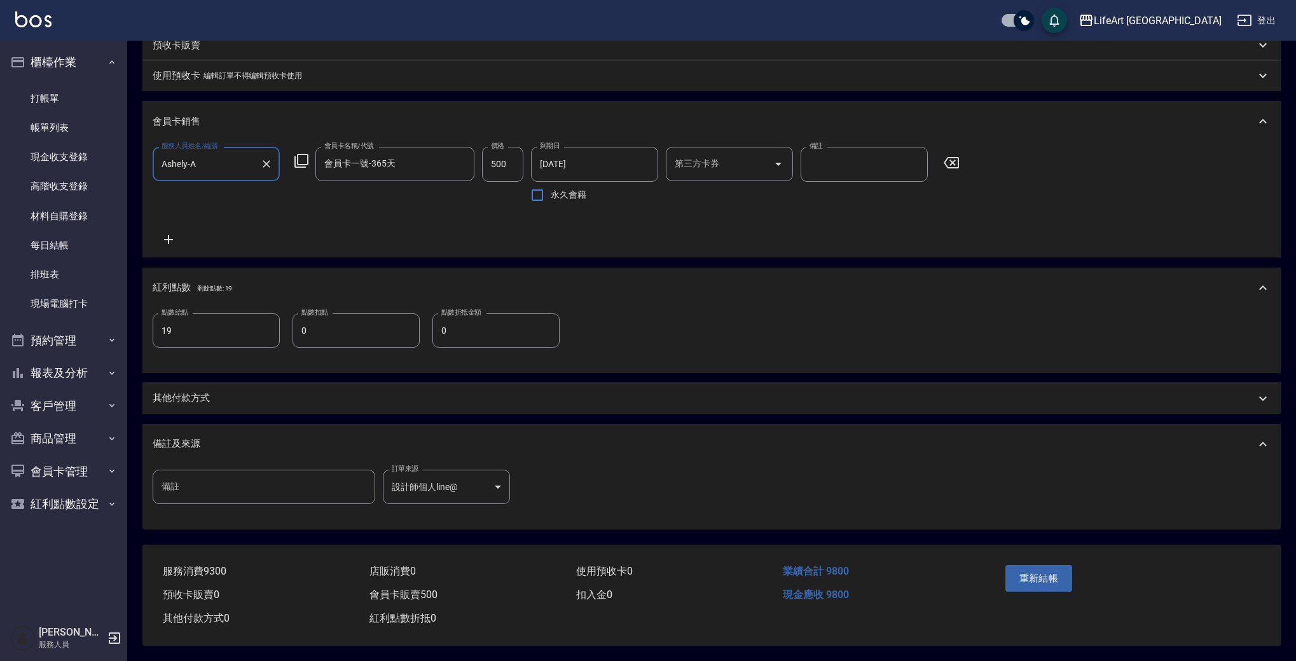
click at [209, 392] on p "其他付款方式" at bounding box center [181, 398] width 57 height 13
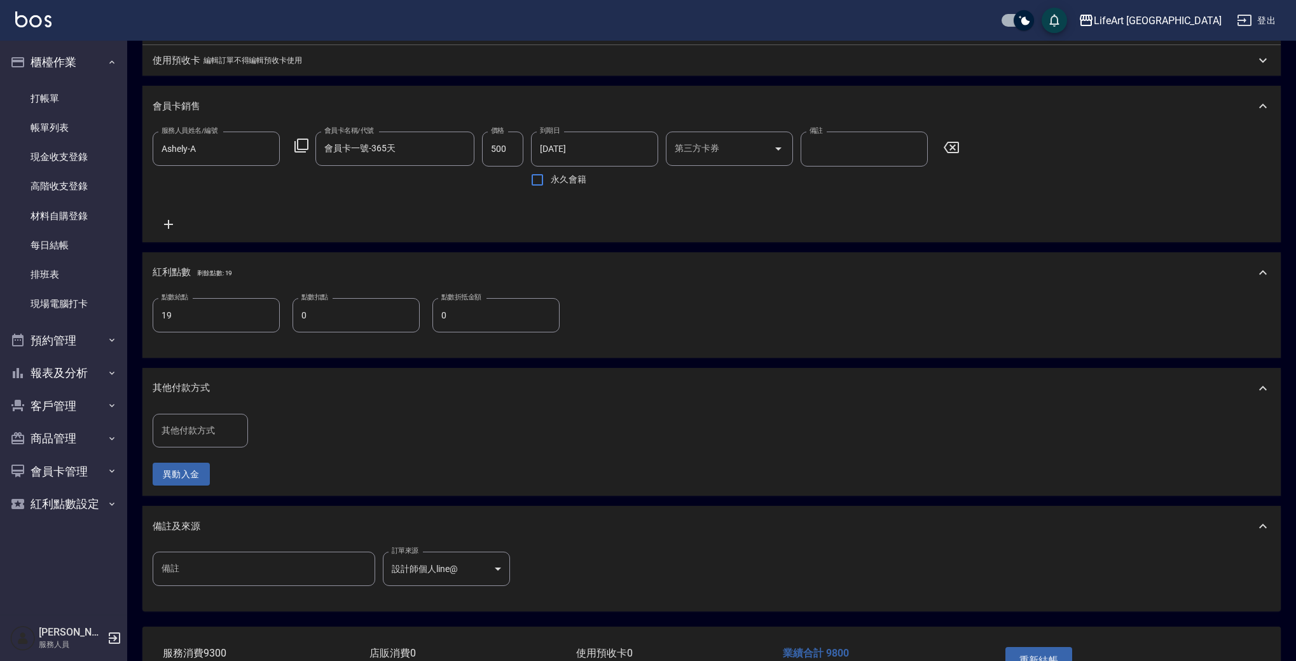
click at [224, 448] on div "其他付款方式" at bounding box center [200, 431] width 95 height 34
click at [203, 530] on span "信用卡" at bounding box center [200, 535] width 95 height 21
type input "信用卡"
drag, startPoint x: 291, startPoint y: 443, endPoint x: 252, endPoint y: 433, distance: 39.9
click at [252, 433] on div "其他付款方式 信用卡 其他付款方式 信用卡金額 0 信用卡金額" at bounding box center [256, 431] width 206 height 34
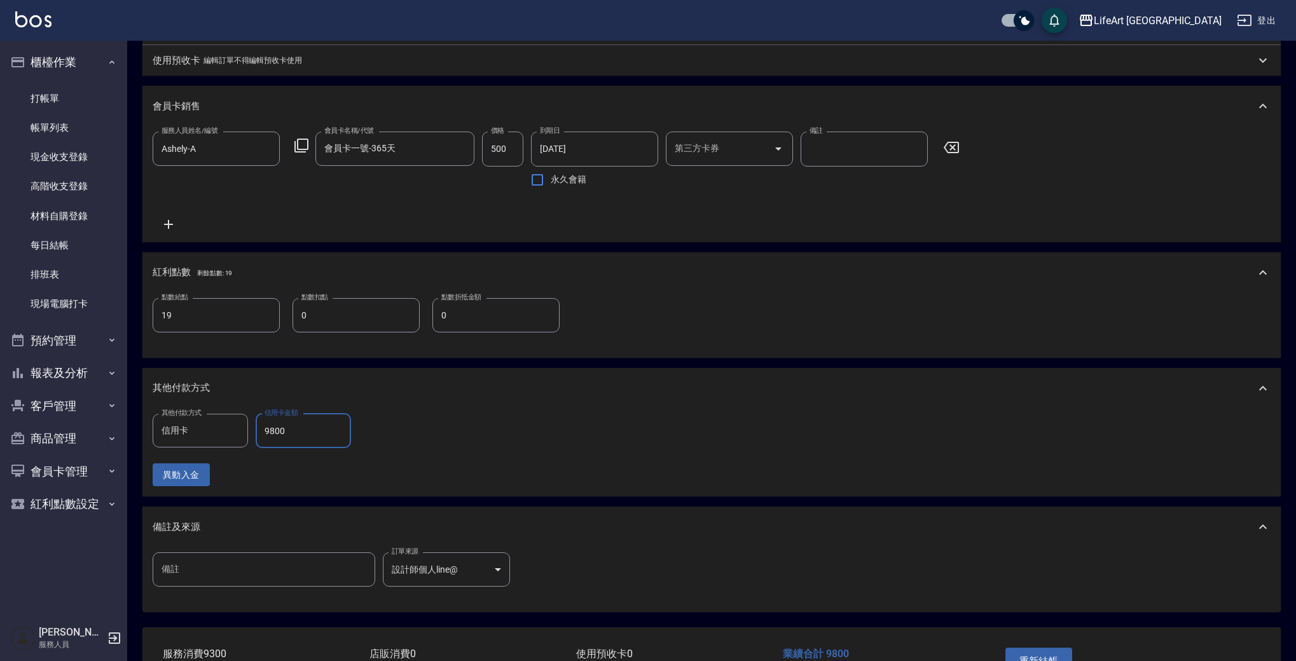
scroll to position [515, 0]
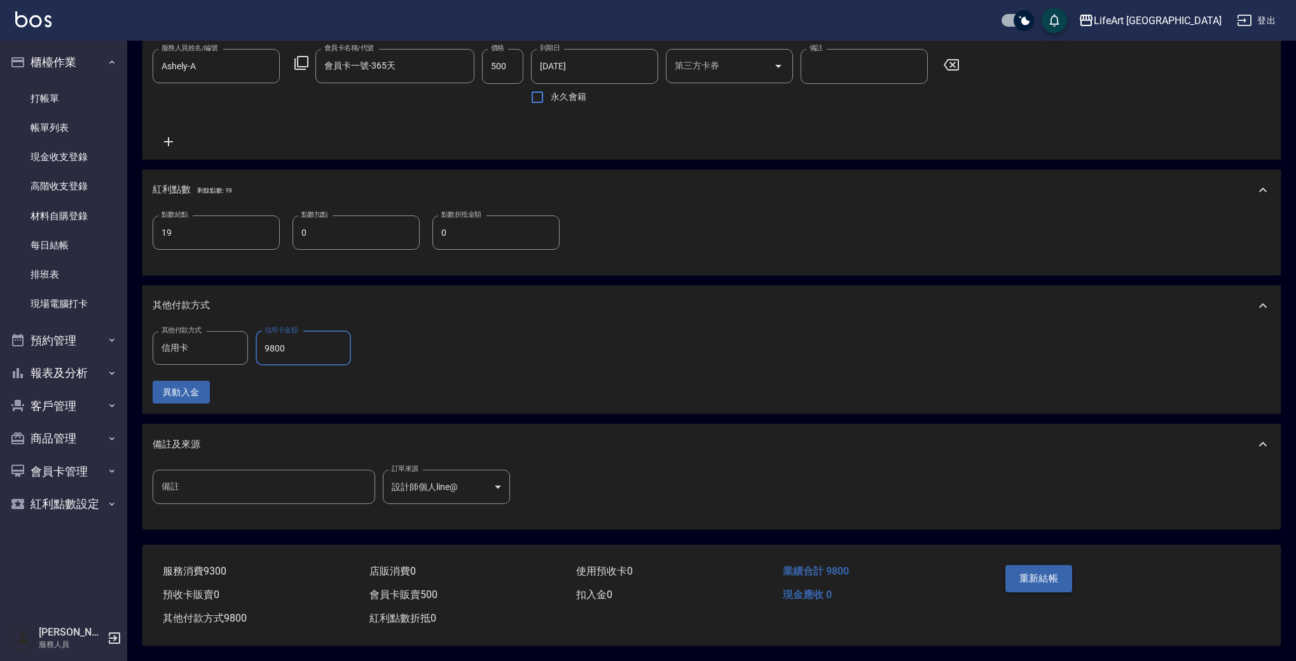
type input "9800"
click at [1042, 566] on button "重新結帳" at bounding box center [1038, 578] width 67 height 27
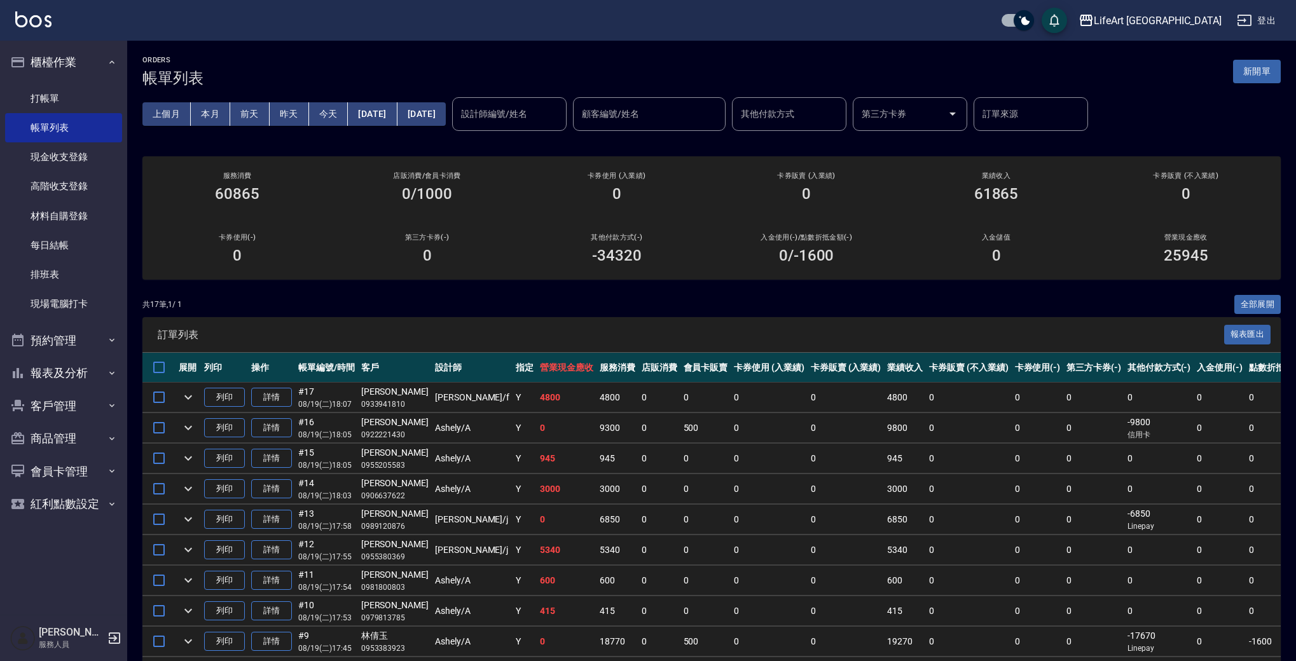
scroll to position [3, 0]
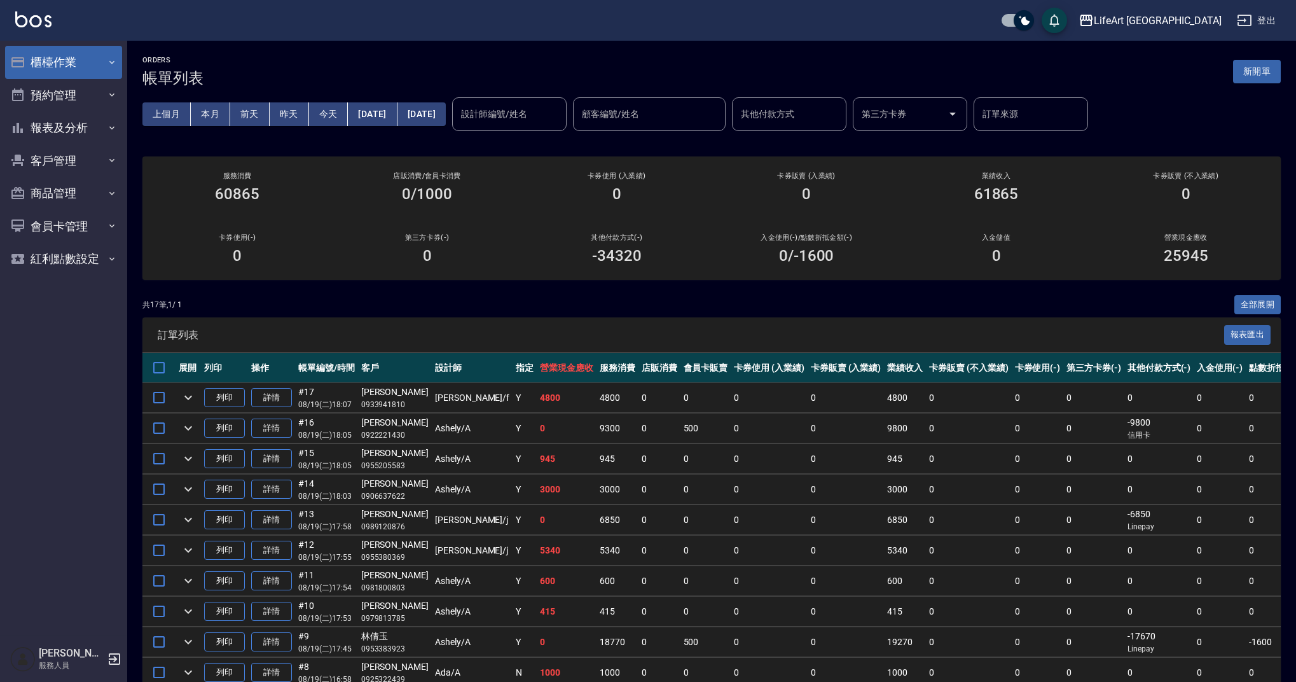
scroll to position [3, 0]
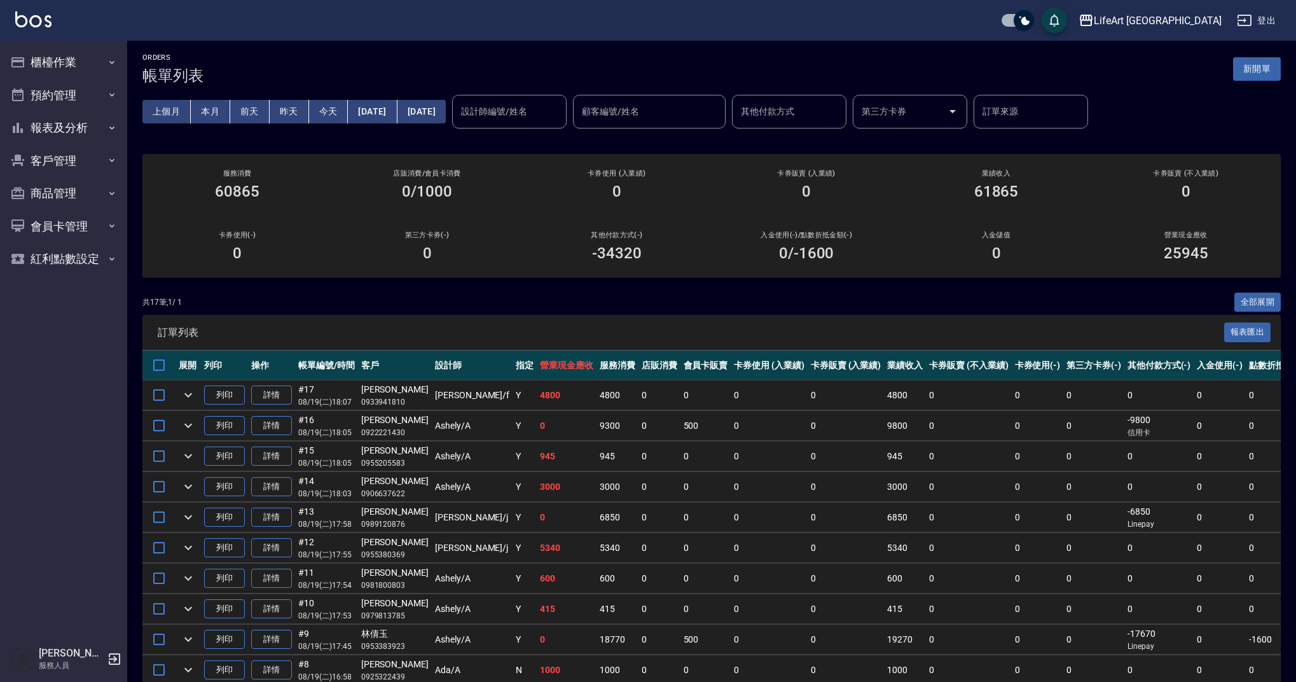
click at [280, 399] on link "詳情" at bounding box center [271, 395] width 41 height 20
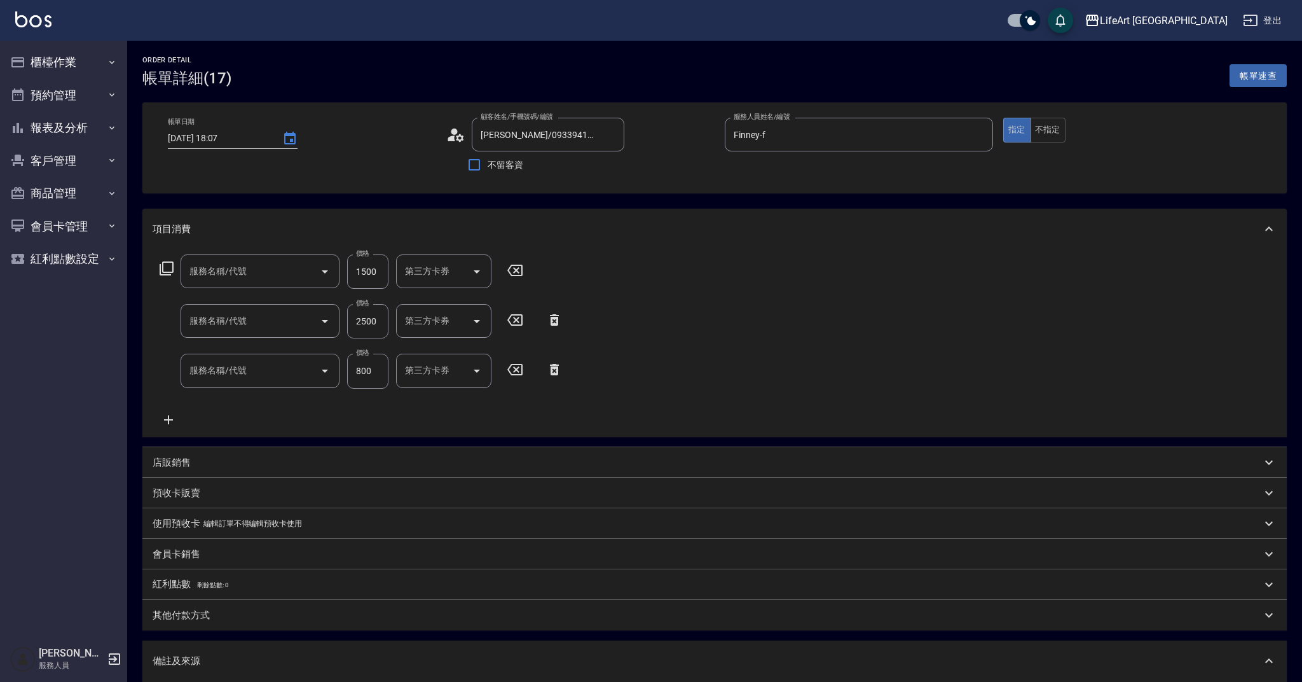
type input "[DATE] 18:07"
type input "[PERSON_NAME]/0933941810/null"
type input "Finney-f"
type input "605米樂絲護髮(605)"
type input "701 染髮(701)"
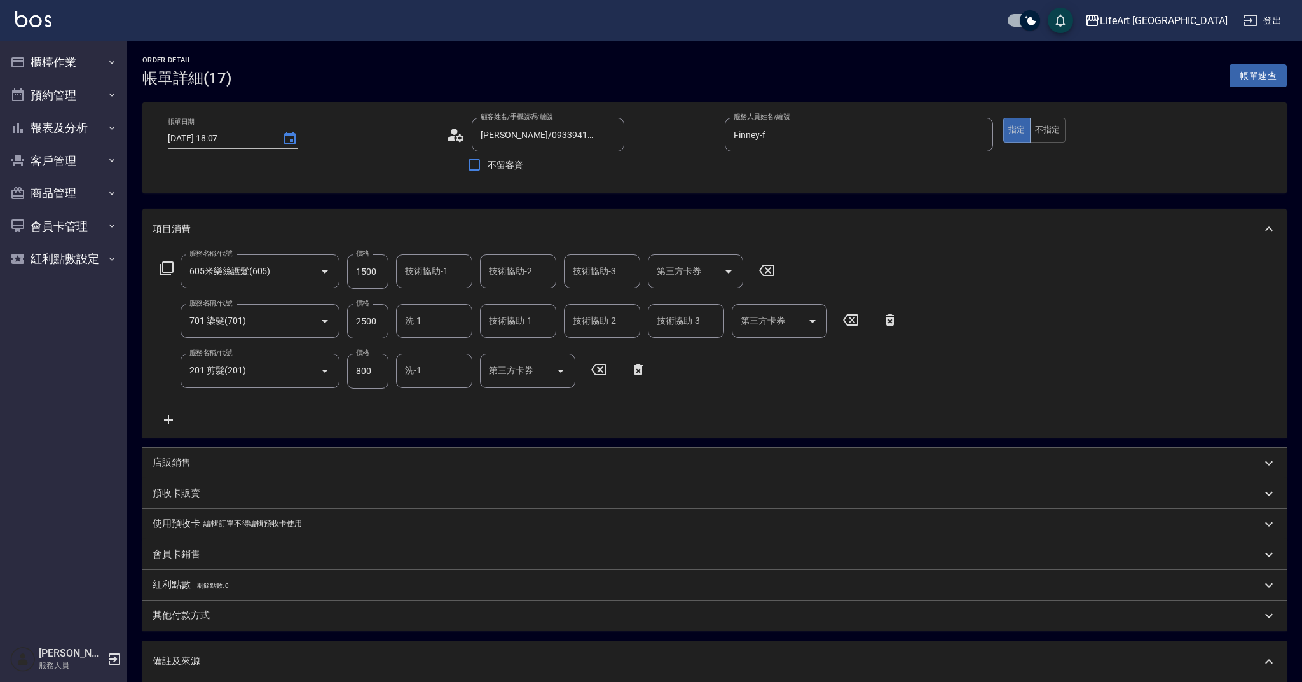
type input "201 剪髮(201)"
click at [293, 558] on div "會員卡銷售" at bounding box center [707, 553] width 1109 height 13
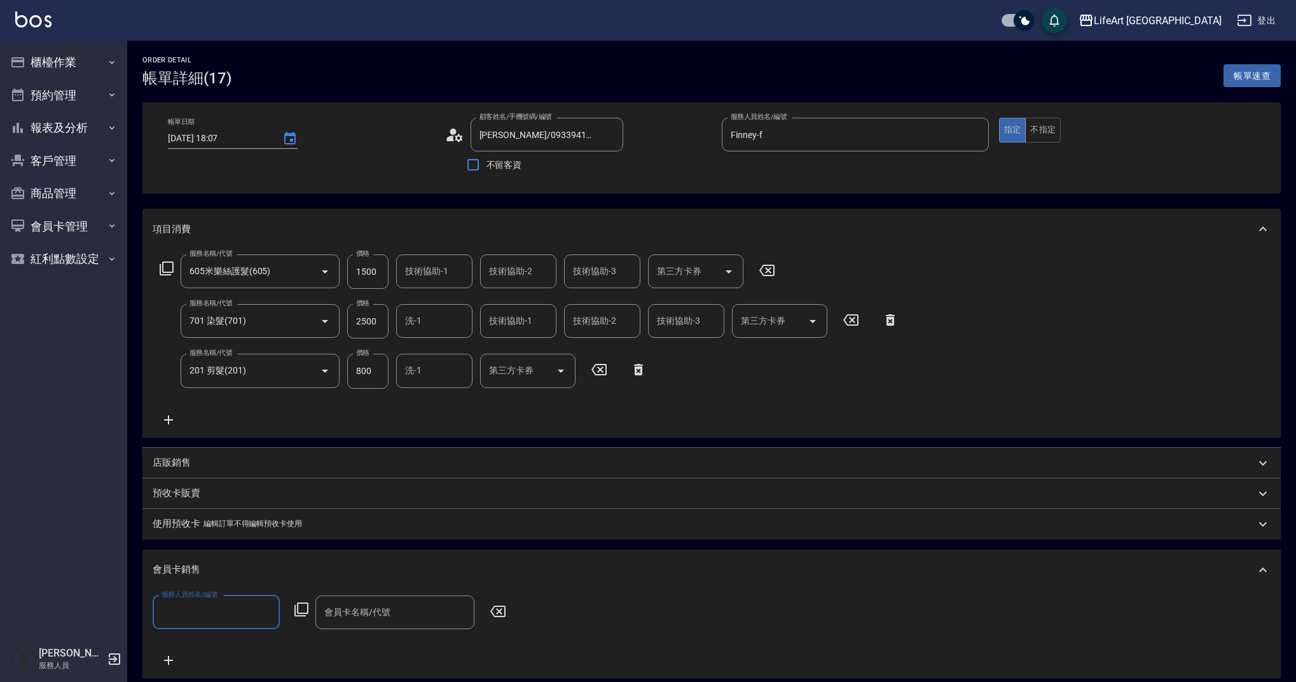
click at [280, 559] on div "會員卡銷售" at bounding box center [711, 569] width 1138 height 41
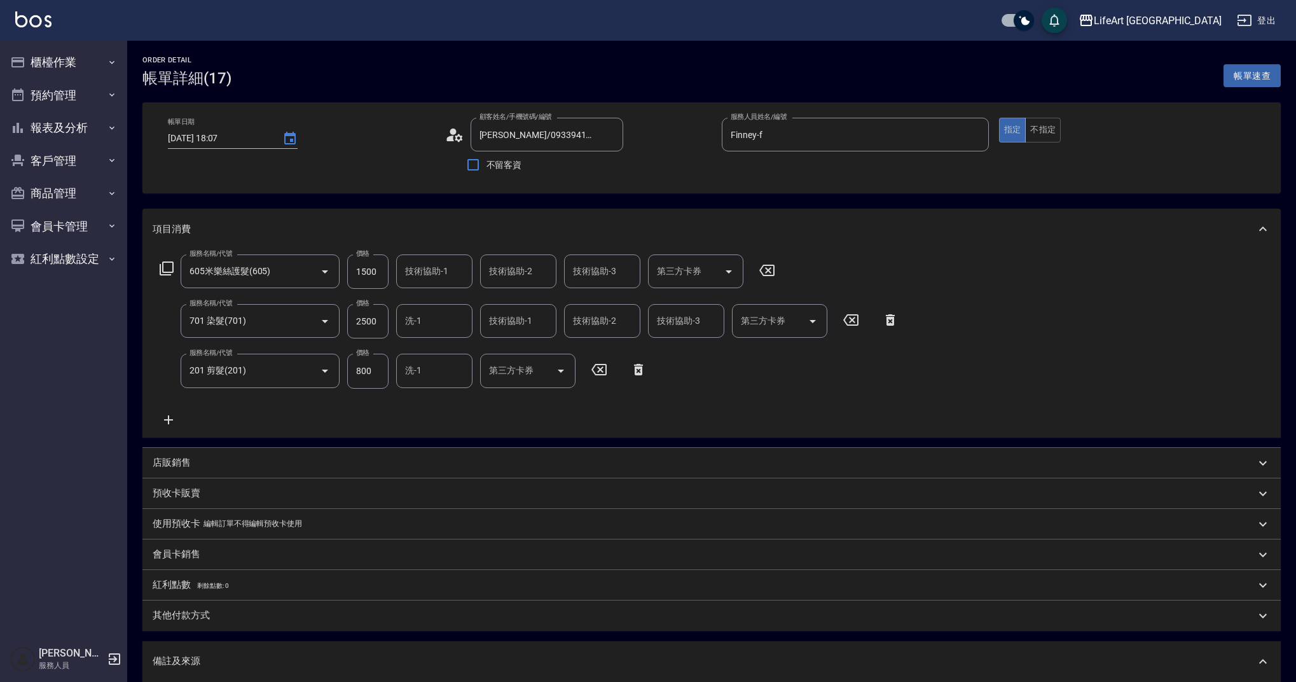
click at [271, 621] on div "其他付款方式" at bounding box center [704, 614] width 1102 height 13
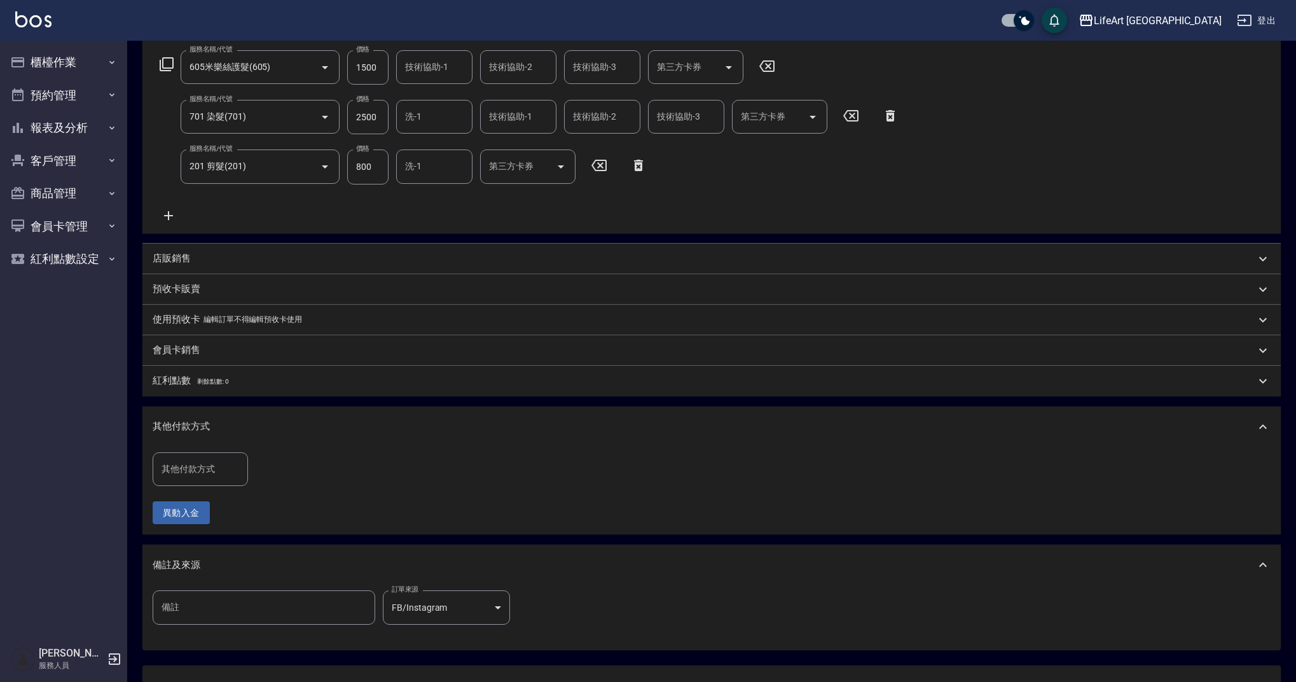
scroll to position [310, 0]
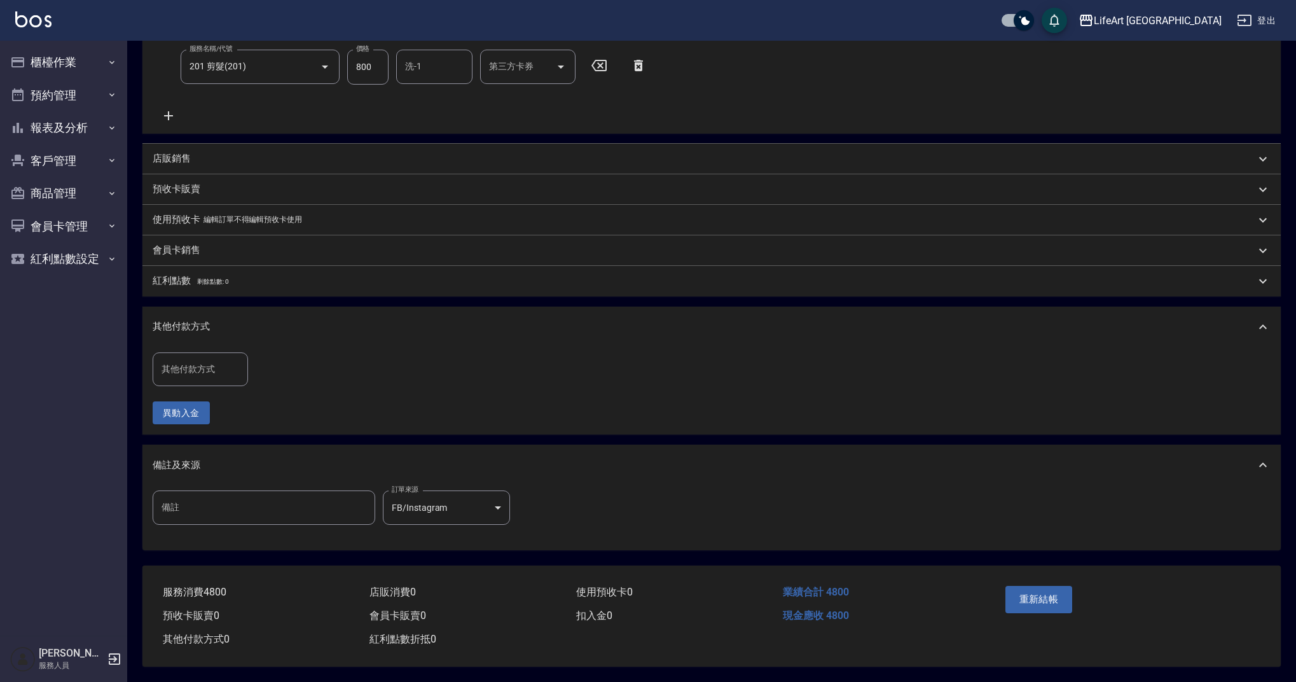
click at [238, 363] on input "其他付款方式" at bounding box center [200, 369] width 84 height 22
click at [231, 412] on span "Linepay" at bounding box center [200, 422] width 95 height 21
type input "Linepay"
drag, startPoint x: 282, startPoint y: 359, endPoint x: 265, endPoint y: 359, distance: 16.5
click at [265, 359] on input "0" at bounding box center [303, 369] width 95 height 34
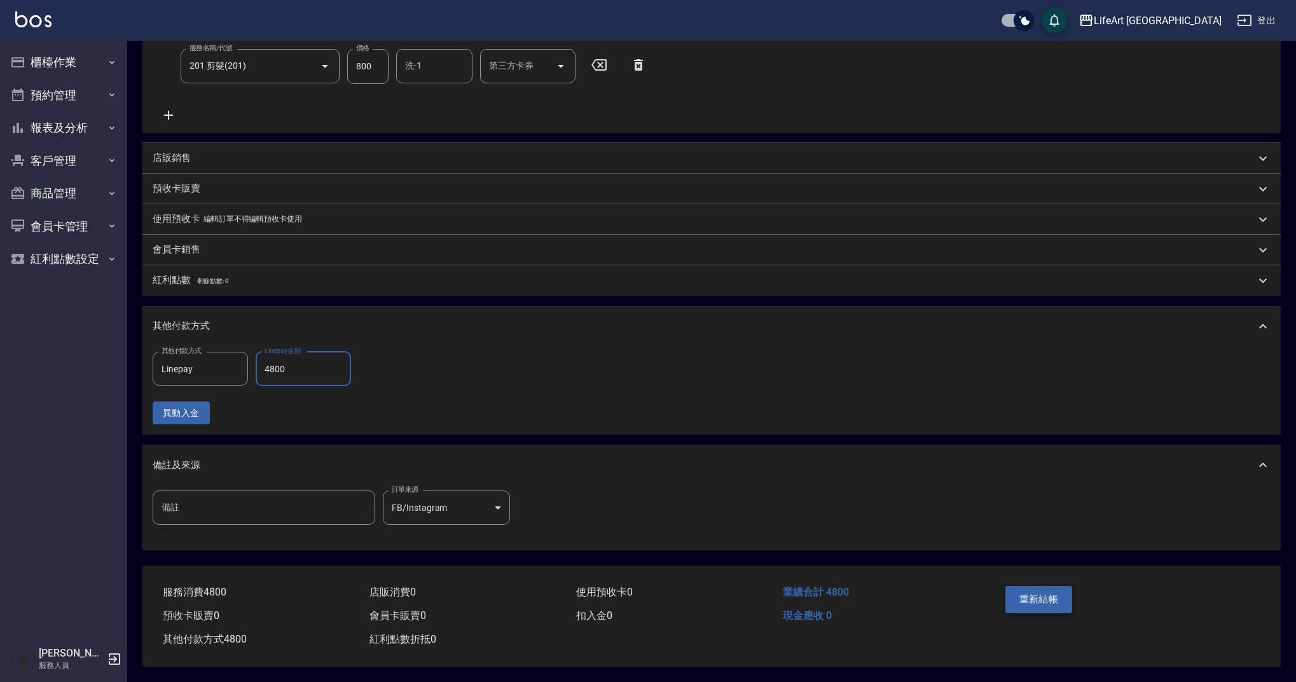
type input "4800"
click at [1056, 597] on button "重新結帳" at bounding box center [1038, 599] width 67 height 27
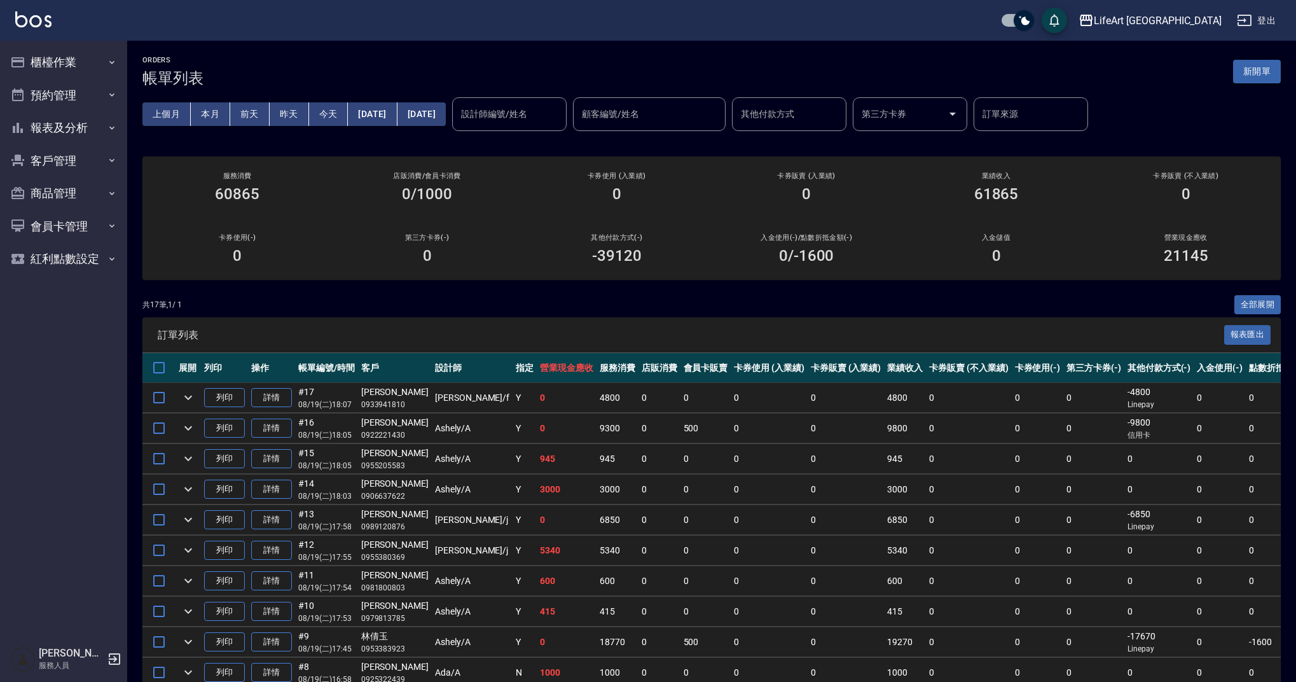
click at [1263, 75] on button "新開單" at bounding box center [1257, 72] width 48 height 24
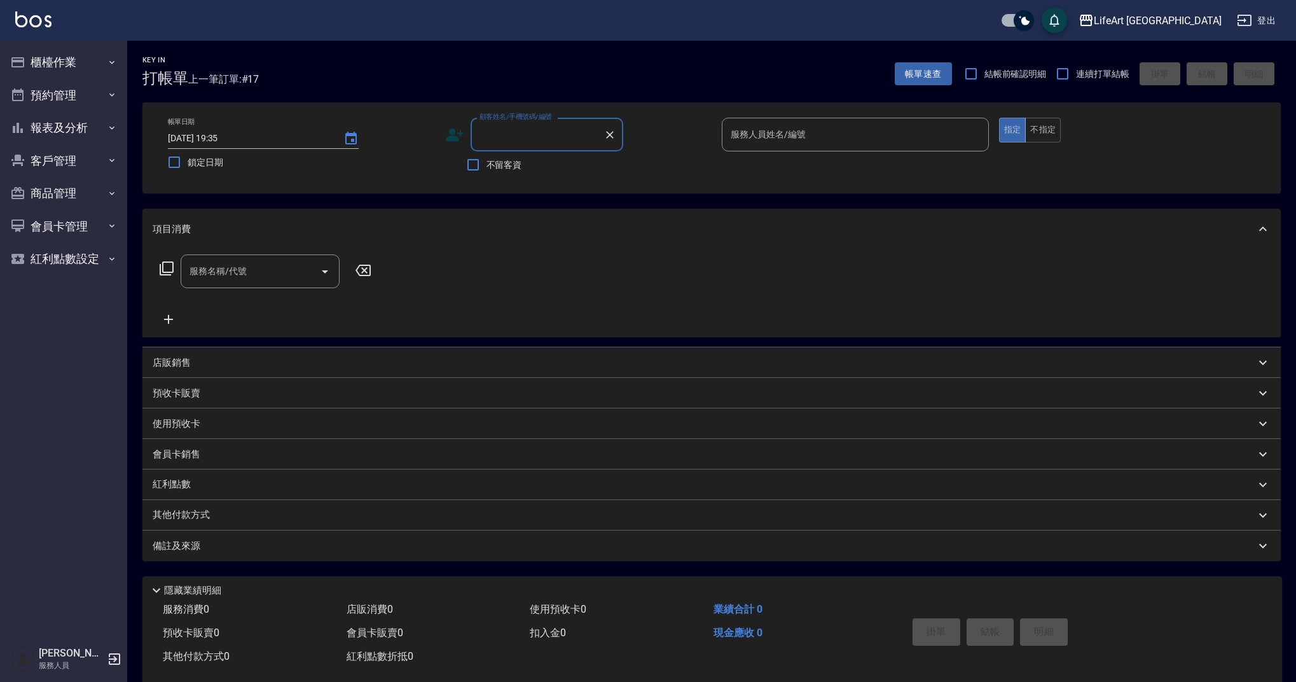
click at [501, 134] on input "顧客姓名/手機號碼/編號" at bounding box center [537, 134] width 122 height 22
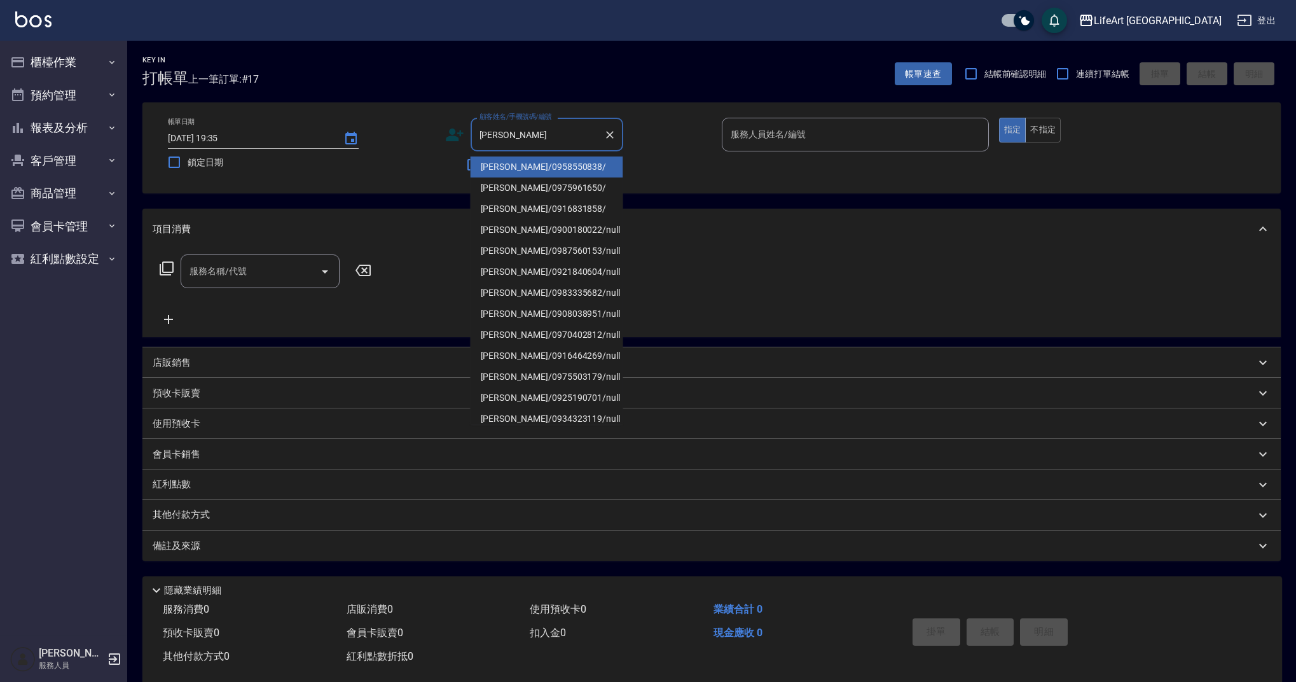
click at [568, 205] on li "[PERSON_NAME]/0916831858/" at bounding box center [546, 208] width 153 height 21
type input "[PERSON_NAME]/0916831858/"
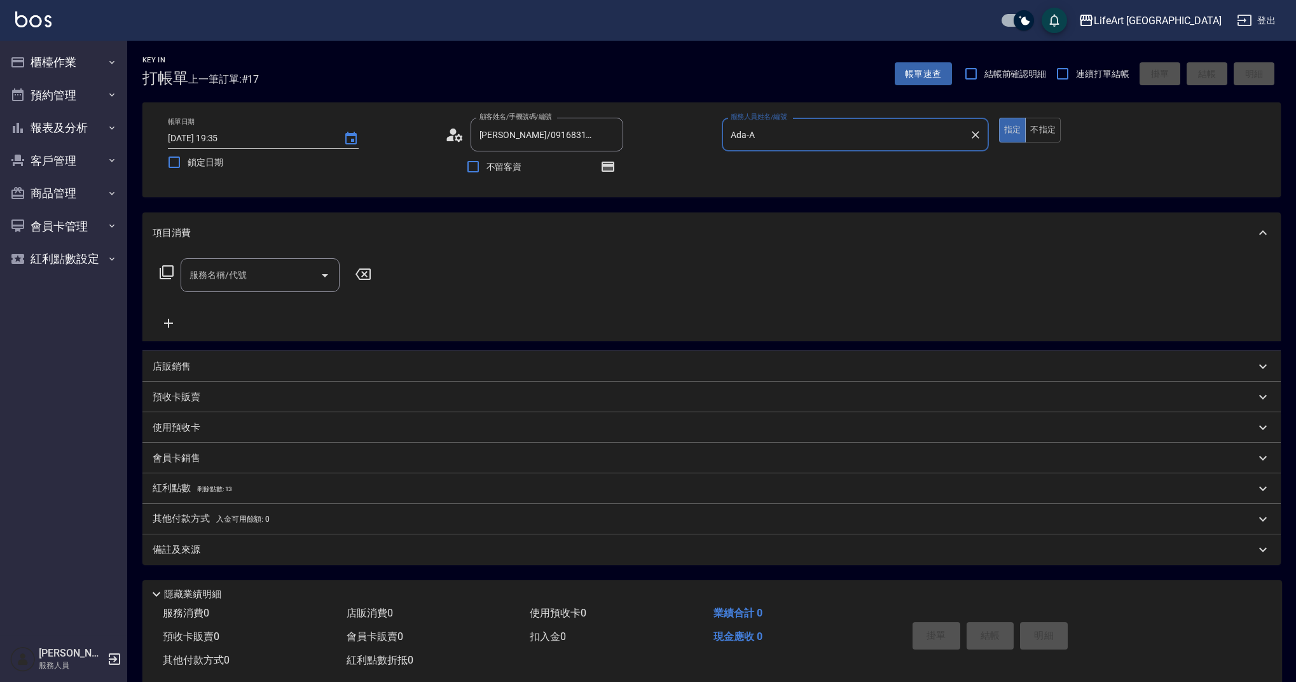
type input "Ada-A"
click at [610, 165] on icon "button" at bounding box center [607, 166] width 13 height 10
click at [261, 272] on input "服務名稱/代號" at bounding box center [250, 275] width 128 height 22
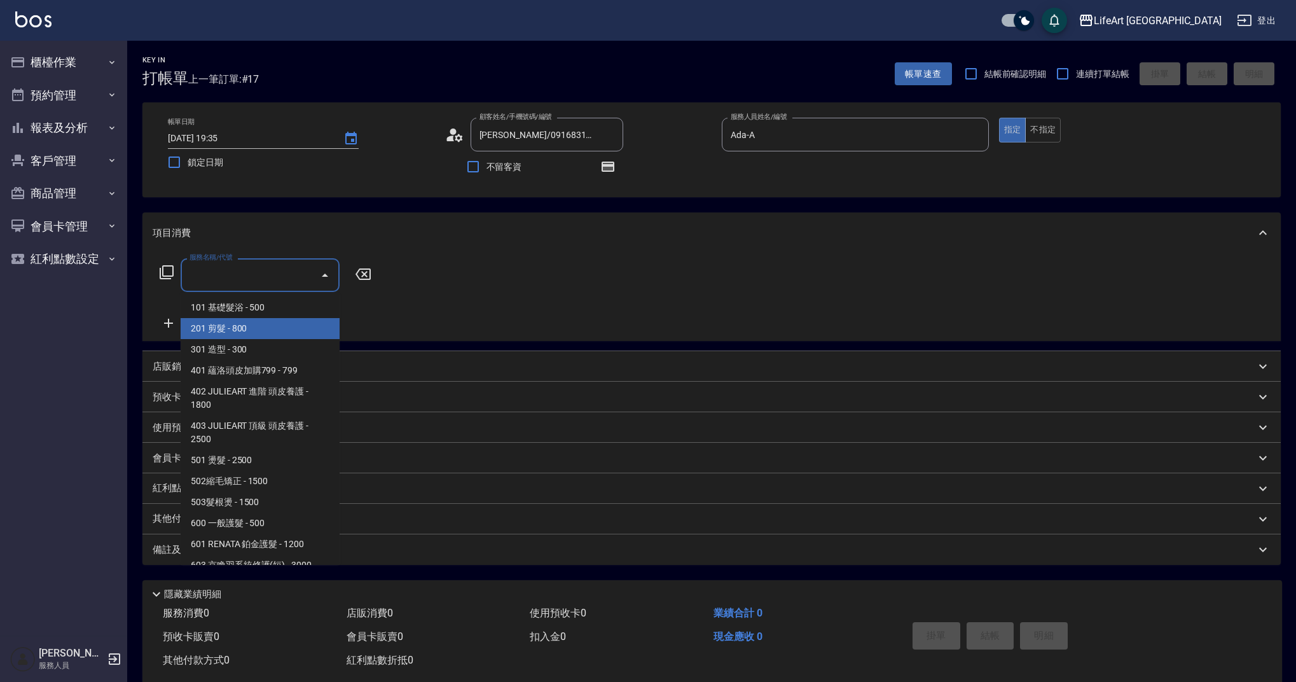
click at [258, 322] on span "201 剪髮 - 800" at bounding box center [260, 328] width 159 height 21
type input "201 剪髮(201)"
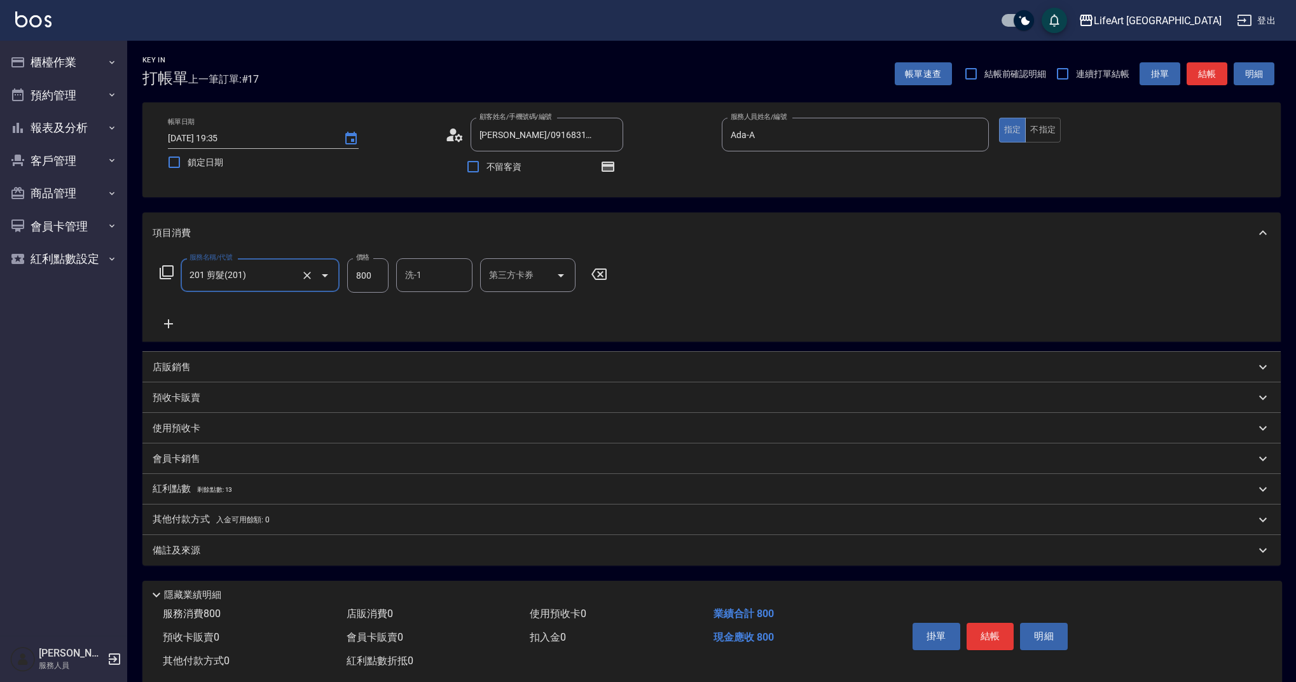
click at [371, 278] on input "800" at bounding box center [367, 275] width 41 height 34
type input "945"
click at [312, 551] on div "備註及來源" at bounding box center [704, 550] width 1102 height 13
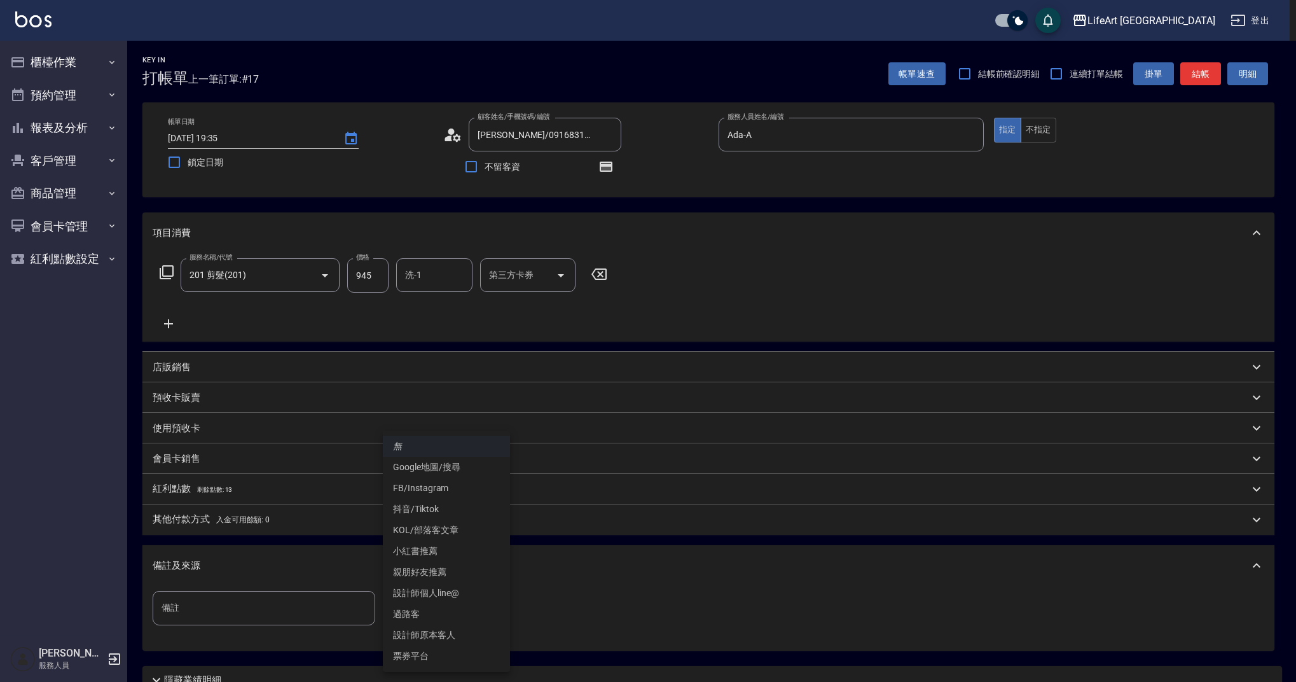
click at [456, 616] on body "LifeArt 蘆洲 登出 櫃檯作業 打帳單 帳單列表 現金收支登錄 高階收支登錄 材料自購登錄 每日結帳 排班表 現場電腦打卡 預約管理 預約管理 單日預約…" at bounding box center [648, 394] width 1296 height 788
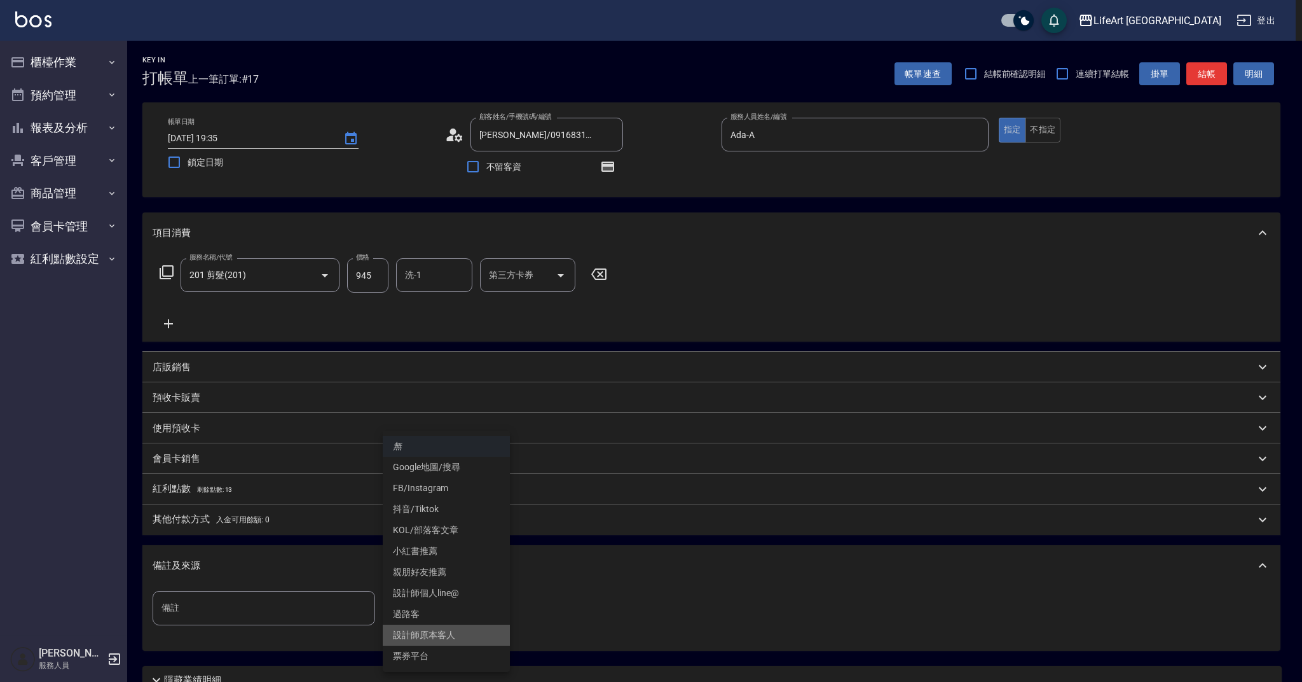
click at [460, 634] on li "設計師原本客人" at bounding box center [446, 634] width 127 height 21
type input "設計師原本客人"
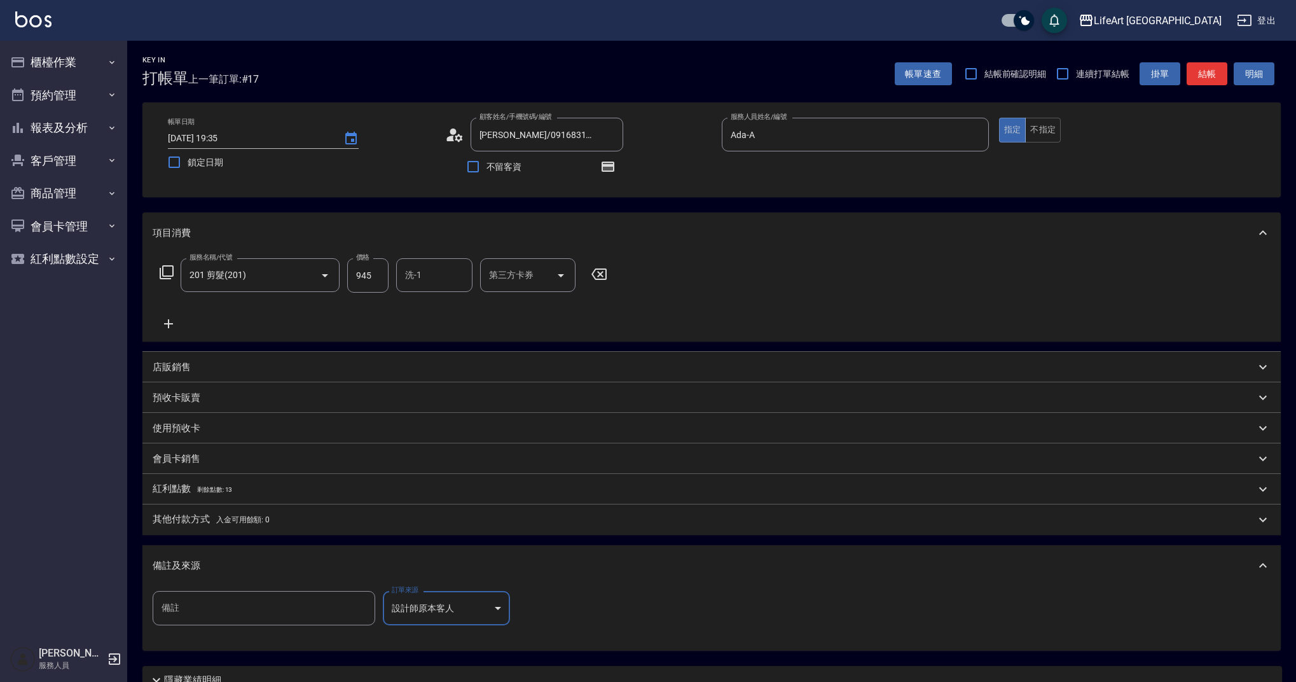
click at [225, 481] on div "紅利點數 剩餘點數: 13" at bounding box center [711, 489] width 1138 height 31
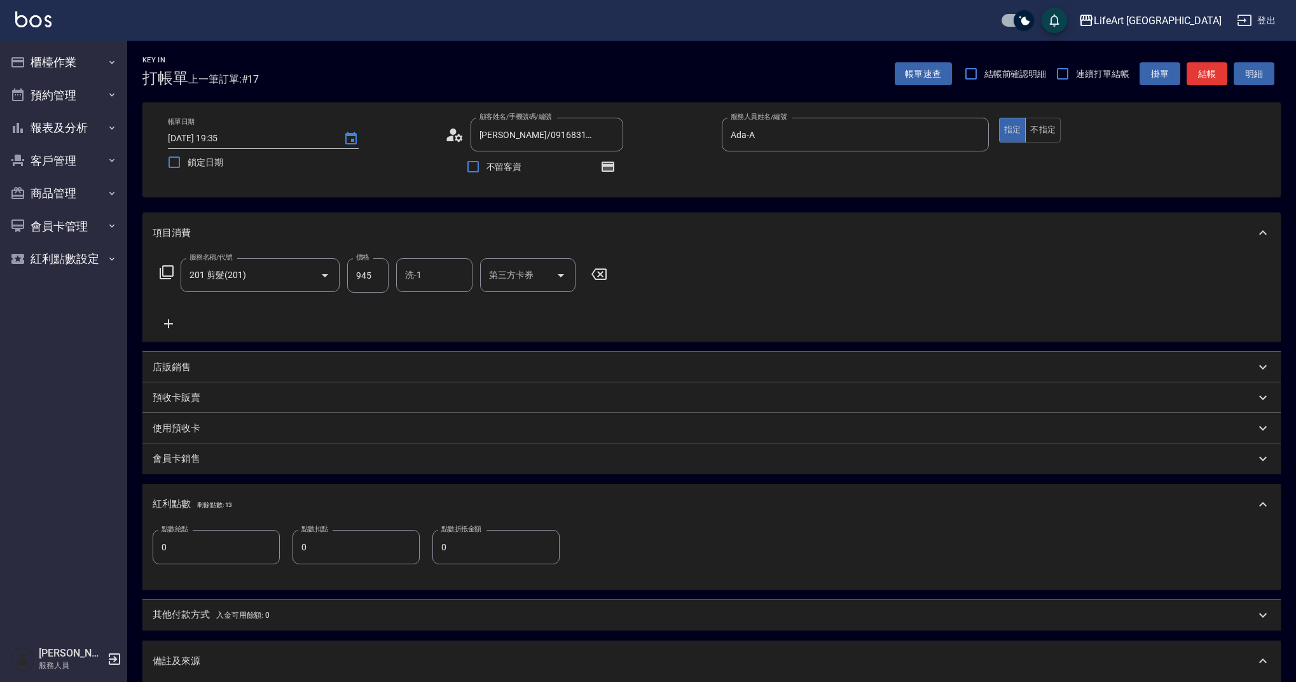
click at [233, 551] on input "0" at bounding box center [216, 547] width 127 height 34
type input "1"
click at [1204, 76] on button "結帳" at bounding box center [1206, 74] width 41 height 24
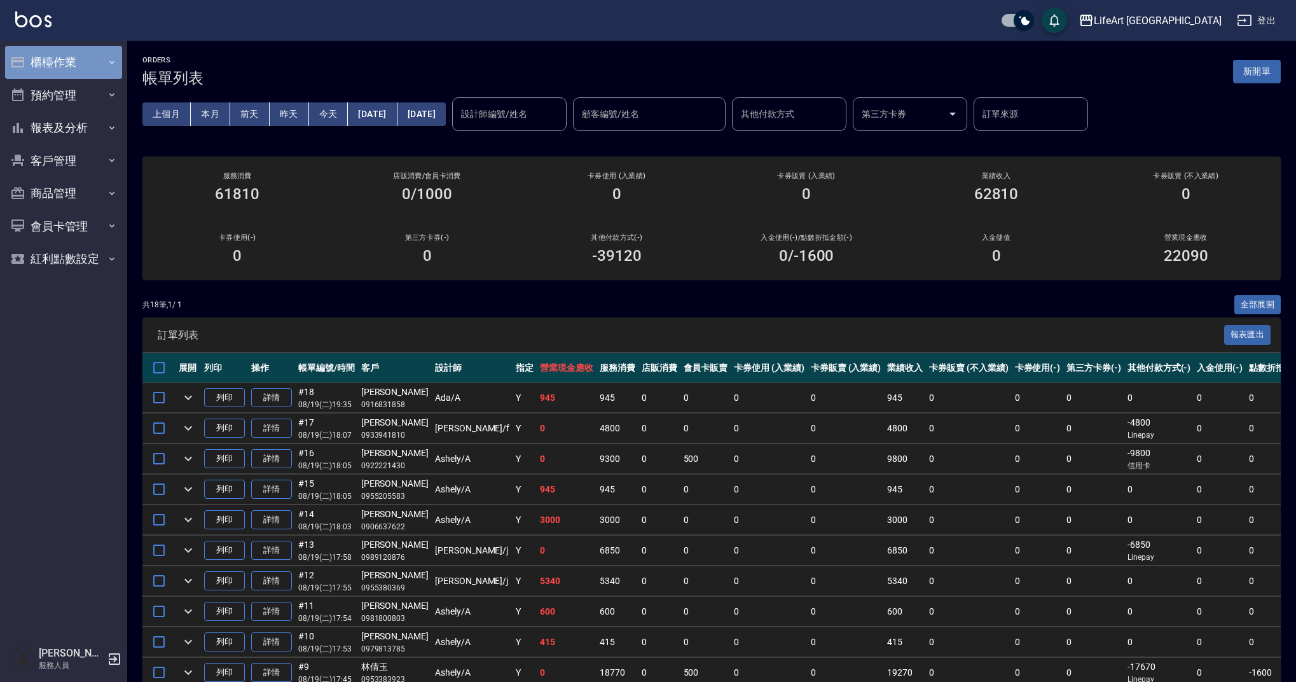
click at [97, 64] on button "櫃檯作業" at bounding box center [63, 62] width 117 height 33
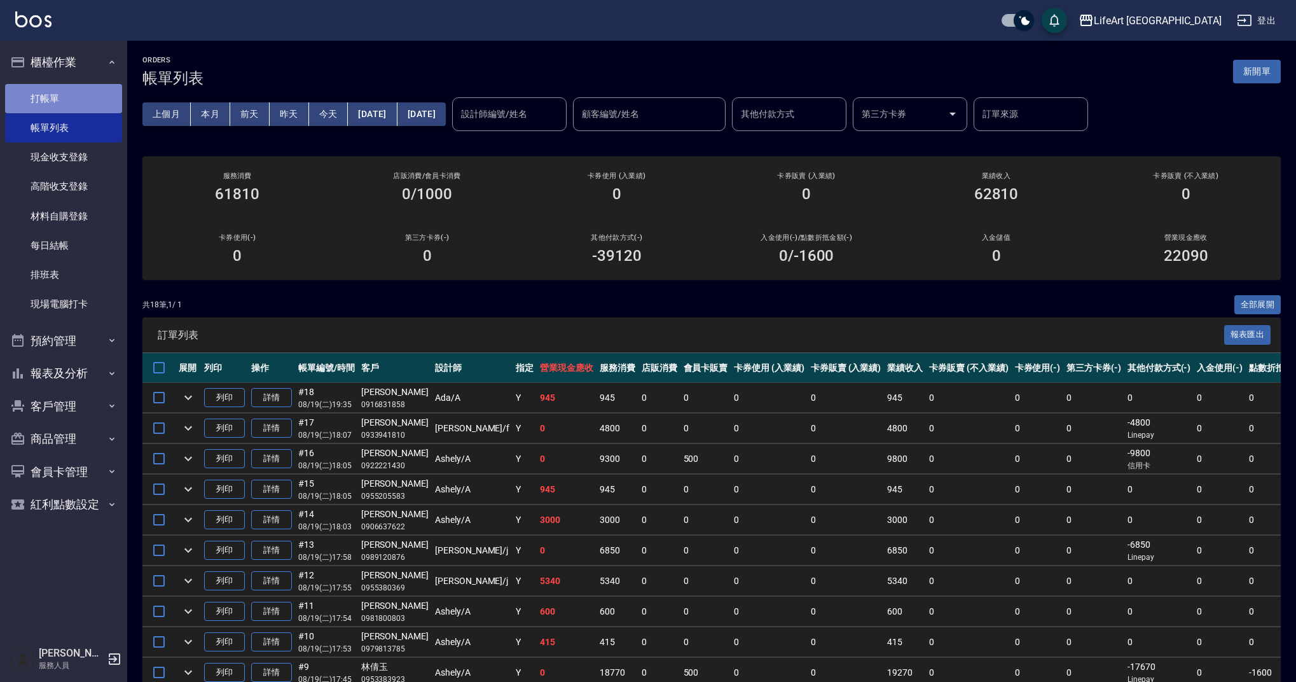
click at [97, 93] on link "打帳單" at bounding box center [63, 98] width 117 height 29
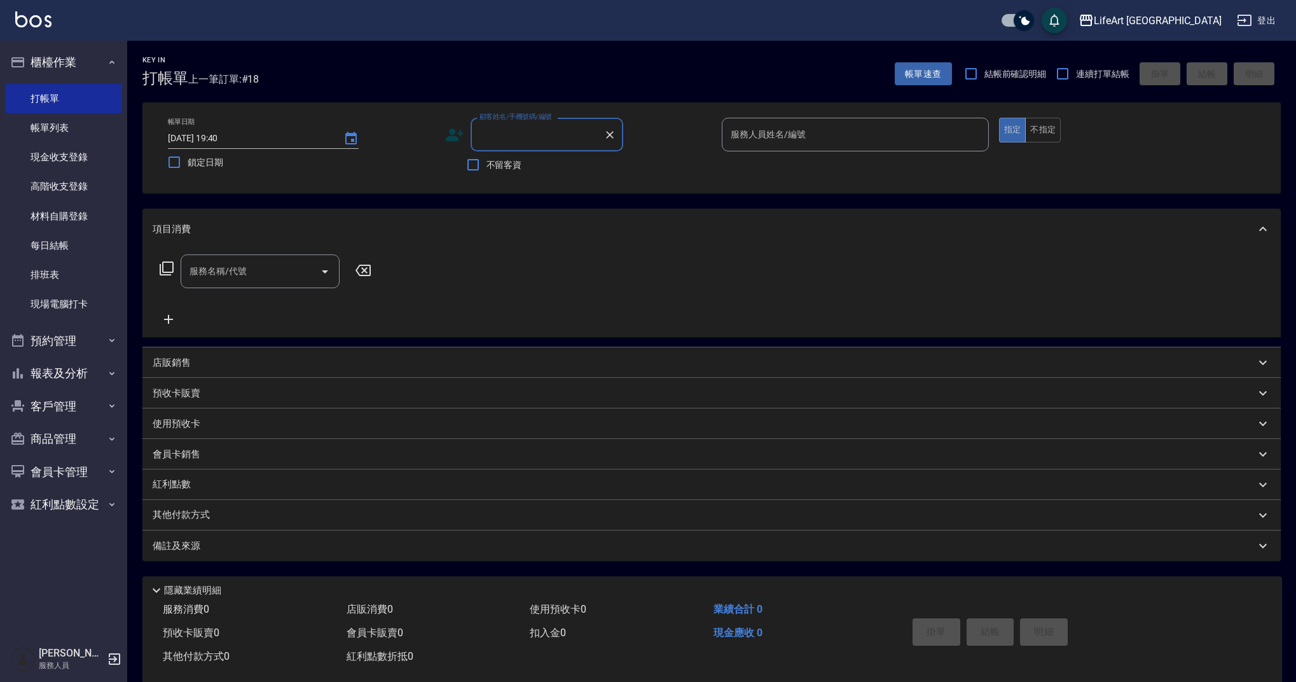
click at [544, 123] on div "顧客姓名/手機號碼/編號" at bounding box center [546, 135] width 153 height 34
click at [539, 167] on ul "[PERSON_NAME]/0985018343/null 新增 "0985018"" at bounding box center [546, 177] width 153 height 52
drag, startPoint x: 519, startPoint y: 163, endPoint x: 580, endPoint y: 163, distance: 61.7
click at [519, 163] on li "[PERSON_NAME]/0985018343/null" at bounding box center [546, 166] width 153 height 21
type input "[PERSON_NAME]/0985018343/null"
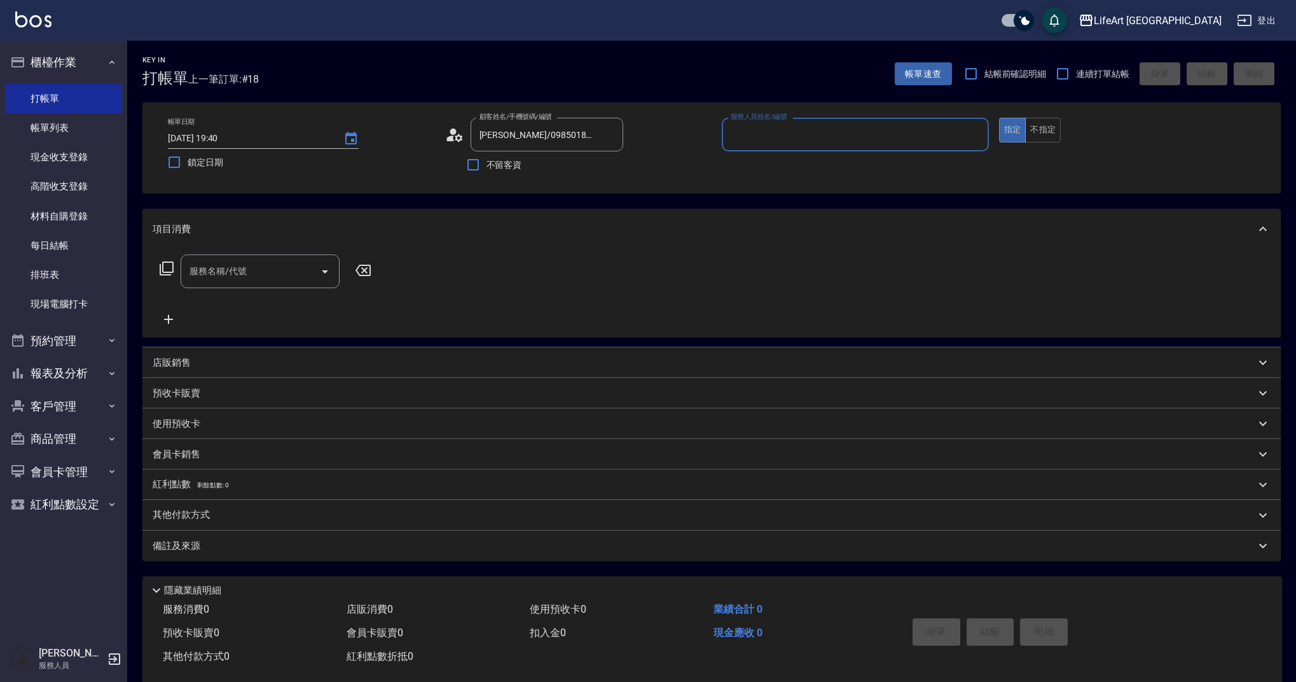
type input "Finney-f"
click at [261, 264] on input "服務名稱/代號" at bounding box center [250, 271] width 128 height 22
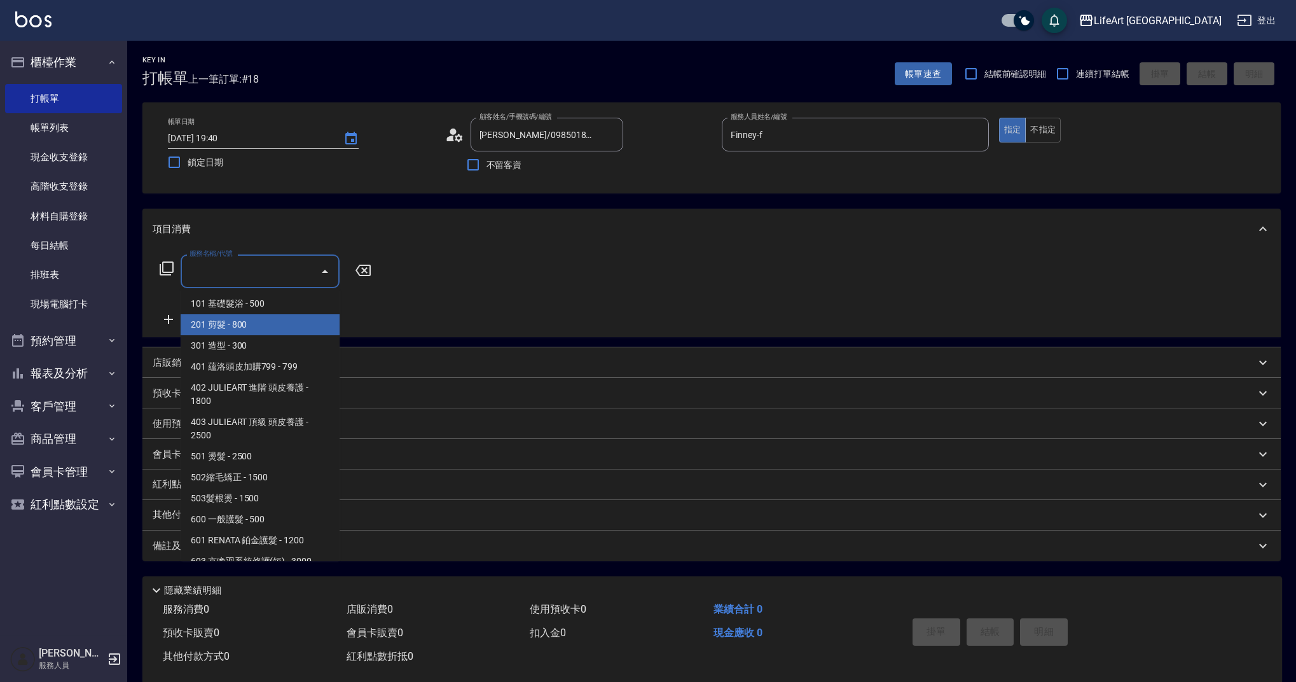
click at [230, 331] on span "201 剪髮 - 800" at bounding box center [260, 324] width 159 height 21
type input "201 剪髮(201)"
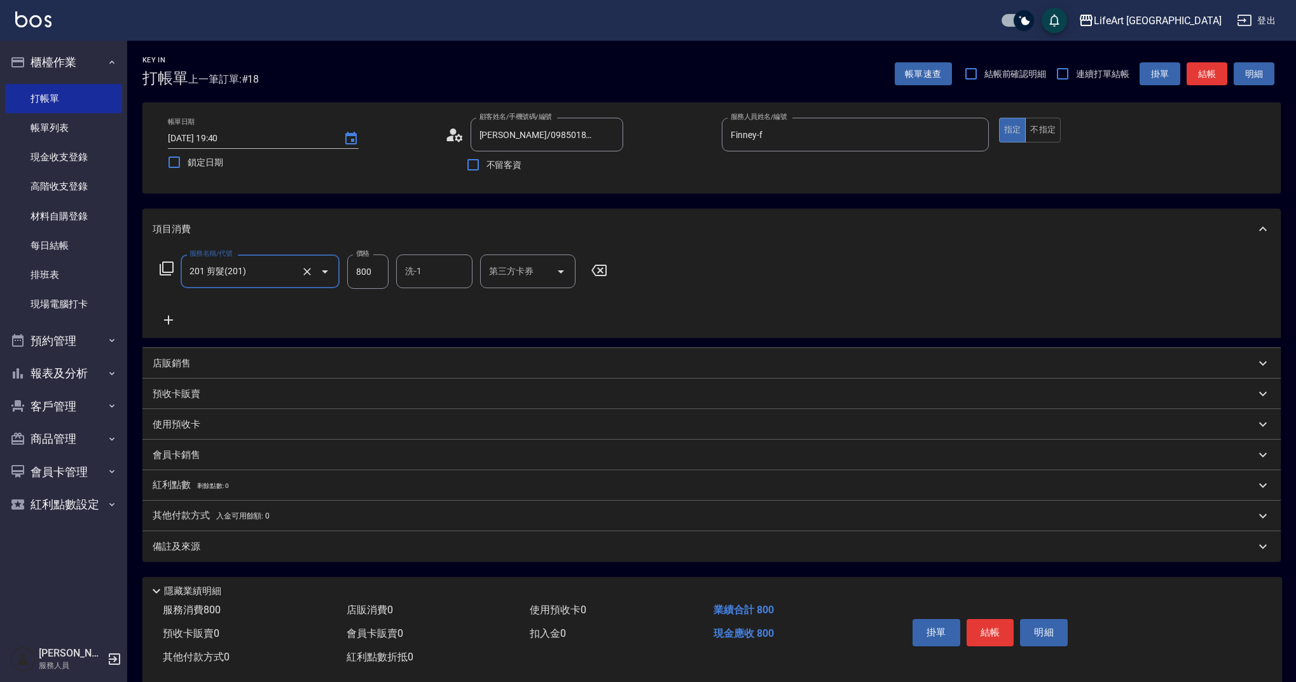
click at [436, 283] on div "洗-1" at bounding box center [434, 271] width 76 height 34
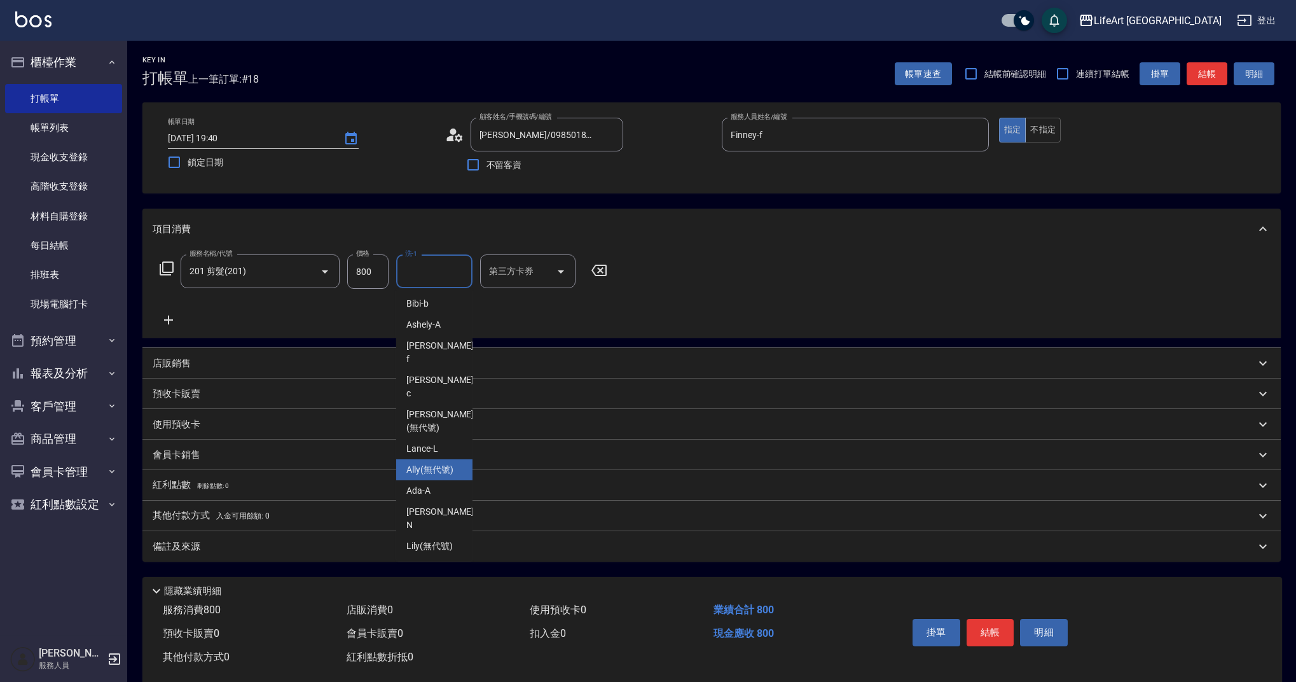
click at [449, 463] on span "Ally (無代號)" at bounding box center [429, 469] width 47 height 13
type input "Ally(無代號)"
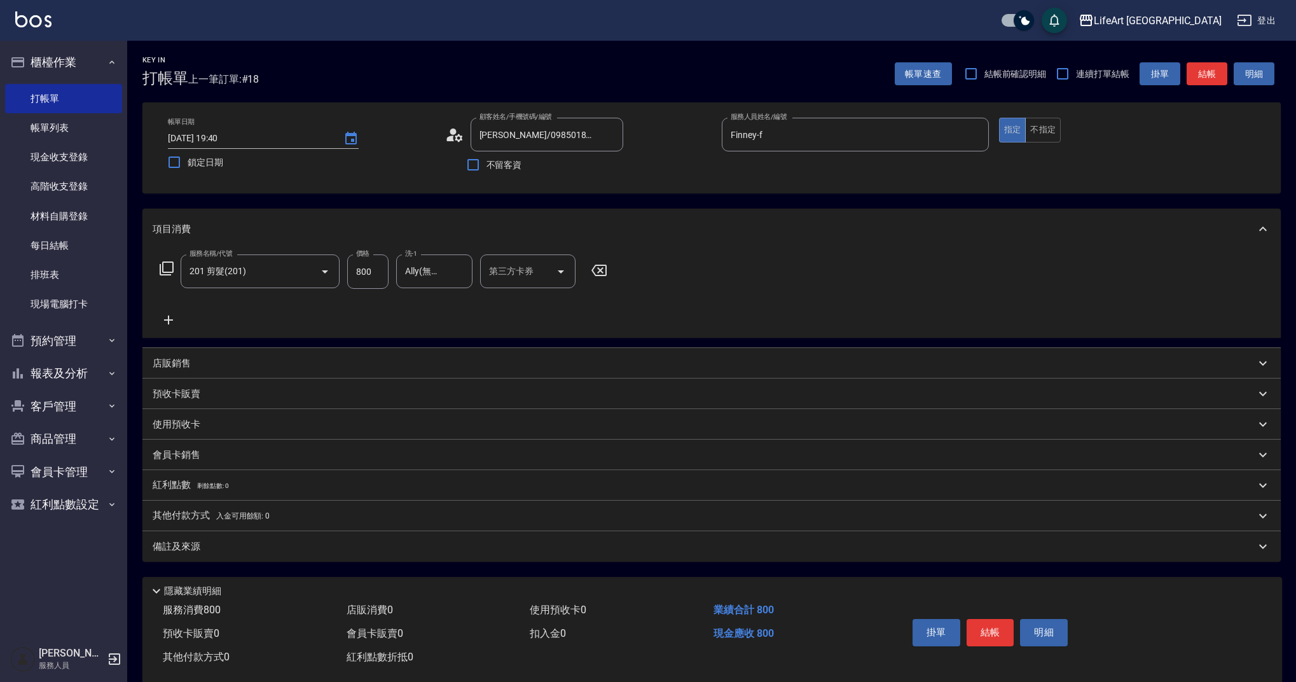
click at [427, 544] on div "備註及來源" at bounding box center [704, 546] width 1102 height 13
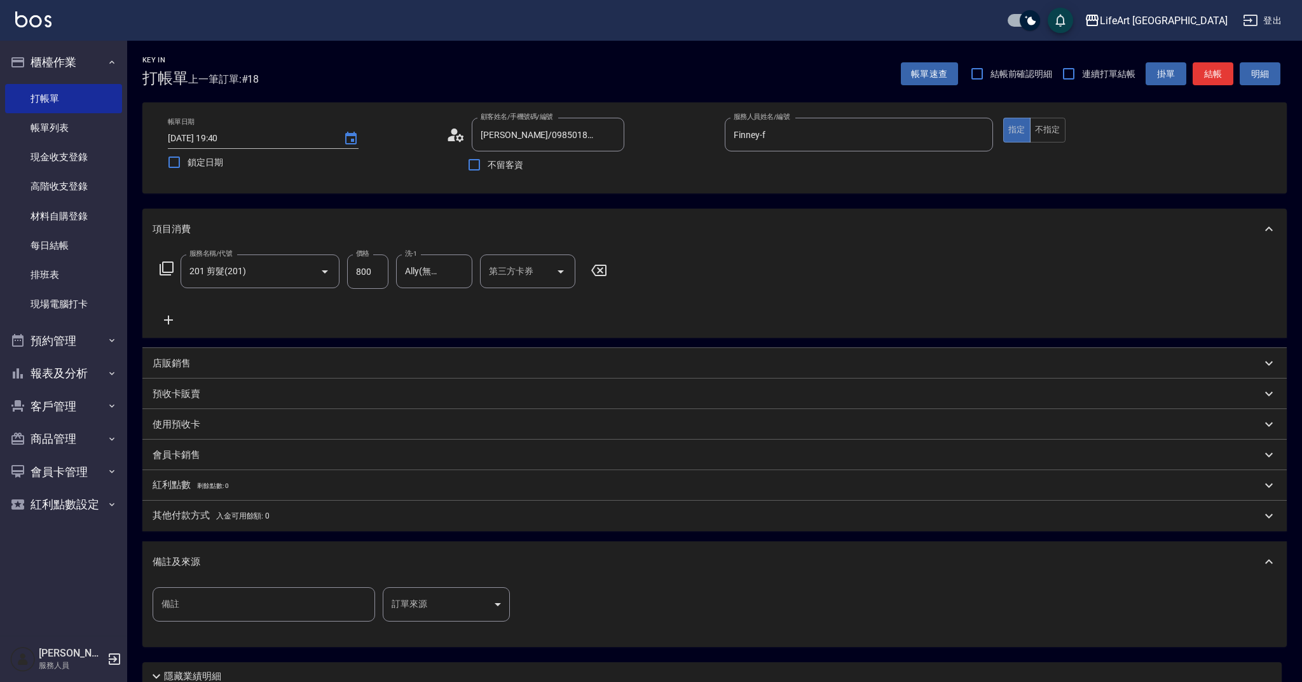
click at [451, 606] on body "LifeArt 蘆洲 登出 櫃檯作業 打帳單 帳單列表 現金收支登錄 高階收支登錄 材料自購登錄 每日結帳 排班表 現場電腦打卡 預約管理 預約管理 單日預約…" at bounding box center [651, 392] width 1302 height 785
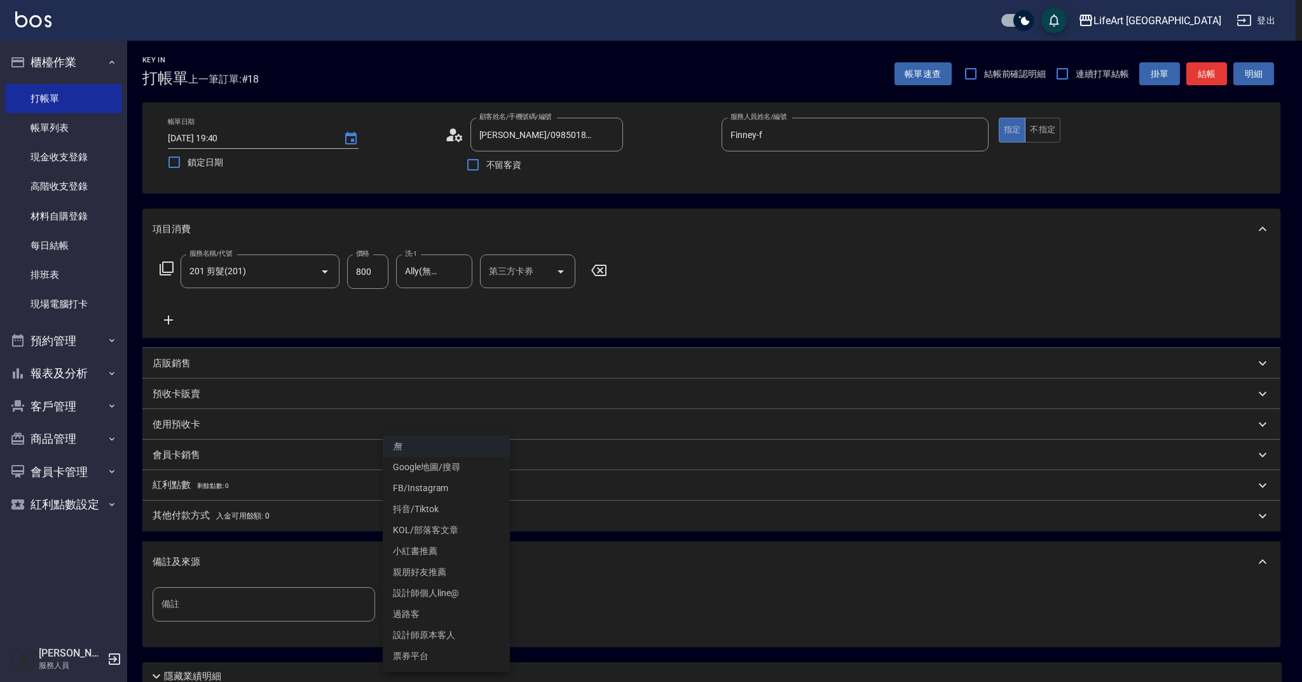
click at [447, 628] on li "設計師原本客人" at bounding box center [446, 634] width 127 height 21
type input "設計師原本客人"
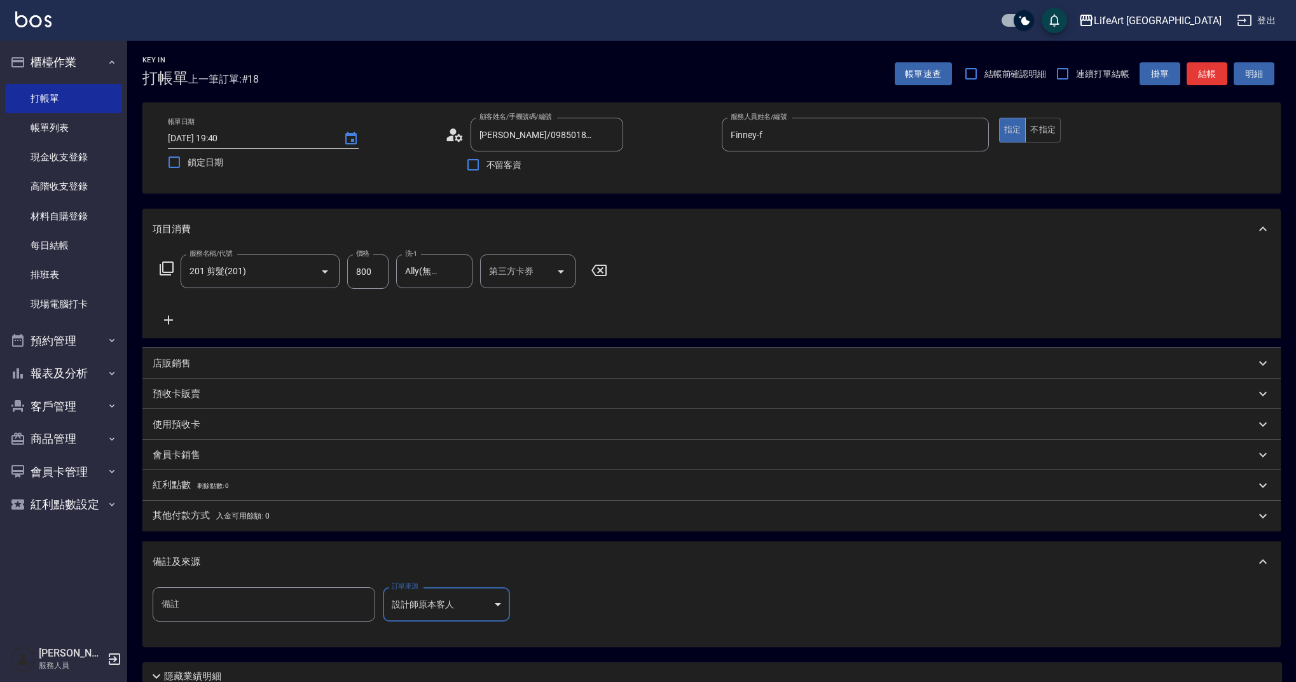
click at [551, 577] on div "備註及來源" at bounding box center [711, 561] width 1138 height 41
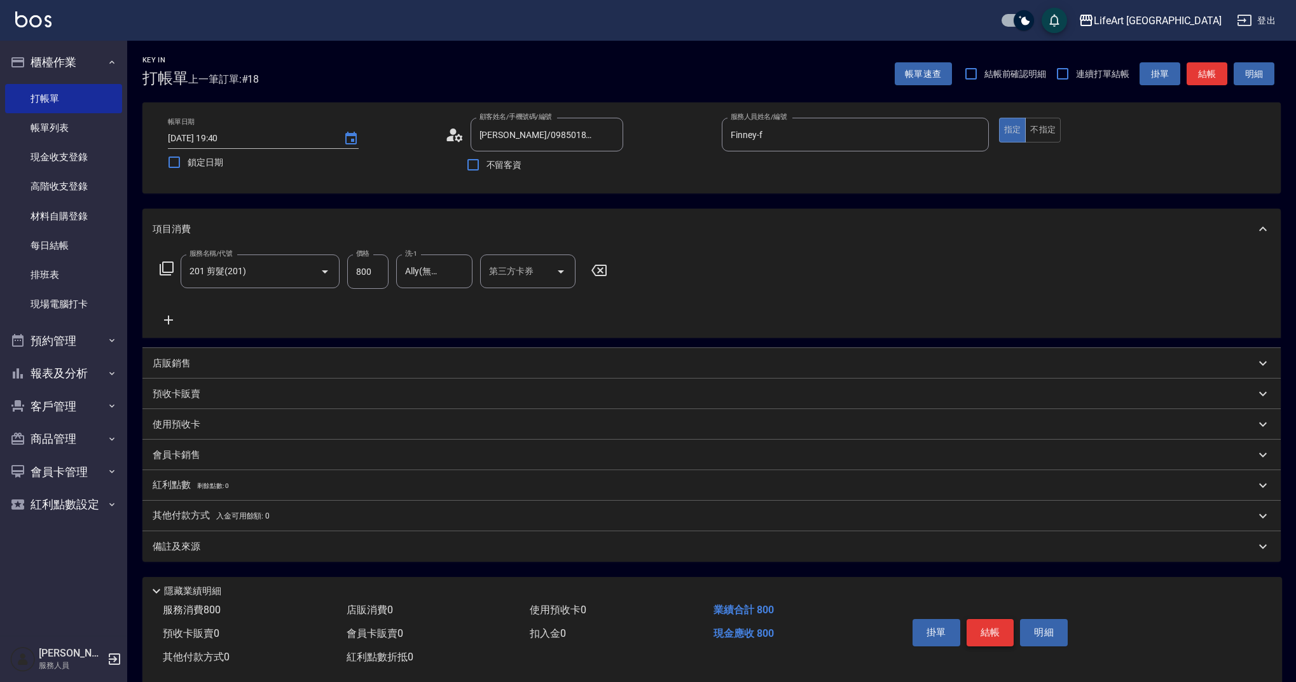
click at [995, 635] on button "結帳" at bounding box center [990, 632] width 48 height 27
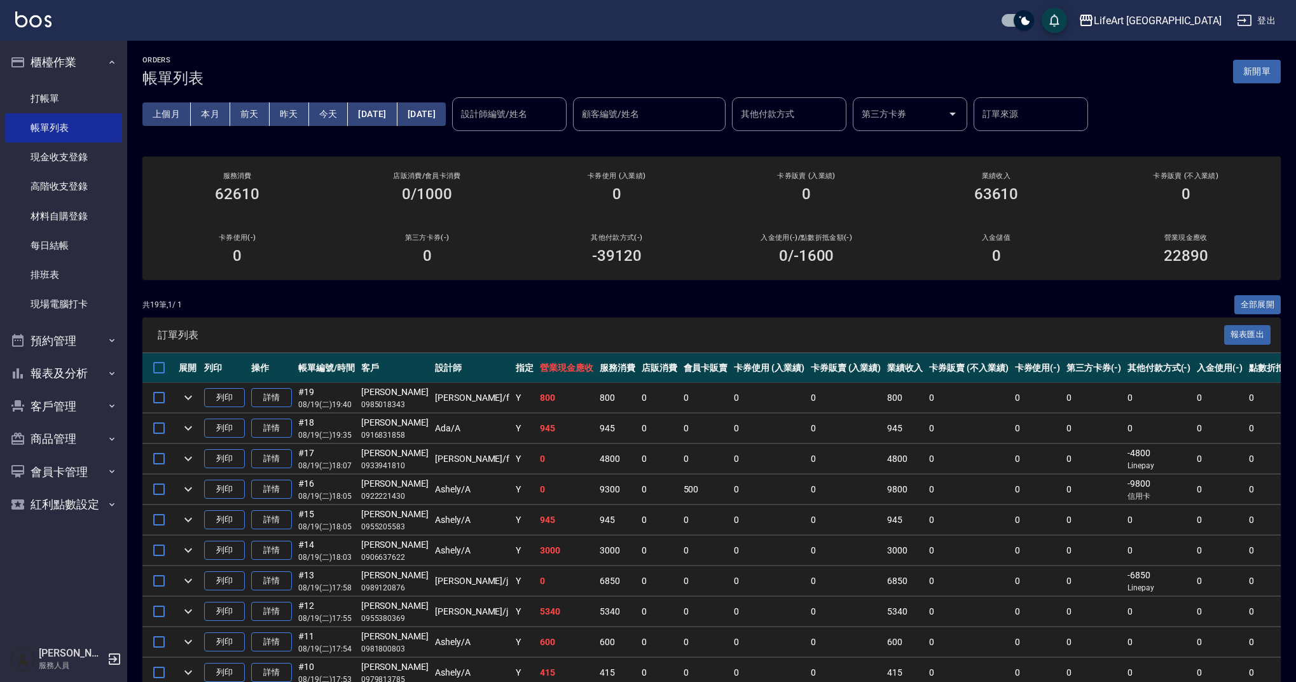
scroll to position [3, 0]
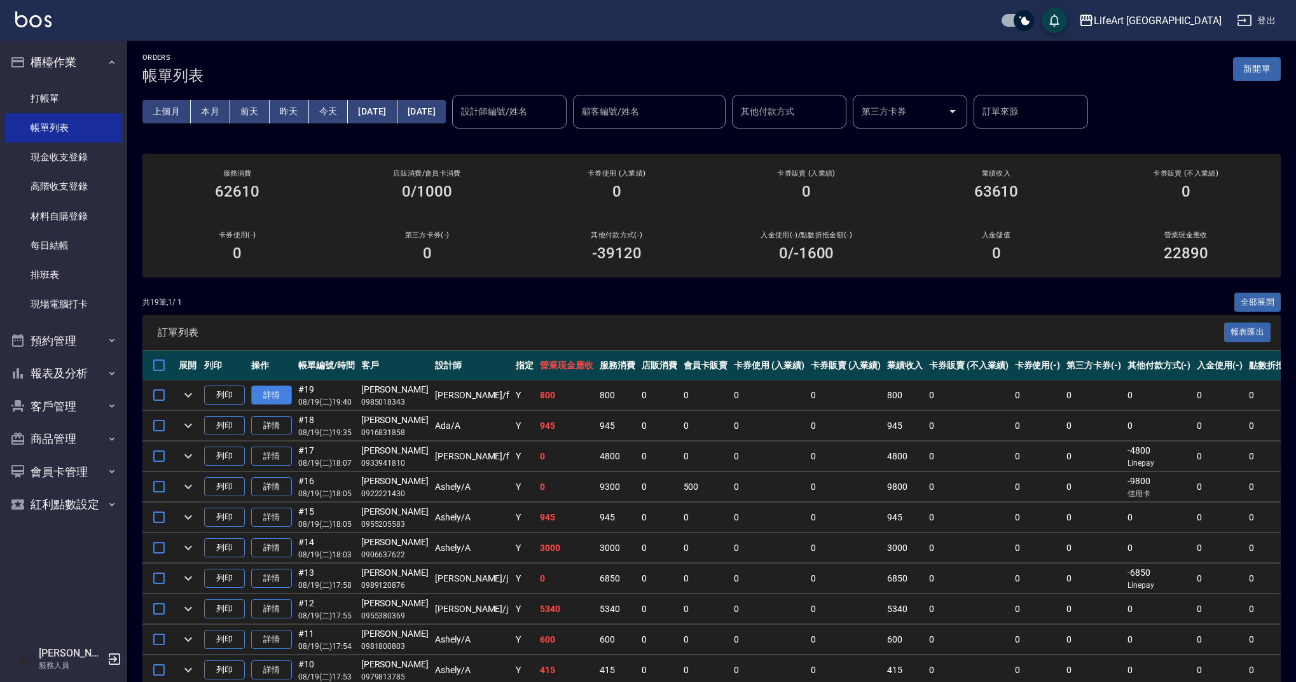
click at [277, 392] on link "詳情" at bounding box center [271, 395] width 41 height 20
click at [275, 394] on link "詳情" at bounding box center [271, 395] width 41 height 20
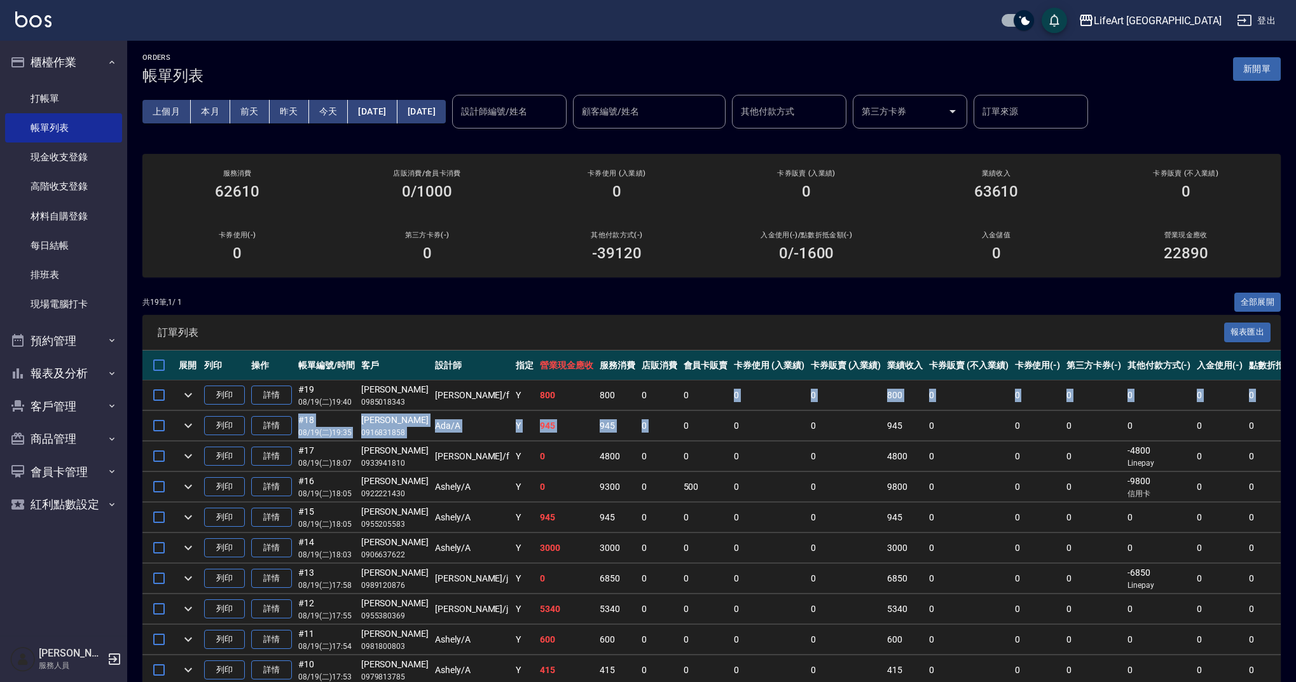
drag, startPoint x: 648, startPoint y: 403, endPoint x: 640, endPoint y: 432, distance: 29.8
click at [643, 425] on tbody "列印 詳情 #19 08/19 (二) 19:40 [PERSON_NAME]0985018343 [PERSON_NAME] /f Y 800 800 0 …" at bounding box center [777, 670] width 1270 height 580
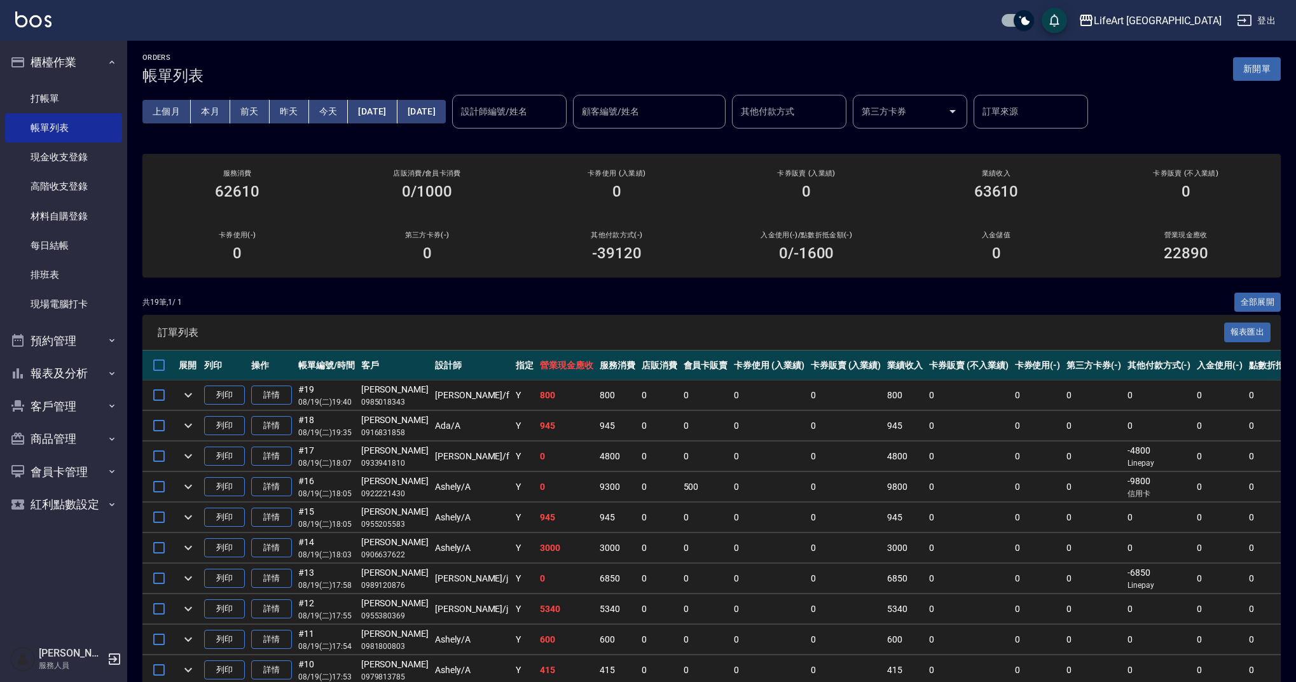
click at [310, 294] on div "共 19 筆, 1 / 1 全部展開" at bounding box center [711, 302] width 1138 height 20
click at [261, 393] on link "詳情" at bounding box center [271, 395] width 41 height 20
click at [273, 399] on link "詳情" at bounding box center [271, 395] width 41 height 20
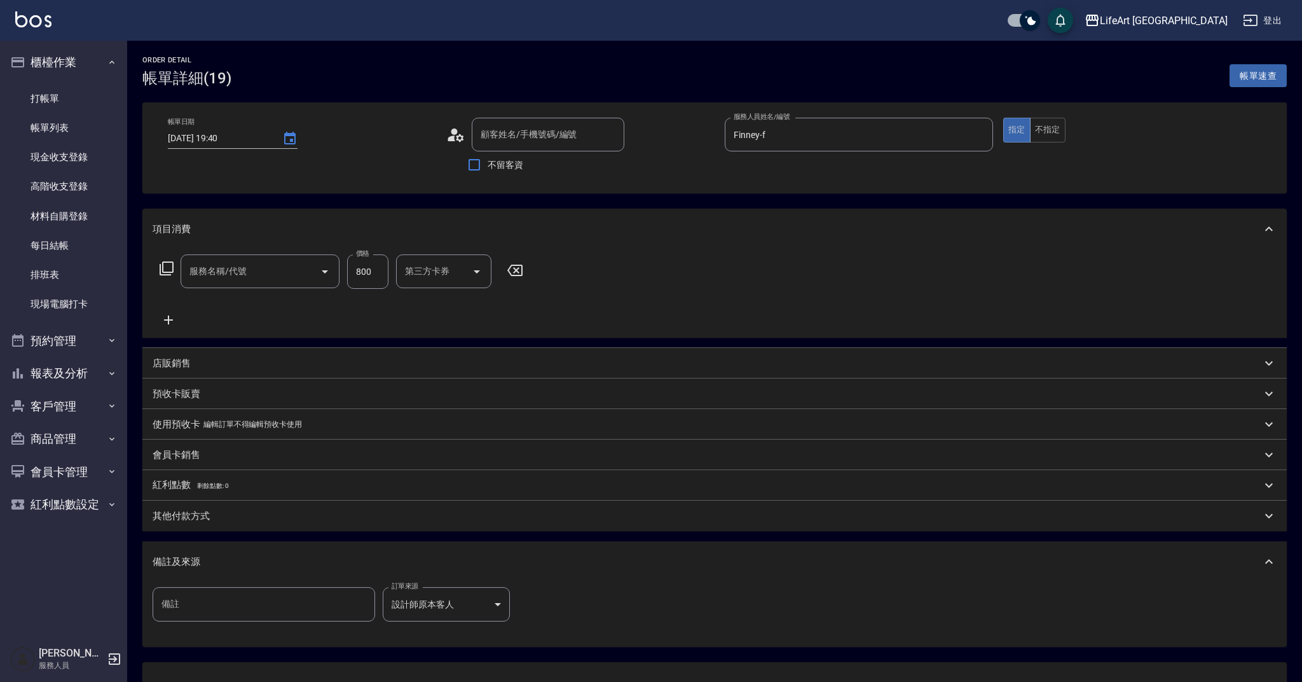
type input "[DATE] 19:40"
type input "Finney-f"
type input "[PERSON_NAME]/0985018343/null"
type input "201 剪髮(201)"
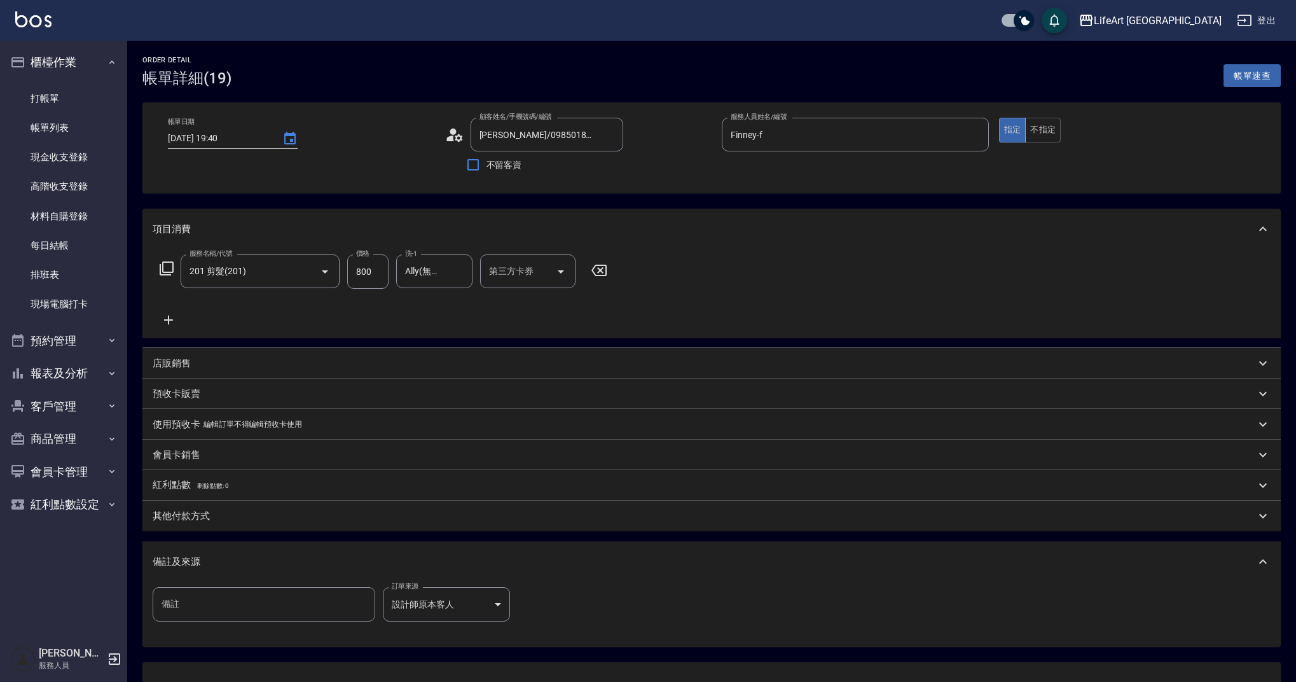
click at [196, 362] on div "店販銷售" at bounding box center [704, 363] width 1102 height 13
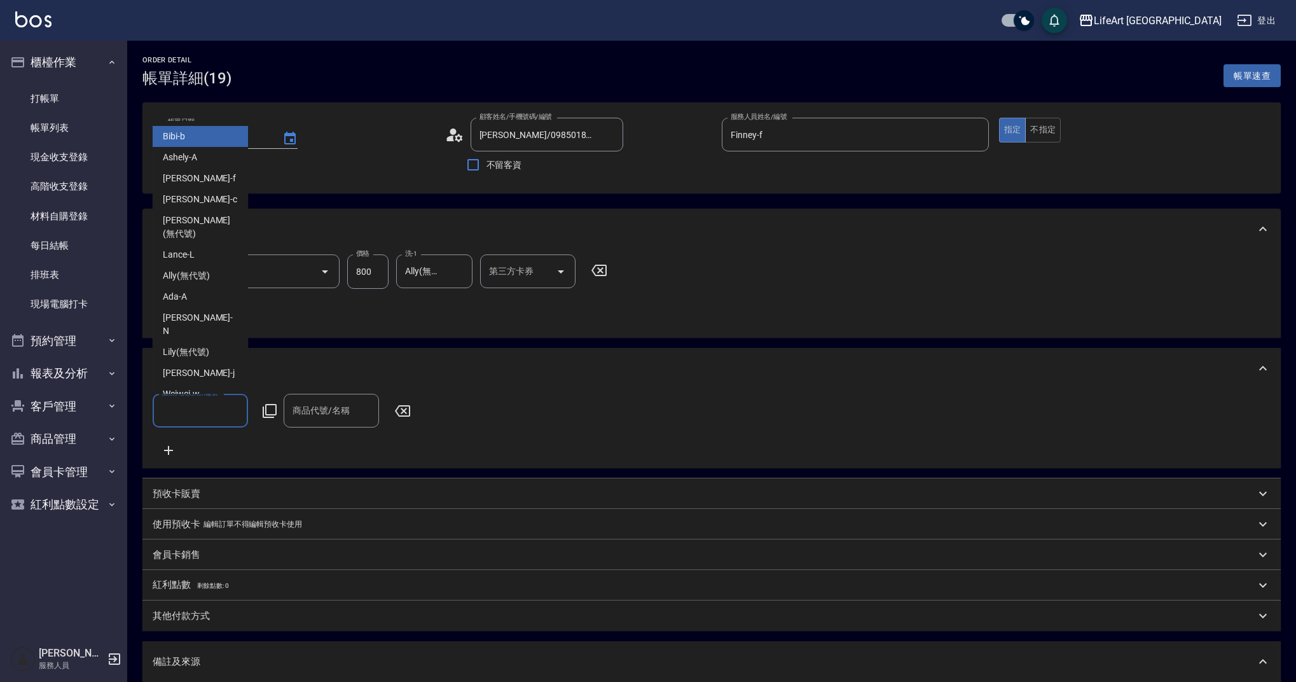
click at [184, 421] on input "服務人員姓名/編號" at bounding box center [200, 410] width 84 height 22
click at [177, 174] on span "Finney -f" at bounding box center [199, 178] width 73 height 13
type input "Finney-f"
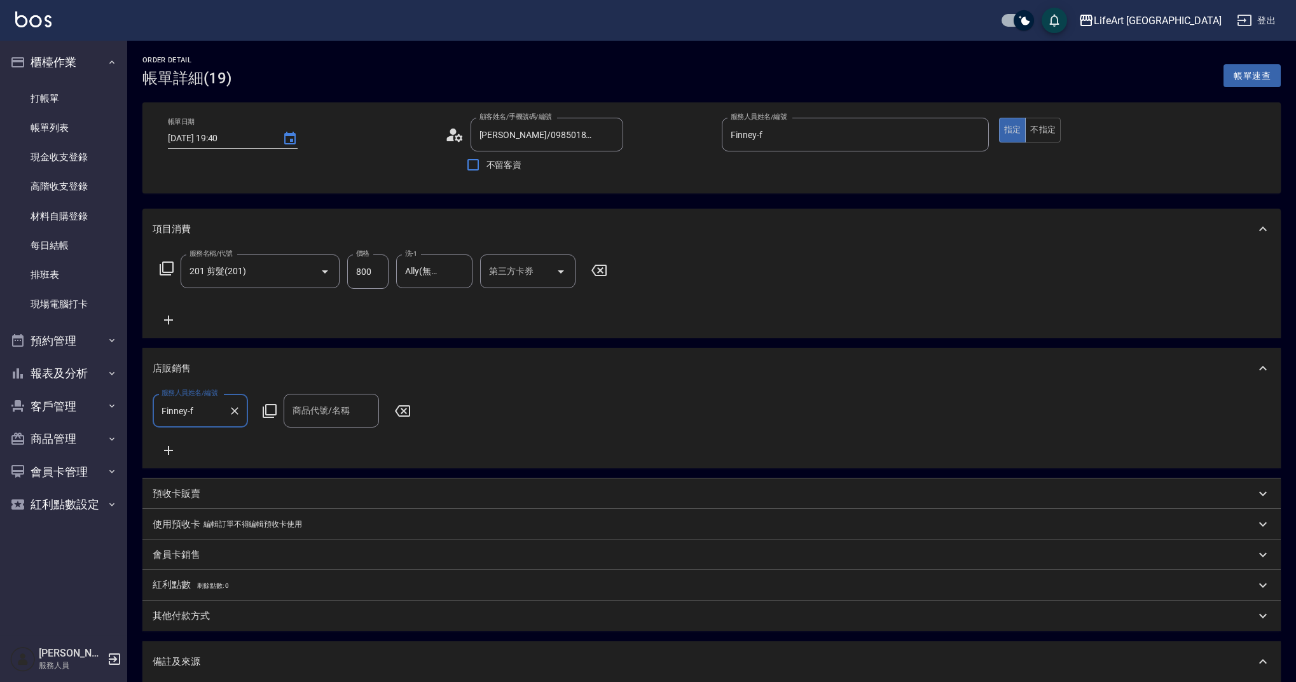
click at [306, 411] on input "商品代號/名稱" at bounding box center [331, 410] width 84 height 22
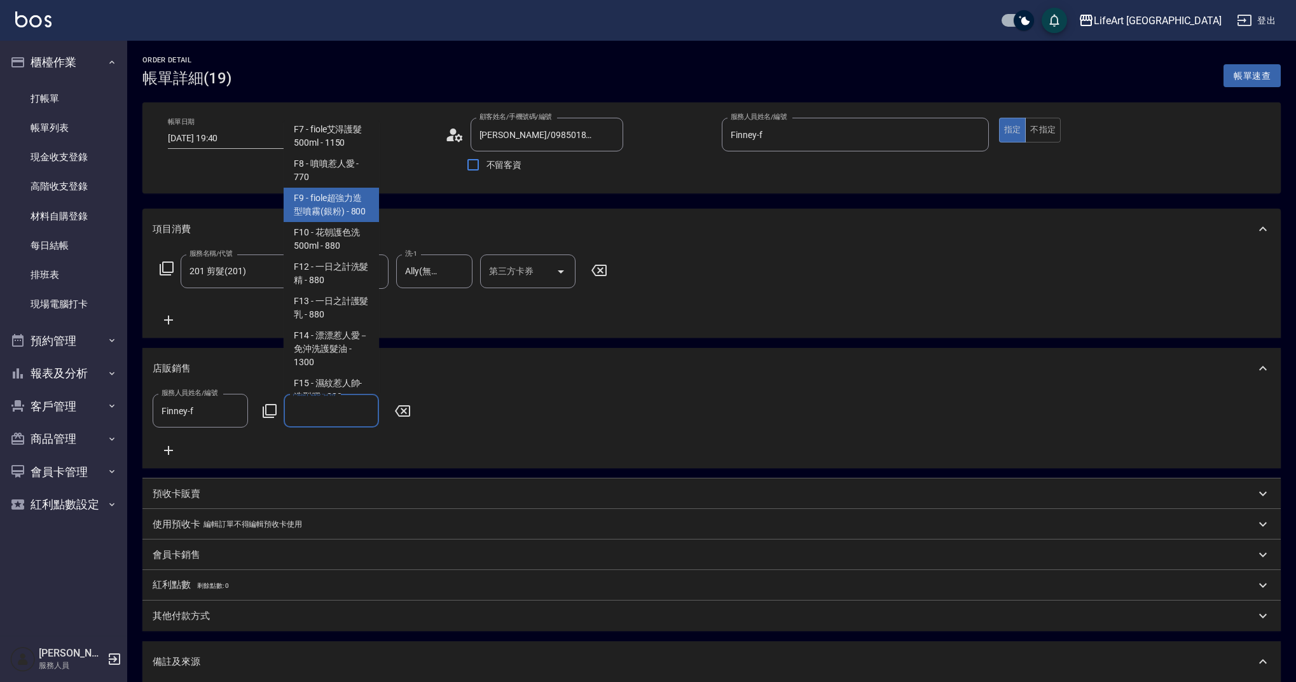
scroll to position [495, 0]
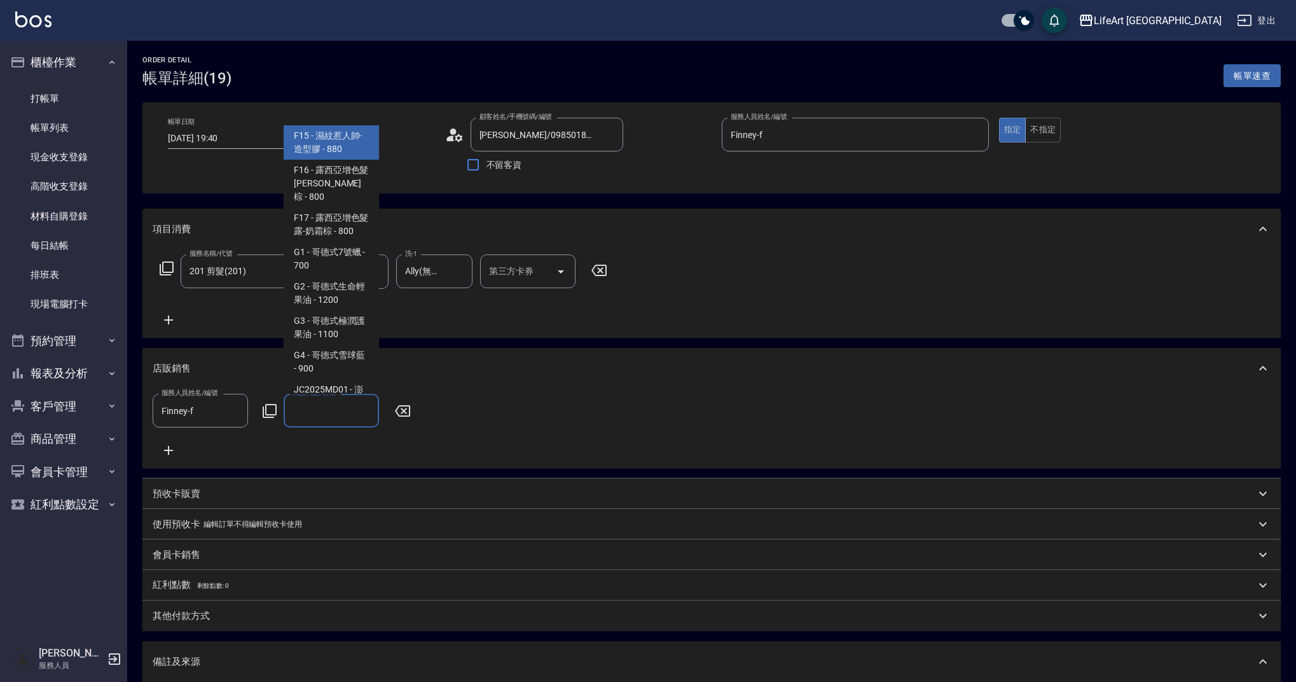
click at [357, 158] on span "F15 - 濕紋惹人帥-造型膠 - 880" at bounding box center [331, 142] width 95 height 34
type input "濕紋惹人帥-造型膠"
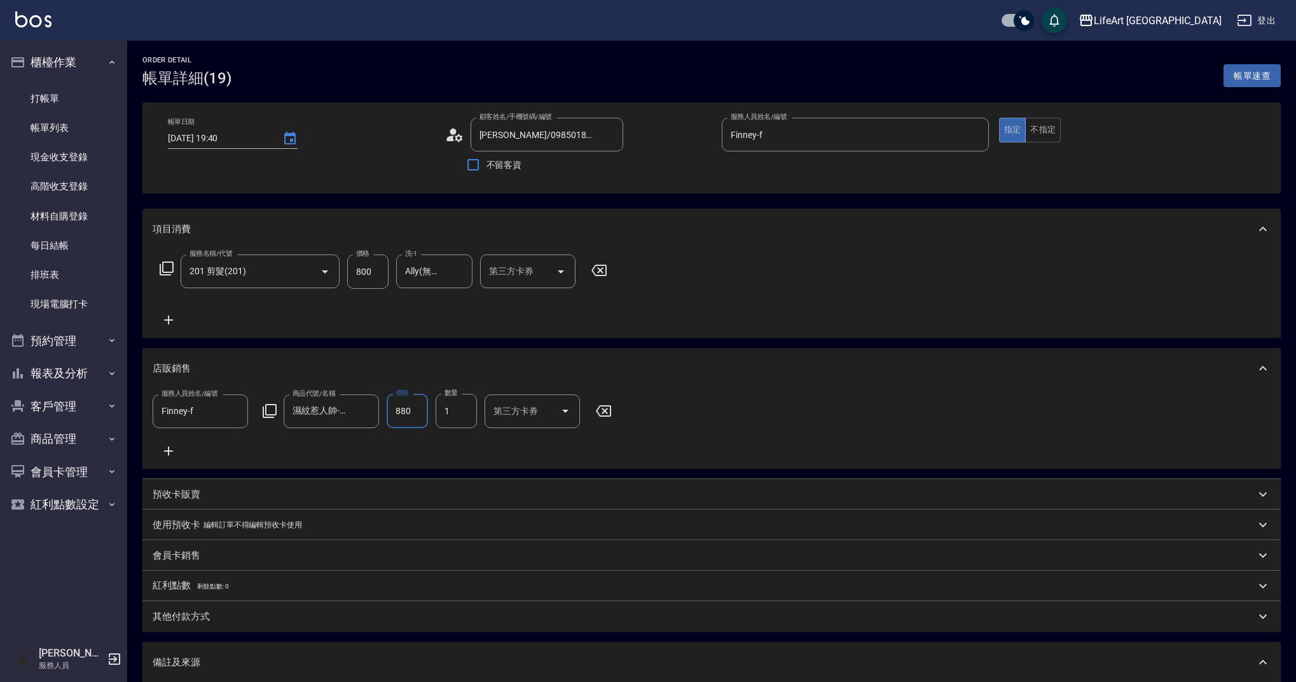
drag, startPoint x: 415, startPoint y: 414, endPoint x: 394, endPoint y: 409, distance: 22.2
click at [394, 409] on input "880" at bounding box center [407, 411] width 41 height 34
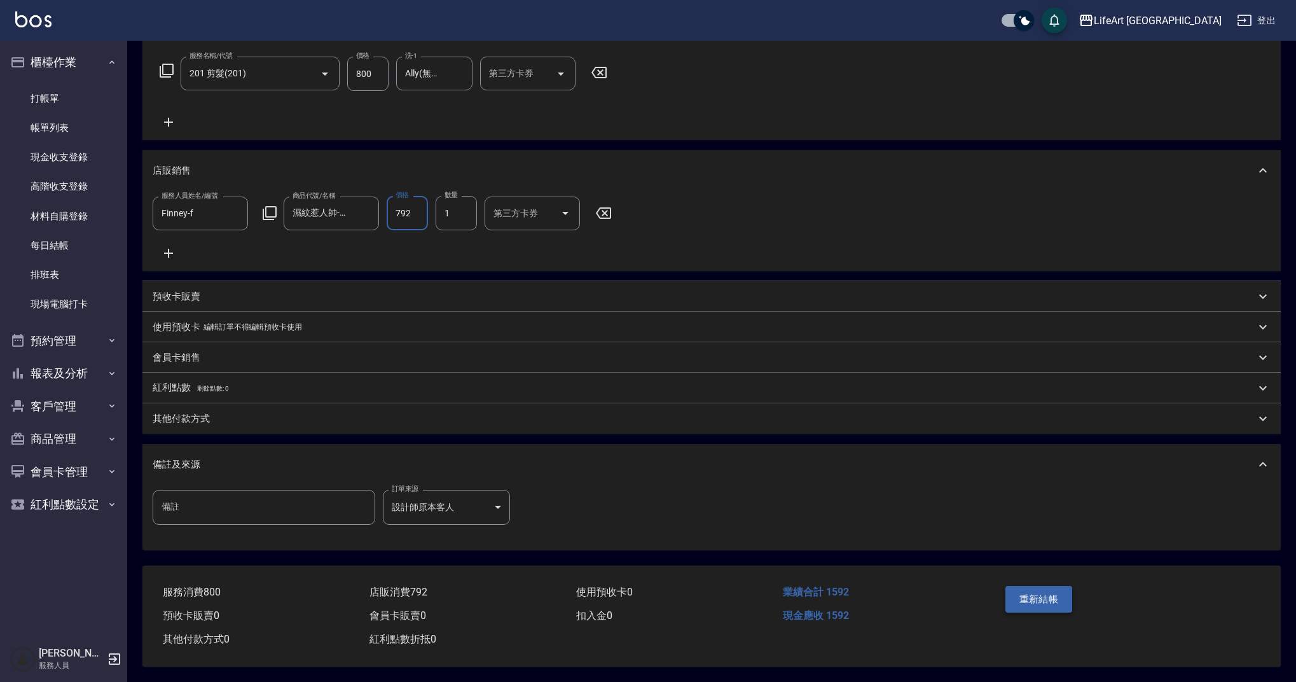
type input "792"
click at [1035, 599] on button "重新結帳" at bounding box center [1038, 599] width 67 height 27
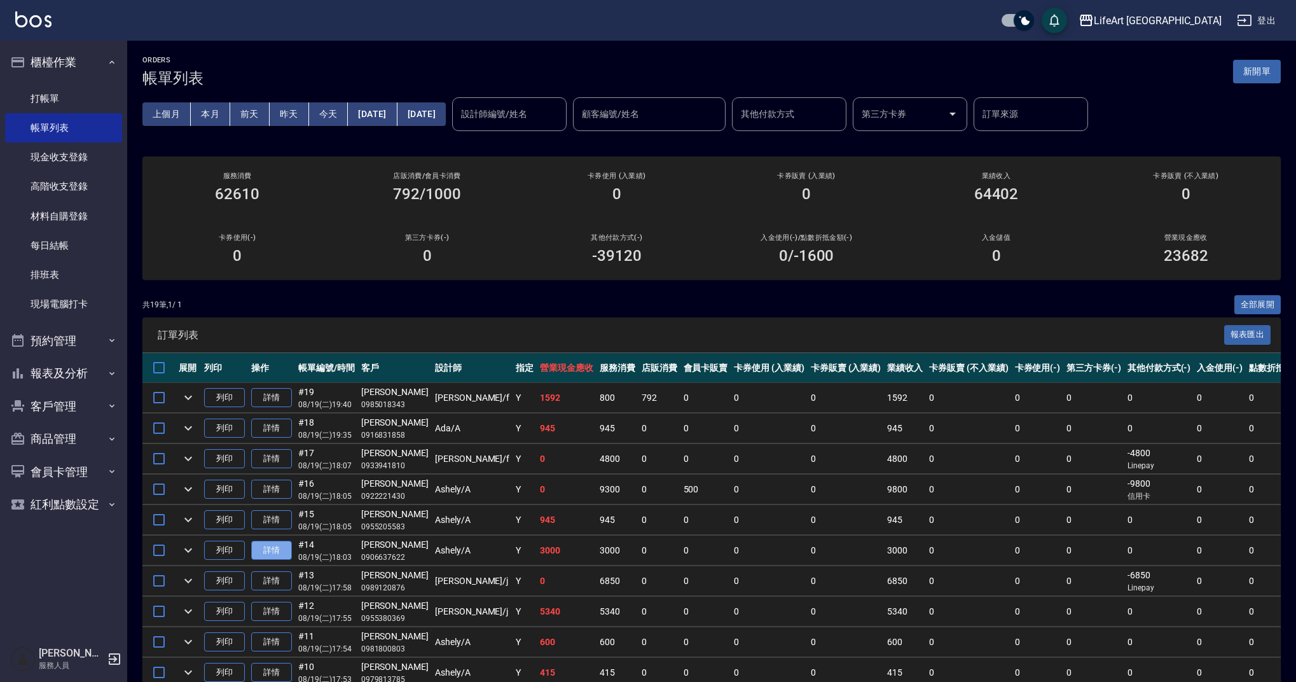
click at [276, 546] on link "詳情" at bounding box center [271, 550] width 41 height 20
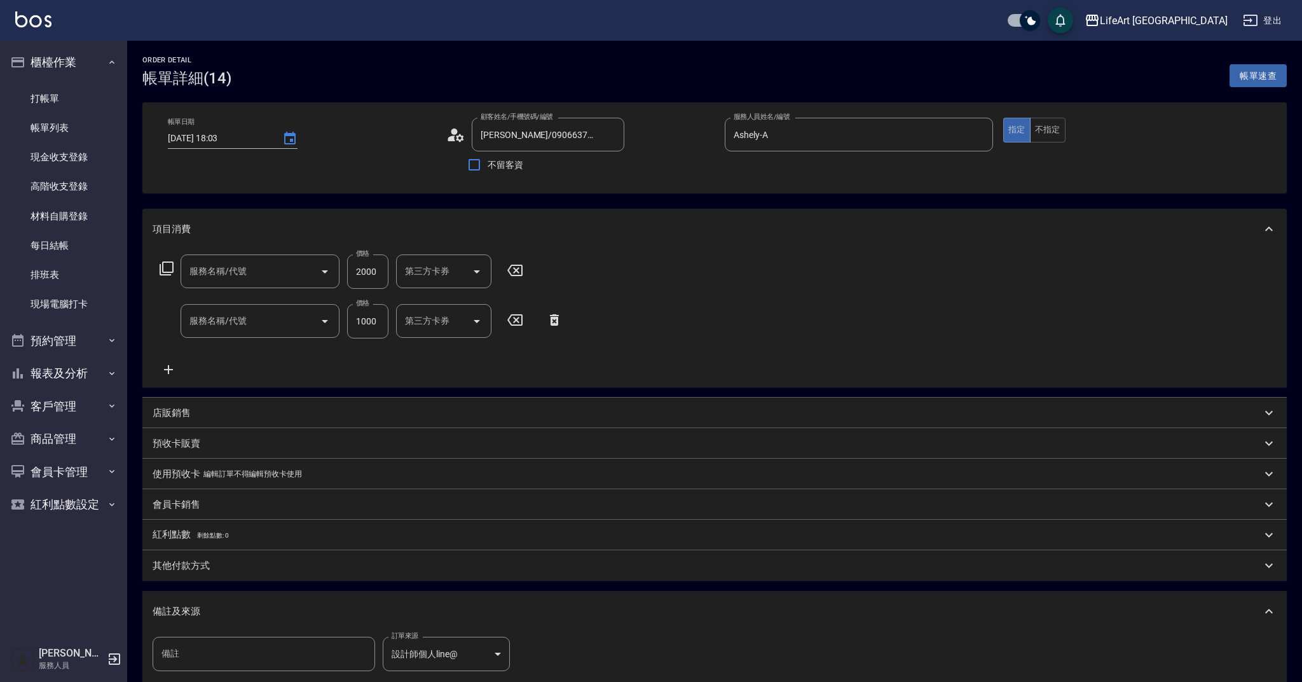
type input "[DATE] 18:03"
type input "[PERSON_NAME]/0906637622/"
type input "Ashely-A"
type input "設計師個人line@"
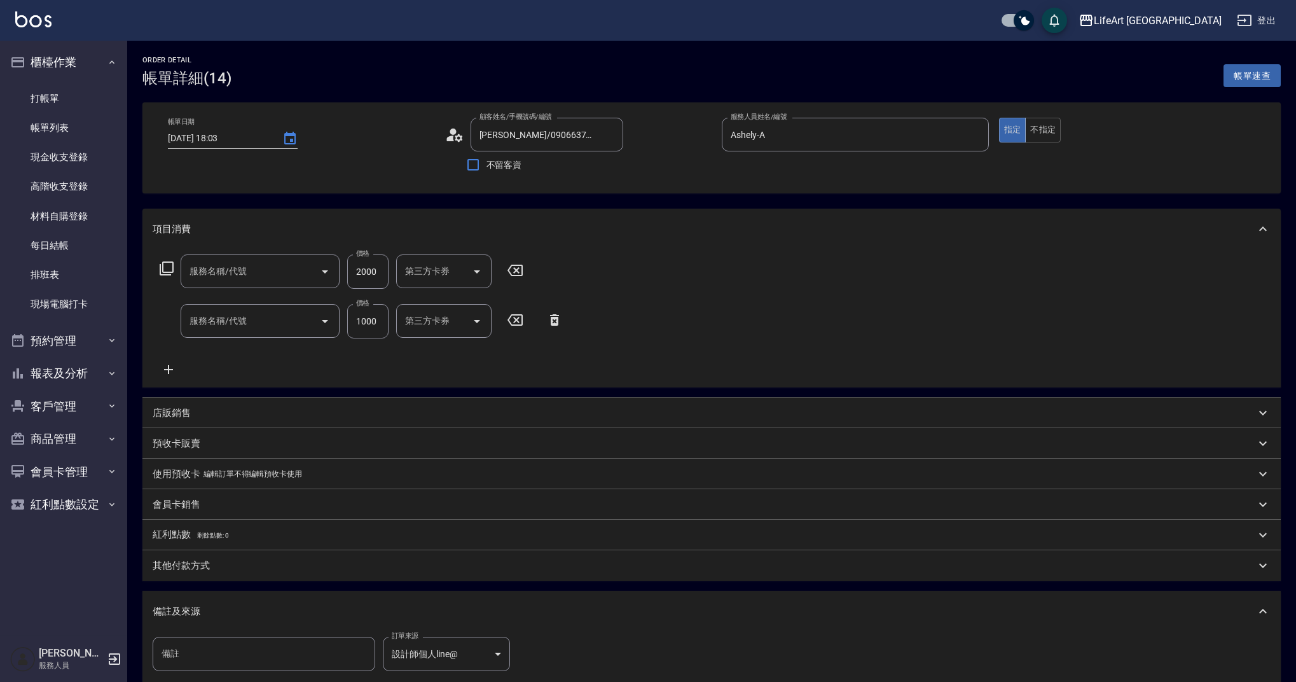
type input "402 JULIEART 進階 頭皮養護(402)"
type input "201 剪髮(201)"
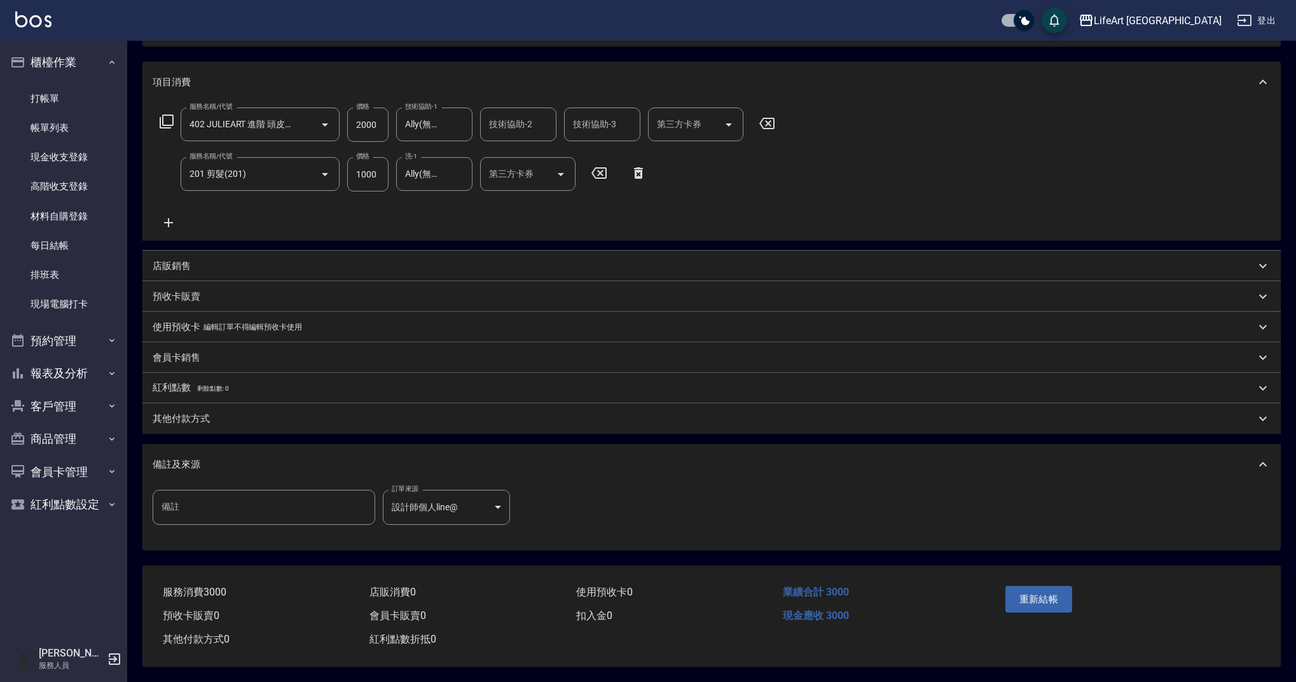
click at [216, 412] on div "其他付款方式" at bounding box center [704, 418] width 1102 height 13
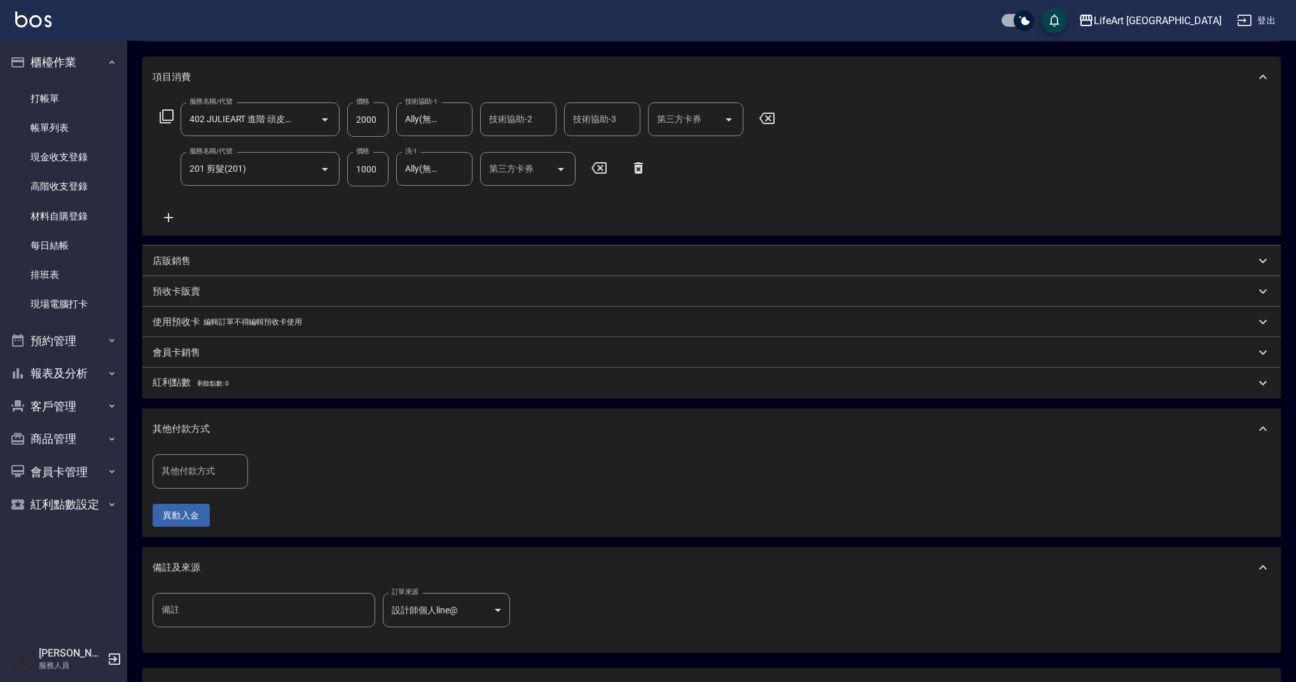
click at [216, 464] on input "其他付款方式" at bounding box center [200, 471] width 84 height 22
click at [212, 505] on span "轉帳" at bounding box center [200, 503] width 95 height 21
type input "轉帳"
click at [292, 481] on input "0" at bounding box center [303, 471] width 95 height 34
click at [292, 480] on input "0" at bounding box center [303, 471] width 95 height 34
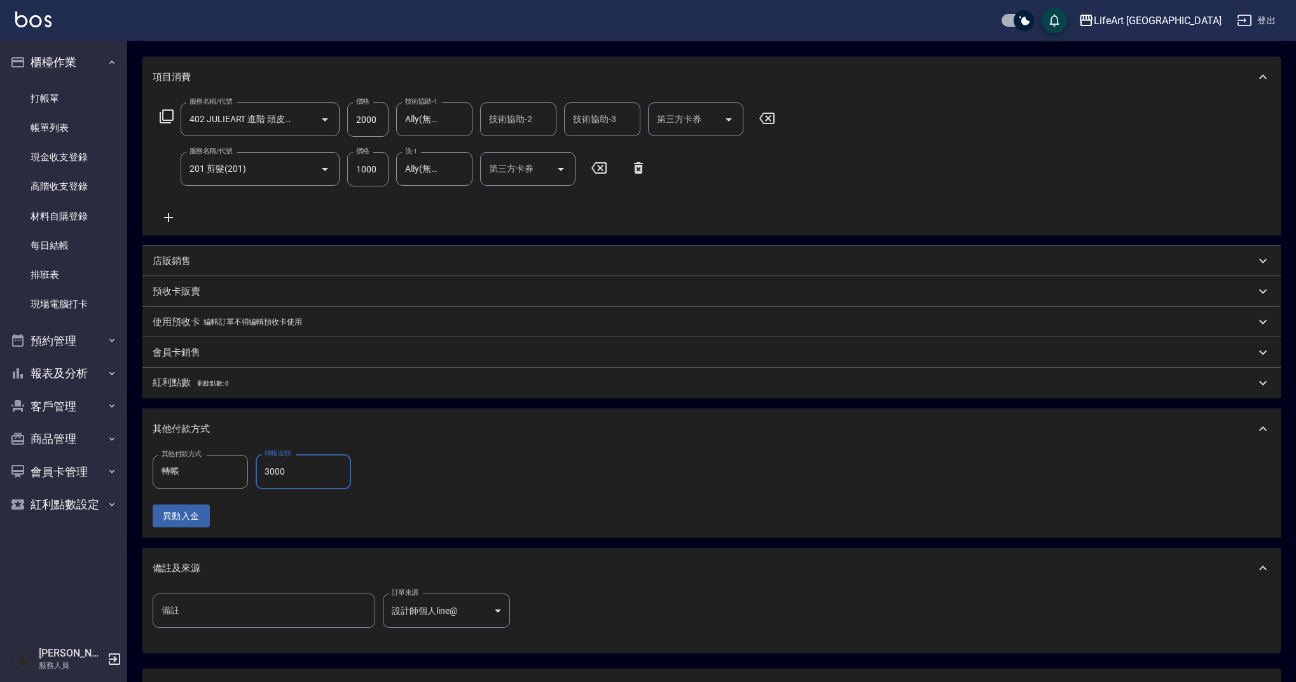
scroll to position [261, 0]
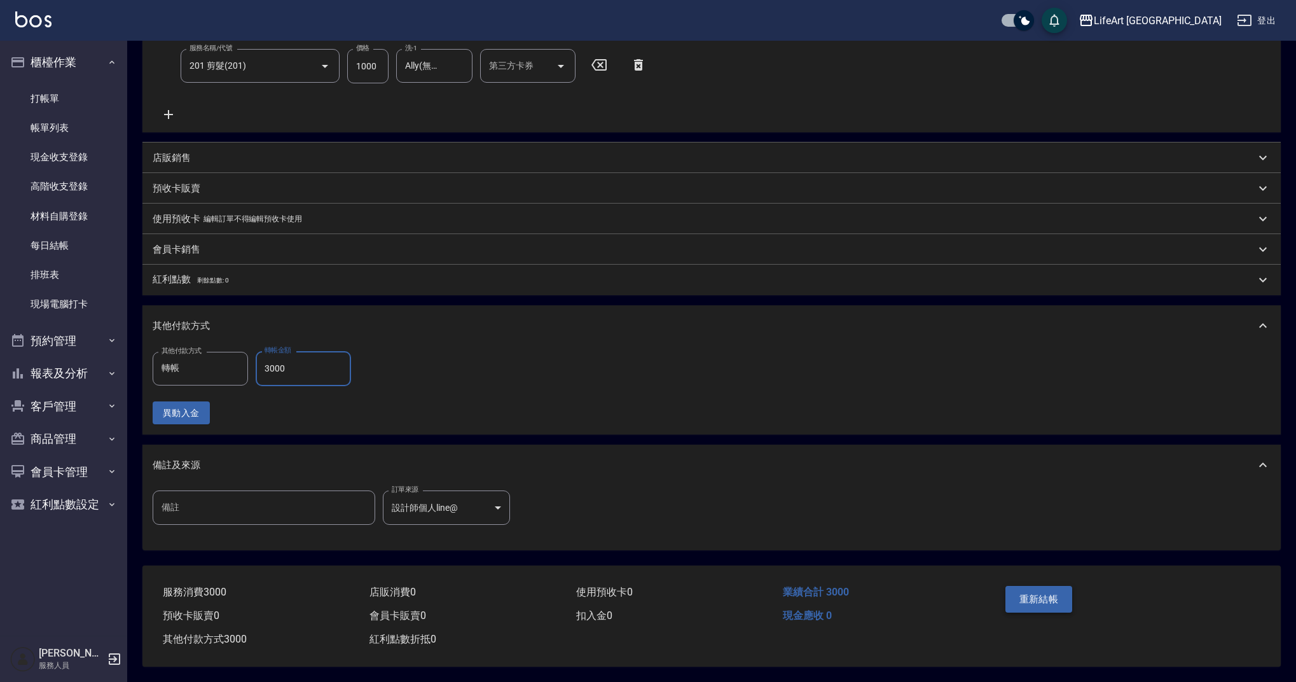
type input "3000"
click at [1031, 586] on button "重新結帳" at bounding box center [1038, 599] width 67 height 27
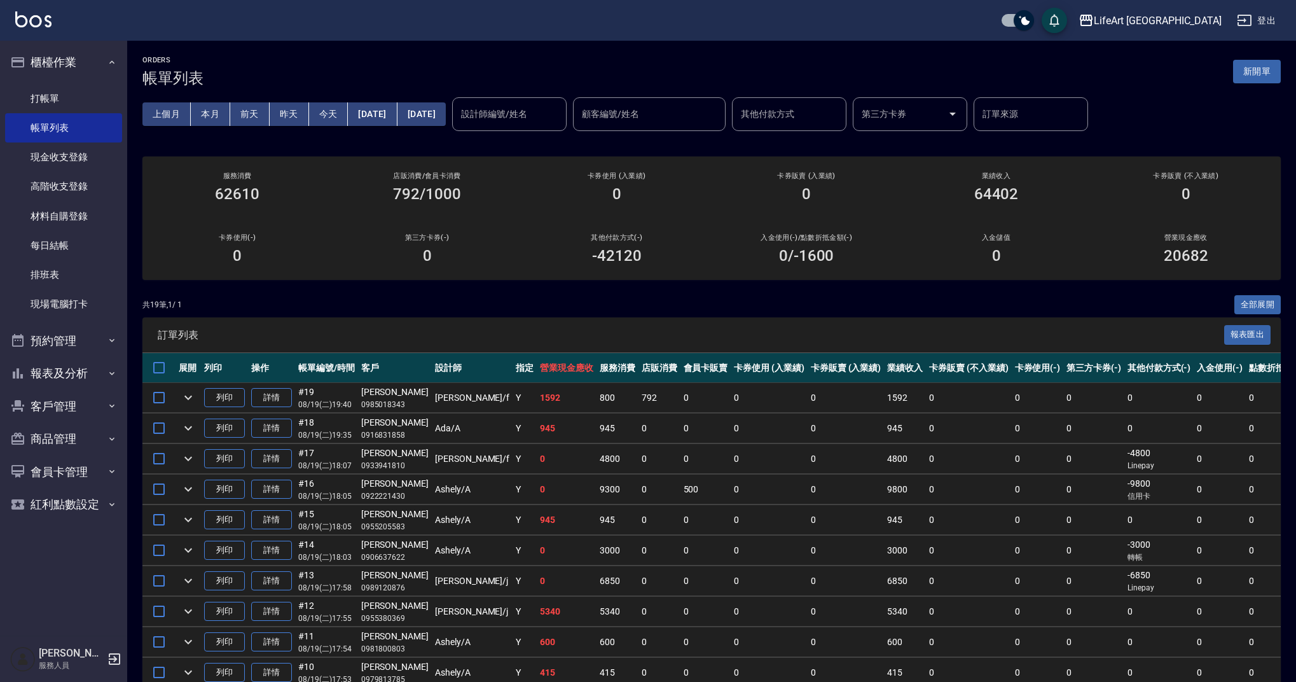
click at [570, 96] on div "上個月 本月 [DATE] [DATE] [DATE] [DATE] [DATE] 設計師編號/姓名 設計師編號/姓名 顧客編號/姓名 顧客編號/姓名 其他付…" at bounding box center [711, 114] width 1138 height 54
click at [561, 104] on input "設計師編號/姓名" at bounding box center [509, 114] width 103 height 22
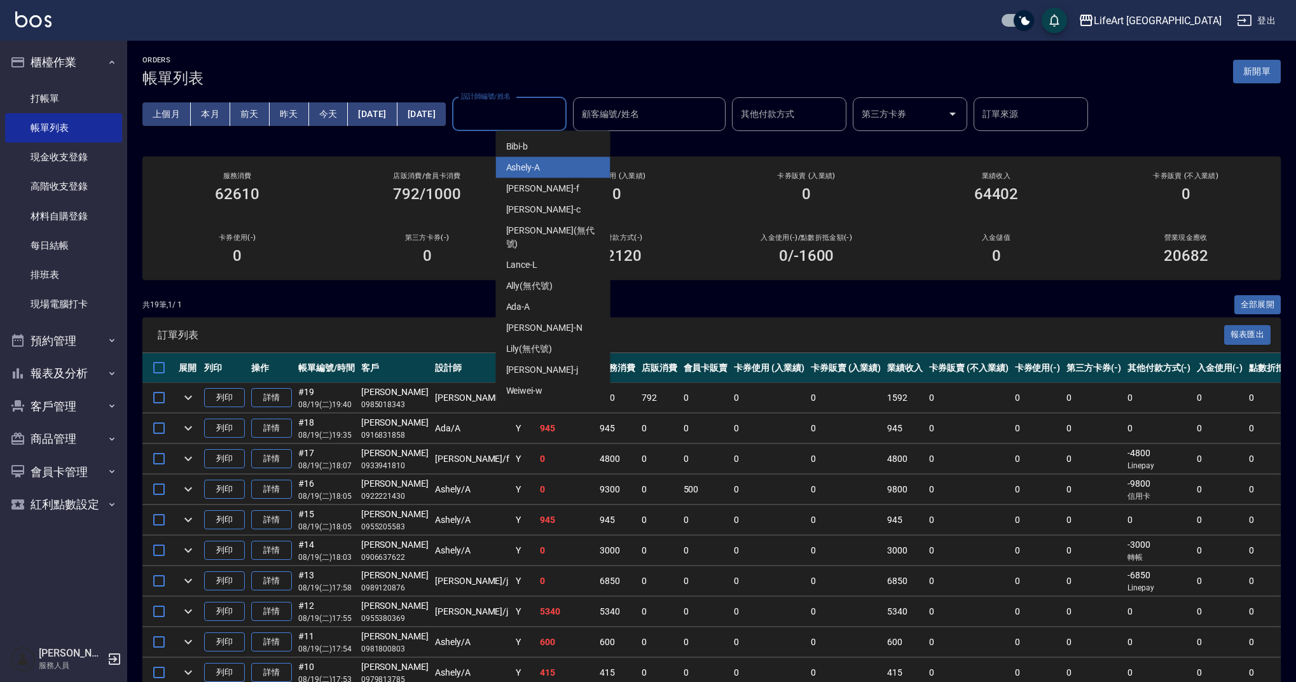
click at [580, 176] on div "Ashely -A" at bounding box center [553, 167] width 114 height 21
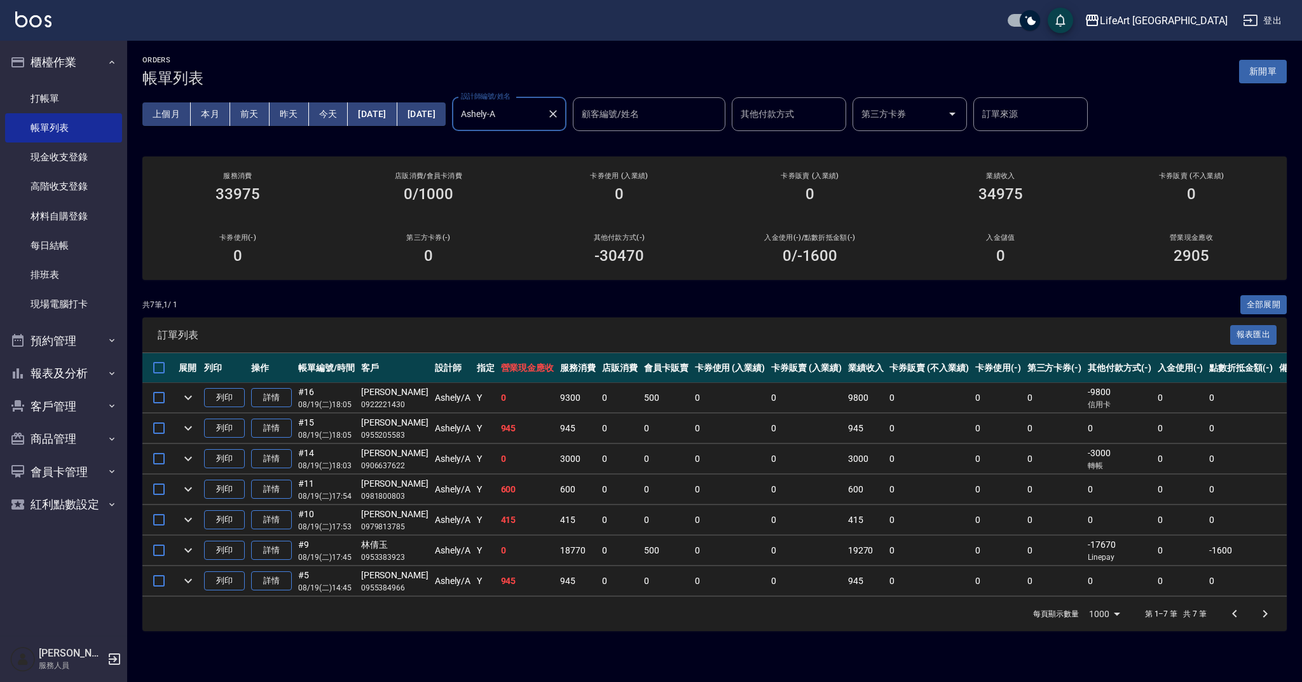
click at [542, 119] on input "Ashely-A" at bounding box center [500, 114] width 84 height 22
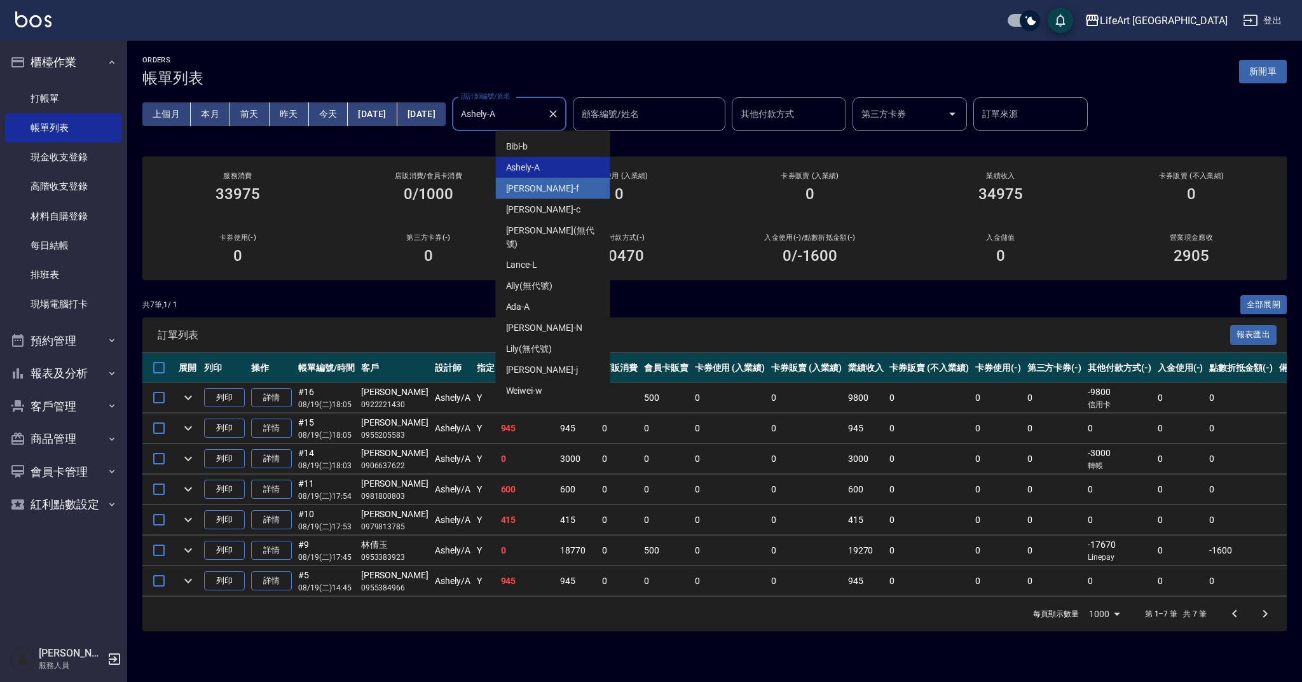
click at [572, 195] on div "Finney -f" at bounding box center [553, 188] width 114 height 21
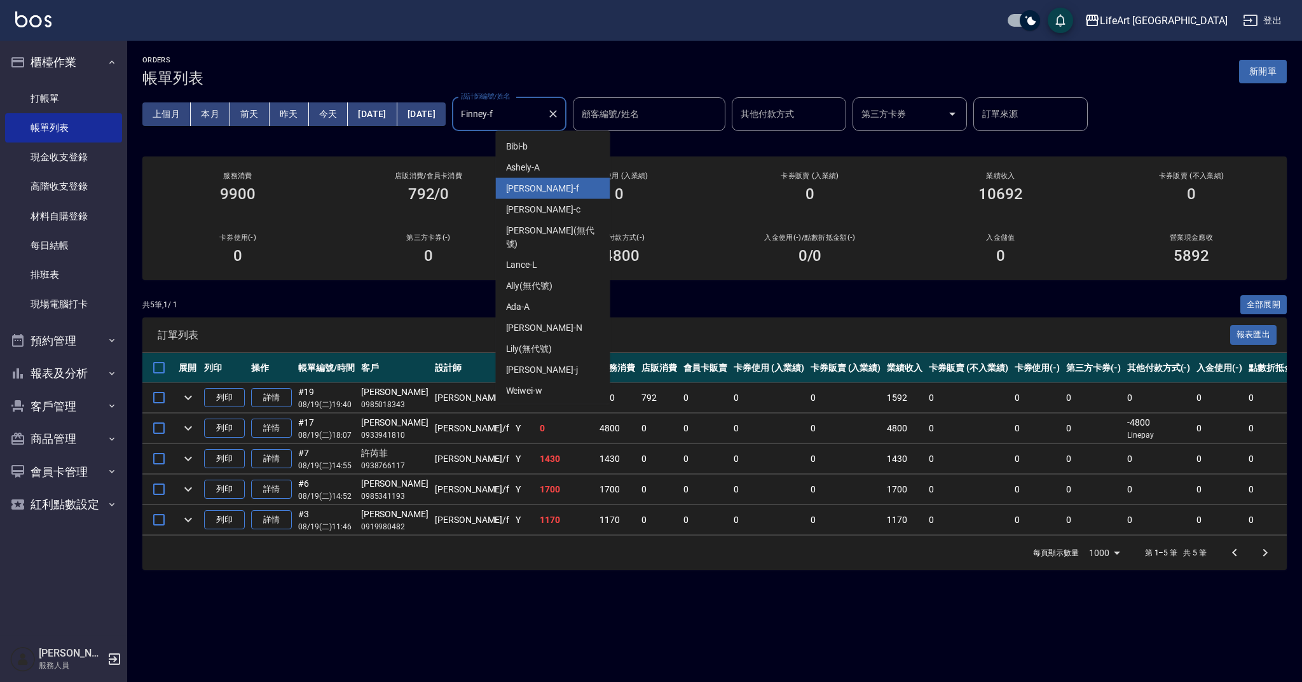
click at [542, 105] on input "Finney-f" at bounding box center [500, 114] width 84 height 22
click at [566, 296] on div "Ada -A" at bounding box center [553, 306] width 114 height 21
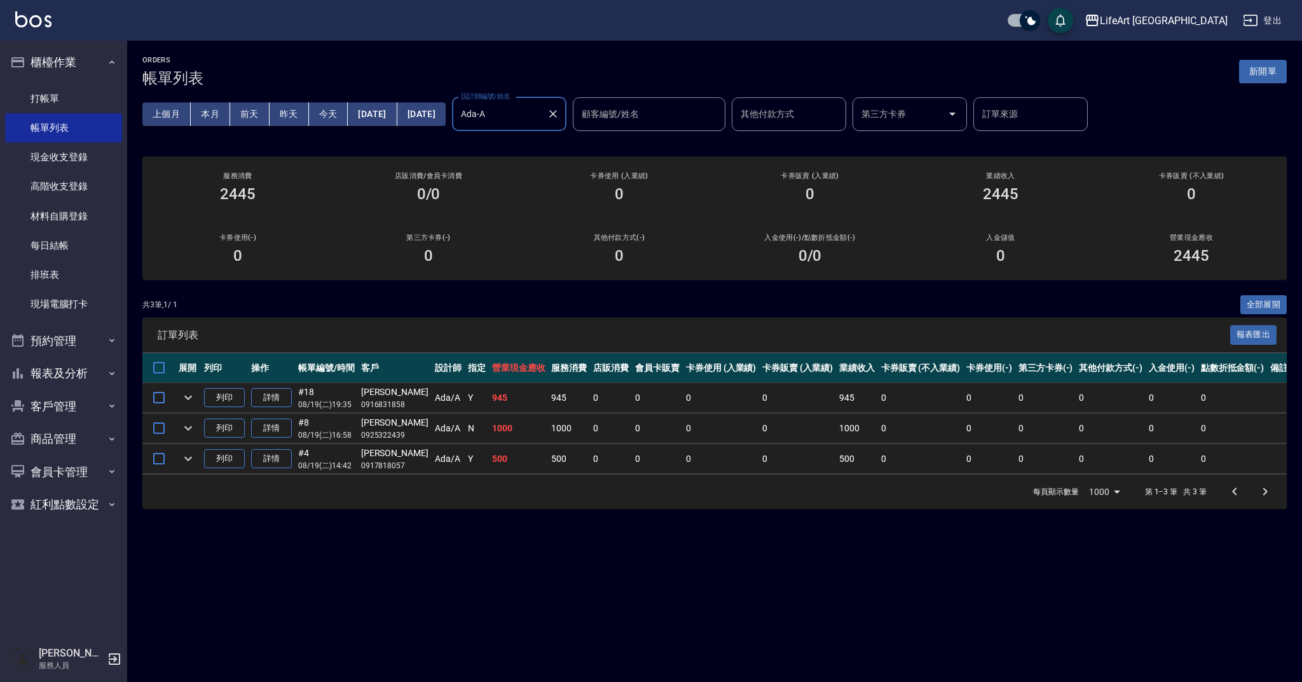
click at [542, 118] on input "Ada-A" at bounding box center [500, 114] width 84 height 22
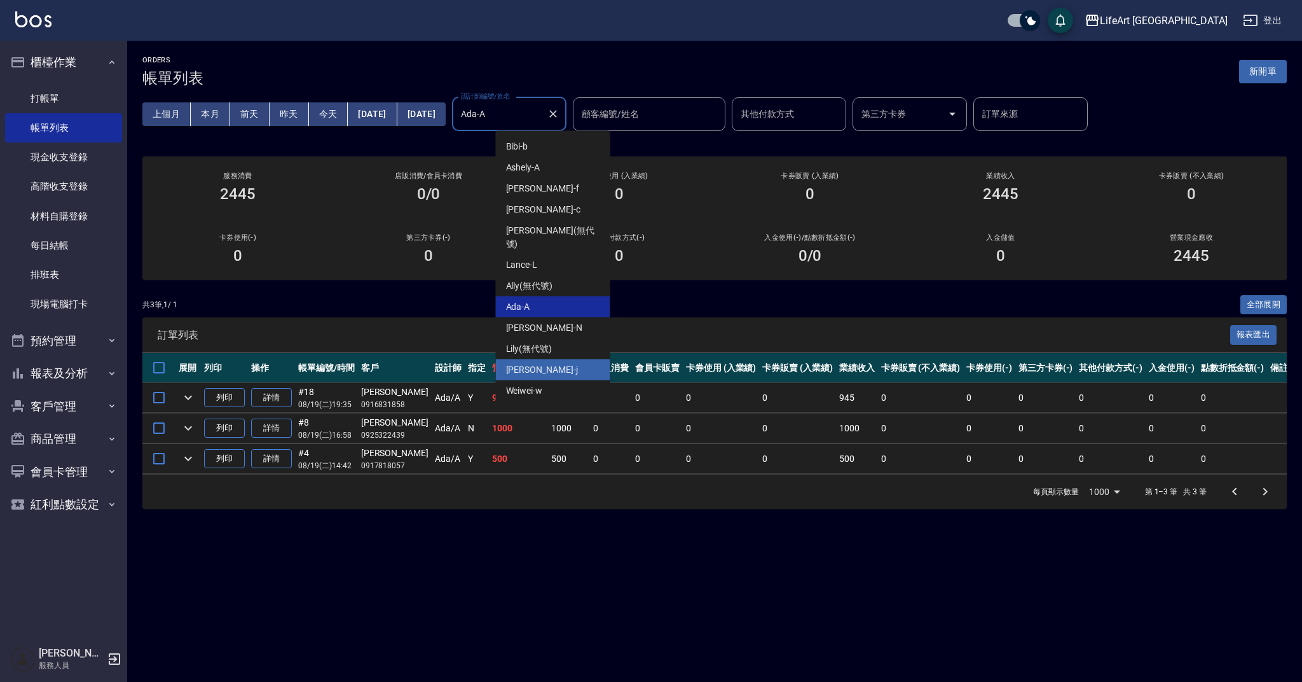
click at [551, 359] on div "[PERSON_NAME]" at bounding box center [553, 369] width 114 height 21
type input "[PERSON_NAME]"
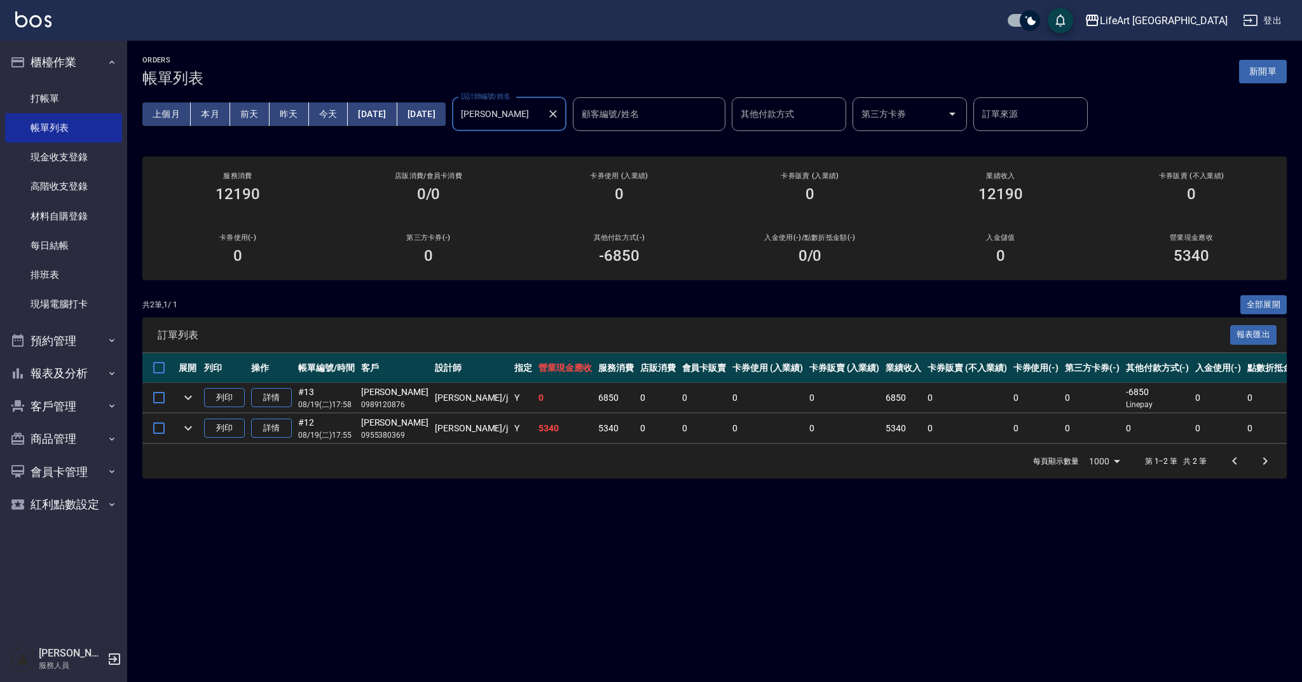
click at [559, 115] on icon "Clear" at bounding box center [553, 113] width 13 height 13
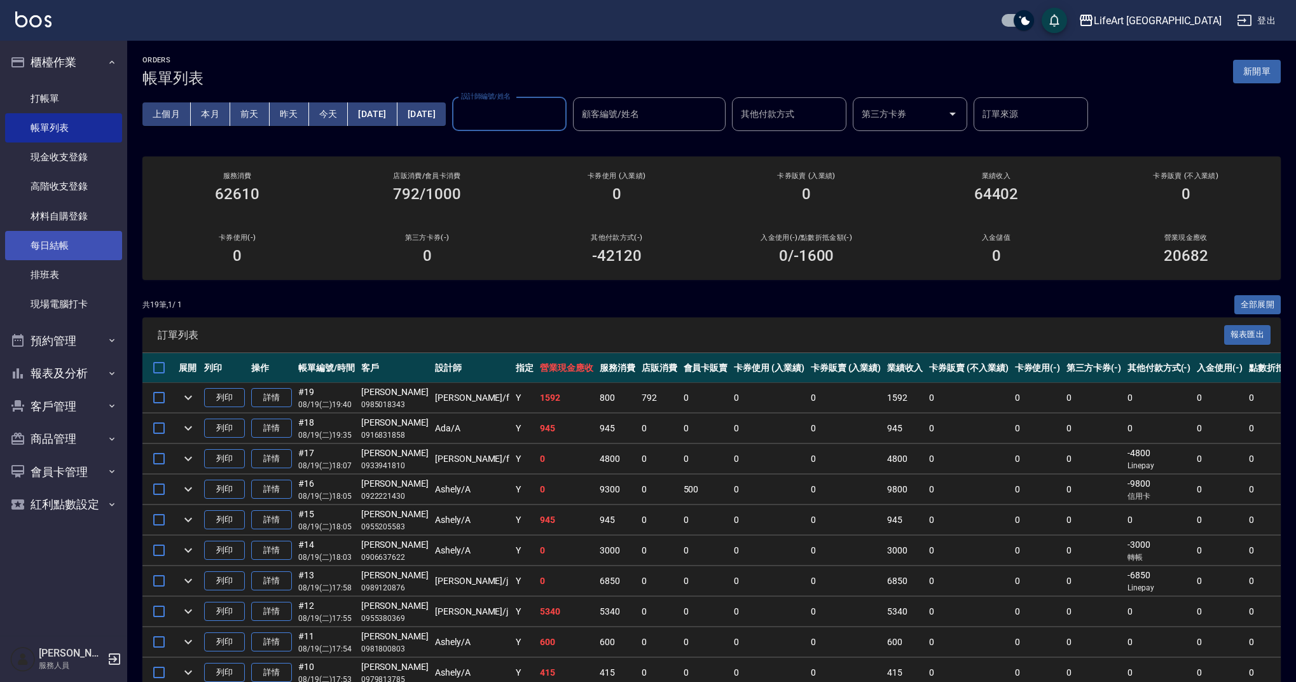
click at [106, 240] on link "每日結帳" at bounding box center [63, 245] width 117 height 29
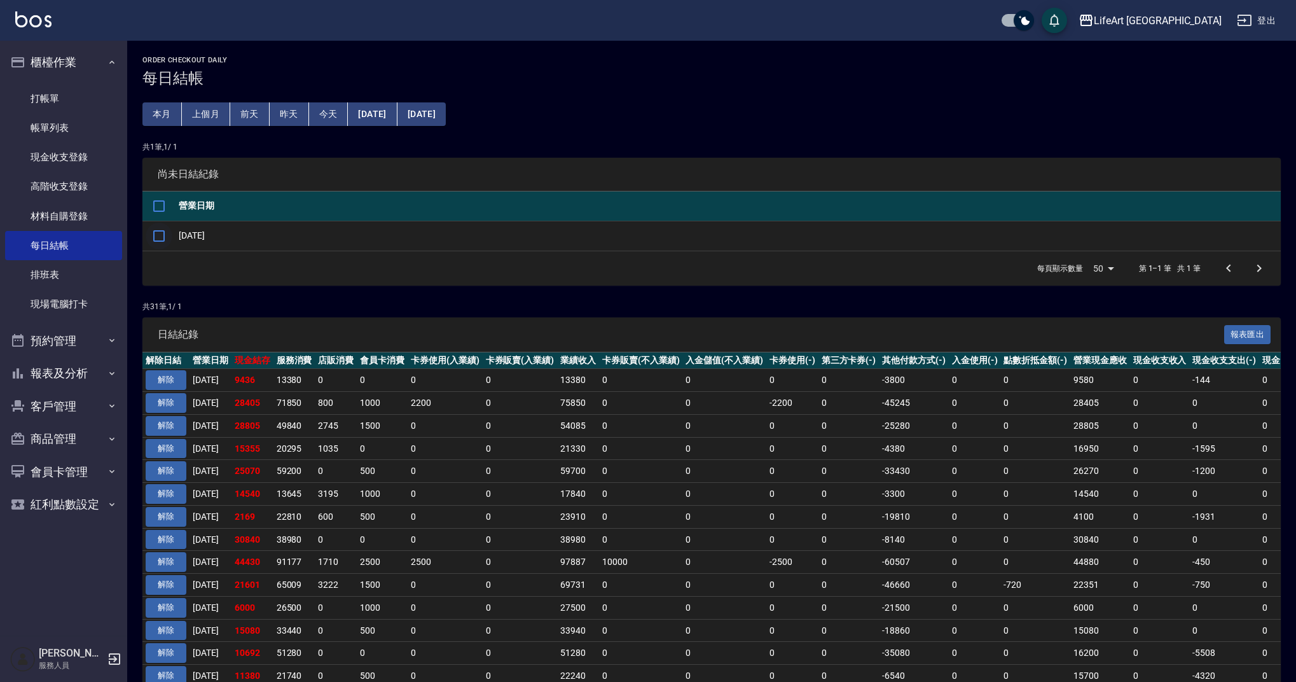
click at [164, 235] on input "checkbox" at bounding box center [159, 236] width 27 height 27
checkbox input "true"
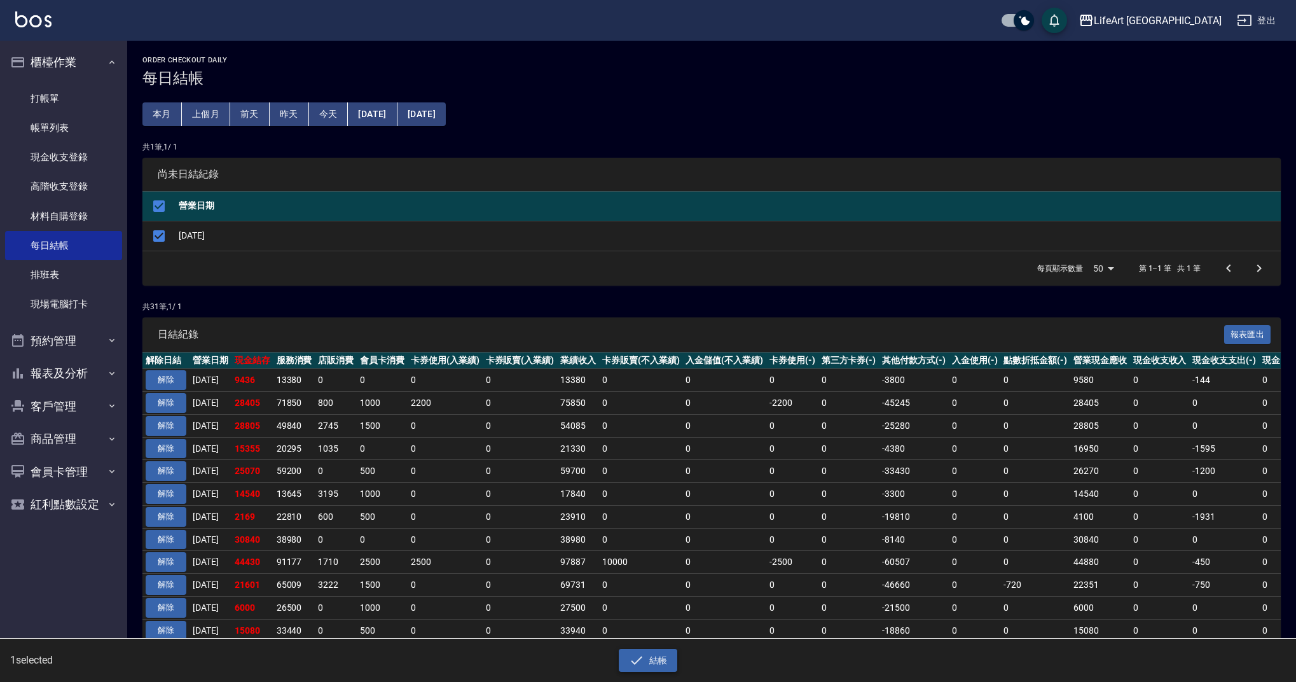
click at [659, 653] on div "結帳" at bounding box center [643, 655] width 643 height 34
click at [659, 654] on button "結帳" at bounding box center [648, 660] width 59 height 24
click at [622, 46] on div "確定" at bounding box center [601, 51] width 71 height 20
click at [615, 47] on button "確定" at bounding box center [602, 51] width 41 height 20
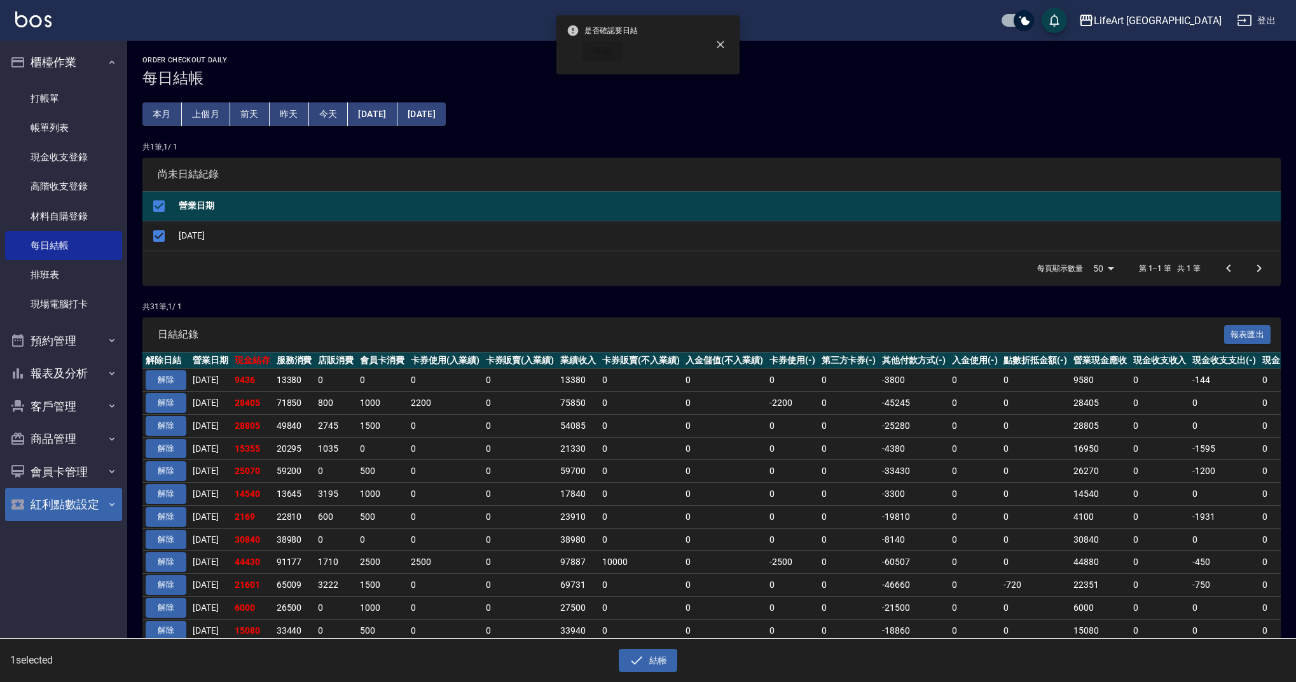
checkbox input "false"
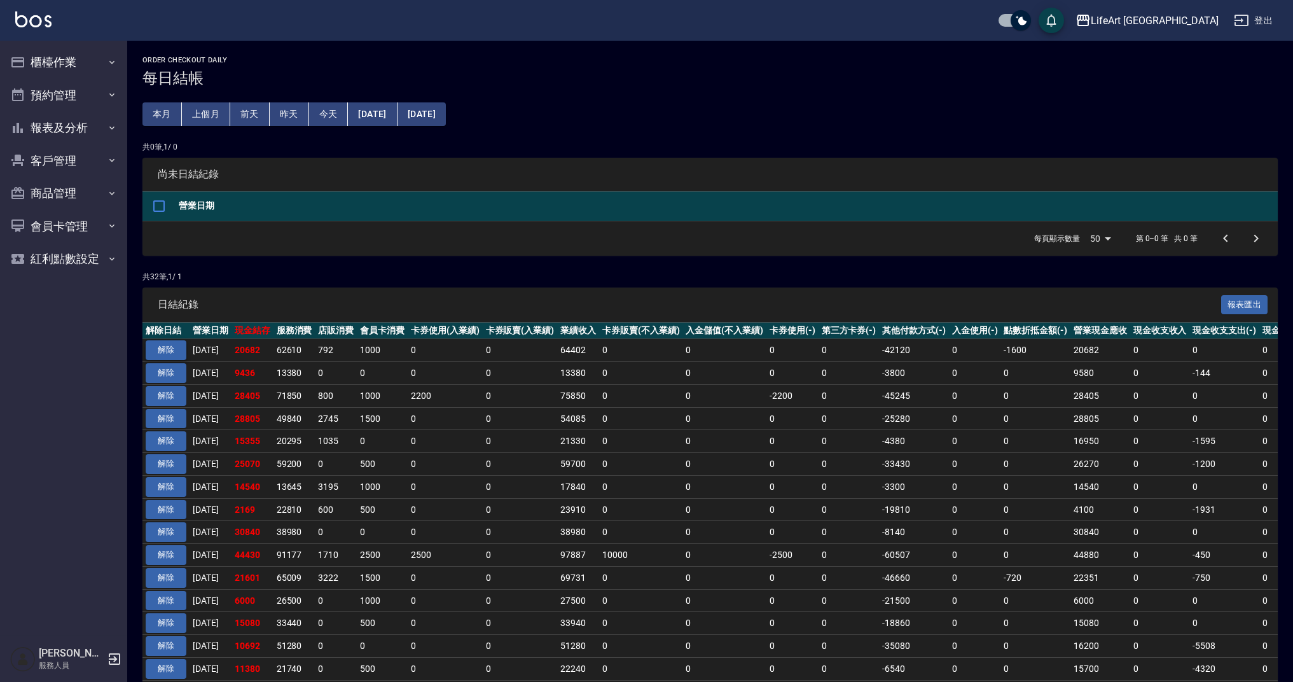
click at [168, 348] on button "解除" at bounding box center [166, 350] width 41 height 20
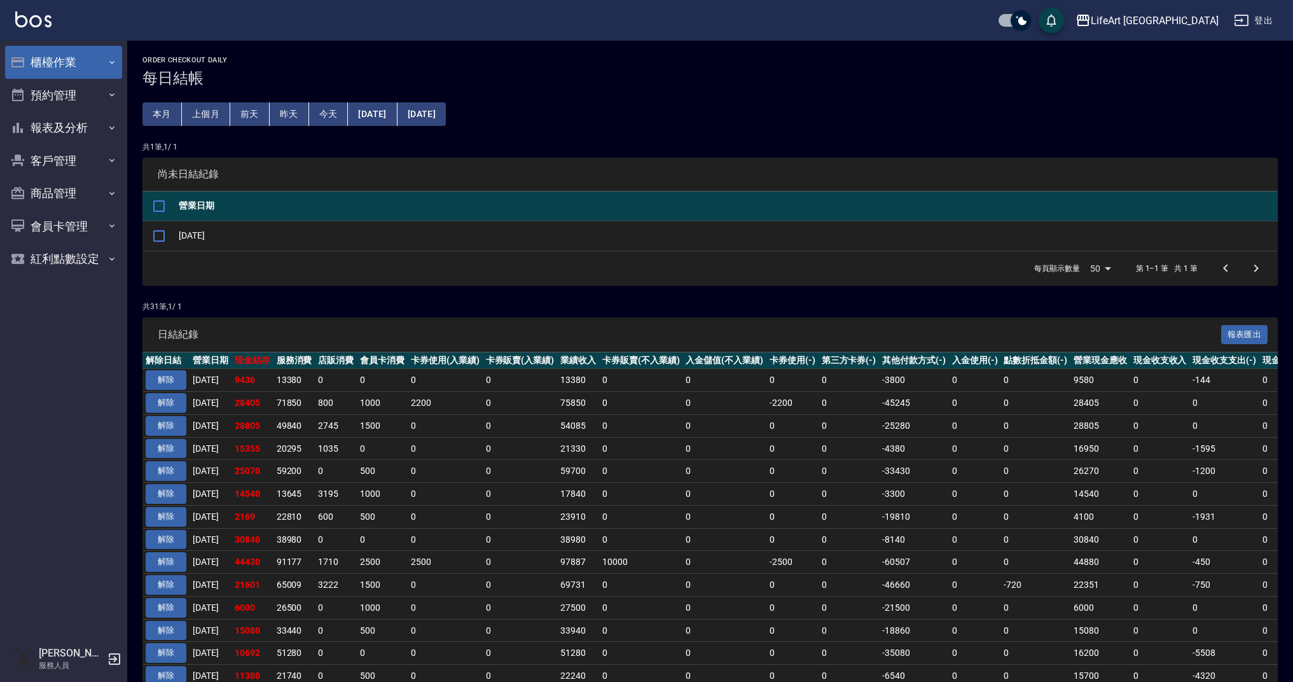
click at [60, 64] on button "櫃檯作業" at bounding box center [63, 62] width 117 height 33
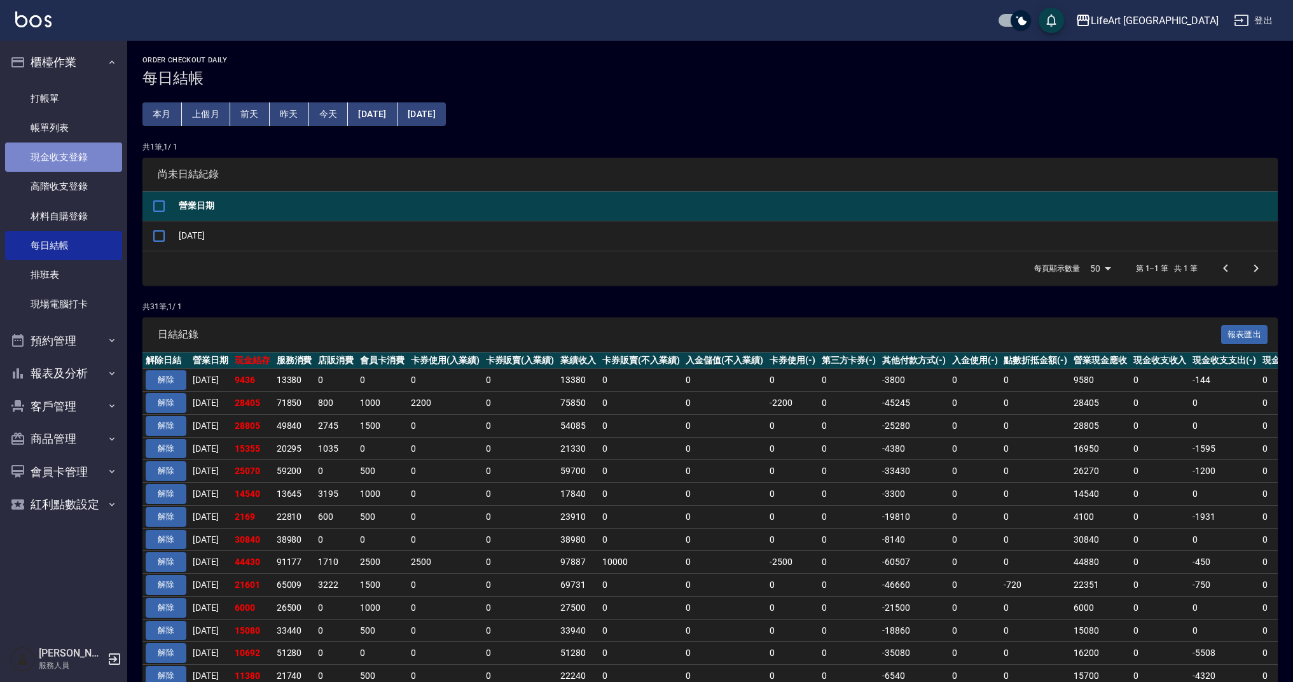
click at [88, 157] on link "現金收支登錄" at bounding box center [63, 156] width 117 height 29
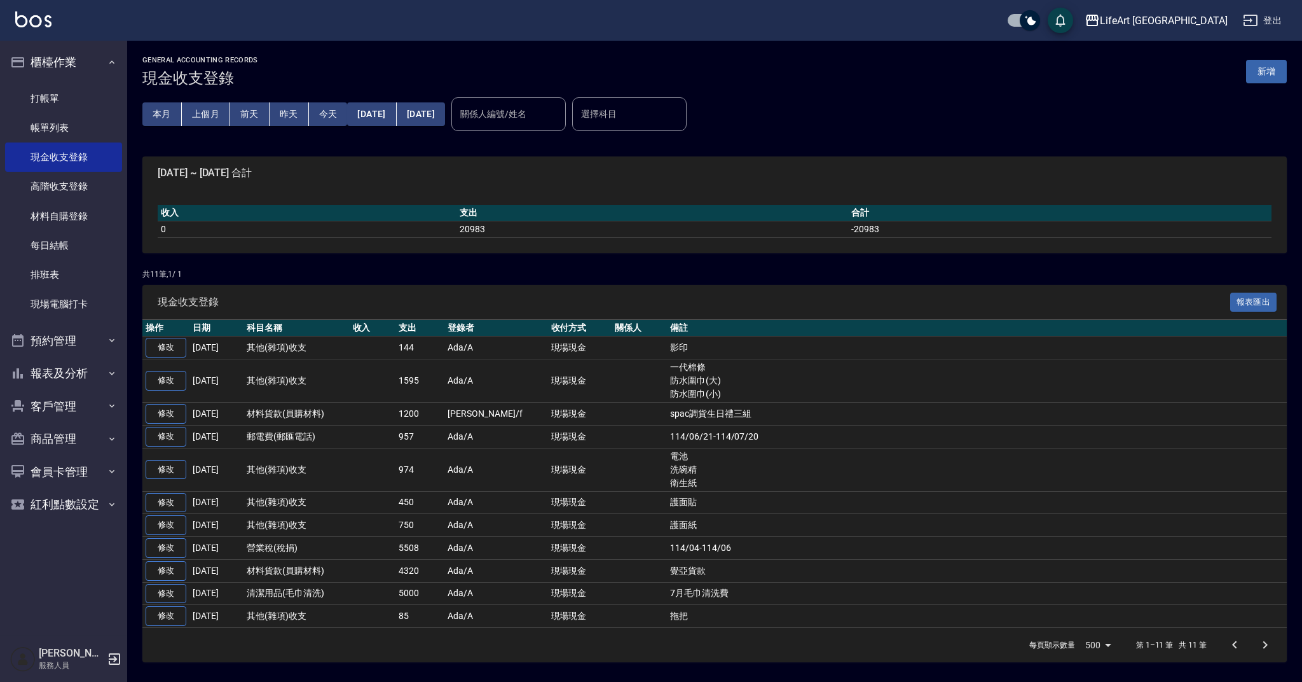
click at [1270, 65] on button "新增" at bounding box center [1266, 72] width 41 height 24
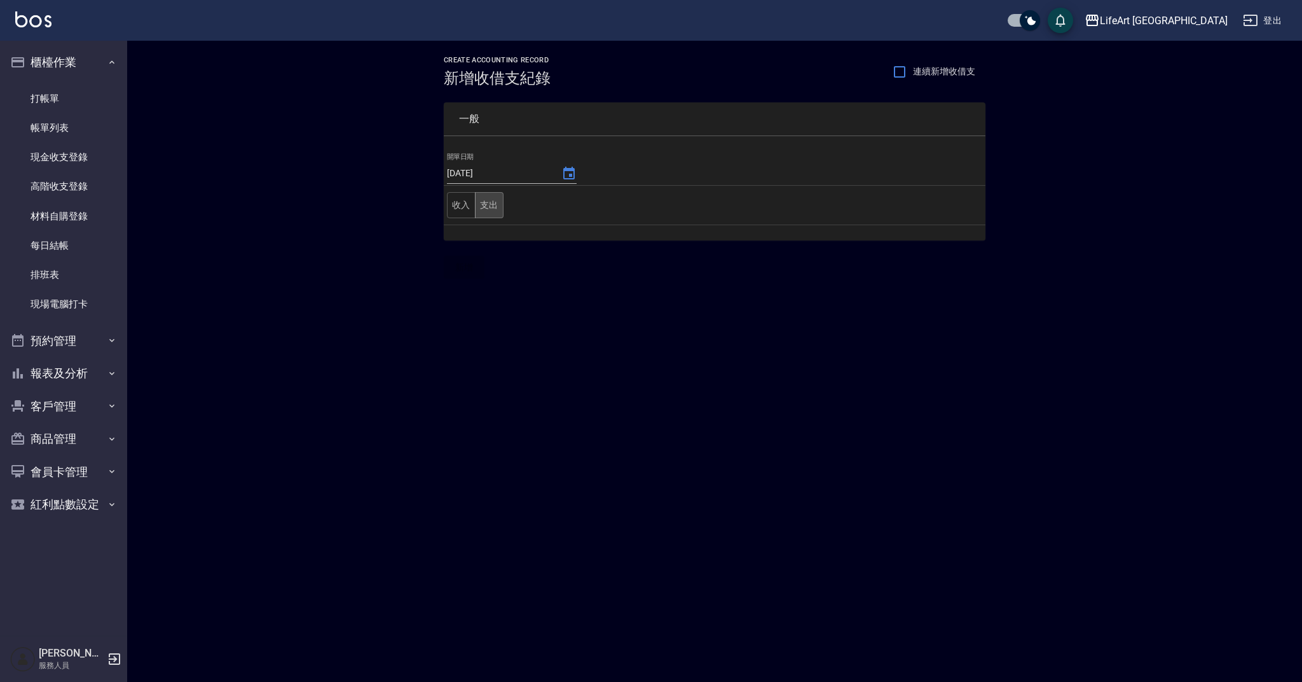
click at [489, 203] on button "支出" at bounding box center [489, 205] width 29 height 26
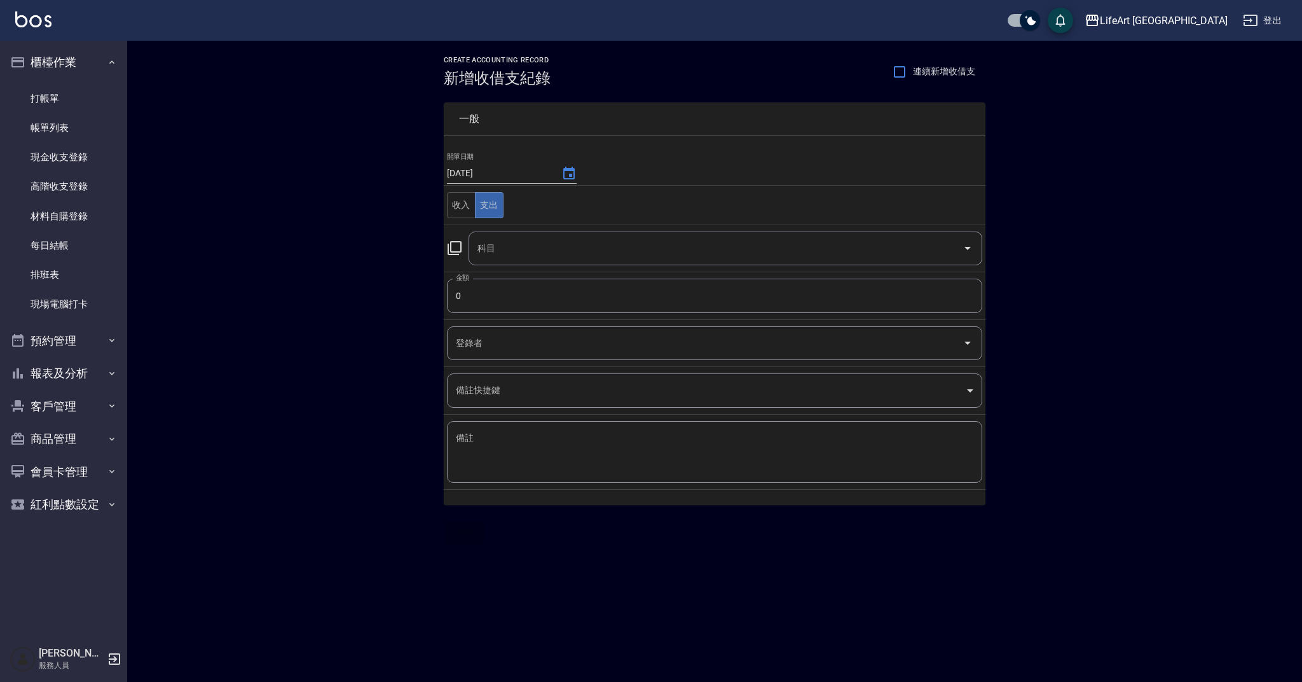
click at [502, 244] on input "科目" at bounding box center [715, 248] width 483 height 22
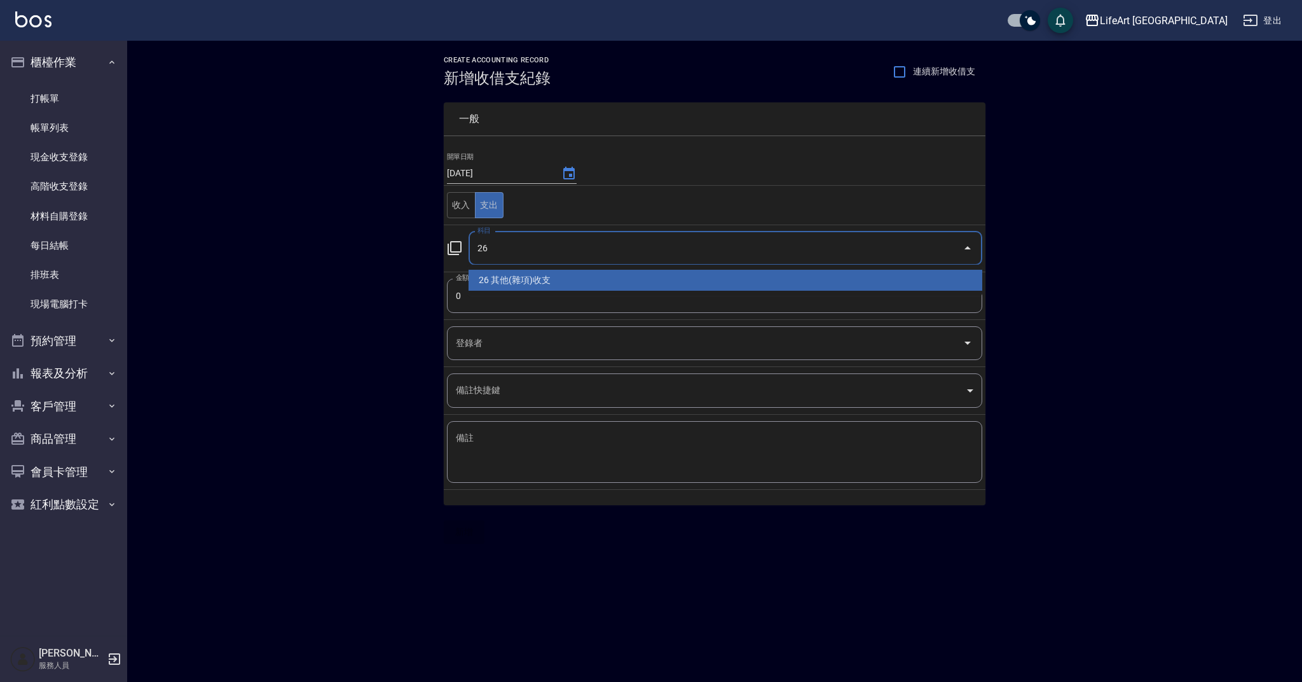
click at [507, 279] on li "26 其他(雜項)收支" at bounding box center [726, 280] width 514 height 21
type input "26 其他(雜項)收支"
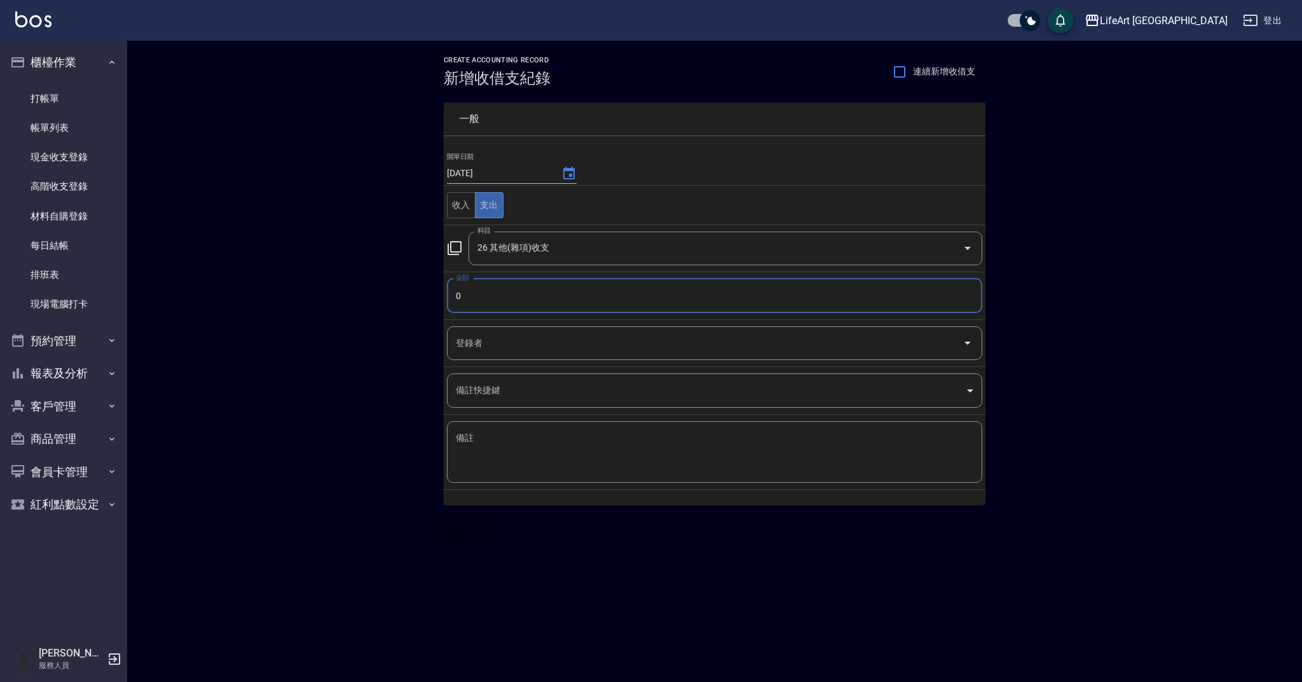
click at [499, 302] on input "0" at bounding box center [714, 295] width 535 height 34
type input "407"
click at [507, 339] on input "登錄者" at bounding box center [705, 343] width 505 height 22
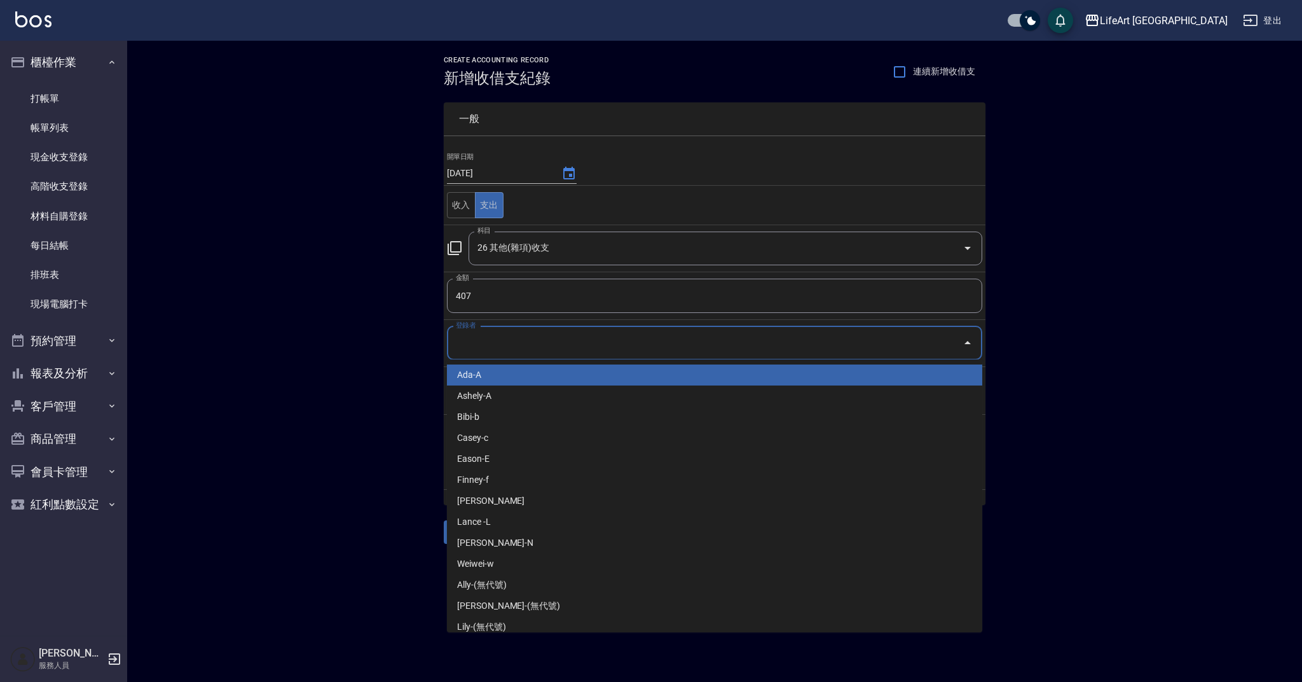
click at [498, 376] on li "Ada-A" at bounding box center [714, 374] width 535 height 21
type input "Ada-A"
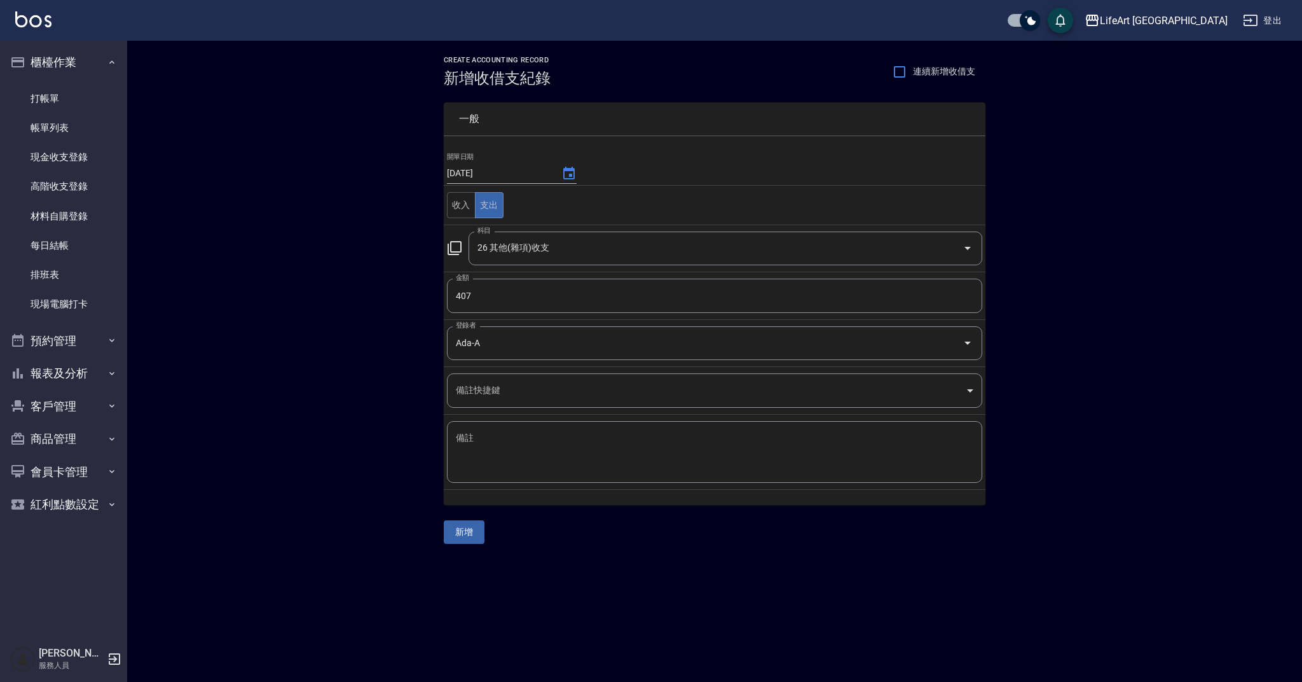
click at [499, 430] on div "x 備註" at bounding box center [714, 452] width 535 height 62
type textarea "除黴漂潔/漂白水"
click at [471, 529] on button "新增" at bounding box center [464, 532] width 41 height 24
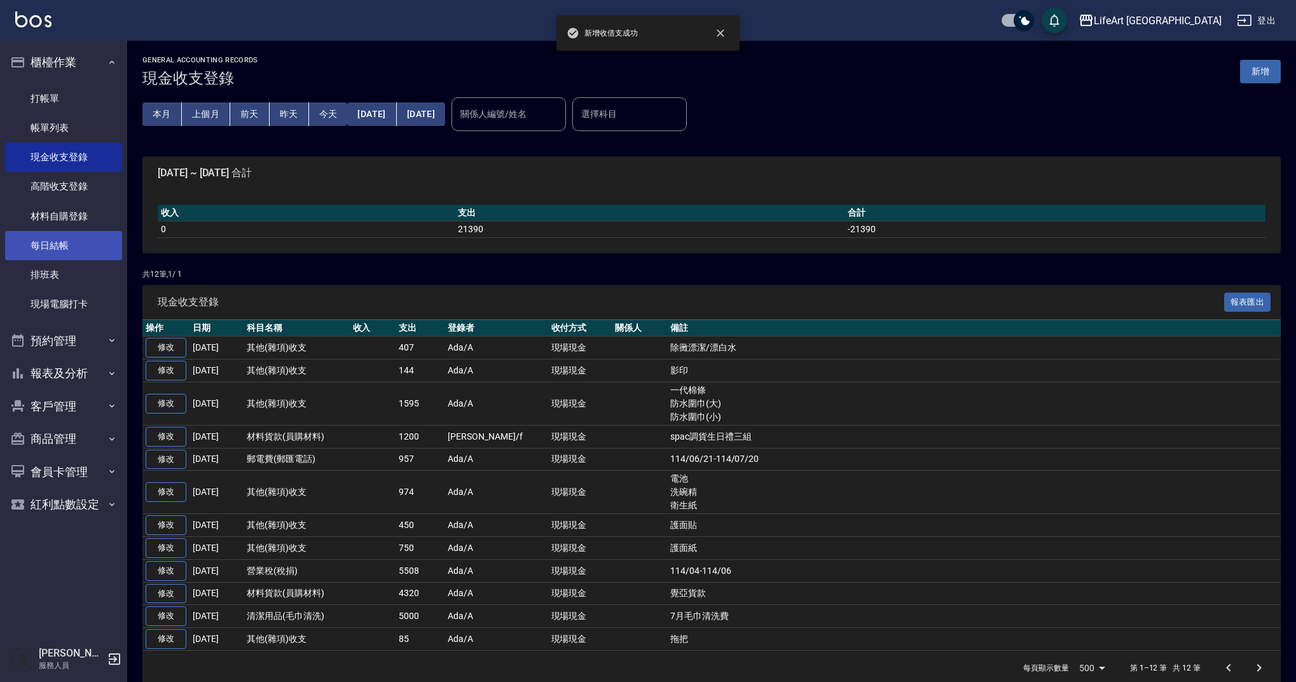
click at [48, 247] on link "每日結帳" at bounding box center [63, 245] width 117 height 29
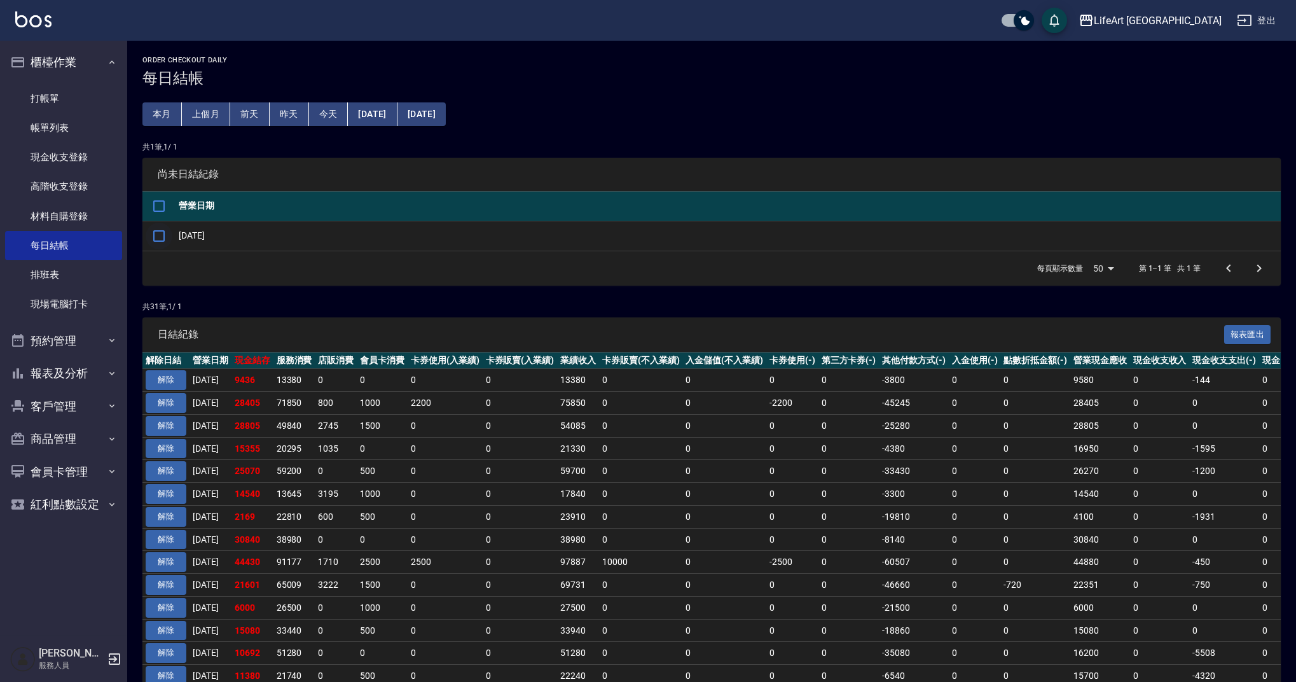
click at [164, 239] on input "checkbox" at bounding box center [159, 236] width 27 height 27
checkbox input "true"
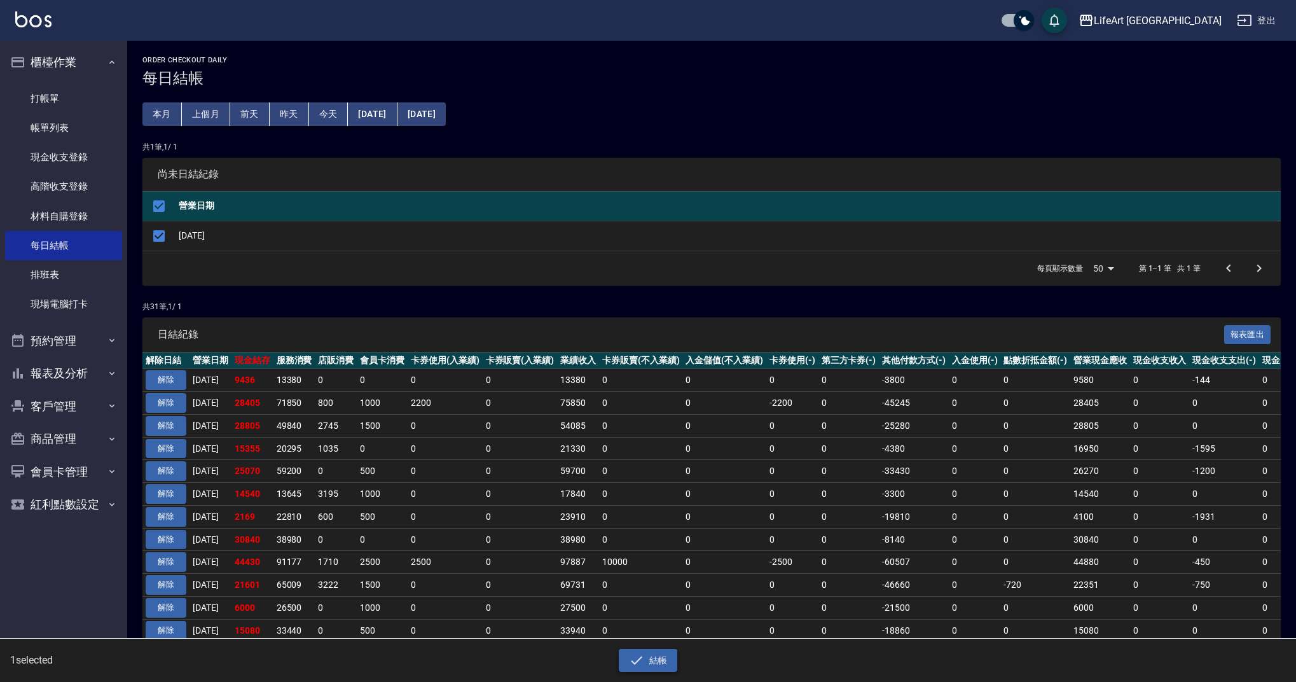
click at [650, 655] on button "結帳" at bounding box center [648, 660] width 59 height 24
click at [606, 51] on button "確定" at bounding box center [602, 51] width 41 height 20
checkbox input "false"
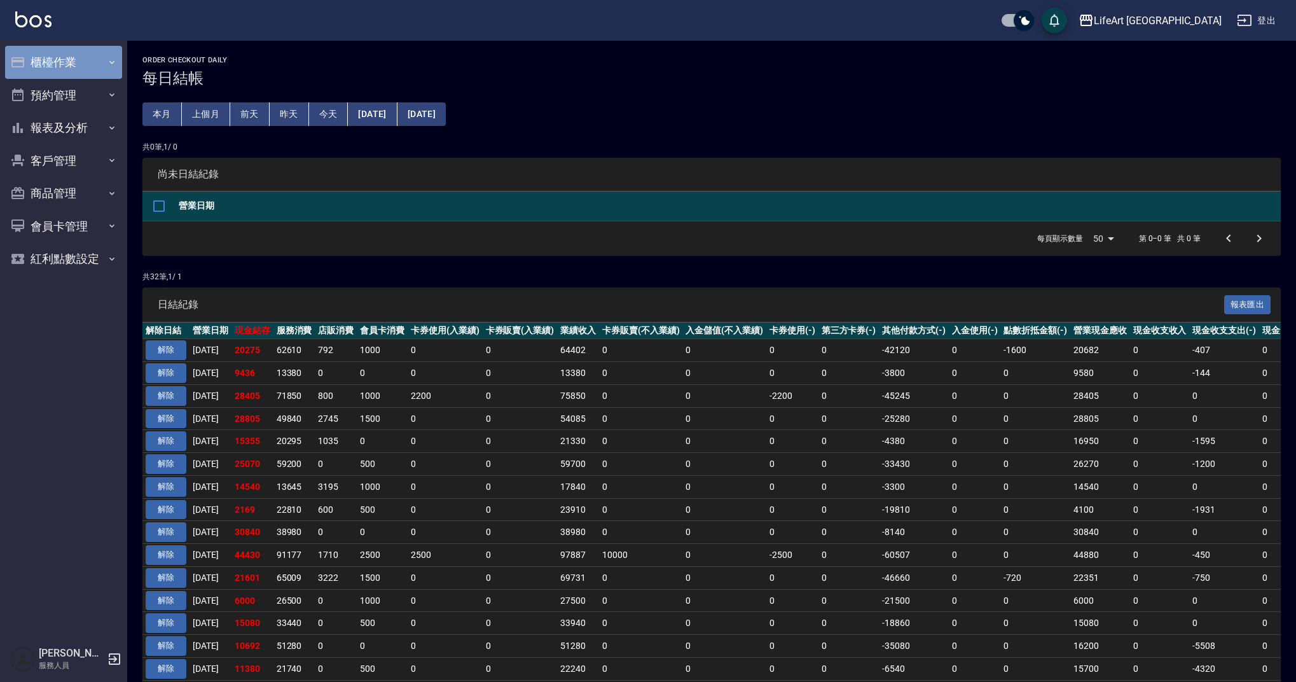
click at [67, 64] on button "櫃檯作業" at bounding box center [63, 62] width 117 height 33
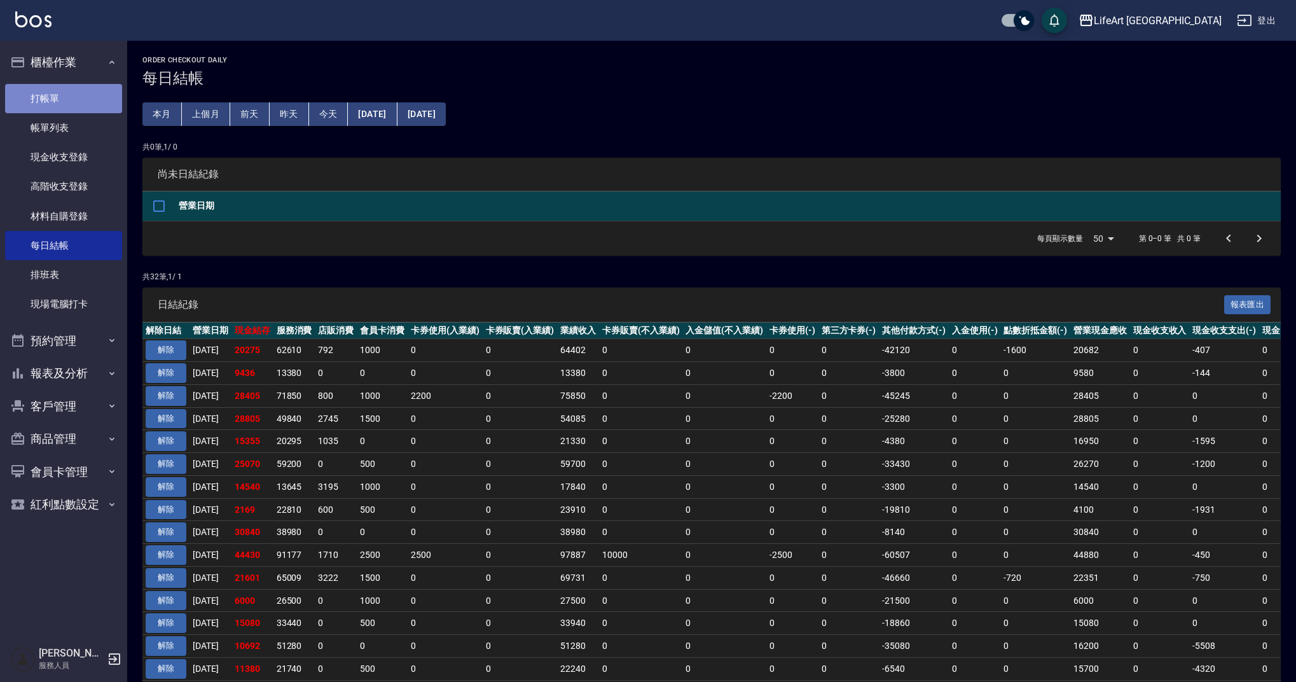
click at [75, 100] on link "打帳單" at bounding box center [63, 98] width 117 height 29
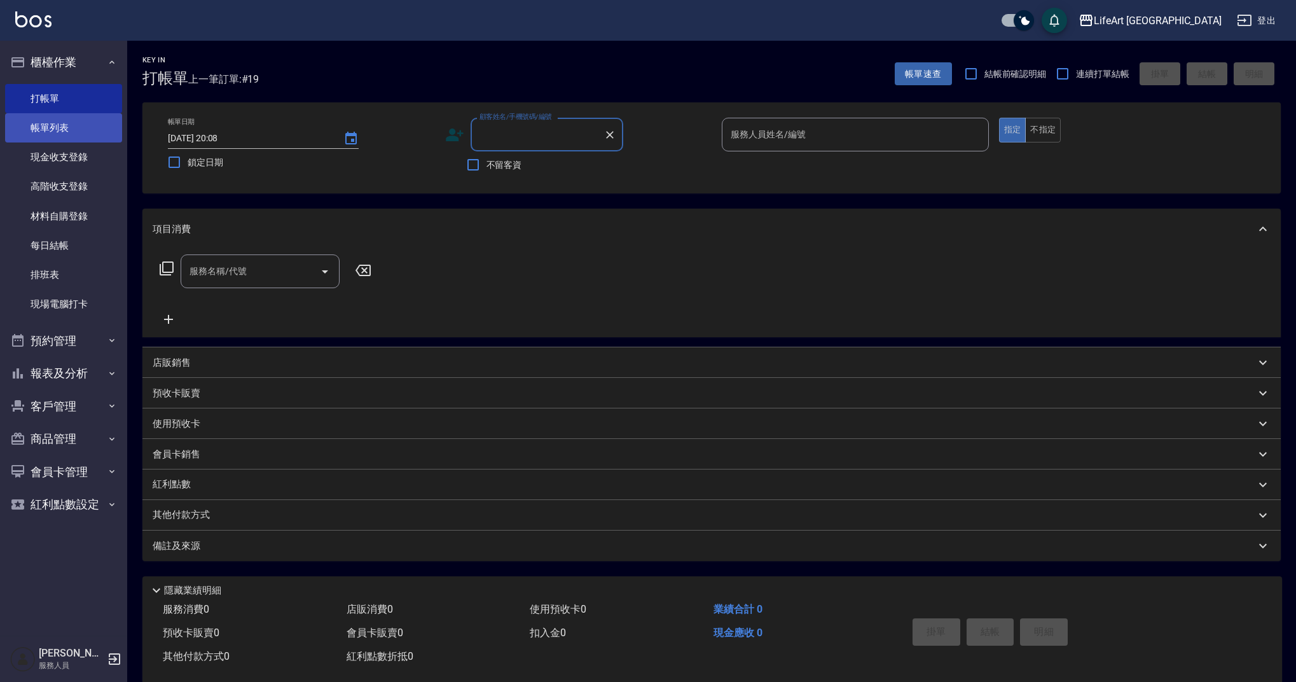
click at [46, 120] on link "帳單列表" at bounding box center [63, 127] width 117 height 29
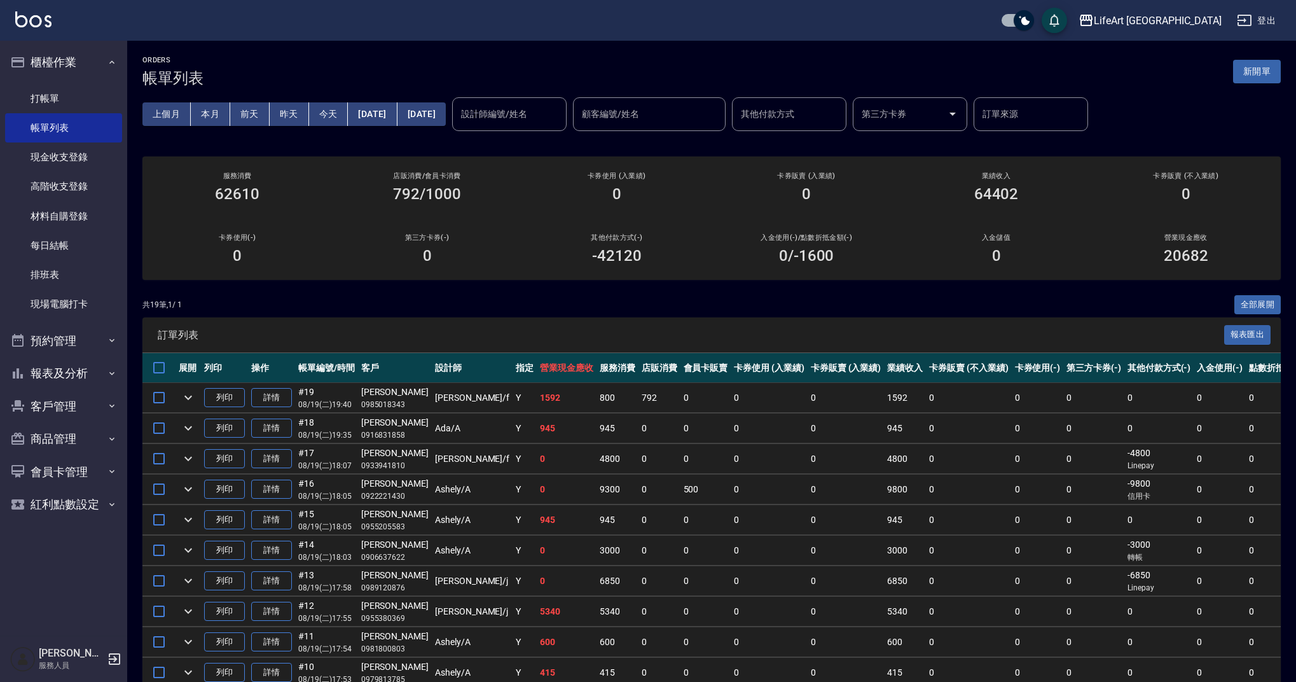
click at [397, 122] on button "[DATE]" at bounding box center [372, 114] width 49 height 24
click at [383, 109] on button "[DATE]" at bounding box center [372, 114] width 49 height 24
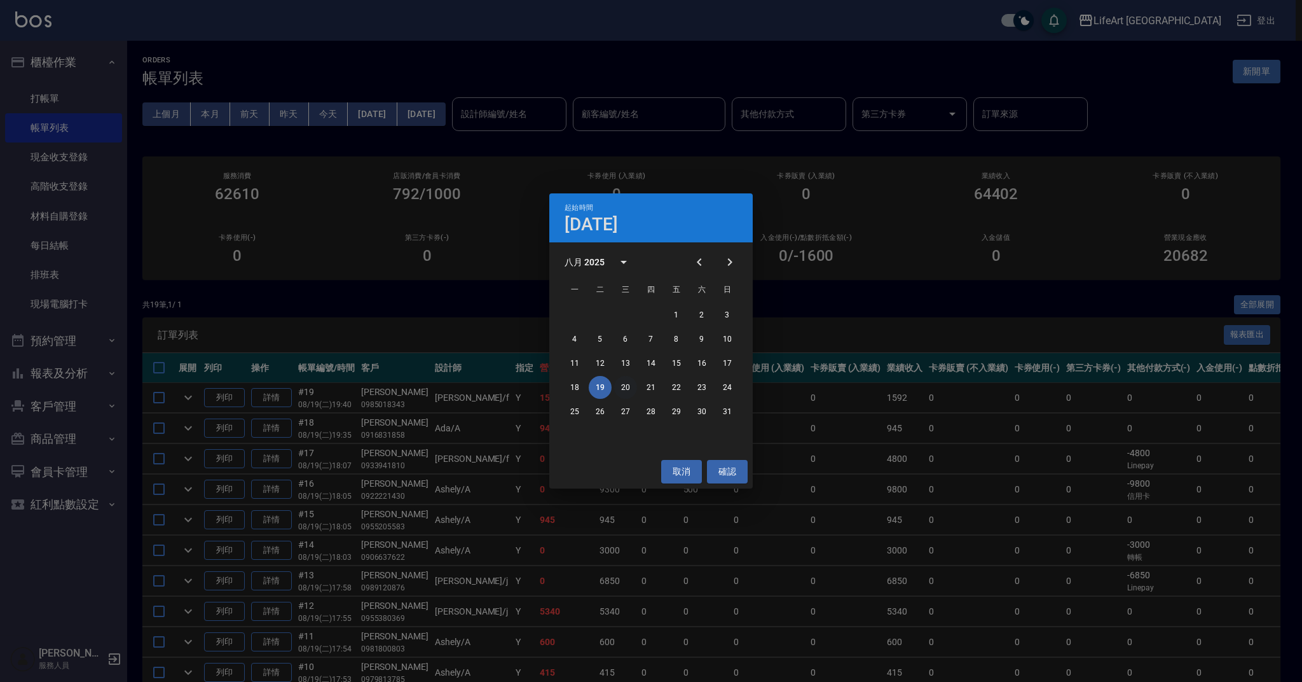
click at [631, 390] on button "20" at bounding box center [625, 387] width 23 height 23
